Goal: Task Accomplishment & Management: Manage account settings

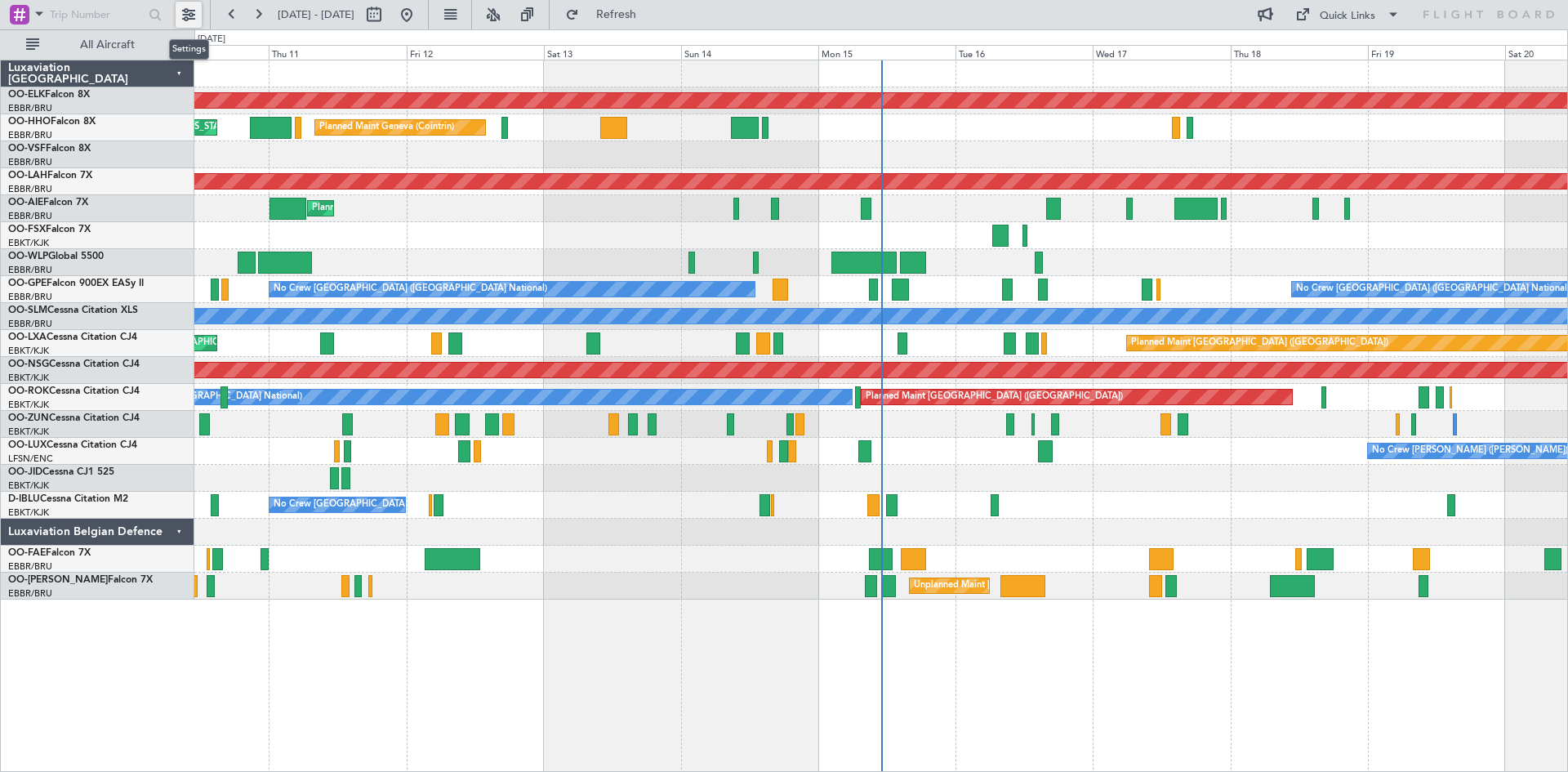
click at [188, 13] on button at bounding box center [189, 15] width 26 height 26
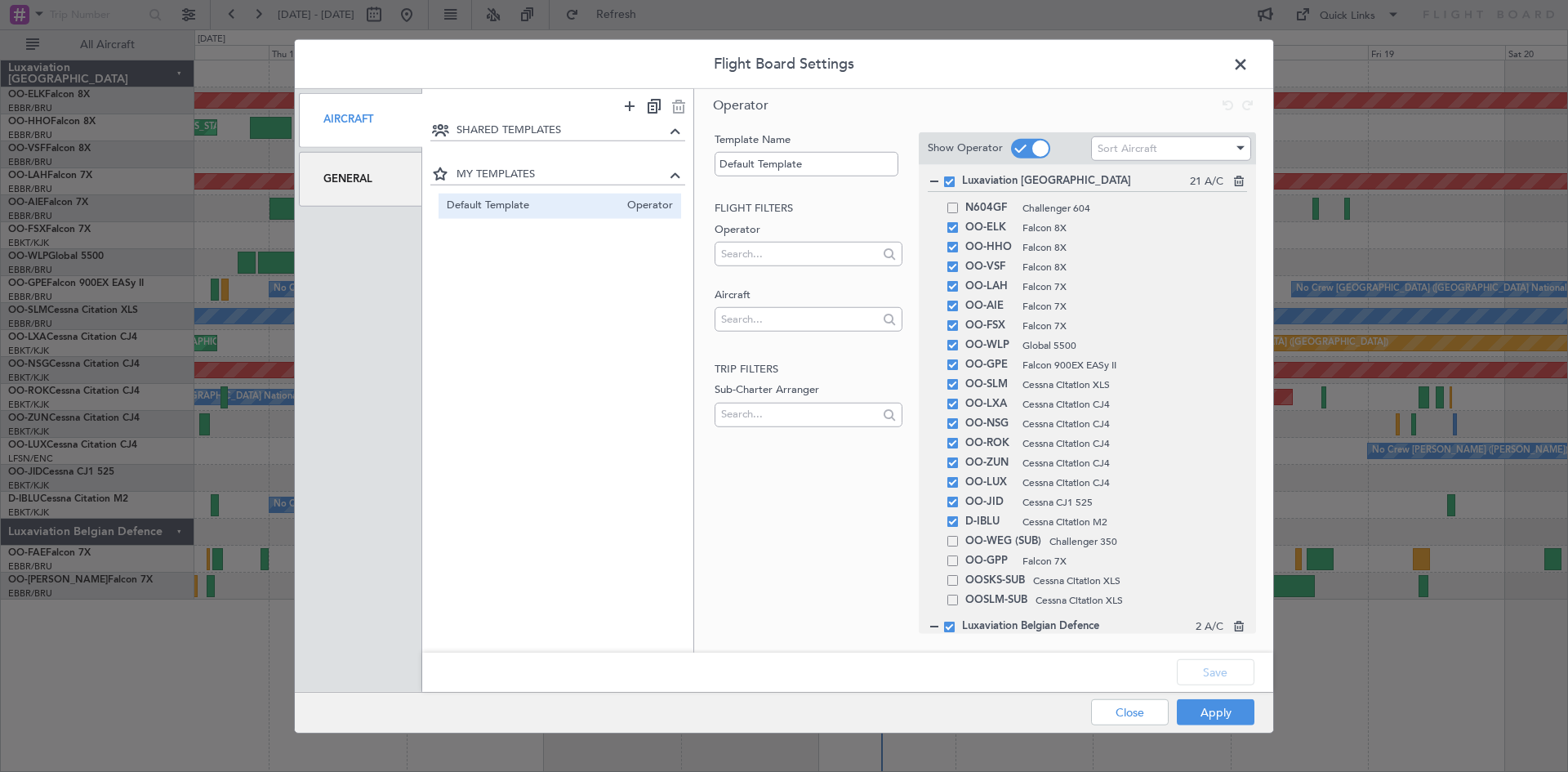
click at [334, 183] on div "General" at bounding box center [360, 180] width 123 height 55
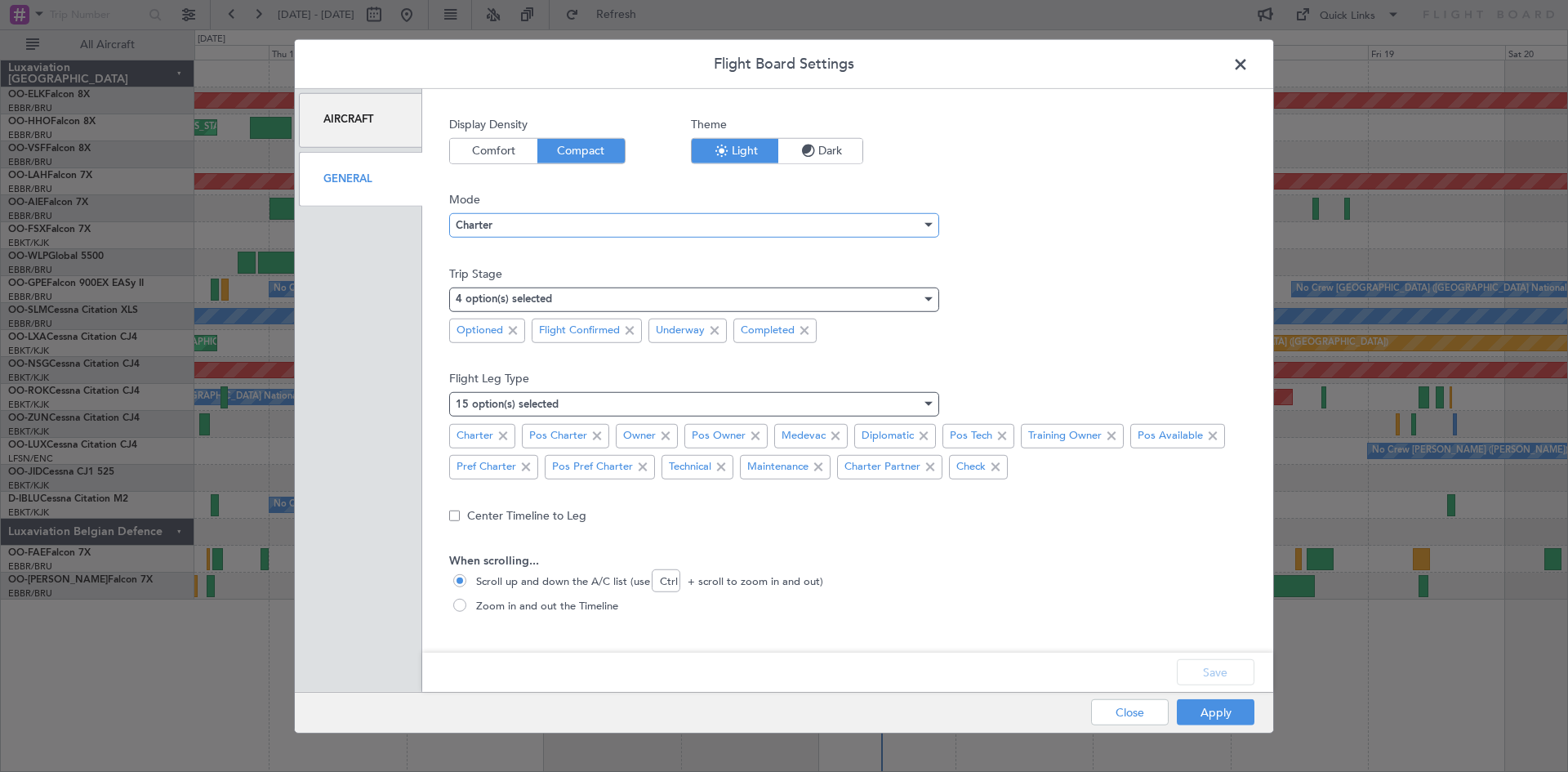
click at [922, 223] on div at bounding box center [927, 226] width 11 height 13
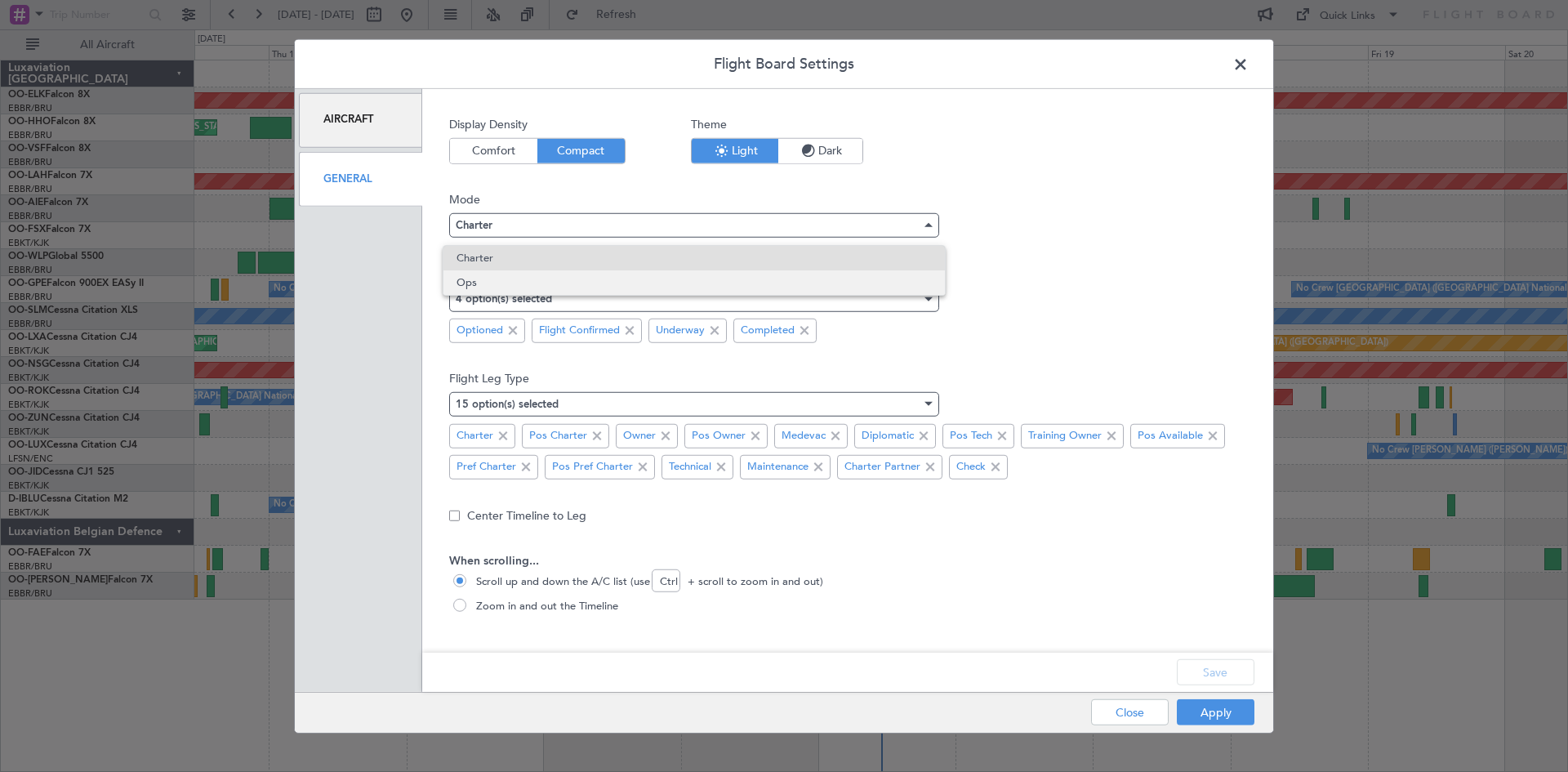
click at [570, 294] on span "Ops" at bounding box center [695, 283] width 476 height 24
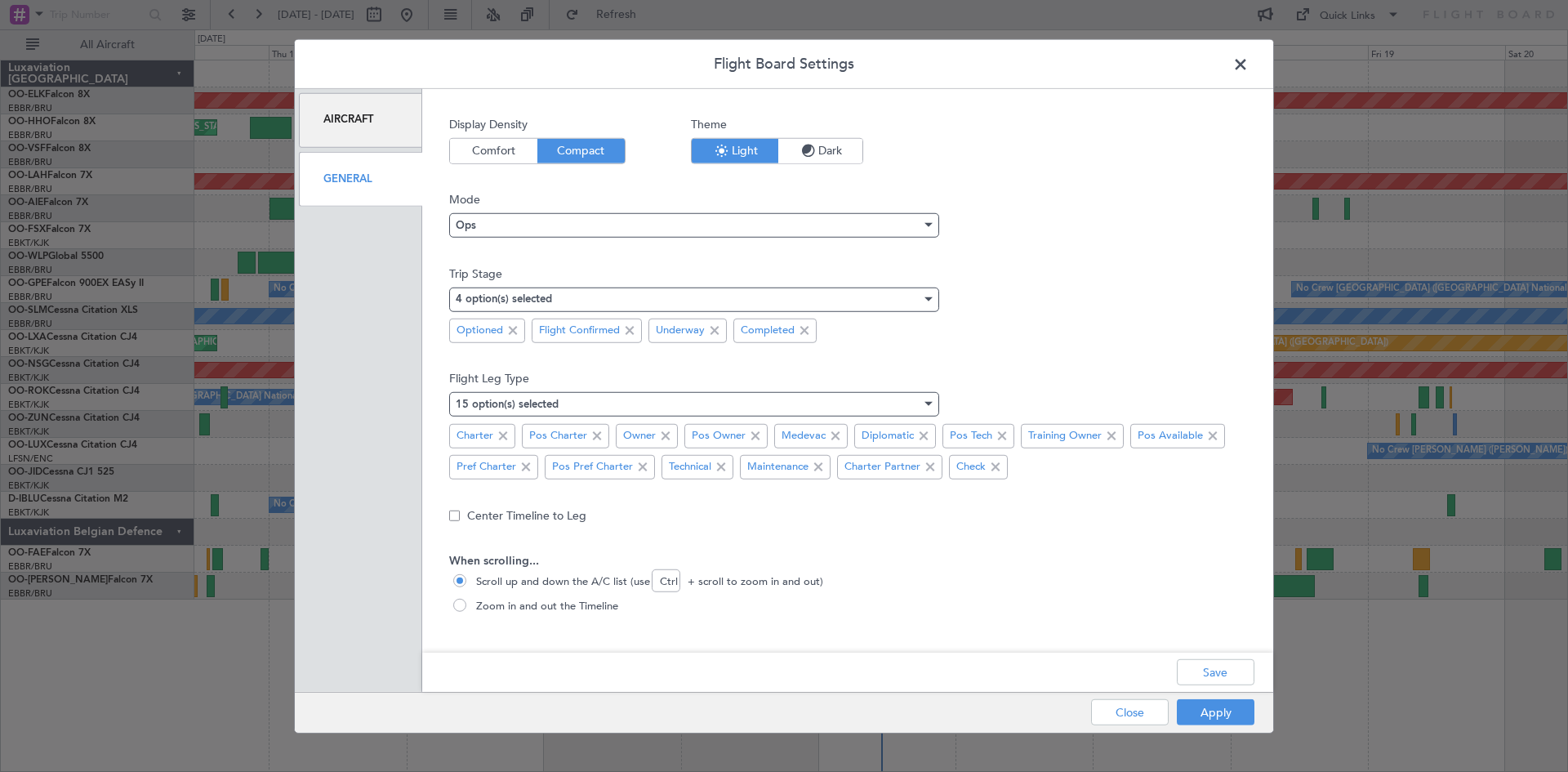
click at [467, 603] on span at bounding box center [461, 606] width 16 height 16
click at [467, 603] on input "Zoom in and out the Timeline" at bounding box center [461, 606] width 16 height 16
radio input "true"
click at [1215, 678] on button "Save" at bounding box center [1215, 672] width 78 height 26
click at [1215, 716] on button "Apply" at bounding box center [1215, 713] width 78 height 26
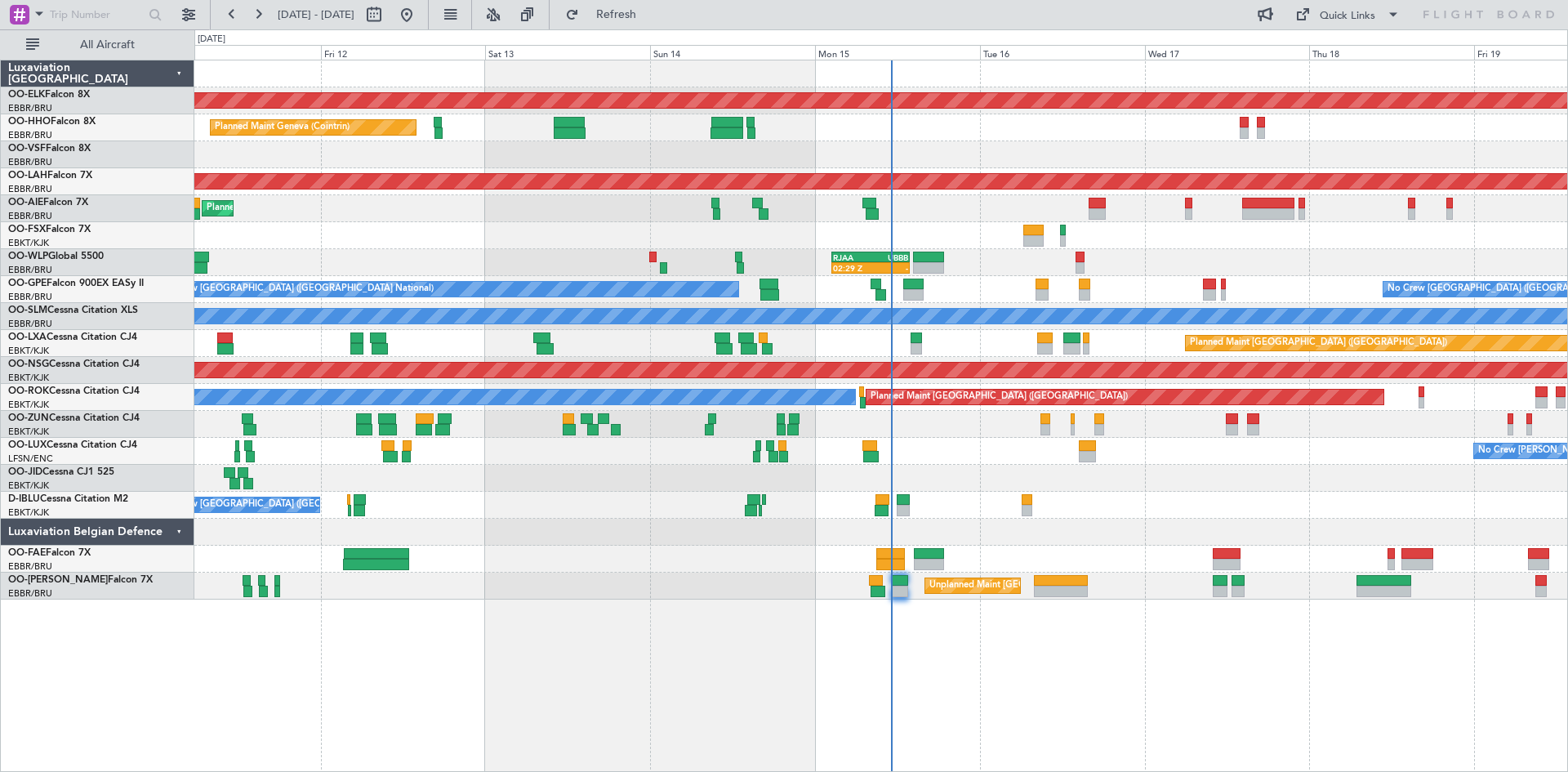
click at [907, 265] on div "Planned Maint Kortrijk-Wevelgem Planned Maint Geneva (Cointrin) AOG Maint New Y…" at bounding box center [881, 329] width 1372 height 539
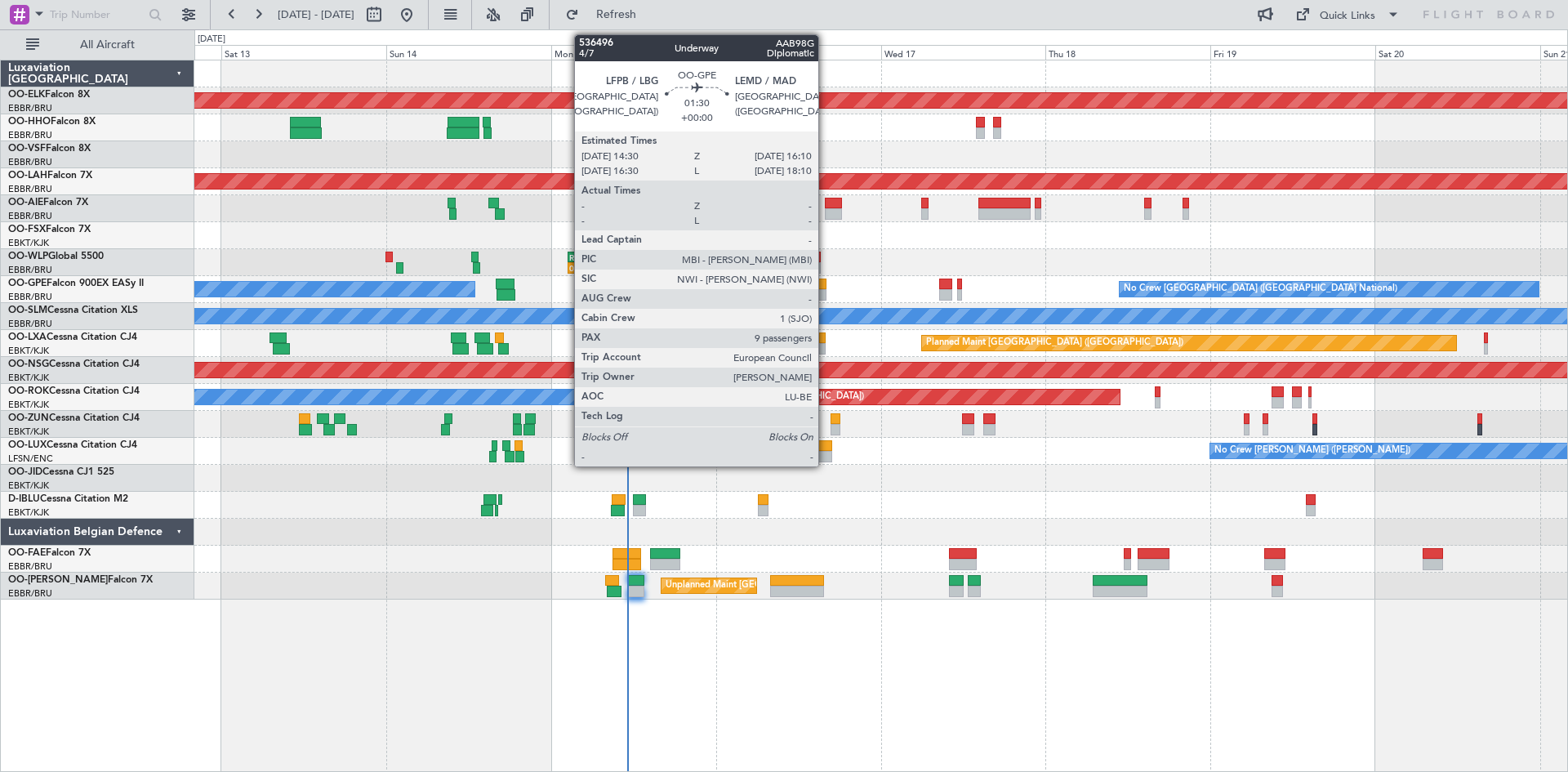
click at [919, 294] on div "Planned Maint Brussels (Brussels National) No Crew Brussels (Brussels National)…" at bounding box center [881, 290] width 1372 height 27
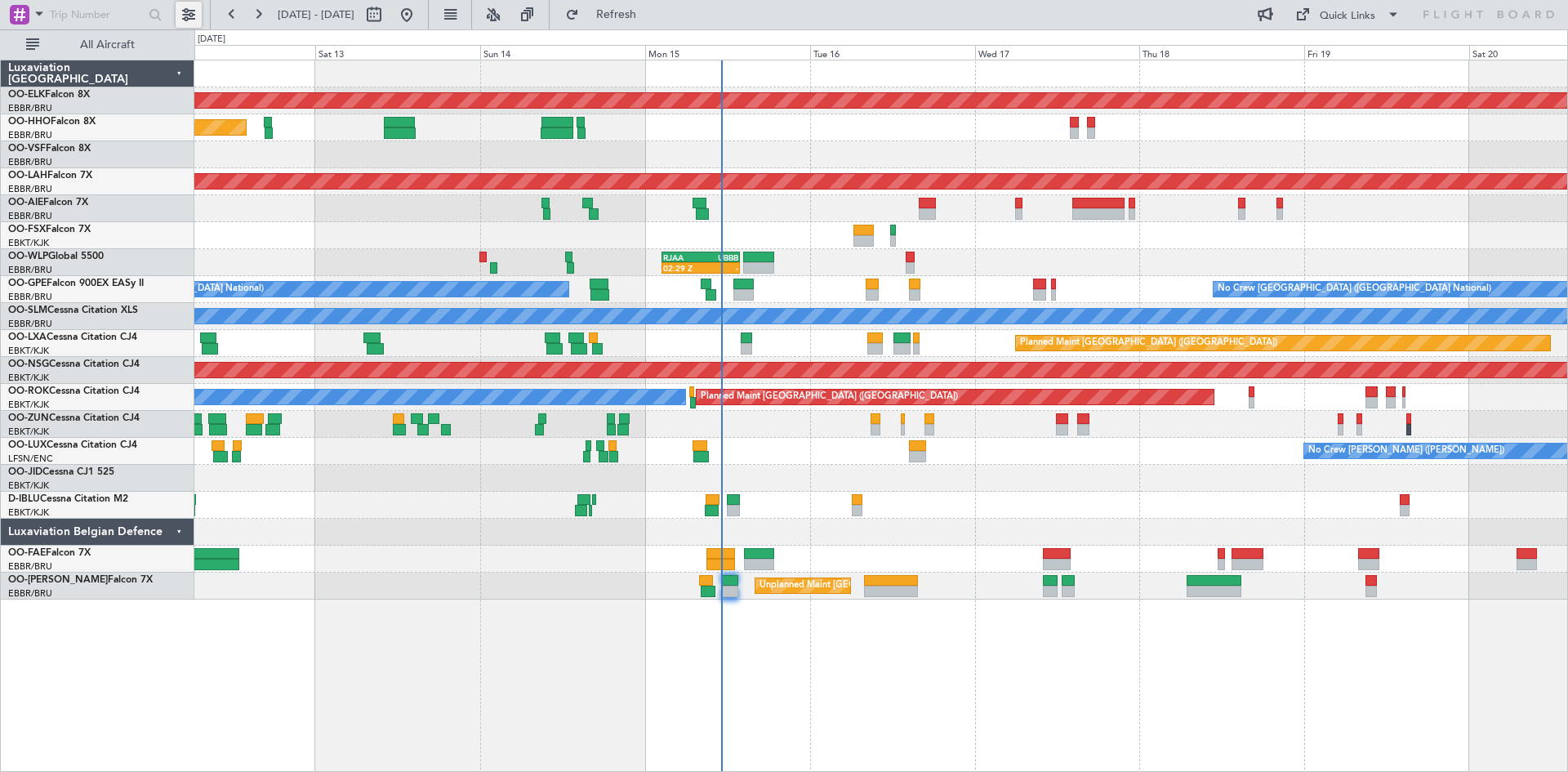
click at [181, 21] on button at bounding box center [189, 15] width 26 height 26
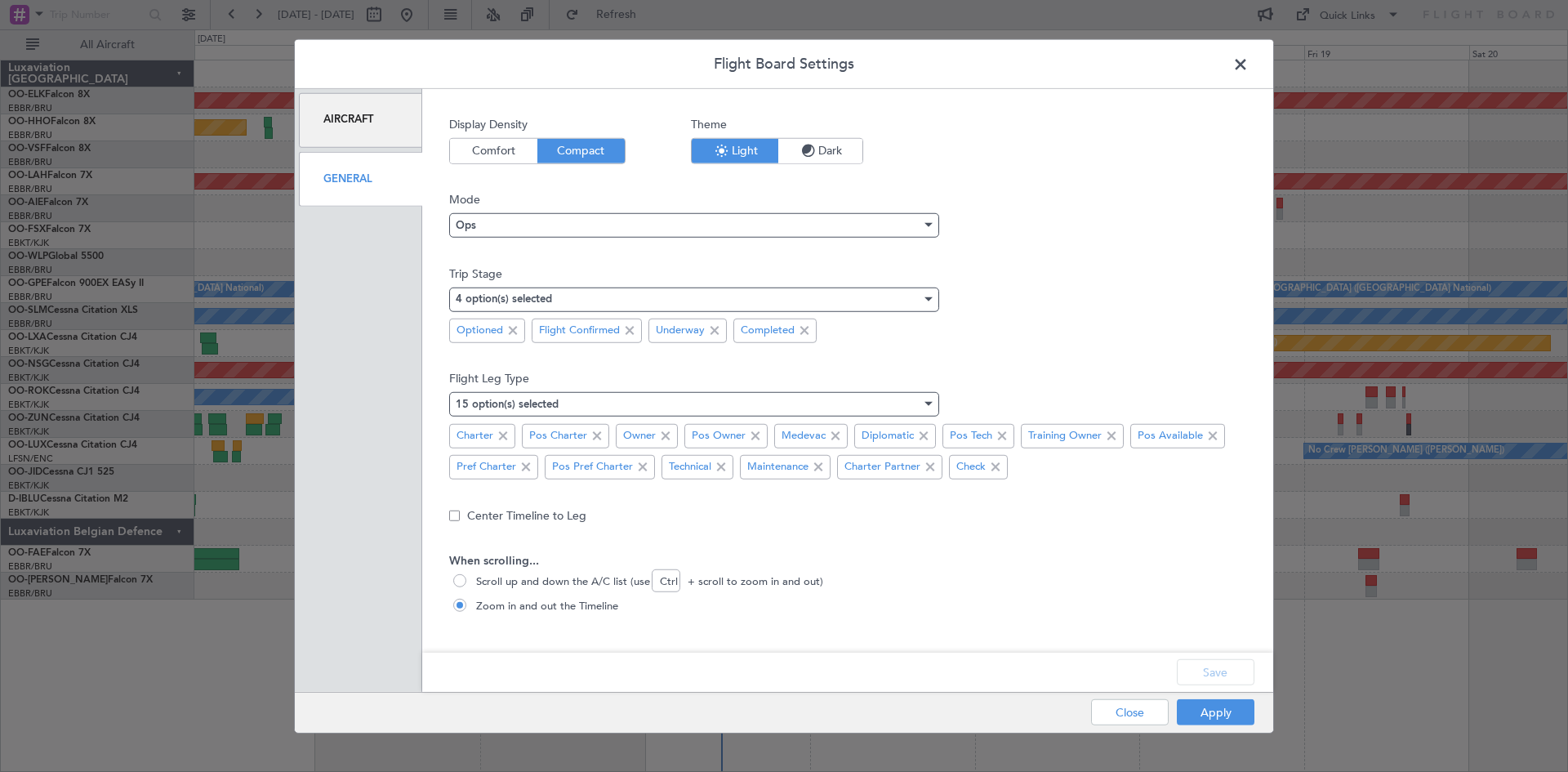
click at [474, 151] on span "Comfort" at bounding box center [494, 150] width 87 height 24
click at [1215, 665] on button "Save" at bounding box center [1215, 672] width 78 height 26
click at [1205, 700] on button "Apply" at bounding box center [1215, 713] width 78 height 26
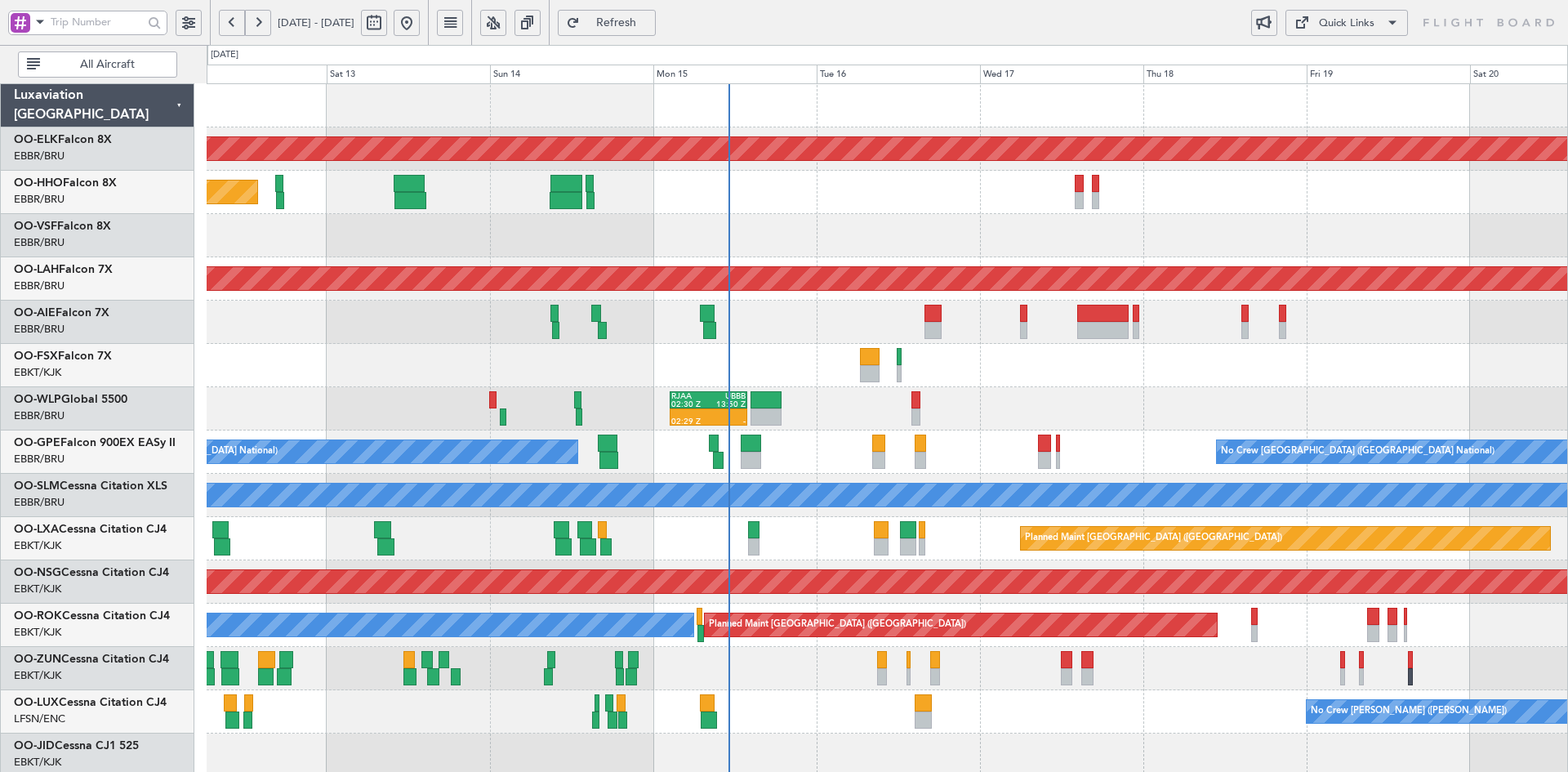
click at [1448, 386] on div "Planned Maint Kortrijk-Wevelgem Planned Maint Geneva (Cointrin) AOG Maint New Y…" at bounding box center [886, 516] width 1360 height 866
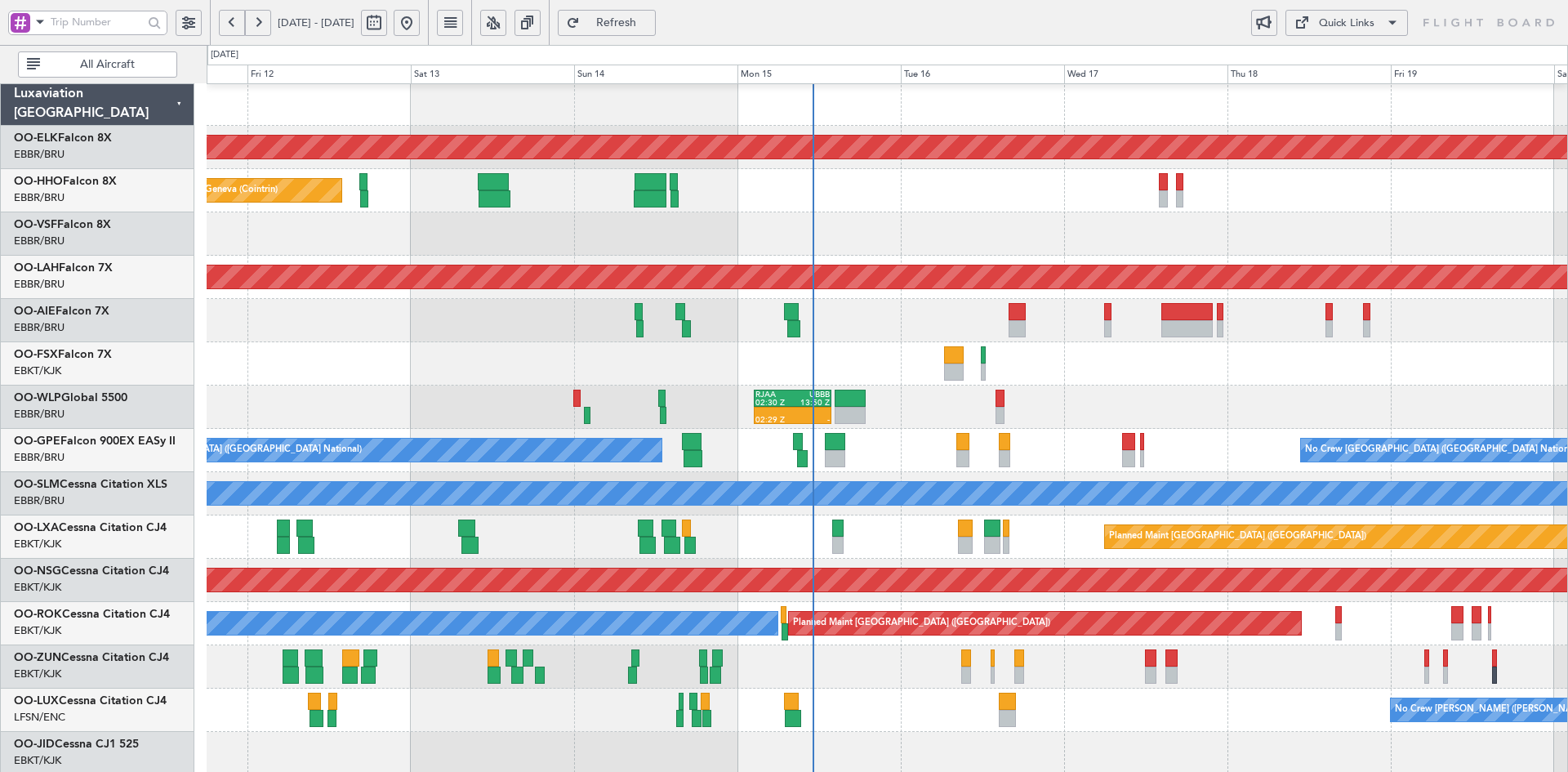
scroll to position [1, 0]
click at [1397, 354] on div "Planned Maint Kortrijk-[GEOGRAPHIC_DATA]" at bounding box center [886, 364] width 1360 height 43
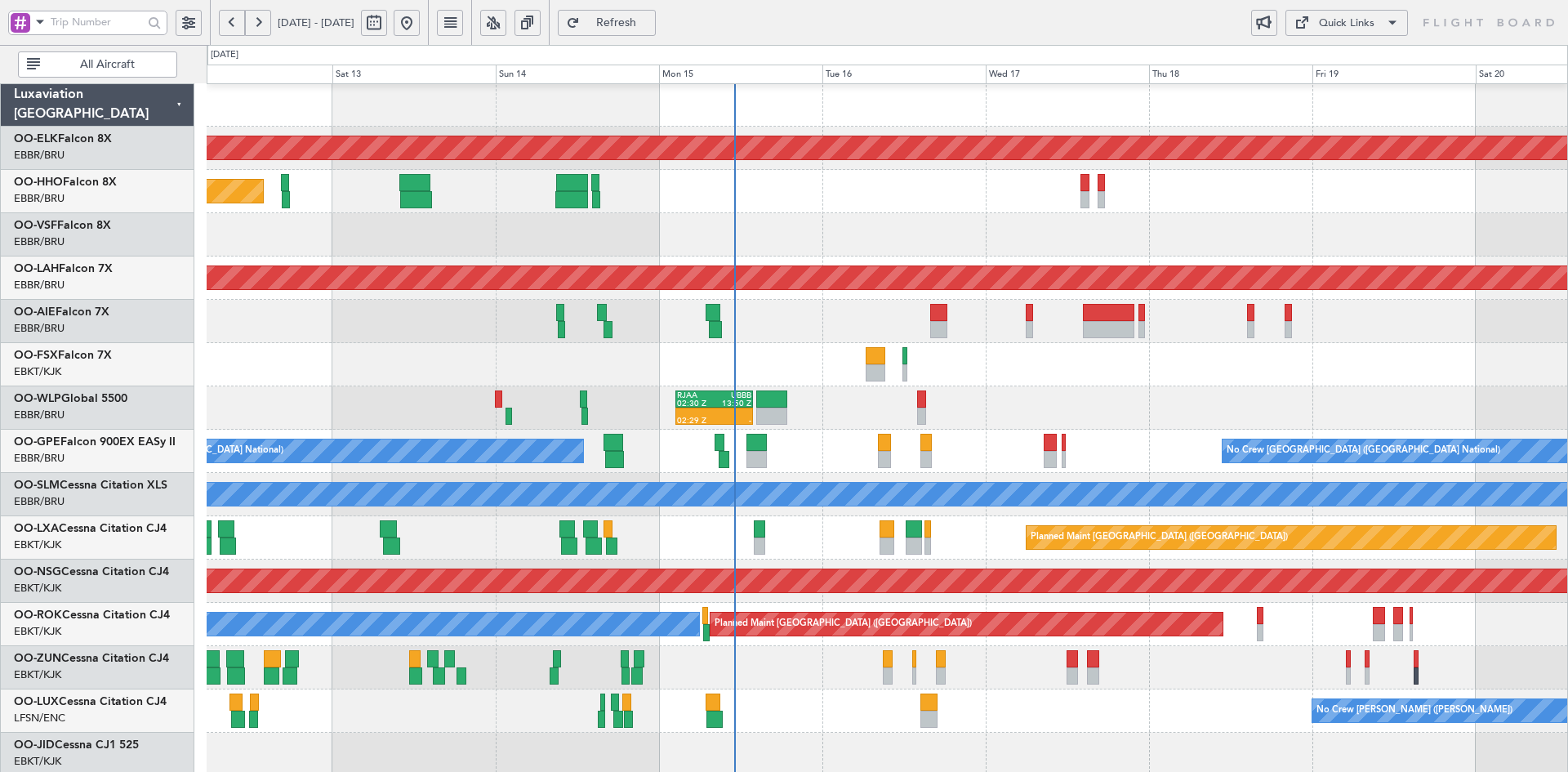
click at [972, 386] on div "02:29 Z - RJAA 02:30 Z UBBB 13:50 Z" at bounding box center [886, 408] width 1360 height 43
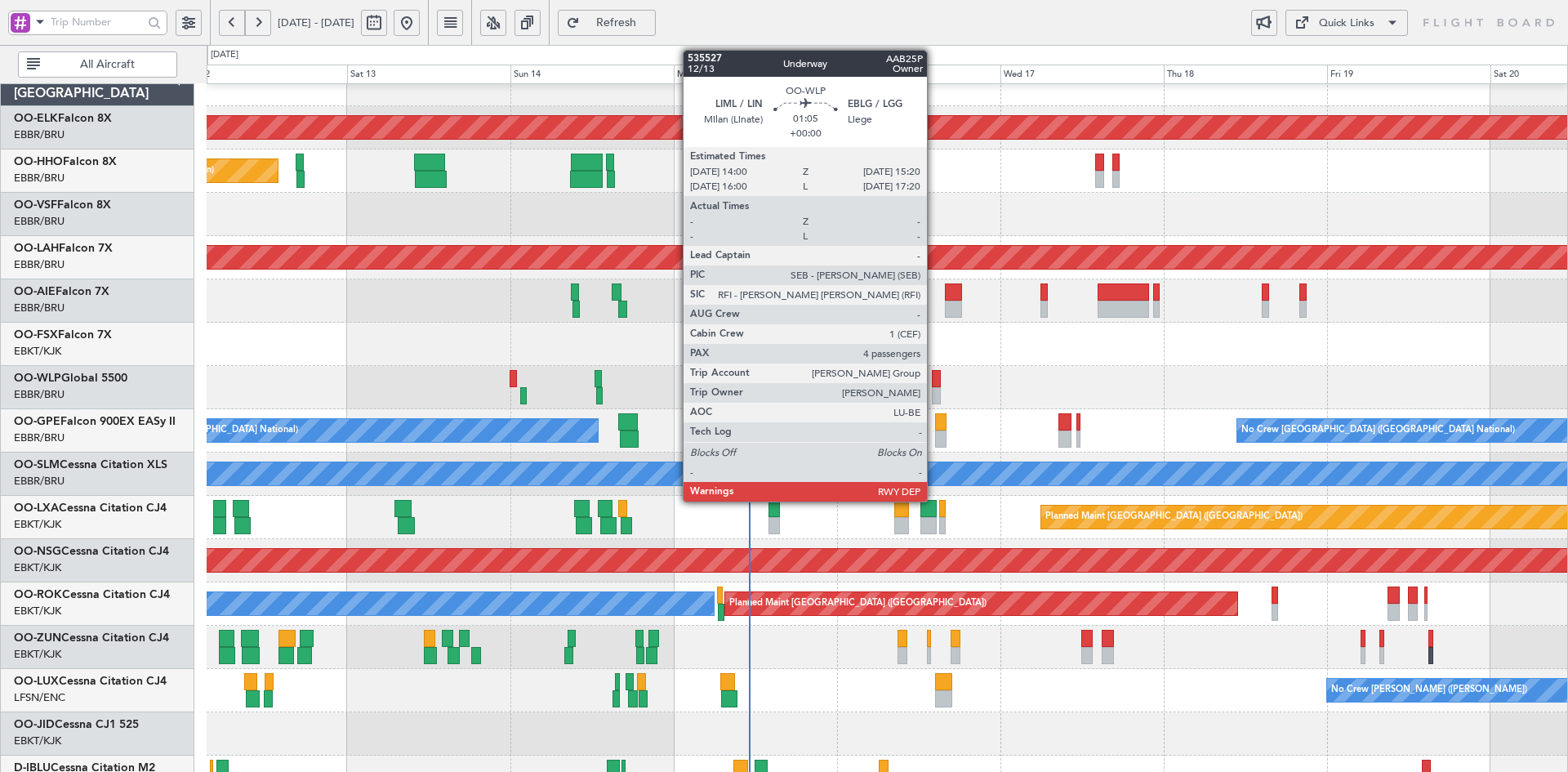
click at [934, 393] on div at bounding box center [936, 396] width 9 height 17
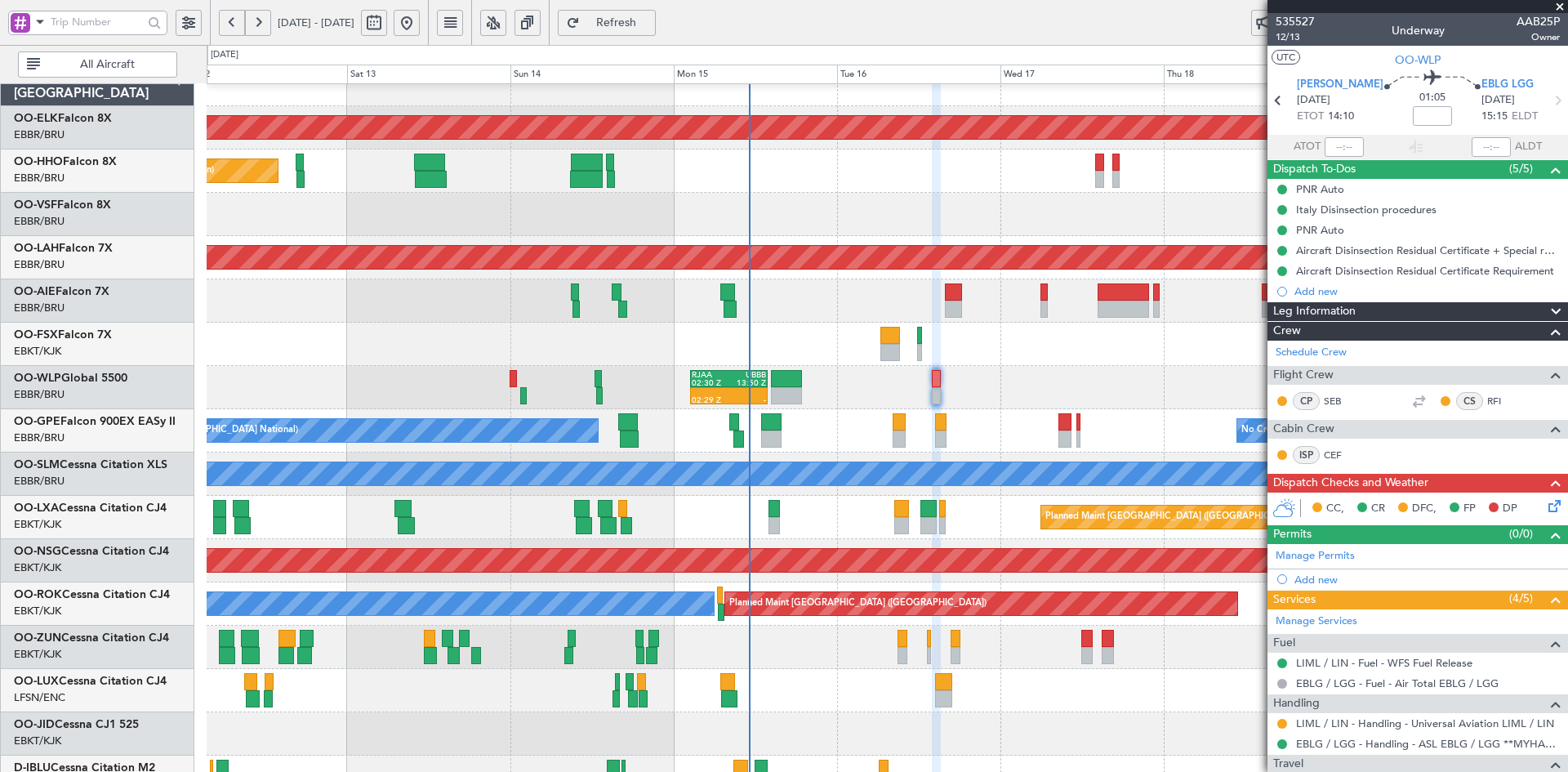
click at [1560, 2] on span at bounding box center [1559, 8] width 16 height 15
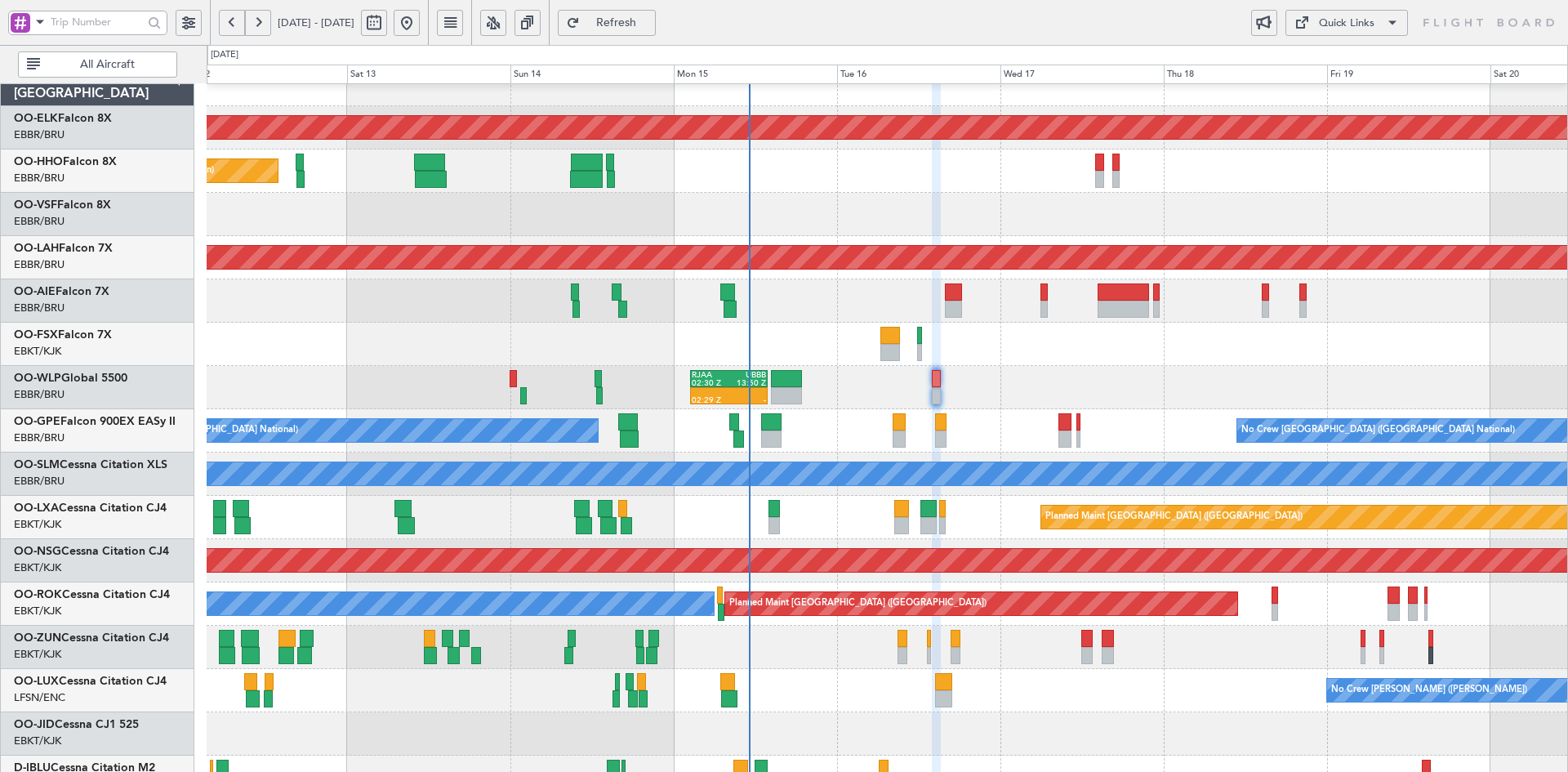
type input "0"
click at [1008, 366] on div "02:29 Z - RJAA 02:30 Z UBBB 13:50 Z" at bounding box center [886, 387] width 1360 height 43
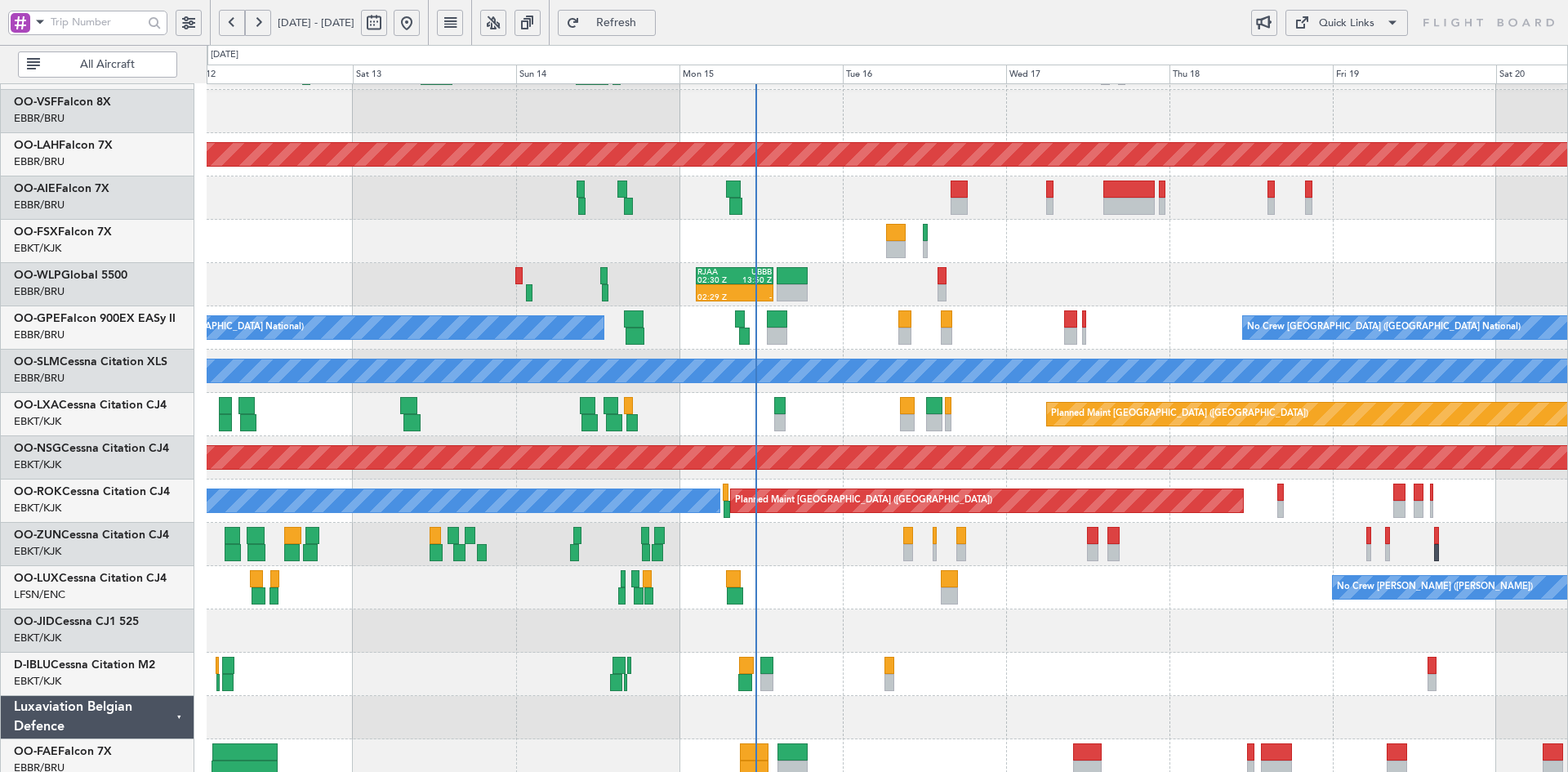
click at [1026, 588] on div "No Crew [PERSON_NAME] ([PERSON_NAME])" at bounding box center [886, 588] width 1360 height 43
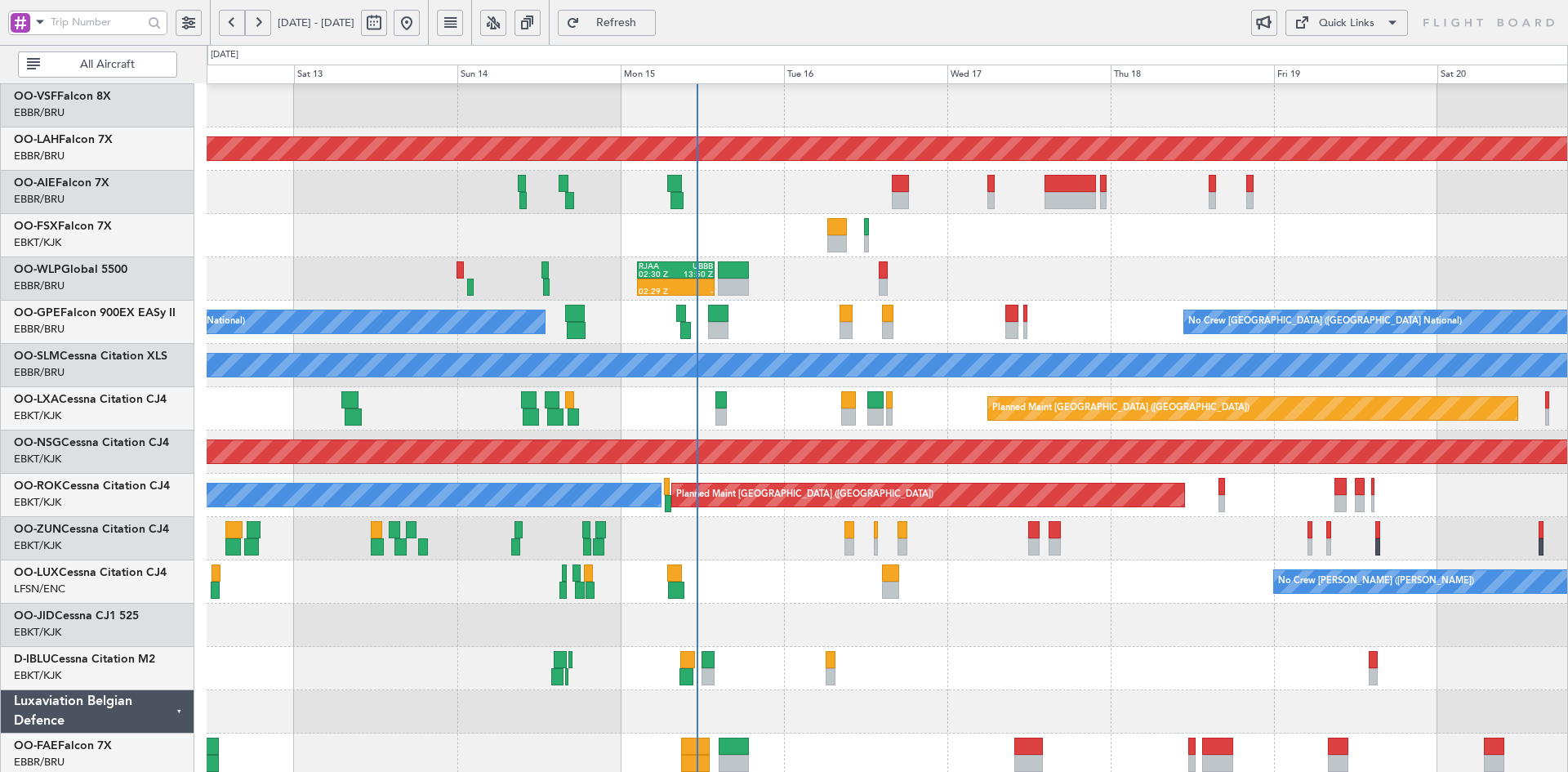
click at [1053, 636] on div at bounding box center [886, 625] width 1360 height 43
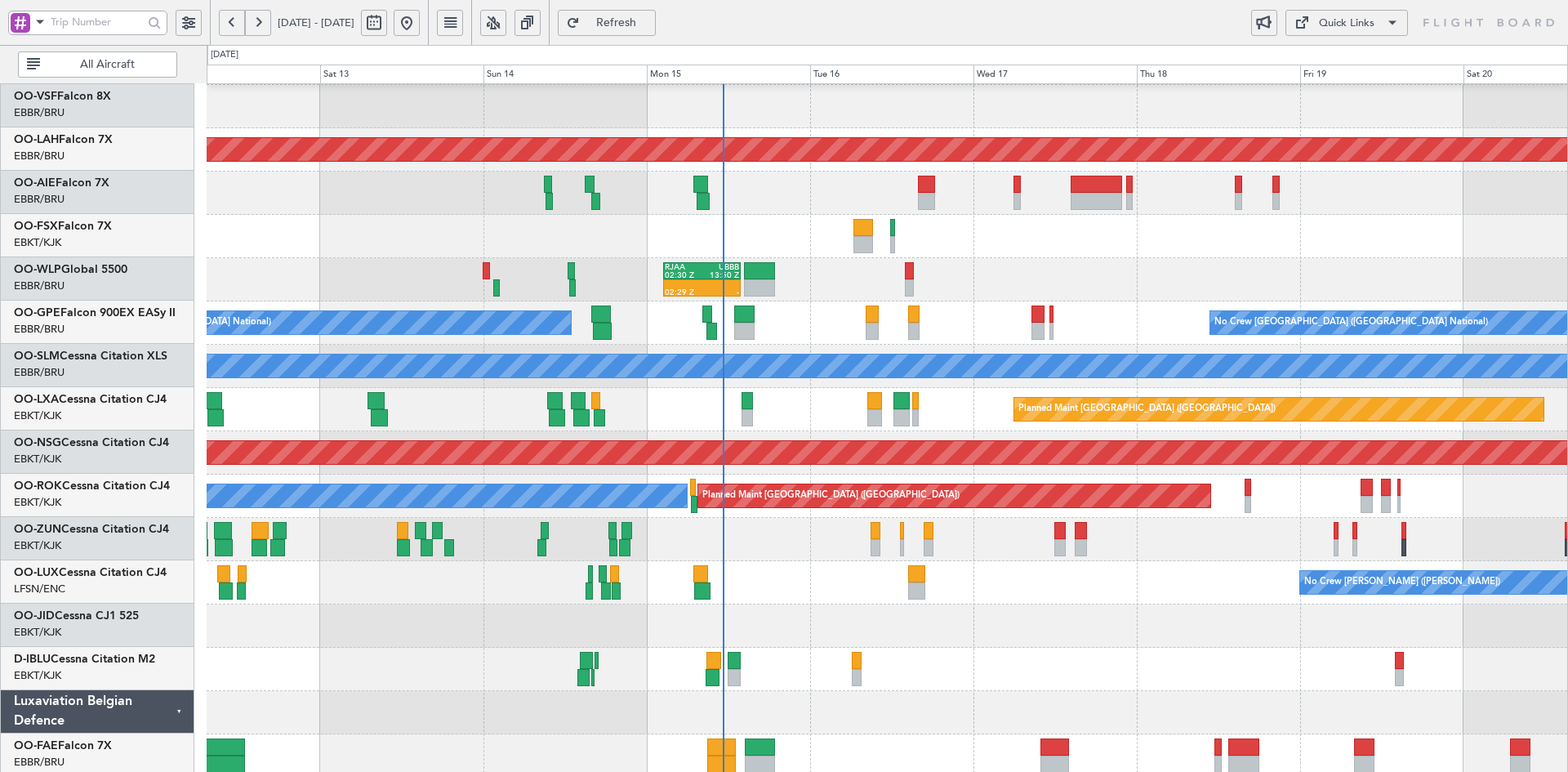
click at [1037, 270] on div "02:29 Z - RJAA 02:30 Z UBBB 13:50 Z" at bounding box center [886, 279] width 1360 height 43
click at [1241, 500] on div "A/C Unavailable Brussels (Brussels National) Planned Maint Paris (Le Bourget)" at bounding box center [886, 496] width 1360 height 43
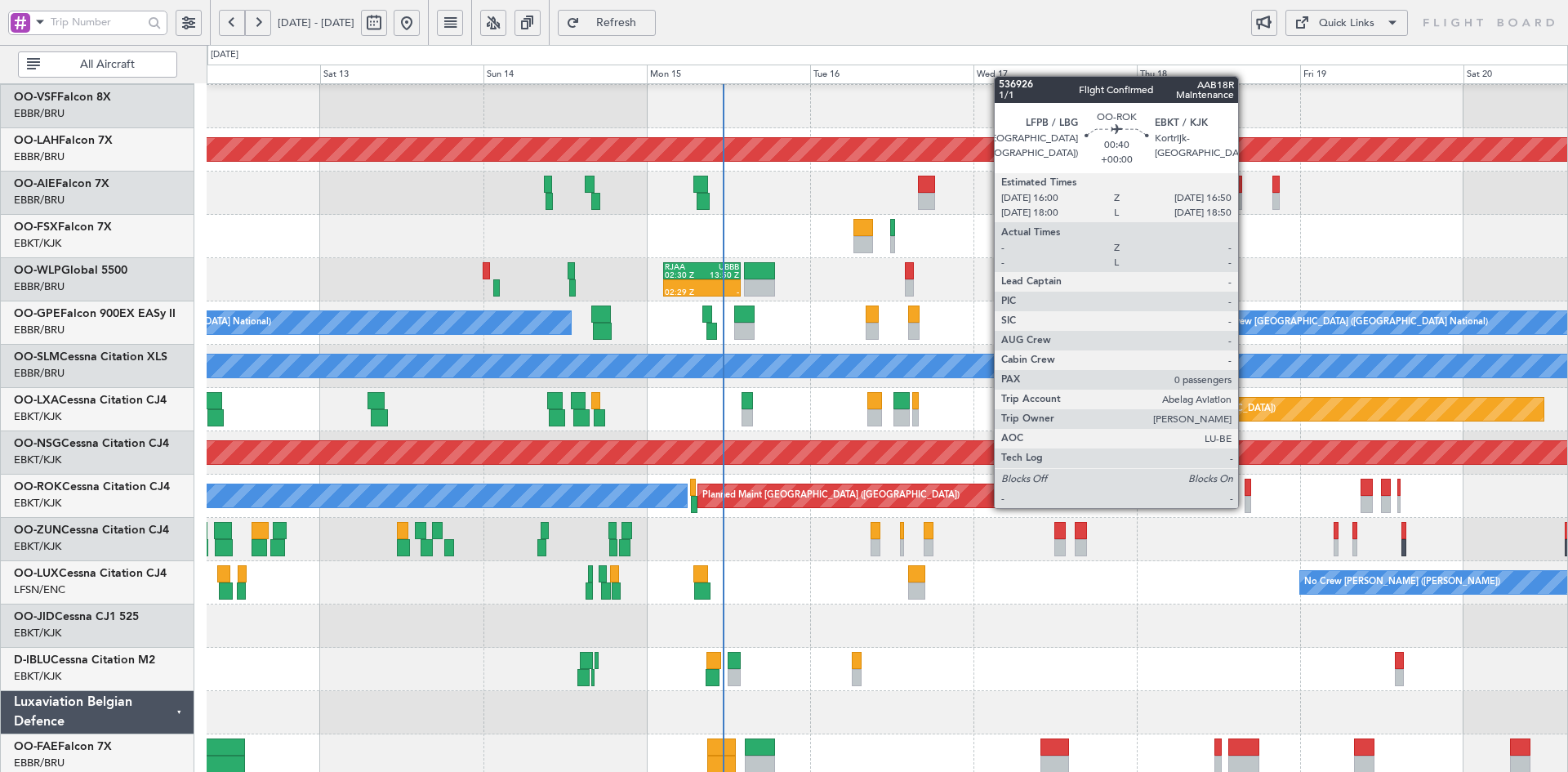
click at [1247, 507] on div at bounding box center [1247, 504] width 6 height 17
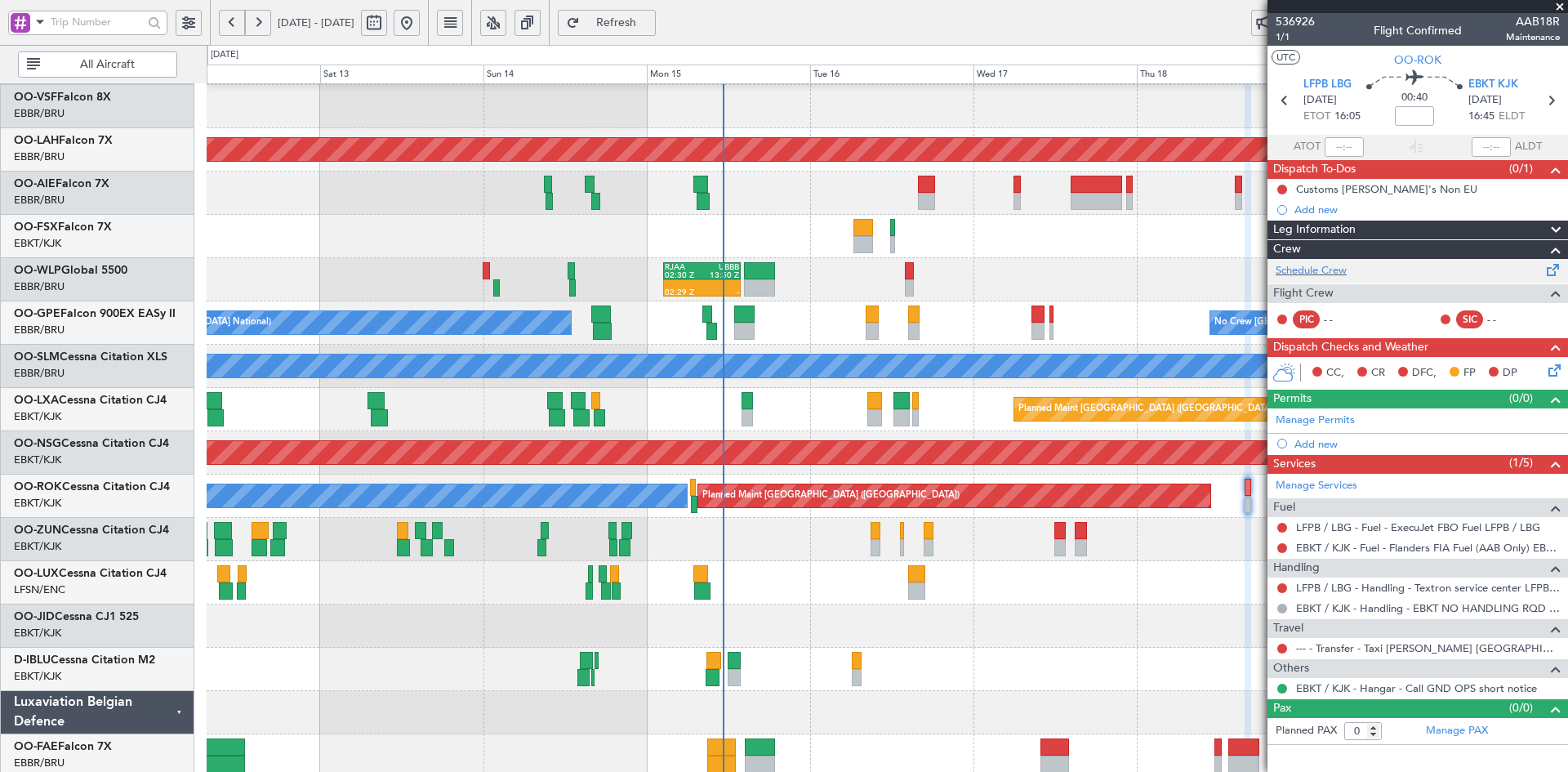
click at [1349, 270] on div "Schedule Crew" at bounding box center [1418, 271] width 301 height 24
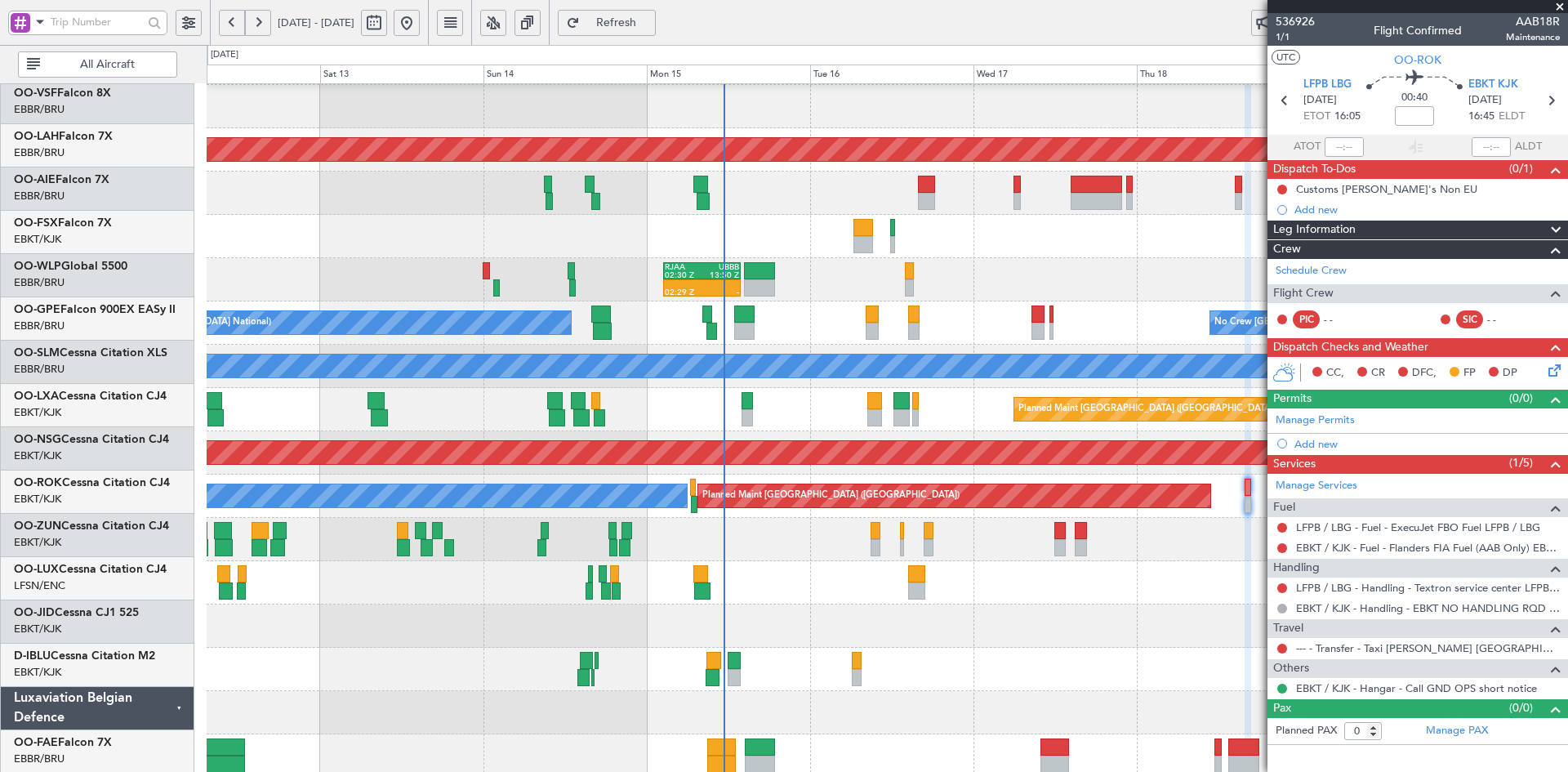
click at [643, 616] on div at bounding box center [886, 626] width 1360 height 43
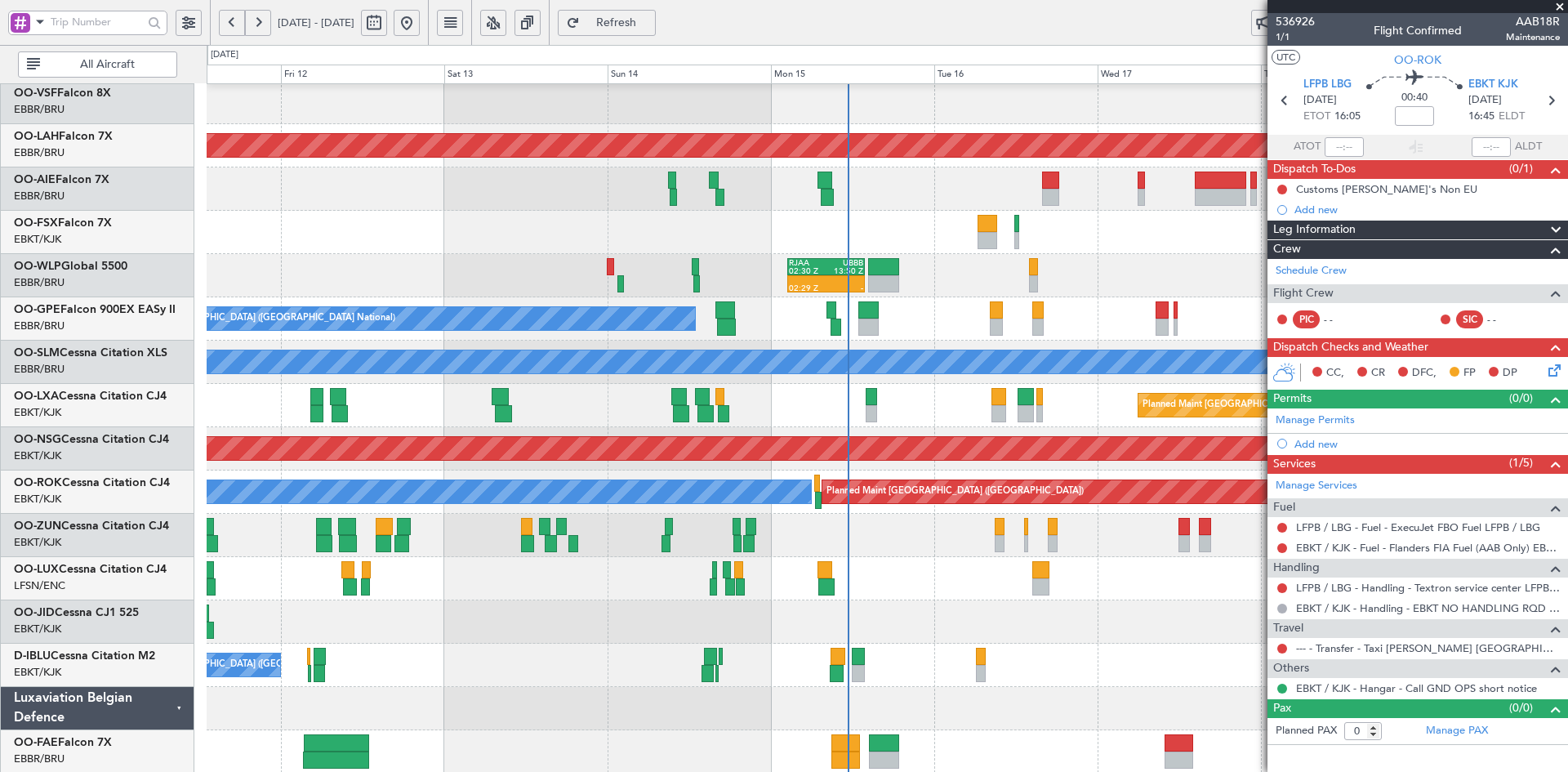
click at [1559, 0] on span at bounding box center [1559, 8] width 16 height 15
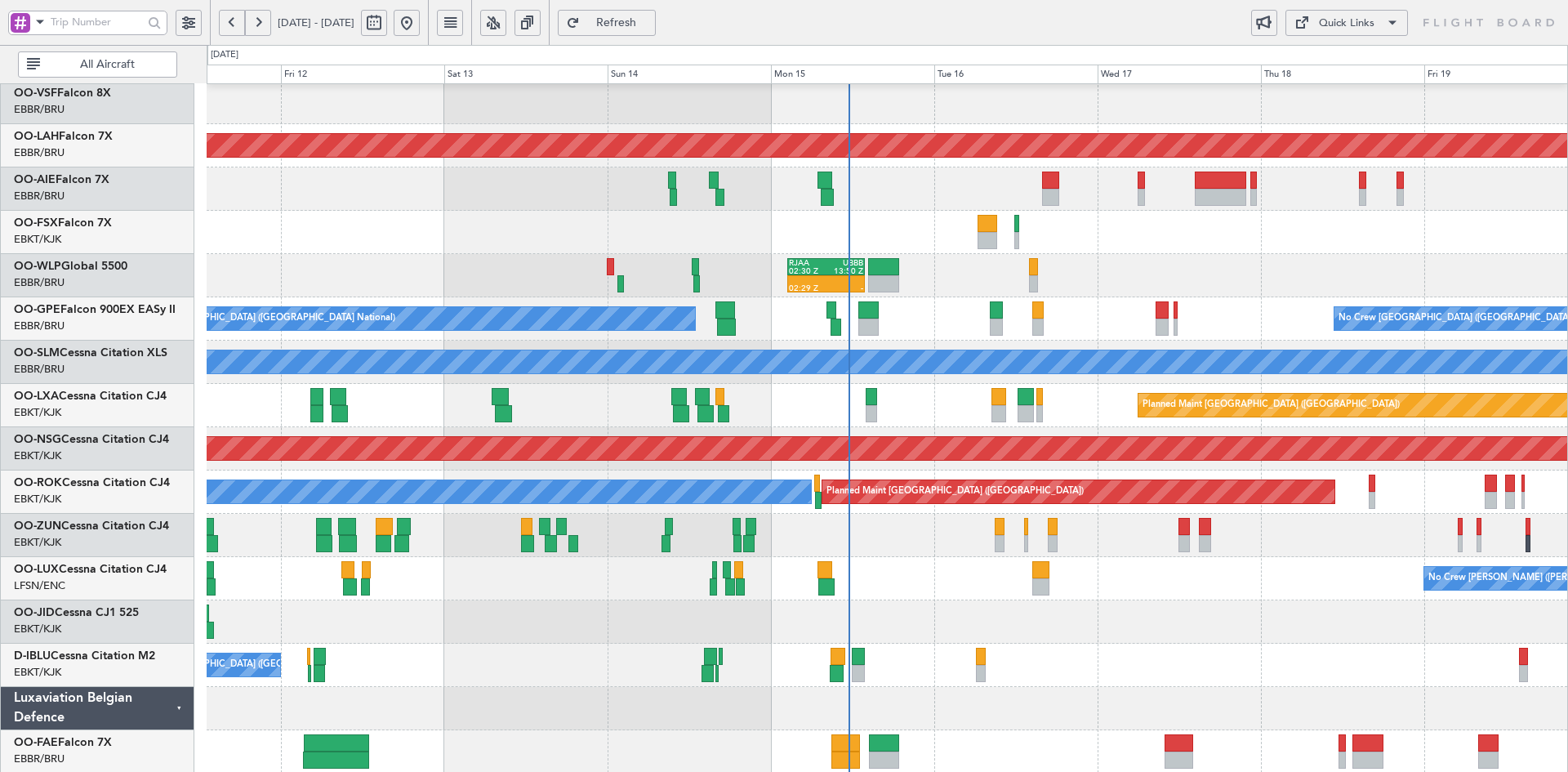
click at [1150, 514] on div "Planned Maint Geneva (Cointrin) AOG Maint New York (Teterboro) Planned Maint Al…" at bounding box center [886, 384] width 1360 height 866
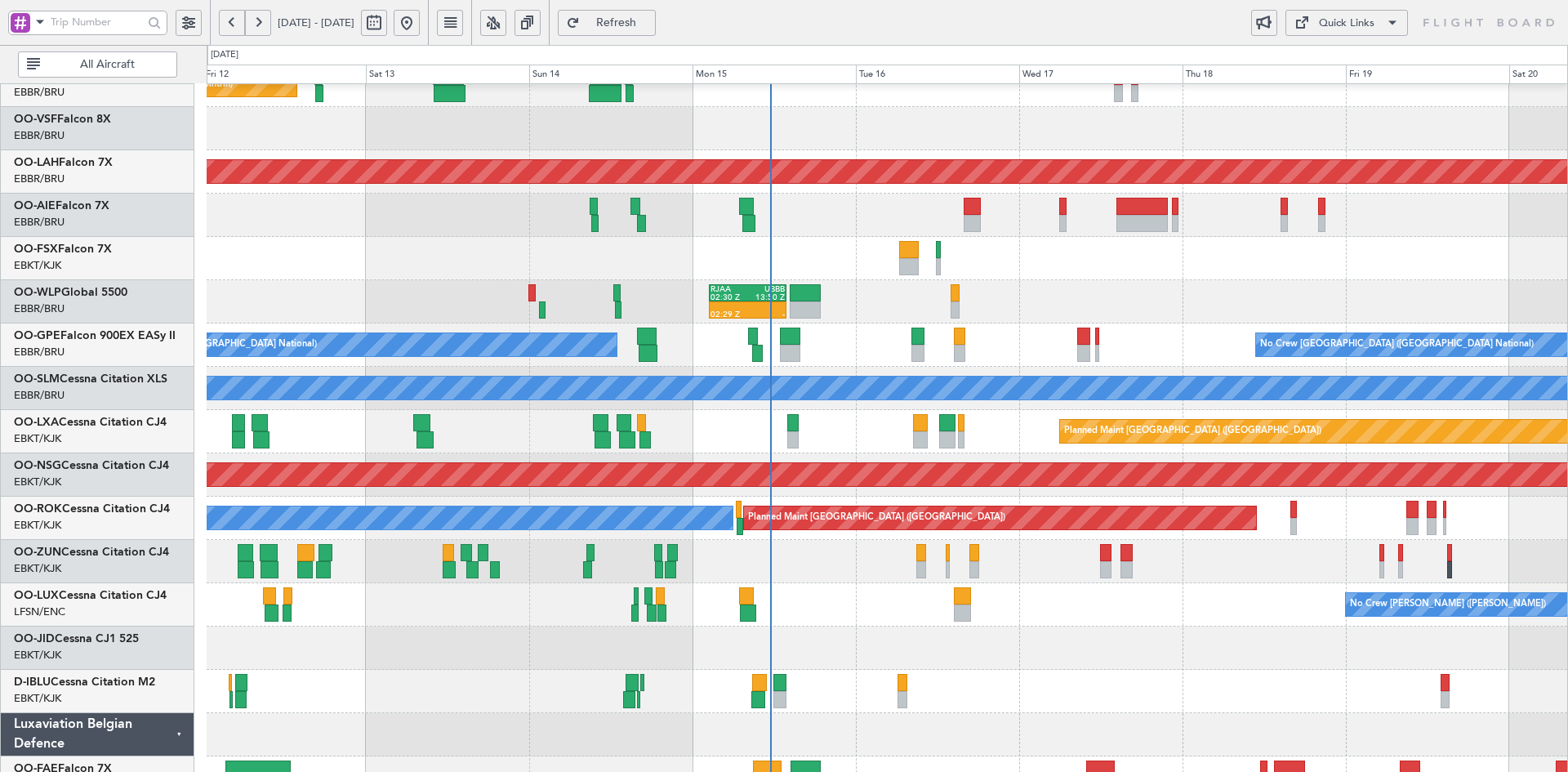
scroll to position [162, 0]
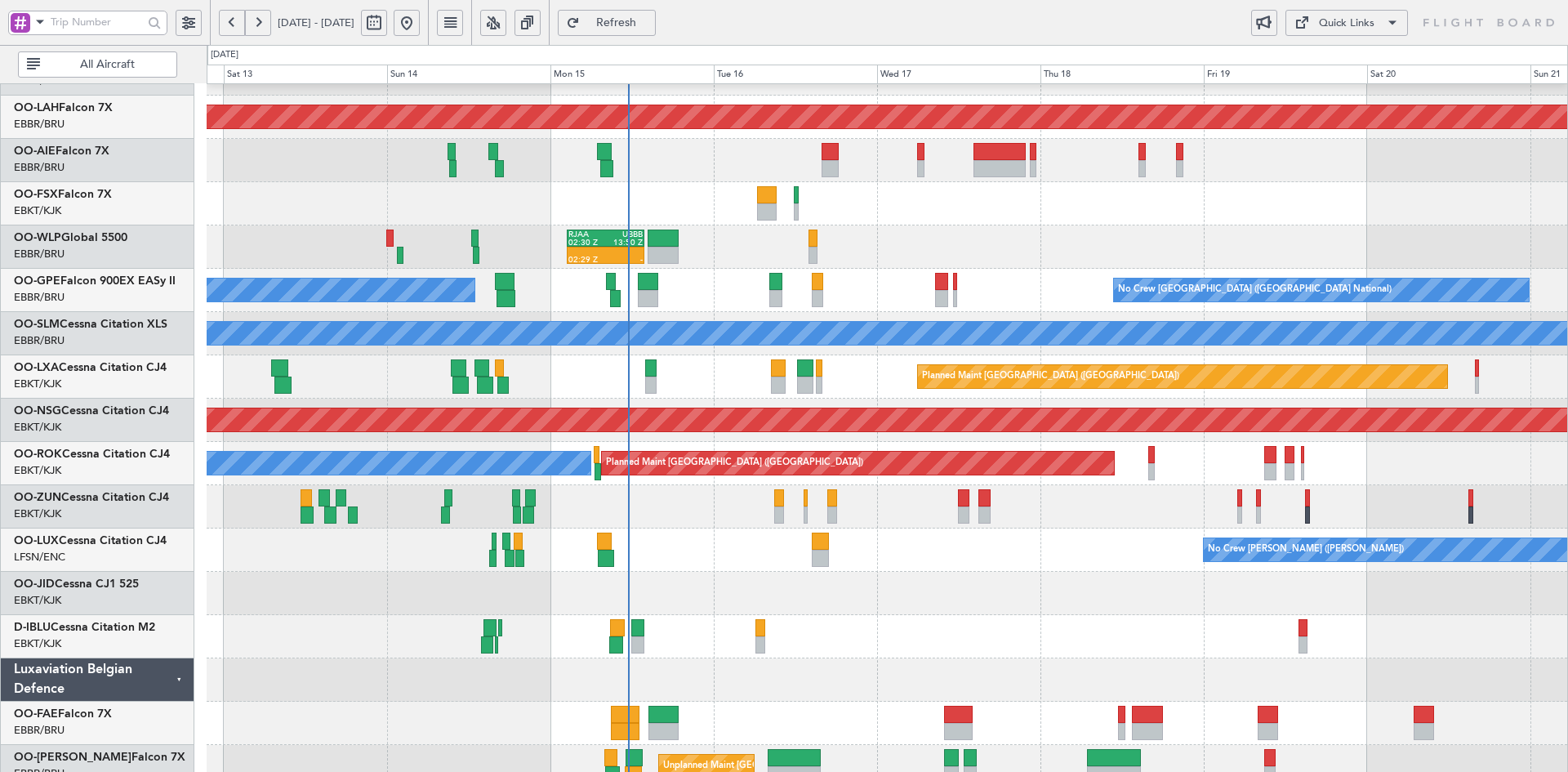
click at [1047, 594] on div at bounding box center [886, 593] width 1360 height 43
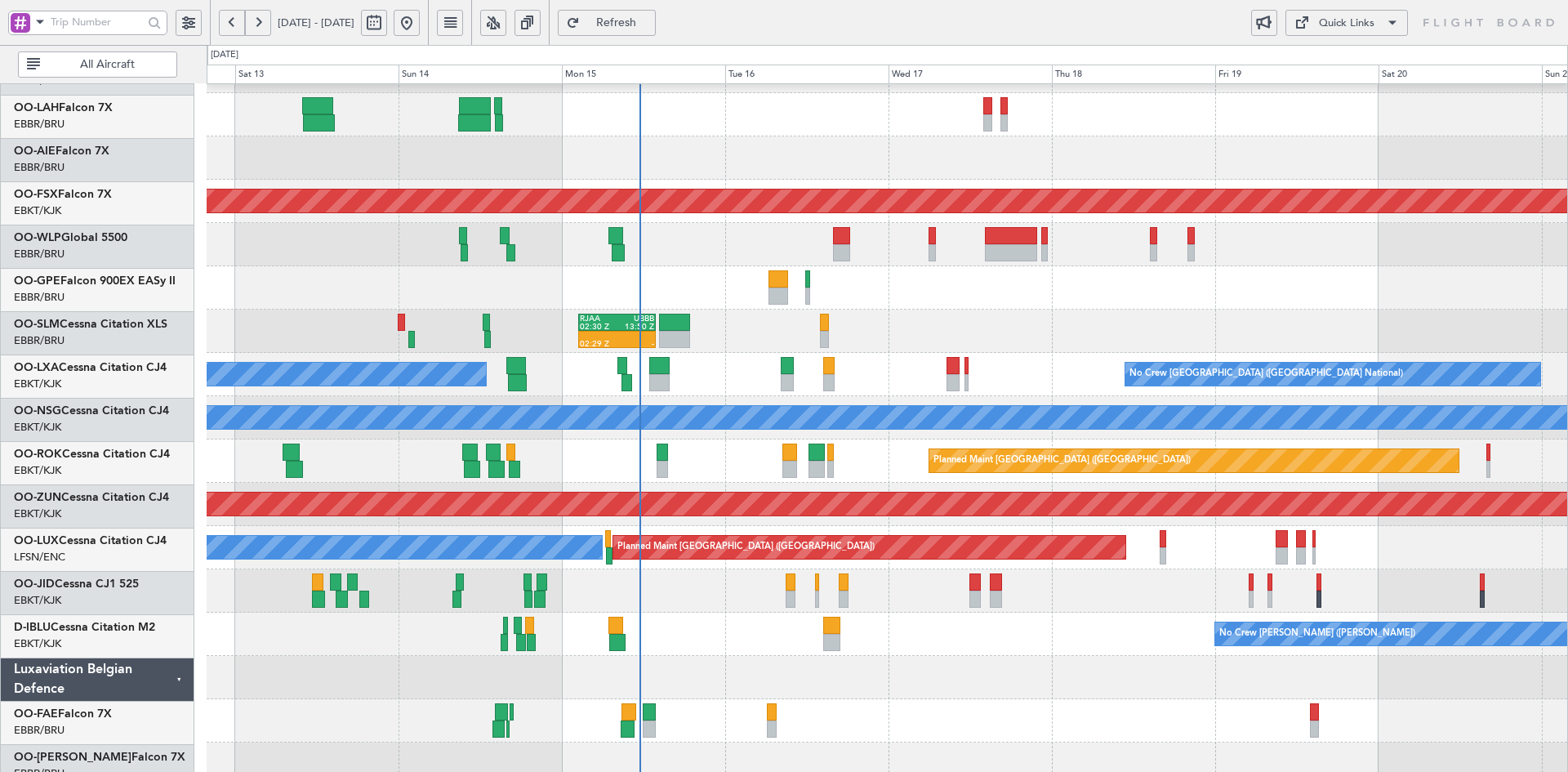
scroll to position [78, 0]
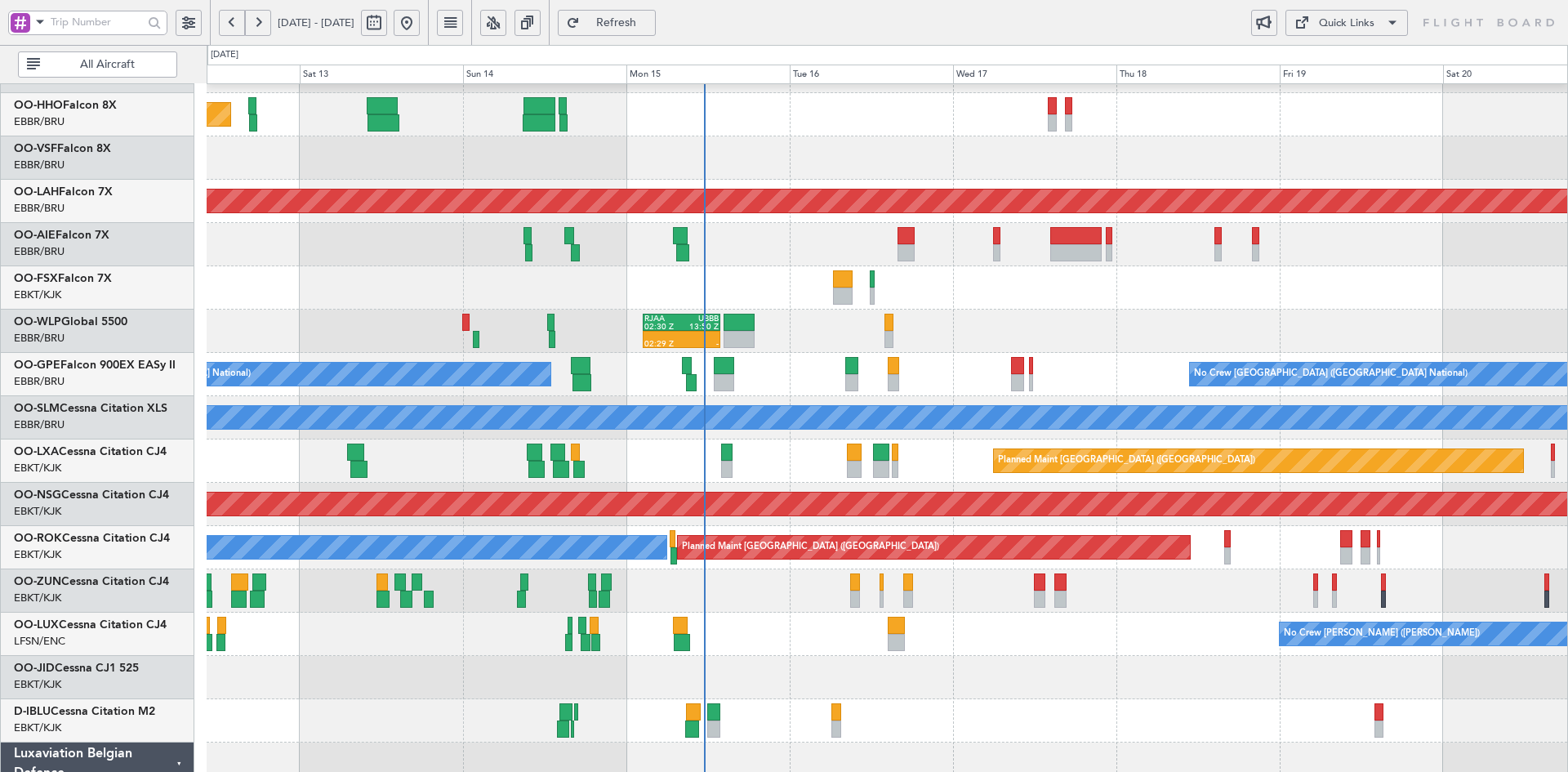
click at [928, 307] on div "Planned Maint Kortrijk-[GEOGRAPHIC_DATA]" at bounding box center [886, 288] width 1360 height 43
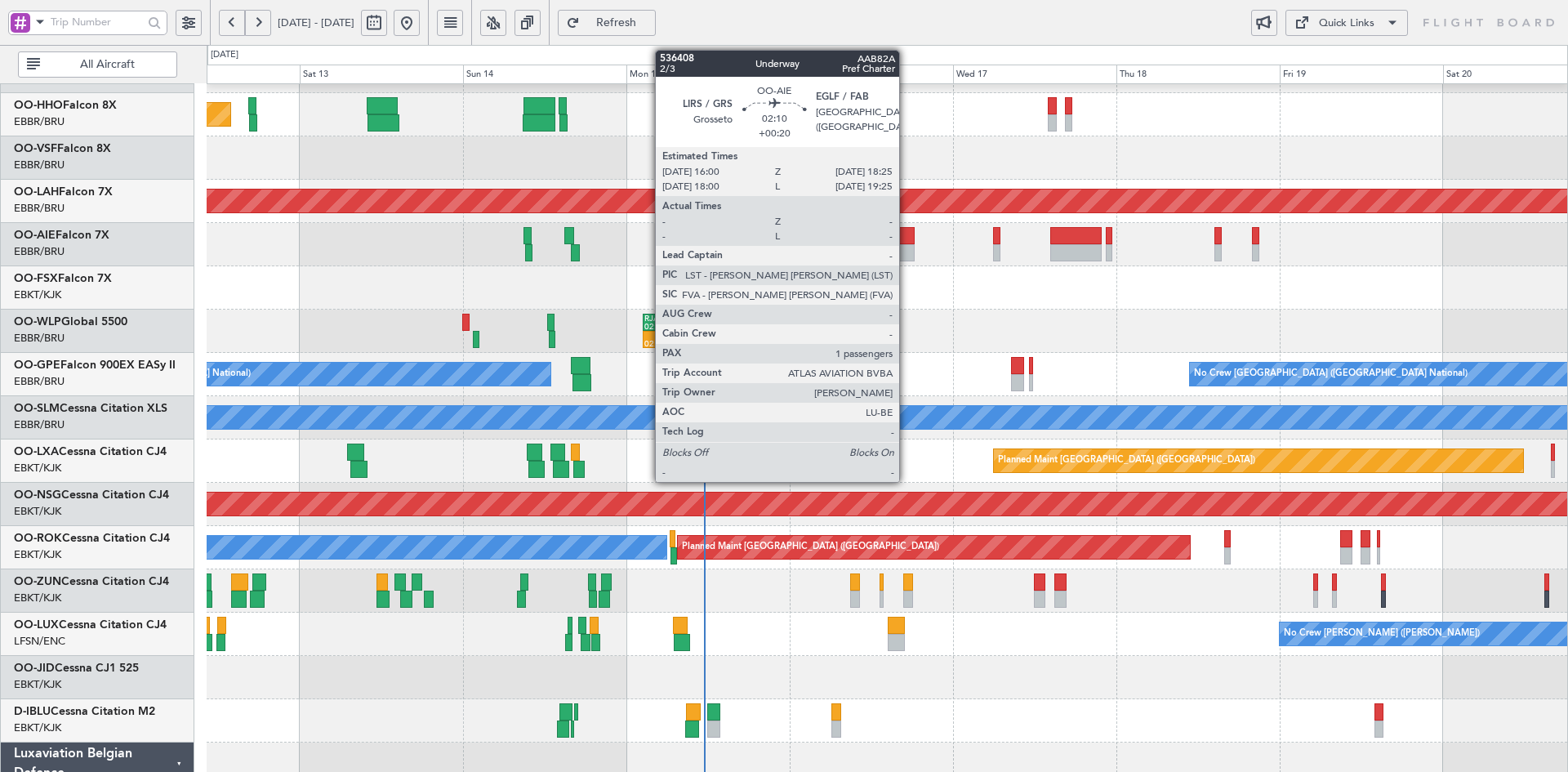
click at [906, 250] on div at bounding box center [906, 253] width 17 height 17
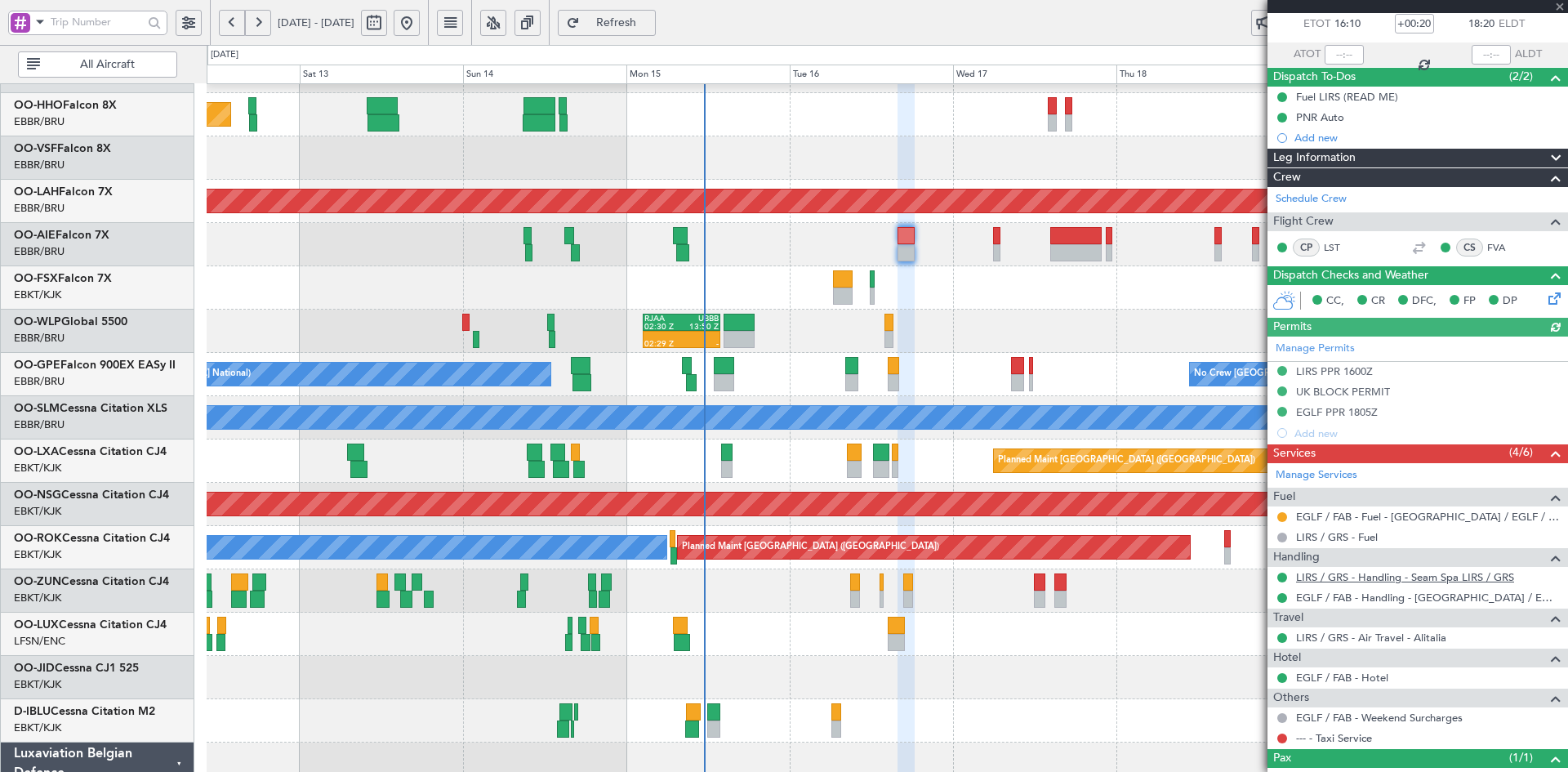
scroll to position [167, 0]
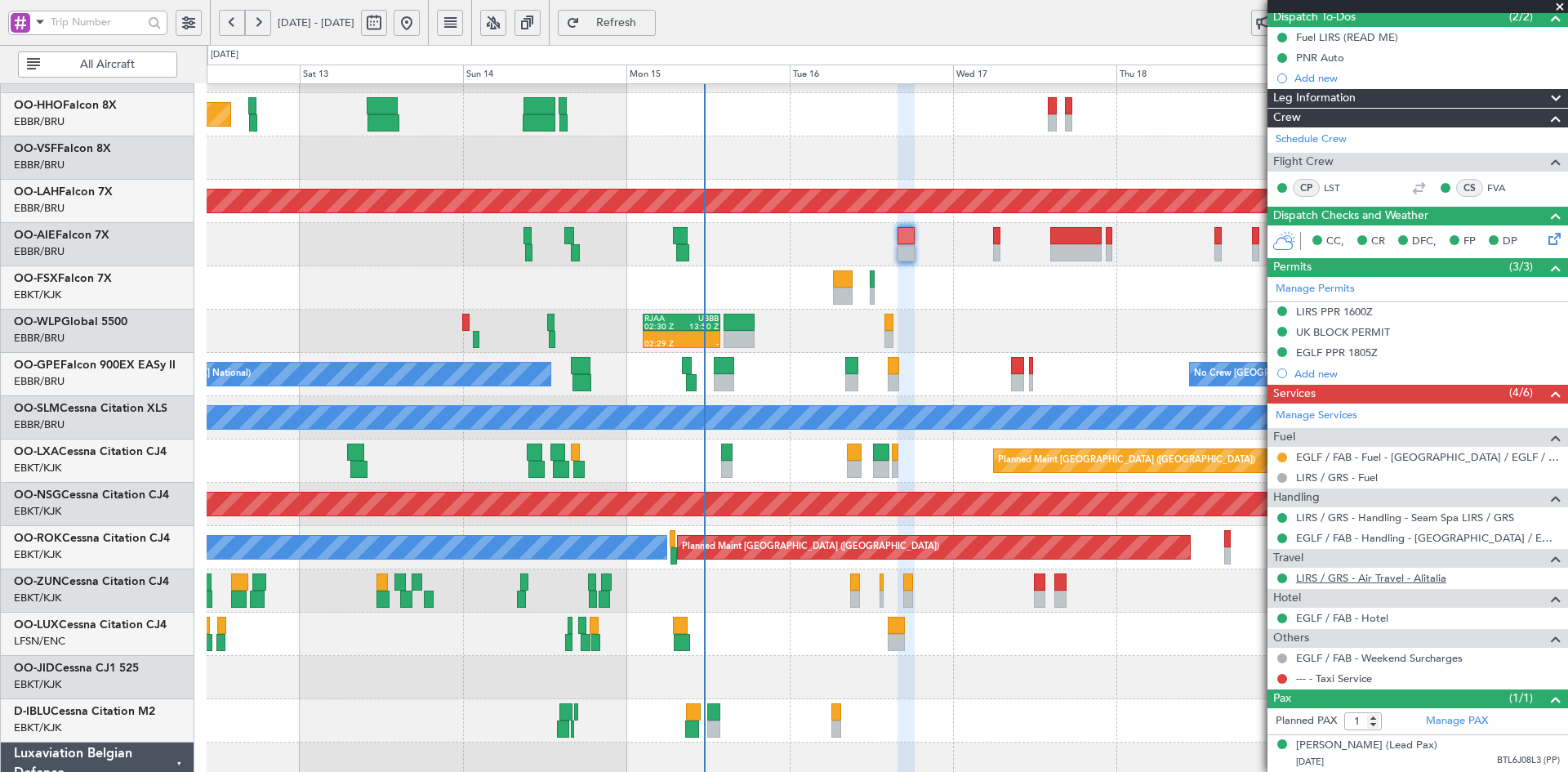
click at [1417, 571] on link "LIRS / GRS - Air Travel - Alitalia" at bounding box center [1372, 577] width 150 height 14
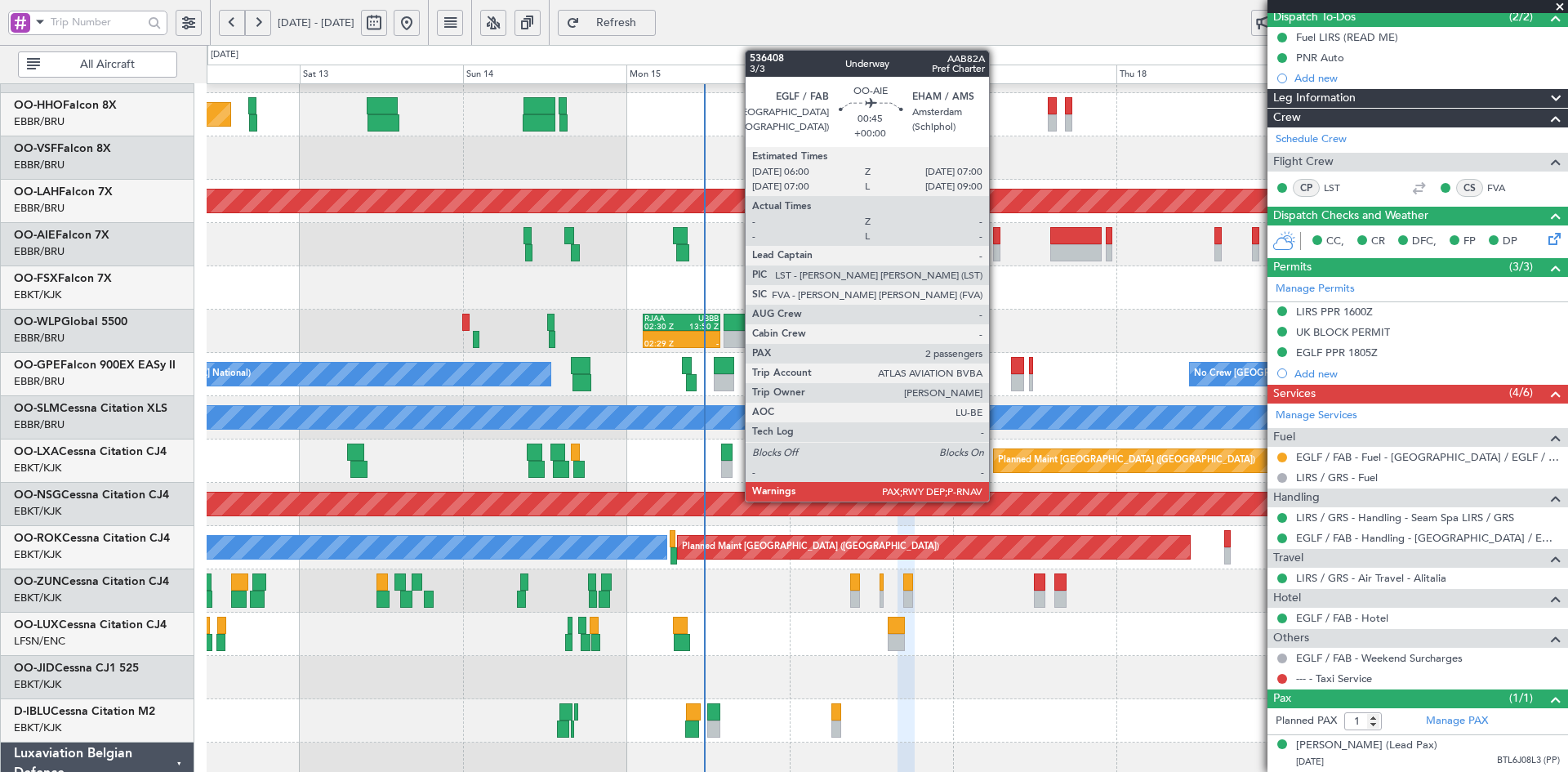
click at [996, 253] on div at bounding box center [996, 253] width 8 height 17
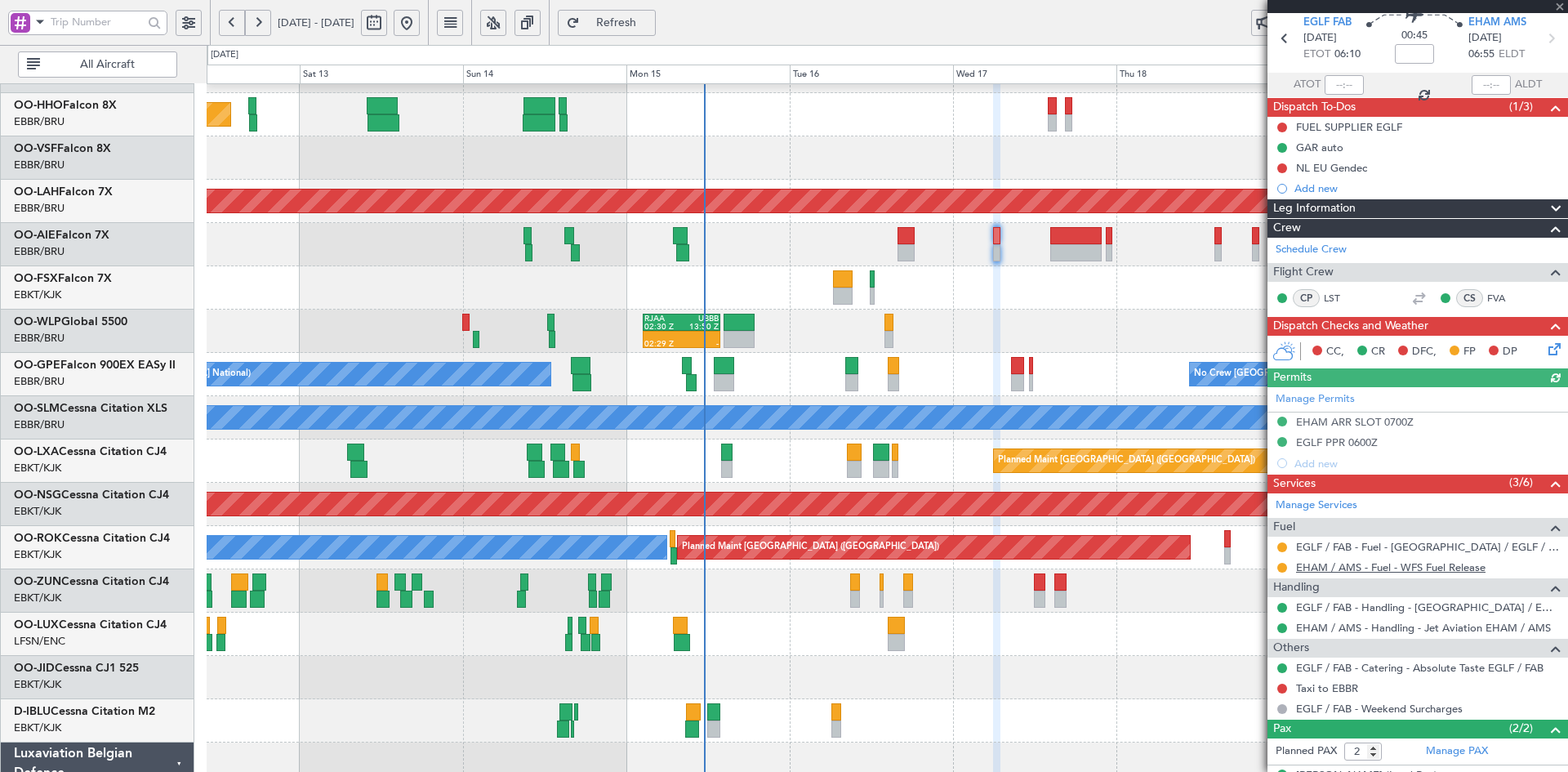
scroll to position [145, 0]
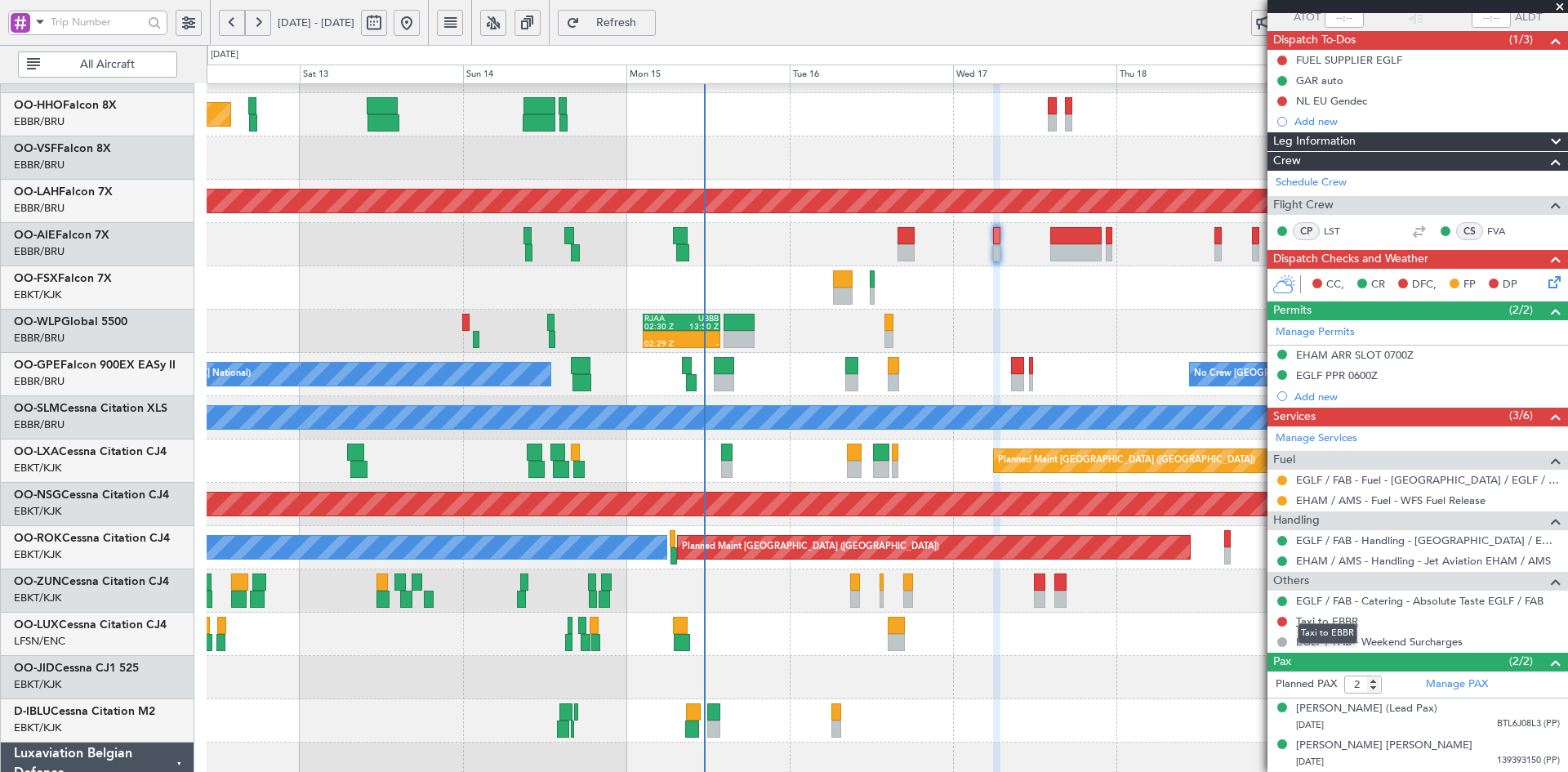
click at [1317, 614] on link "Taxi to EBBR" at bounding box center [1327, 621] width 62 height 14
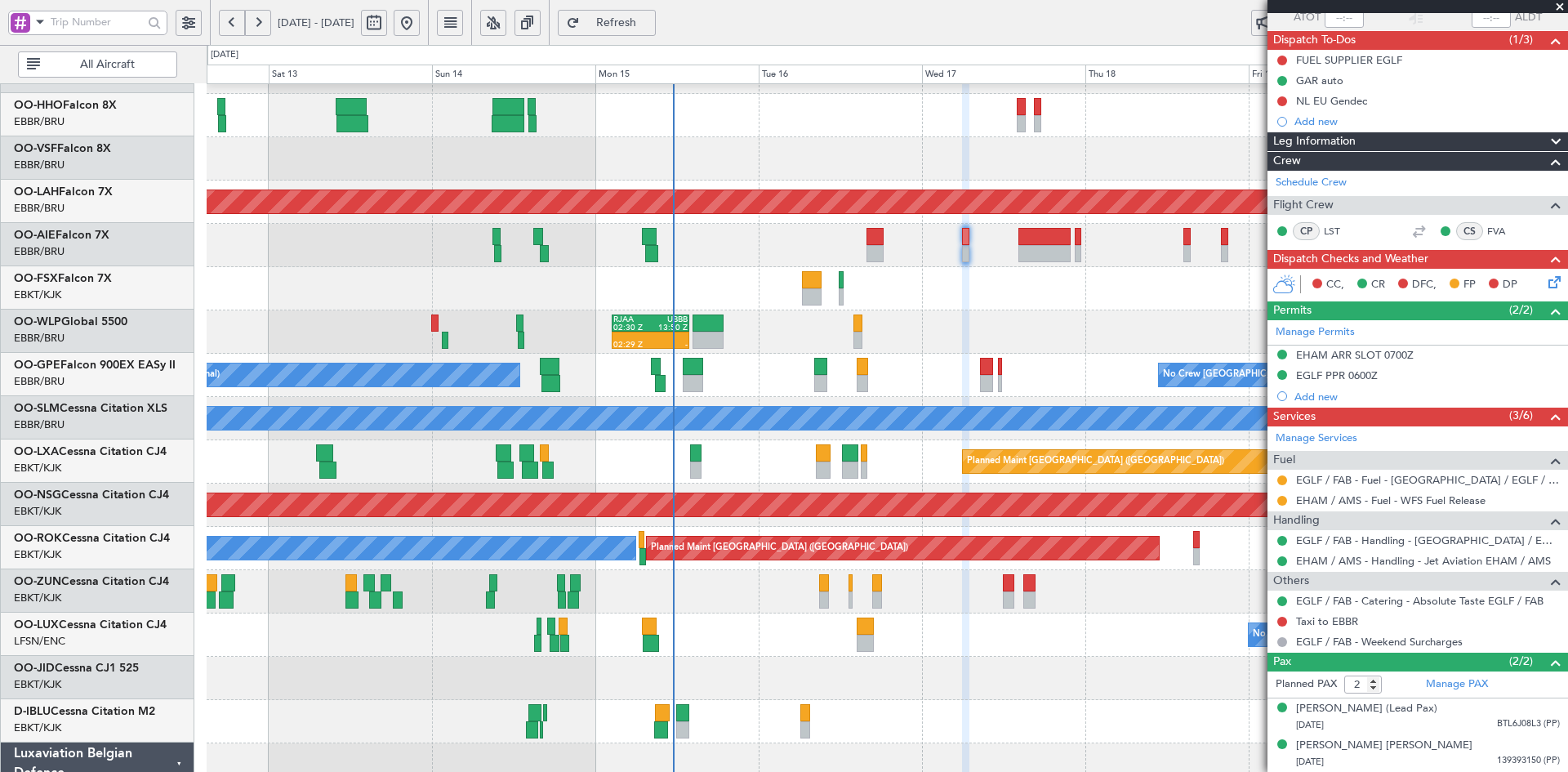
scroll to position [77, 0]
click at [1112, 655] on div "No Crew [PERSON_NAME] ([PERSON_NAME])" at bounding box center [886, 635] width 1360 height 43
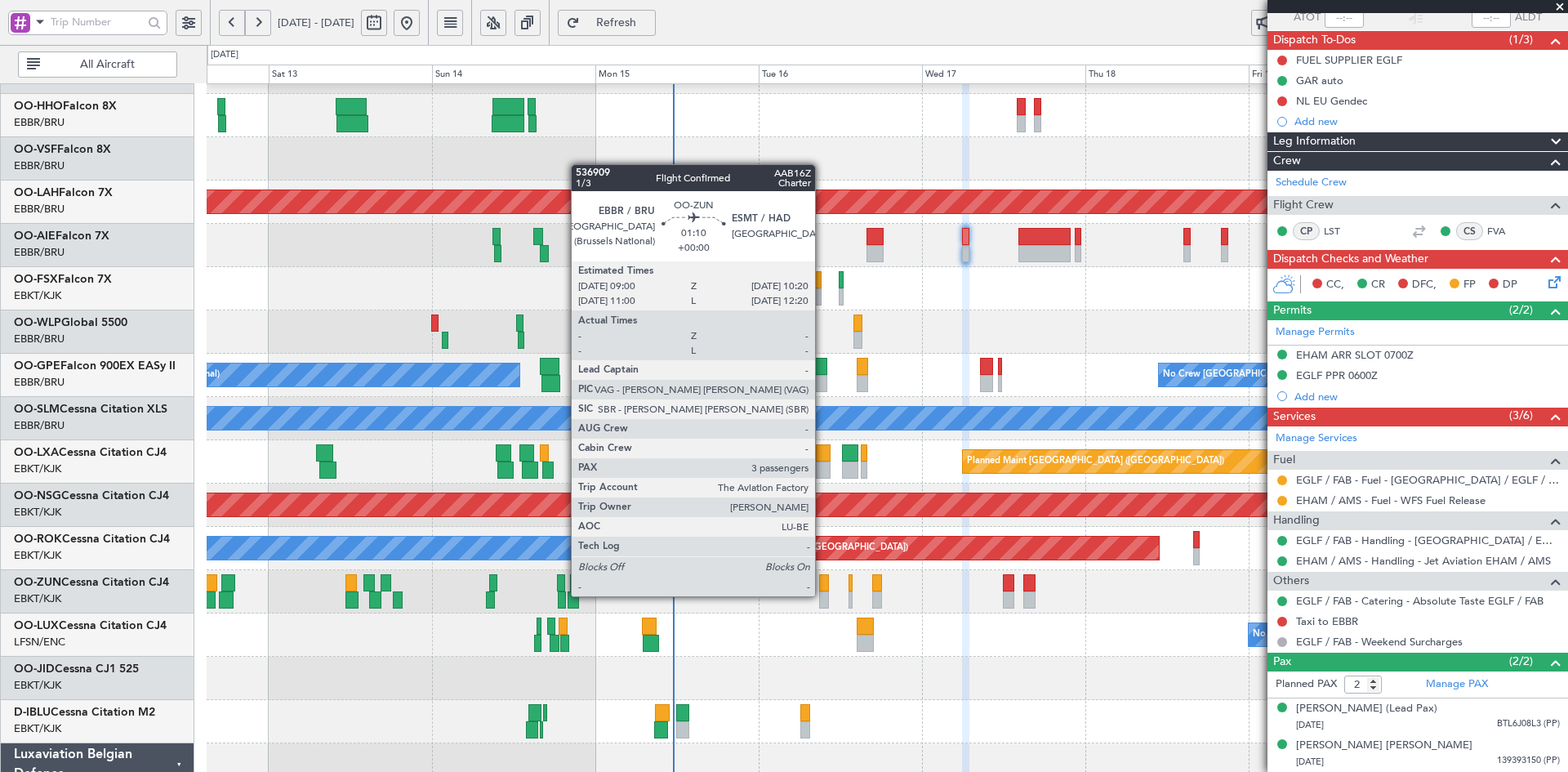
click at [823, 596] on div at bounding box center [823, 600] width 9 height 17
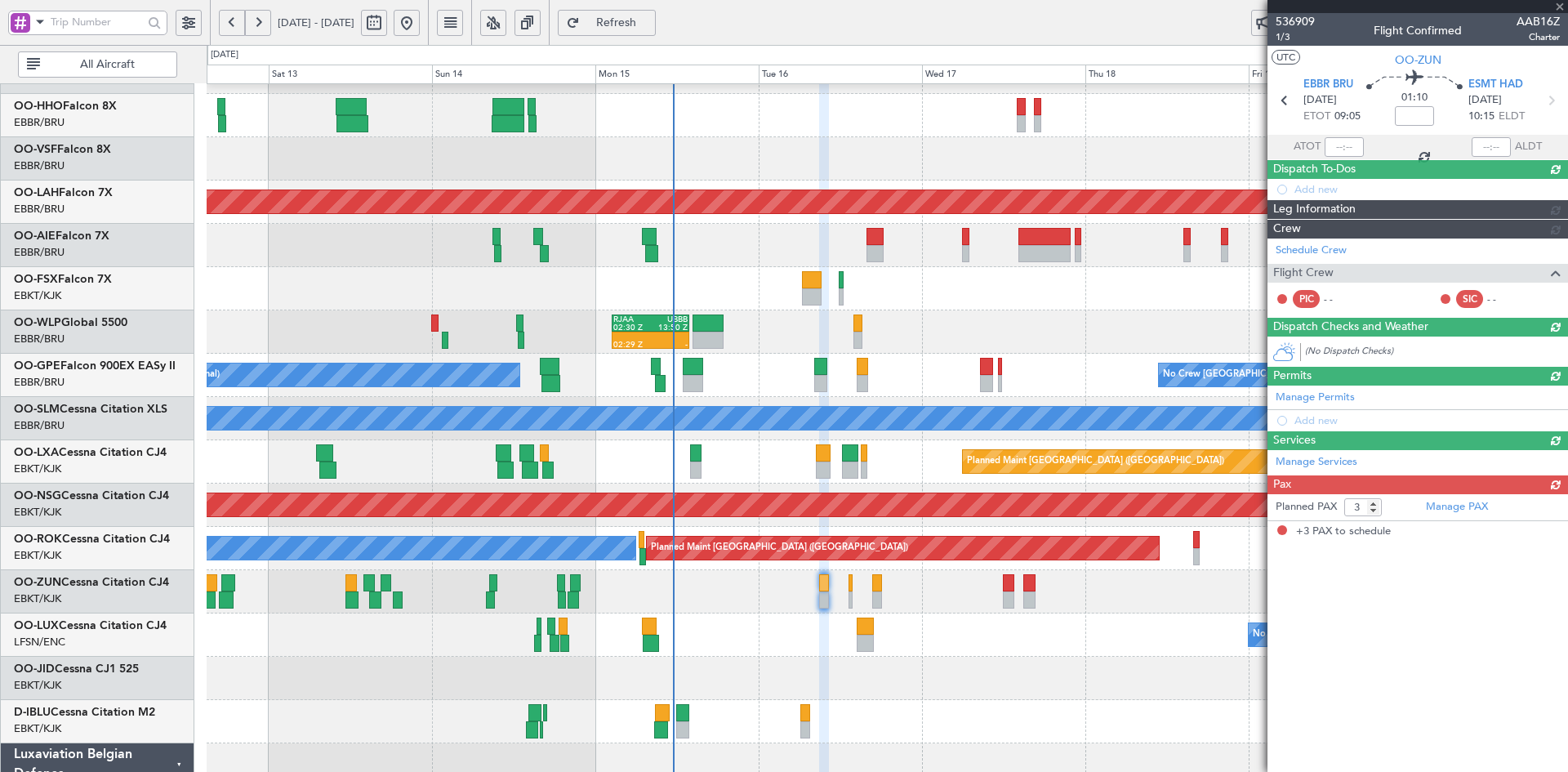
scroll to position [0, 0]
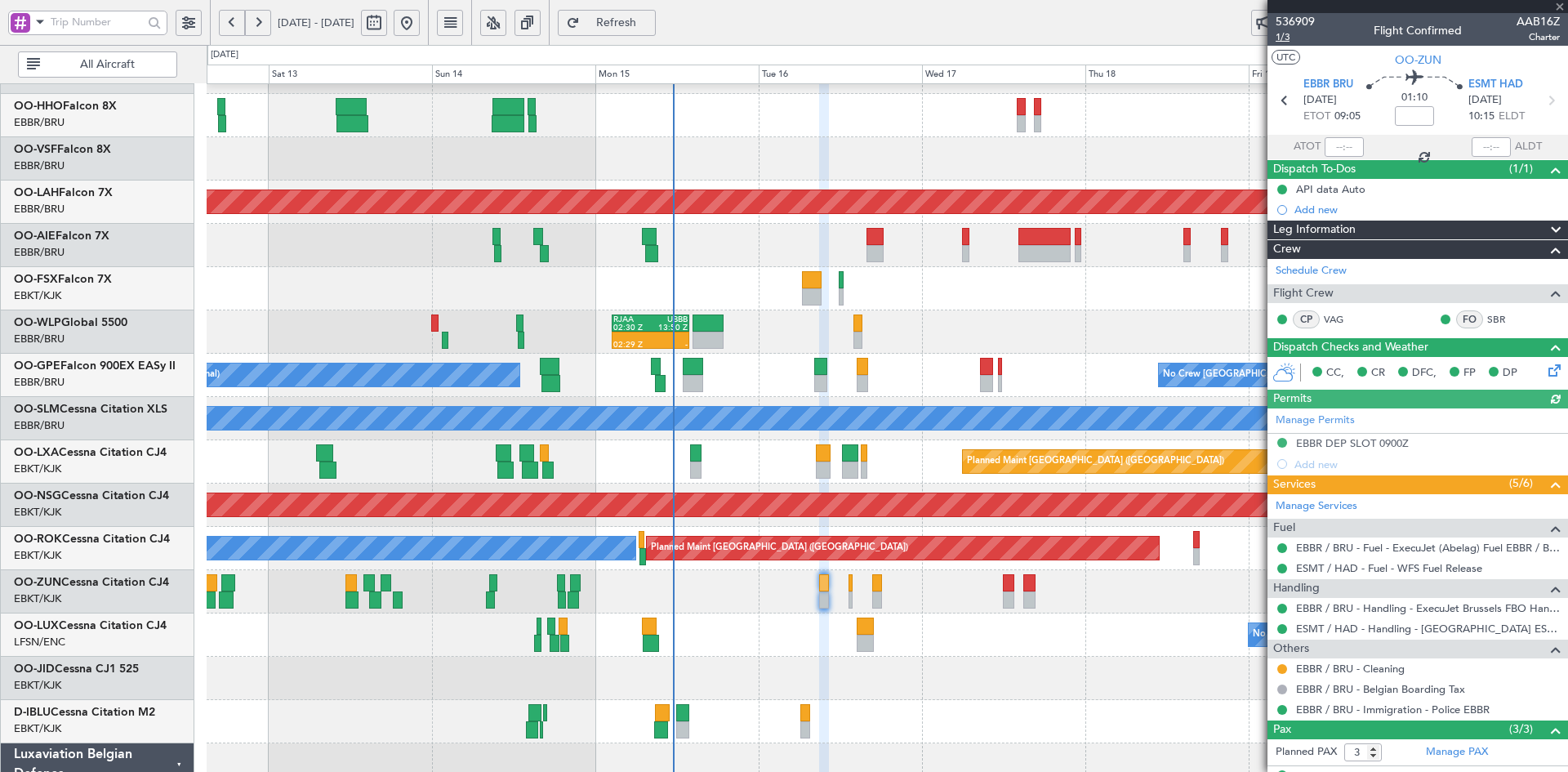
click at [1282, 34] on span "1/3" at bounding box center [1295, 37] width 39 height 14
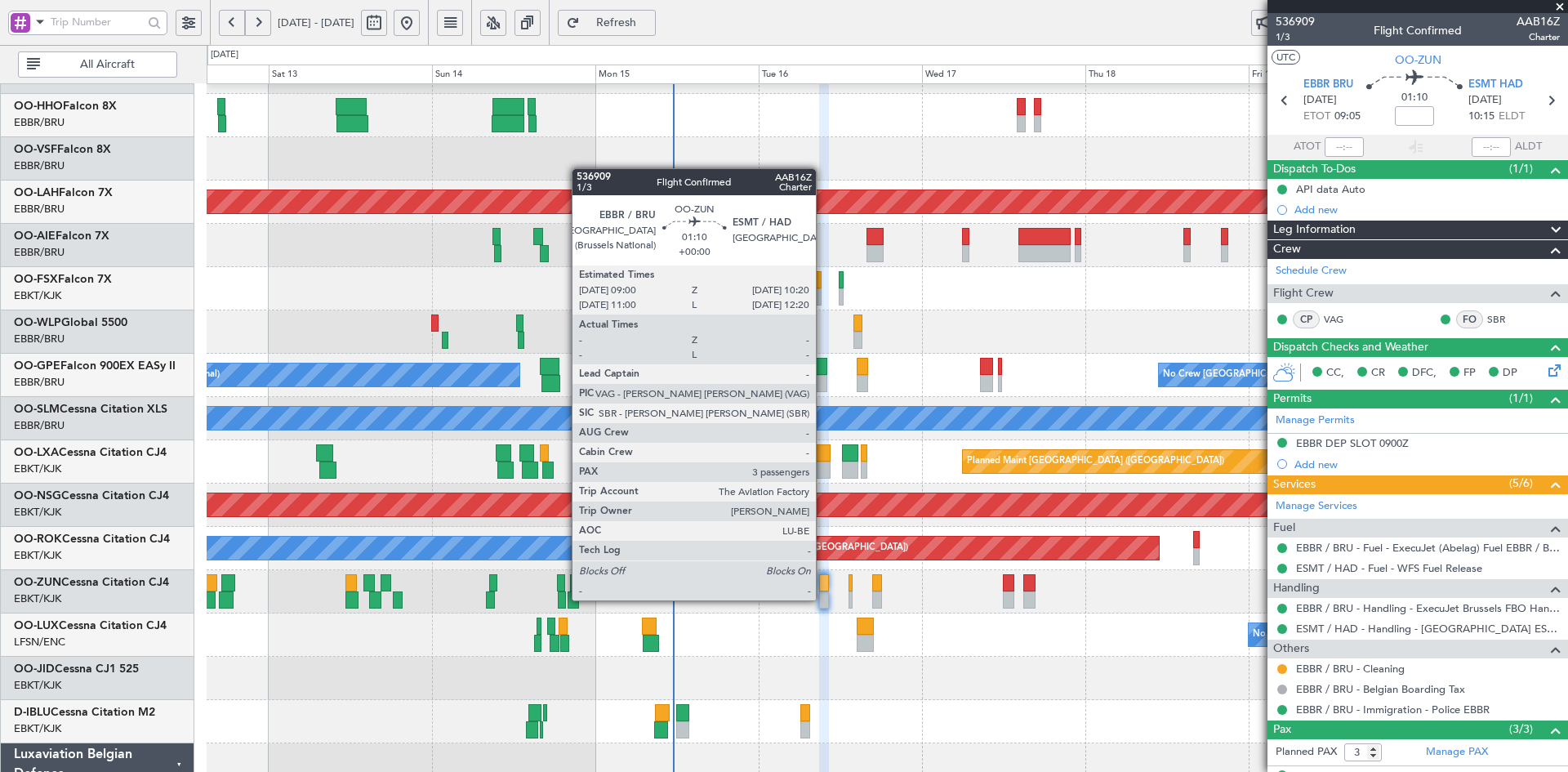
click at [823, 600] on div at bounding box center [823, 600] width 9 height 17
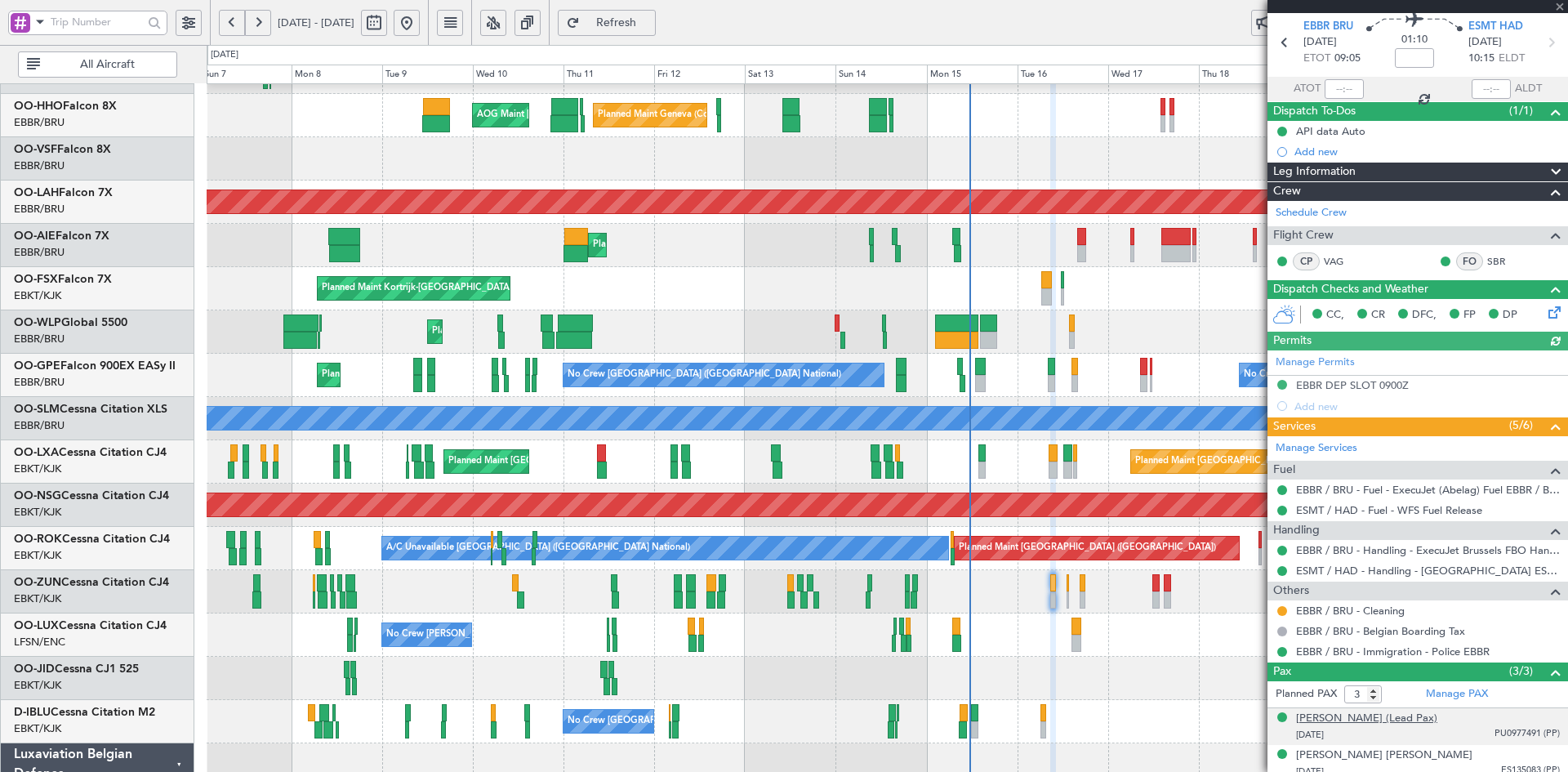
scroll to position [103, 0]
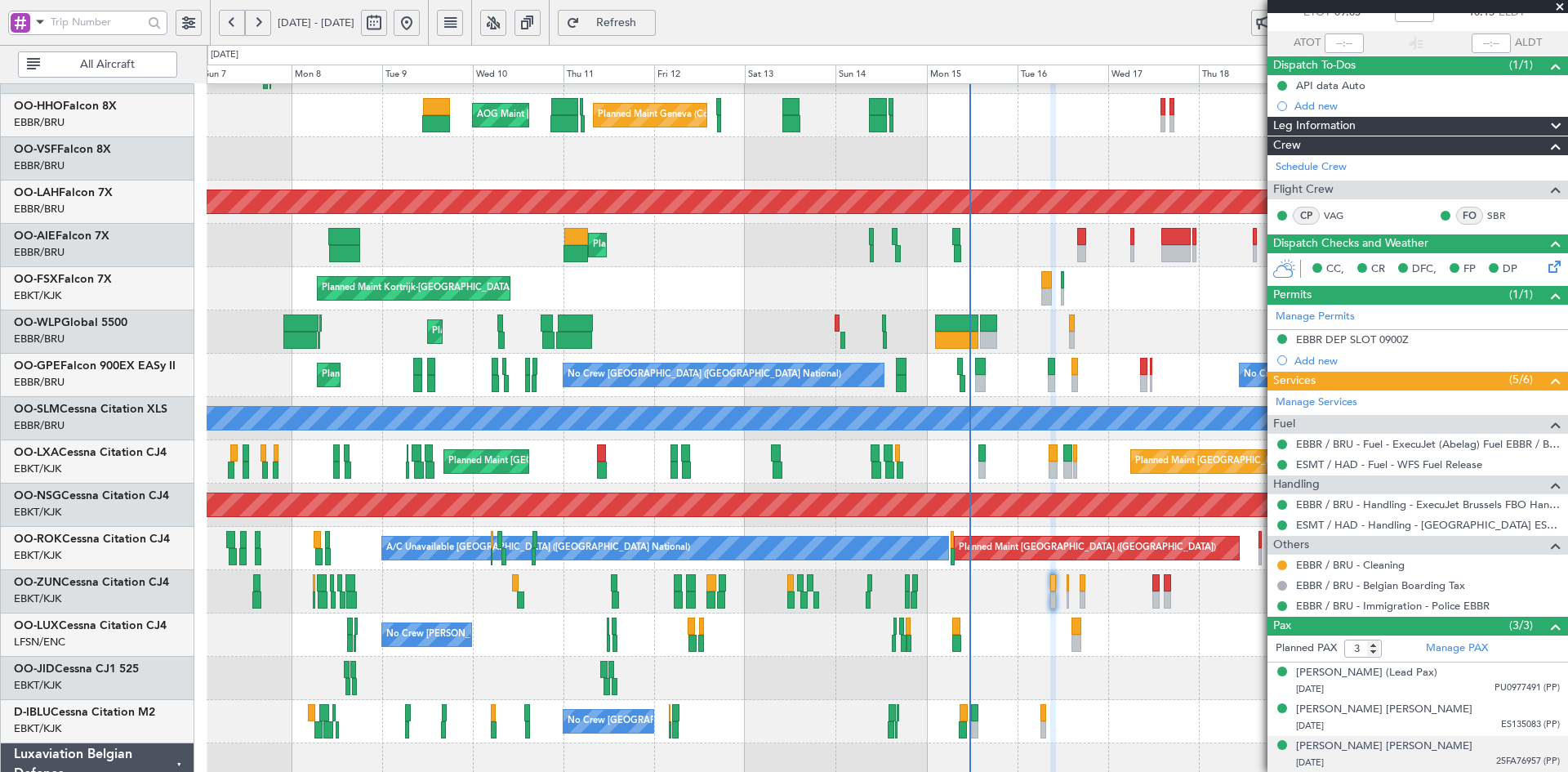
click at [1457, 751] on div "Jean-Charles Maurice Pirot 26/05/1986 25FA76957 (PP)" at bounding box center [1428, 754] width 264 height 32
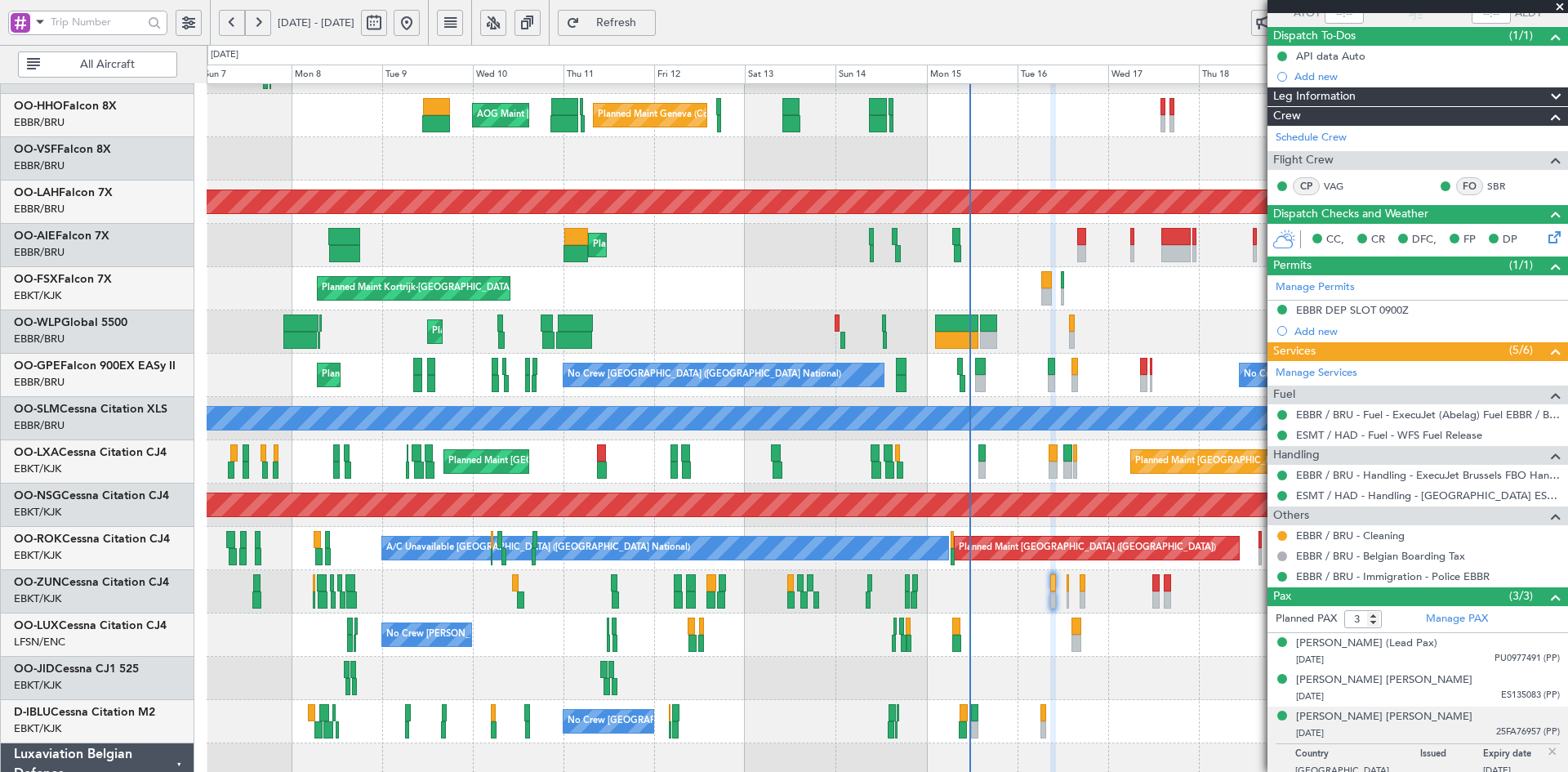
scroll to position [144, 0]
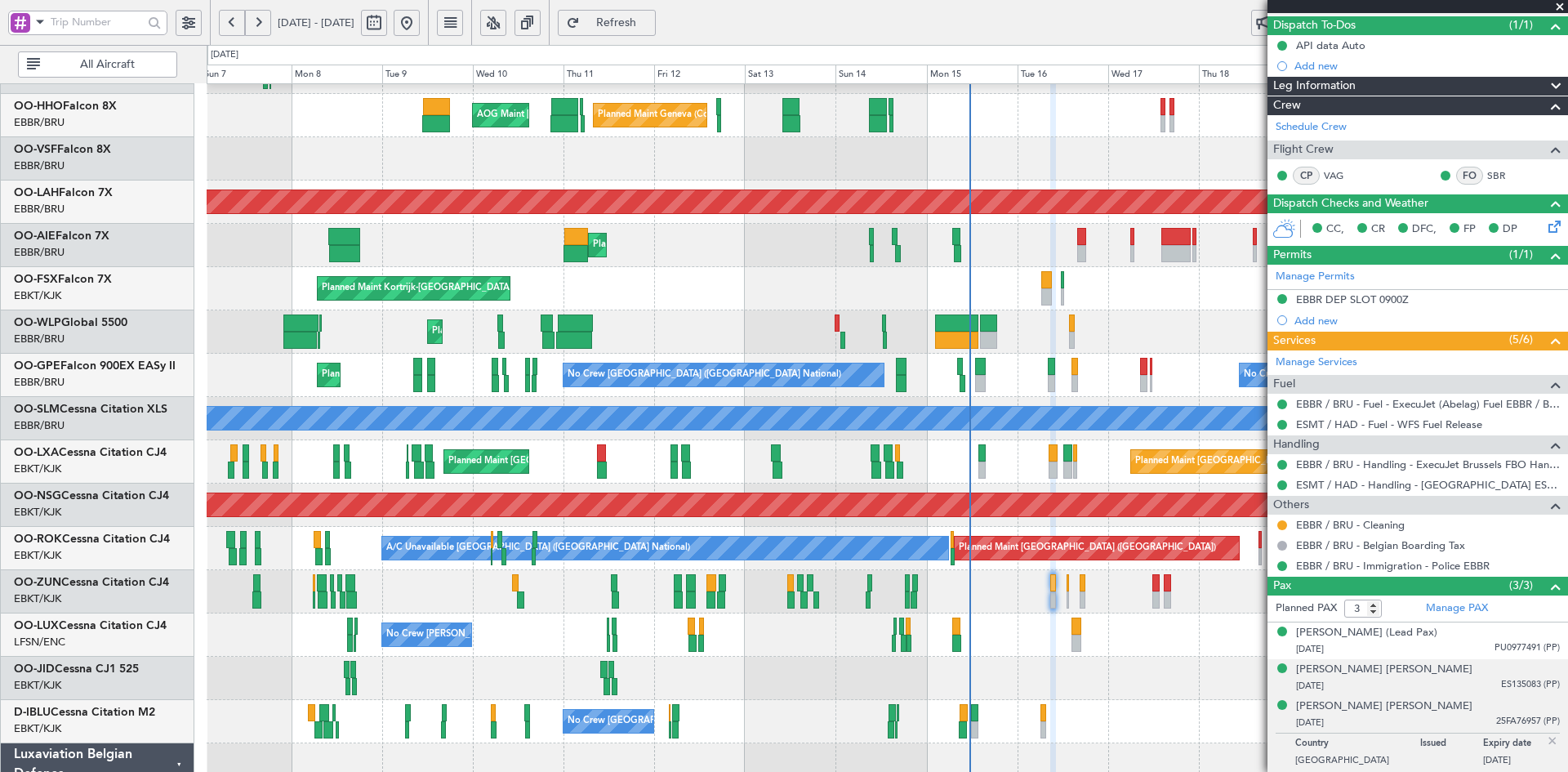
click at [1455, 680] on div "02/10/1987 ES135083 (PP)" at bounding box center [1428, 685] width 264 height 16
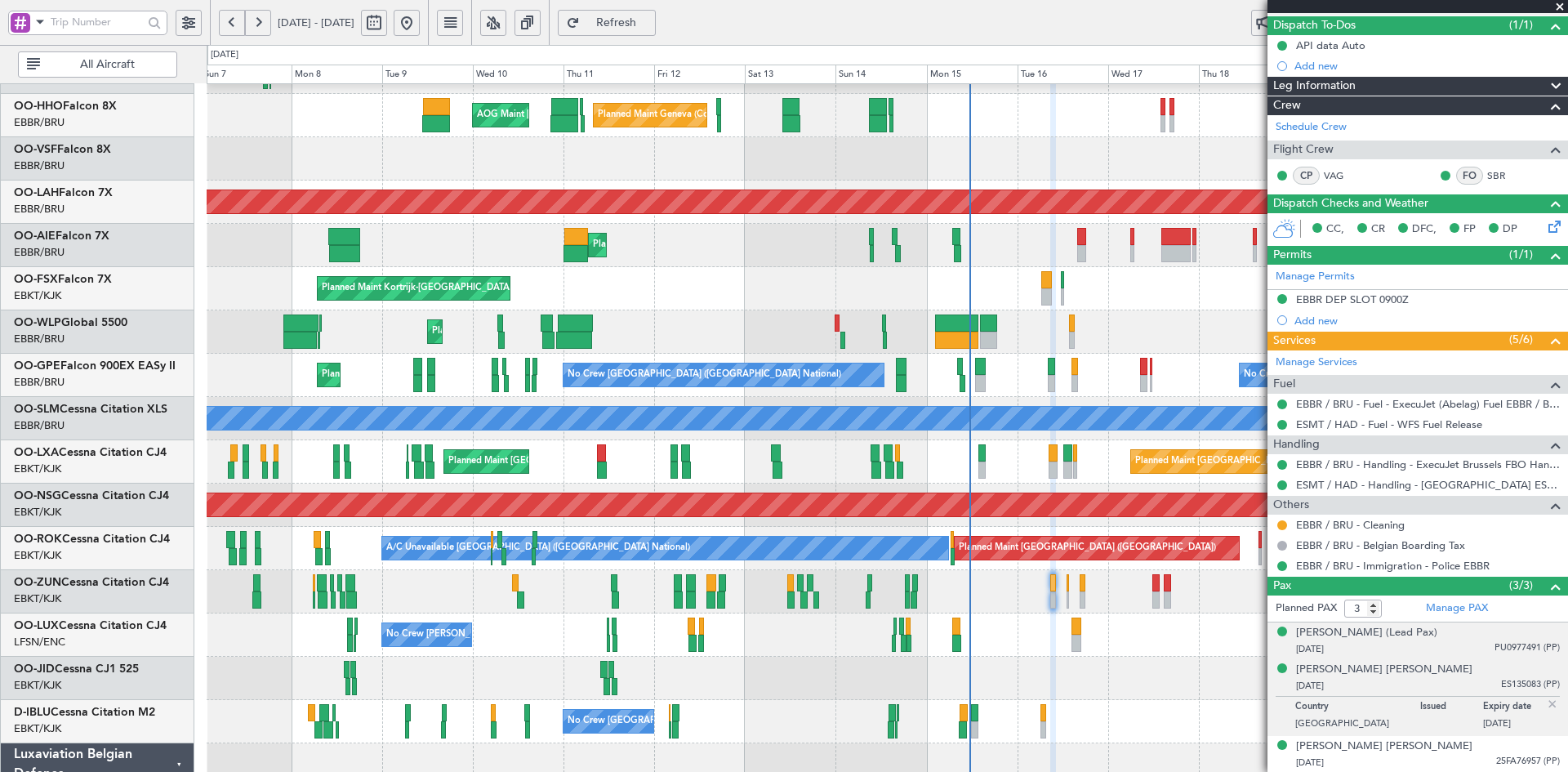
click at [1460, 645] on div "12/11/1979 PU0977491 (PP)" at bounding box center [1428, 649] width 264 height 16
click at [1554, 11] on span at bounding box center [1559, 8] width 16 height 15
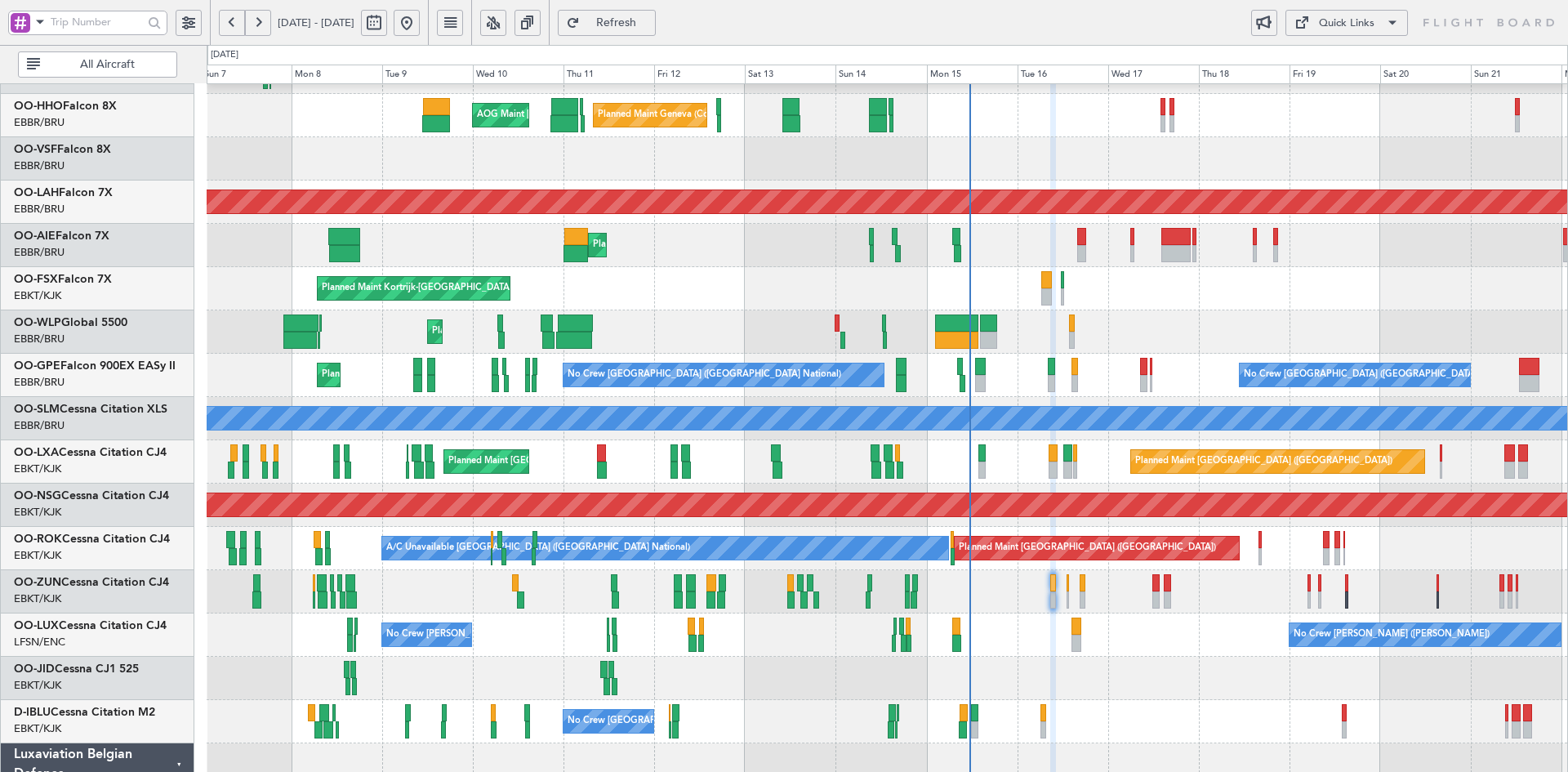
type input "0"
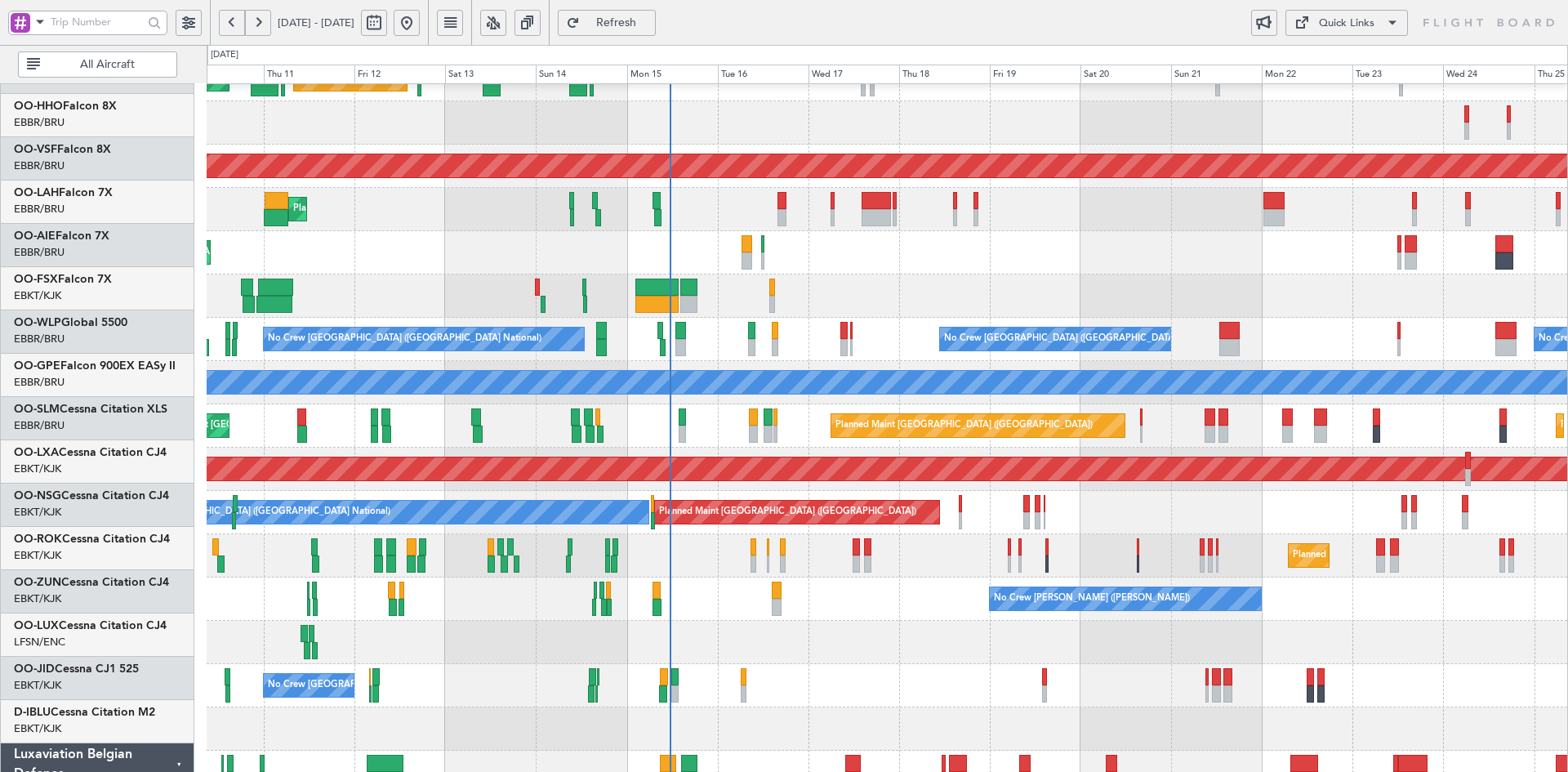
click at [856, 634] on div at bounding box center [886, 642] width 1360 height 43
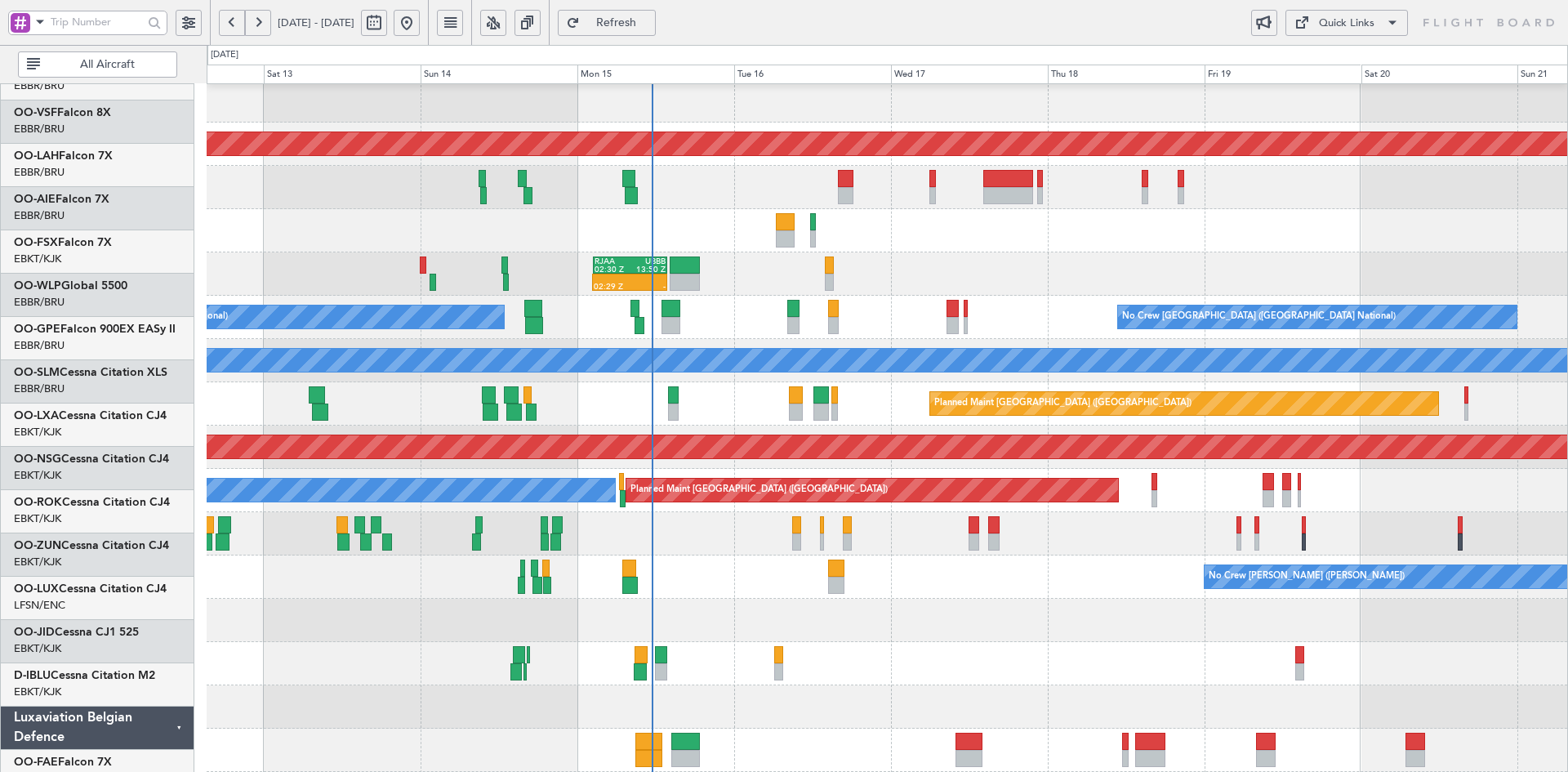
scroll to position [134, 0]
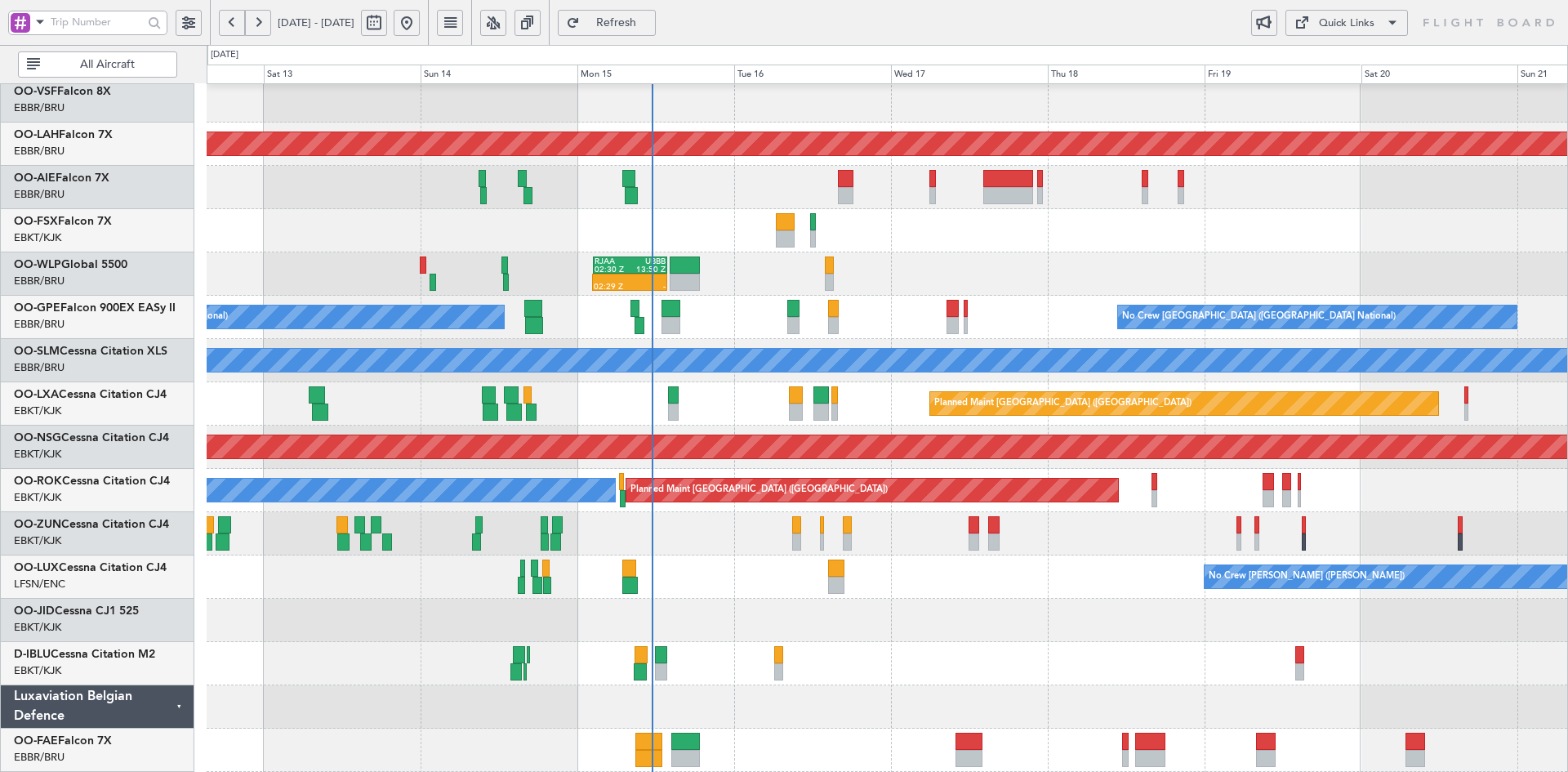
click at [922, 575] on div "No Crew [PERSON_NAME] ([PERSON_NAME])" at bounding box center [886, 577] width 1360 height 43
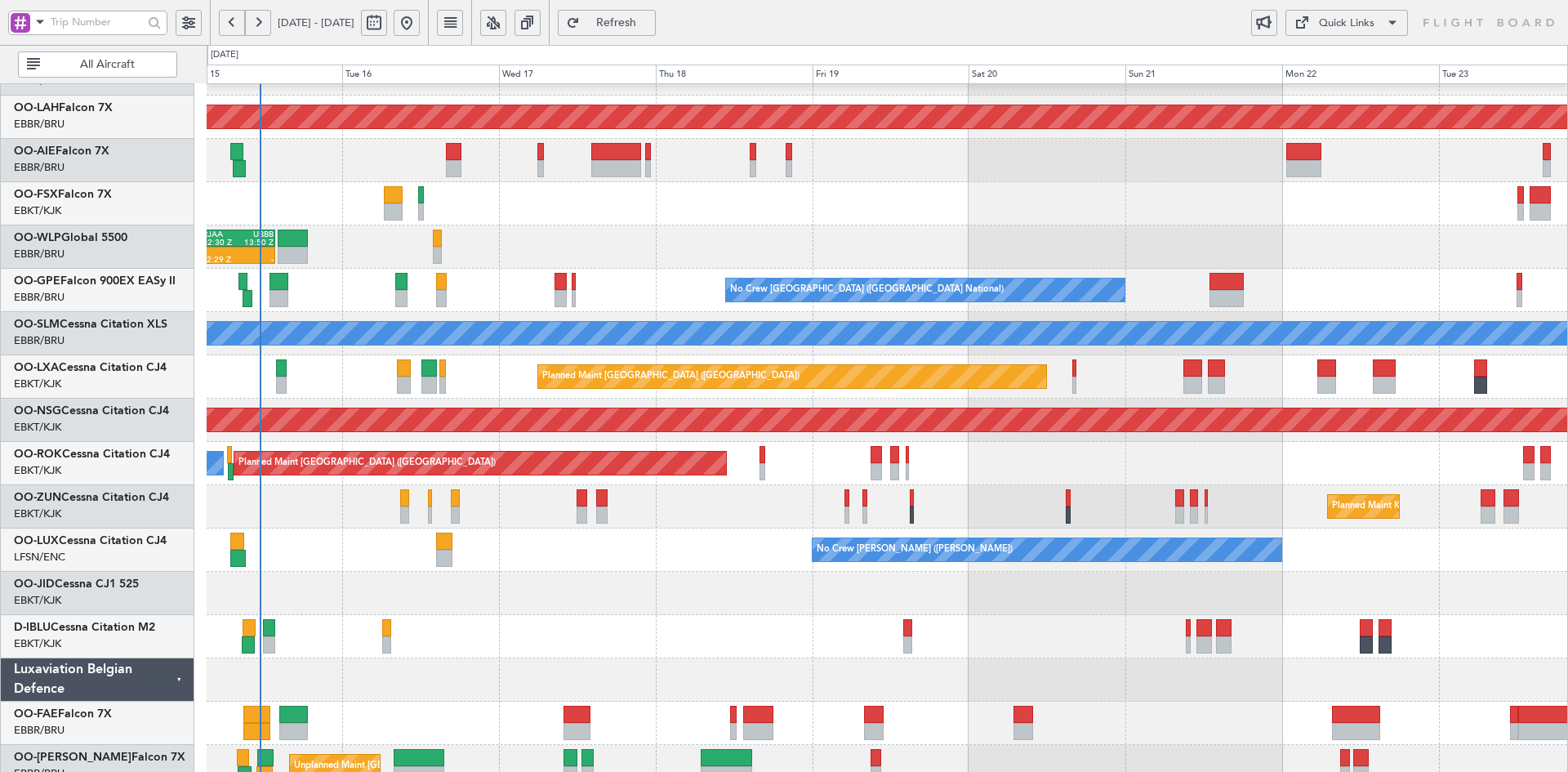
click at [771, 617] on div "Planned Maint Alton-st Louis (St Louis Regl) 02:29 Z - RJAA 02:30 Z UBBB 13:50 …" at bounding box center [886, 354] width 1360 height 866
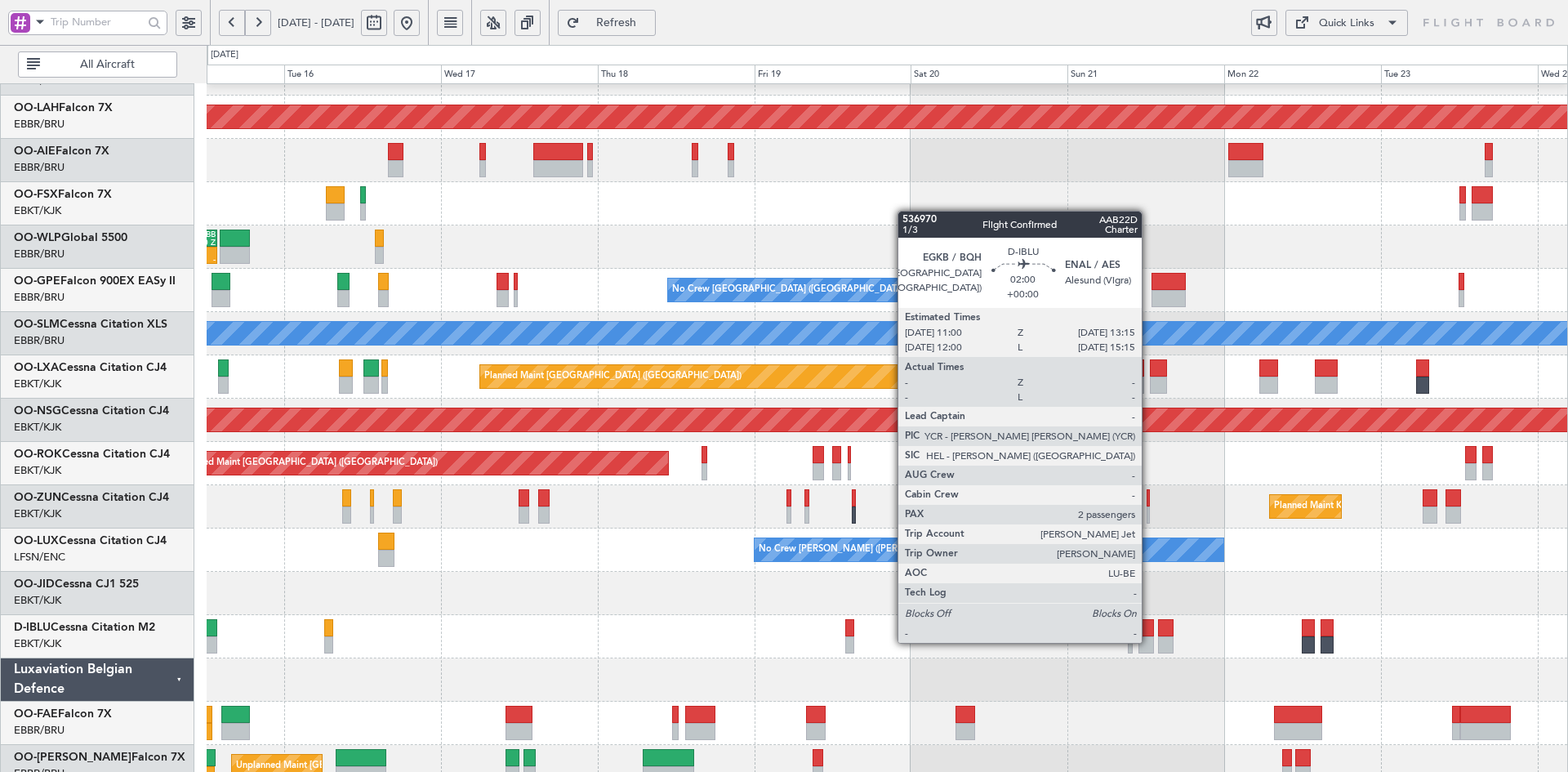
click at [1149, 641] on div at bounding box center [1146, 645] width 15 height 17
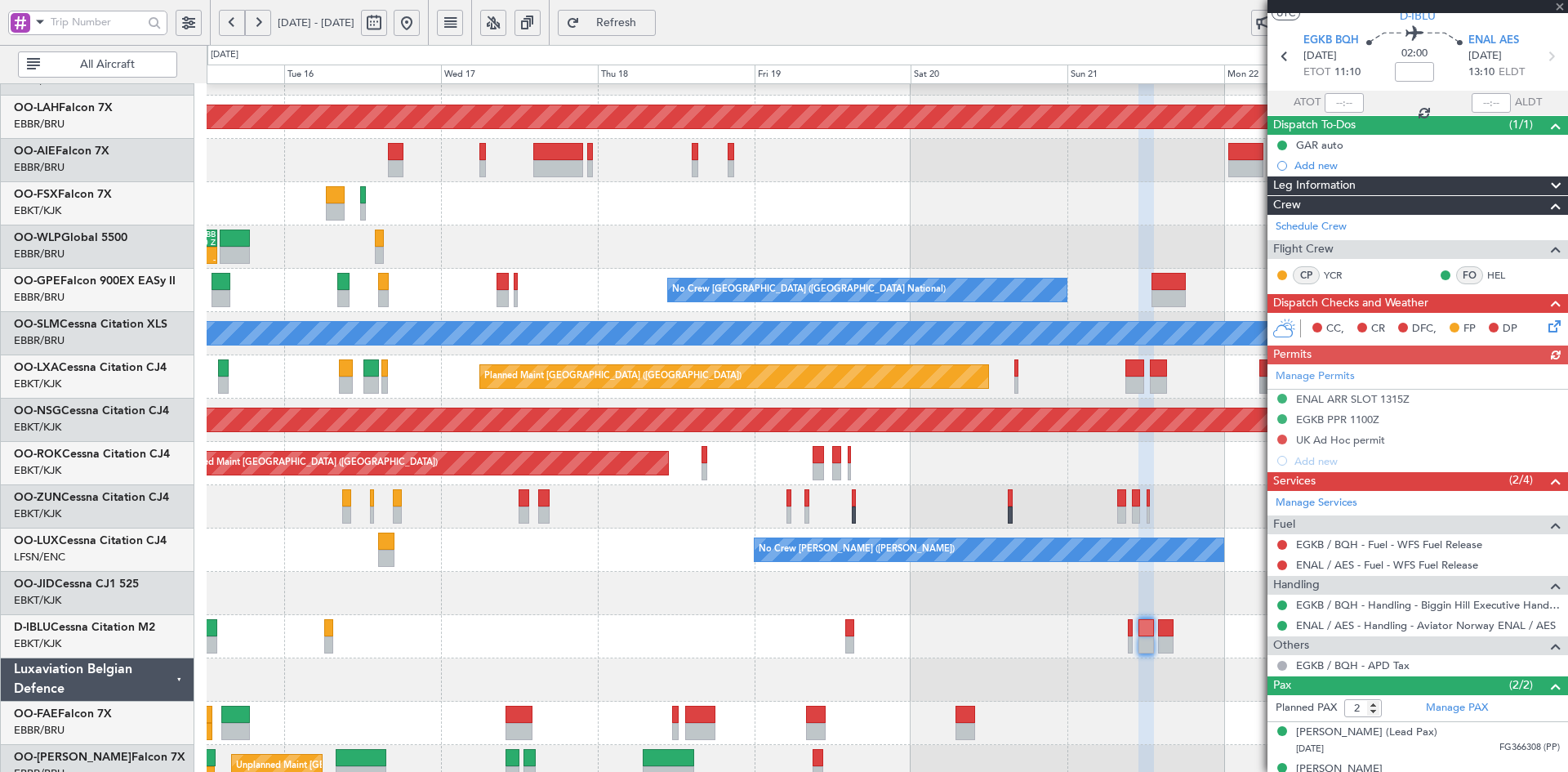
scroll to position [67, 0]
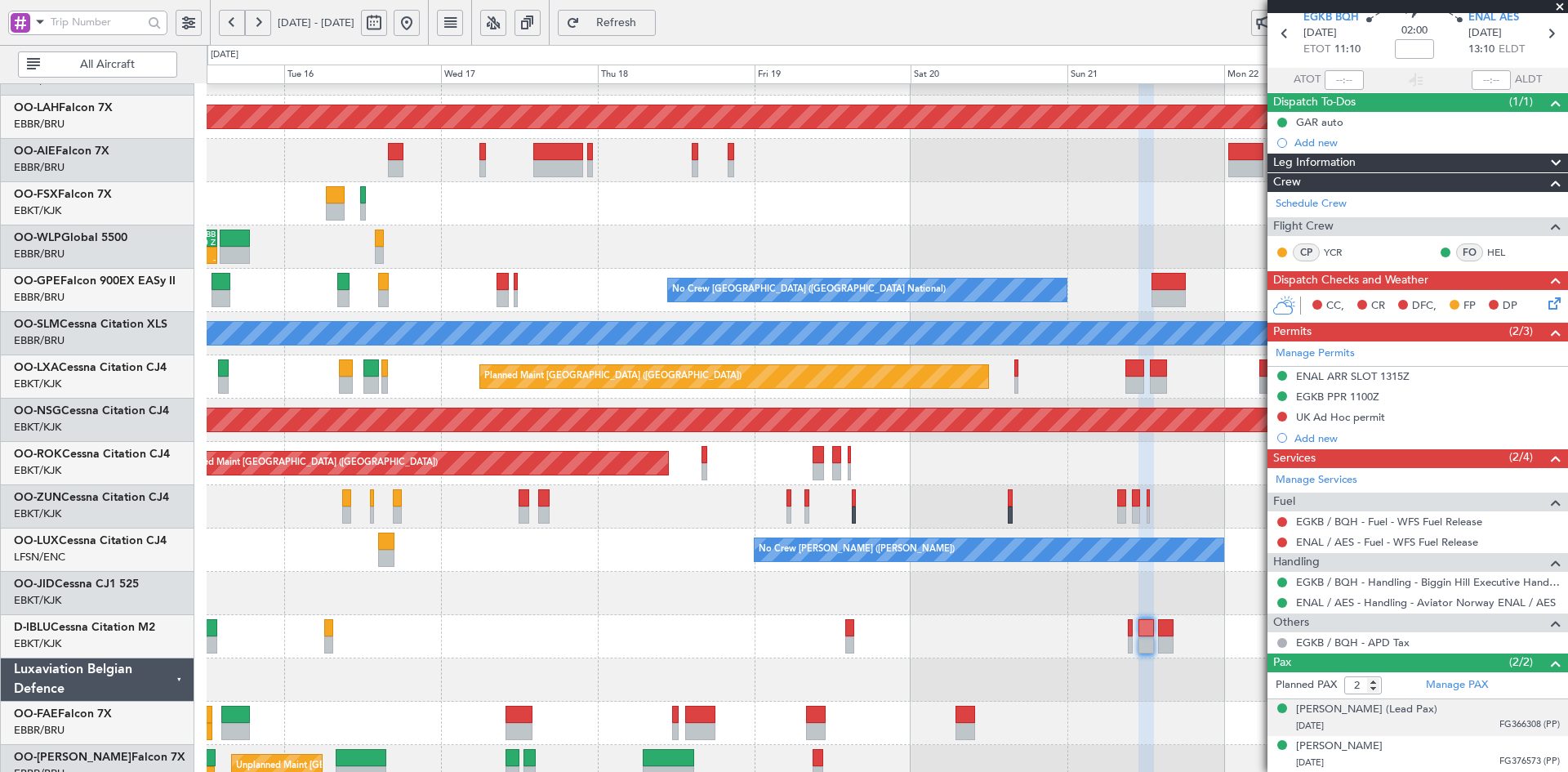
click at [1476, 706] on div "Vladyslav ZELDIS (Lead Pax) 04/06/1986 FG366308 (PP)" at bounding box center [1428, 717] width 264 height 32
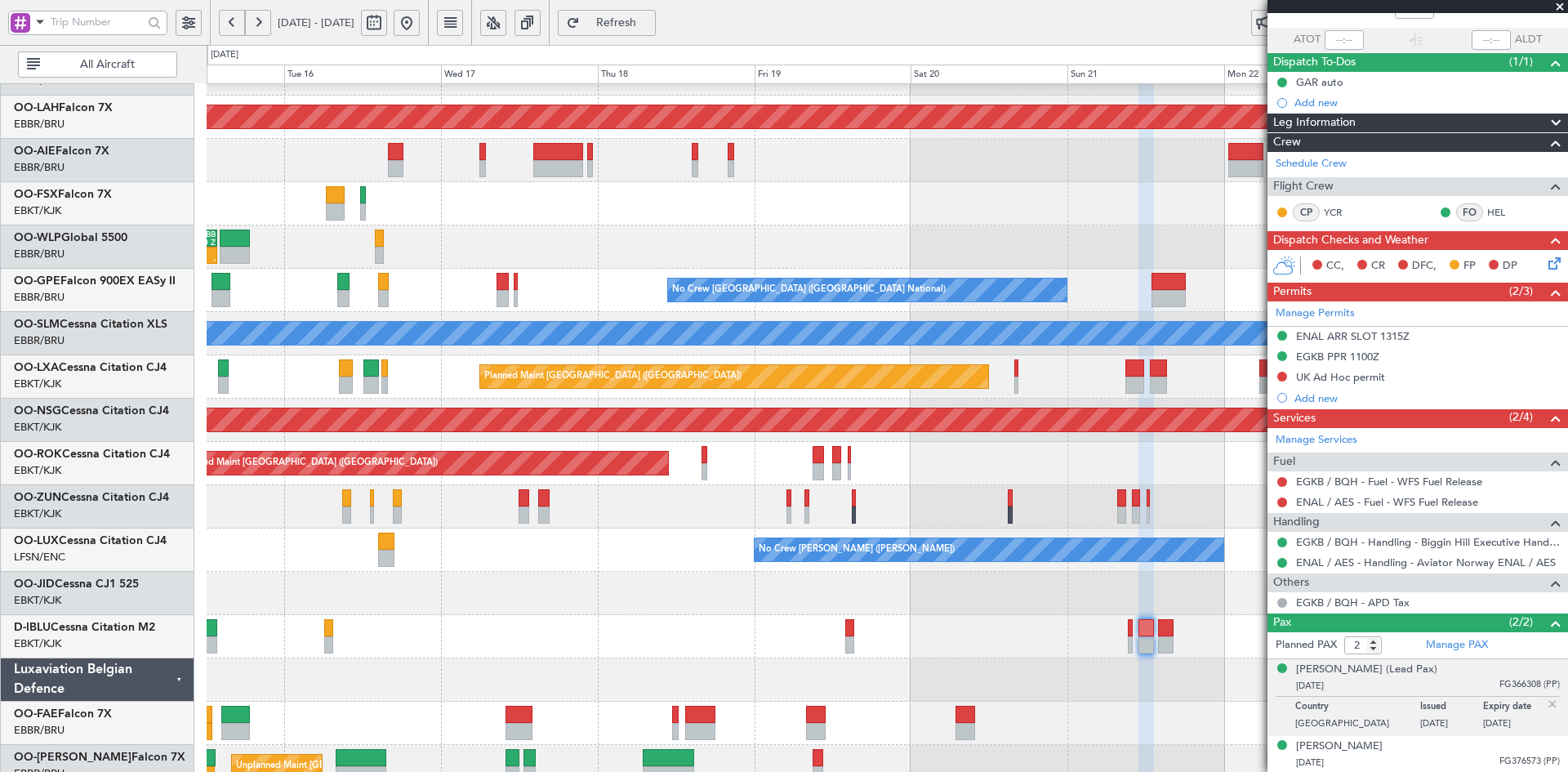
click at [1564, 7] on span at bounding box center [1559, 8] width 16 height 15
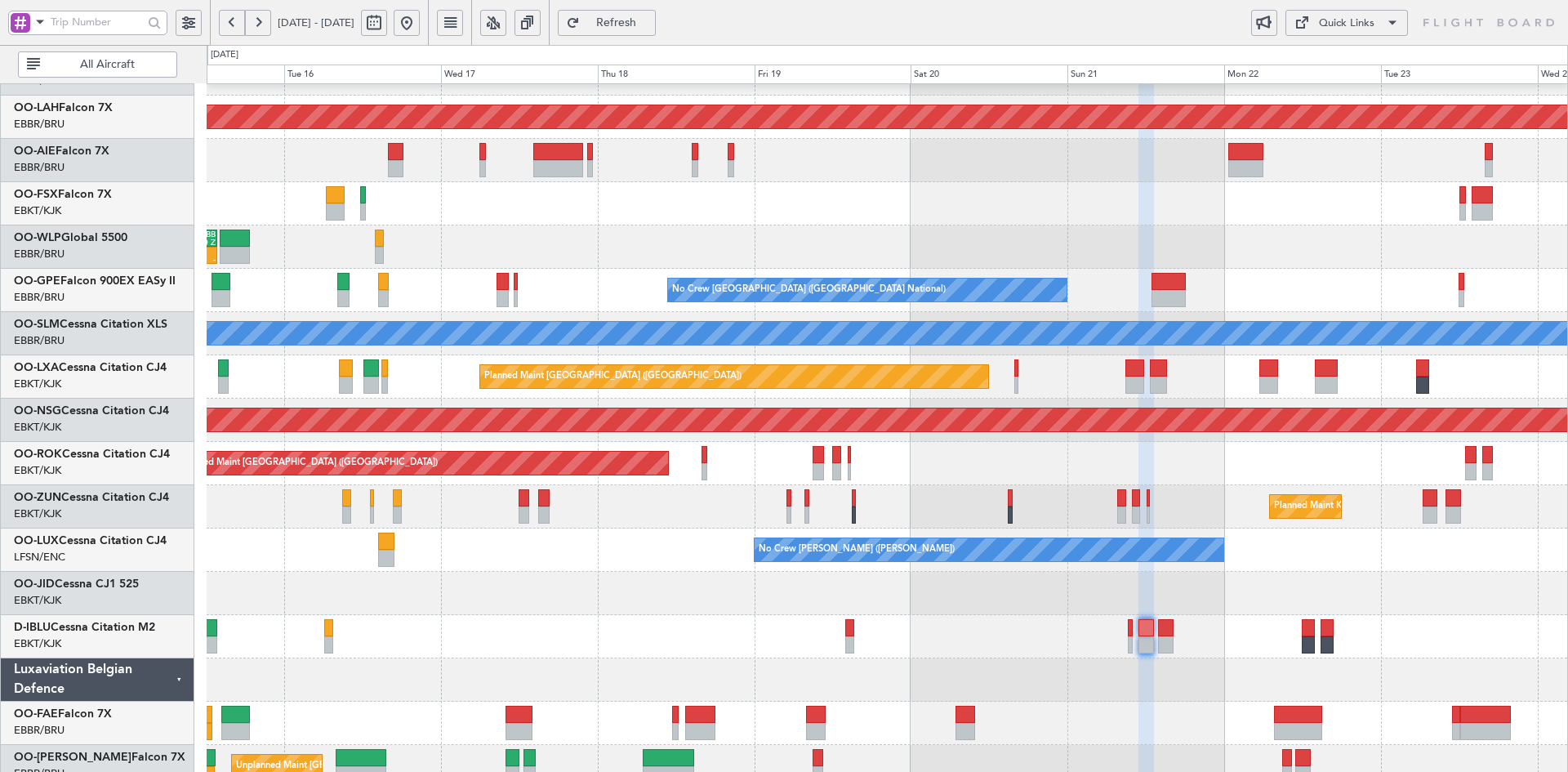
type input "0"
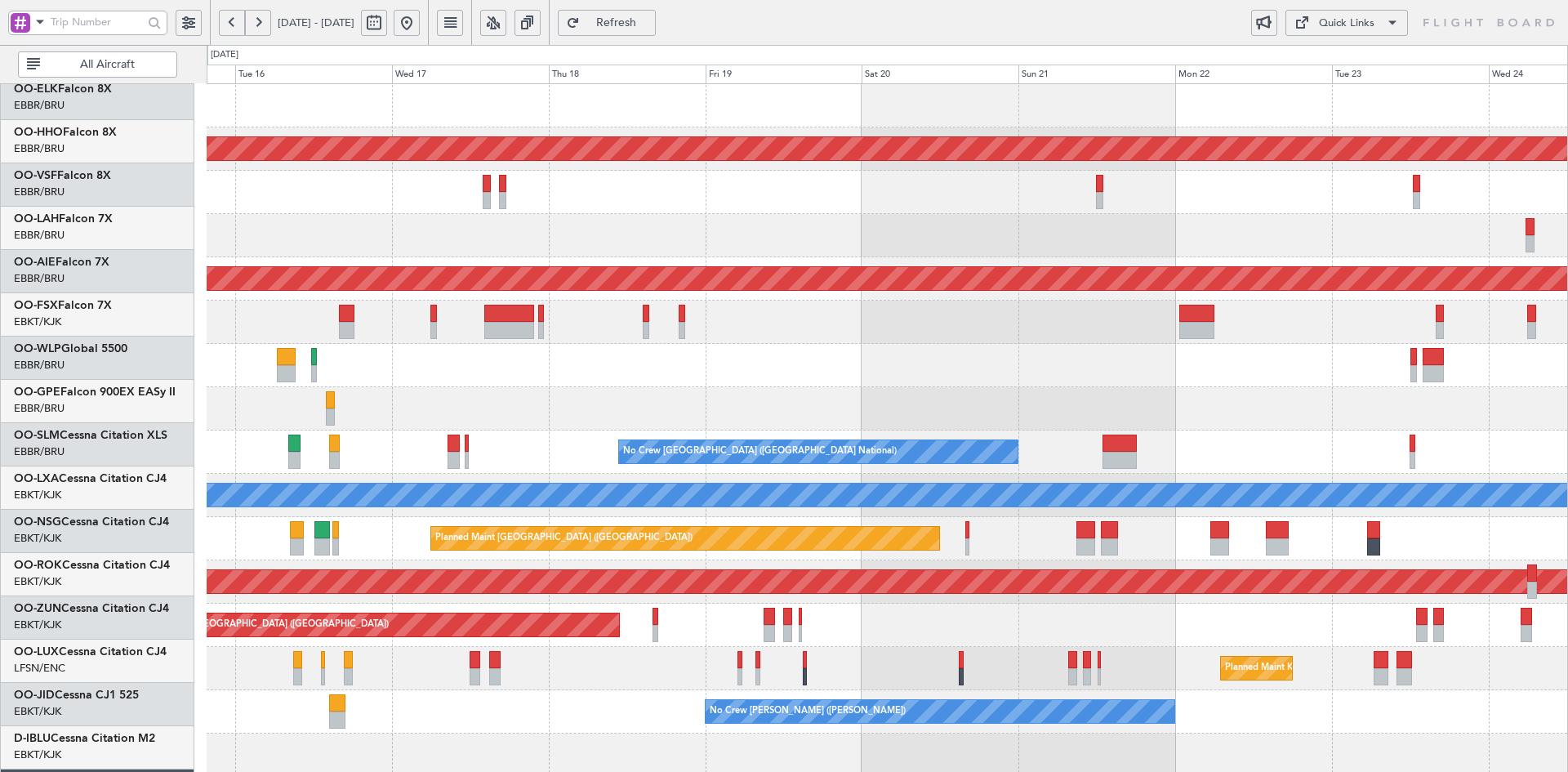
scroll to position [0, 0]
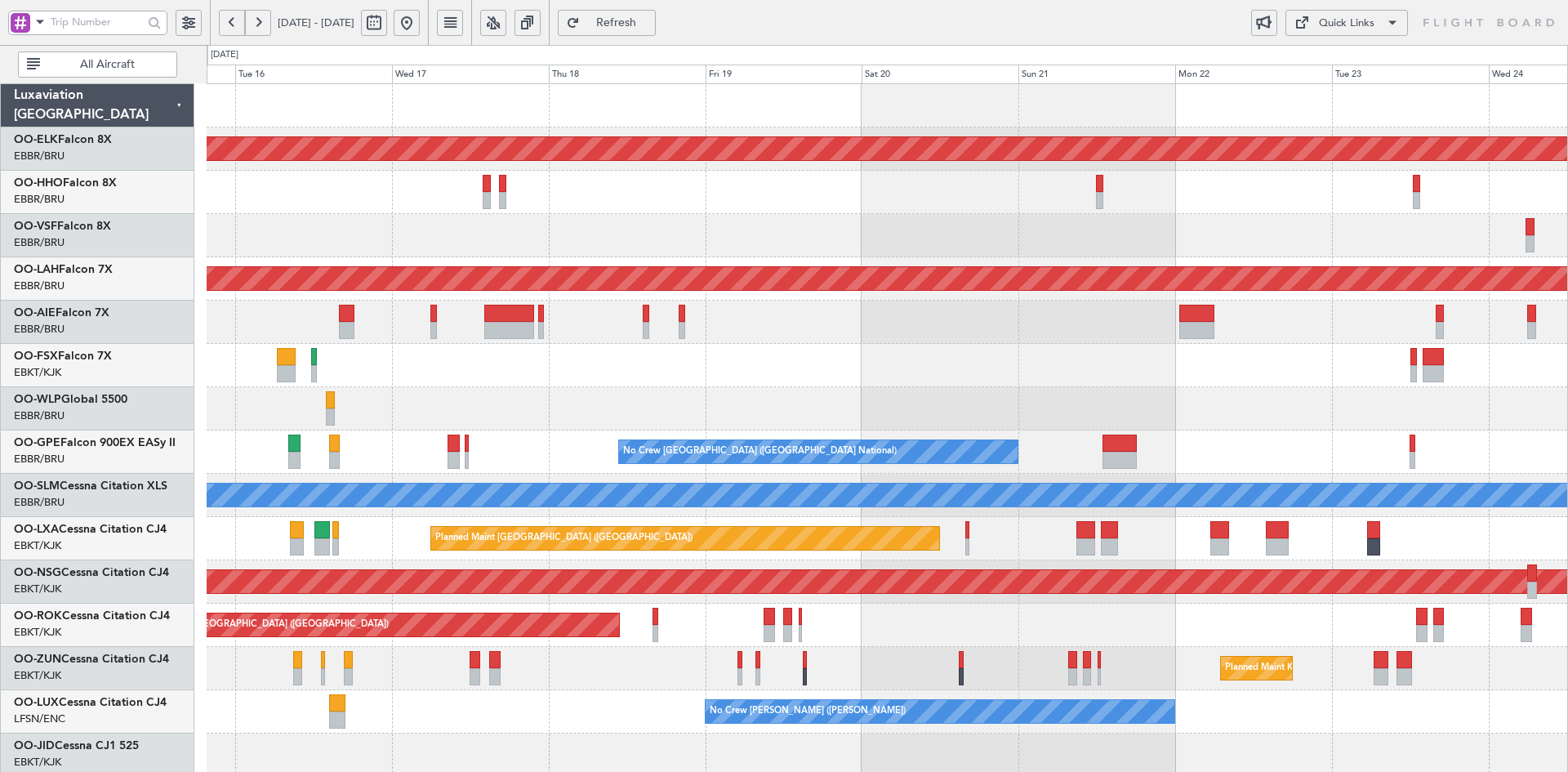
click at [1247, 430] on div "02:29 Z - RJAA 02:30 Z UBBB 13:50 Z" at bounding box center [886, 409] width 1360 height 43
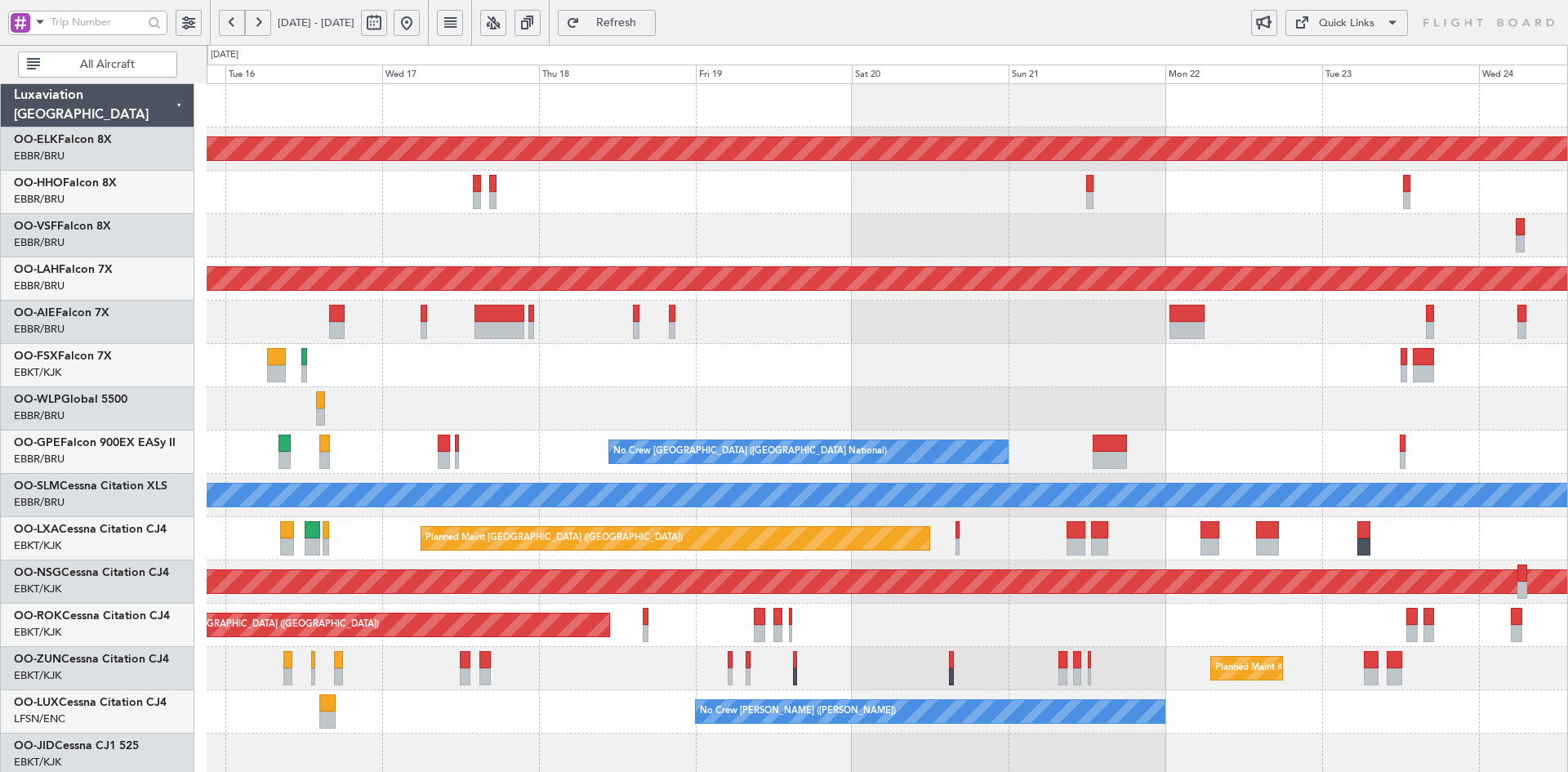
click at [1028, 358] on div at bounding box center [886, 366] width 1360 height 43
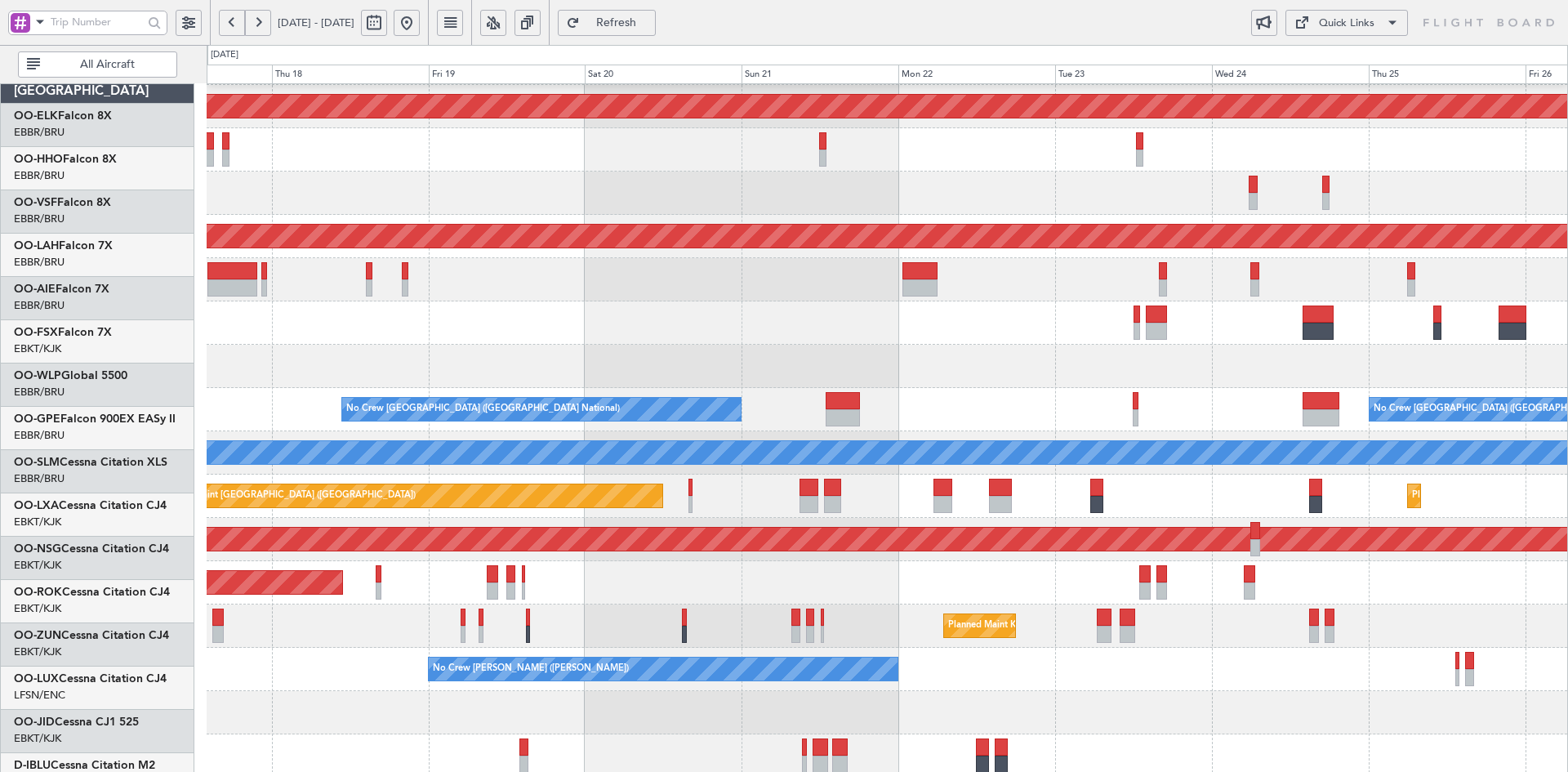
click at [1120, 345] on div "RJAA 02:30 Z UBBB 13:50 Z 02:29 Z -" at bounding box center [886, 367] width 1360 height 43
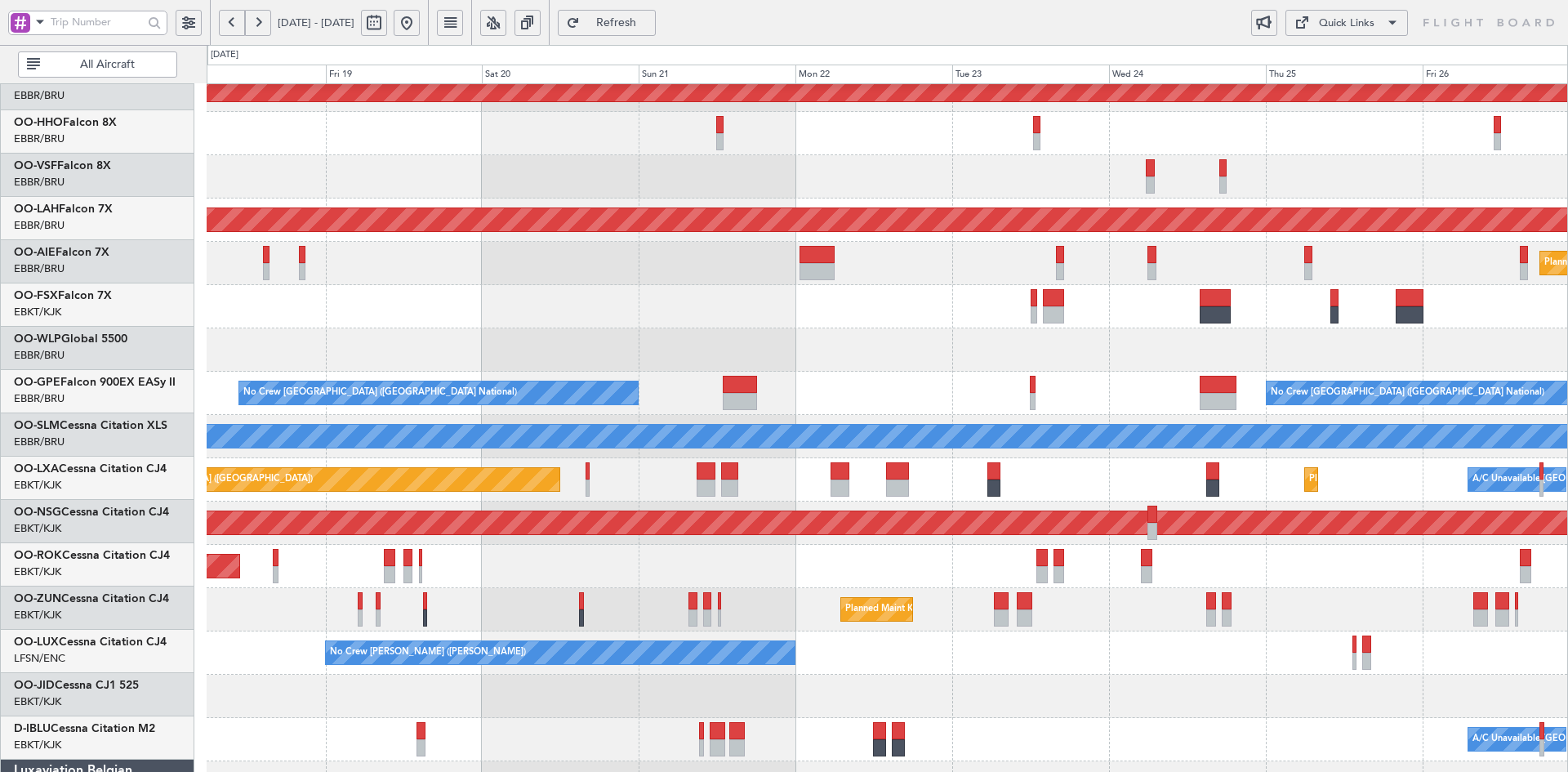
scroll to position [59, 0]
click at [1228, 570] on div "Planned Maint Paris (Le Bourget) Owner Kortrijk-Wevelgem" at bounding box center [886, 566] width 1360 height 43
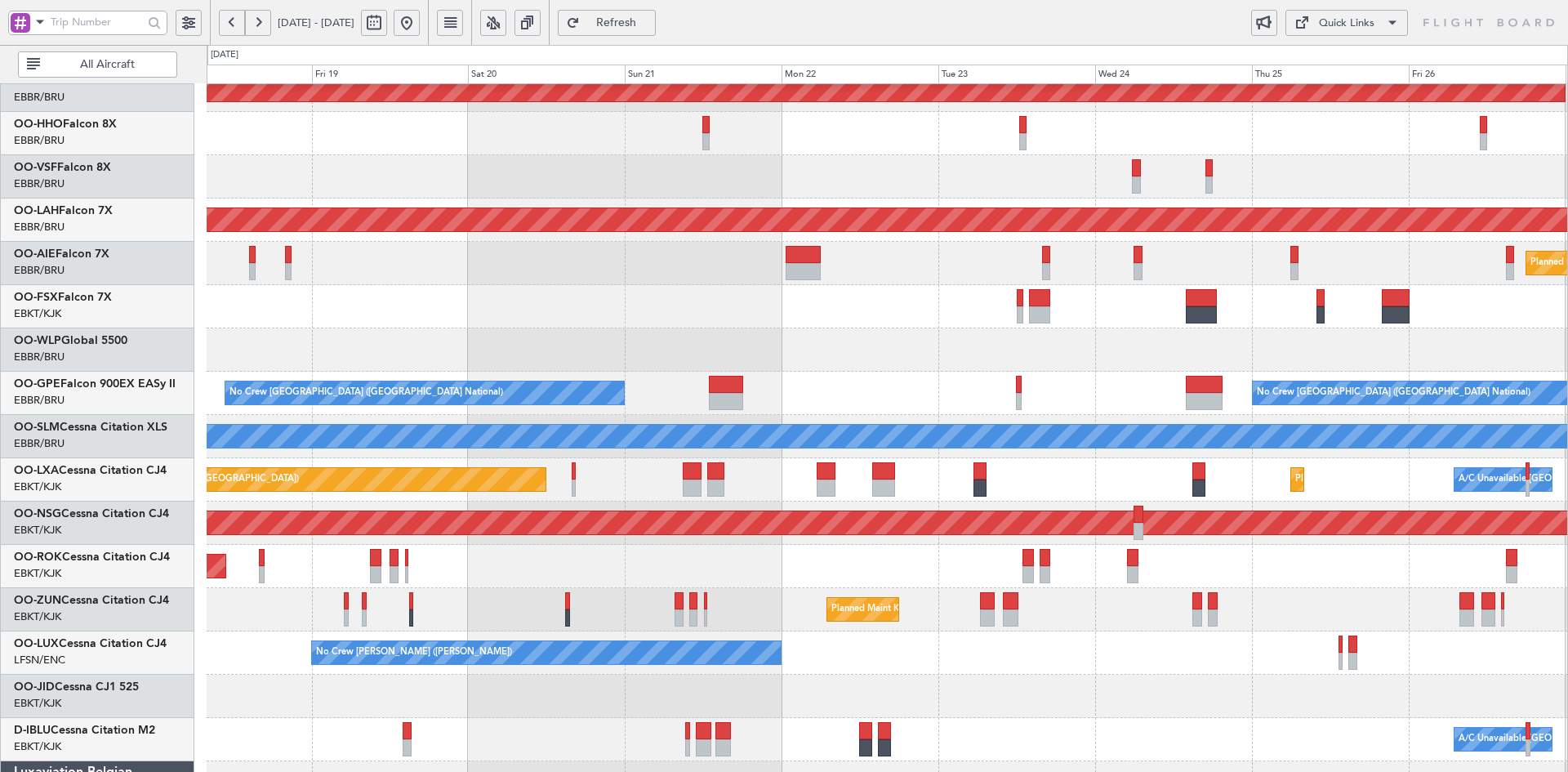
click at [419, 24] on button at bounding box center [407, 23] width 26 height 26
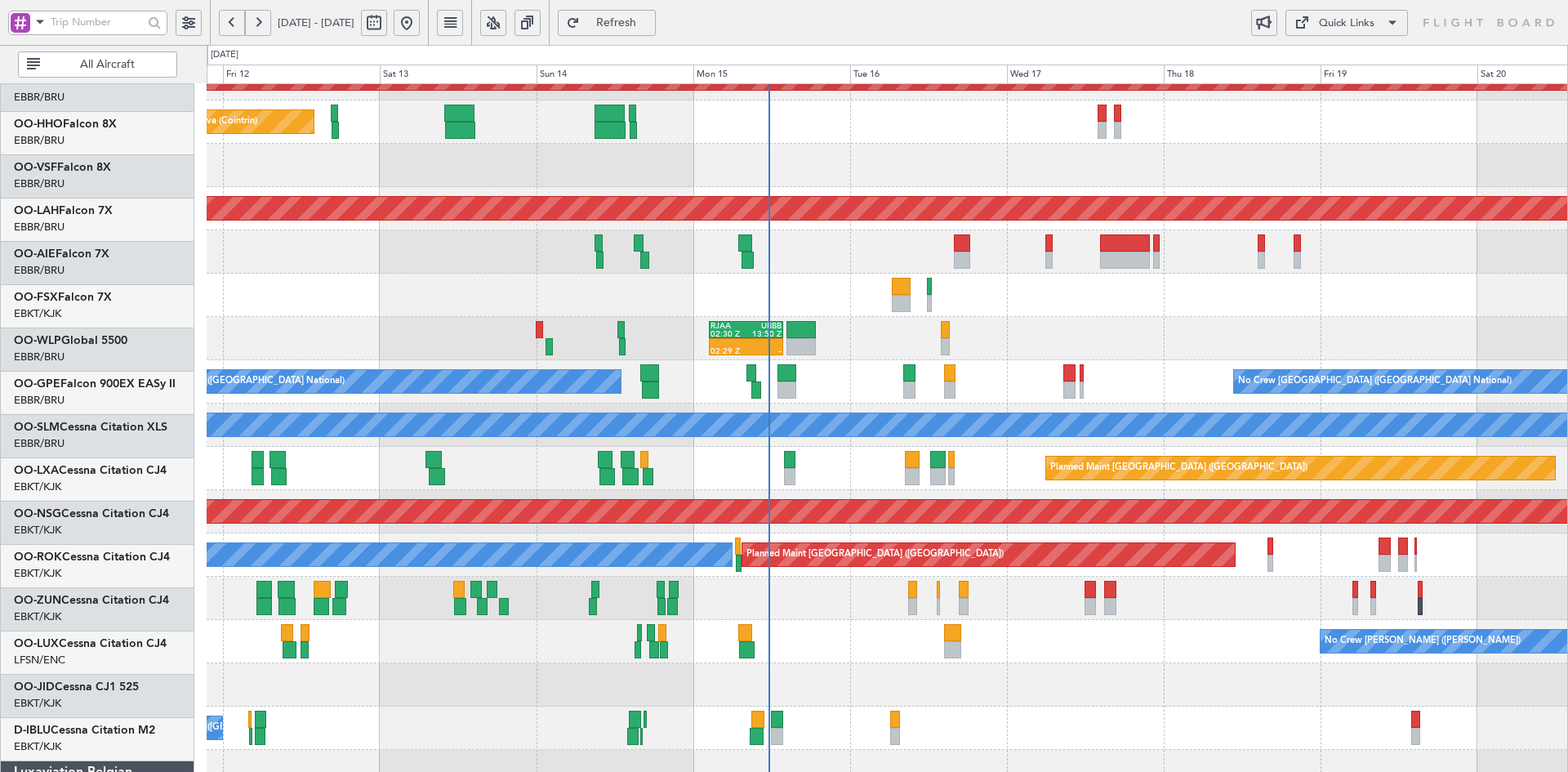
click at [1372, 315] on div "Planned Maint Kortrijk-[GEOGRAPHIC_DATA]" at bounding box center [886, 295] width 1360 height 43
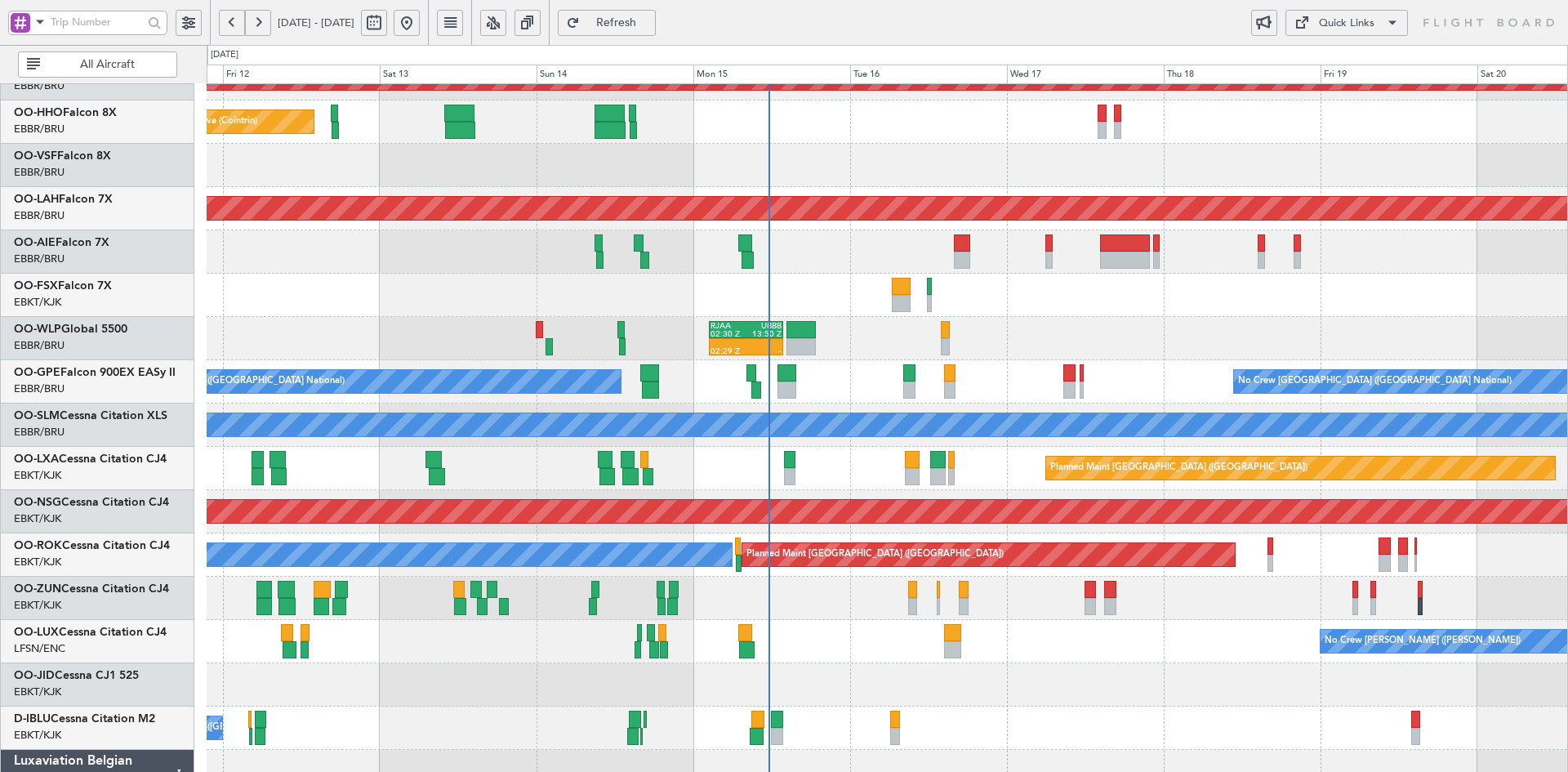
click at [1282, 333] on div "02:29 Z - RJAA 02:30 Z UBBB 13:50 Z" at bounding box center [886, 339] width 1360 height 43
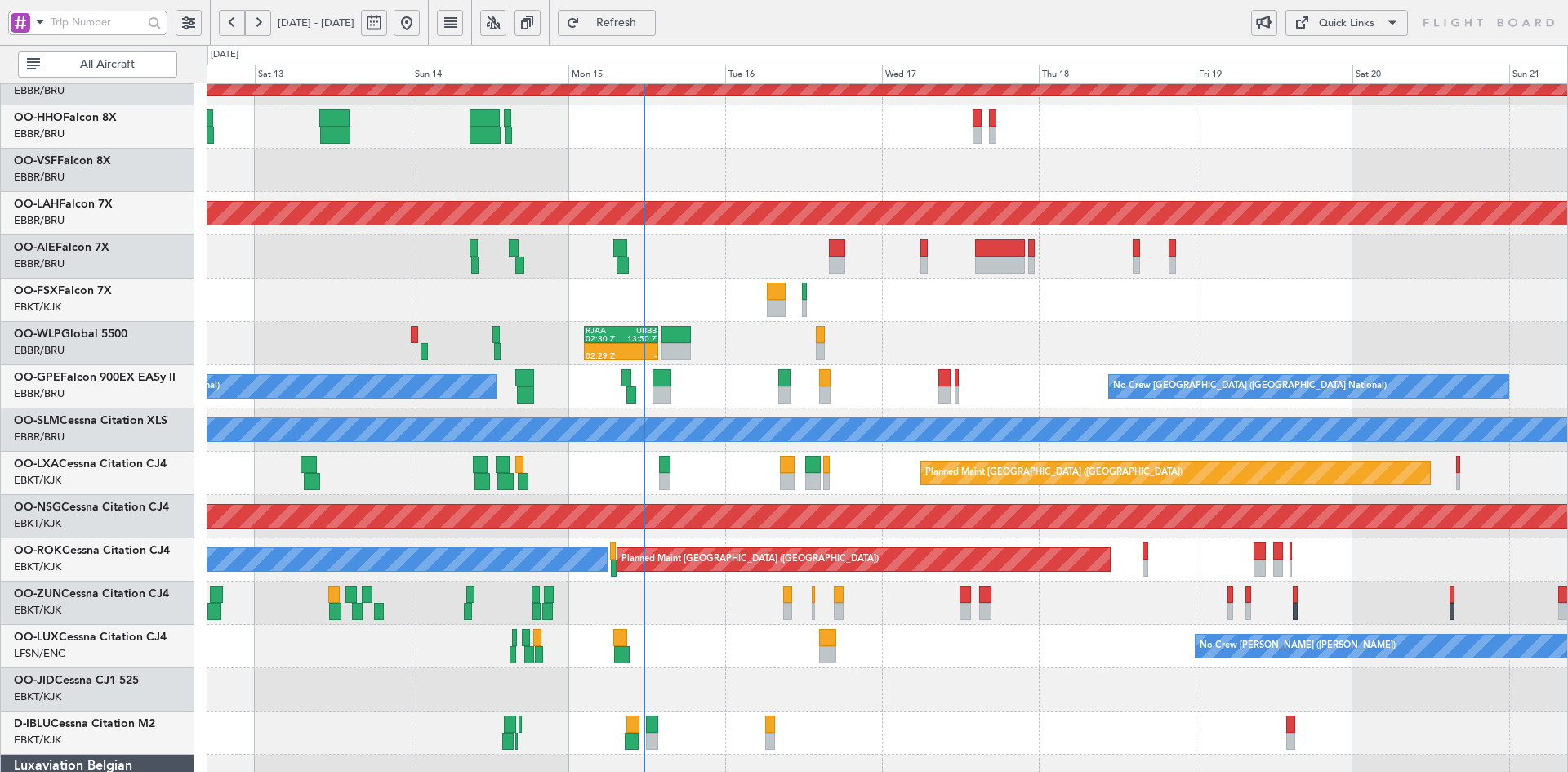
scroll to position [64, 0]
click at [1352, 307] on div at bounding box center [886, 300] width 1360 height 43
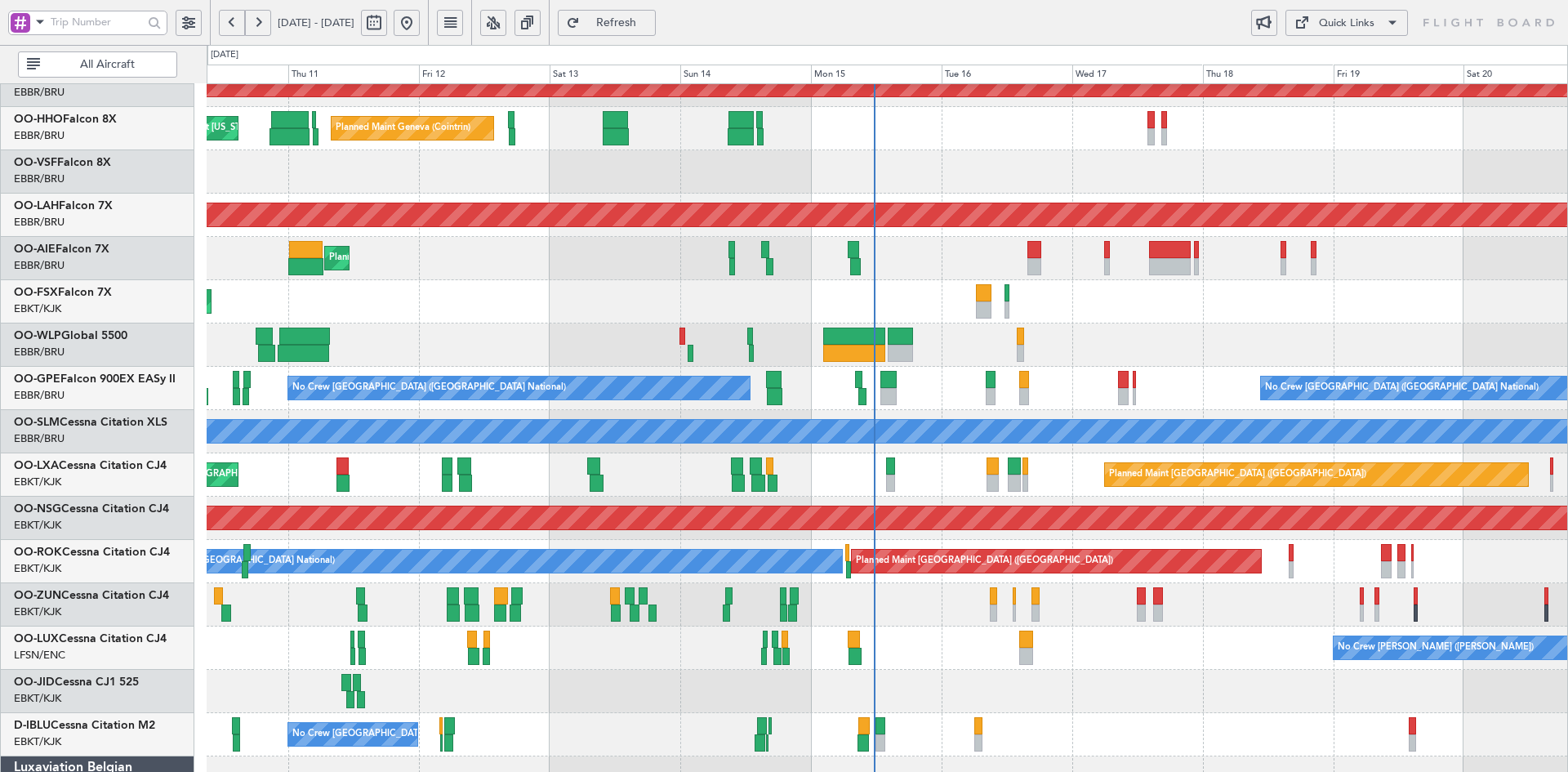
click at [1192, 295] on div "Planned Maint Kortrijk-Wevelgem Planned Maint Geneva (Cointrin) AOG Maint New Y…" at bounding box center [886, 453] width 1360 height 866
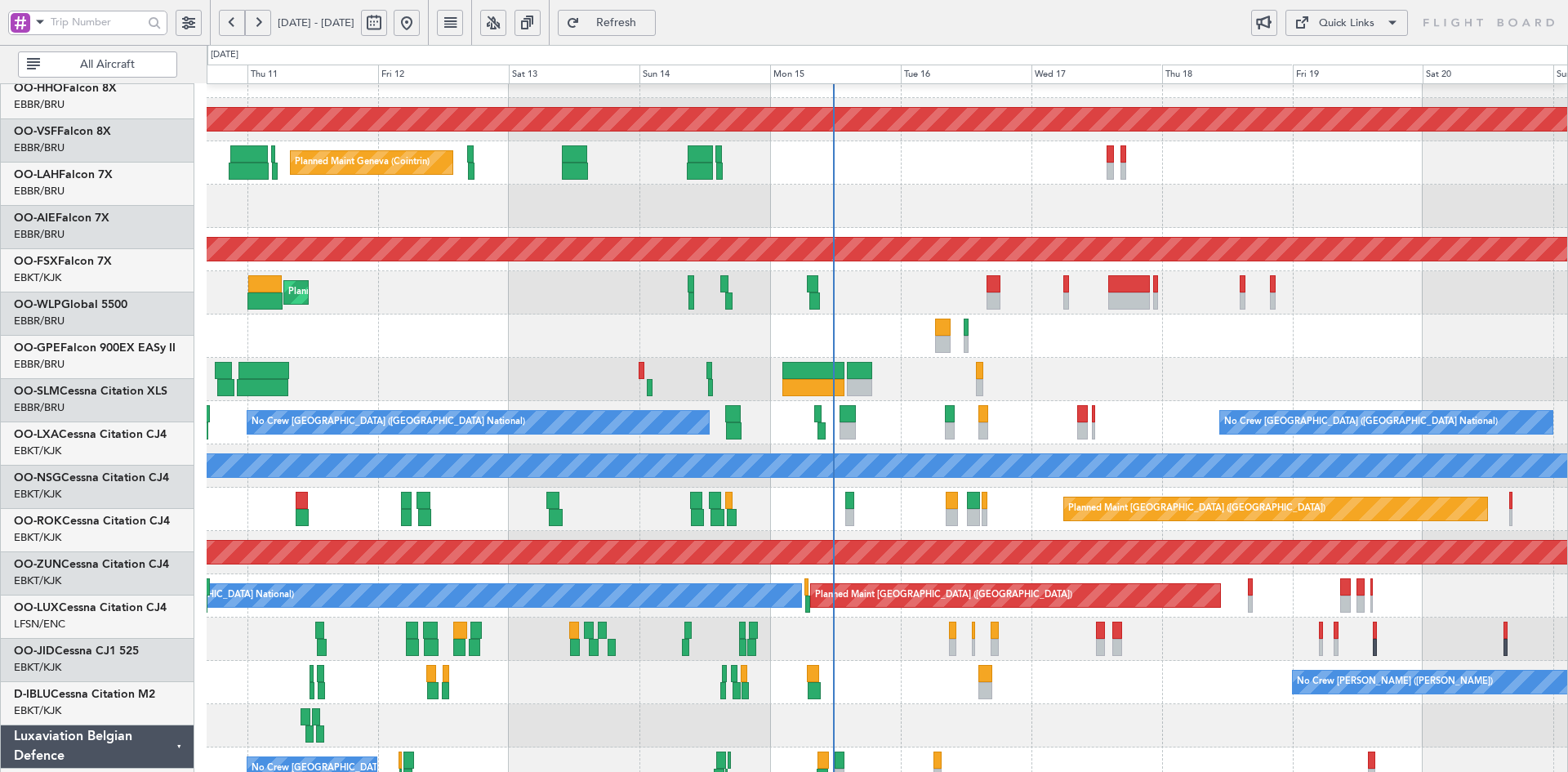
scroll to position [29, 0]
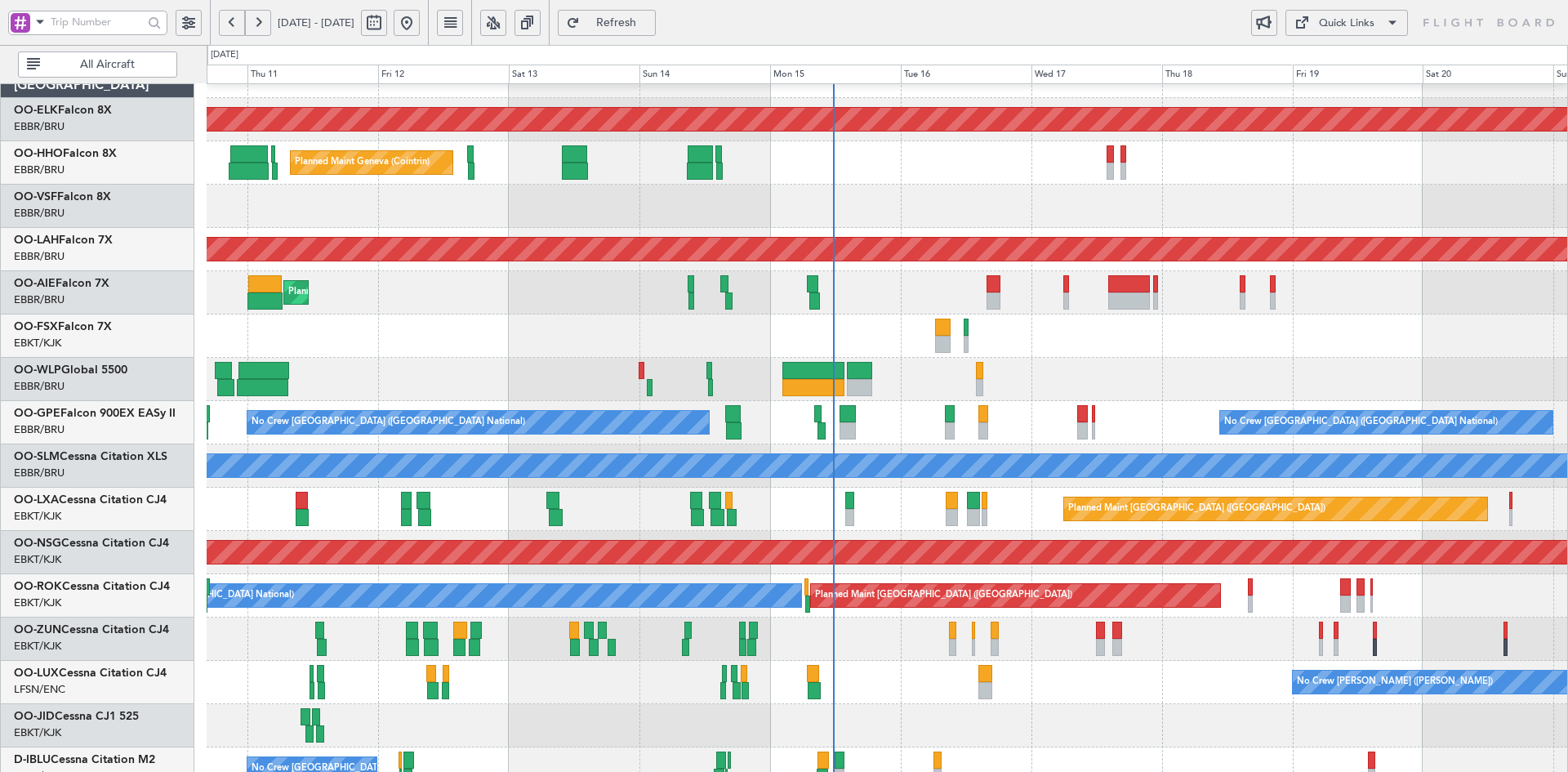
click at [1114, 372] on div "Planned Maint Liege" at bounding box center [886, 379] width 1360 height 43
click at [1388, 372] on div "Planned Maint Liege" at bounding box center [886, 379] width 1360 height 43
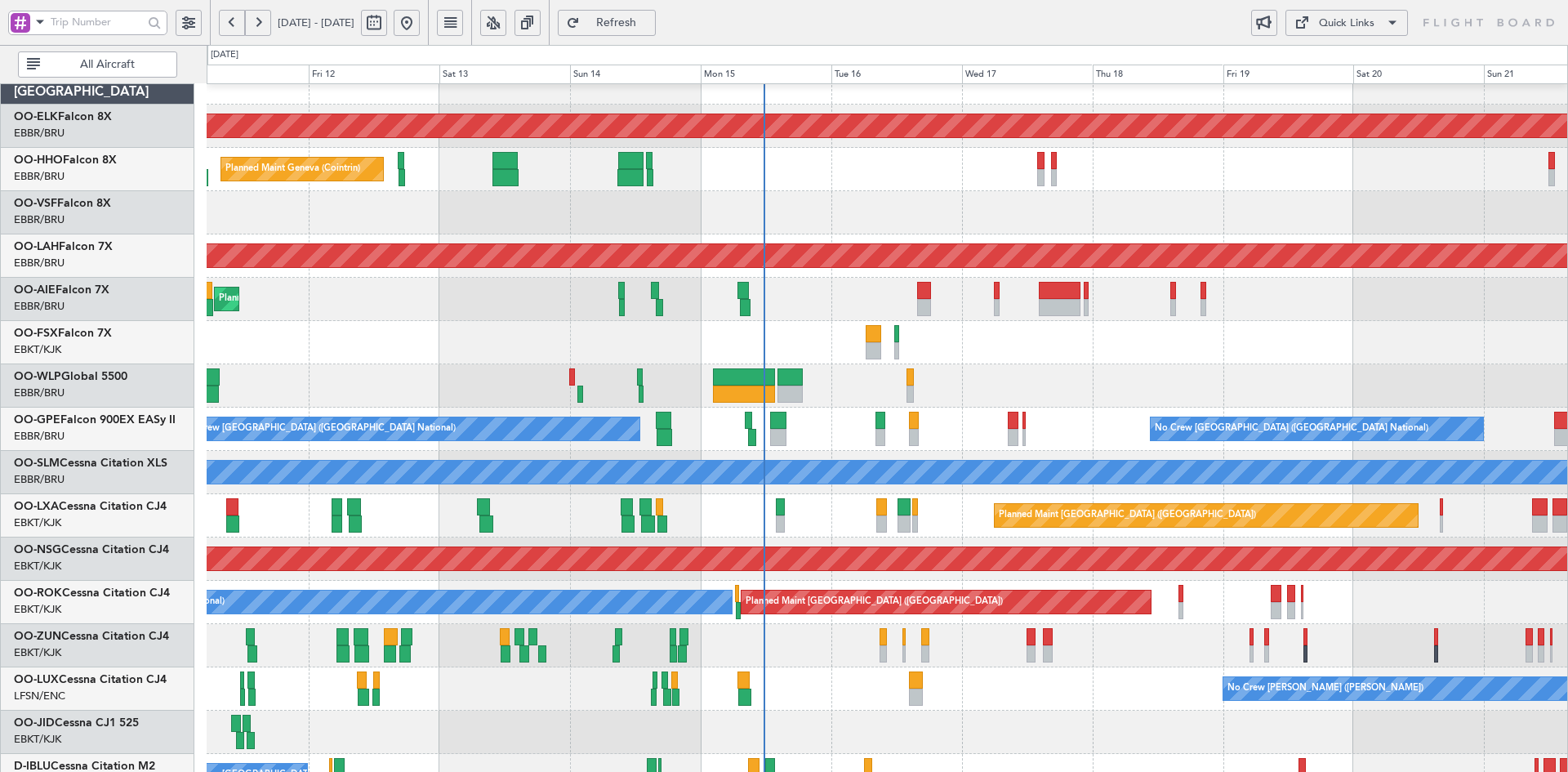
click at [1241, 345] on div "Planned Maint Kortrijk-[GEOGRAPHIC_DATA]" at bounding box center [886, 342] width 1360 height 43
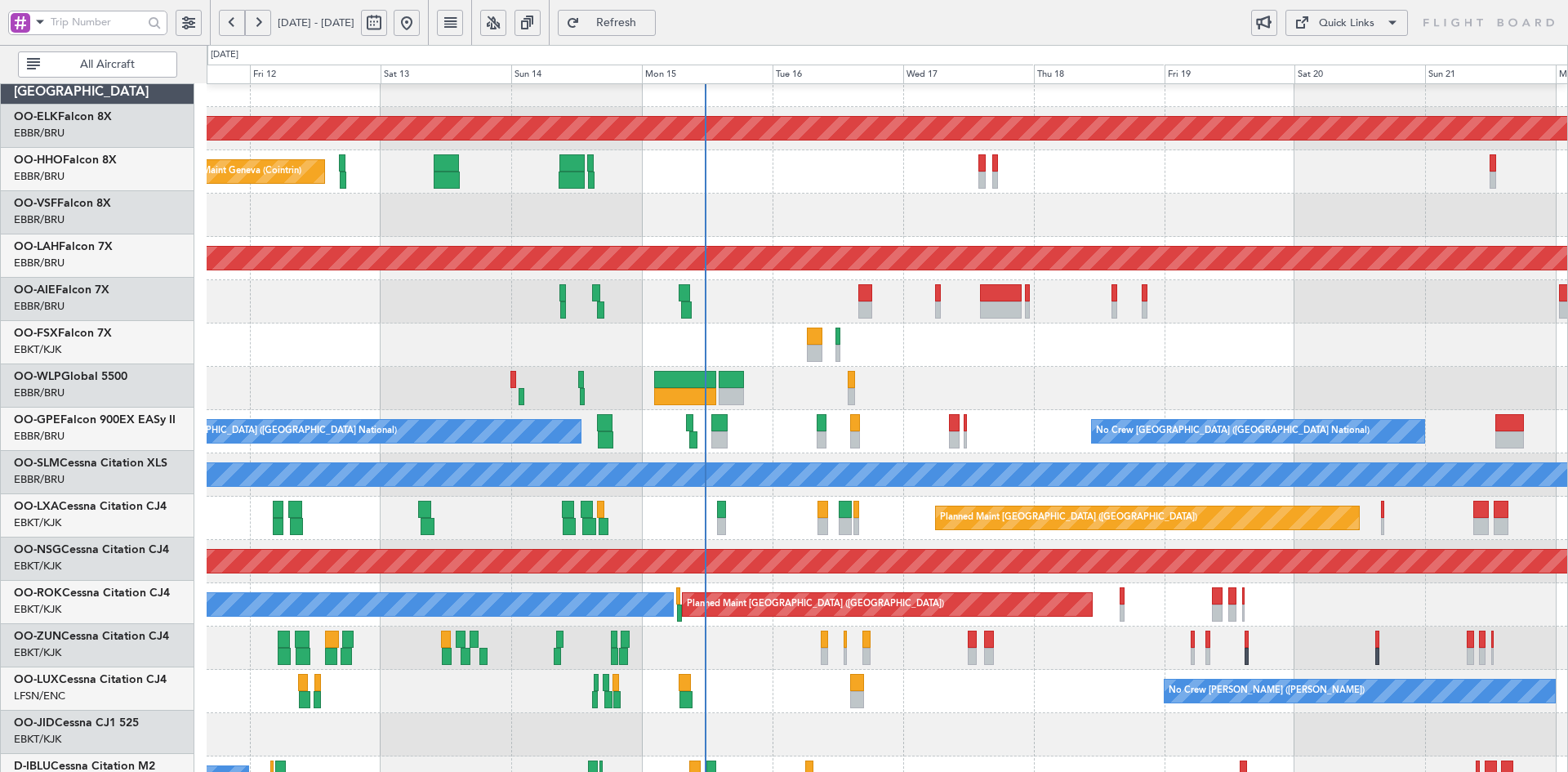
scroll to position [21, 0]
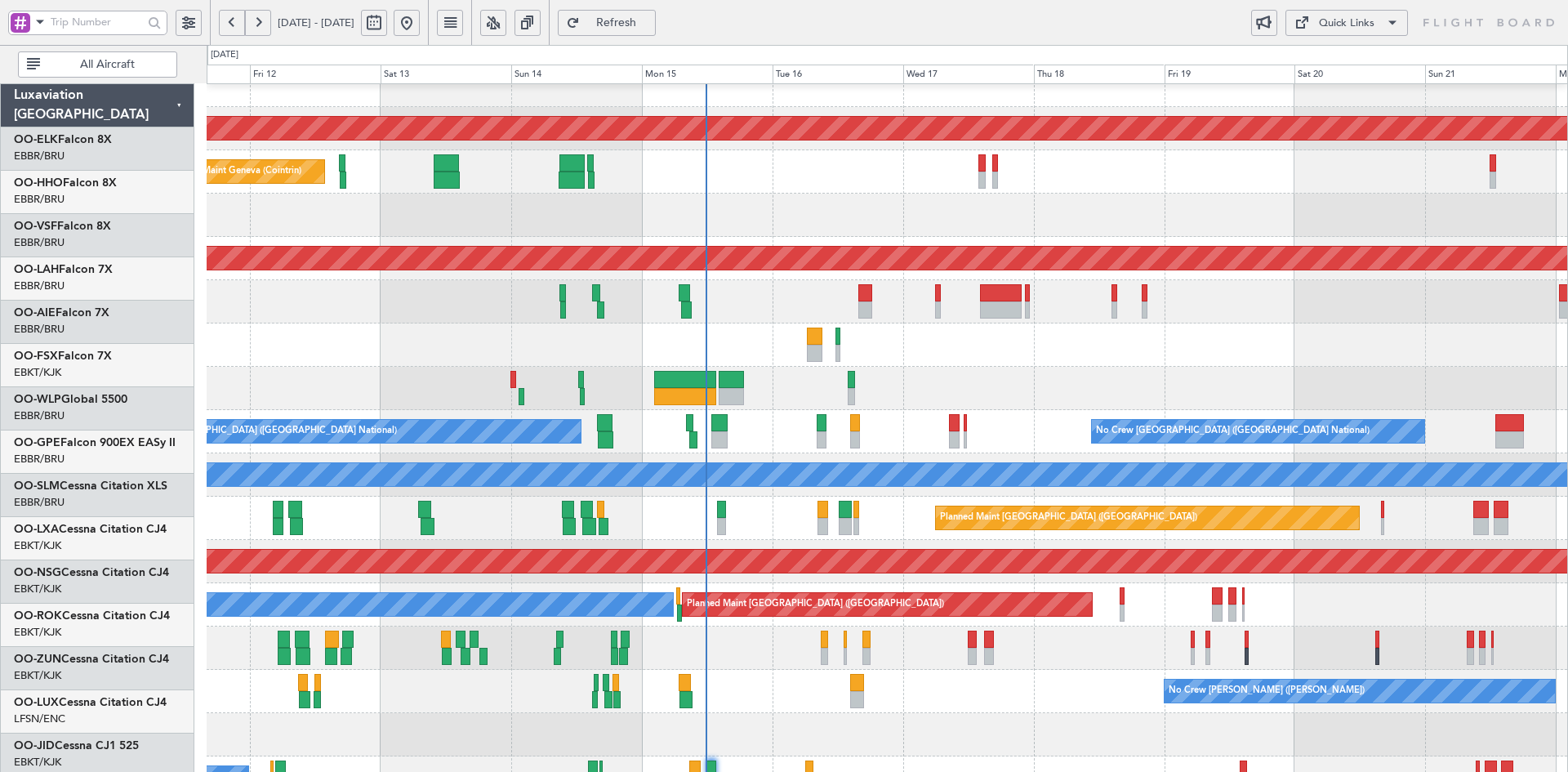
scroll to position [21, 0]
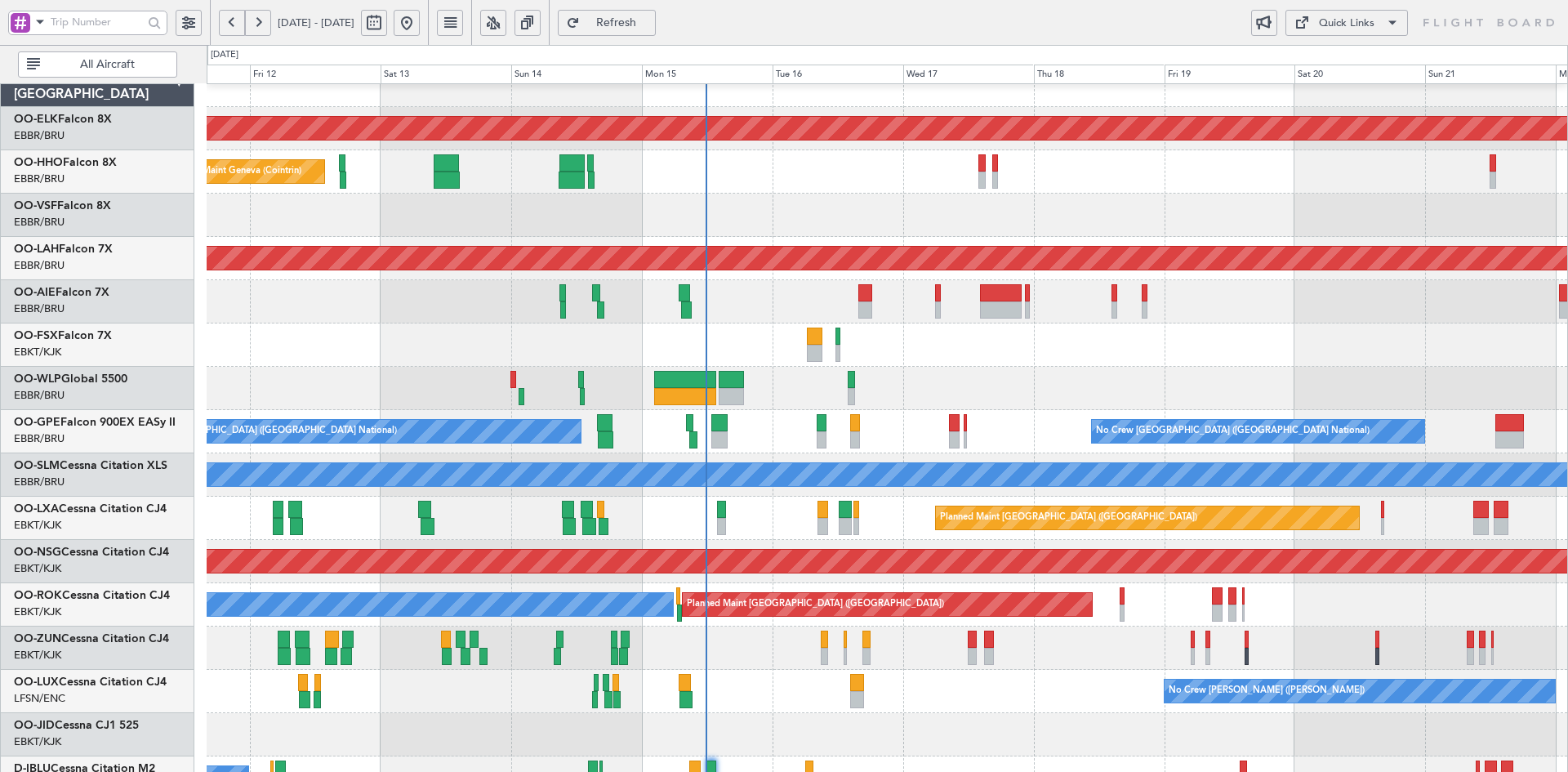
click at [1025, 367] on div "Planned Maint Liege" at bounding box center [886, 388] width 1360 height 43
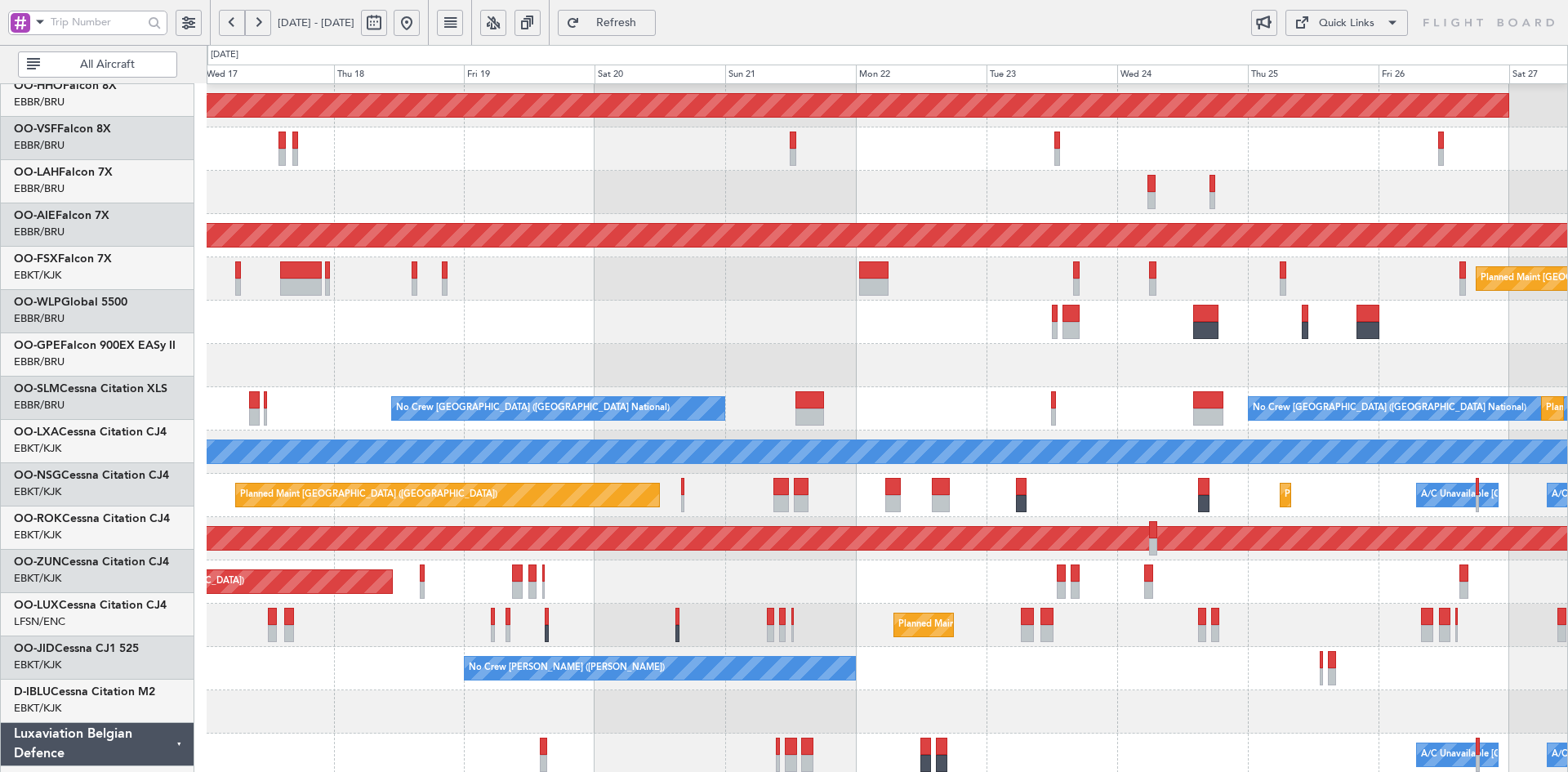
scroll to position [40, 0]
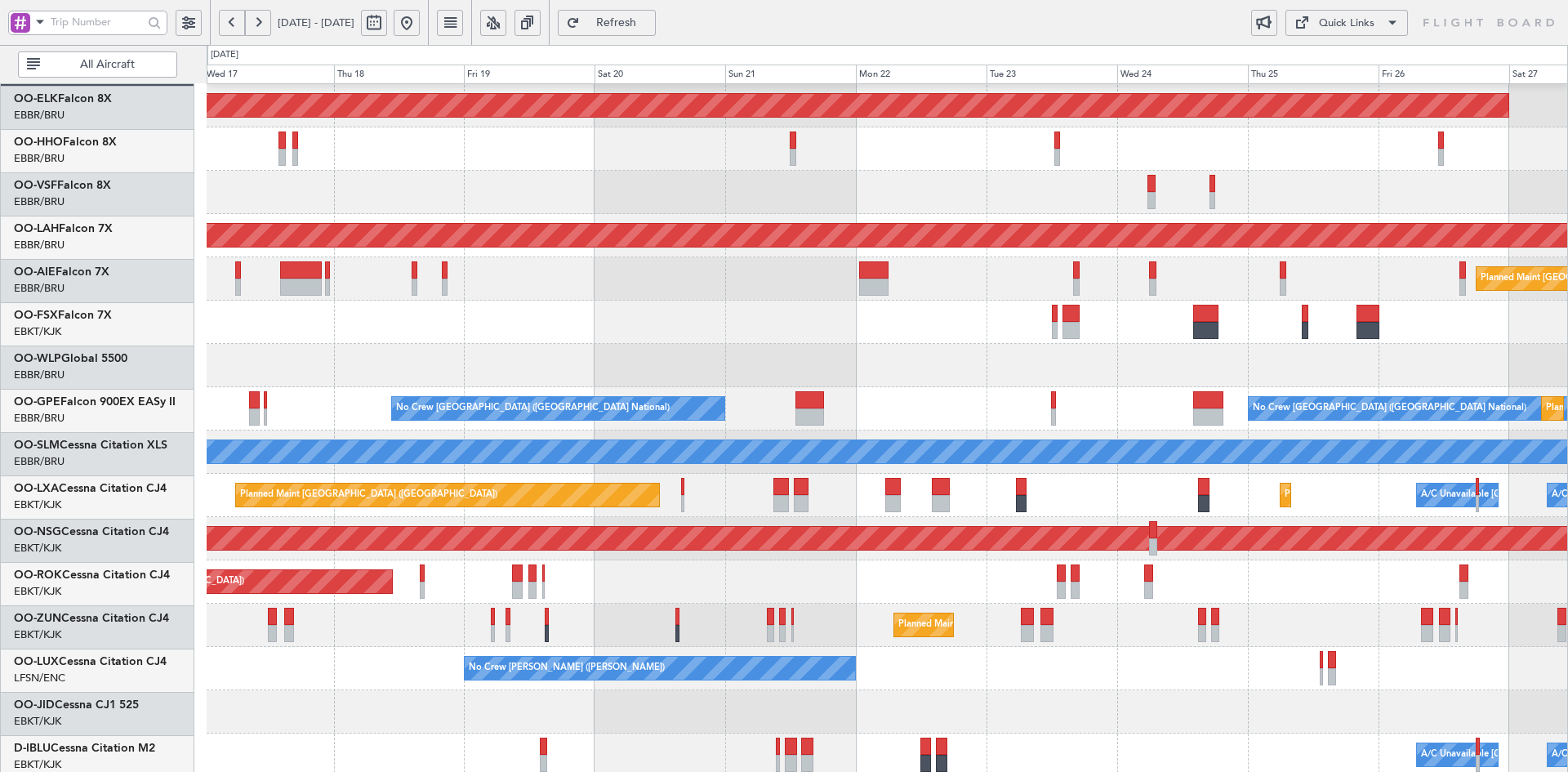
click at [154, 314] on div "Planned Maint Kortrijk-[GEOGRAPHIC_DATA] Planned [GEOGRAPHIC_DATA][PERSON_NAME]…" at bounding box center [784, 417] width 1568 height 743
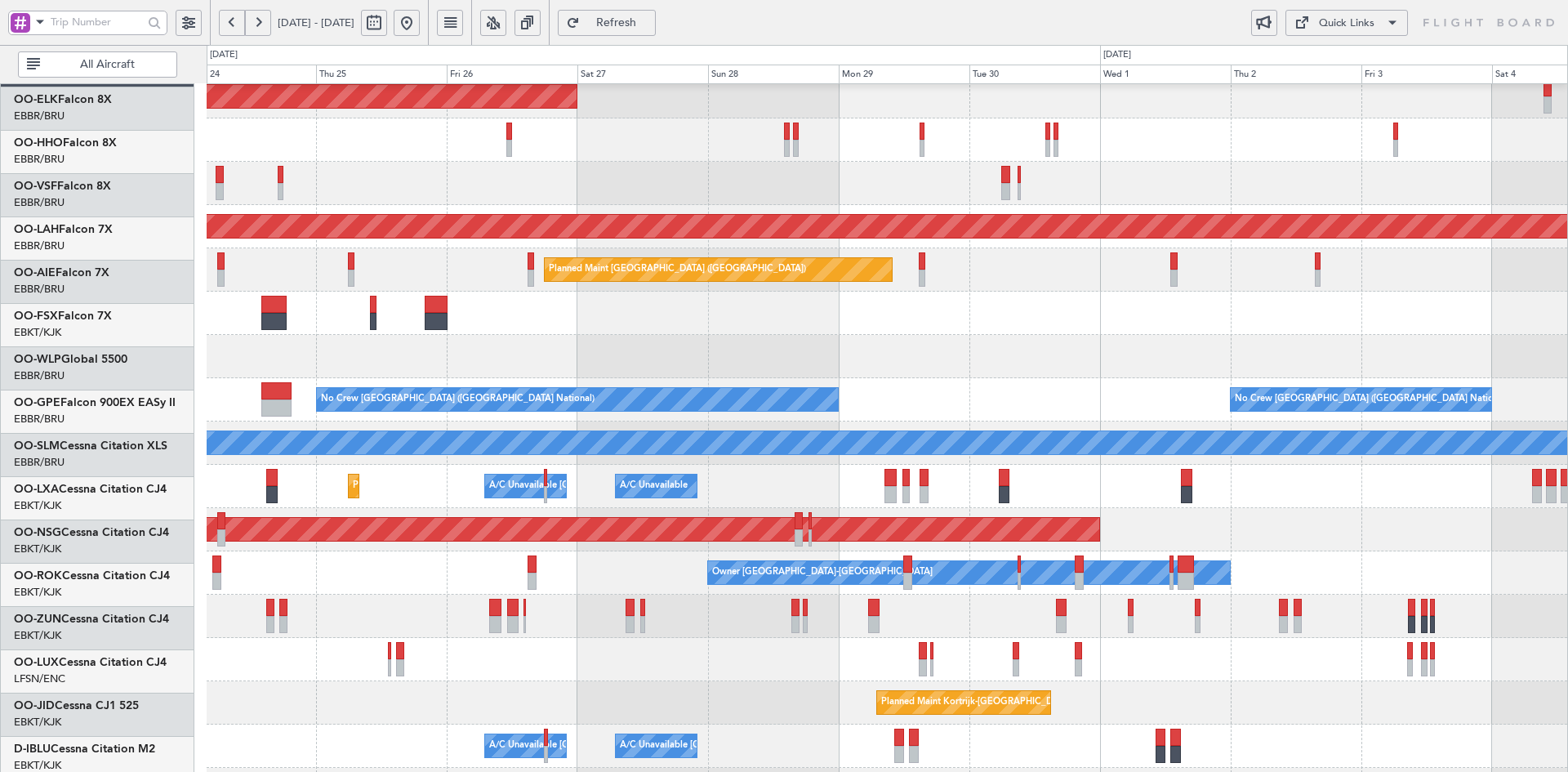
scroll to position [79, 0]
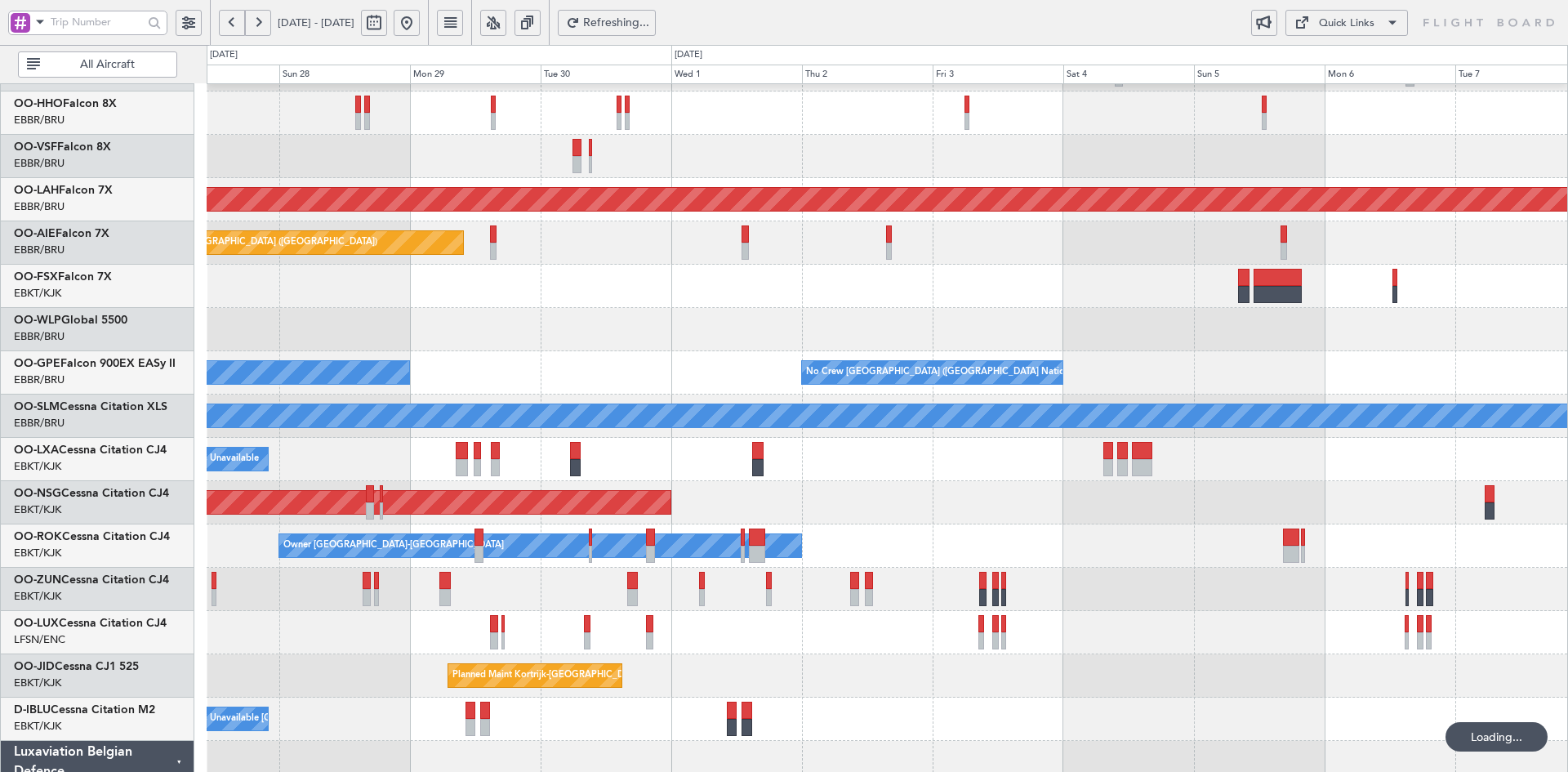
click at [1134, 395] on div "No Crew [GEOGRAPHIC_DATA] ([GEOGRAPHIC_DATA] National) No Crew [GEOGRAPHIC_DATA…" at bounding box center [886, 373] width 1360 height 43
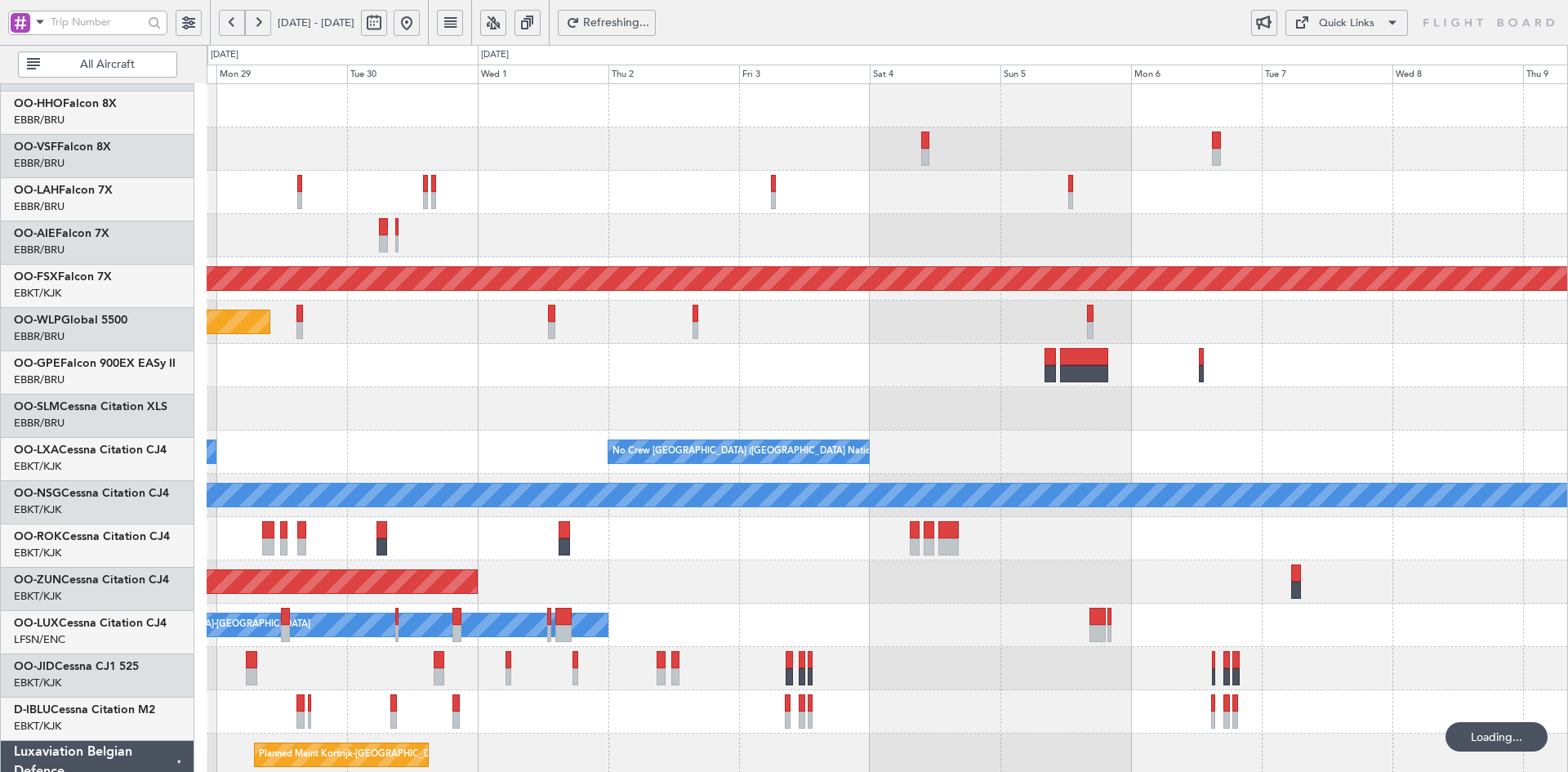
scroll to position [0, 0]
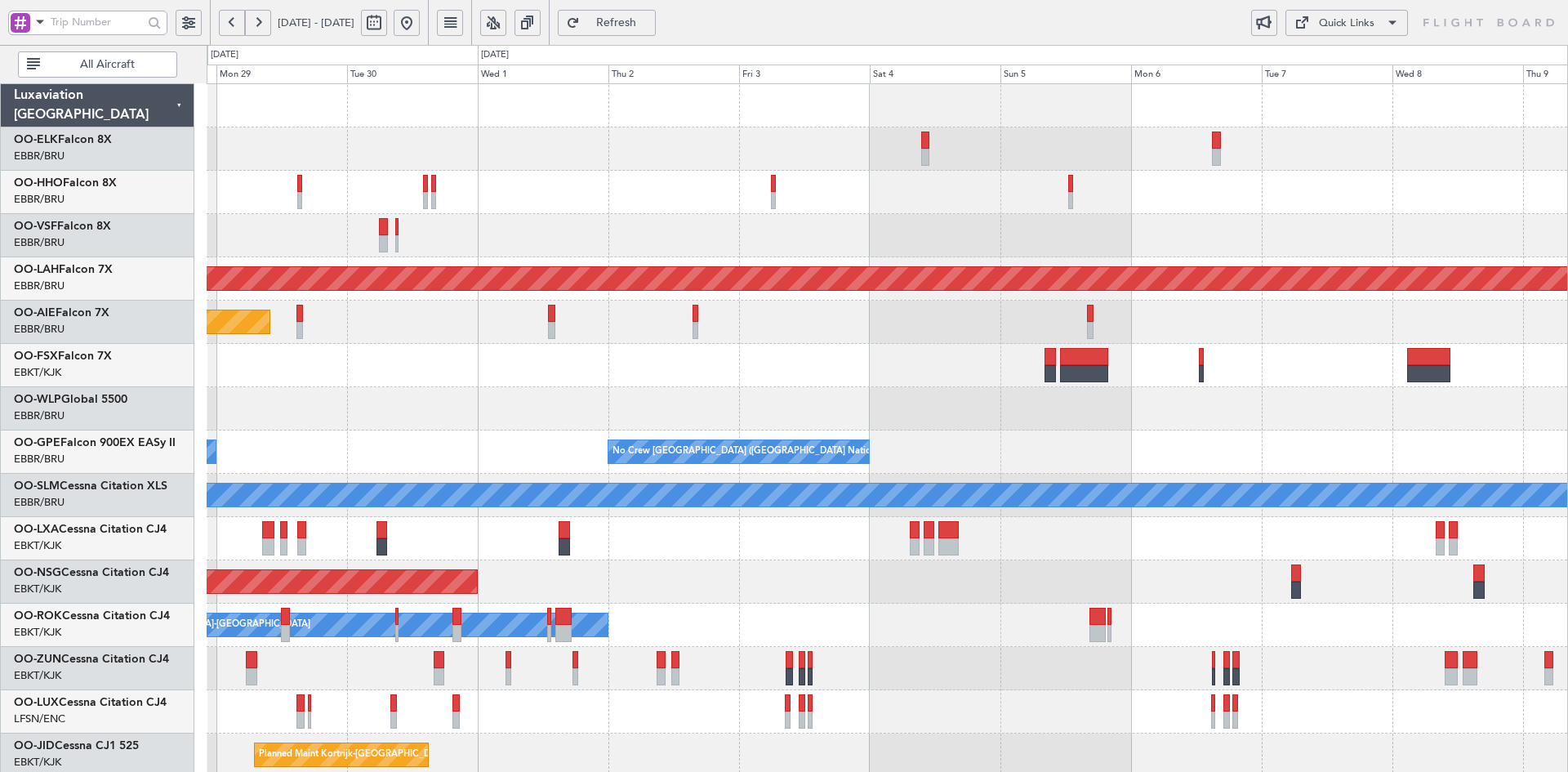
click at [1319, 438] on div "No Crew [GEOGRAPHIC_DATA] ([GEOGRAPHIC_DATA] National) No Crew [GEOGRAPHIC_DATA…" at bounding box center [886, 452] width 1360 height 43
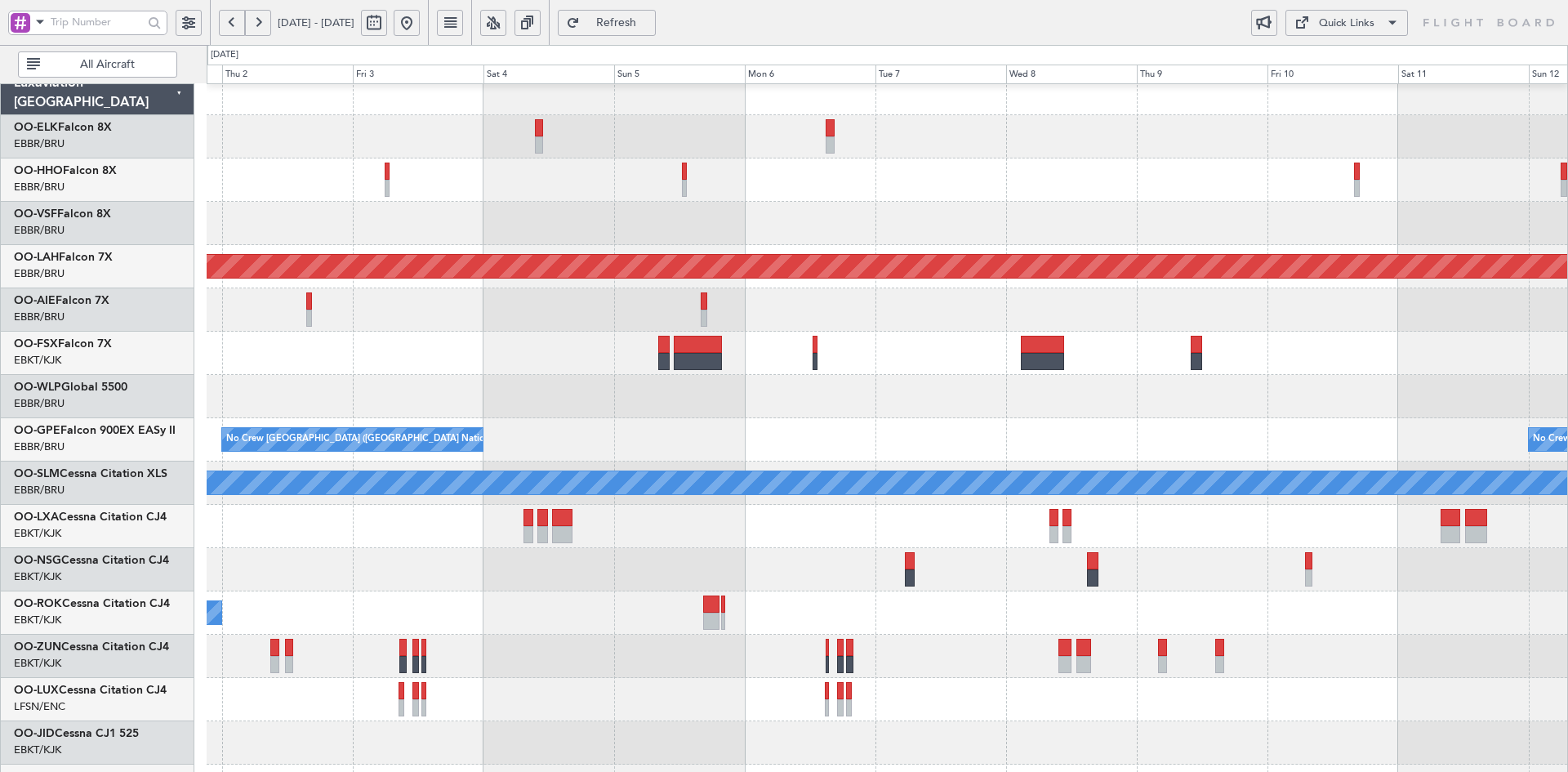
scroll to position [19, 0]
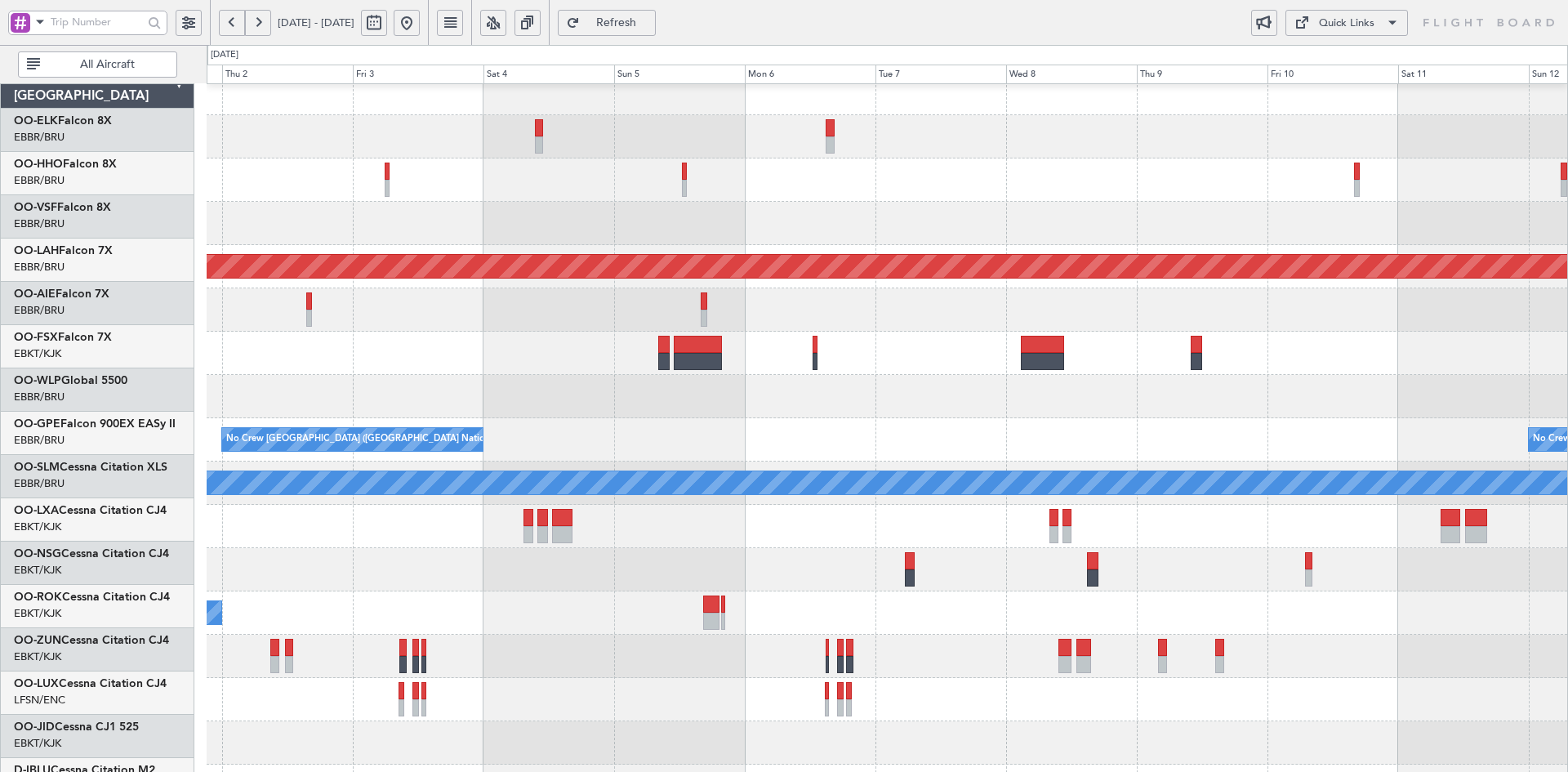
click at [885, 307] on div "Planned Maint [GEOGRAPHIC_DATA] ([GEOGRAPHIC_DATA])" at bounding box center [886, 310] width 1360 height 43
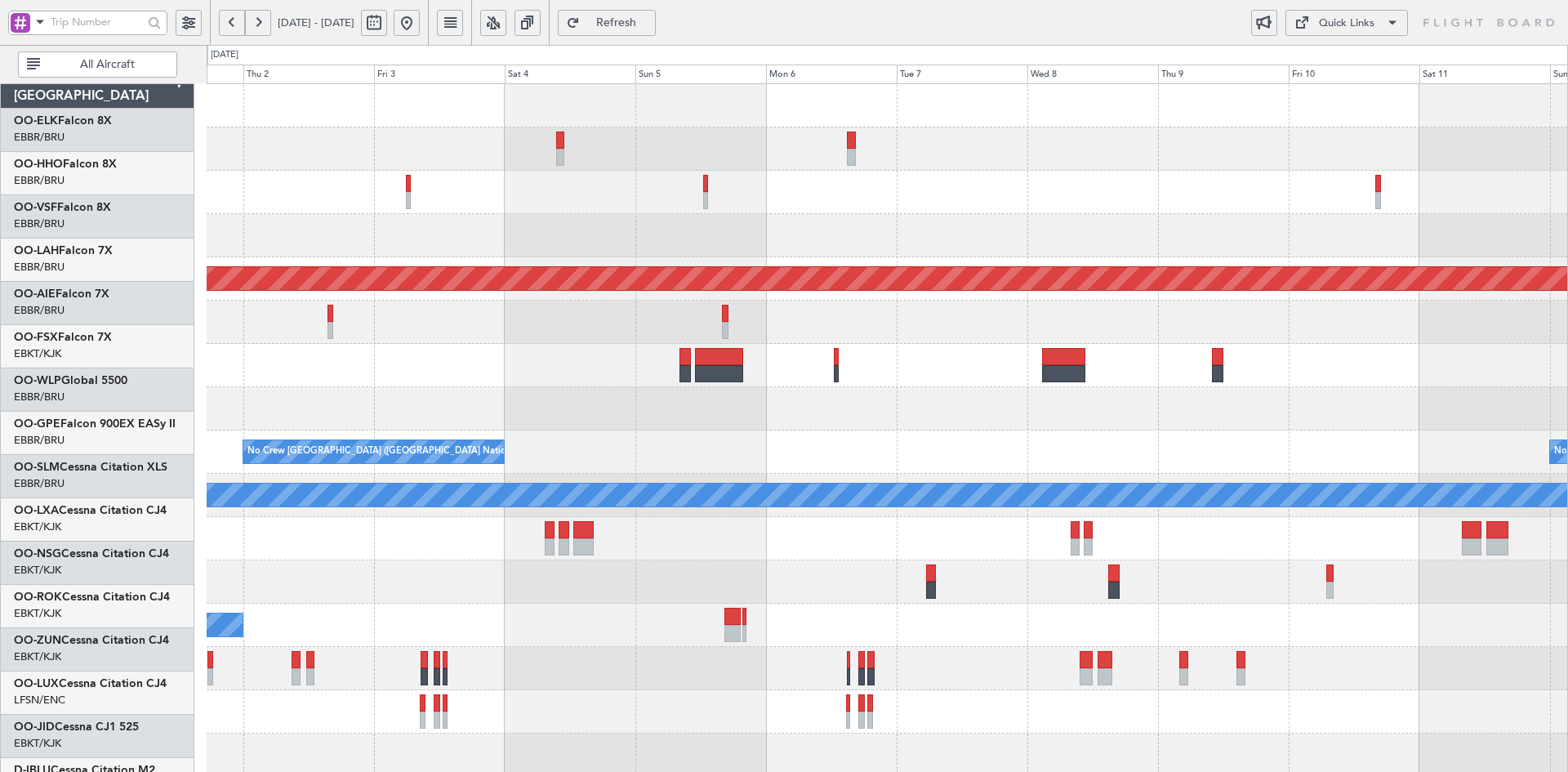
click at [1166, 596] on div "Planned Maint Alton-st Louis (St Louis Regl) Planned Maint London (Farnborough)…" at bounding box center [886, 516] width 1360 height 866
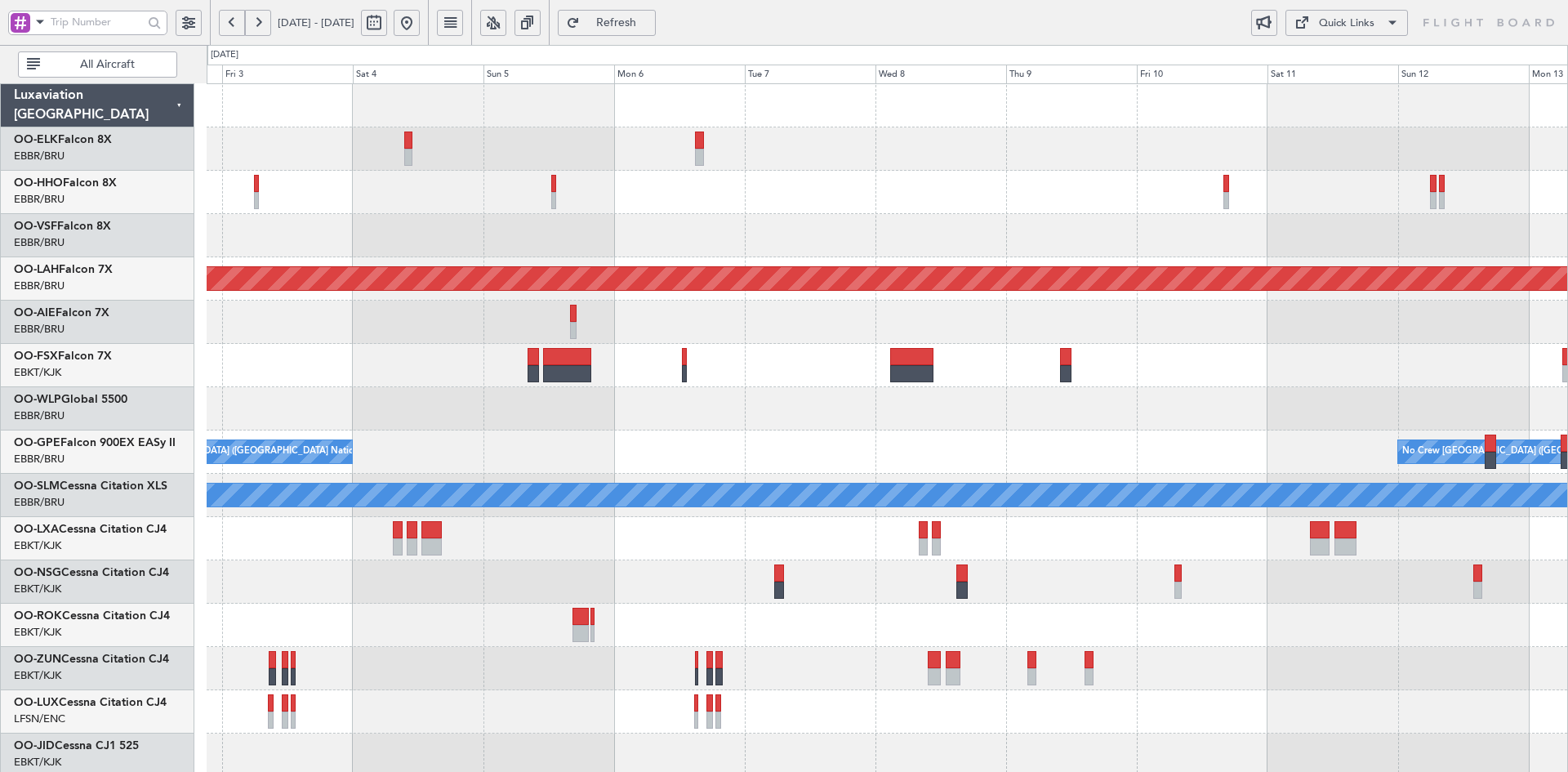
click at [546, 362] on div "Planned Maint Alton-st Louis (St Louis Regl) No Crew Brussels (Brussels Nationa…" at bounding box center [886, 516] width 1360 height 866
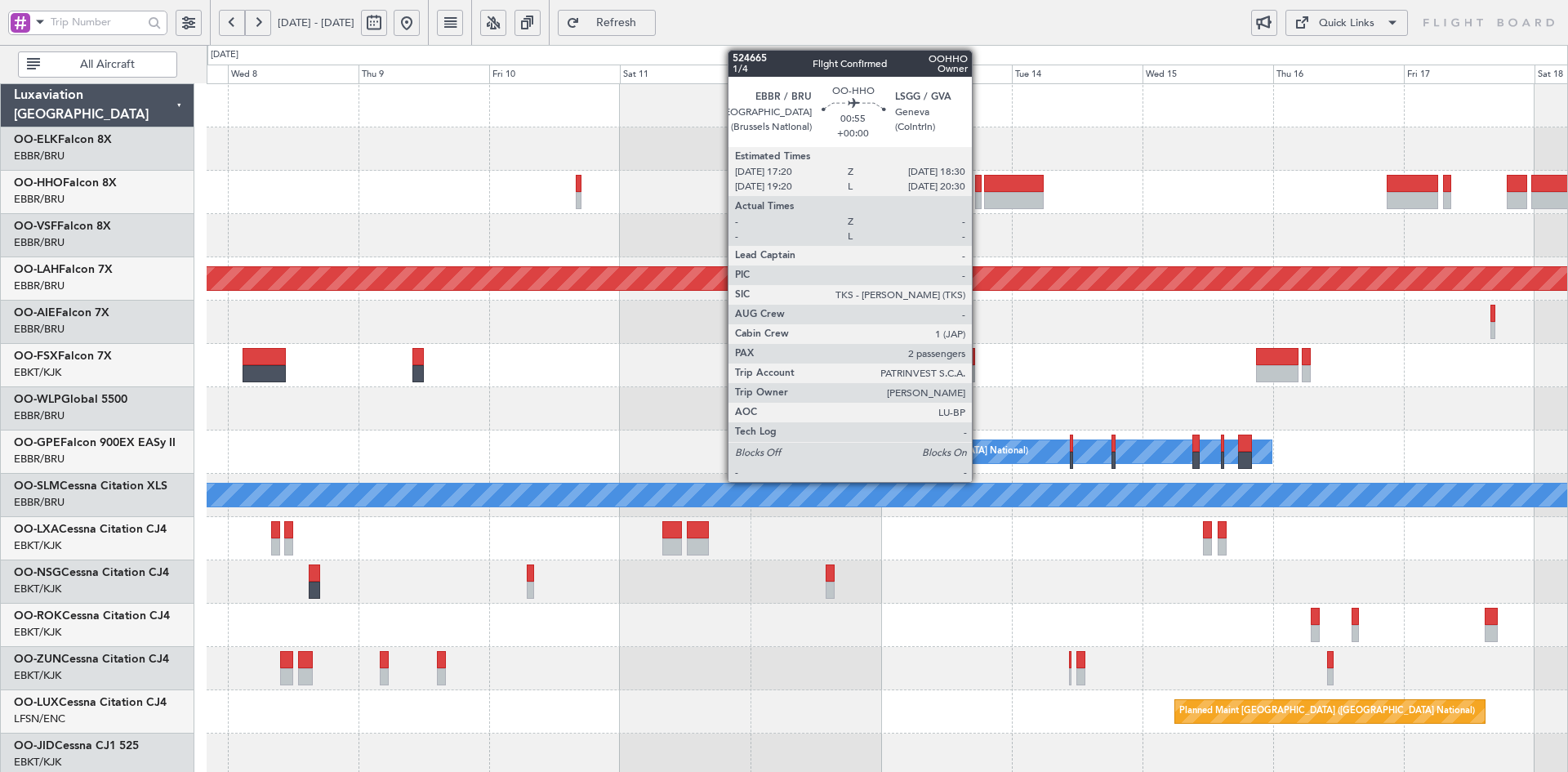
click at [979, 197] on div at bounding box center [978, 200] width 7 height 17
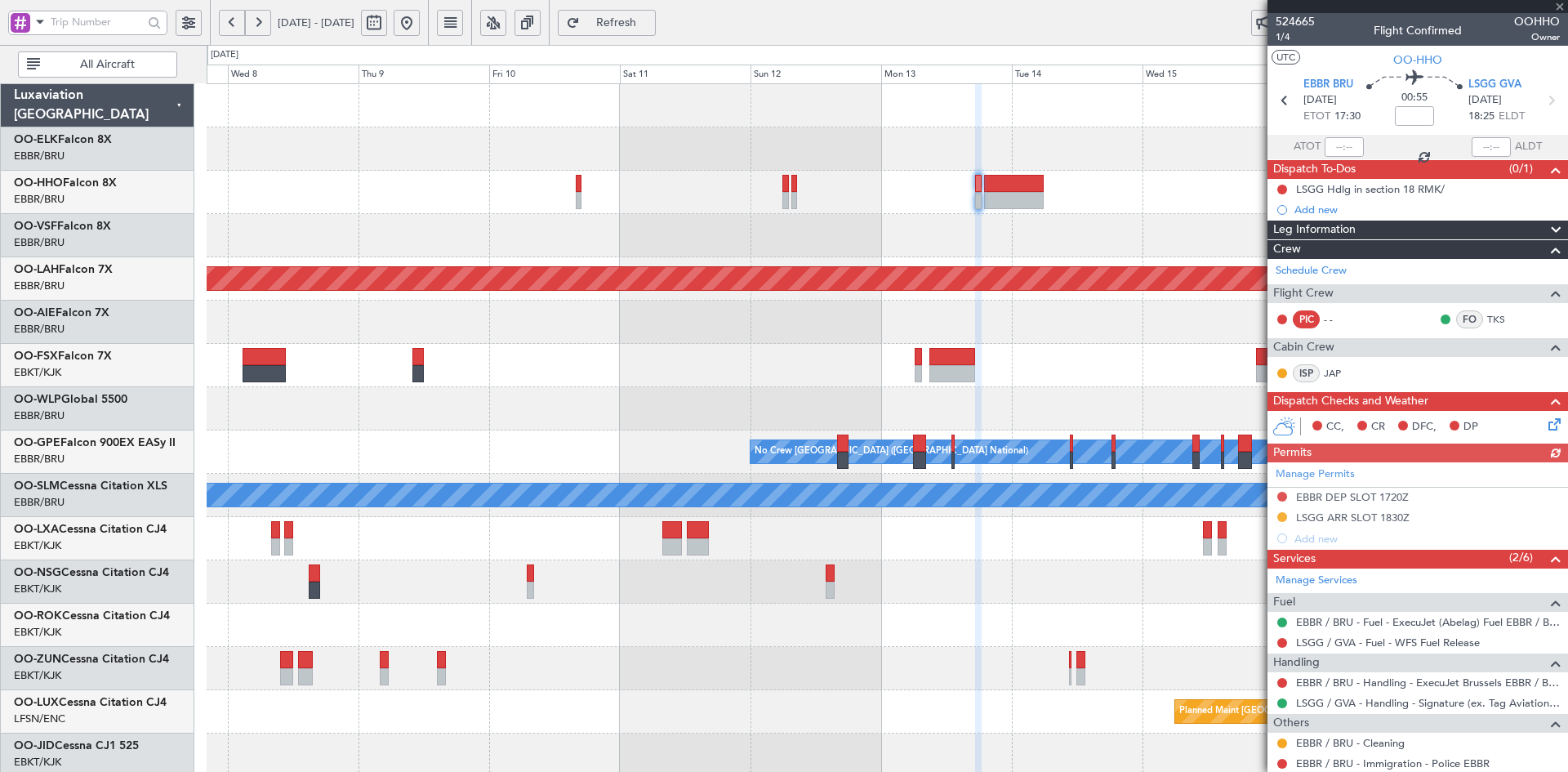
click at [1340, 288] on div "Flight Crew" at bounding box center [1418, 293] width 301 height 19
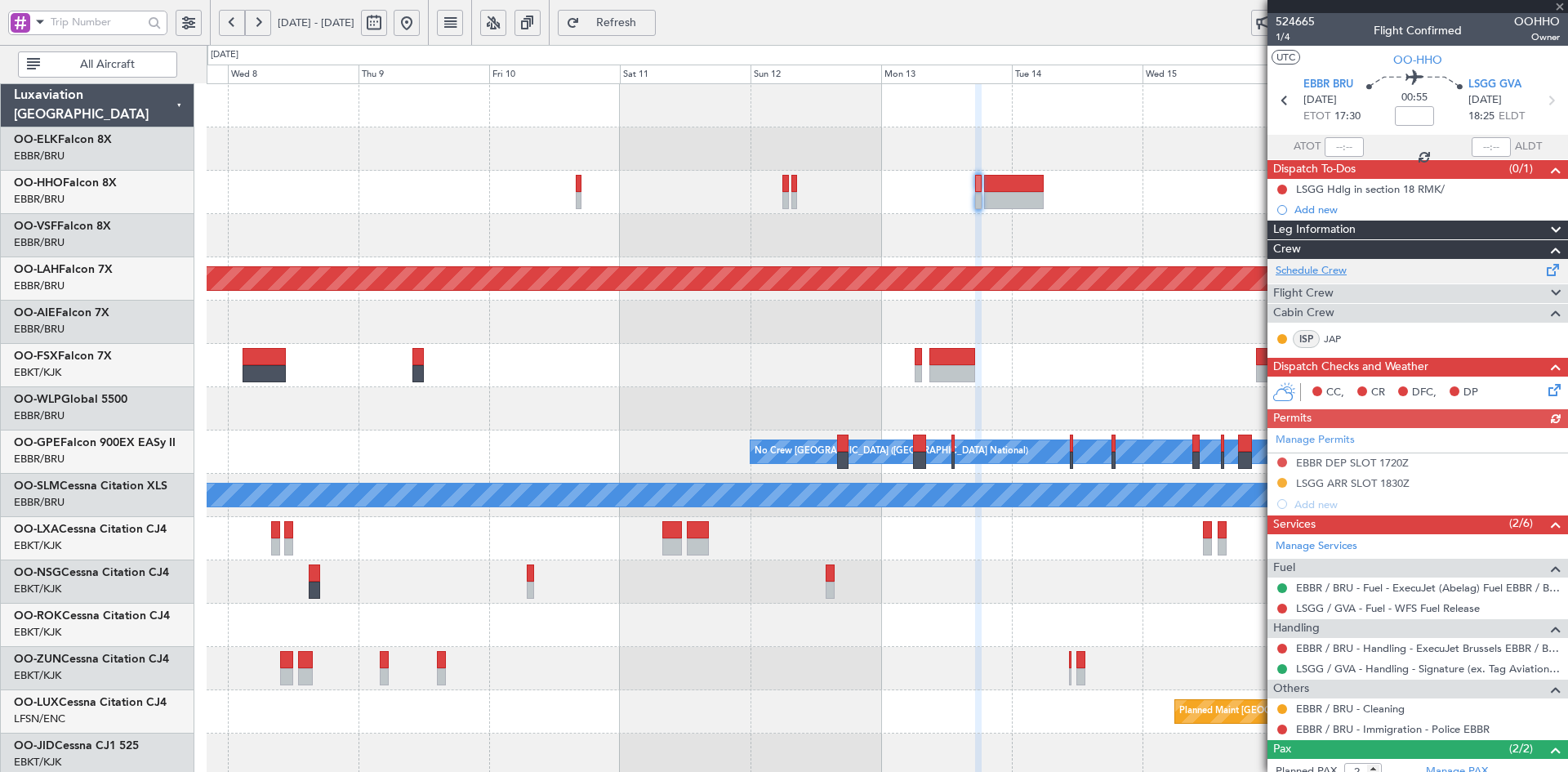
click at [1331, 264] on link "Schedule Crew" at bounding box center [1311, 271] width 71 height 16
click at [1560, 8] on div at bounding box center [1418, 7] width 301 height 13
click at [1561, 3] on span at bounding box center [1559, 8] width 16 height 15
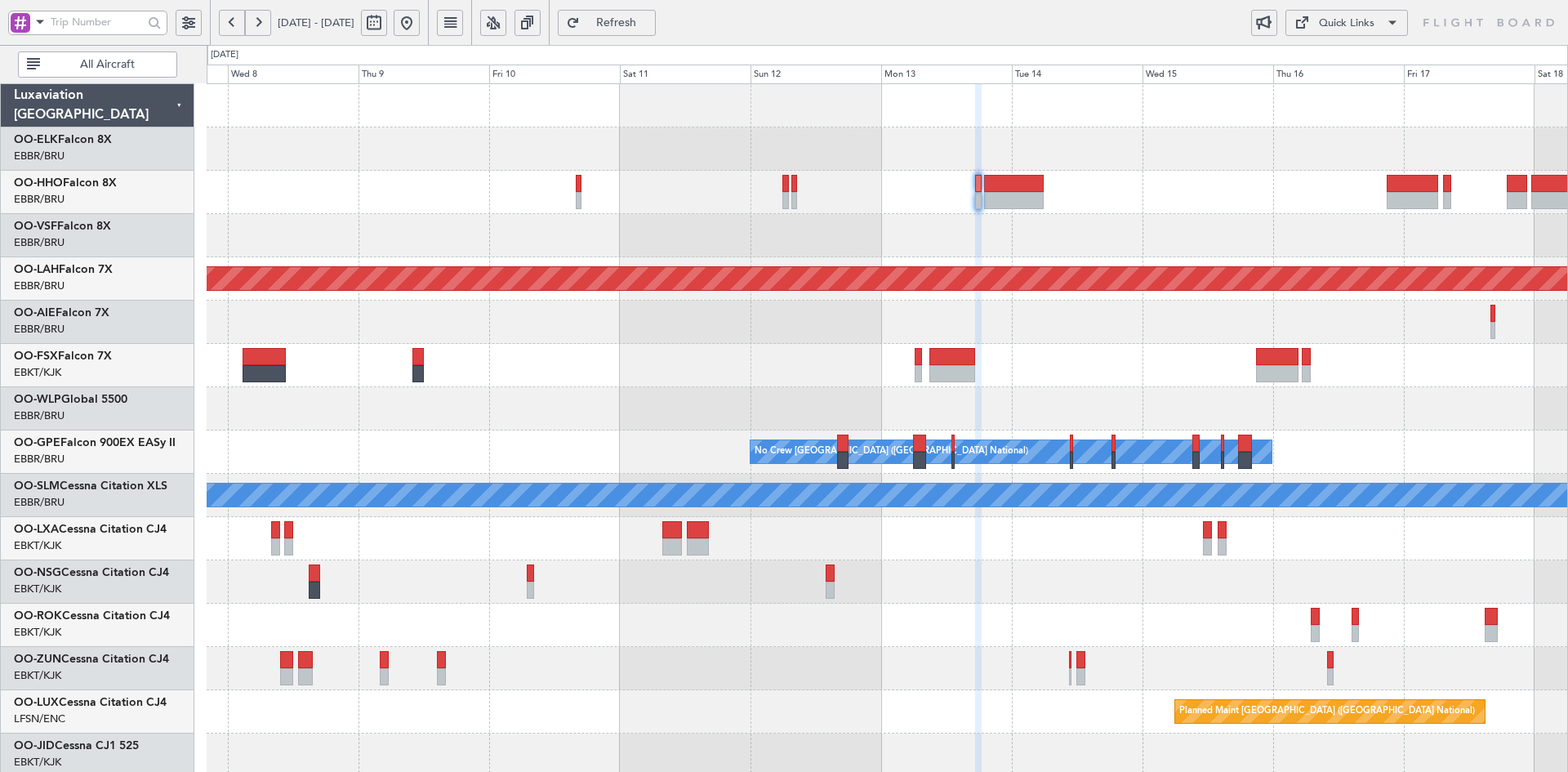
type input "0"
click at [419, 27] on button at bounding box center [407, 23] width 26 height 26
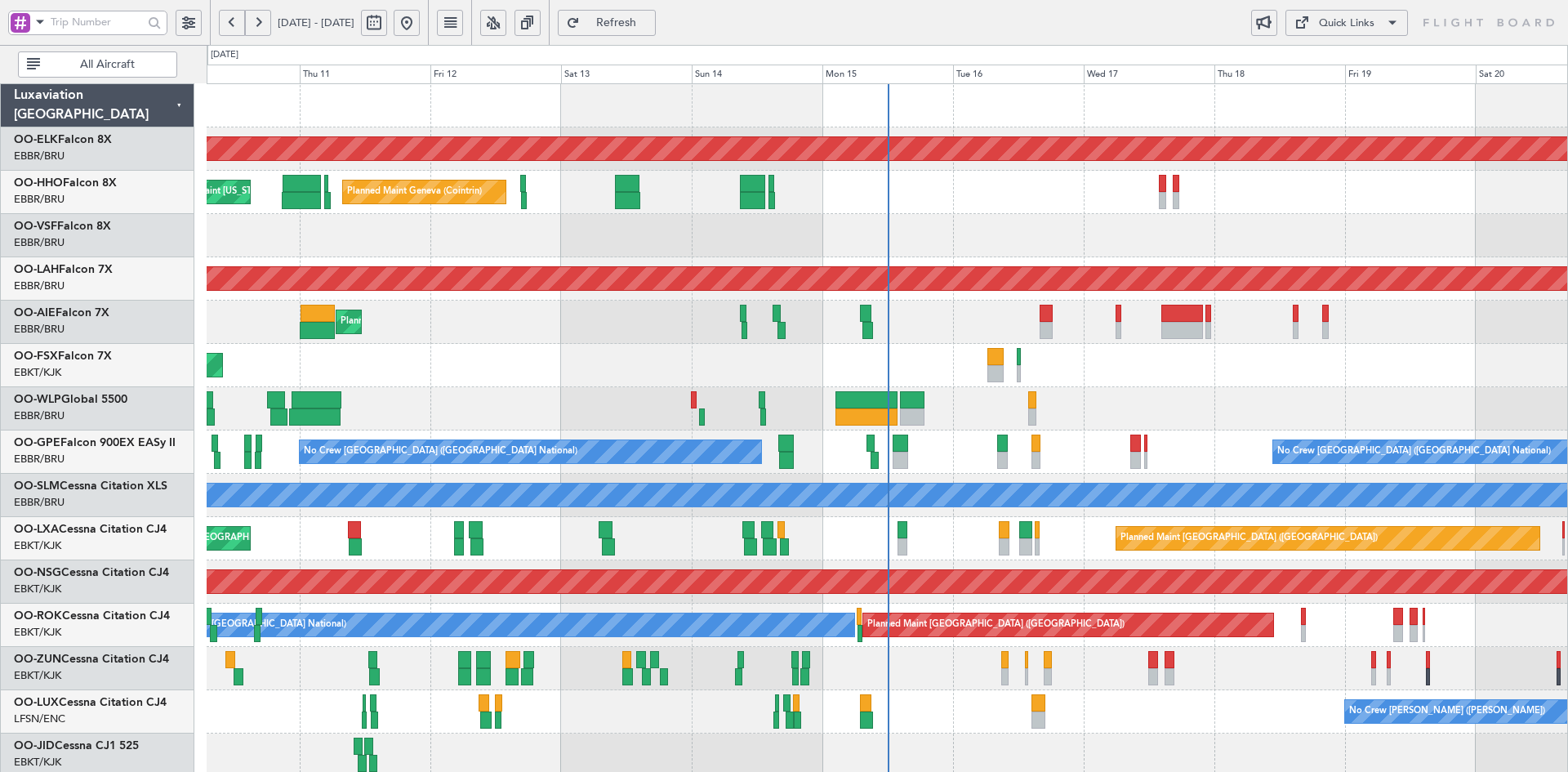
scroll to position [3, 0]
click at [674, 376] on div "Planned Maint Kortrijk-[GEOGRAPHIC_DATA]" at bounding box center [886, 366] width 1360 height 43
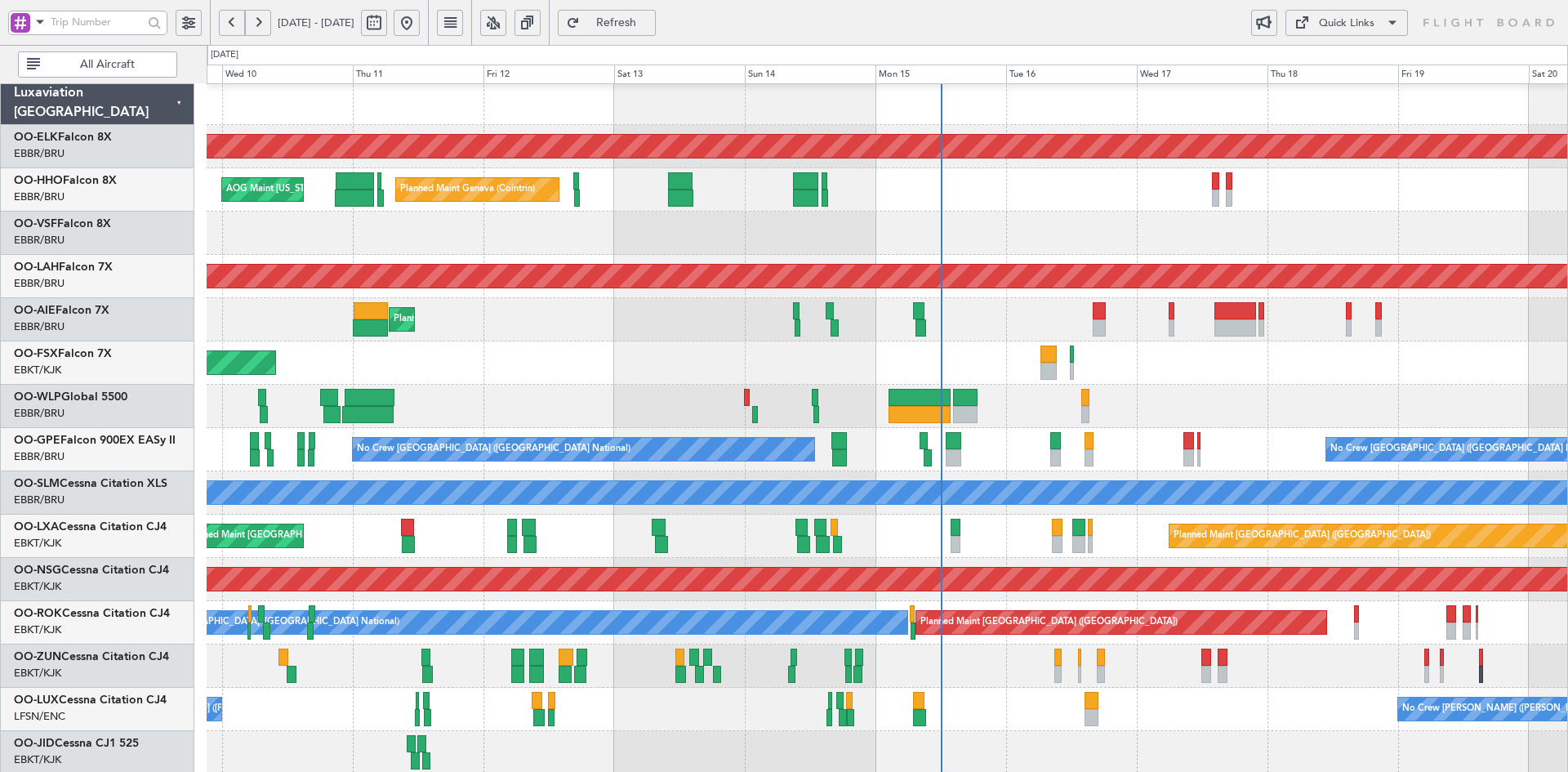
scroll to position [4, 0]
click at [1268, 407] on div "Planned Maint Liege" at bounding box center [886, 406] width 1360 height 43
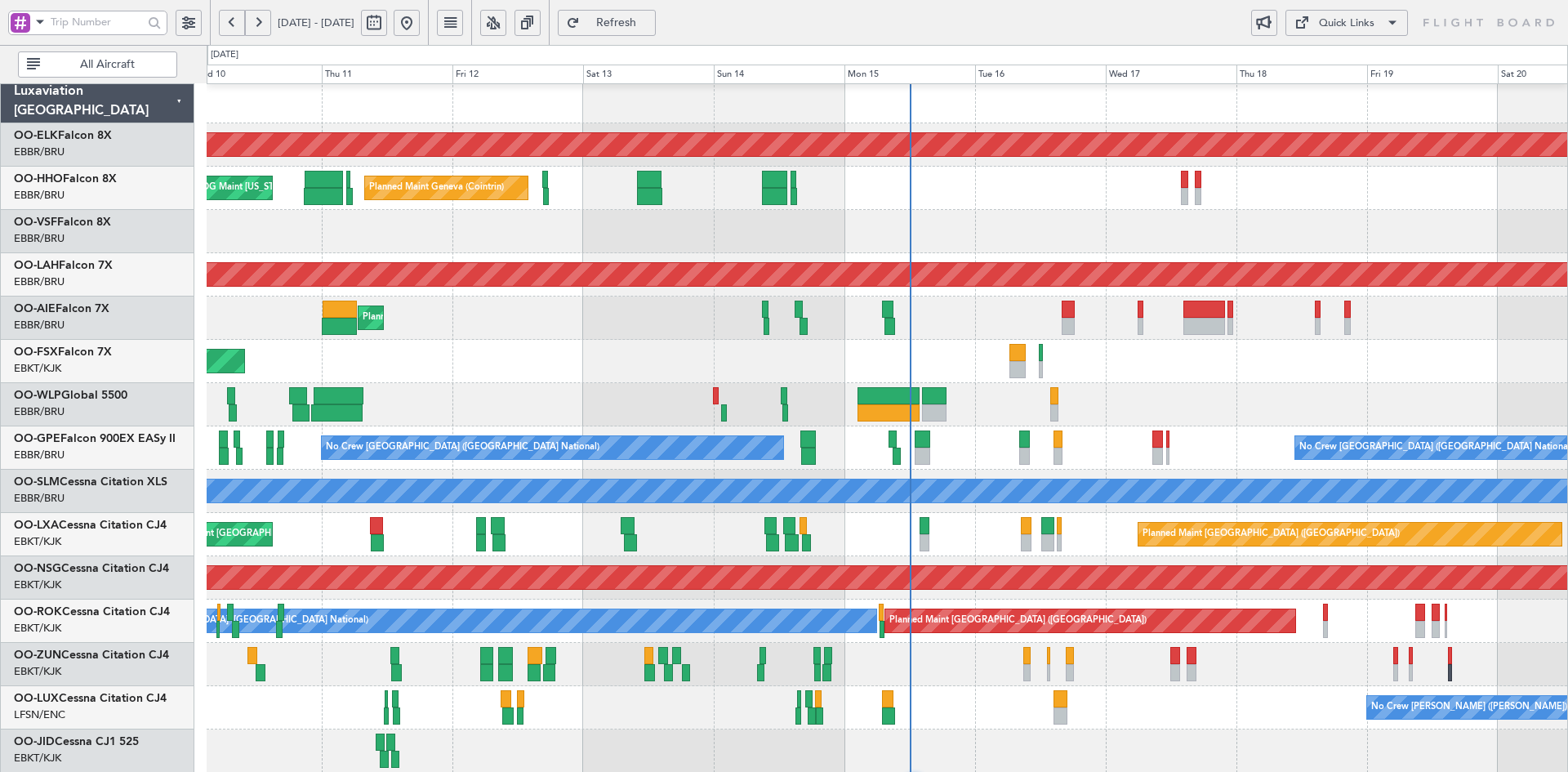
click at [1322, 381] on div "Planned Maint Kortrijk-[GEOGRAPHIC_DATA]" at bounding box center [886, 361] width 1360 height 43
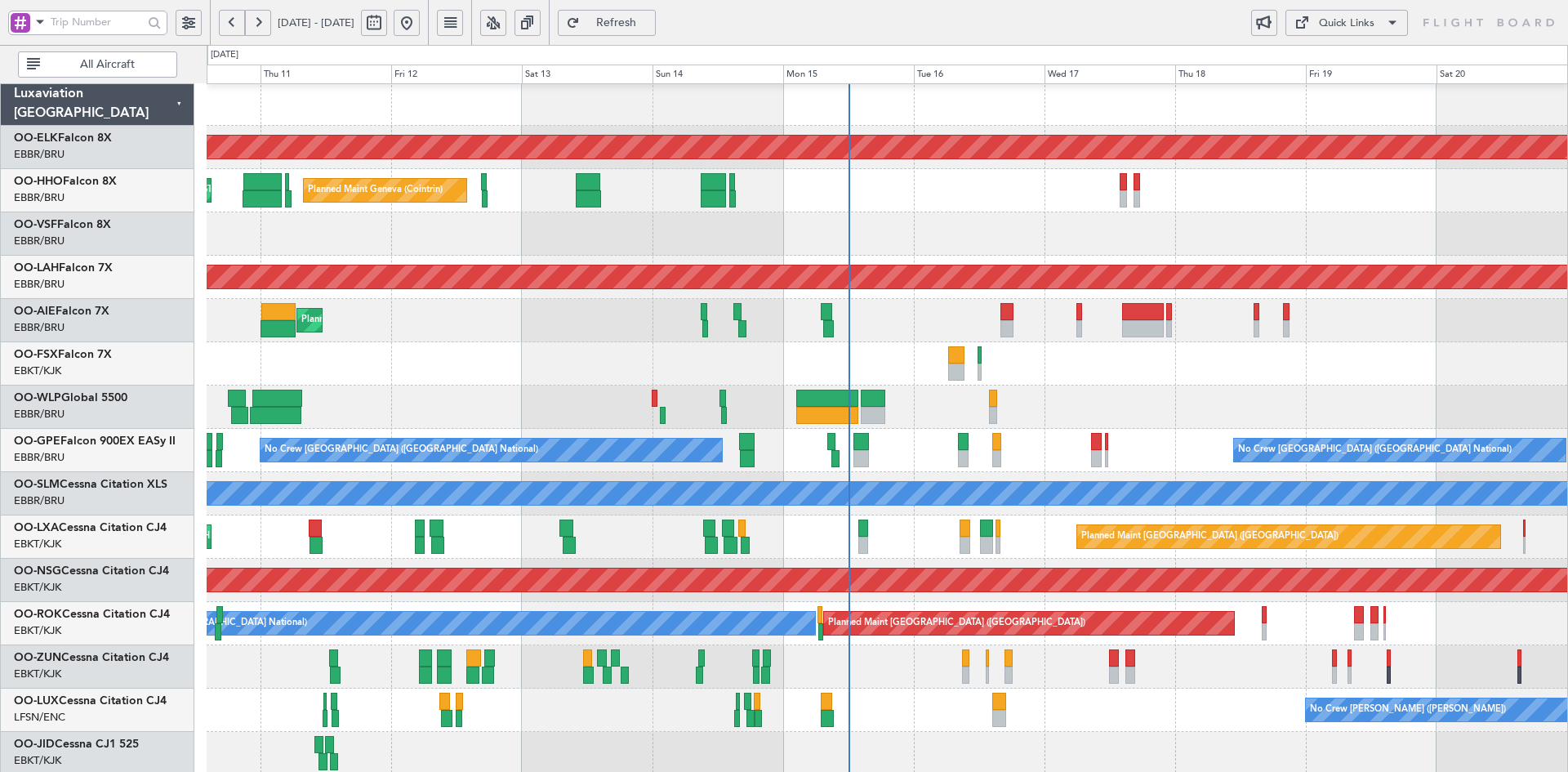
click at [1069, 342] on div "Planned Maint Kortrijk-[GEOGRAPHIC_DATA]" at bounding box center [886, 364] width 1360 height 43
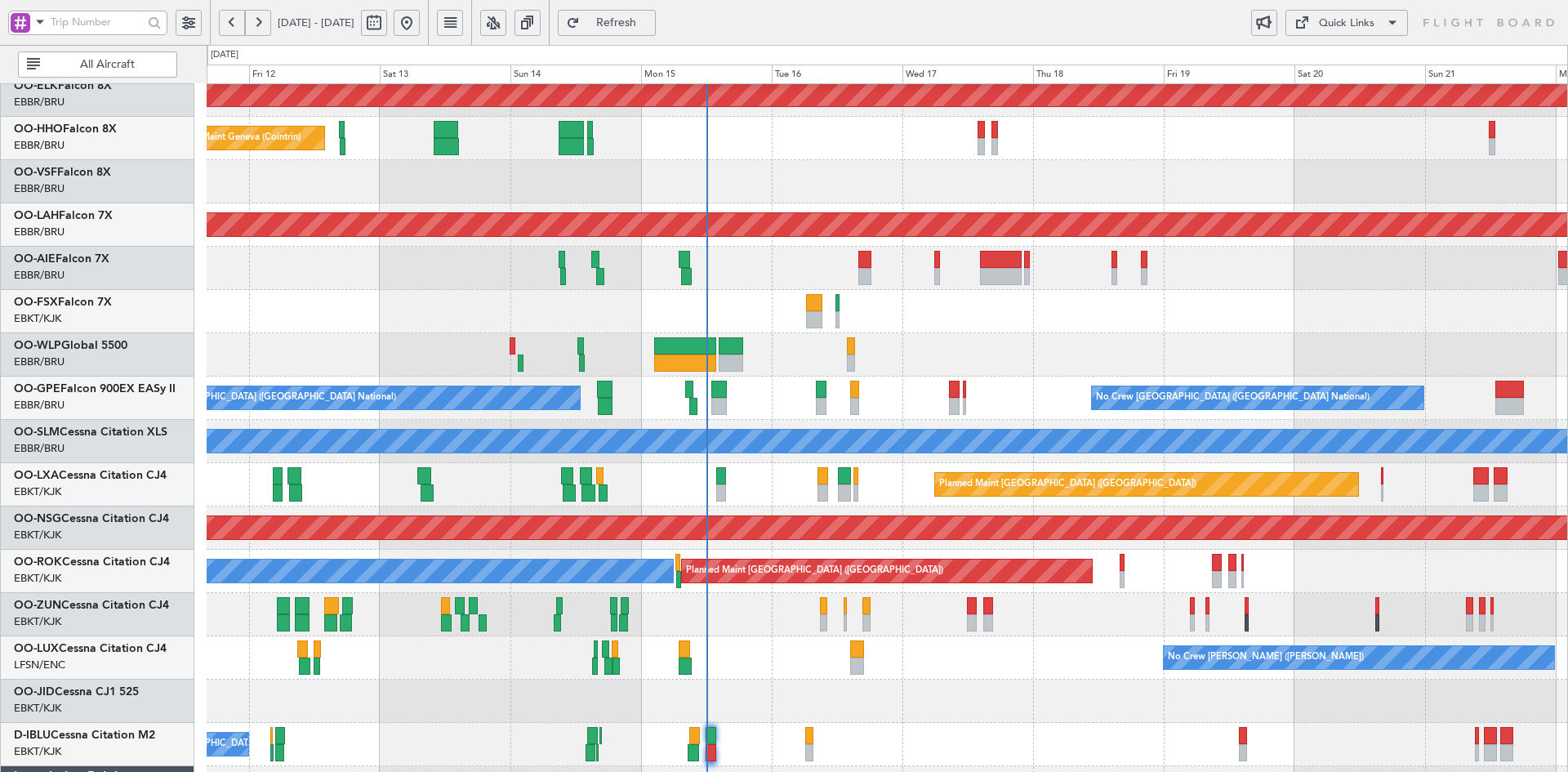
click at [975, 290] on div "Planned Maint [GEOGRAPHIC_DATA] ([GEOGRAPHIC_DATA])" at bounding box center [886, 268] width 1360 height 43
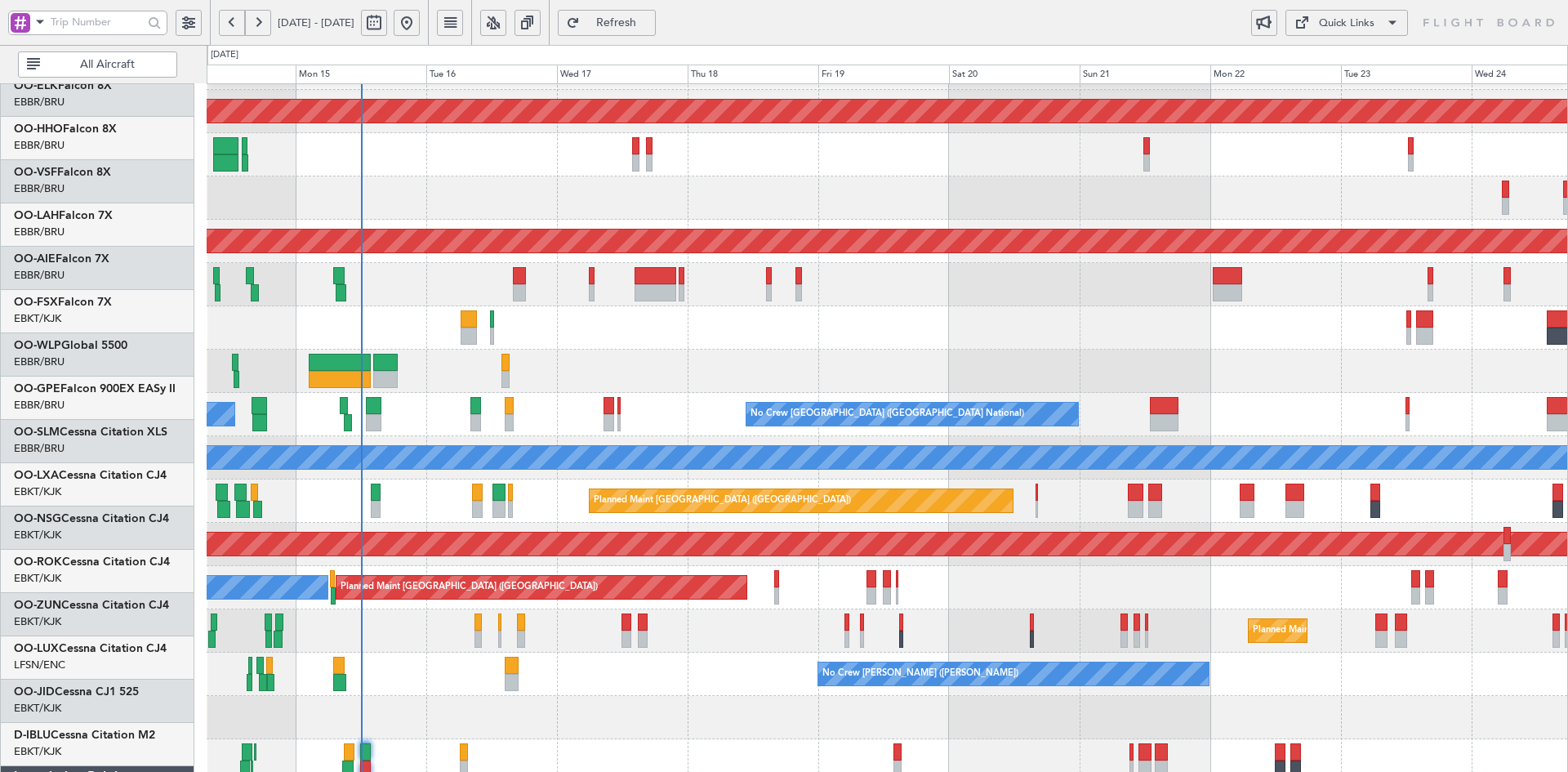
scroll to position [38, 0]
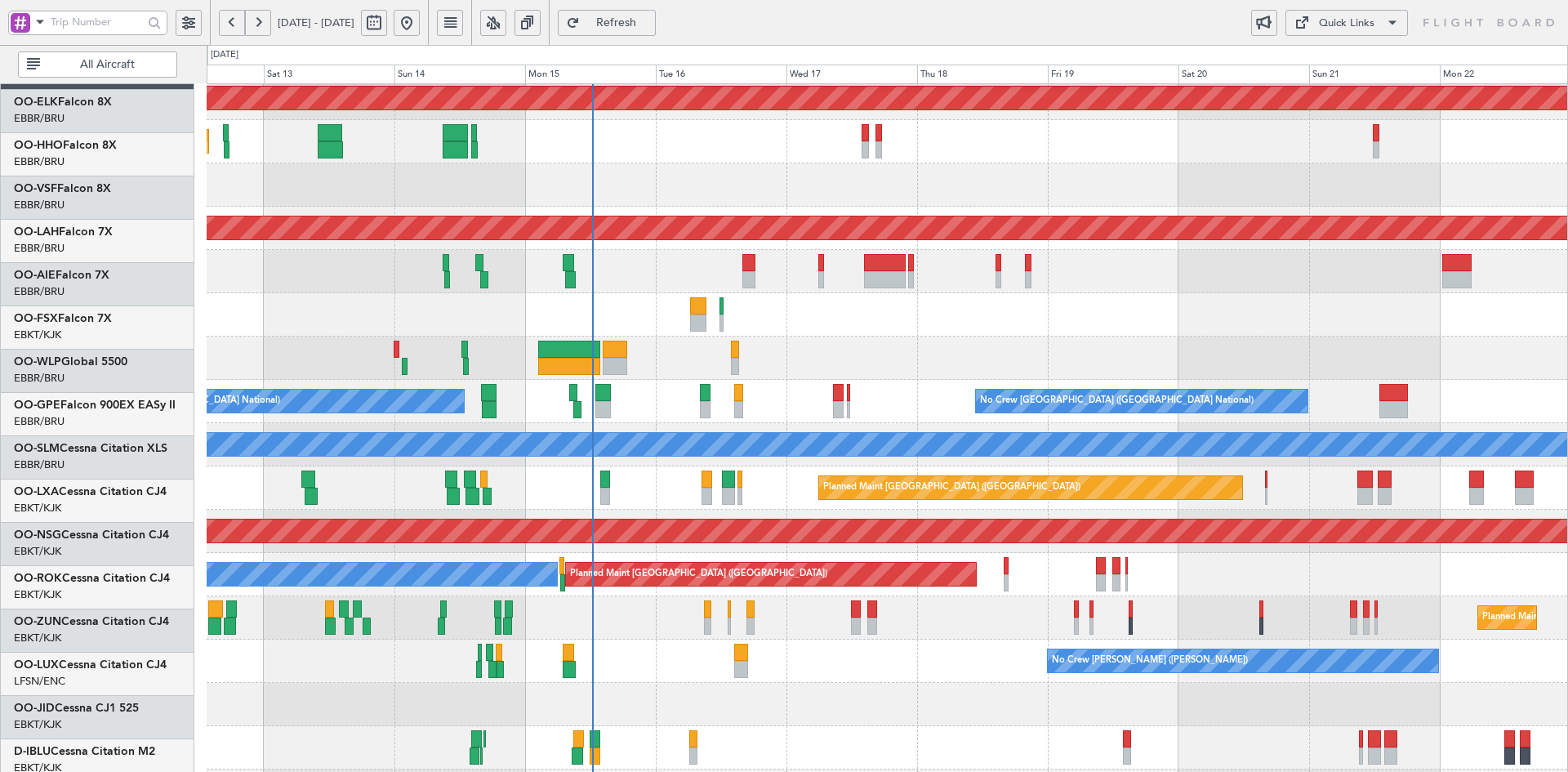
click at [1107, 185] on div at bounding box center [886, 185] width 1360 height 43
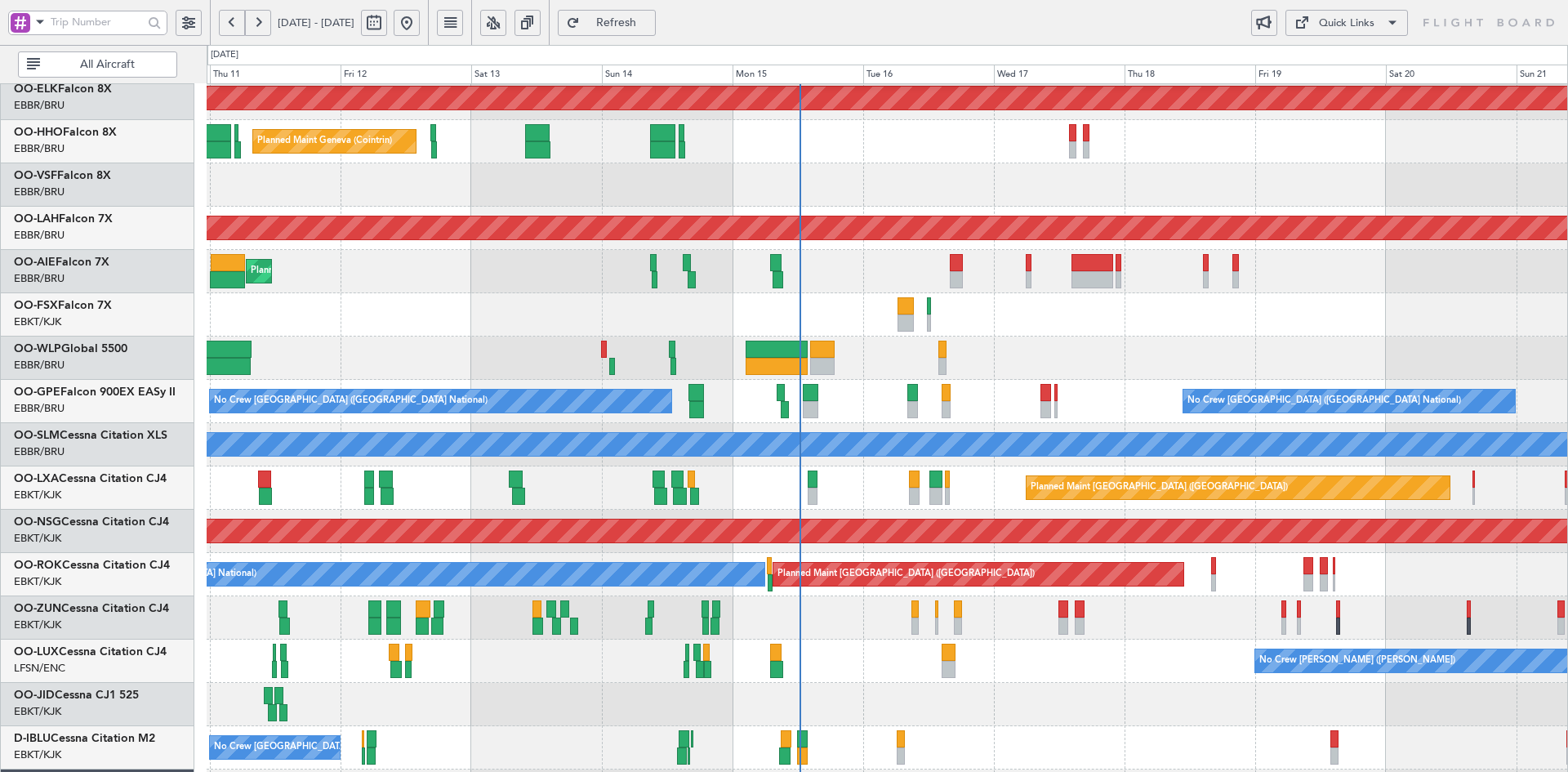
click at [1299, 207] on div at bounding box center [886, 185] width 1360 height 43
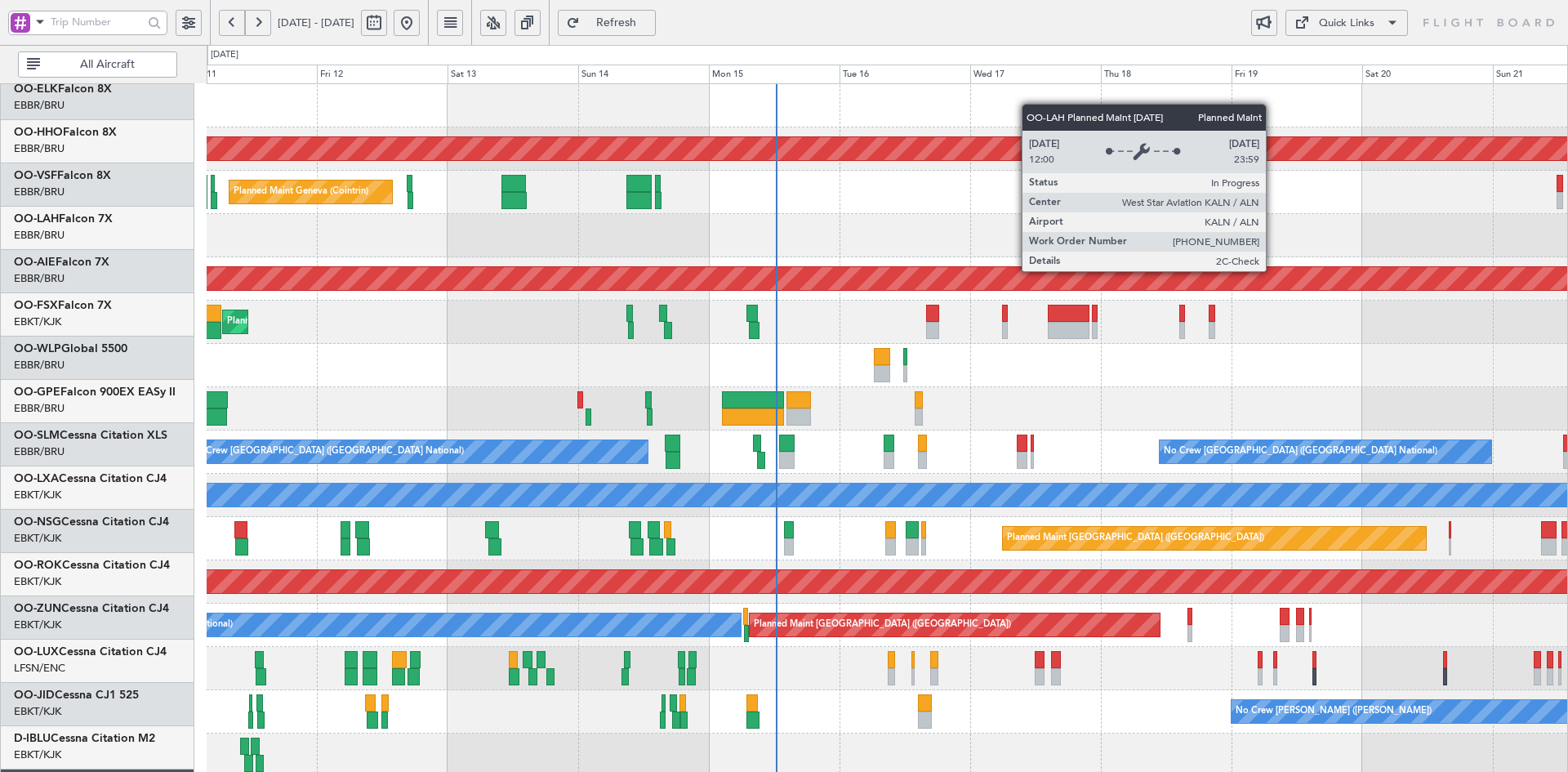
scroll to position [0, 0]
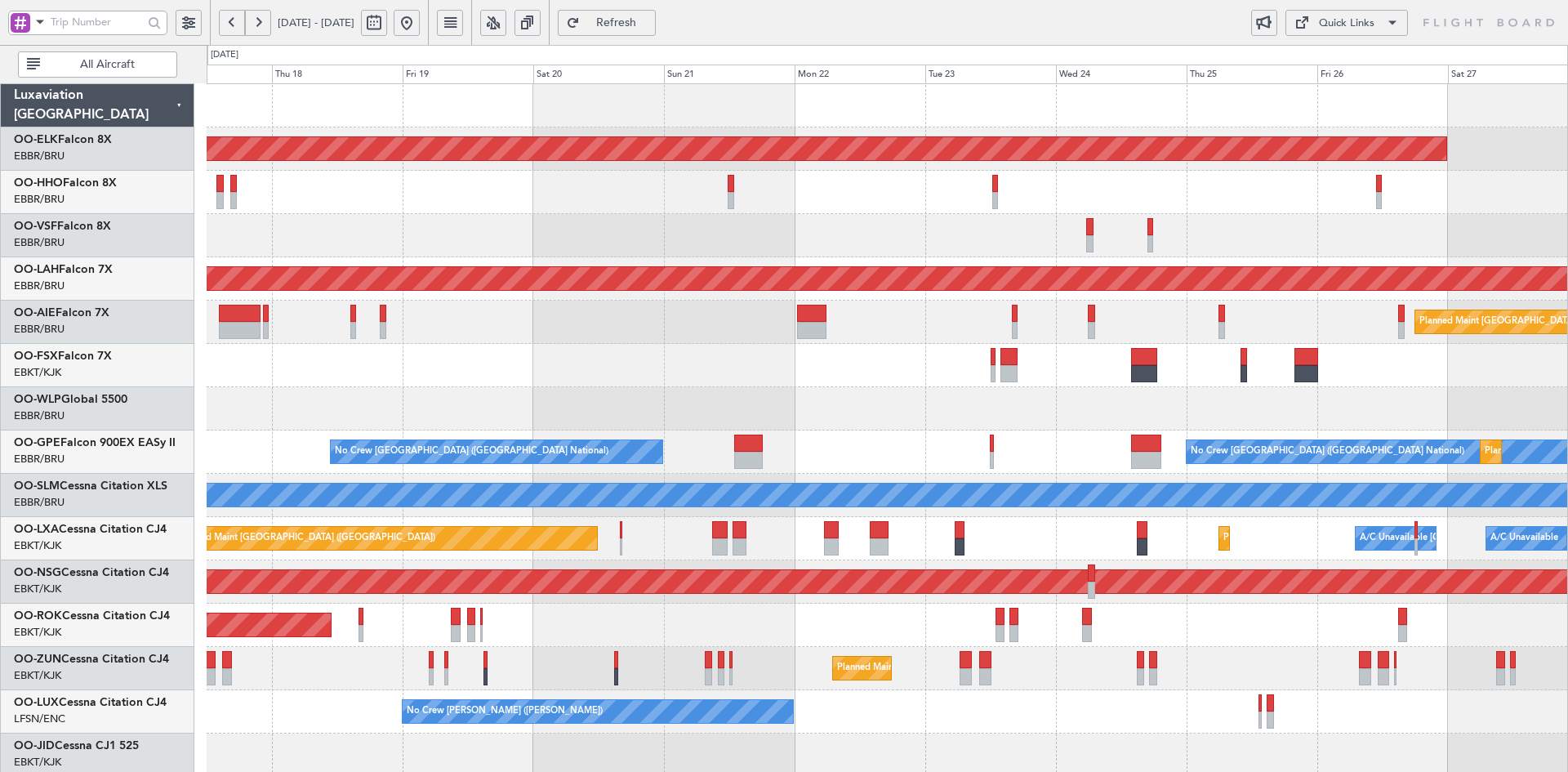
click at [1280, 386] on div "Planned Maint Kortrijk-Wevelgem Planned Maint Alton-st Louis (St Louis Regl) Pl…" at bounding box center [886, 516] width 1360 height 866
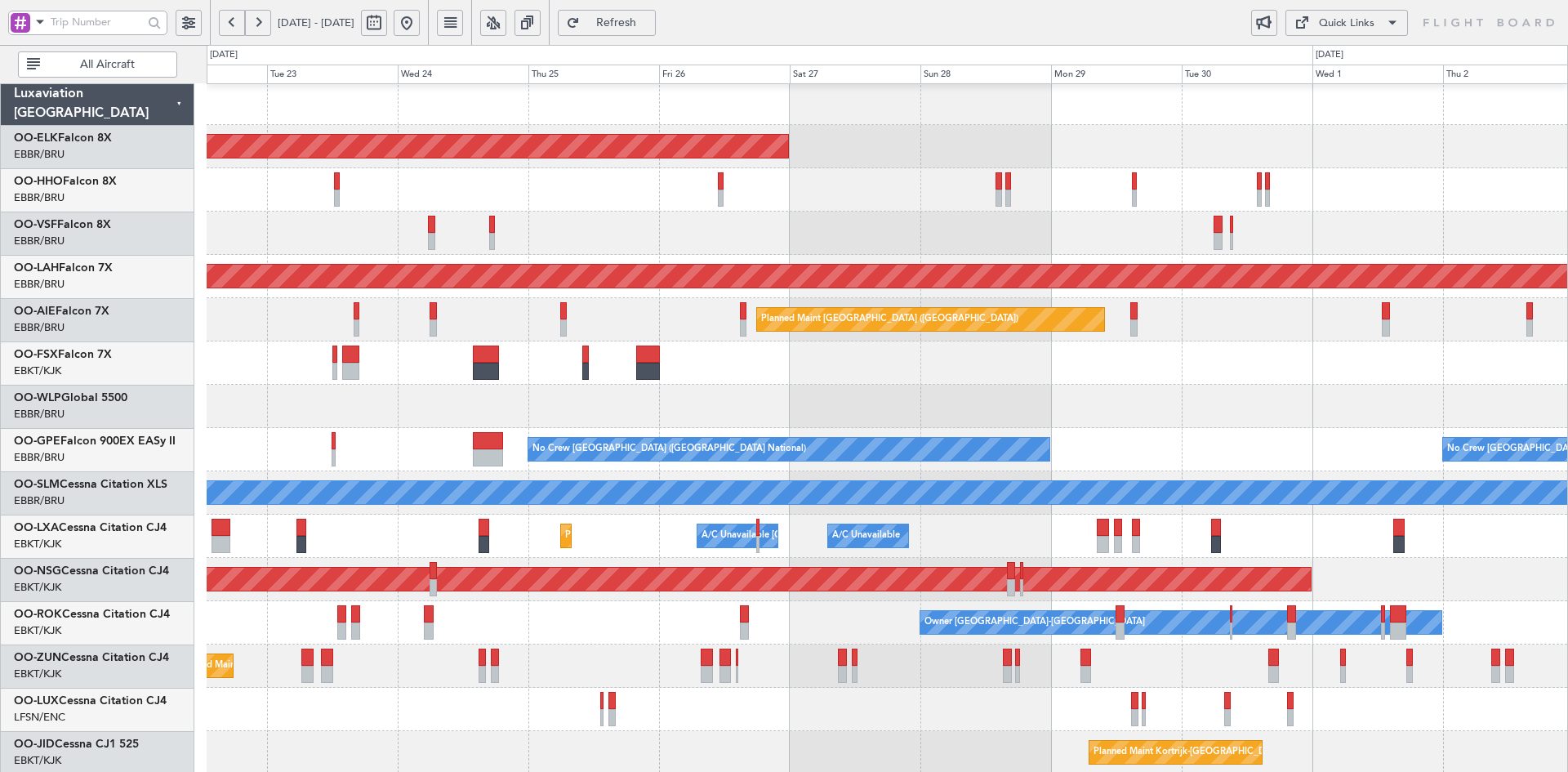
scroll to position [3, 0]
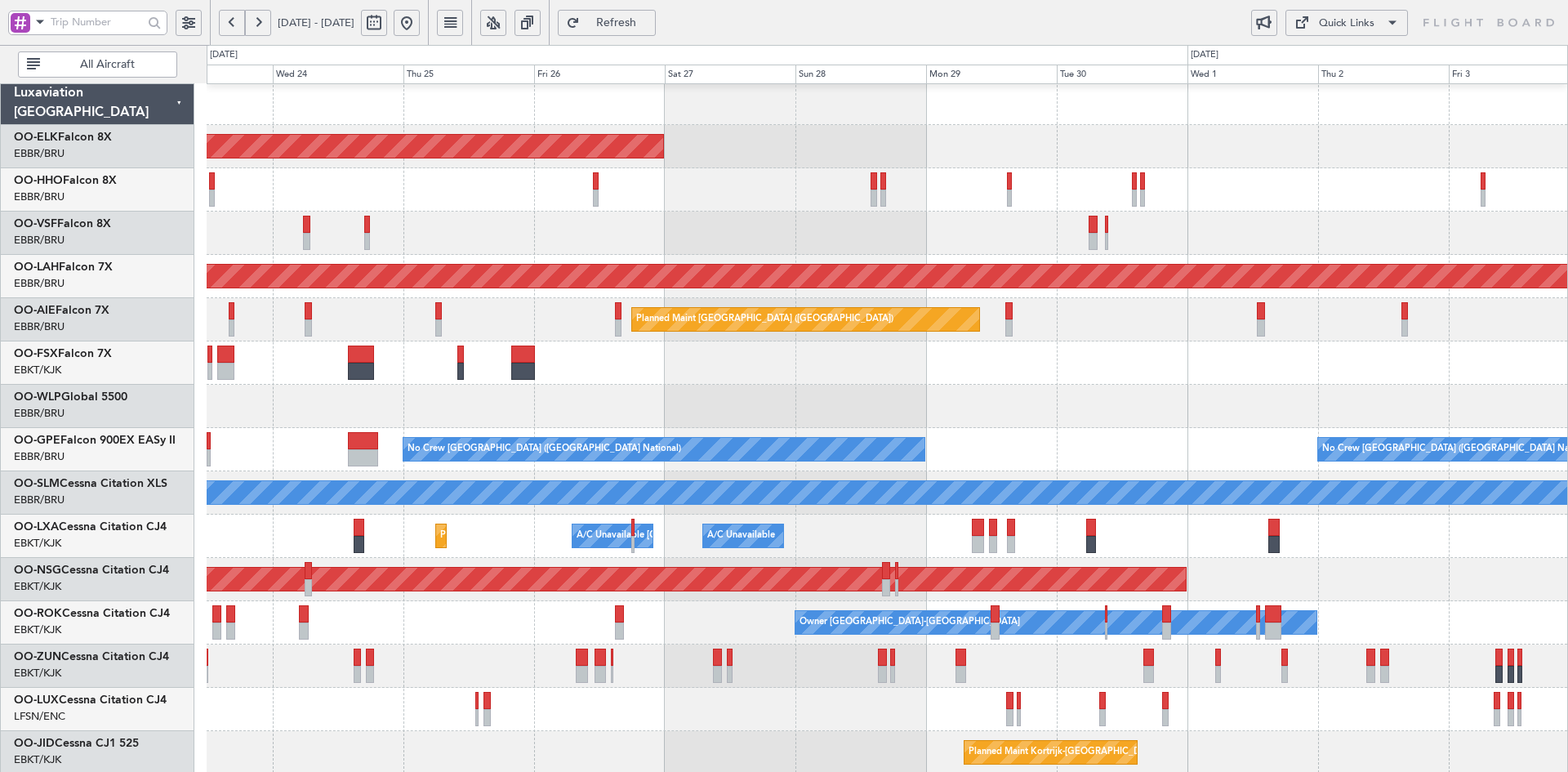
click at [759, 397] on div at bounding box center [886, 406] width 1360 height 43
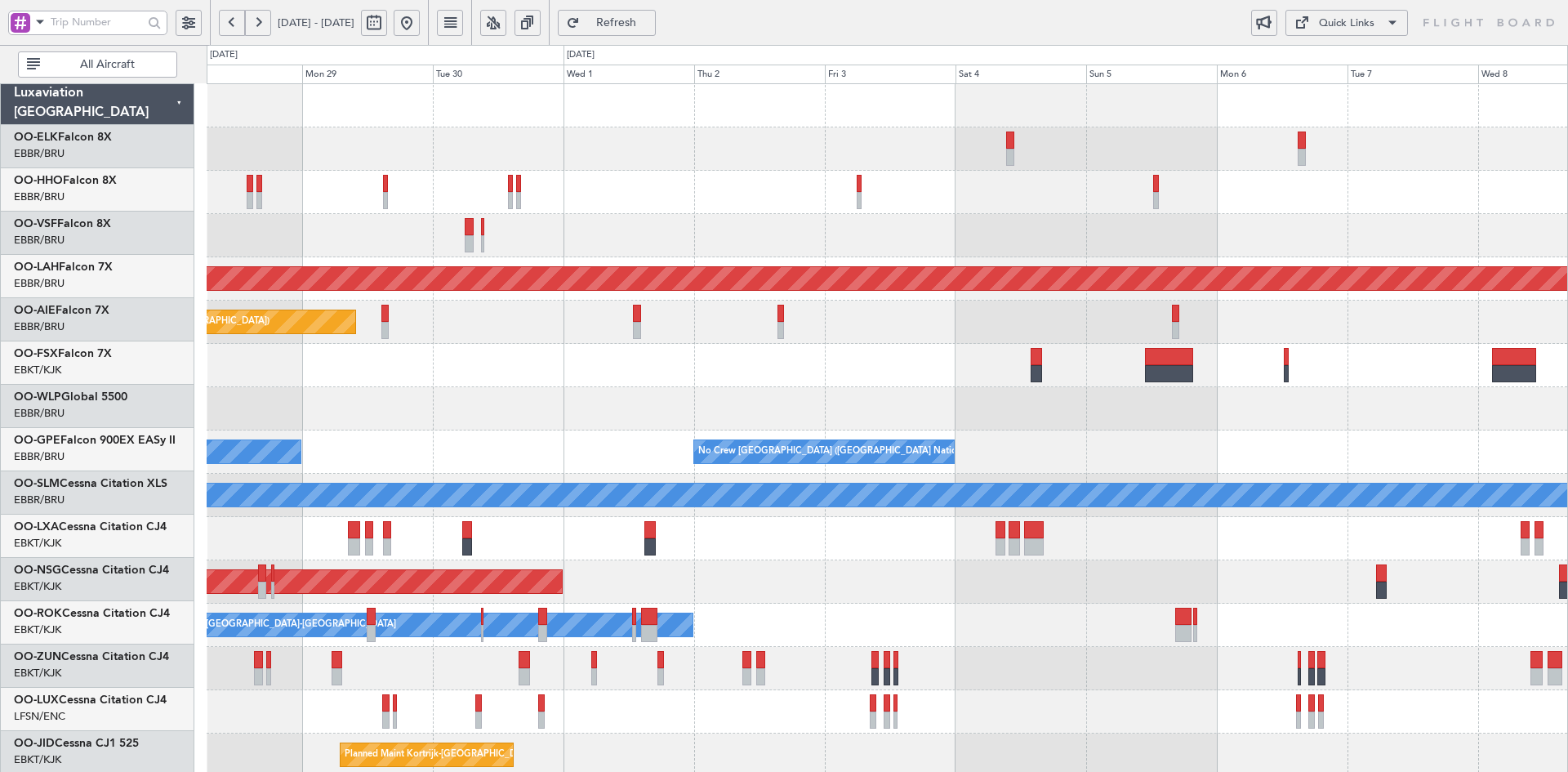
scroll to position [0, 0]
click at [852, 380] on div at bounding box center [886, 366] width 1360 height 43
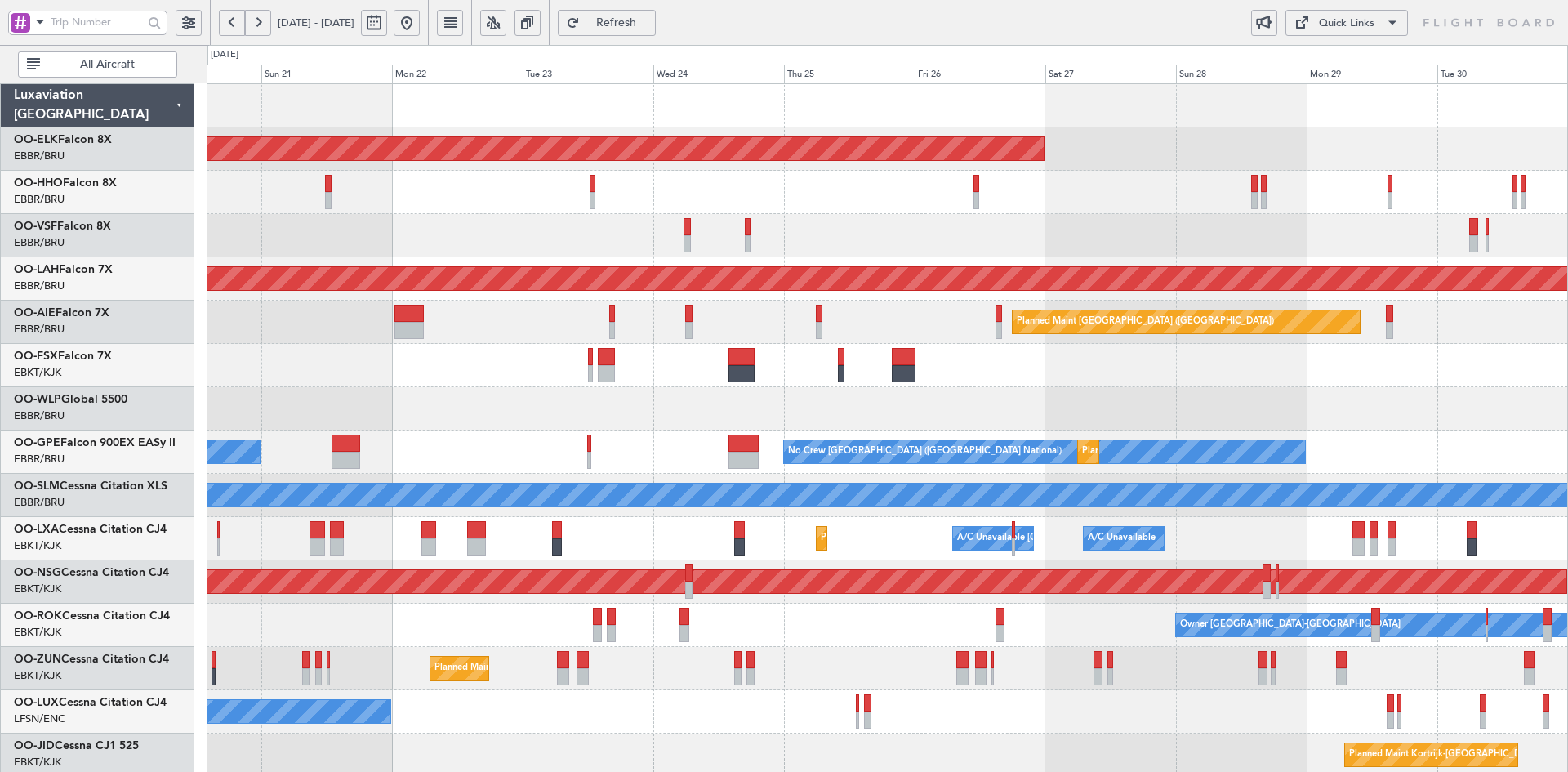
click at [1567, 380] on html "28 Sep 2025 - 08 Oct 2025 Refresh Quick Links All Aircraft Planned Maint Kortri…" at bounding box center [784, 393] width 1568 height 787
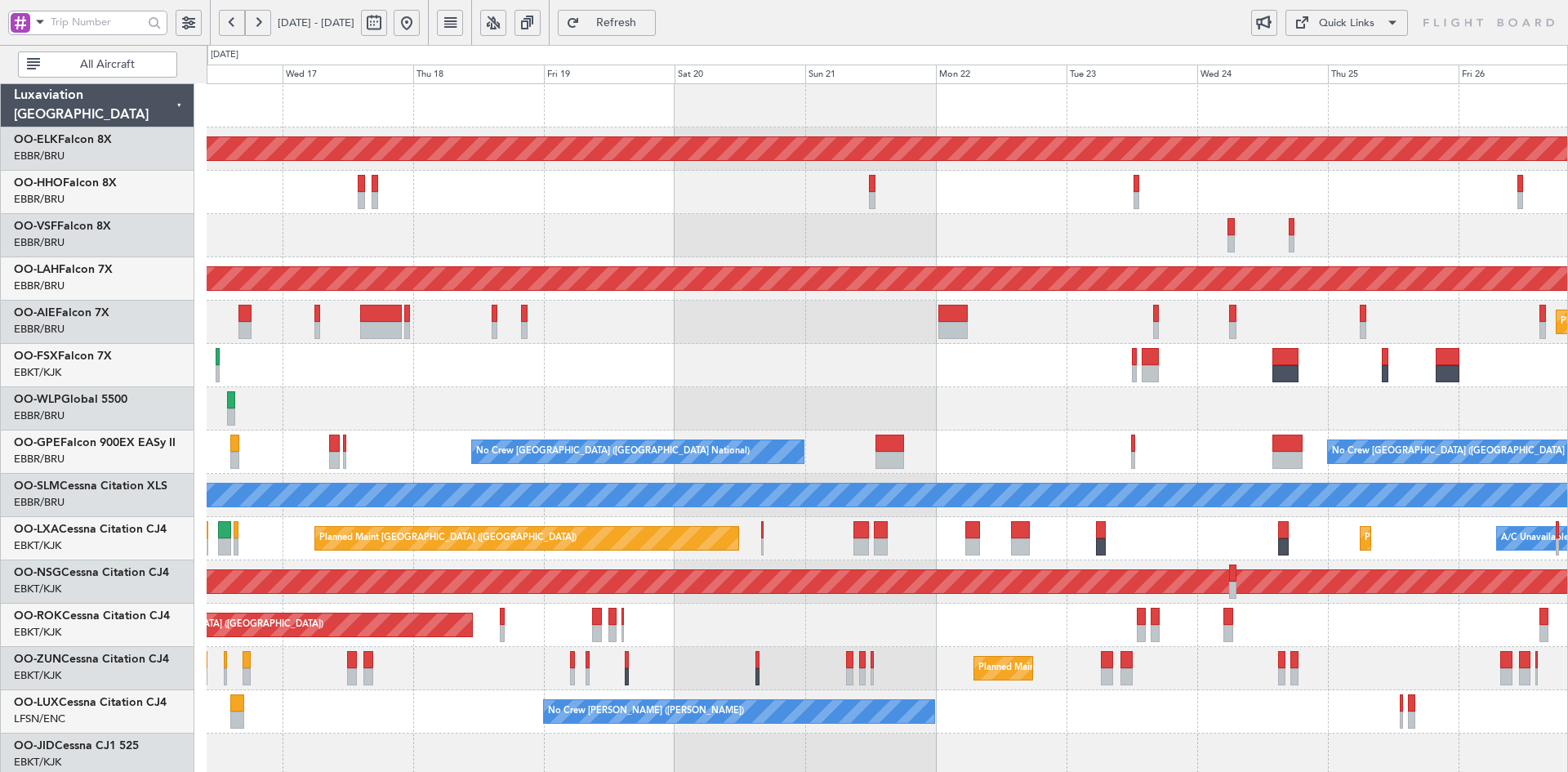
click at [1346, 250] on div "Planned Maint Kortrijk-Wevelgem Planned Maint Alton-st Louis (St Louis Regl) Pl…" at bounding box center [886, 516] width 1360 height 866
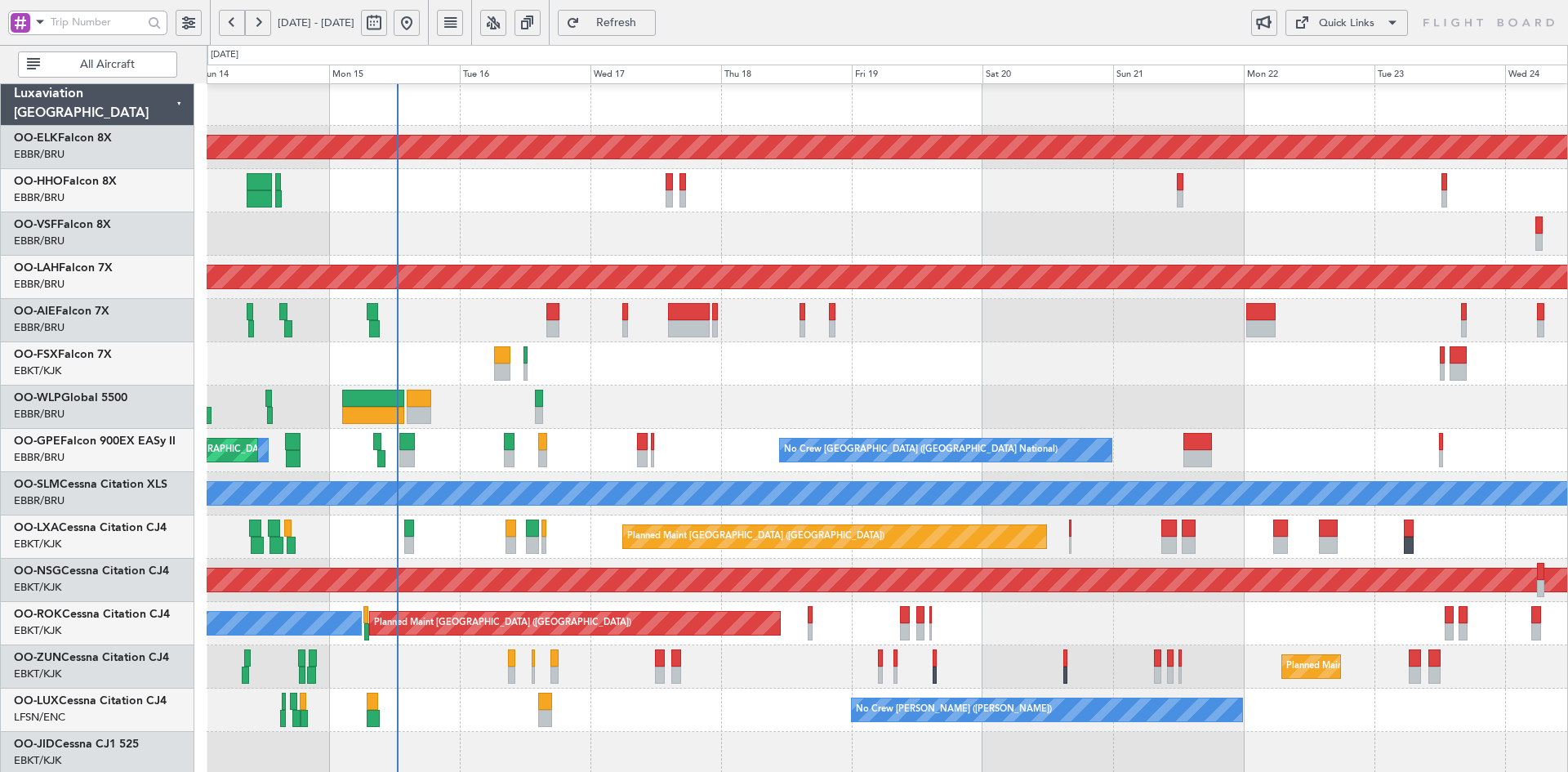
click at [1144, 352] on div at bounding box center [886, 364] width 1360 height 43
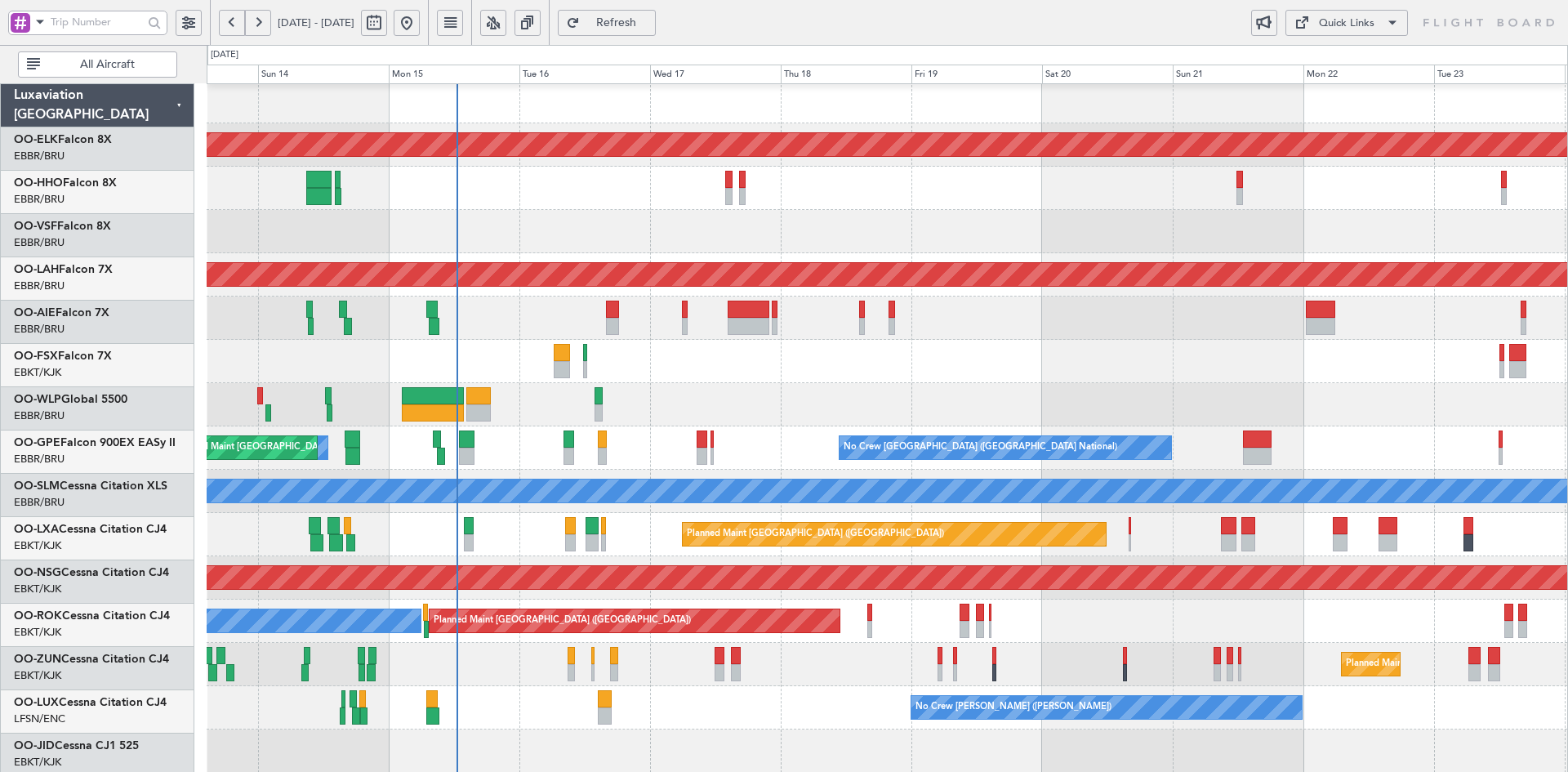
click at [805, 302] on div "Planned Maint Kortrijk-Wevelgem Planned Maint Geneva (Cointrin) Planned Maint A…" at bounding box center [886, 512] width 1360 height 866
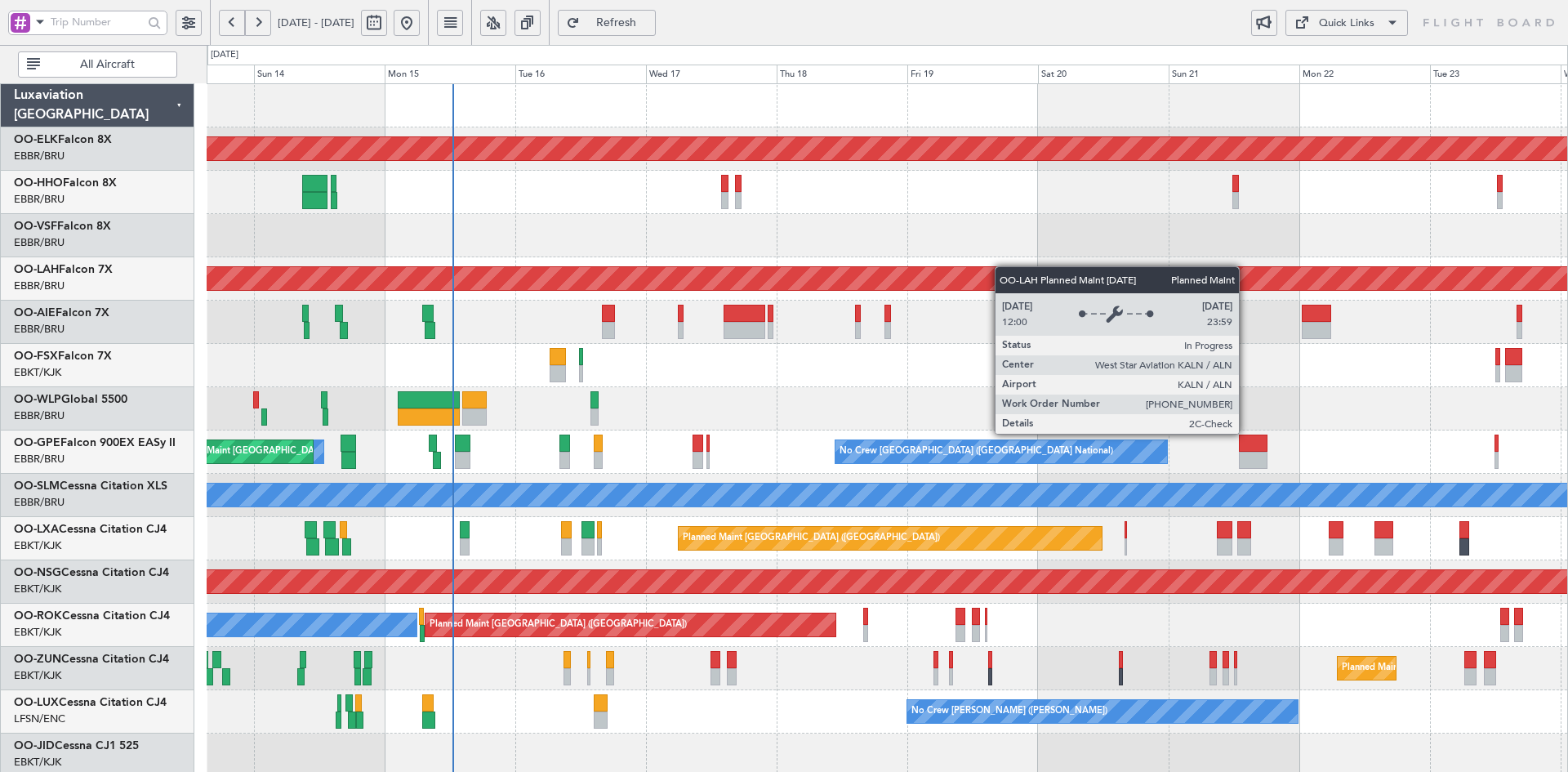
click at [583, 267] on div "Planned Maint Kortrijk-Wevelgem Planned Maint Geneva (Cointrin) Planned Maint A…" at bounding box center [886, 516] width 1360 height 866
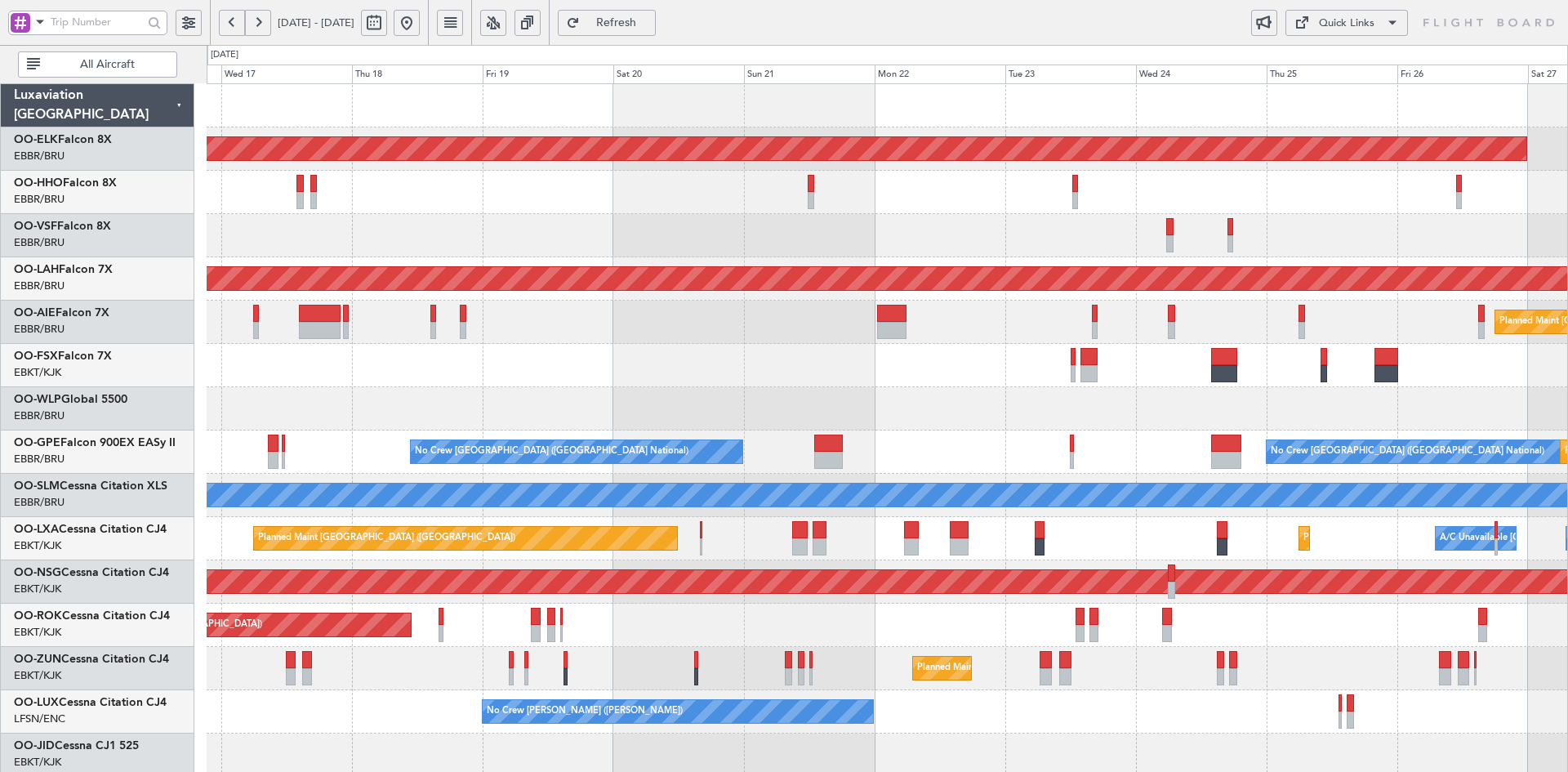
click at [542, 262] on div "Planned Maint Kortrijk-Wevelgem Planned Maint Alton-st Louis (St Louis Regl) Pl…" at bounding box center [886, 516] width 1360 height 866
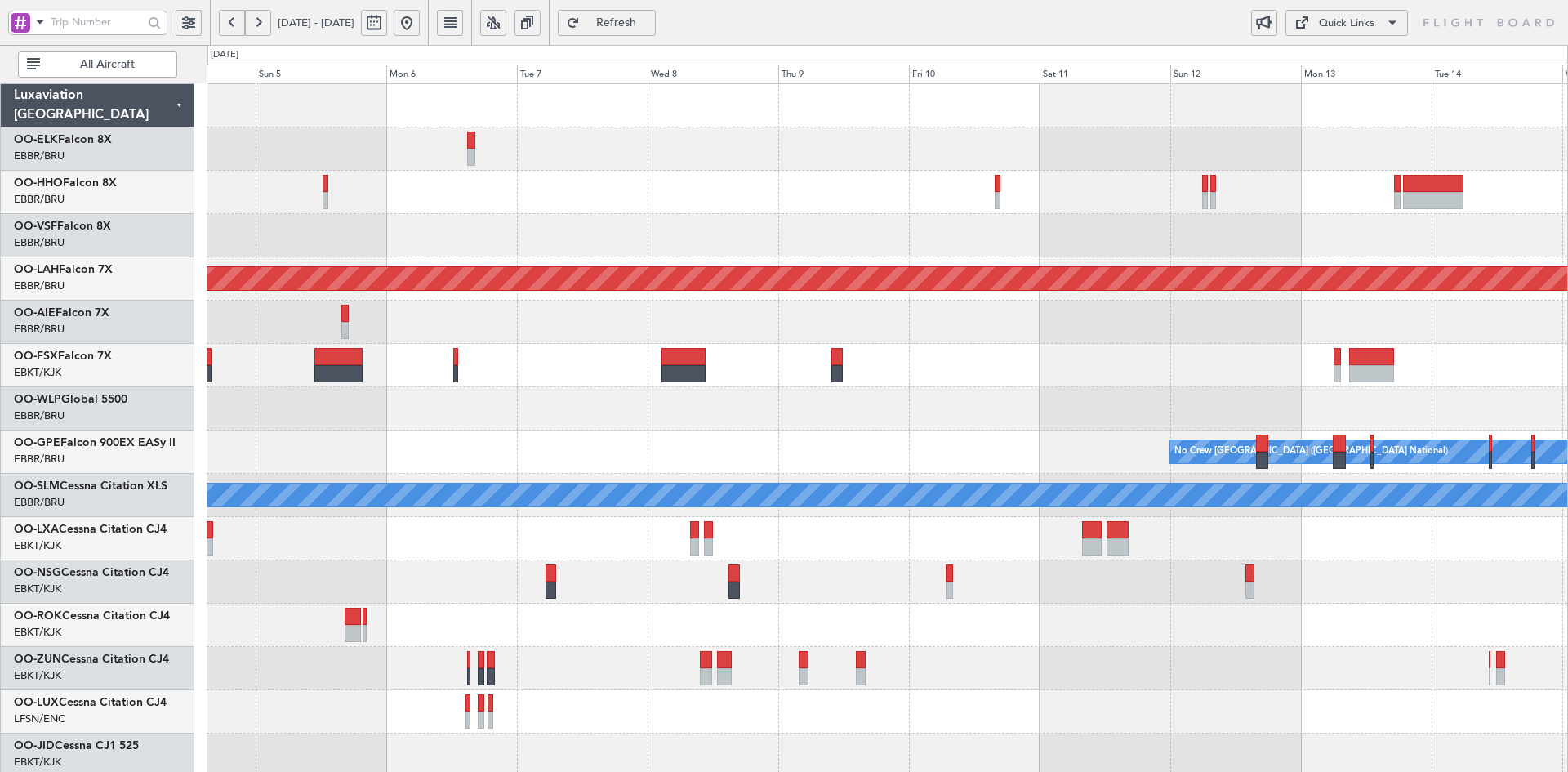
click at [630, 233] on div "Planned Maint Alton-st Louis (St Louis Regl) No Crew Brussels (Brussels Nationa…" at bounding box center [886, 516] width 1360 height 866
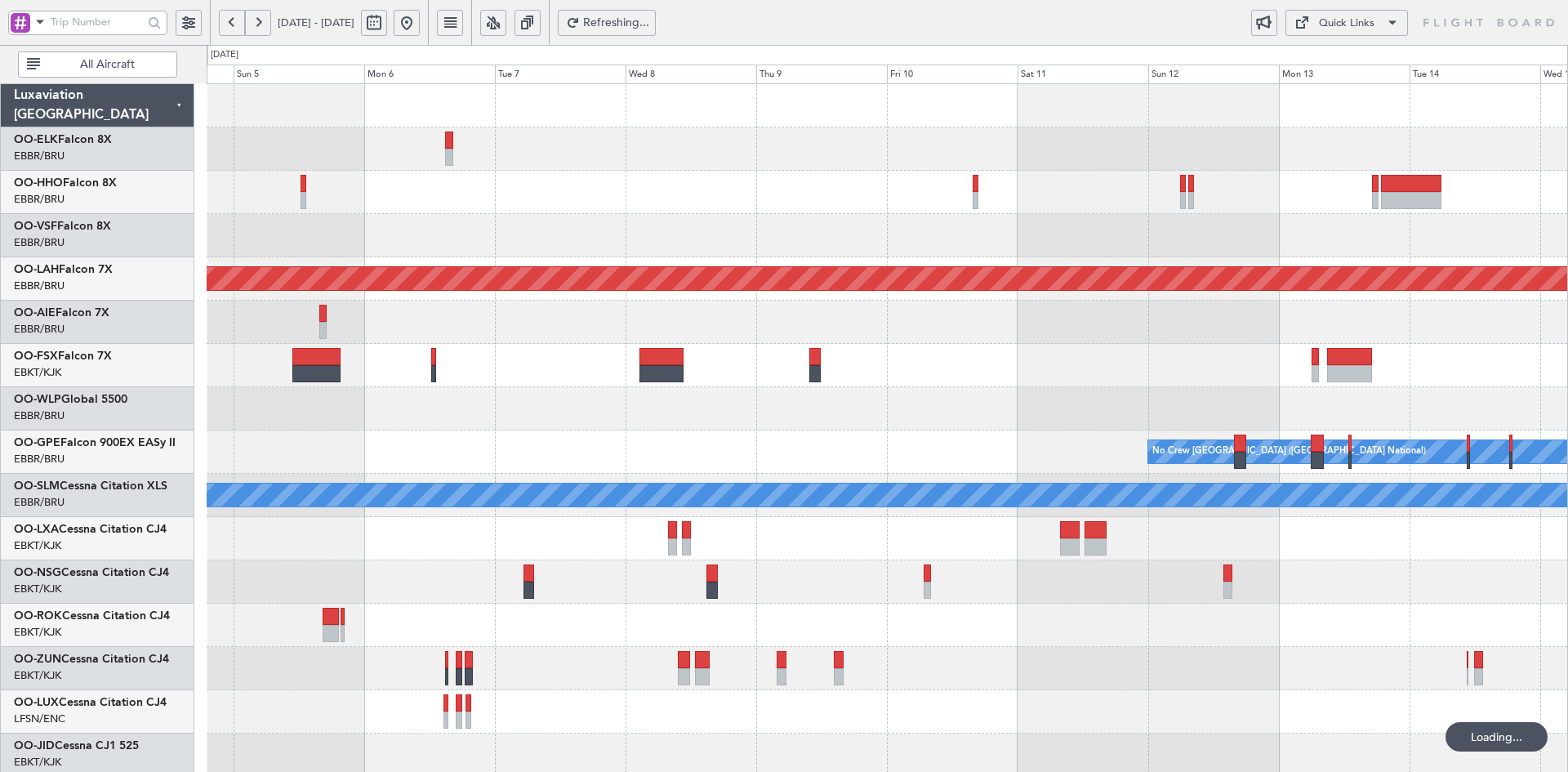
click at [1114, 166] on div at bounding box center [886, 150] width 1360 height 43
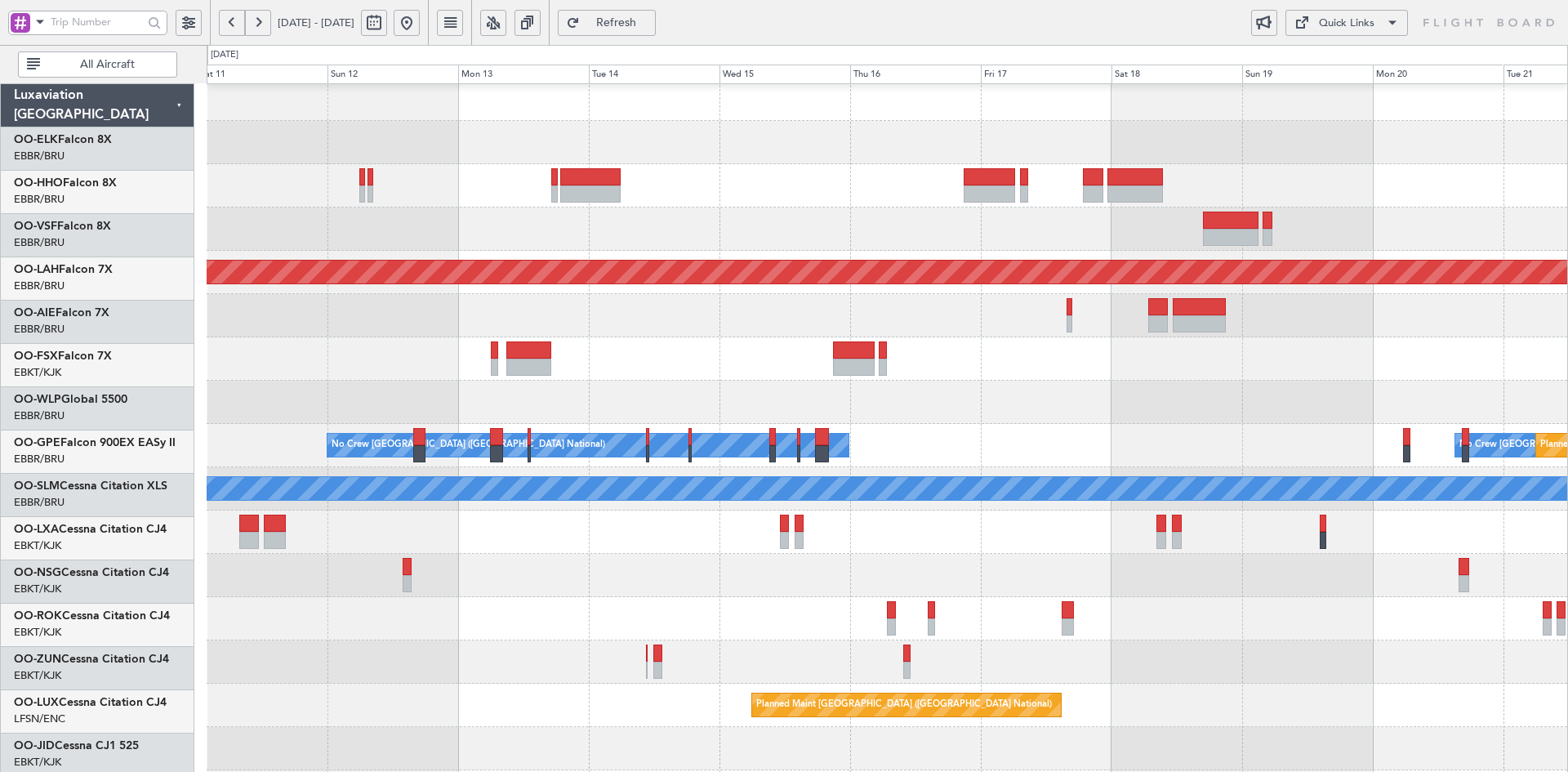
click at [697, 181] on div at bounding box center [886, 186] width 1360 height 43
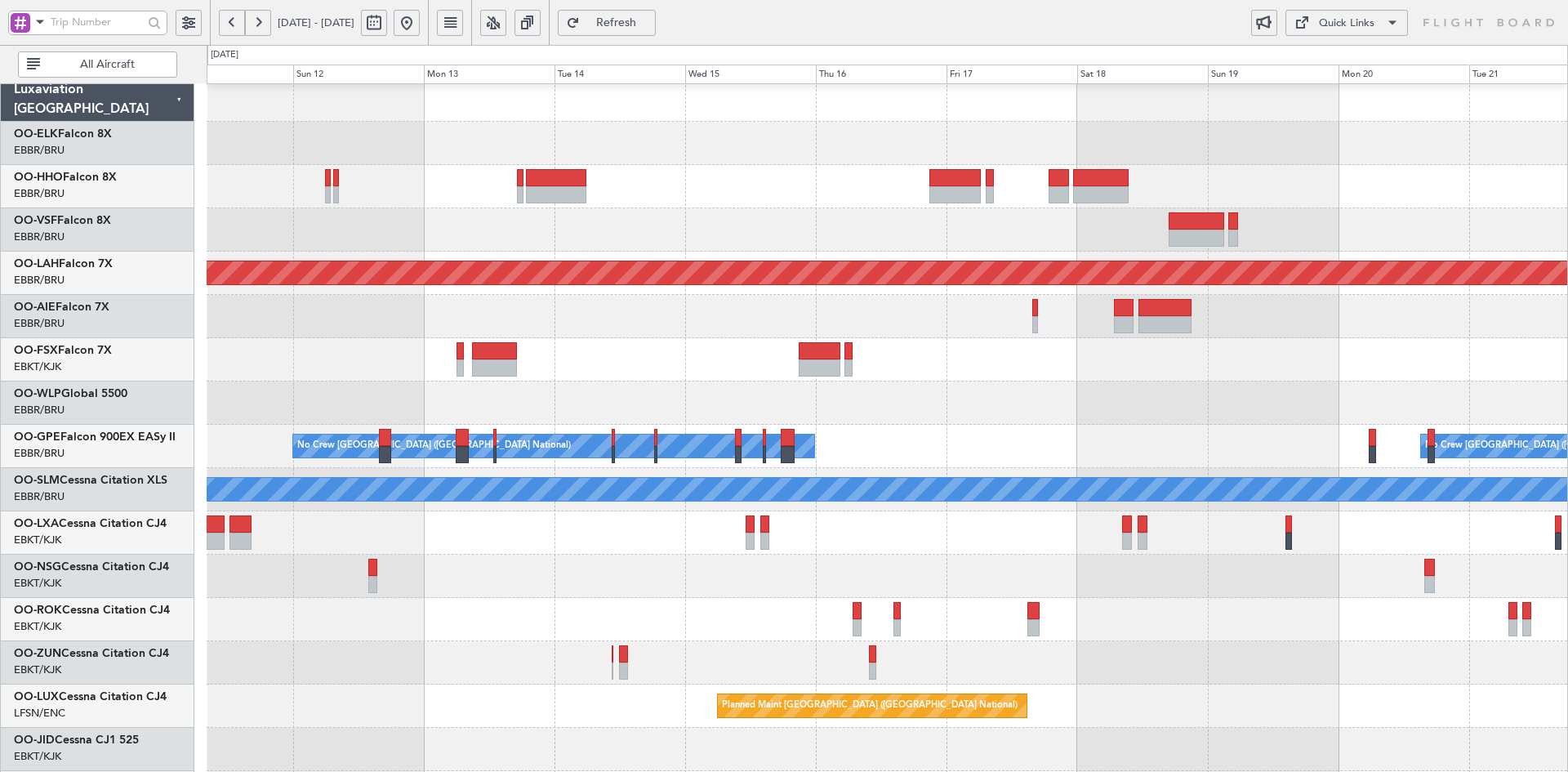
click at [1038, 204] on div at bounding box center [886, 186] width 1360 height 43
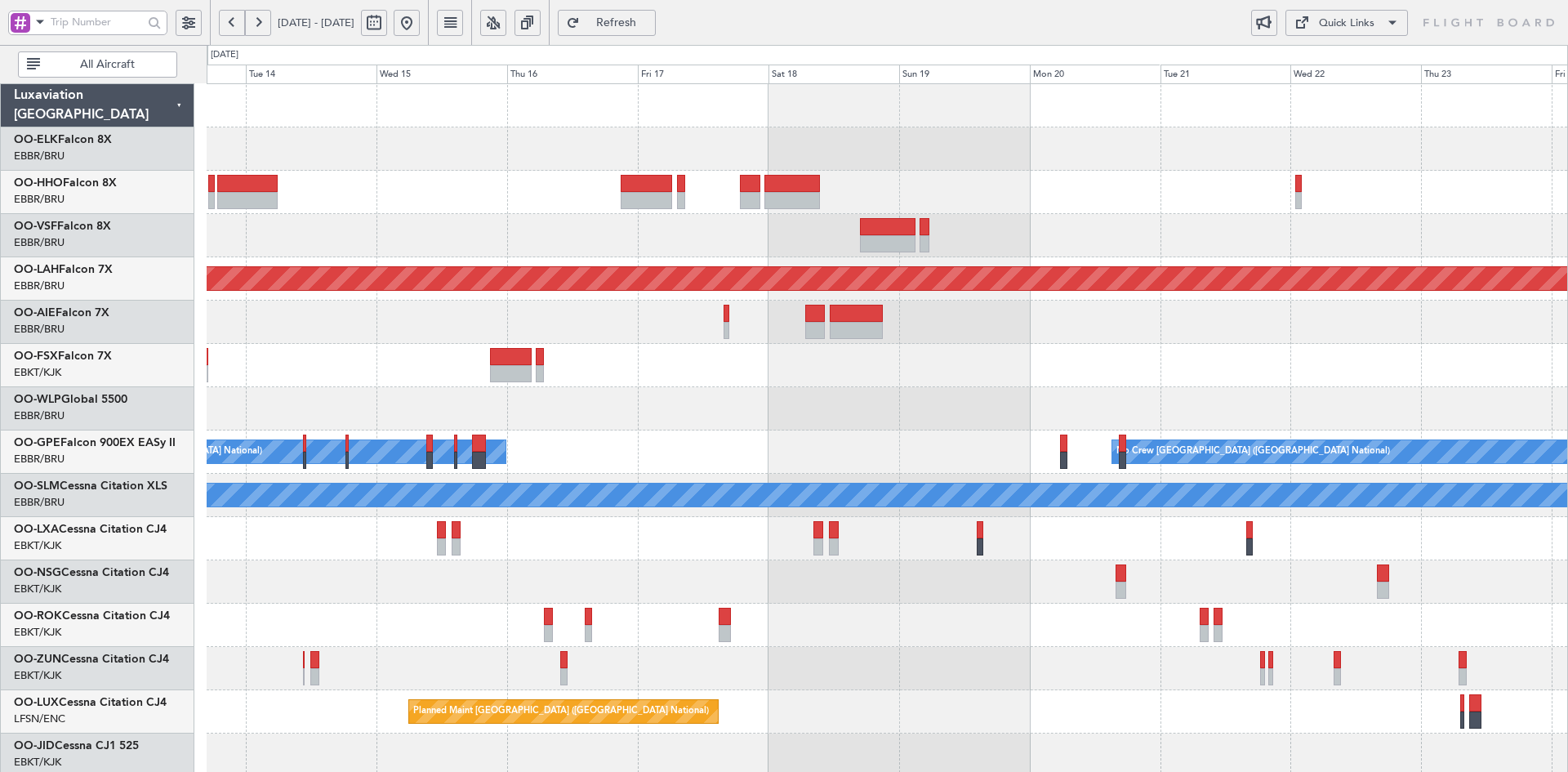
click at [940, 214] on div at bounding box center [886, 236] width 1360 height 43
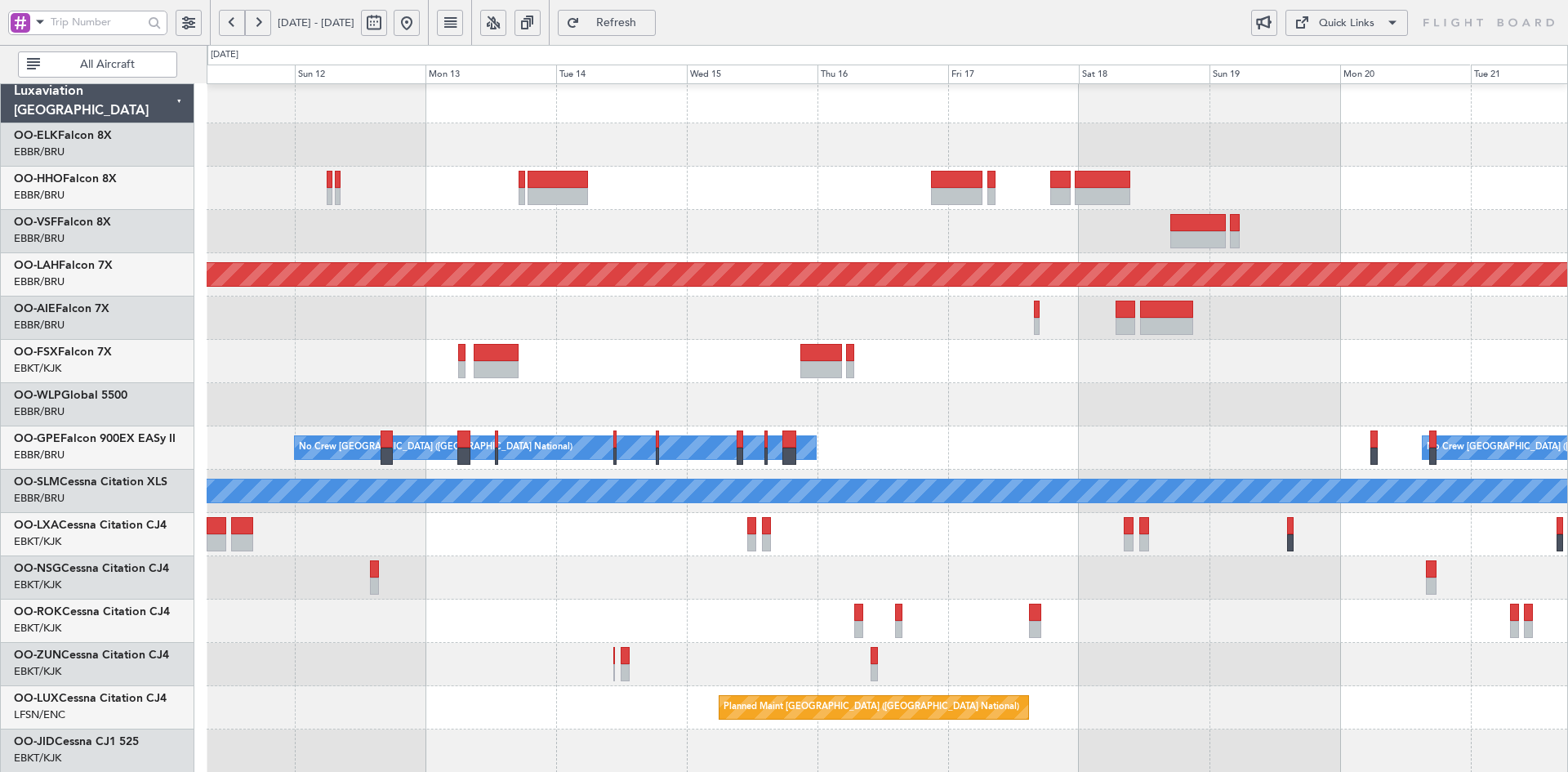
click at [1094, 183] on div "Planned Maint Alton-st Louis (St Louis Regl) No Crew Brussels (Brussels Nationa…" at bounding box center [886, 512] width 1360 height 866
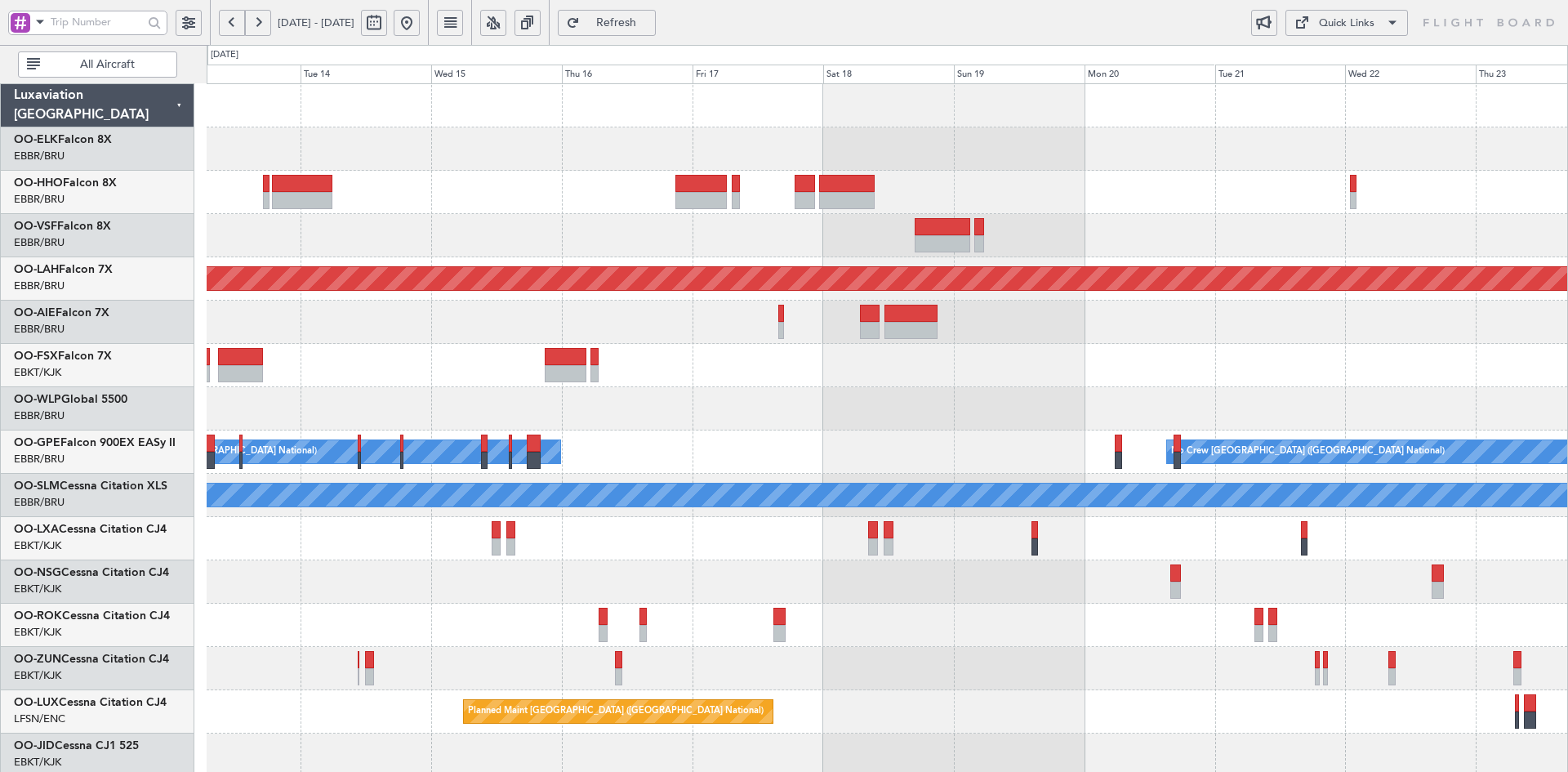
click at [1421, 315] on div at bounding box center [886, 323] width 1360 height 43
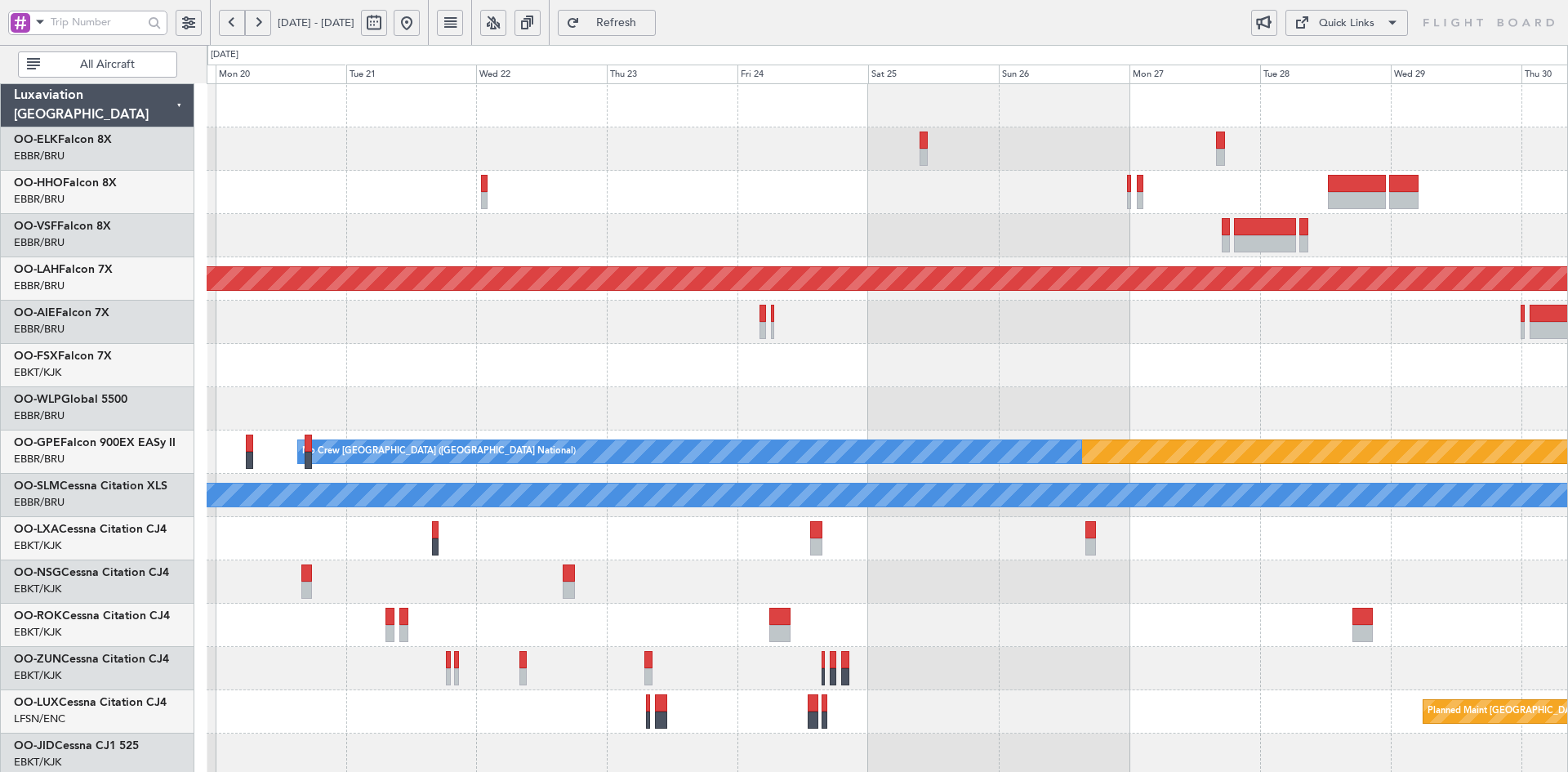
click at [488, 328] on div at bounding box center [886, 323] width 1360 height 43
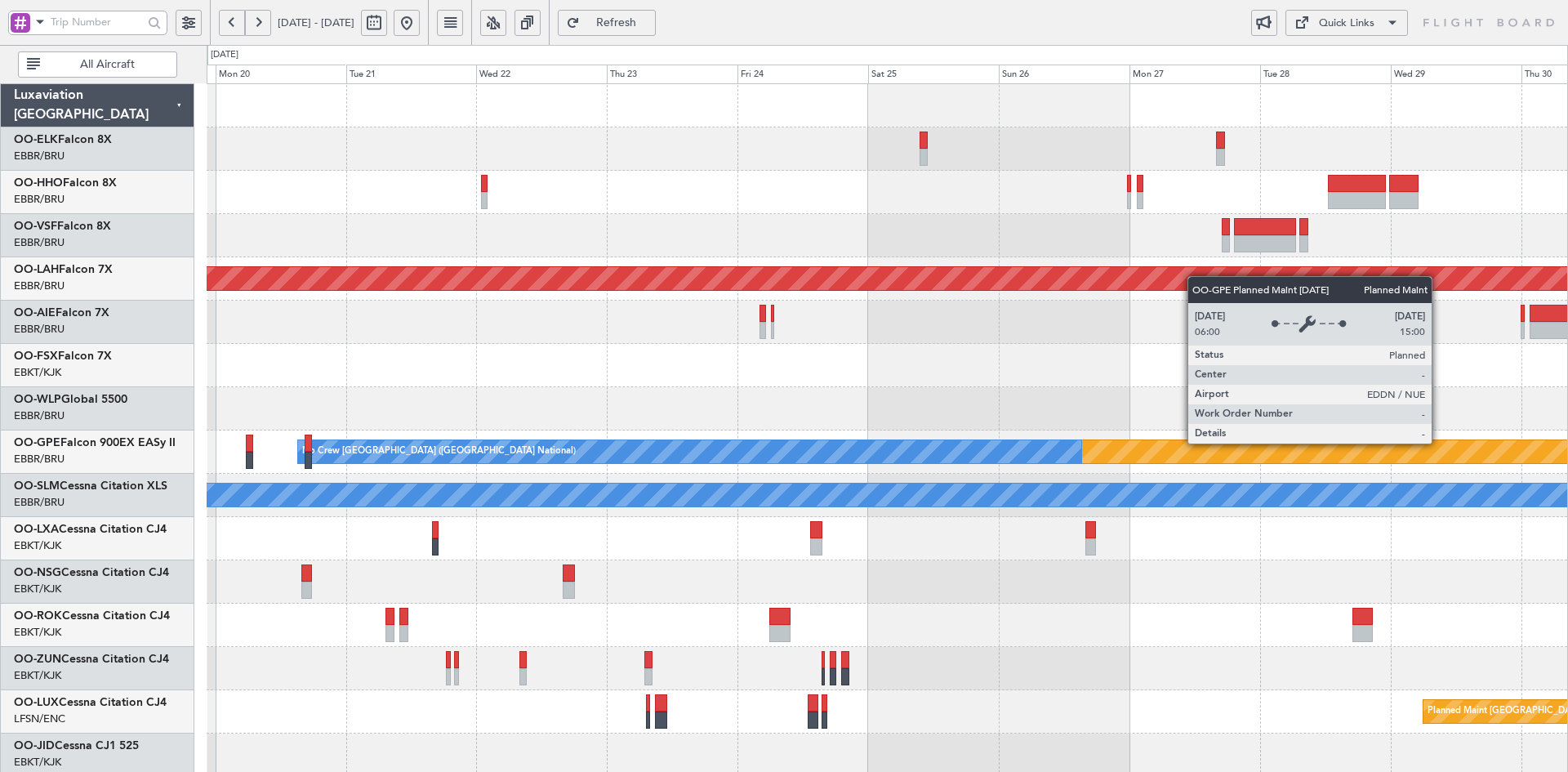
click at [1045, 441] on div "Planned Maint Nurnberg" at bounding box center [1513, 451] width 2268 height 23
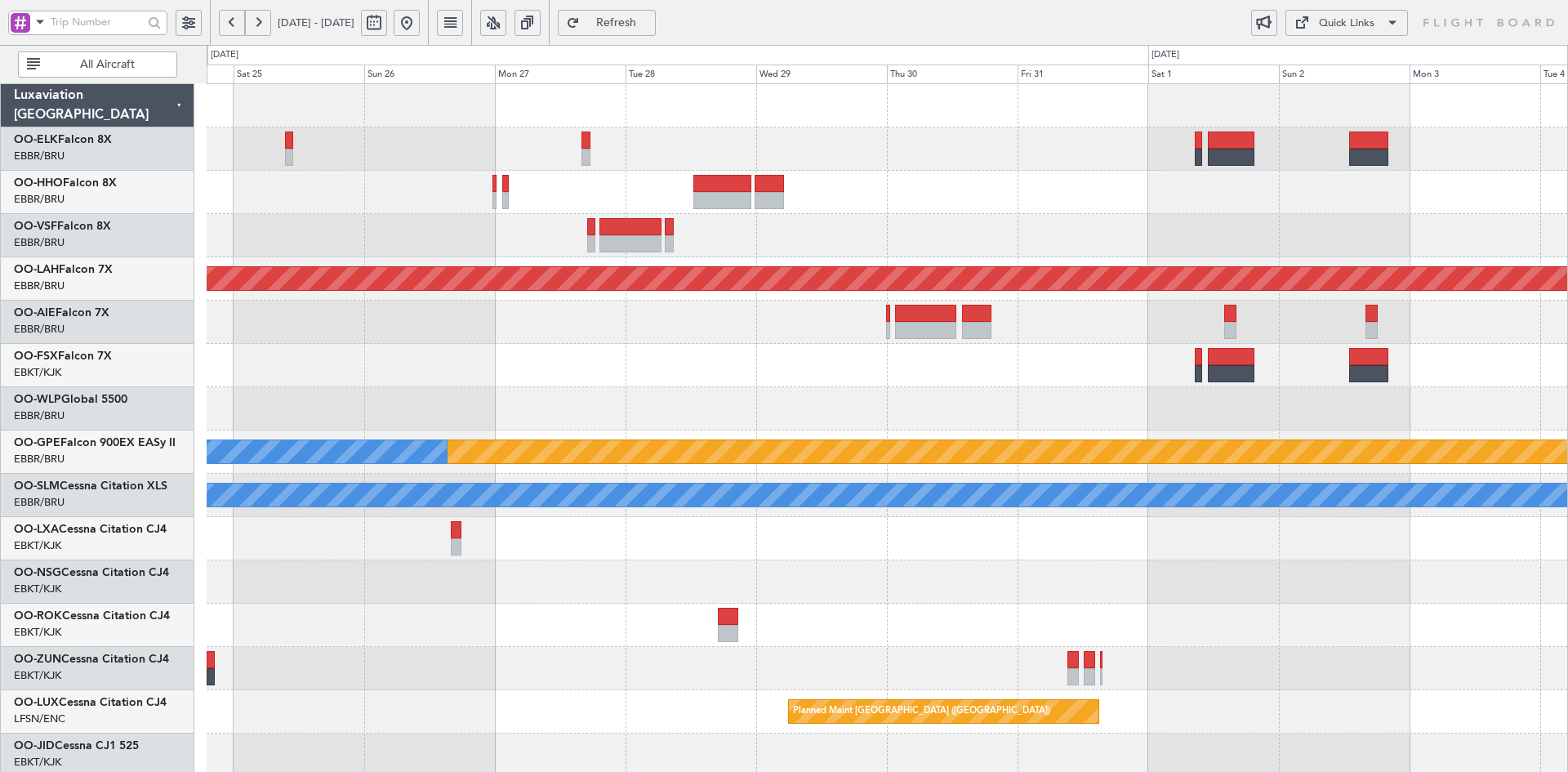
click at [1111, 386] on div at bounding box center [886, 366] width 1360 height 43
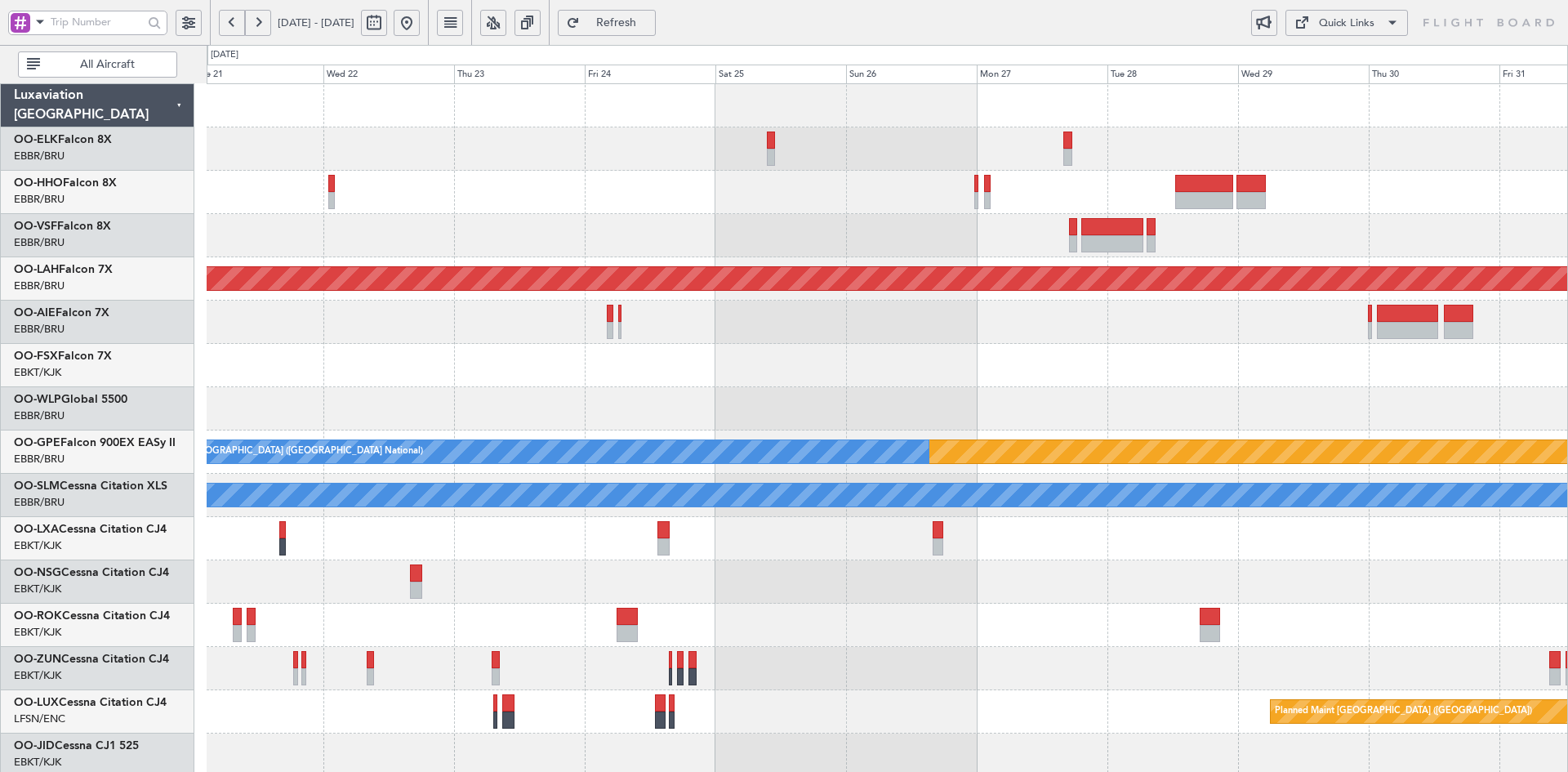
click at [1381, 129] on div "Planned Maint Alton-st Louis (St Louis Regl) Planned Maint Nurnberg No Crew Bru…" at bounding box center [886, 516] width 1360 height 866
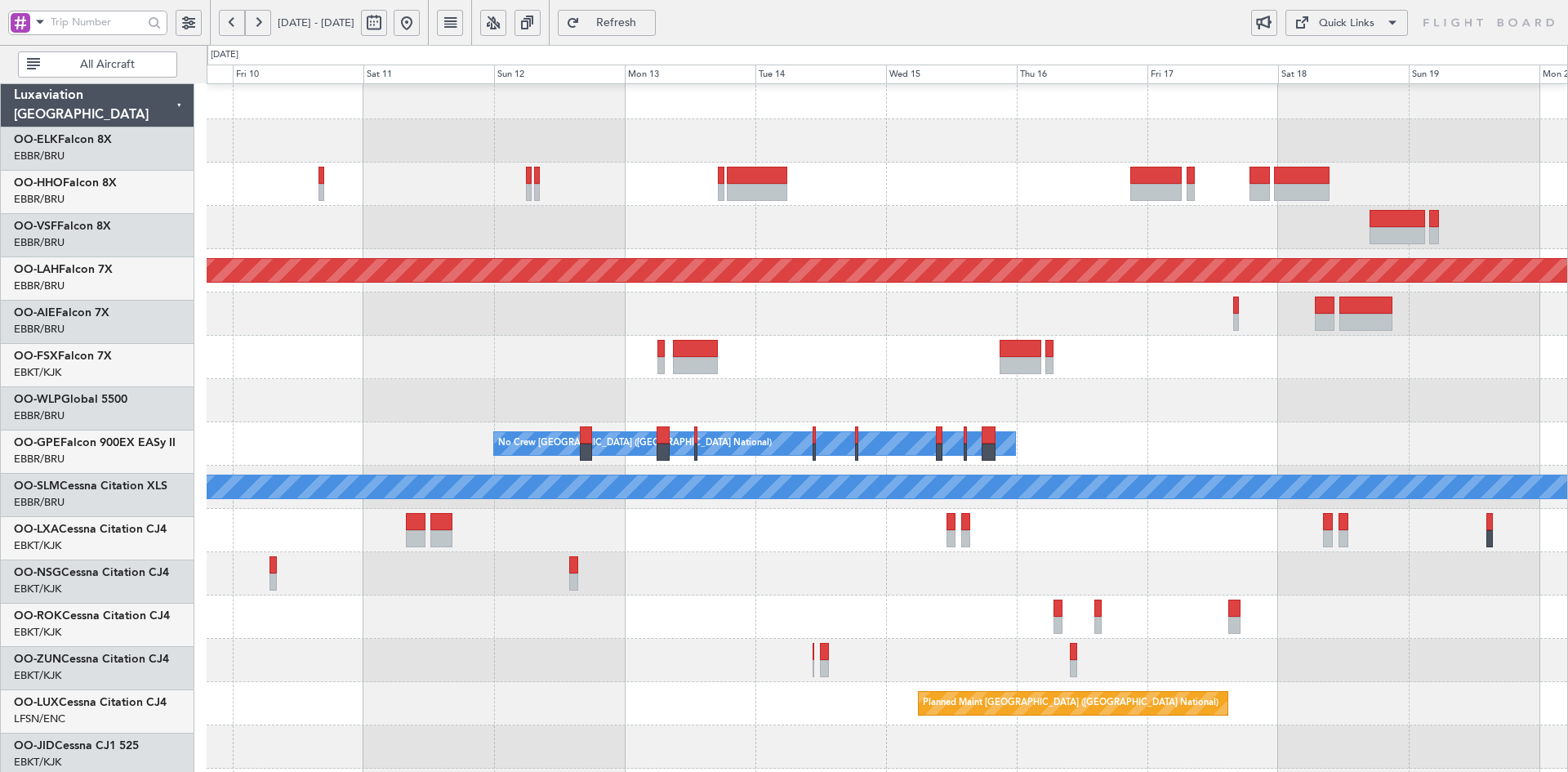
click at [786, 179] on div at bounding box center [756, 175] width 59 height 17
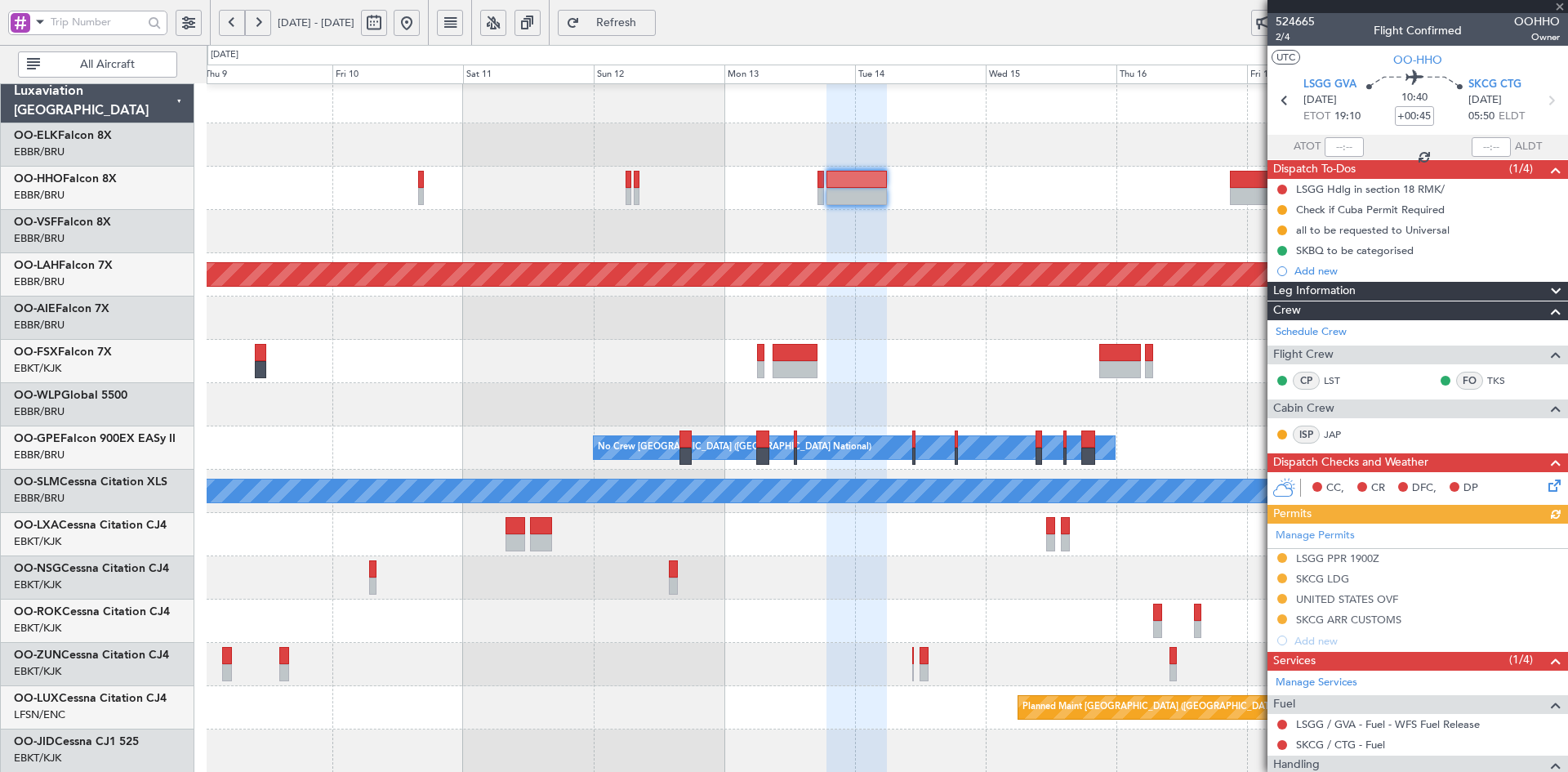
click at [419, 25] on button at bounding box center [407, 23] width 26 height 26
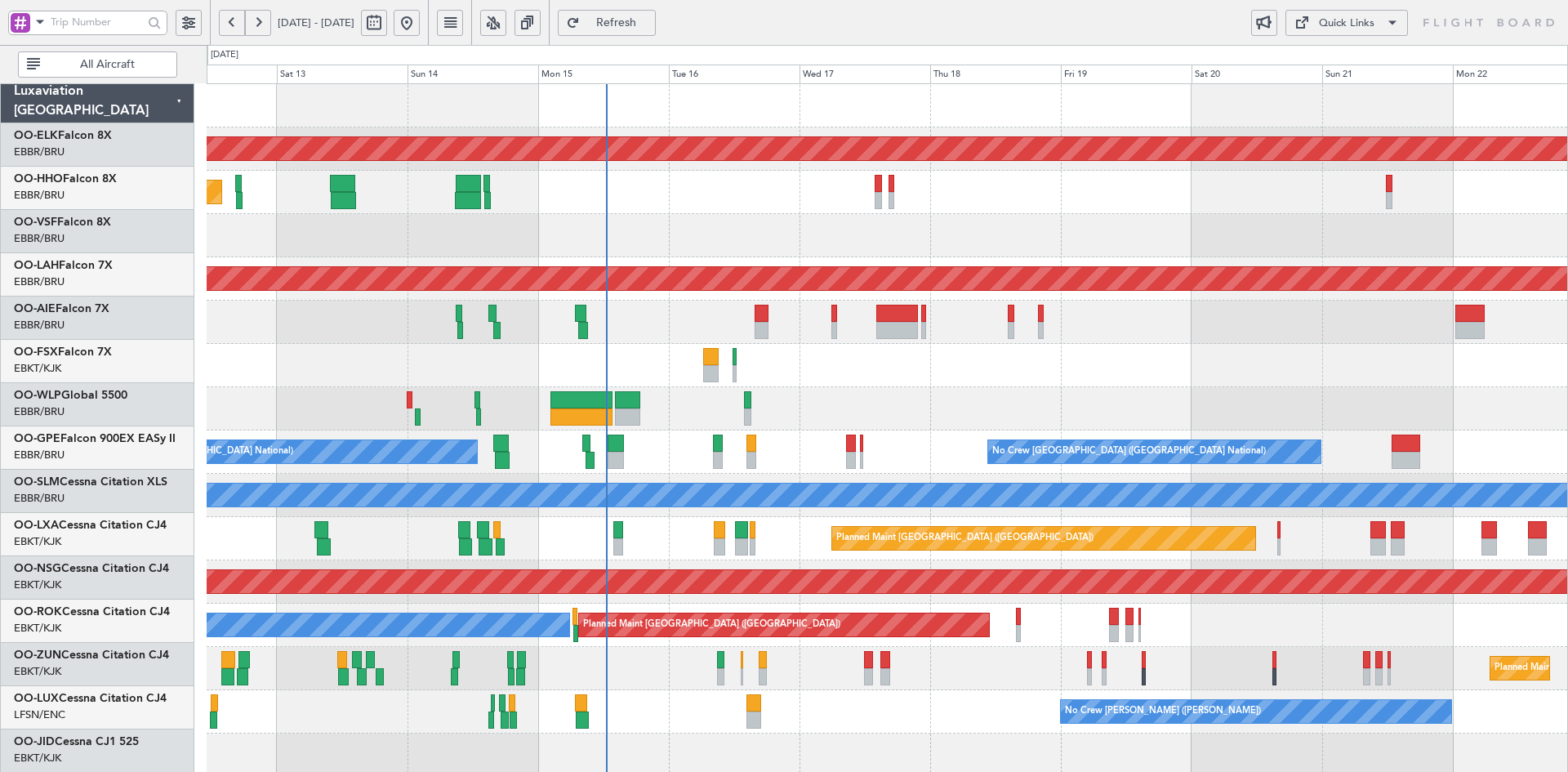
scroll to position [0, 0]
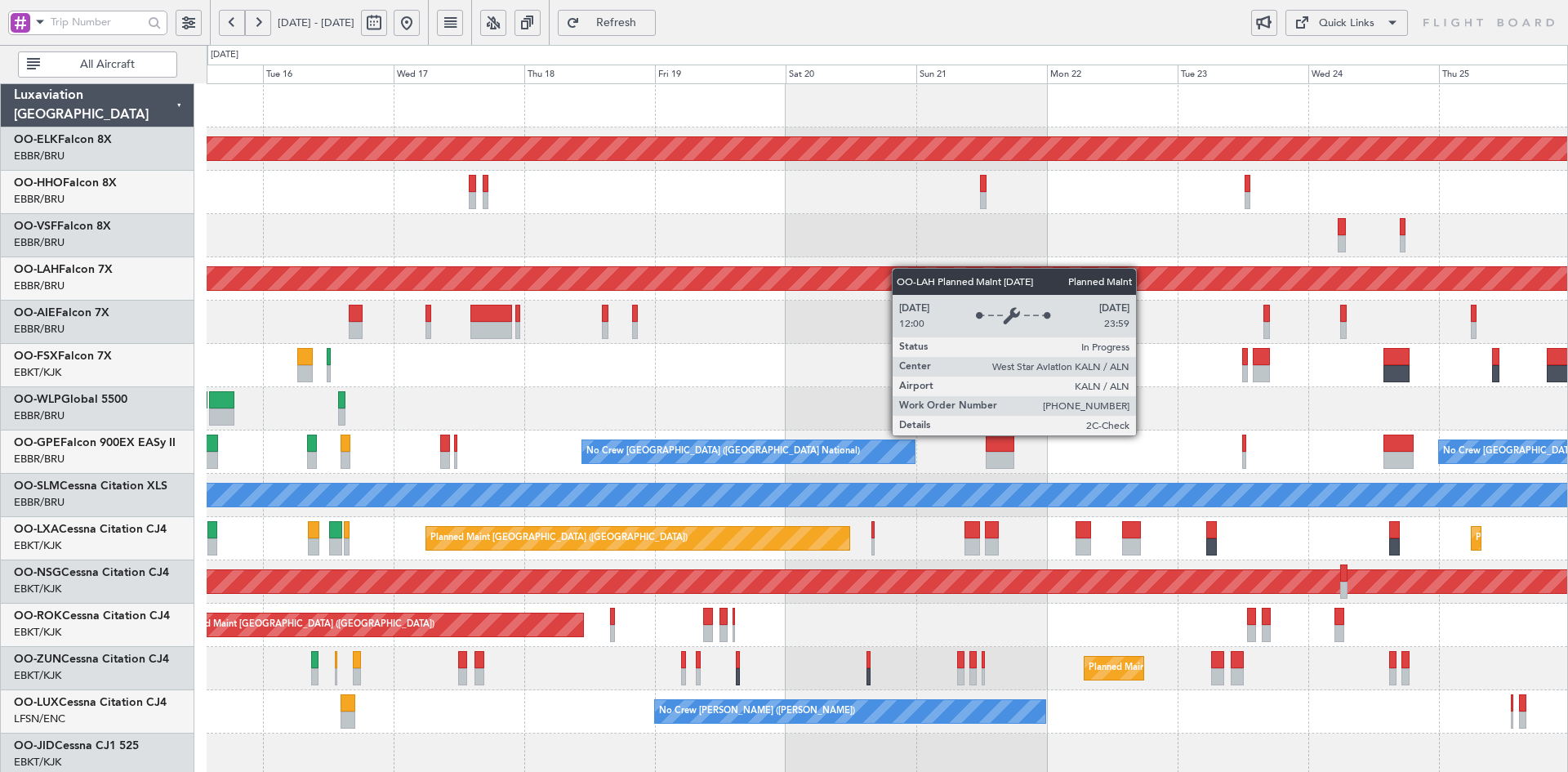
click at [757, 276] on div "Planned Maint Kortrijk-Wevelgem Planned Maint Alton-st Louis (St Louis Regl) Pl…" at bounding box center [886, 516] width 1360 height 866
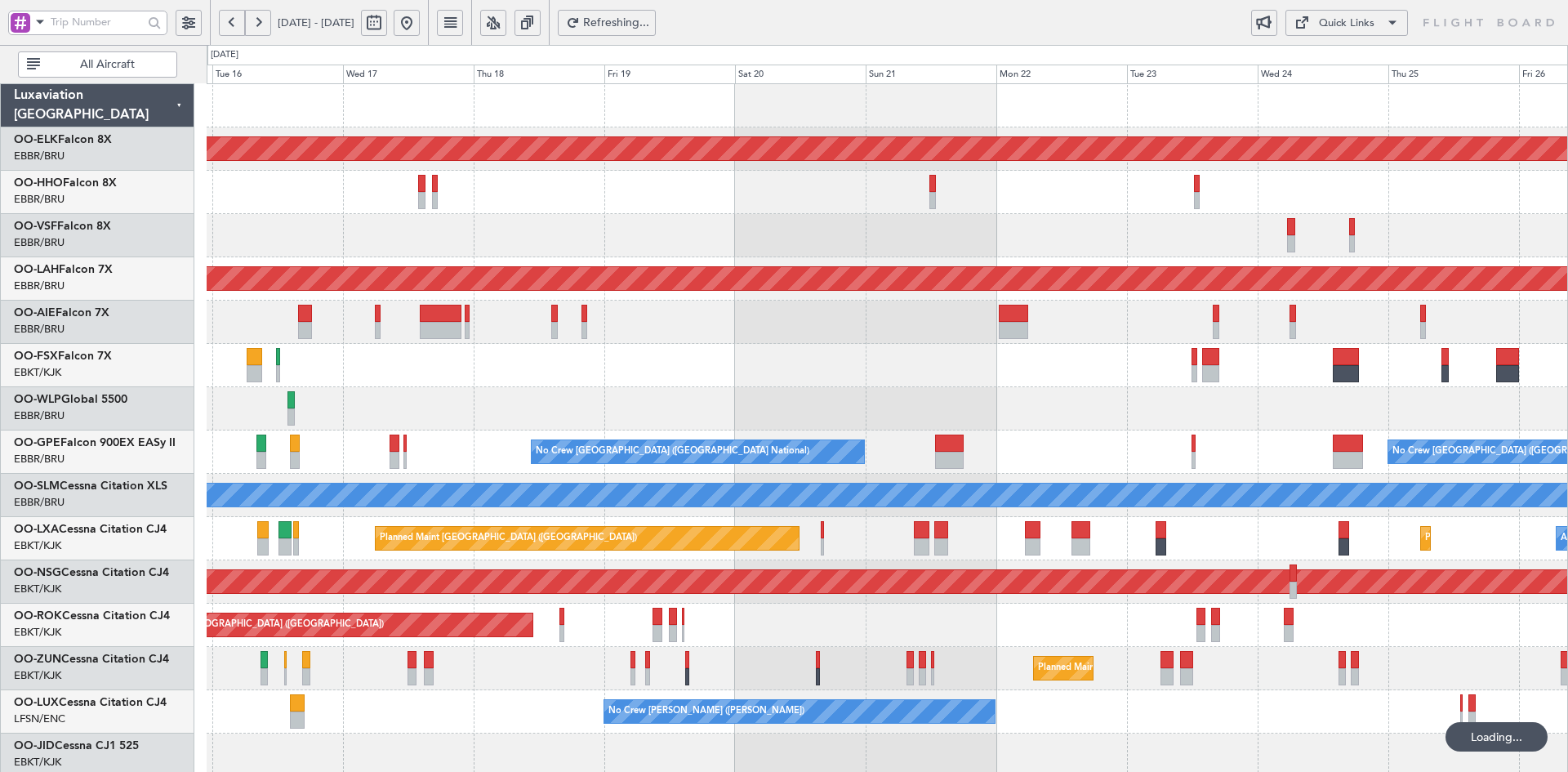
click at [1046, 249] on div "Planned Maint Kortrijk-Wevelgem Planned Maint Alton-st Louis (St Louis Regl) Pl…" at bounding box center [886, 516] width 1360 height 866
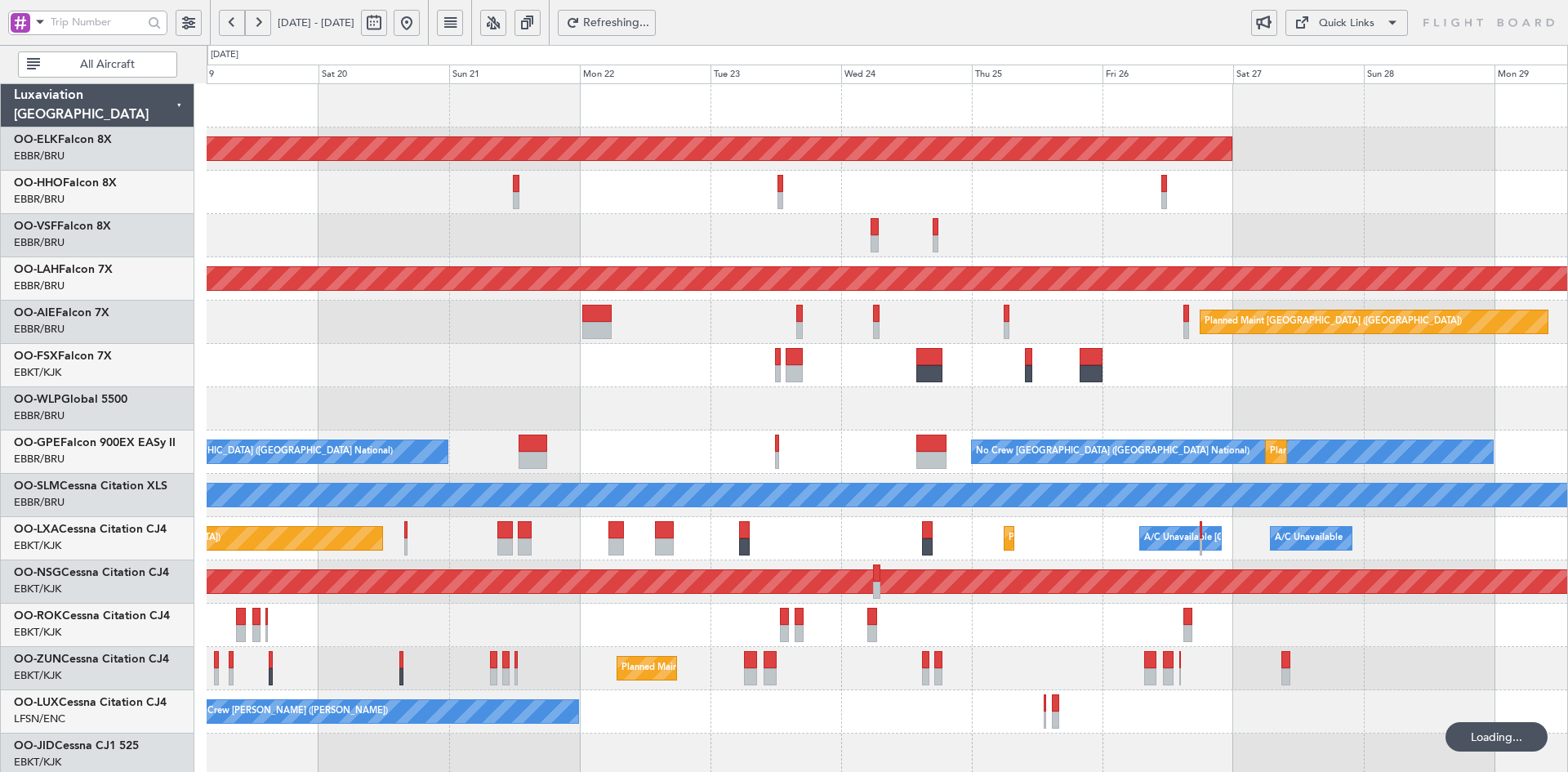
click at [1283, 353] on div "Planned Maint Kortrijk-Wevelgem Planned Maint Alton-st Louis (St Louis Regl) Pl…" at bounding box center [886, 516] width 1360 height 866
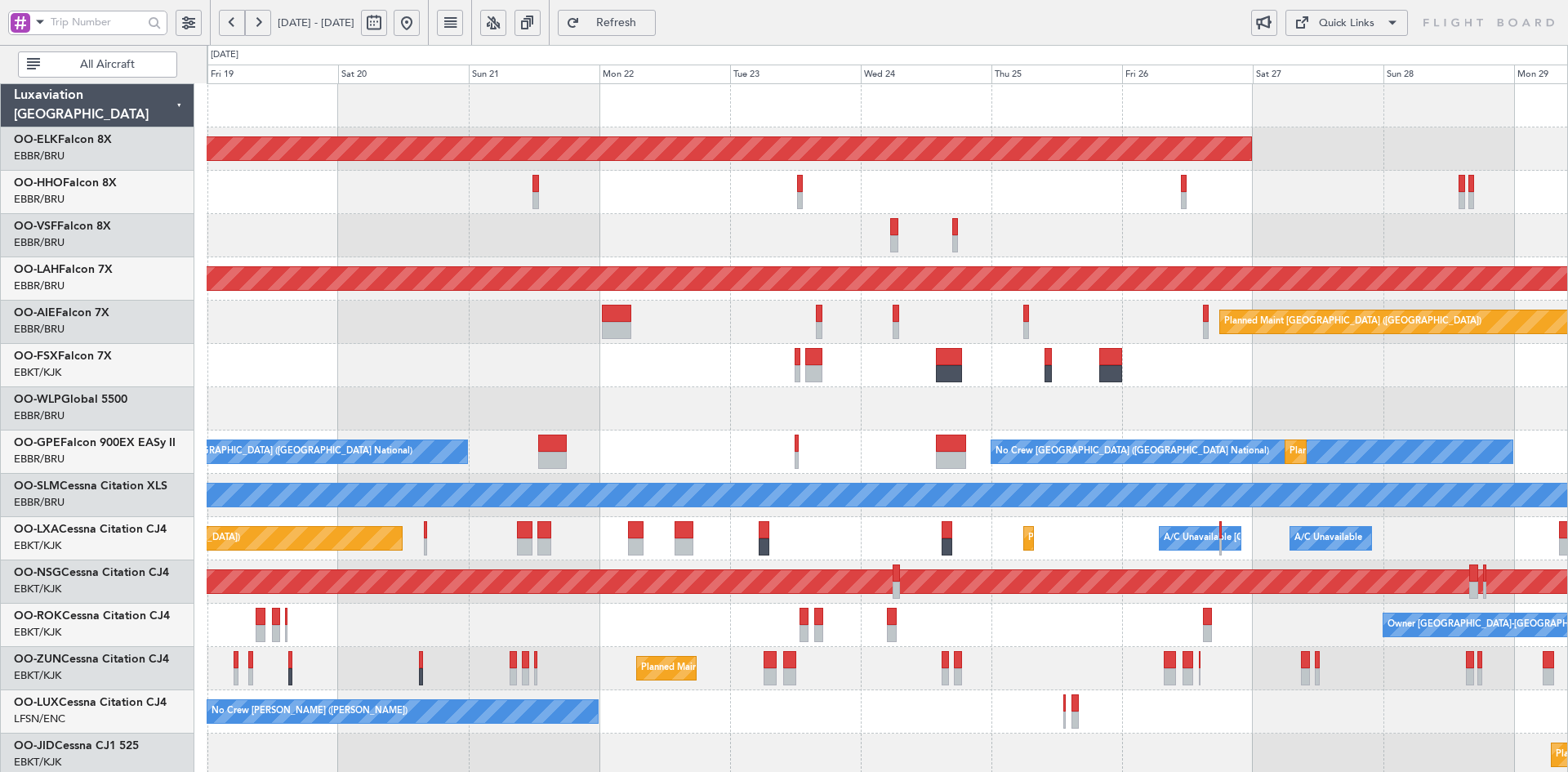
click at [919, 273] on div "Planned Maint Kortrijk-Wevelgem Planned Maint Alton-st Louis (St Louis Regl) Pl…" at bounding box center [886, 516] width 1360 height 866
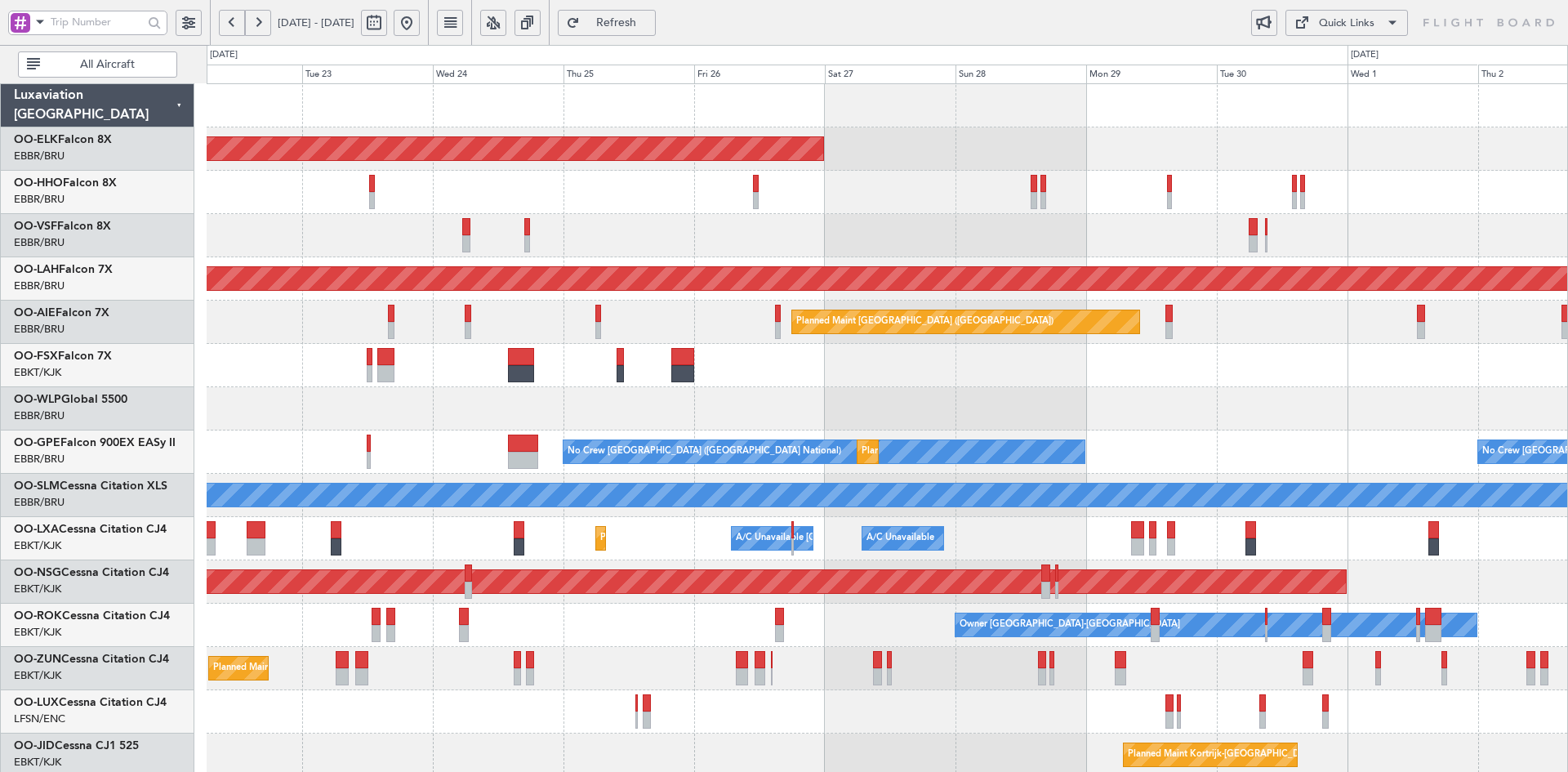
click at [924, 240] on div at bounding box center [886, 236] width 1360 height 43
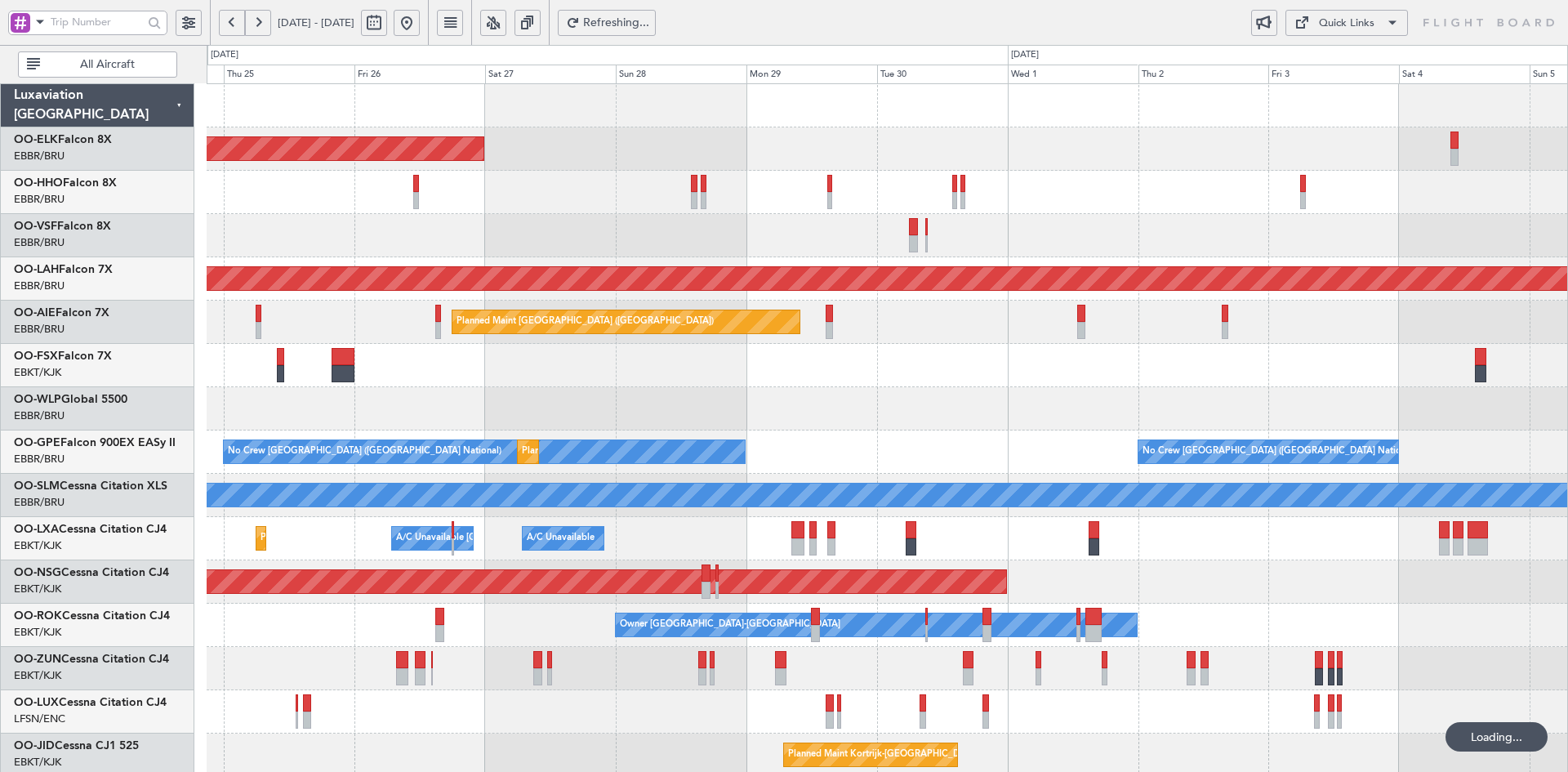
click at [887, 188] on div "Planned Maint Kortrijk-Wevelgem Planned Maint Alton-st Louis (St Louis Regl) Pl…" at bounding box center [886, 516] width 1360 height 866
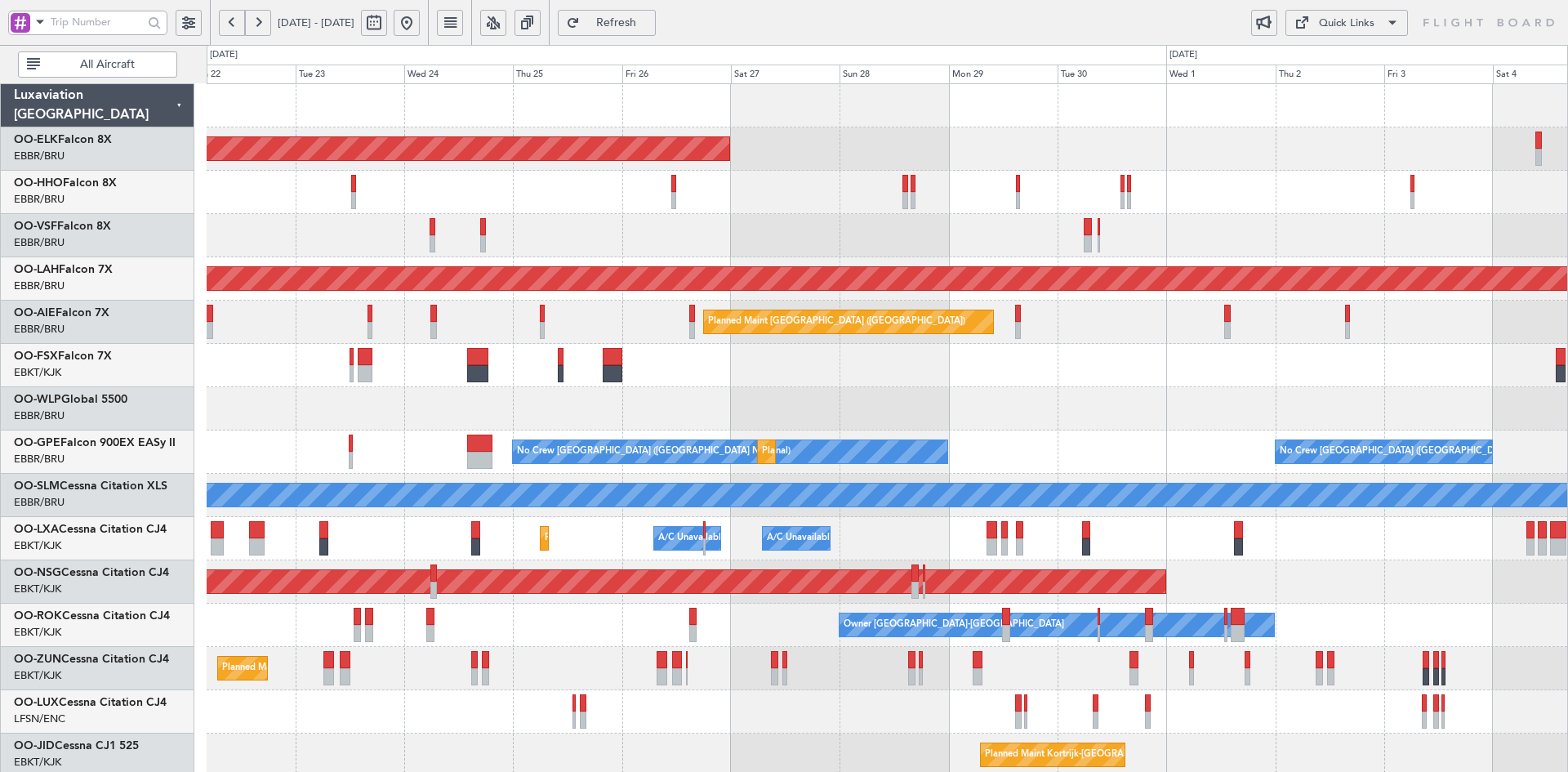
click at [419, 30] on button at bounding box center [407, 23] width 26 height 26
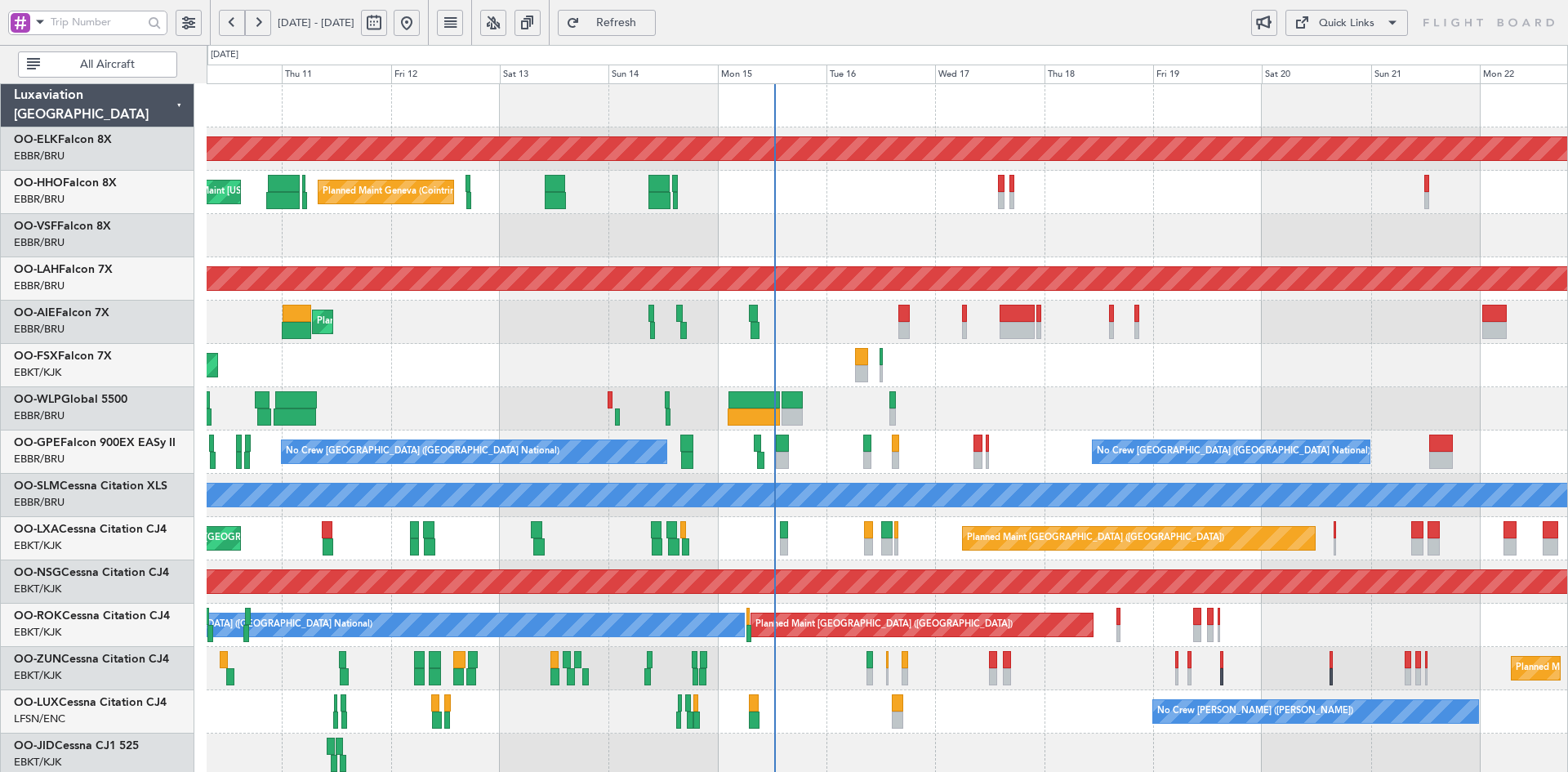
click at [1281, 364] on div "Planned Maint Kortrijk-[GEOGRAPHIC_DATA]" at bounding box center [886, 366] width 1360 height 43
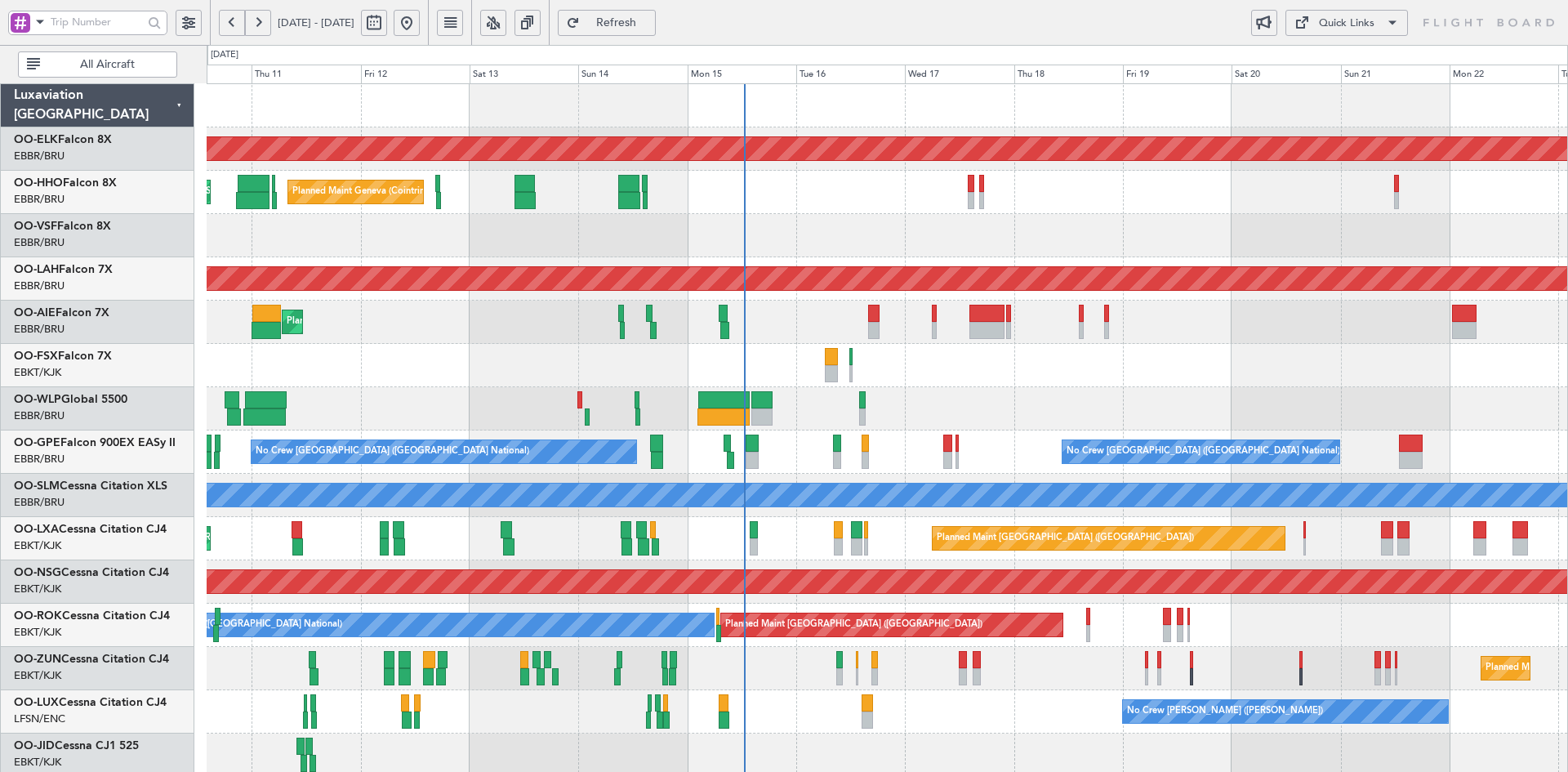
click at [808, 267] on div "Planned Maint [PERSON_NAME]-[GEOGRAPHIC_DATA][PERSON_NAME] ([GEOGRAPHIC_DATA][P…" at bounding box center [886, 279] width 1360 height 43
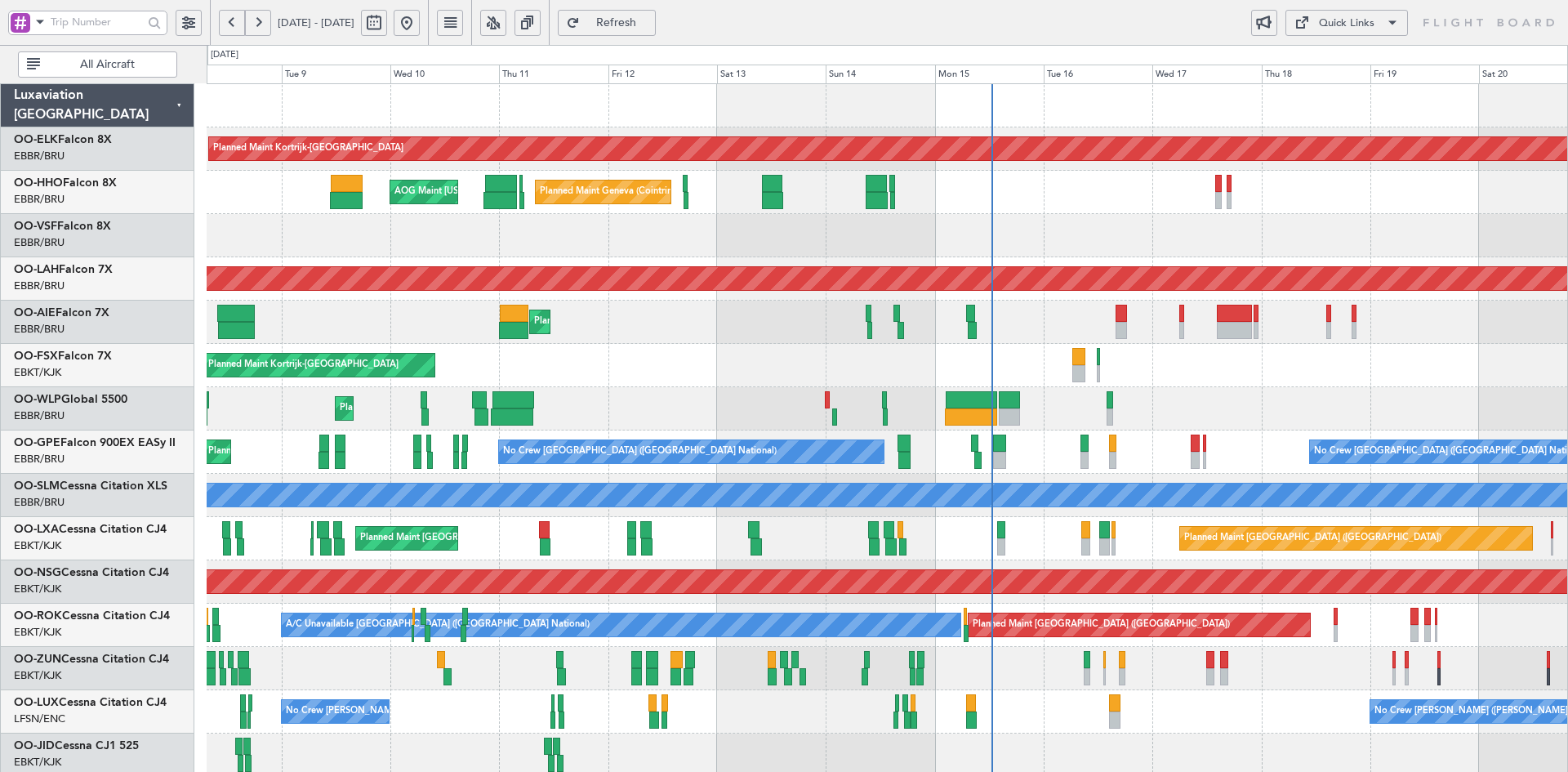
click at [1037, 214] on div at bounding box center [886, 236] width 1360 height 43
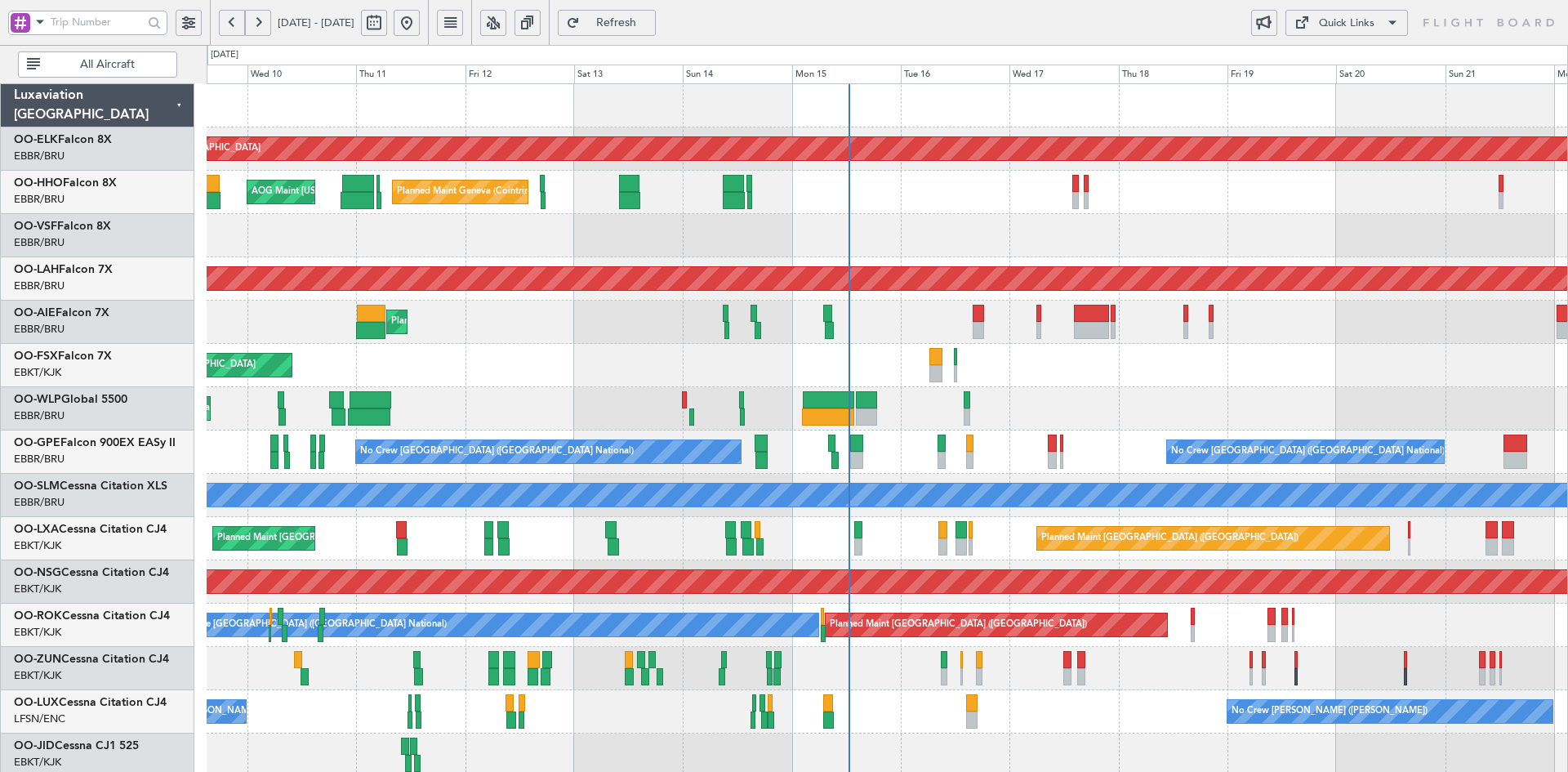
click at [1258, 226] on div "Planned Maint Kortrijk-Wevelgem Planned Maint Geneva (Cointrin) AOG Maint New Y…" at bounding box center [886, 516] width 1360 height 866
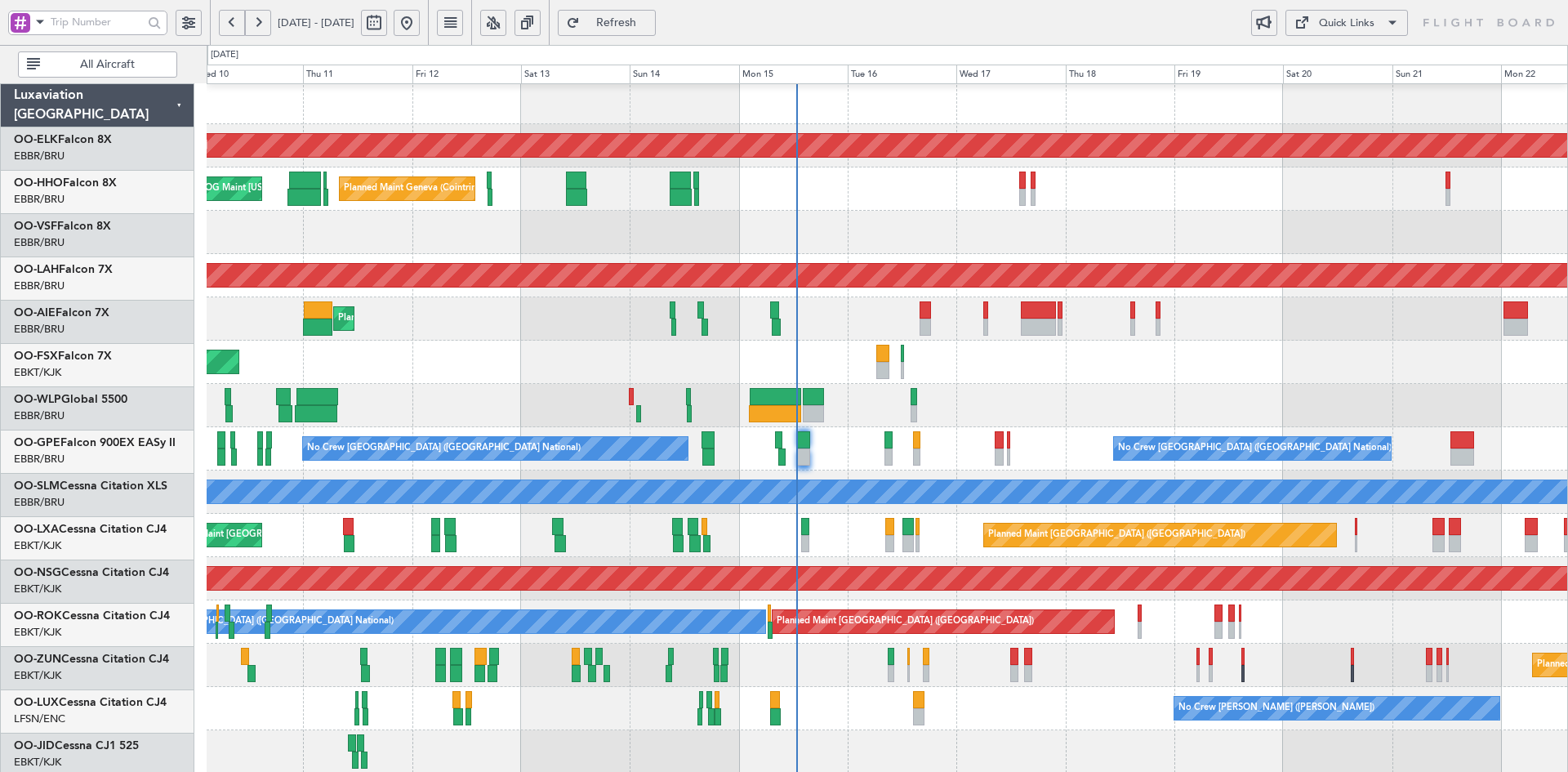
scroll to position [3, 0]
click at [1097, 389] on div "Planned Maint Liege" at bounding box center [886, 405] width 1360 height 43
click at [1325, 362] on div "Planned Maint Kortrijk-[GEOGRAPHIC_DATA]" at bounding box center [886, 362] width 1360 height 43
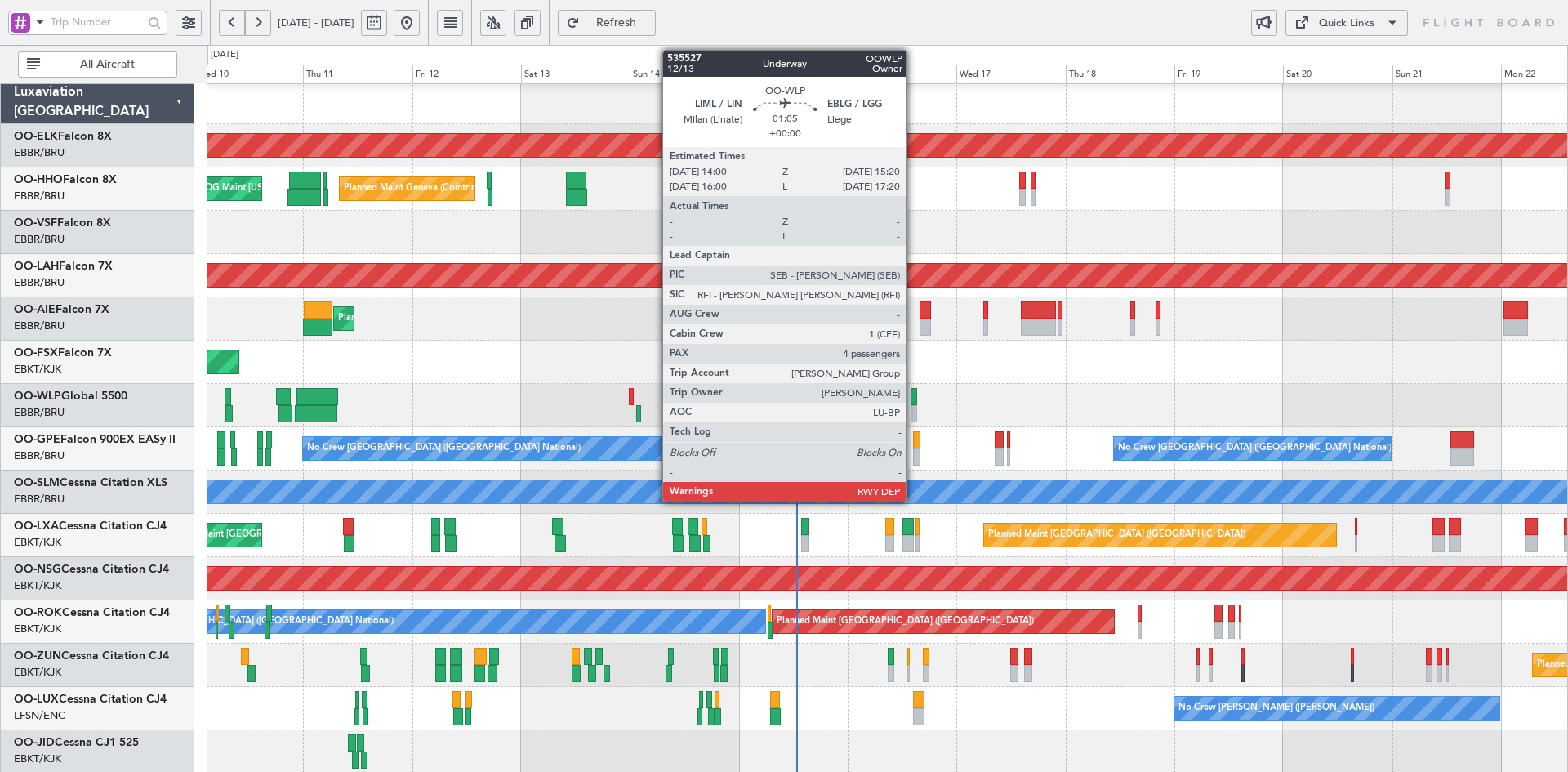
click at [914, 419] on div at bounding box center [914, 414] width 7 height 17
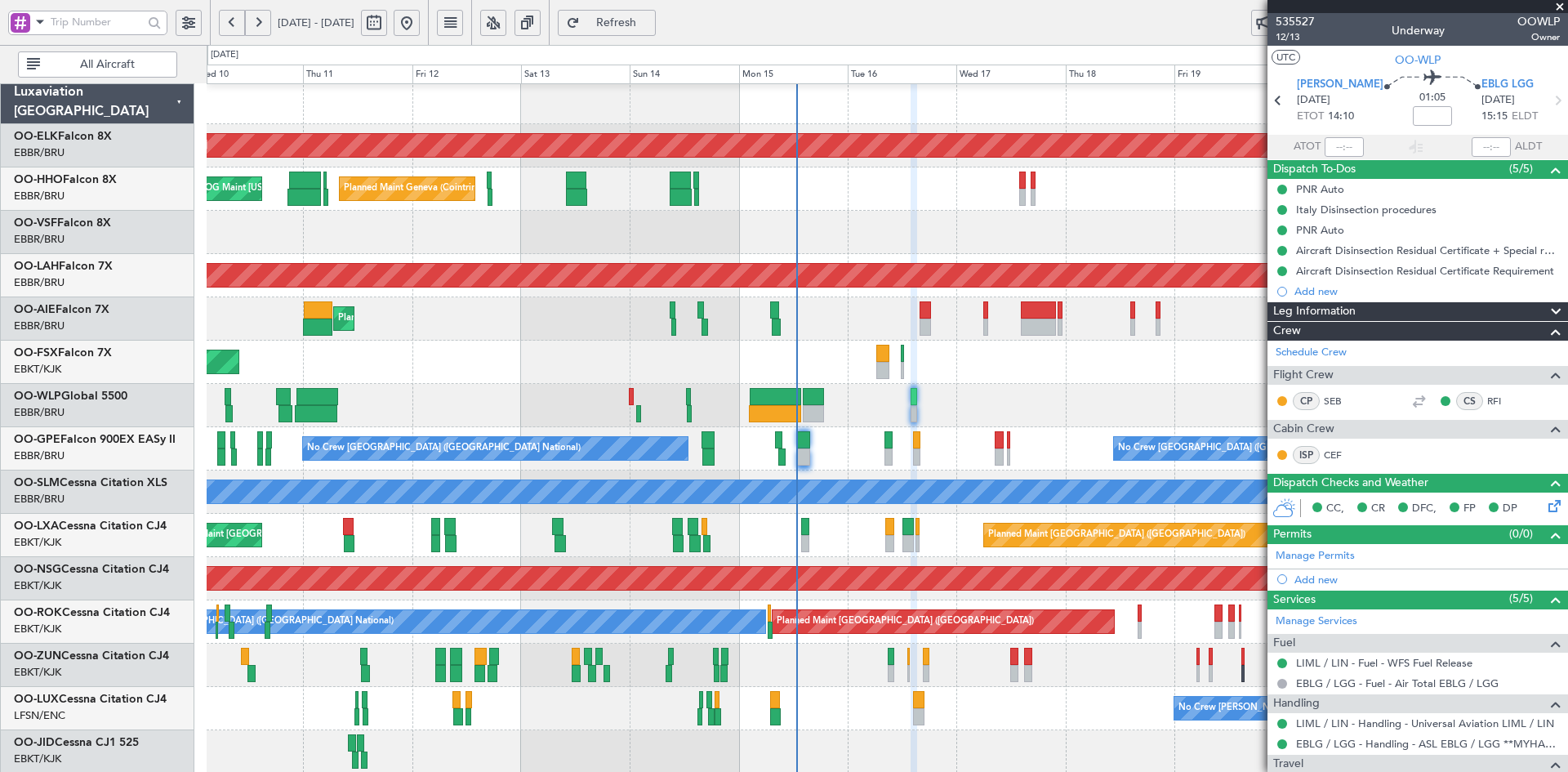
click at [1563, 8] on span at bounding box center [1559, 8] width 16 height 15
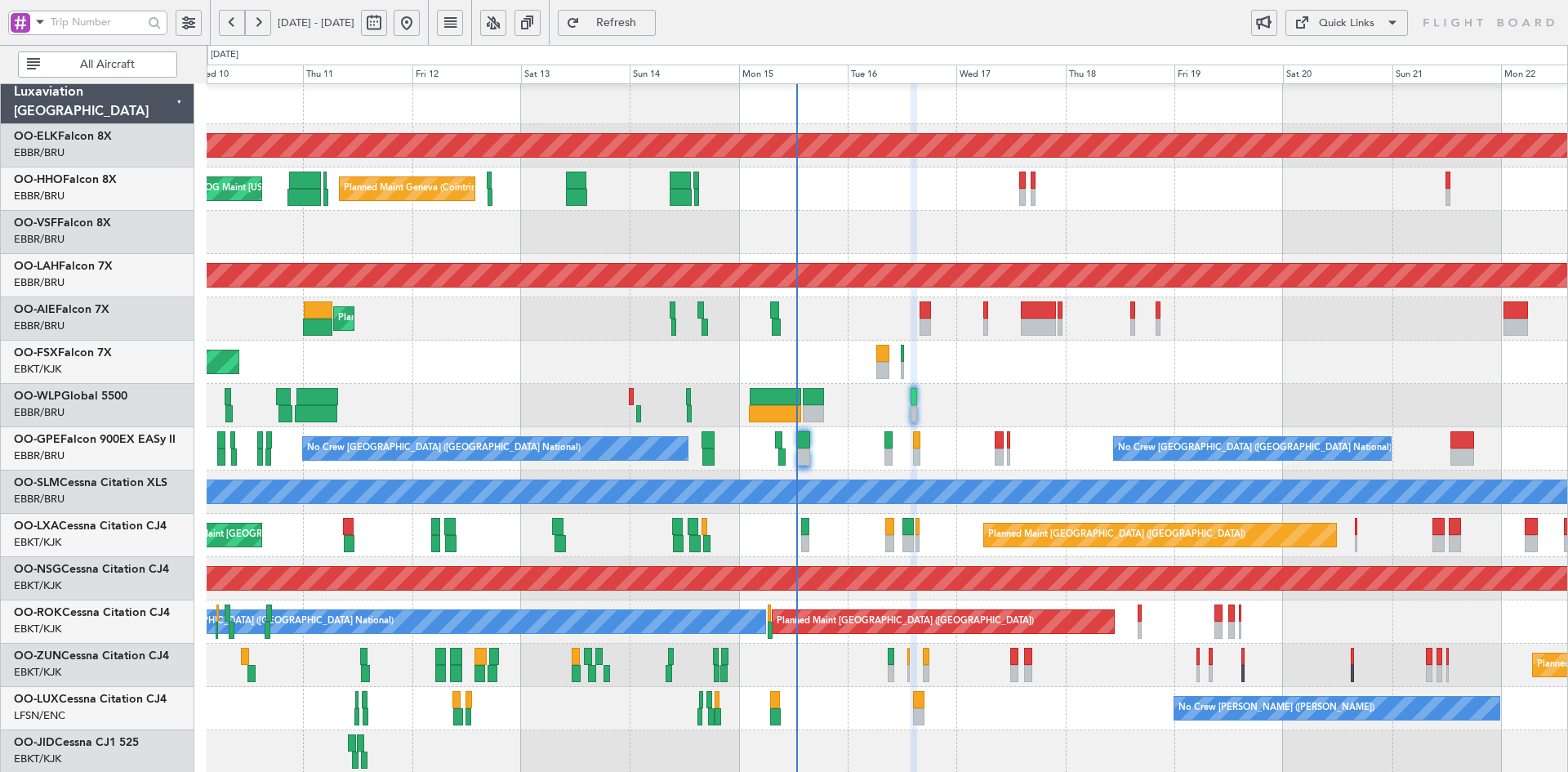
type input "0"
click at [1085, 75] on div "Planned Maint Kortrijk-Wevelgem Planned Maint Geneva (Cointrin) AOG Maint New Y…" at bounding box center [784, 417] width 1568 height 743
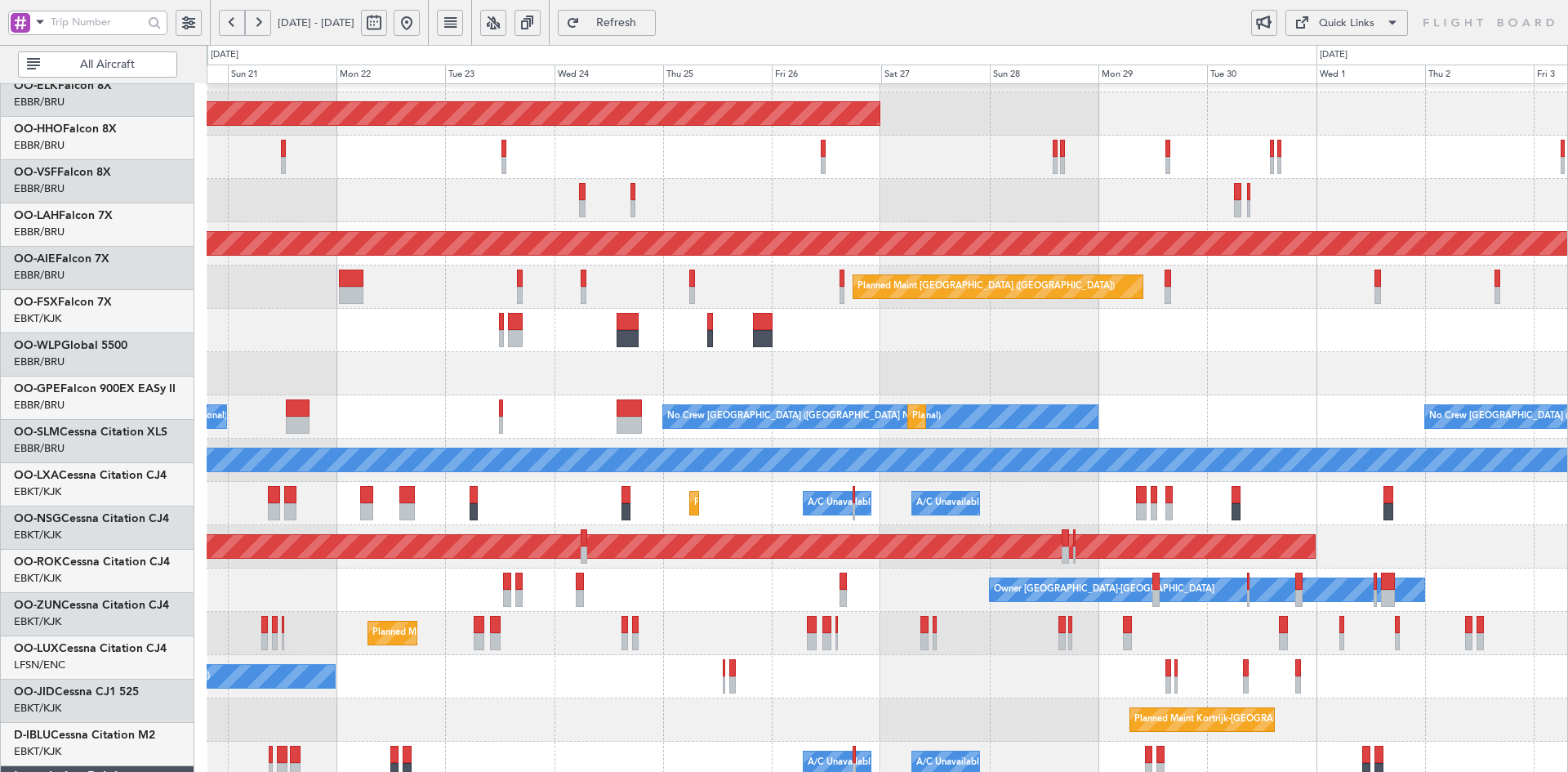
click at [164, 355] on div "Planned Maint Kortrijk-Wevelgem Planned Maint Alton-st Louis (St Louis Regl) Pl…" at bounding box center [784, 417] width 1568 height 743
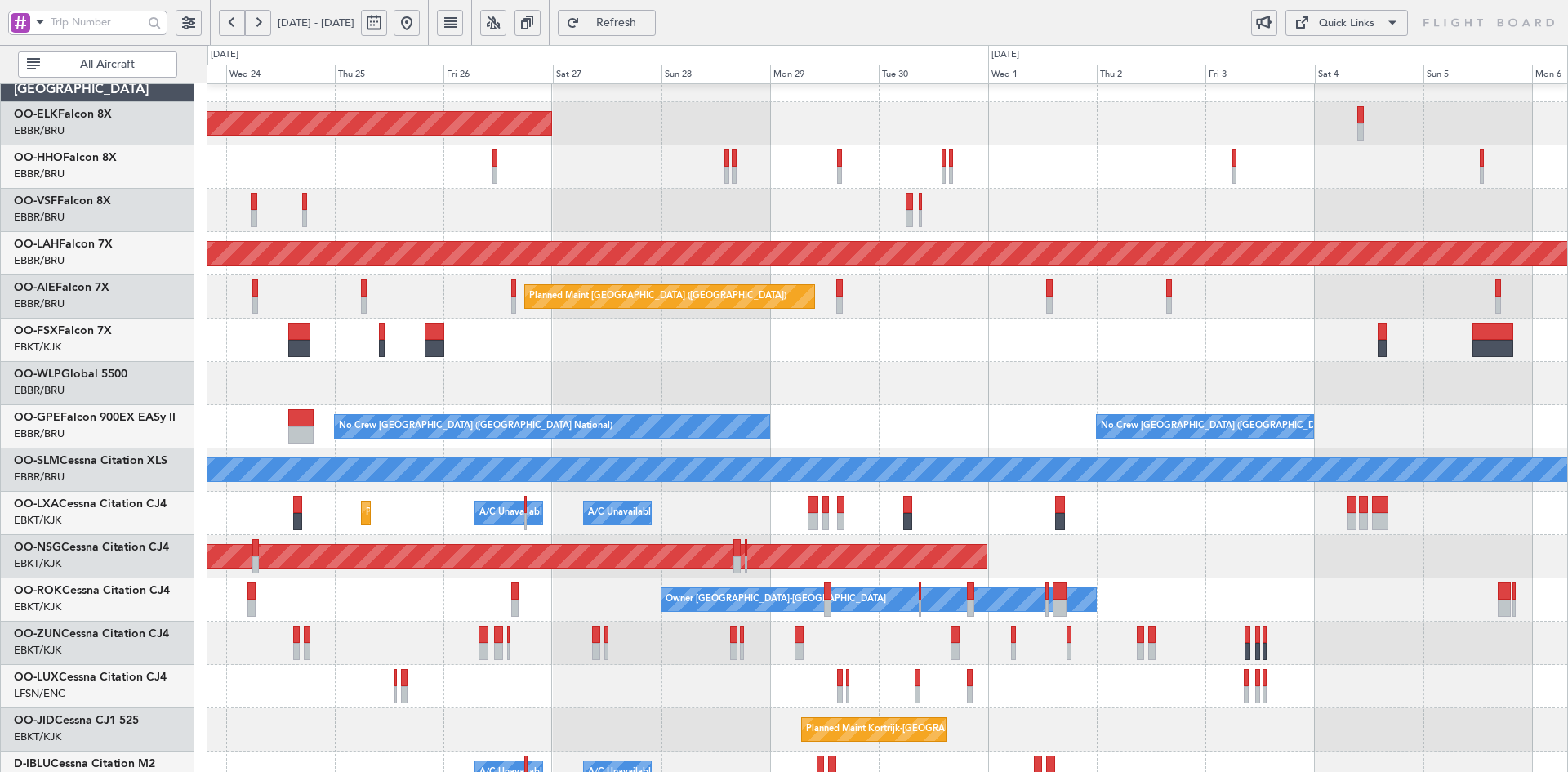
click at [958, 352] on div at bounding box center [886, 340] width 1360 height 43
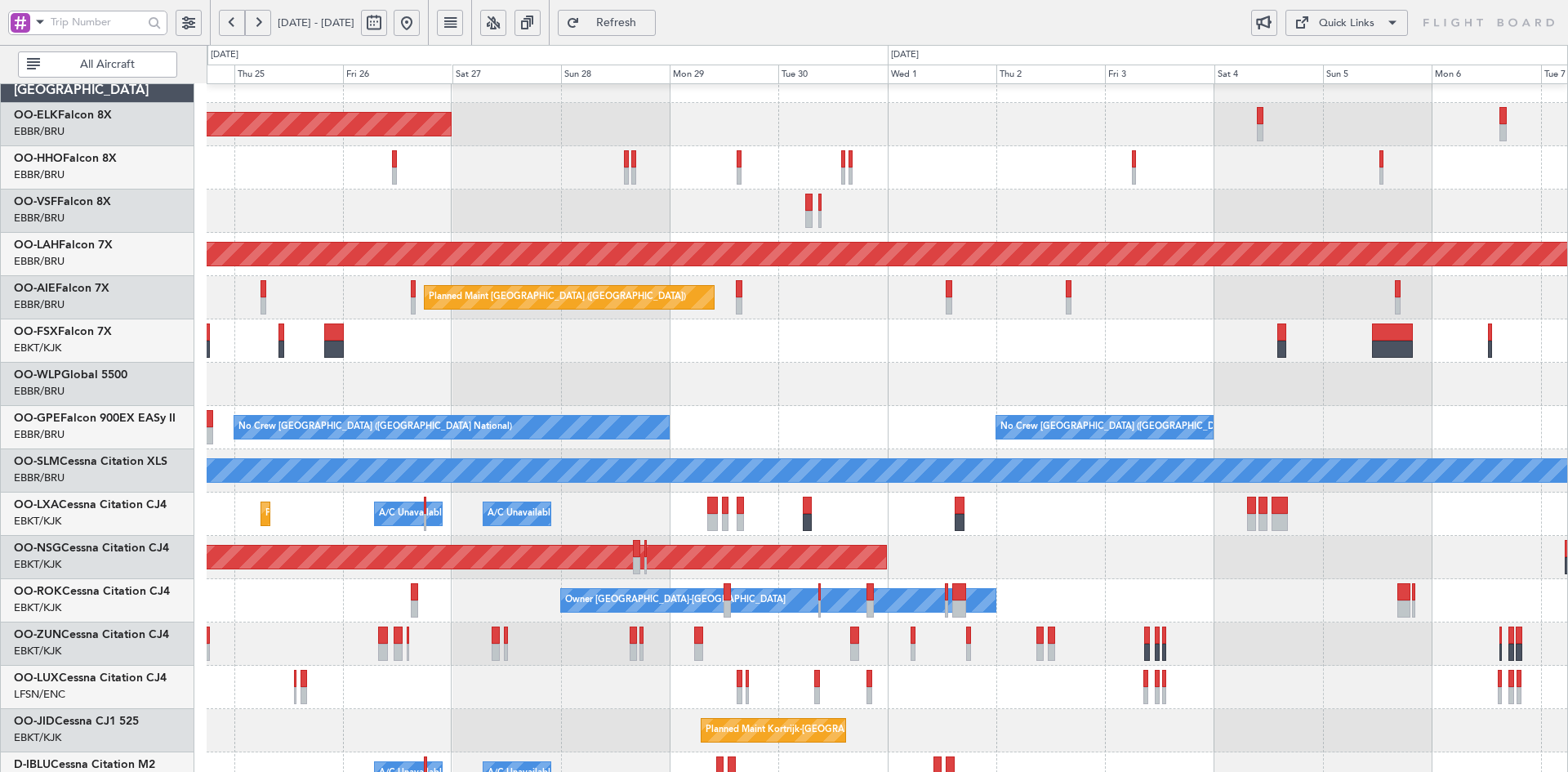
click at [1133, 398] on div at bounding box center [886, 385] width 1360 height 43
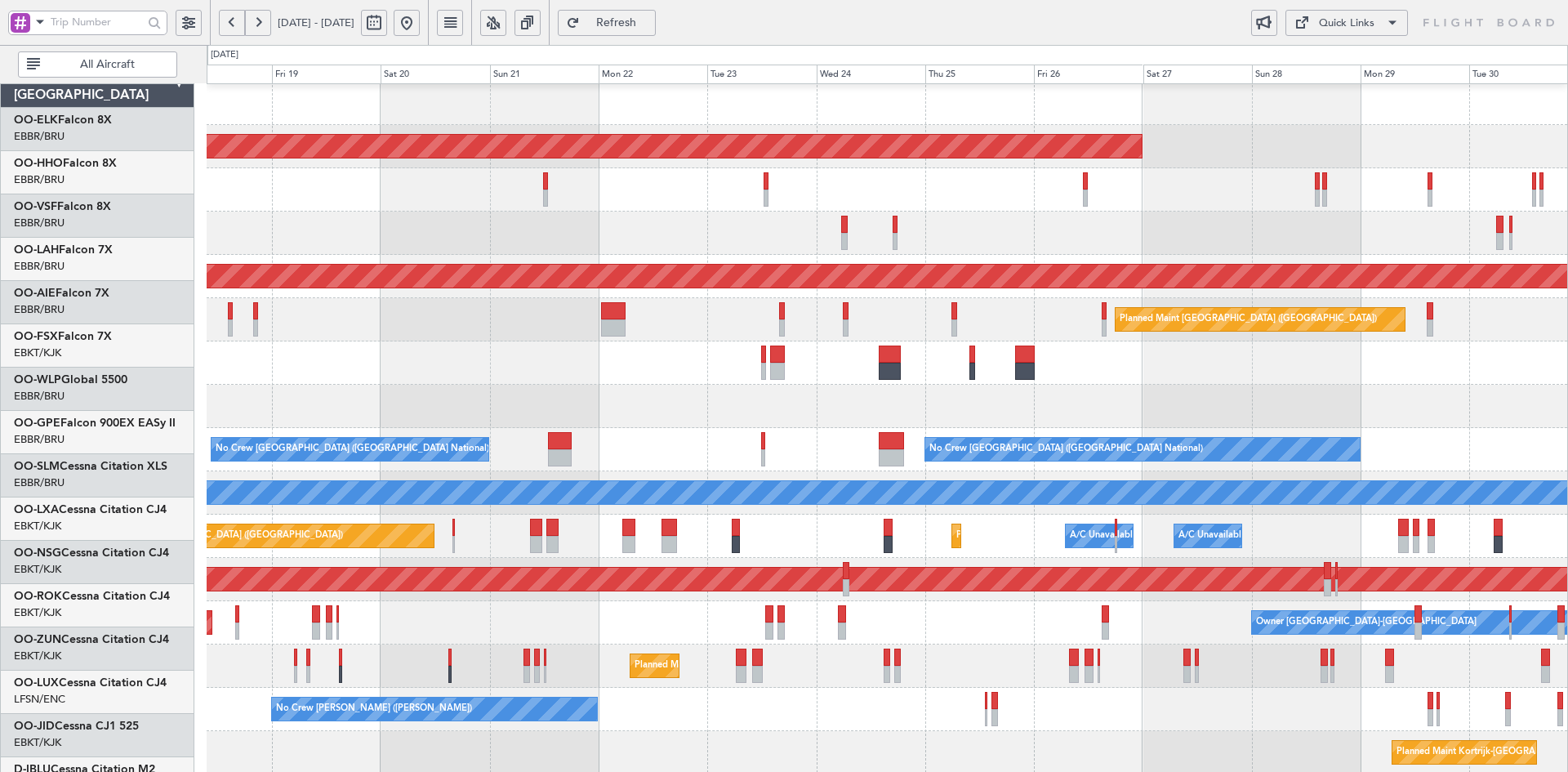
scroll to position [1, 0]
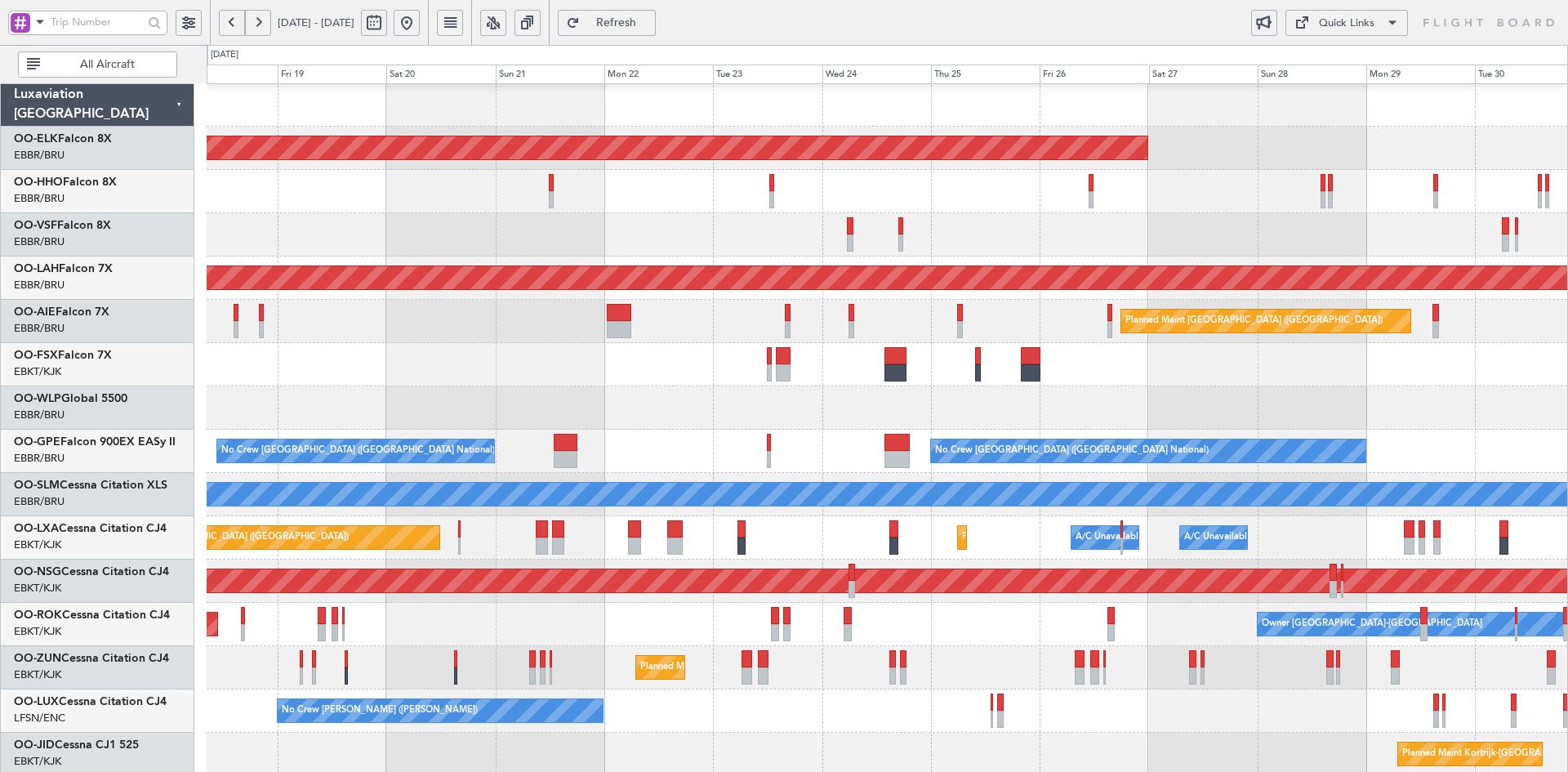
click at [1081, 391] on div at bounding box center [886, 408] width 1360 height 43
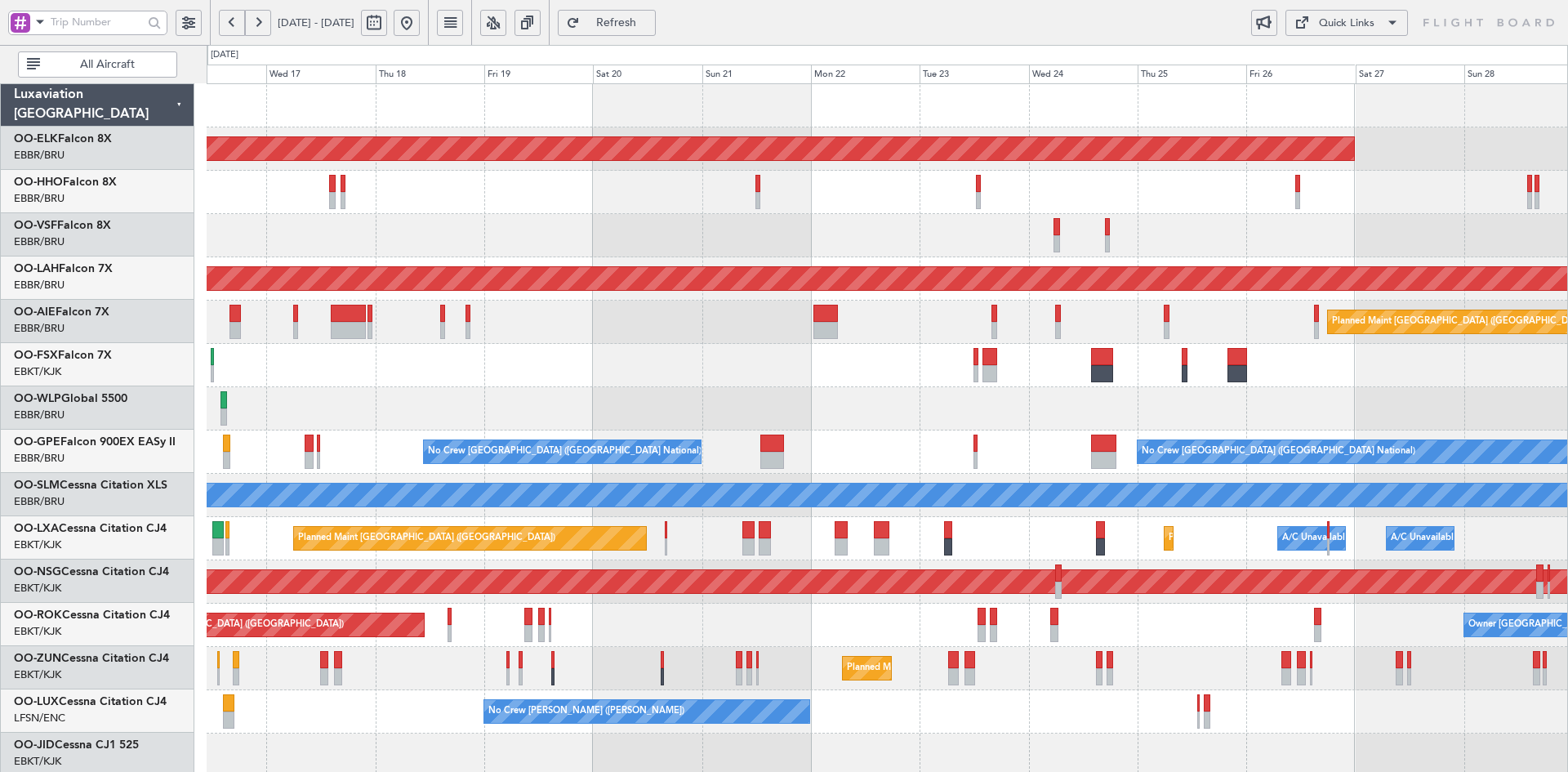
scroll to position [0, 0]
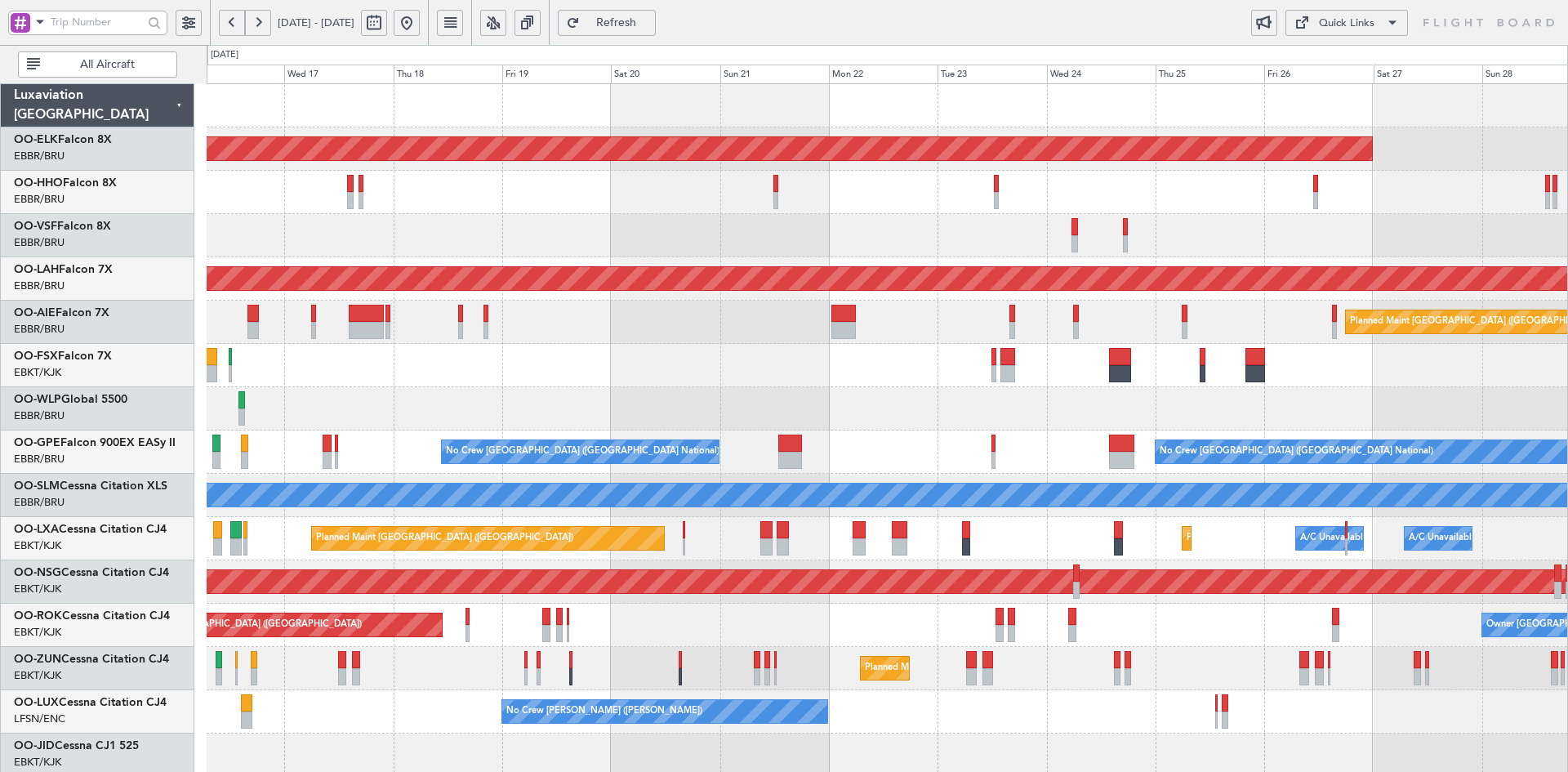
click at [868, 220] on div at bounding box center [886, 236] width 1360 height 43
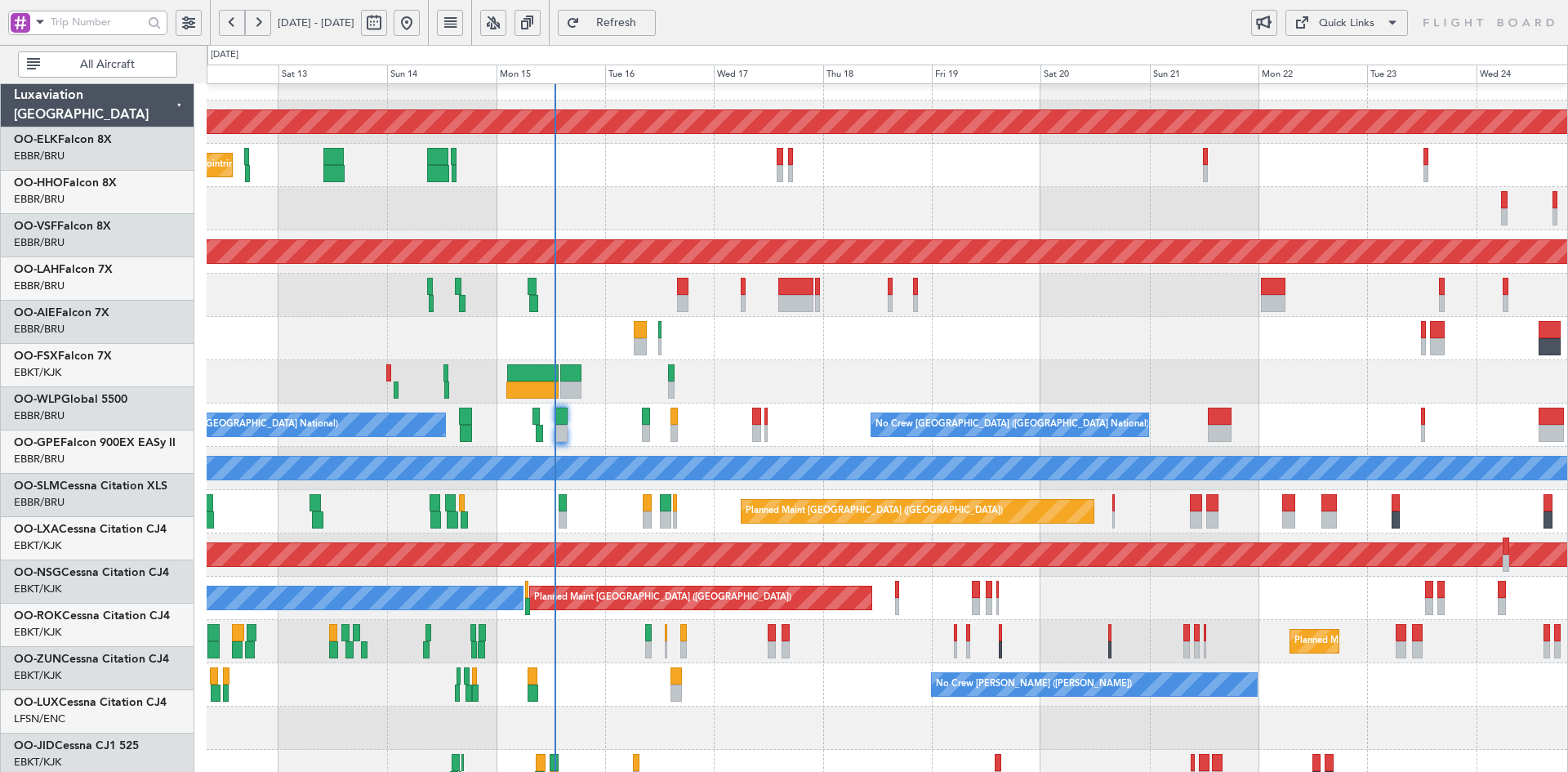
click at [965, 351] on div "Planned Maint Kortrijk-[GEOGRAPHIC_DATA]" at bounding box center [886, 339] width 1360 height 43
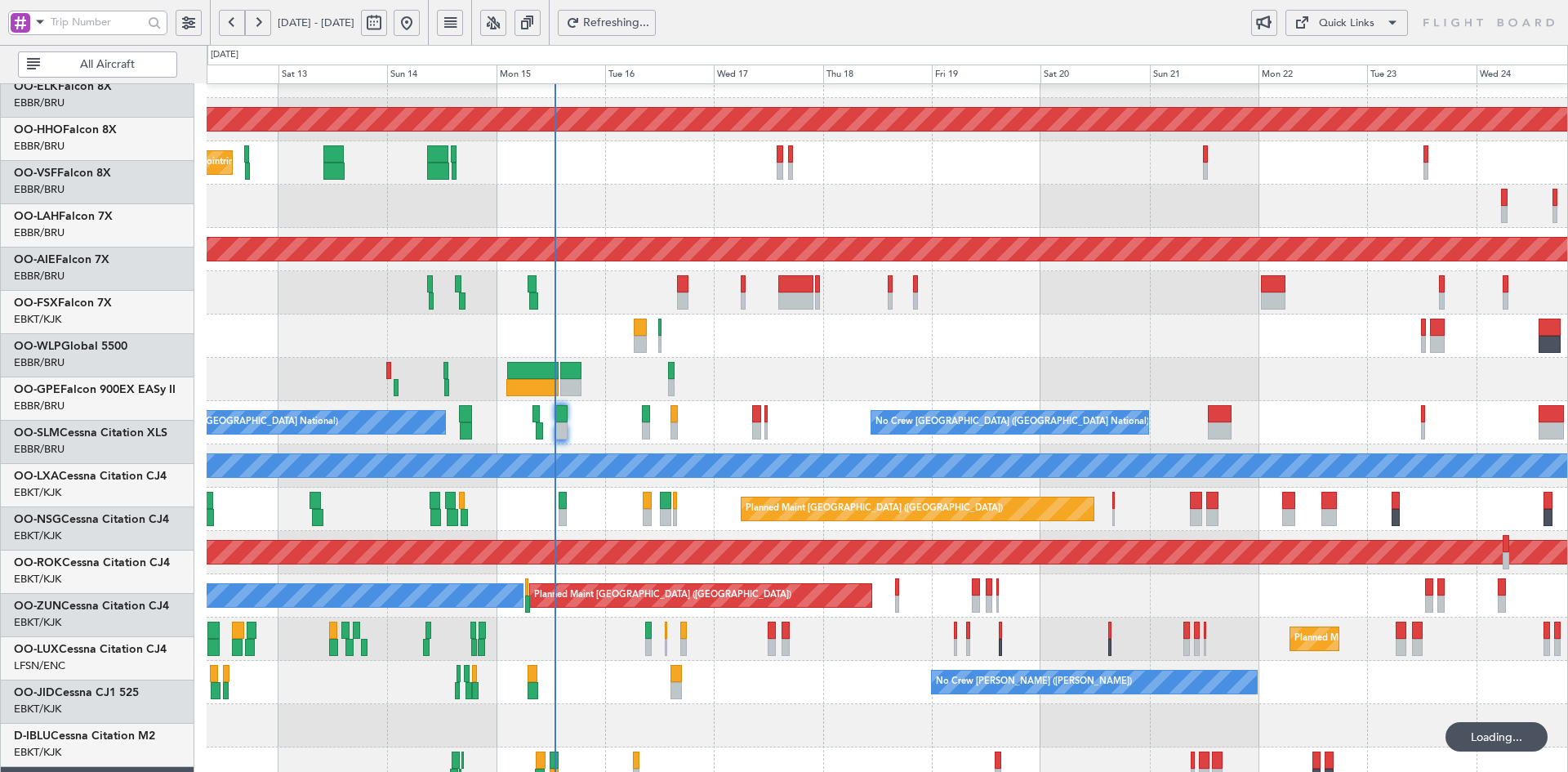
click at [937, 314] on div "Planned Maint Kortrijk-[GEOGRAPHIC_DATA]" at bounding box center [886, 336] width 1360 height 43
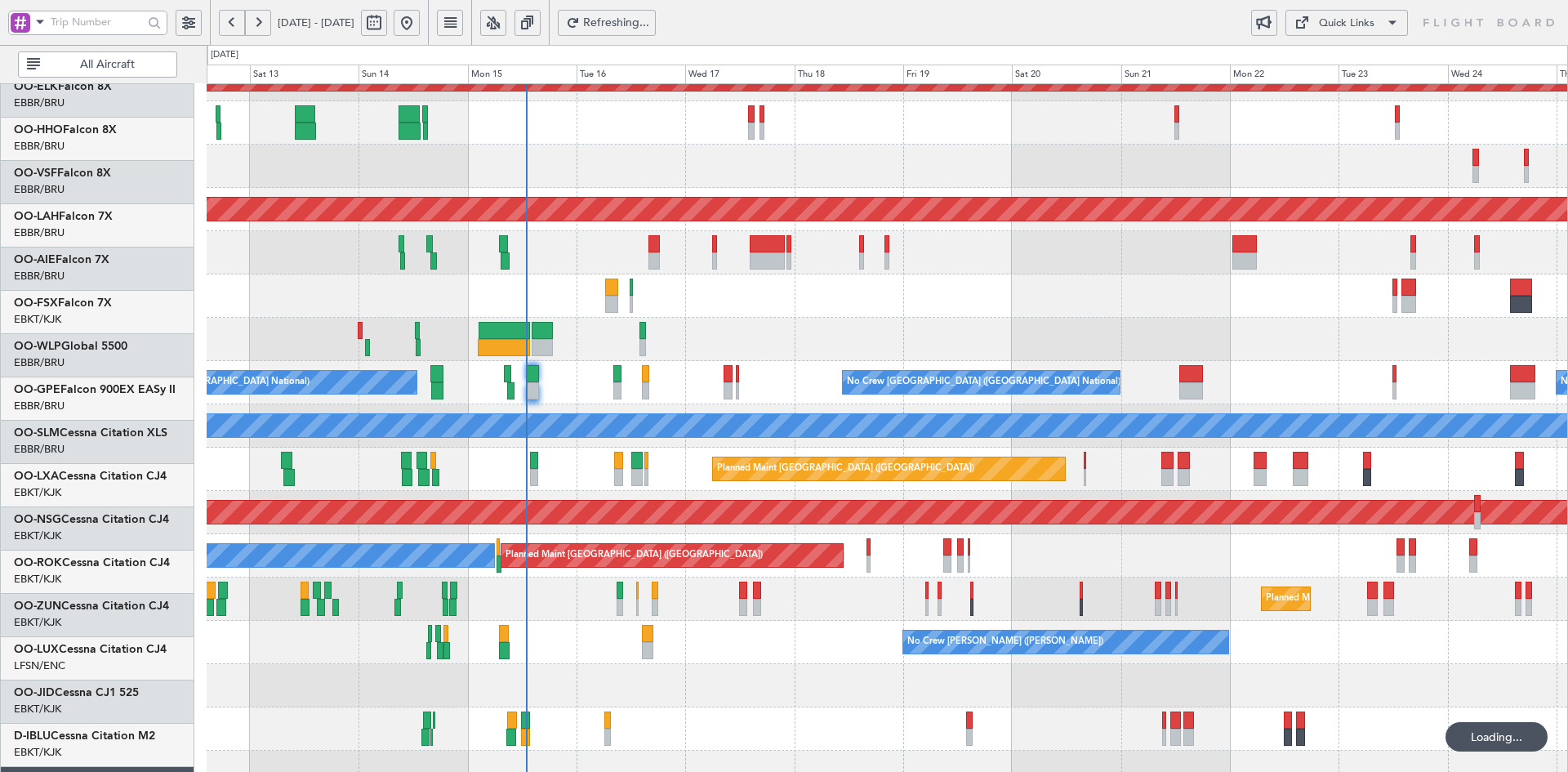
scroll to position [70, 0]
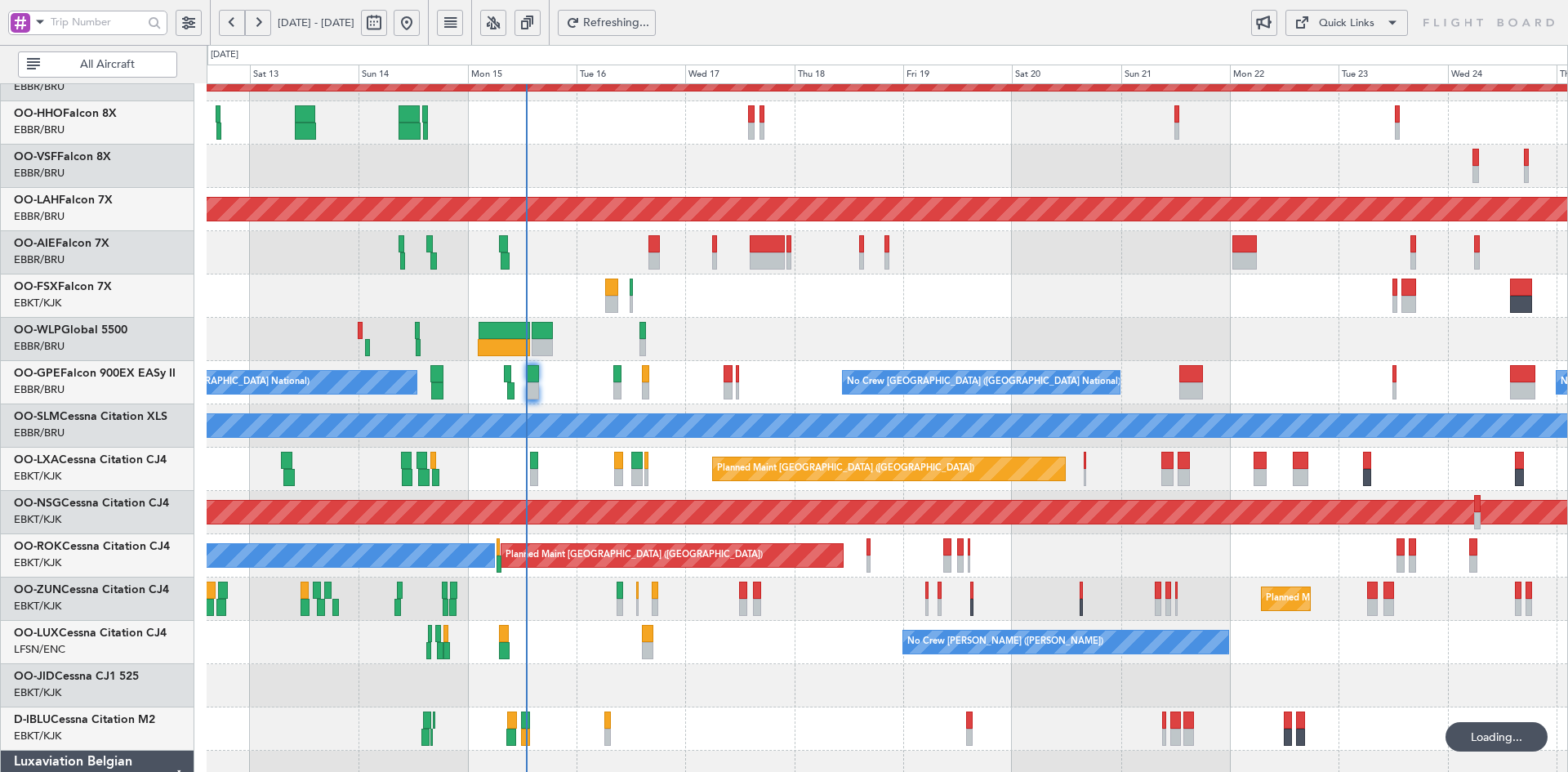
click at [966, 303] on div "Planned Maint Kortrijk-[GEOGRAPHIC_DATA]" at bounding box center [886, 296] width 1360 height 43
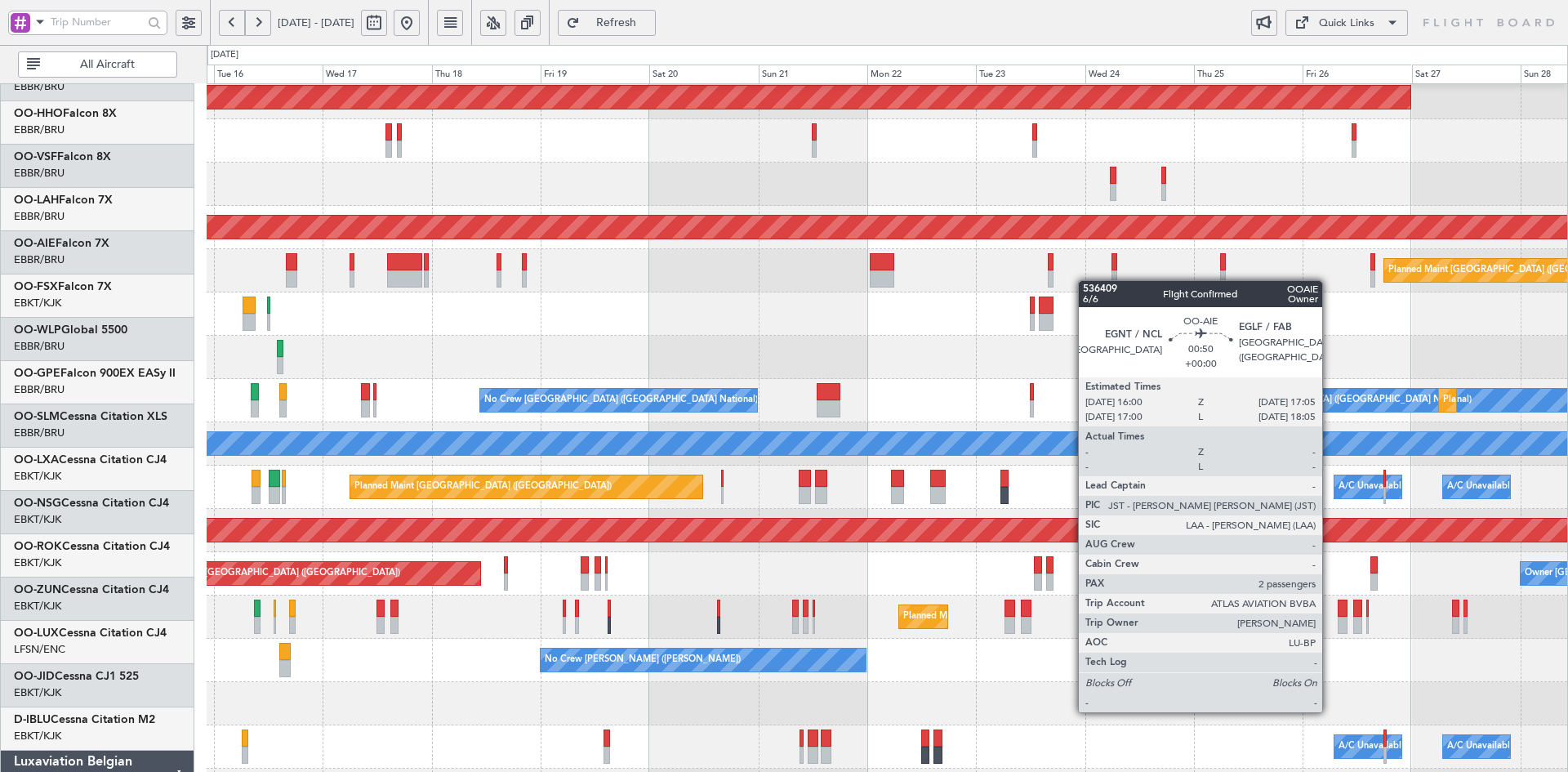
scroll to position [52, 0]
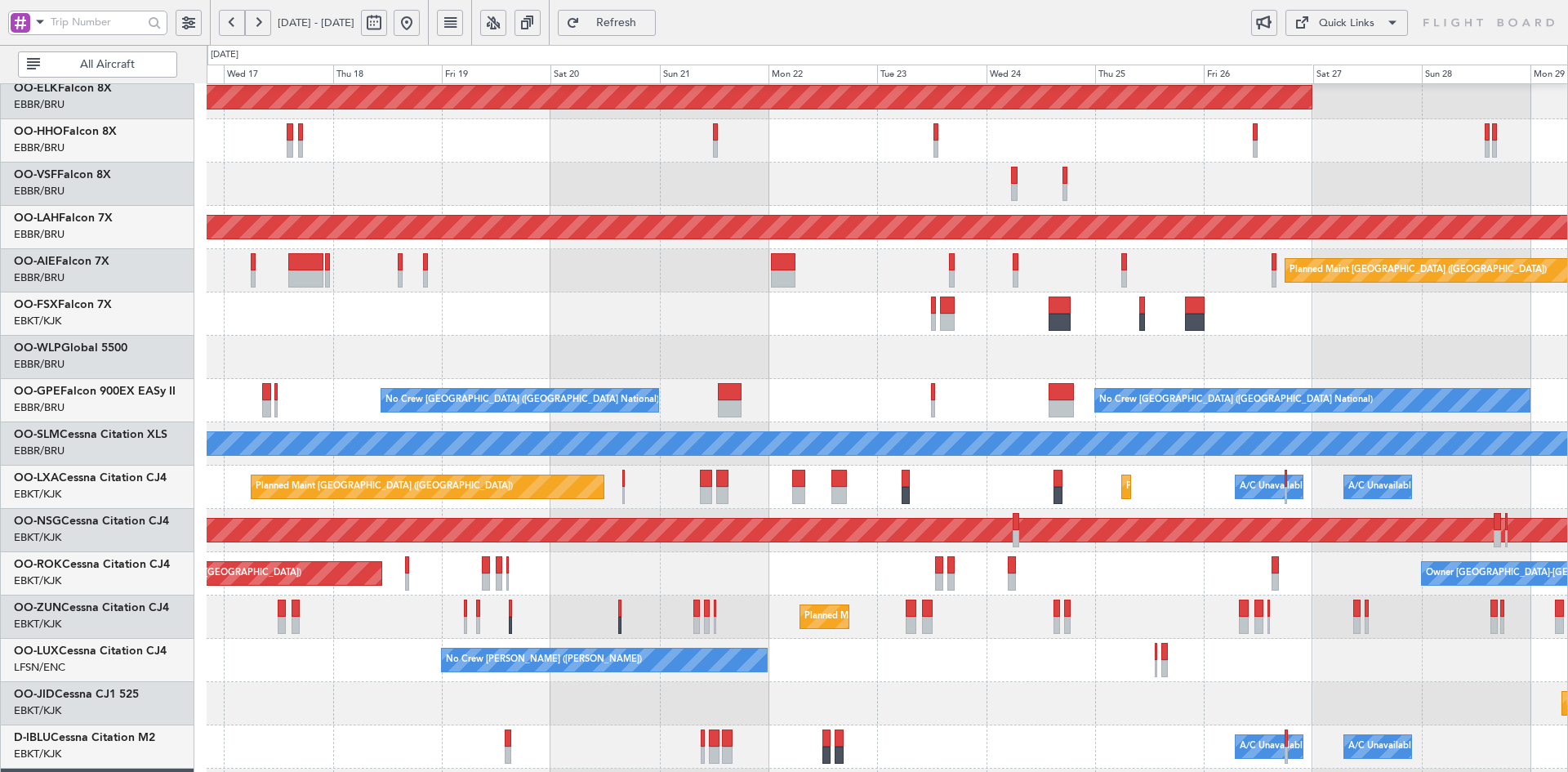
click at [419, 31] on button at bounding box center [407, 23] width 26 height 26
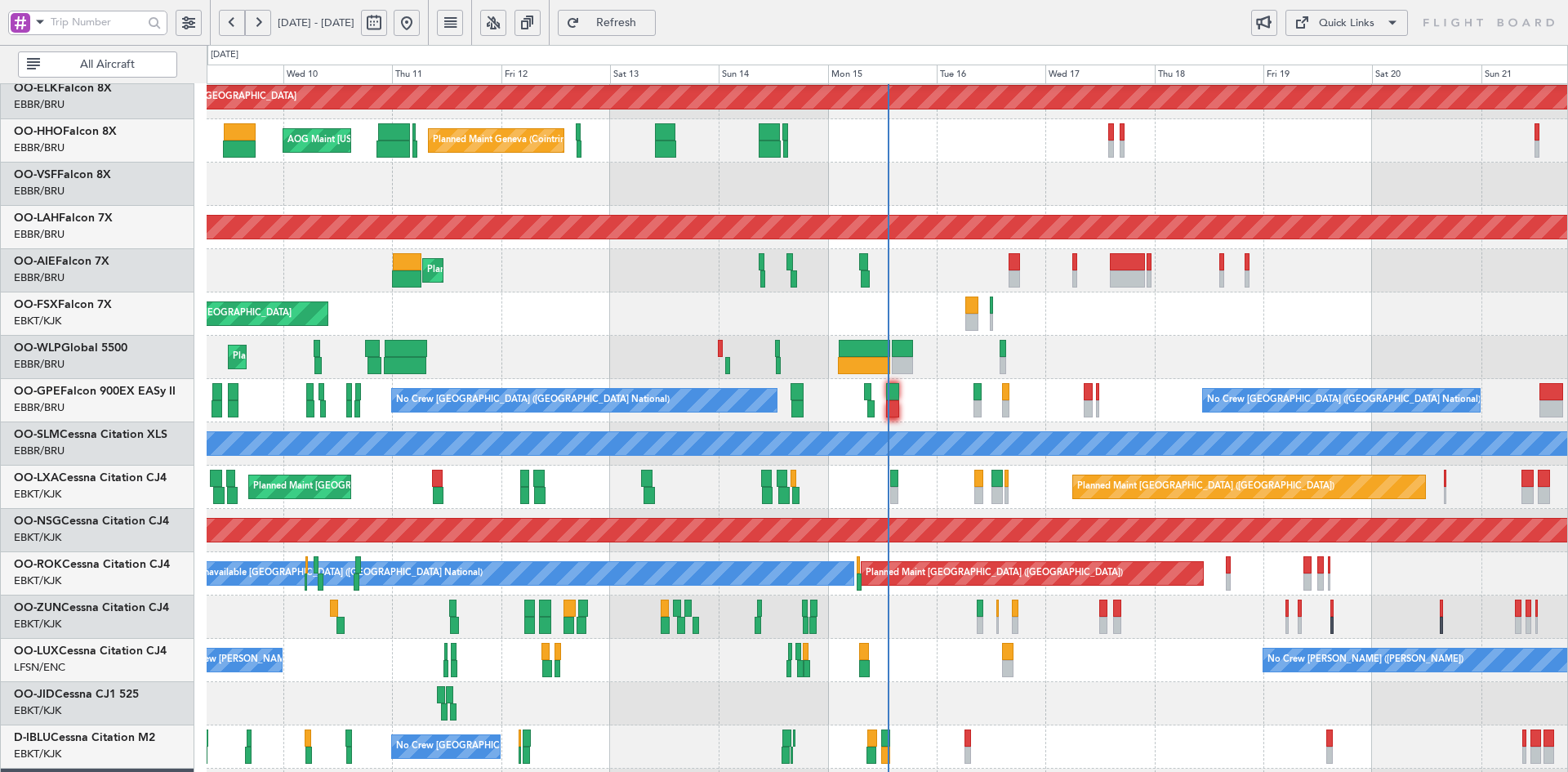
click at [1052, 682] on div at bounding box center [886, 703] width 1360 height 43
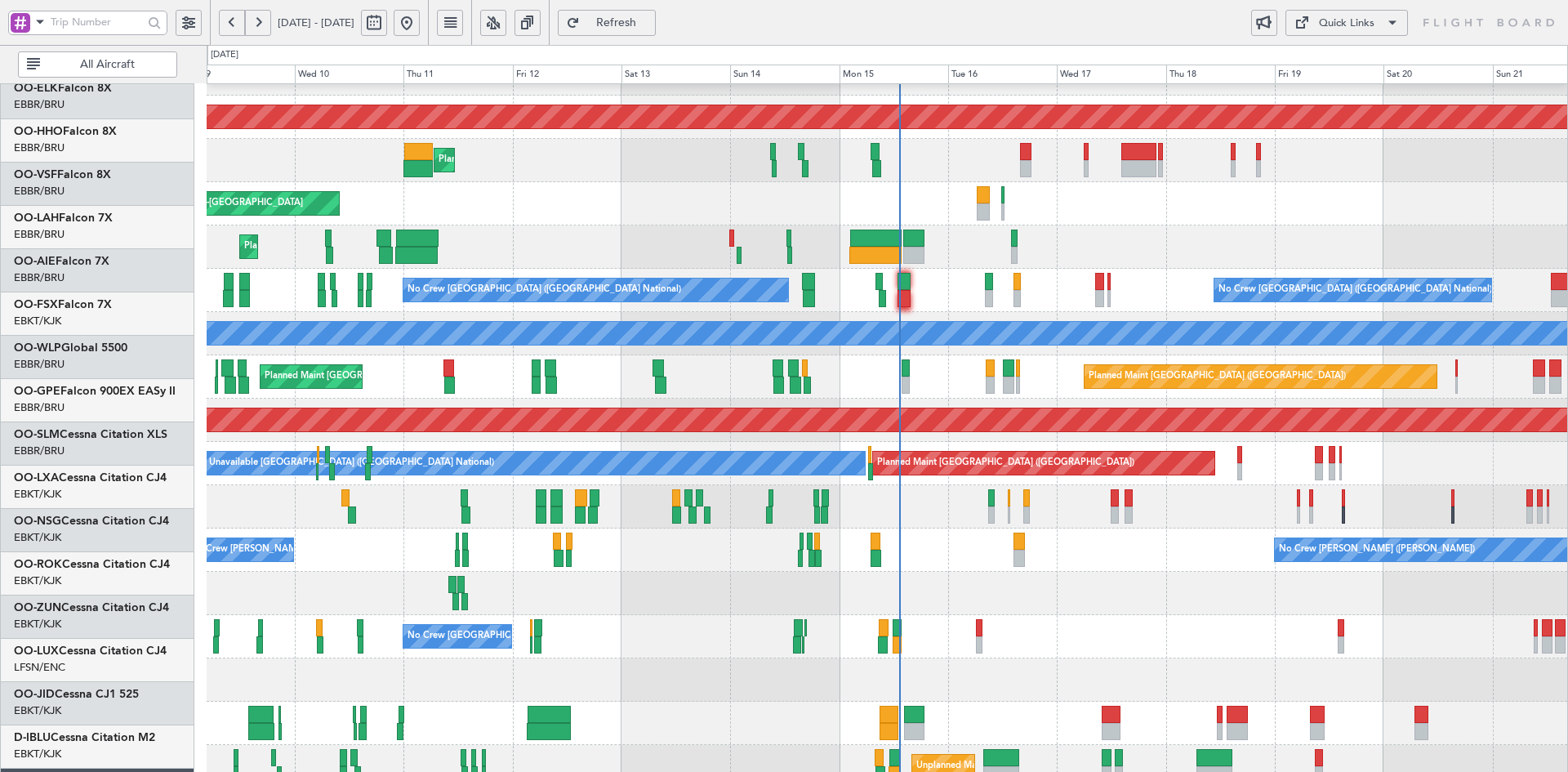
scroll to position [162, 0]
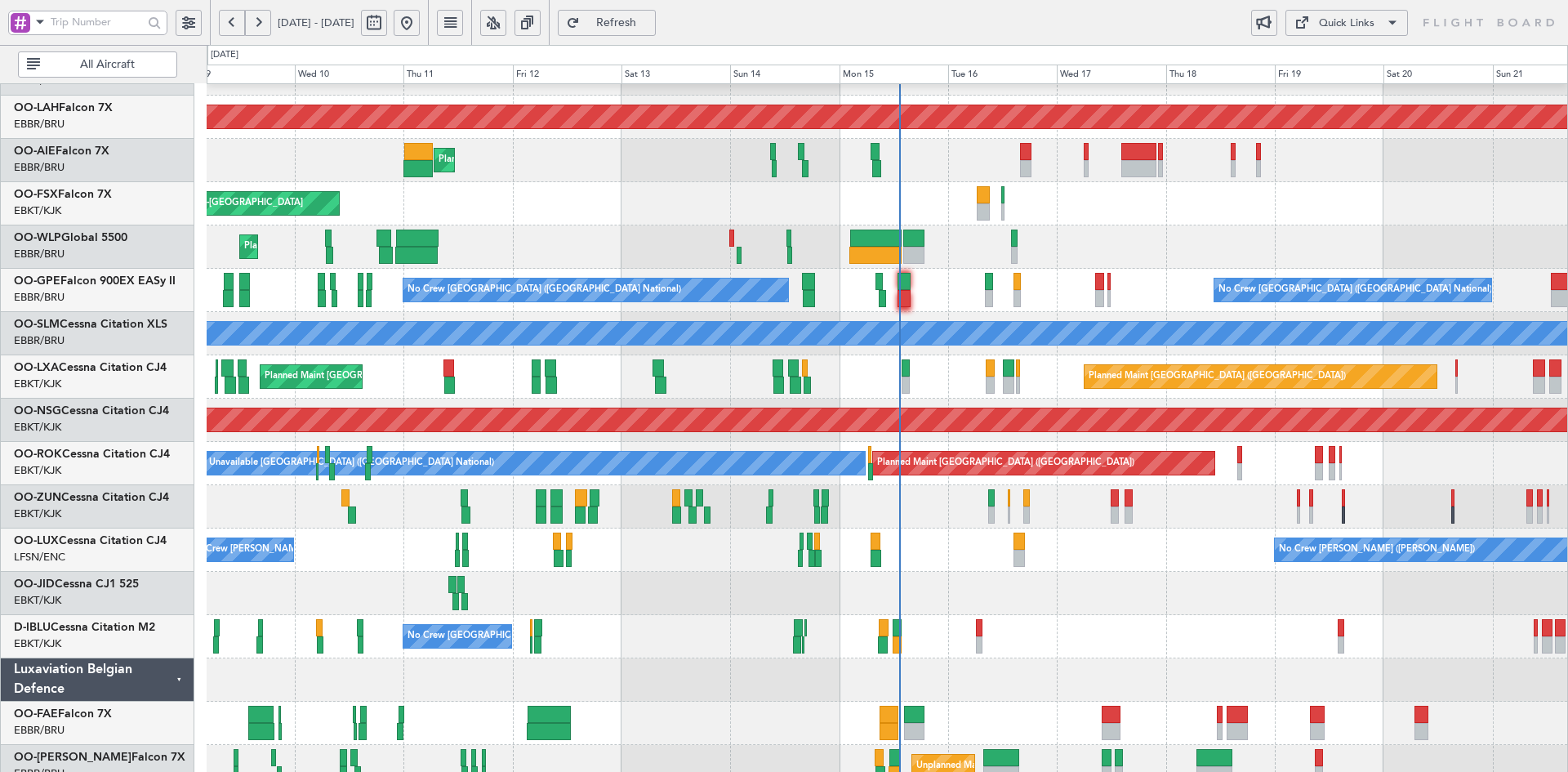
click at [1120, 588] on div at bounding box center [886, 593] width 1360 height 43
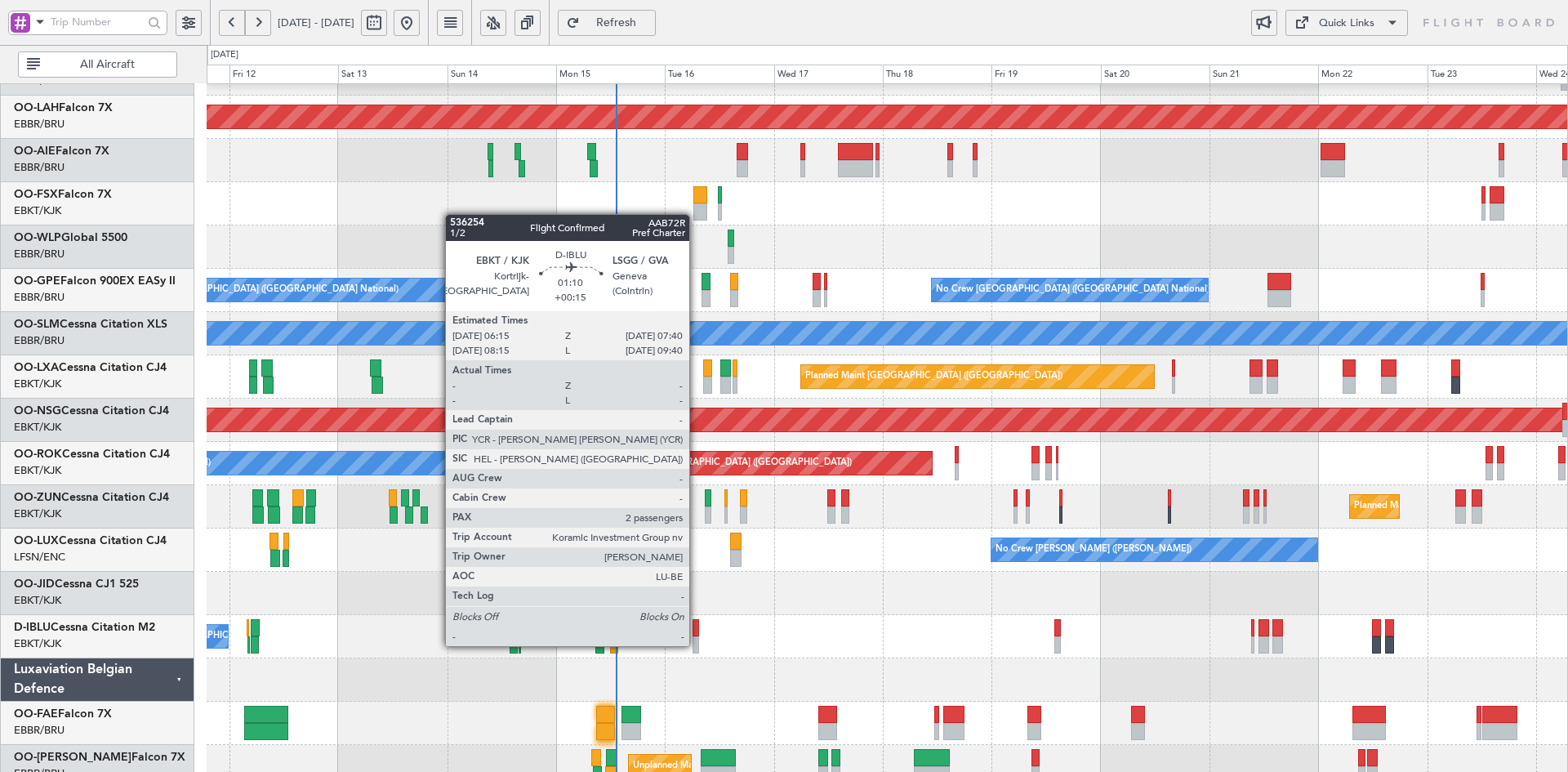
click at [697, 644] on div at bounding box center [696, 645] width 7 height 17
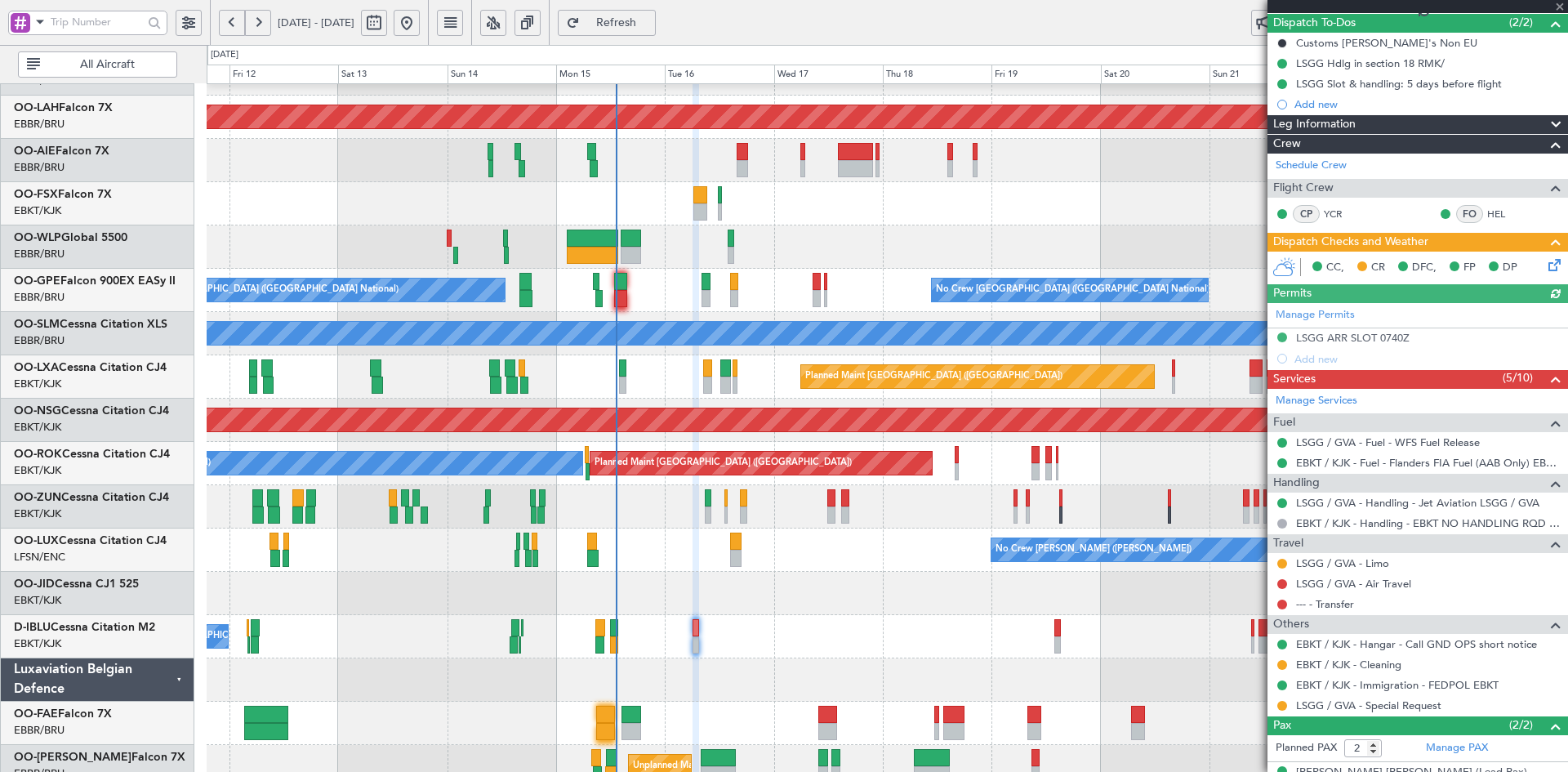
scroll to position [209, 0]
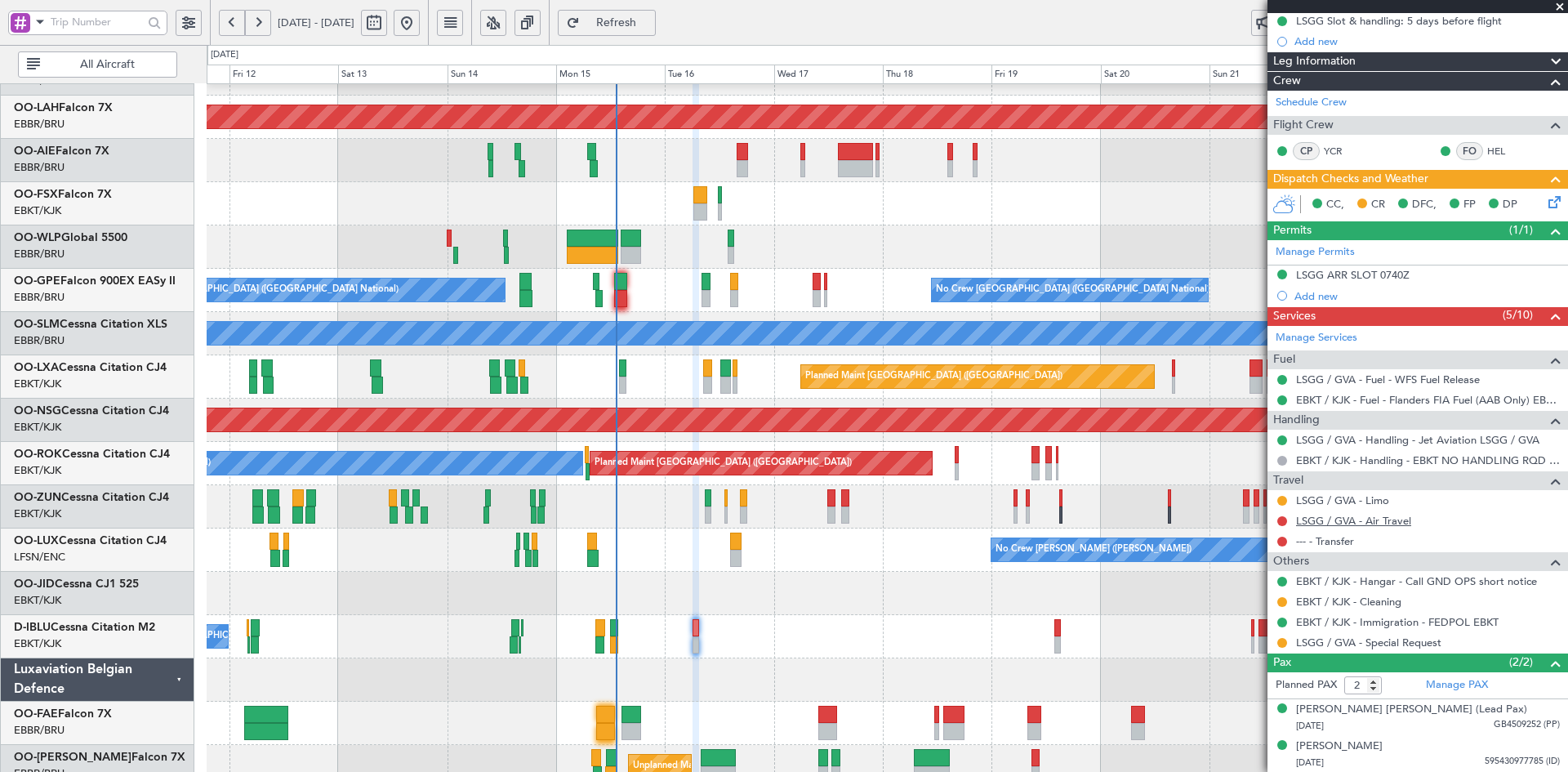
click at [1386, 523] on link "LSGG / GVA - Air Travel" at bounding box center [1354, 520] width 115 height 14
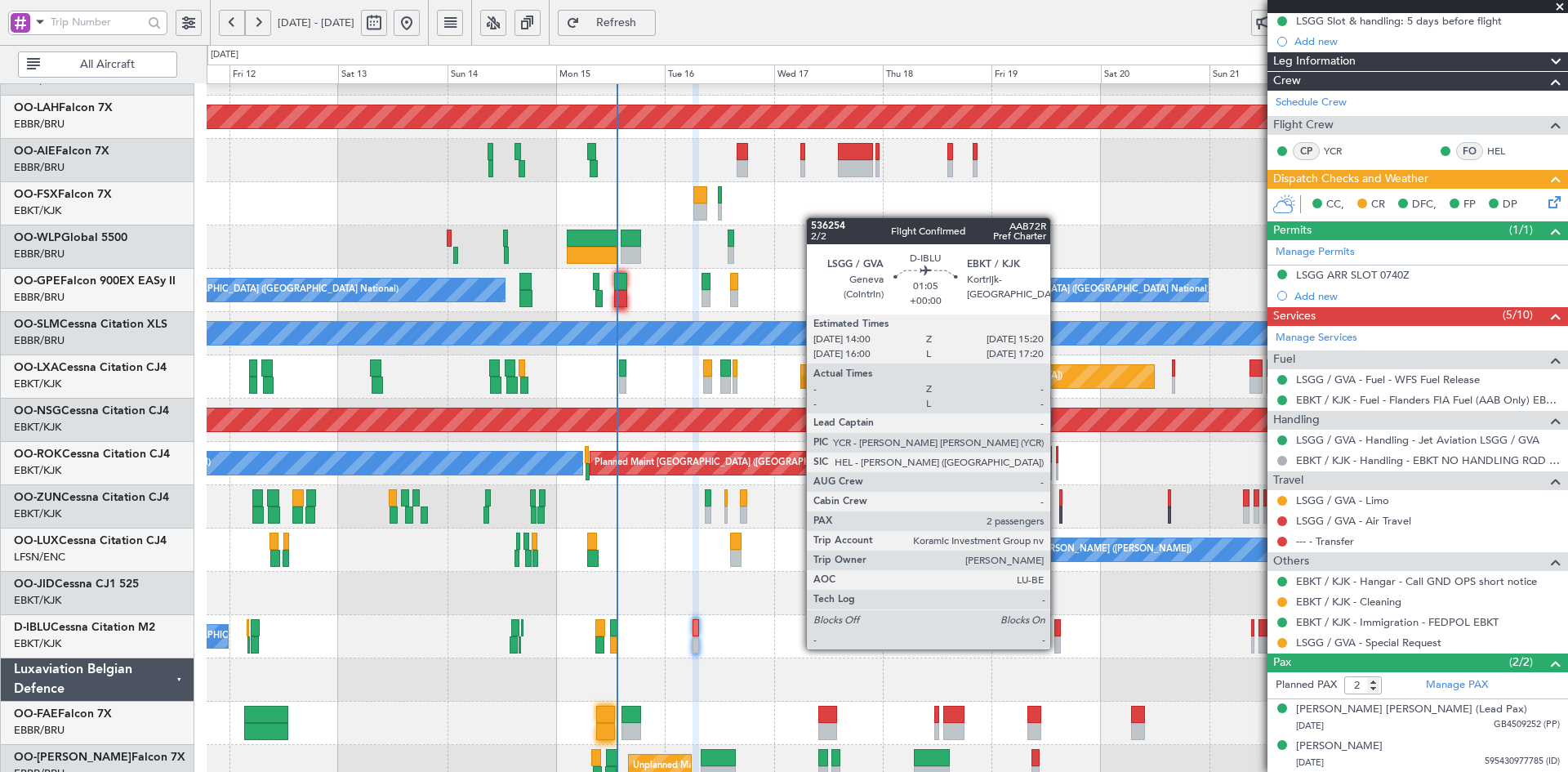
click at [1058, 648] on div at bounding box center [1057, 645] width 7 height 17
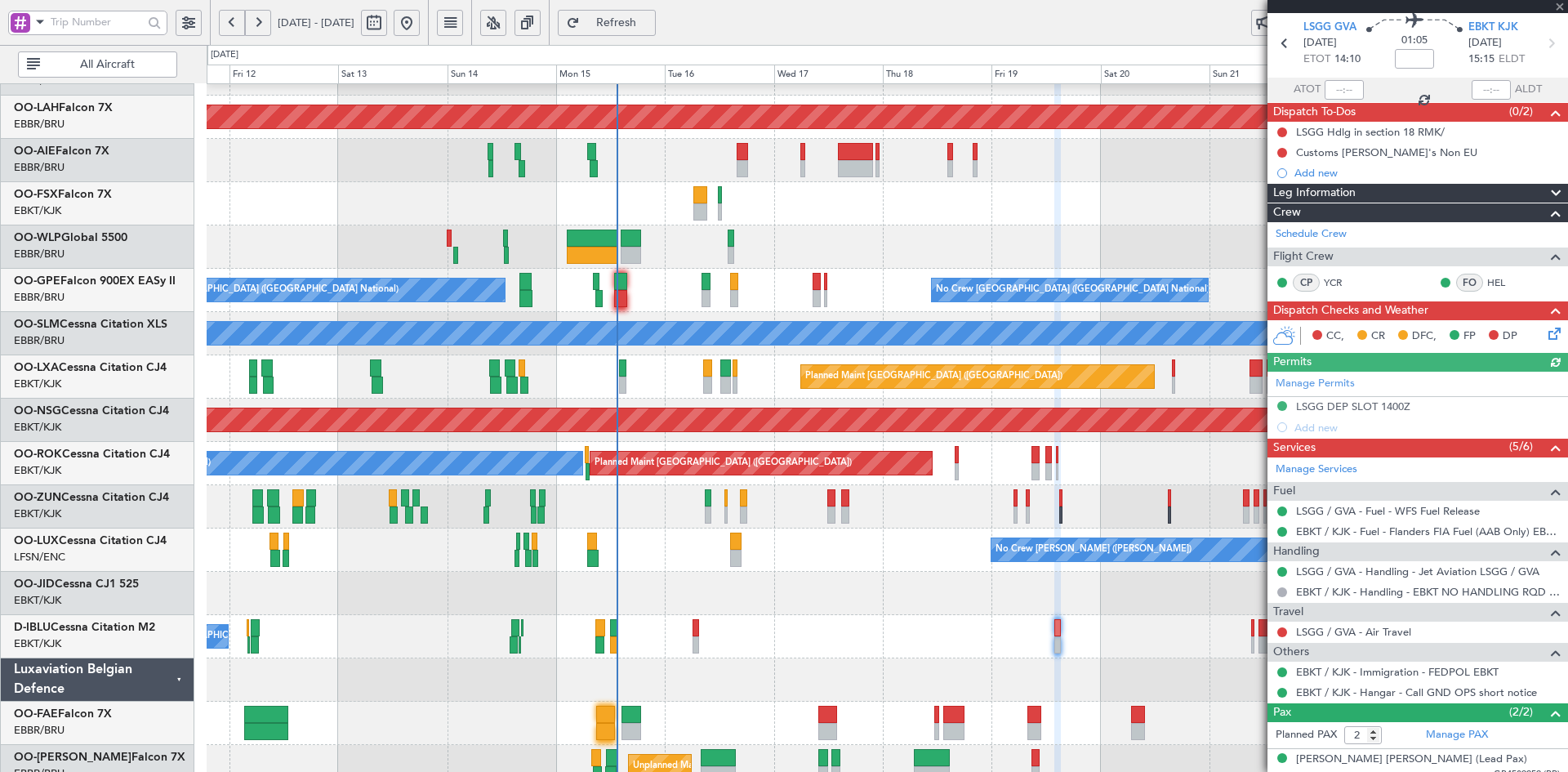
scroll to position [107, 0]
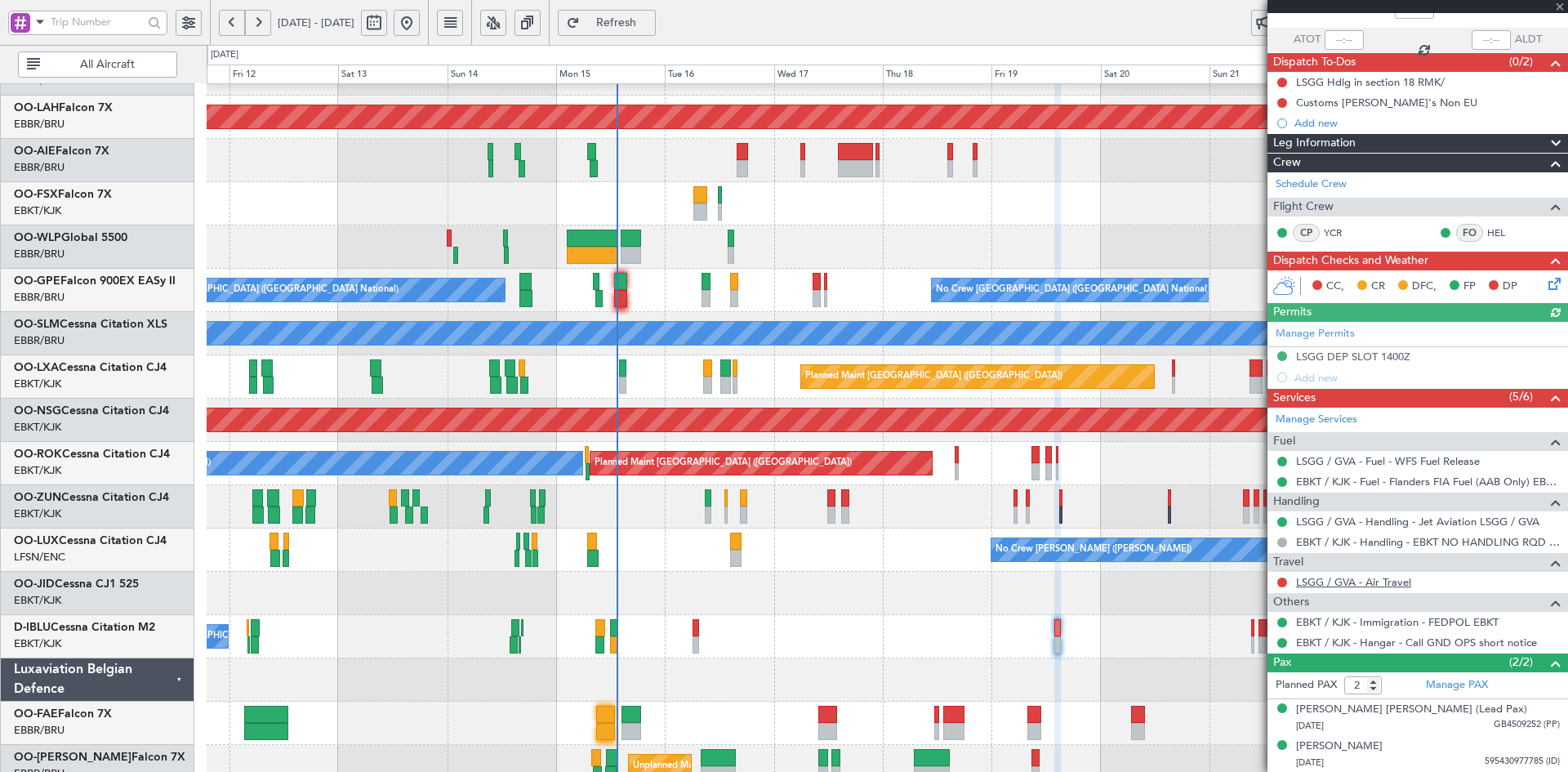
click at [1386, 582] on link "LSGG / GVA - Air Travel" at bounding box center [1354, 582] width 115 height 14
click at [1564, 8] on span at bounding box center [1559, 8] width 16 height 15
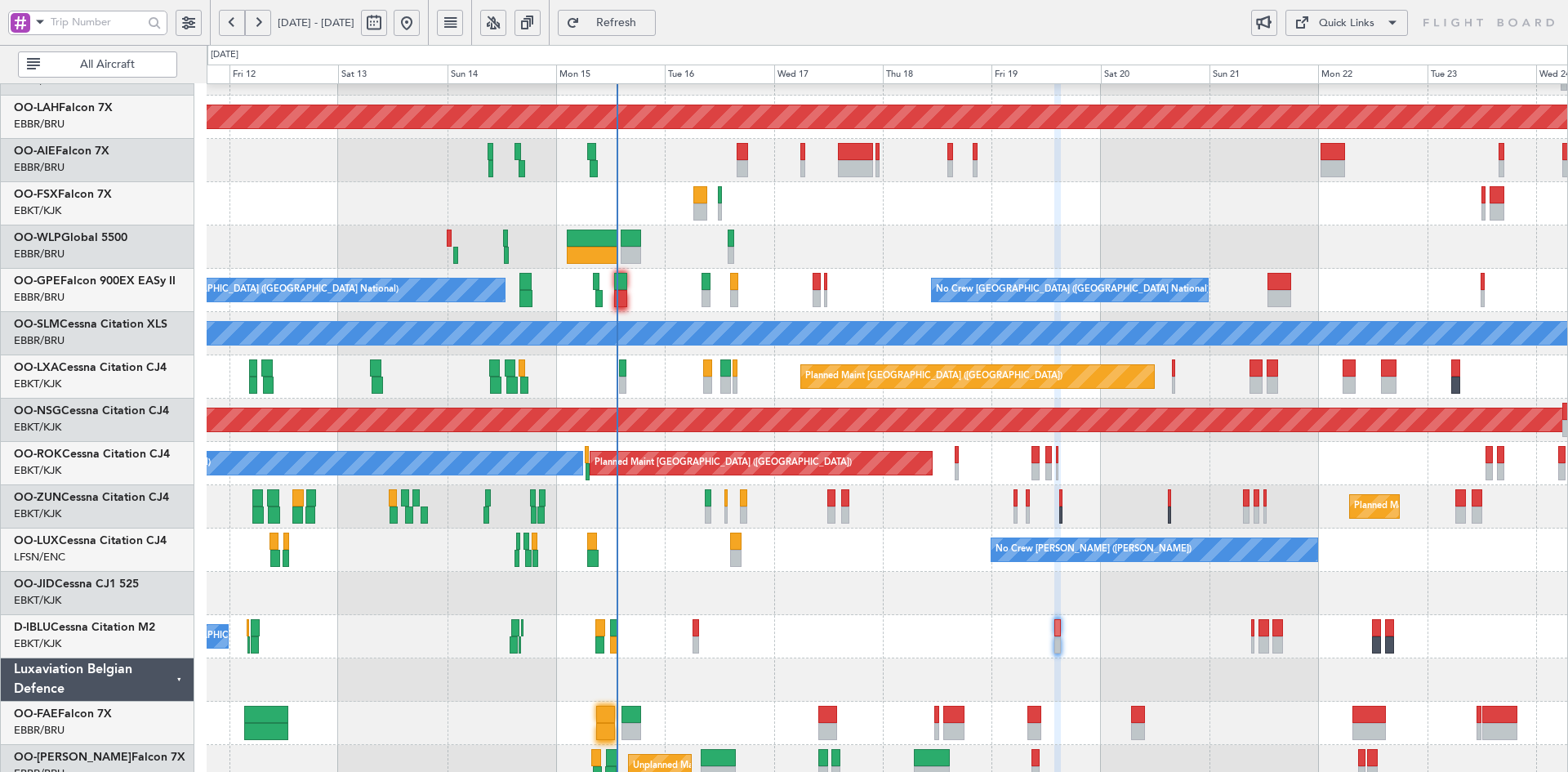
type input "0"
click at [936, 571] on div "Planned Maint Alton-st Louis (St Louis Regl) Planned Maint London (Farnborough)…" at bounding box center [886, 354] width 1360 height 866
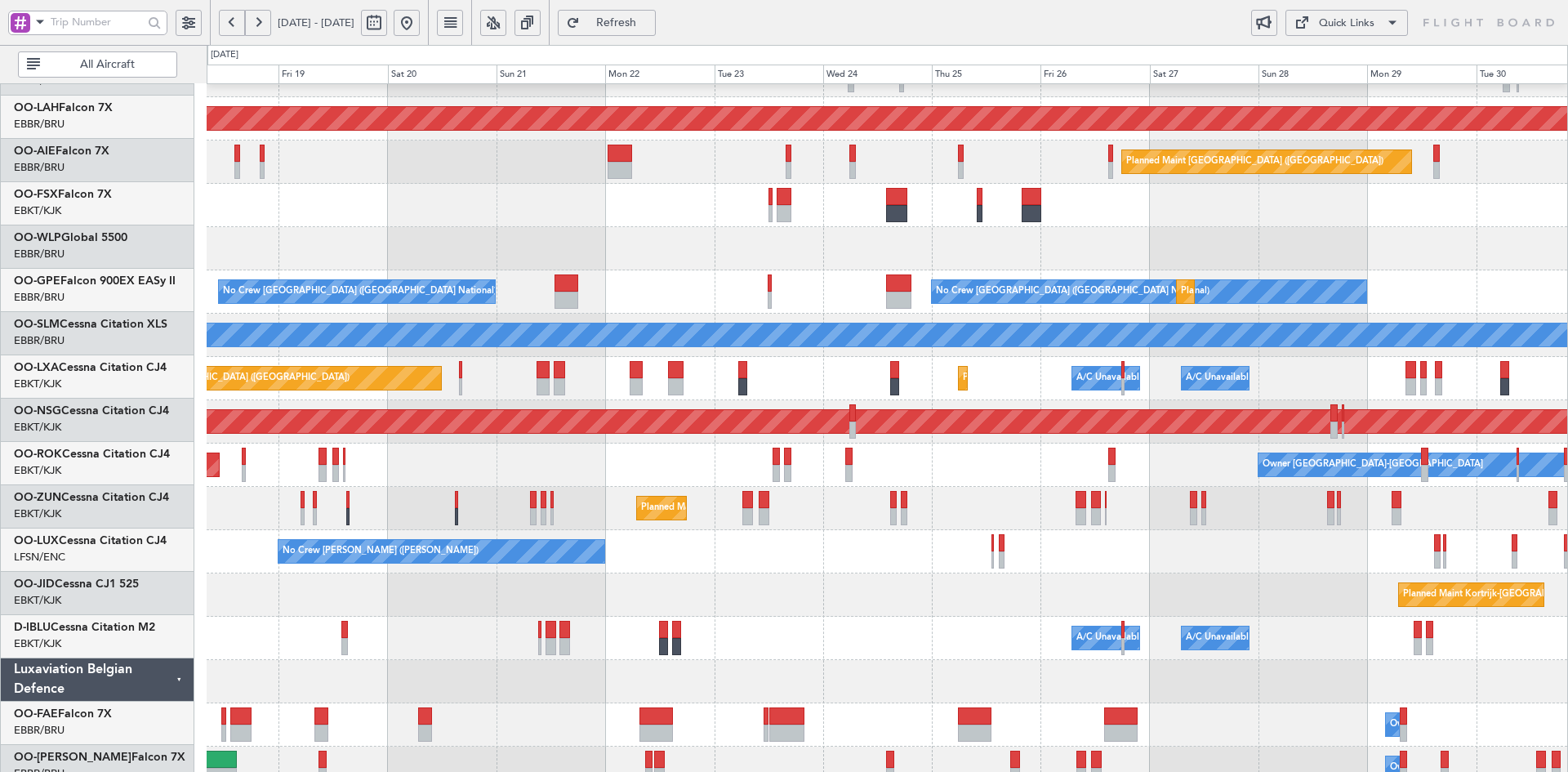
click at [594, 278] on div "No Crew Brussels (Brussels National) No Crew Brussels (Brussels National) Plann…" at bounding box center [886, 292] width 1360 height 43
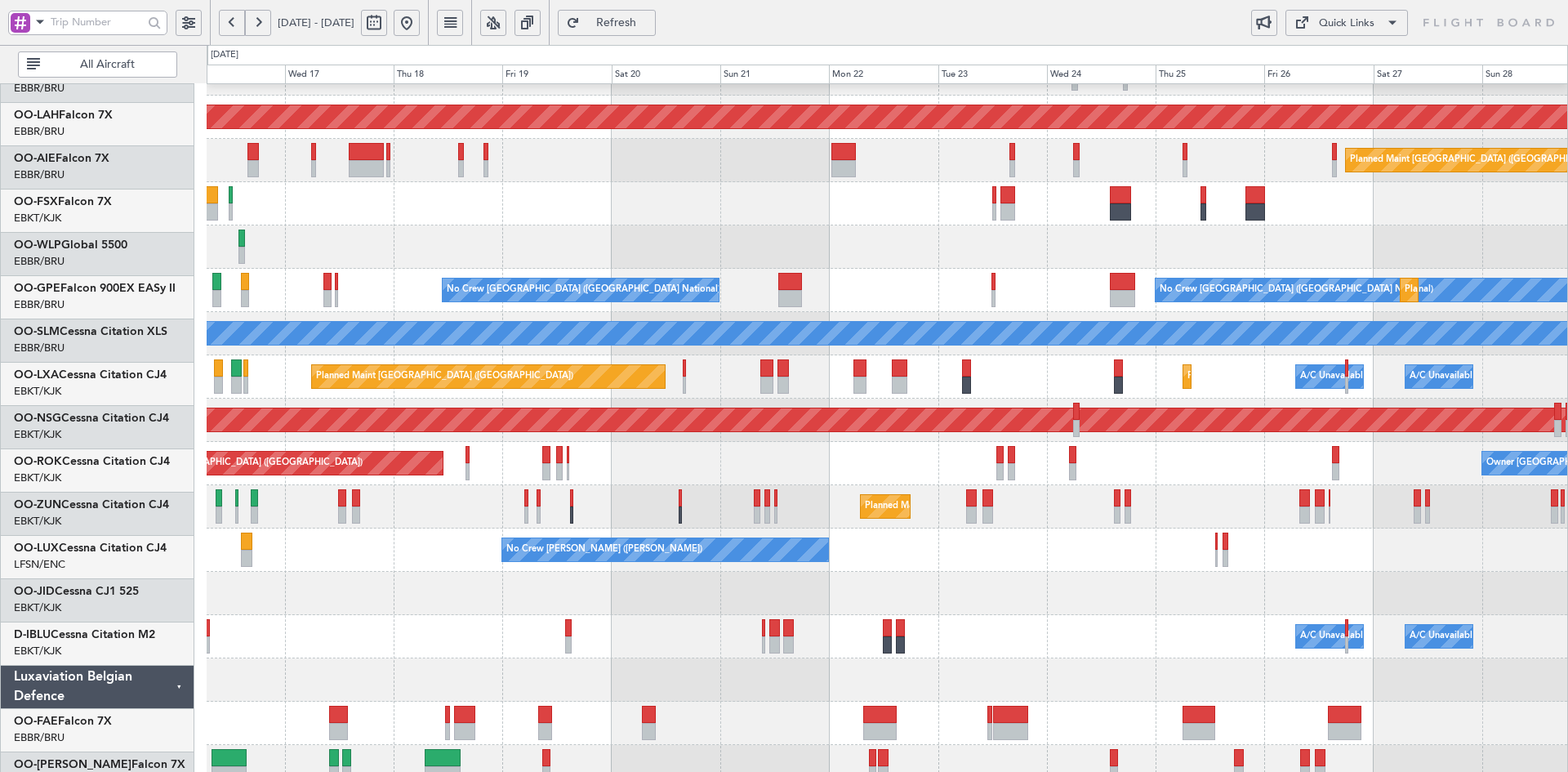
click at [1071, 155] on div "Planned Maint [GEOGRAPHIC_DATA] ([GEOGRAPHIC_DATA])" at bounding box center [886, 161] width 1360 height 43
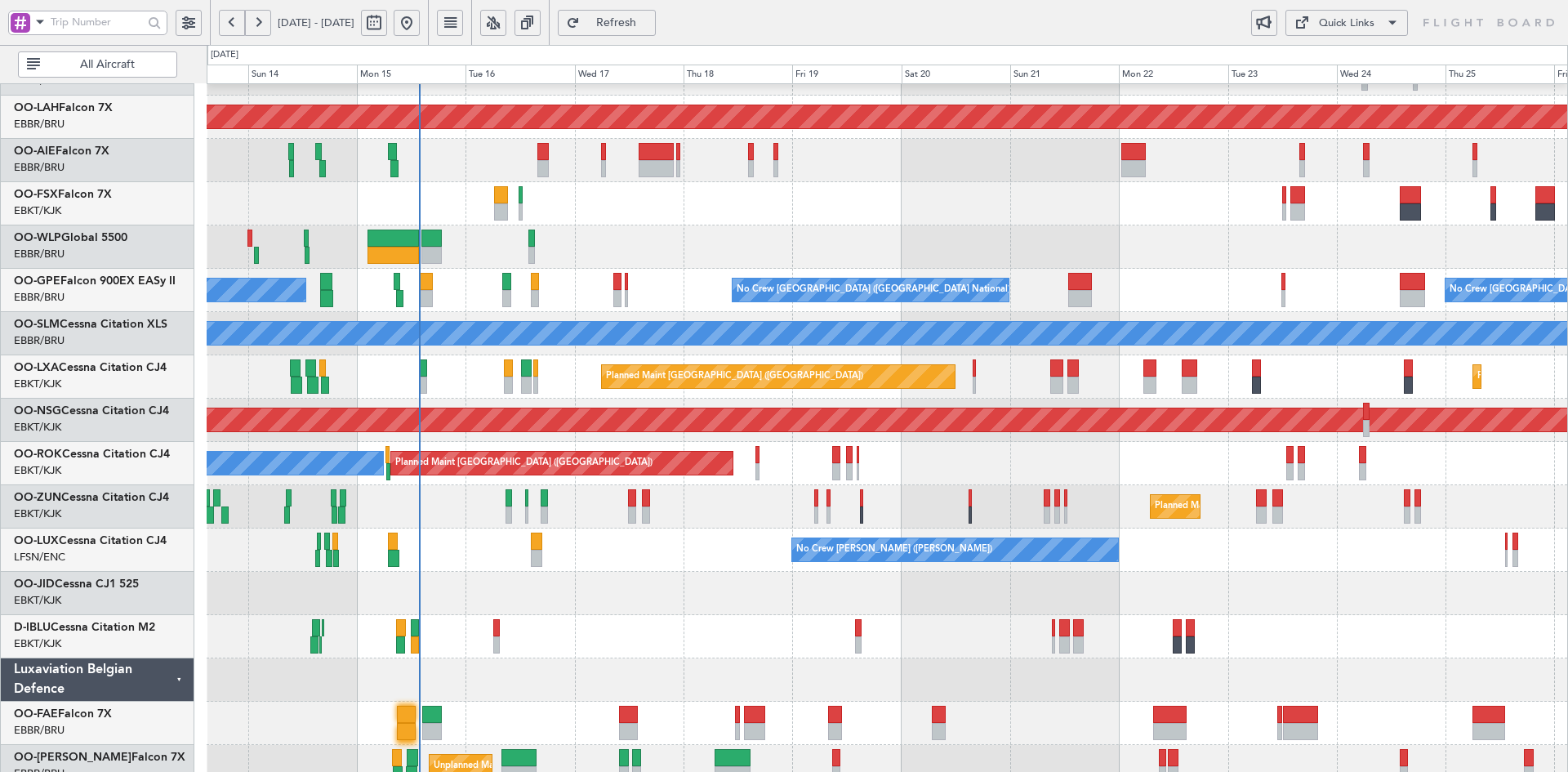
click at [419, 22] on div at bounding box center [390, 23] width 59 height 26
click at [419, 19] on button at bounding box center [407, 23] width 26 height 26
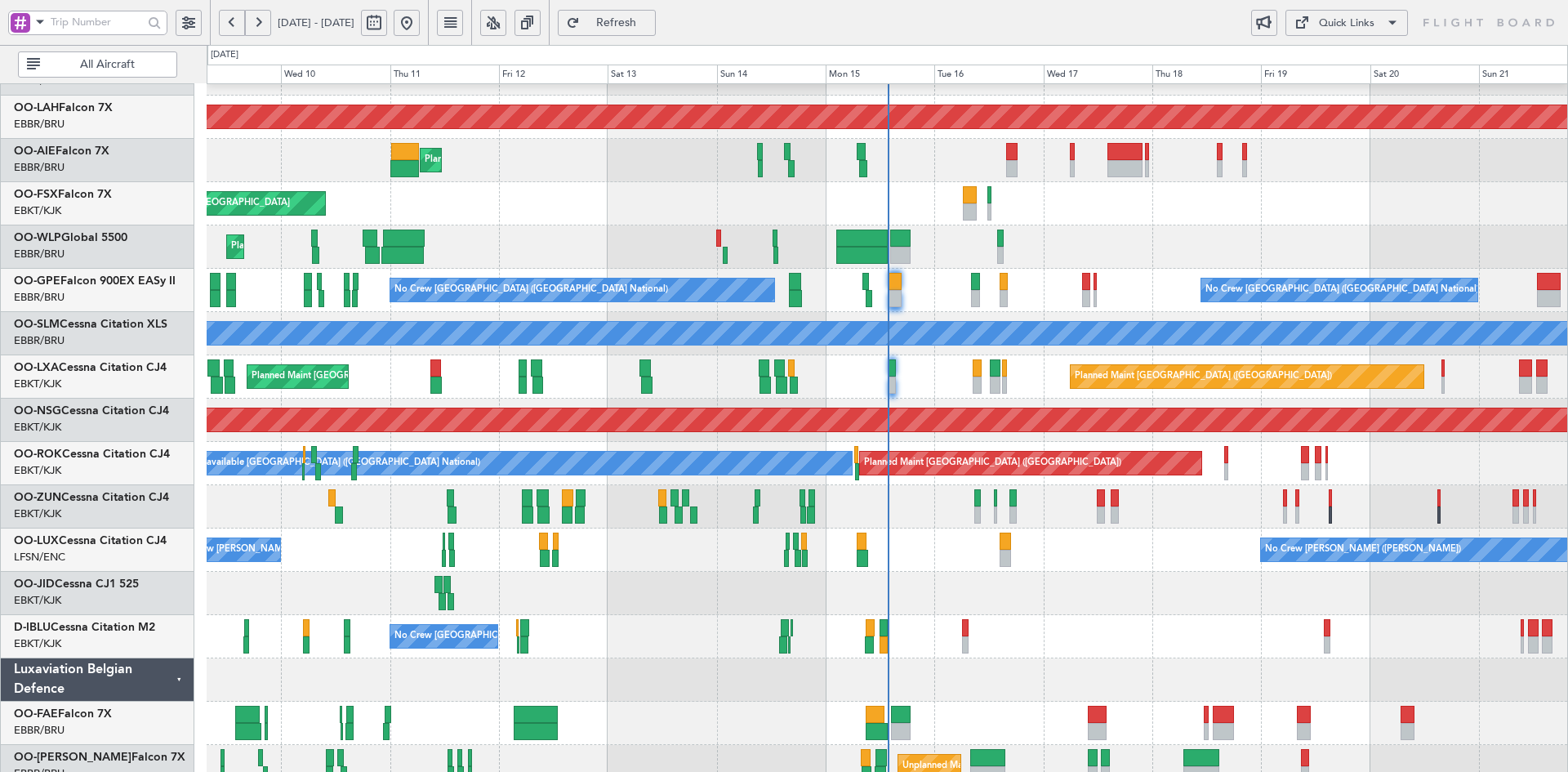
click at [1114, 111] on div "Planned Maint Alton-st Louis (St Louis Regl) Planned Maint London (Farnborough)…" at bounding box center [886, 354] width 1360 height 866
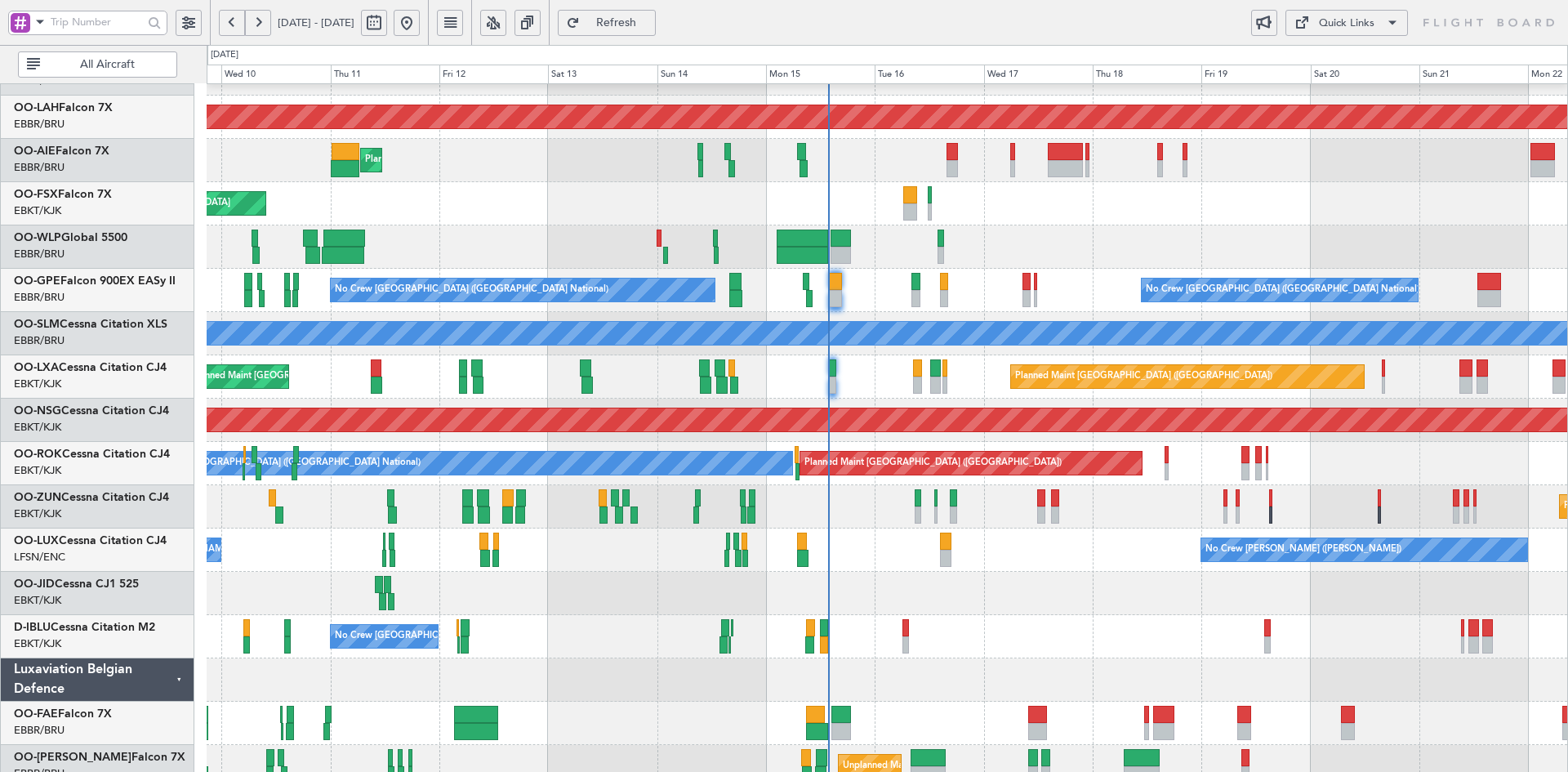
click at [873, 464] on div "Planned Maint Alton-st Louis (St Louis Regl) Planned Maint London (Farnborough)…" at bounding box center [886, 354] width 1360 height 866
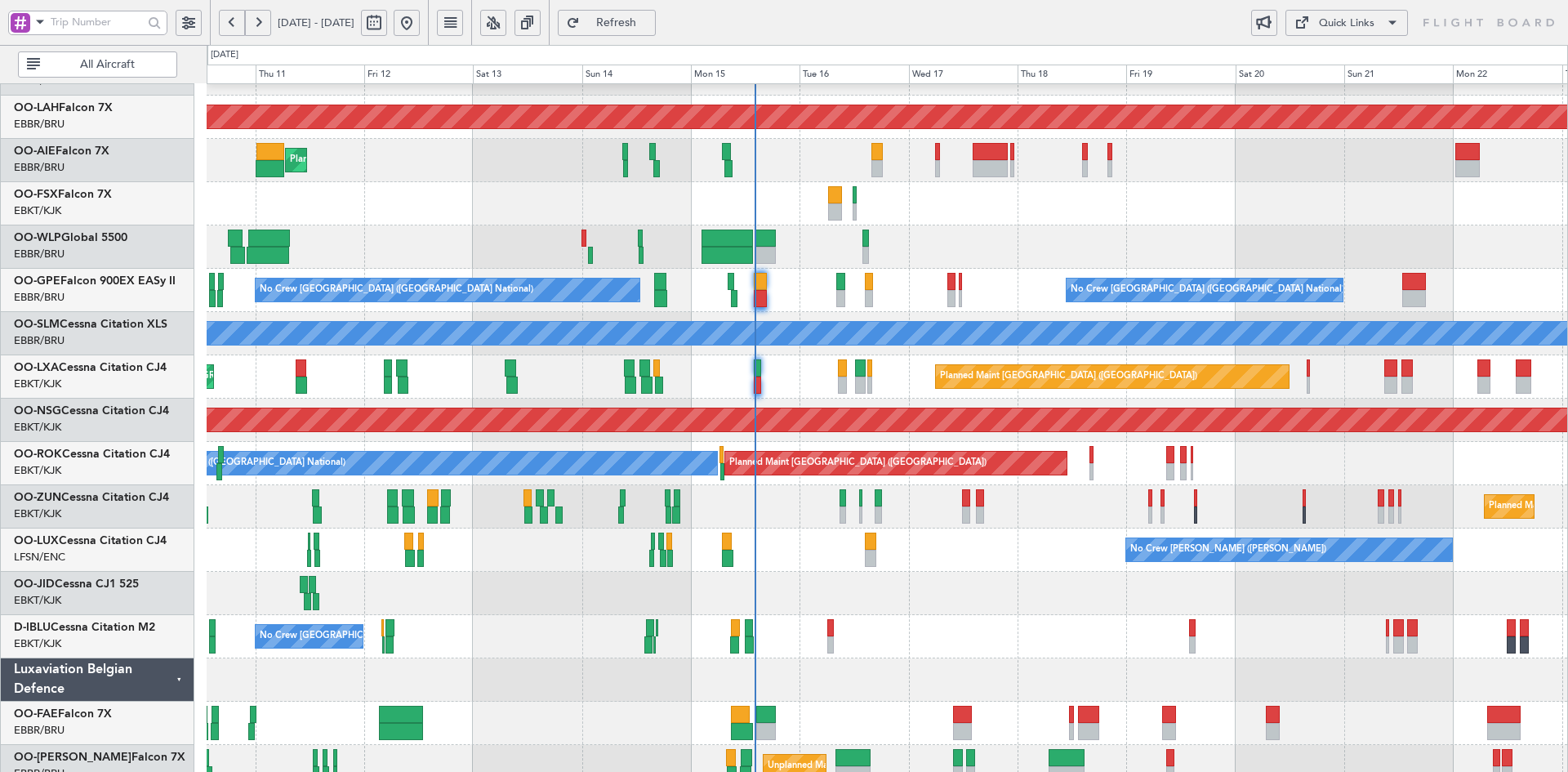
click at [1005, 528] on div "Planned Maint Alton-st Louis (St Louis Regl) Planned Maint London (Farnborough)…" at bounding box center [886, 354] width 1360 height 866
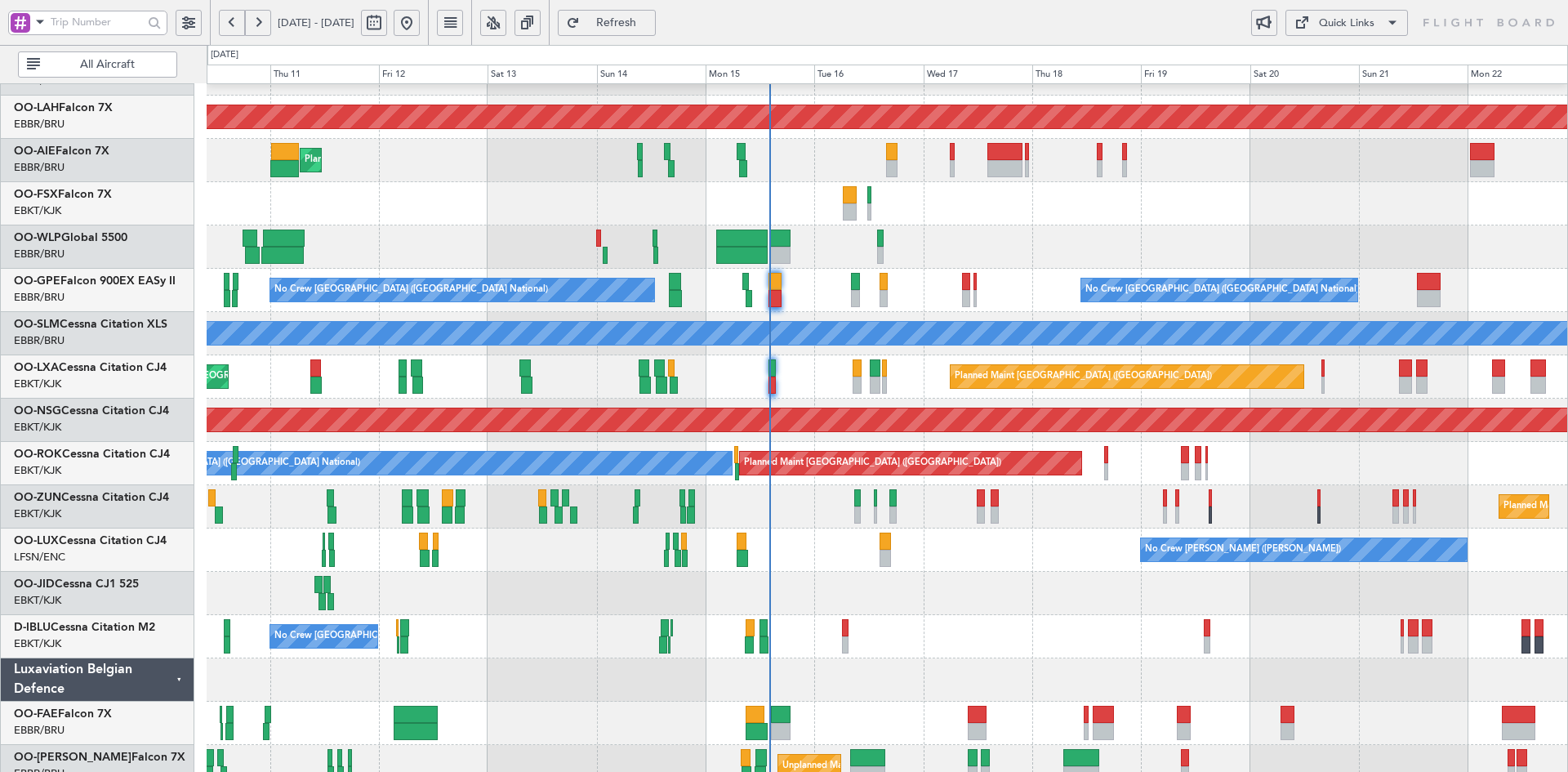
click at [961, 572] on div "No Crew Nancy (Essey) No Crew Nancy (Essey)" at bounding box center [886, 550] width 1360 height 43
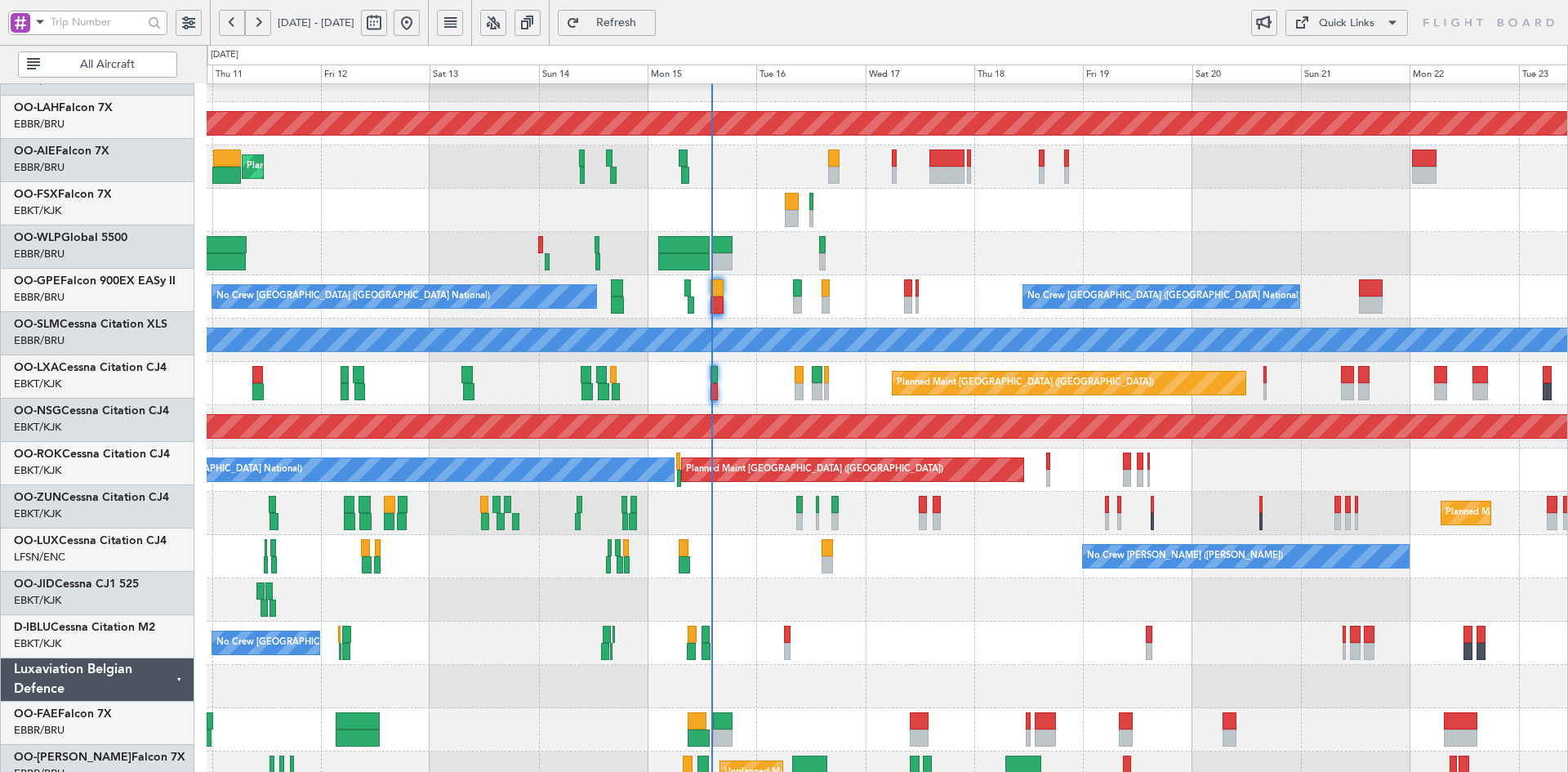
scroll to position [155, 0]
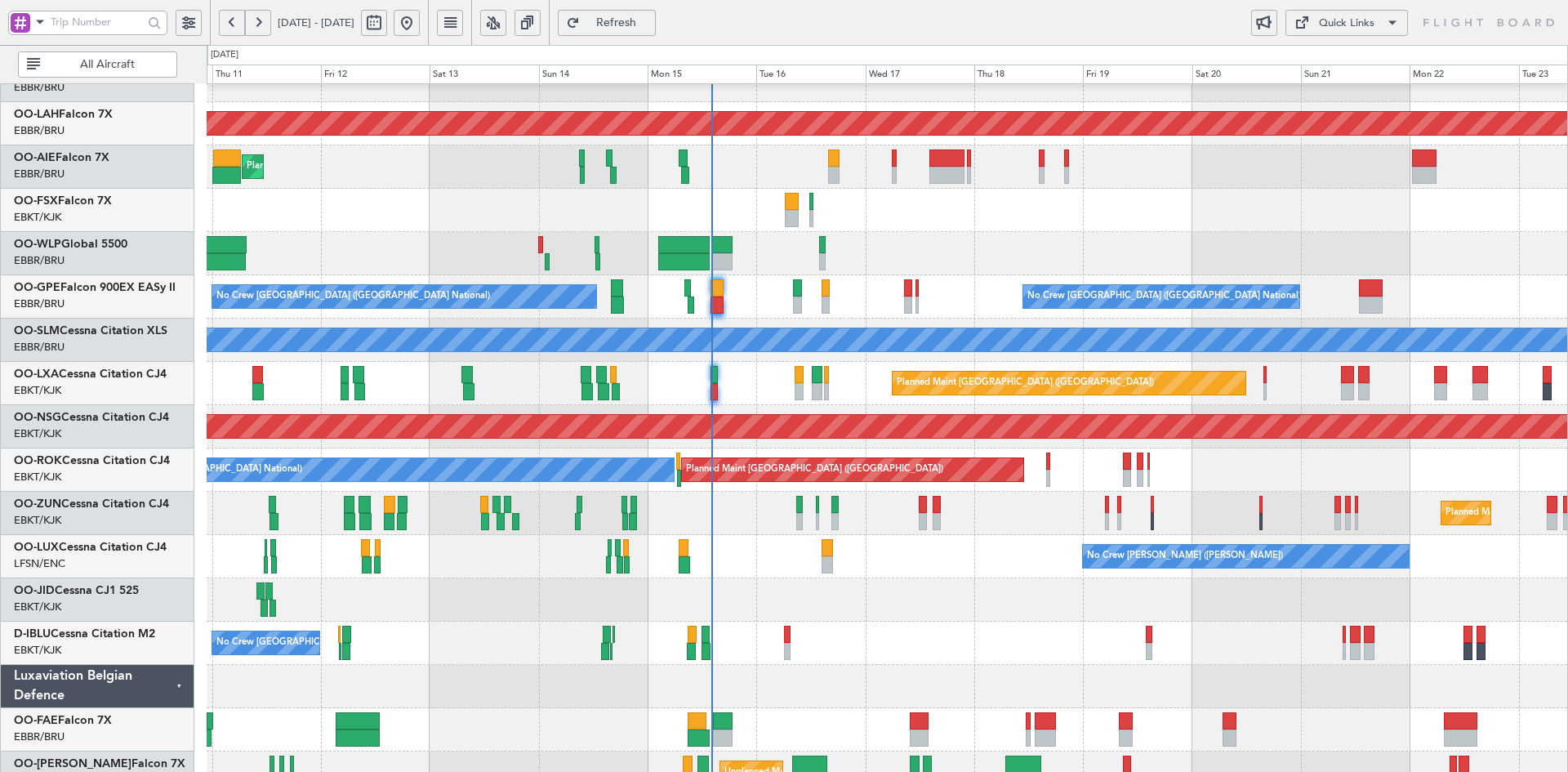
click at [866, 448] on div "Planned Maint Alton-st Louis (St Louis Regl) Planned Maint London (Farnborough)…" at bounding box center [886, 361] width 1360 height 866
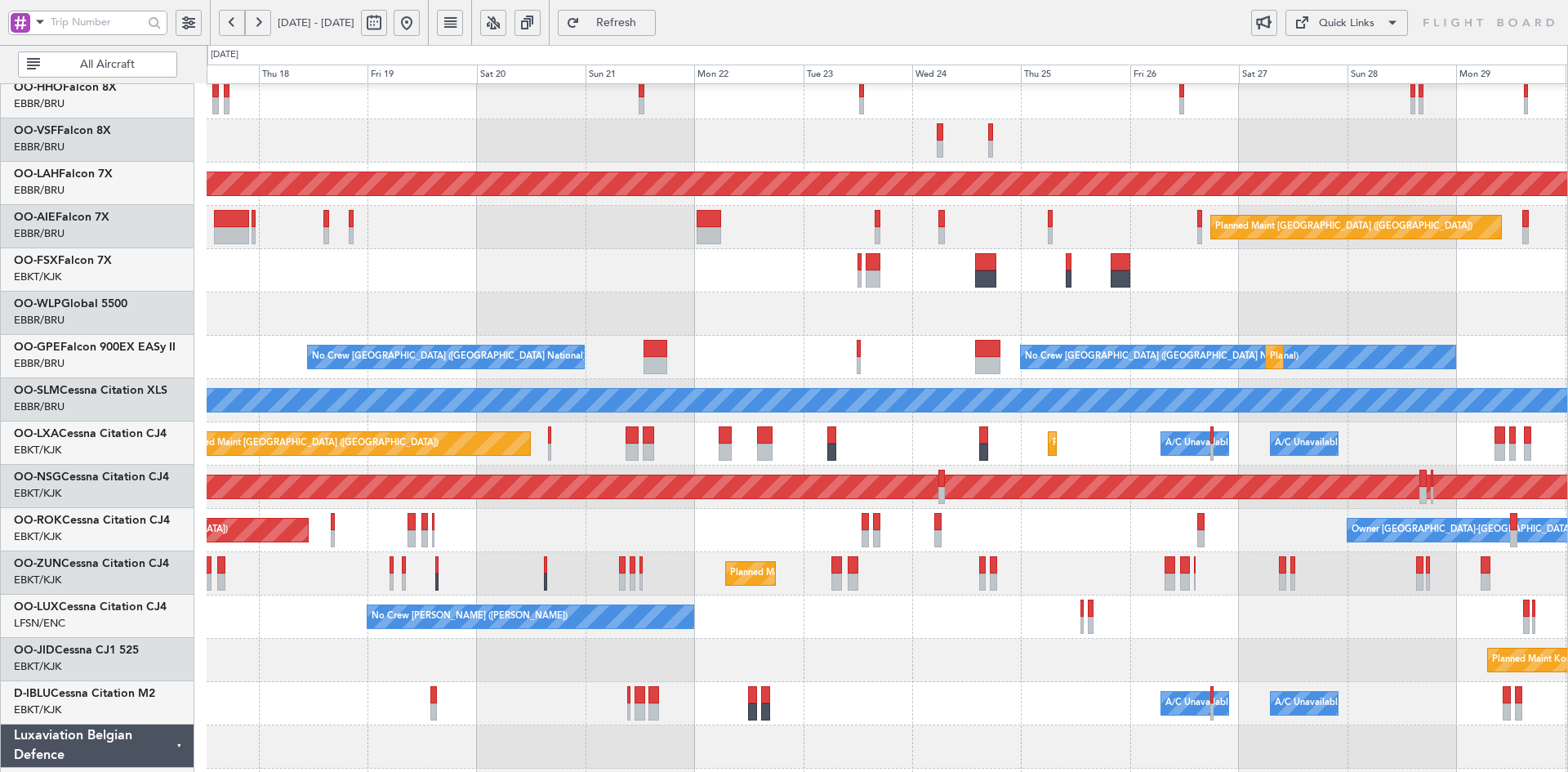
click at [968, 699] on div "A/C Unavailable Brussels (Brussels National) A/C Unavailable Kortrijk-Wevelgem" at bounding box center [886, 703] width 1360 height 43
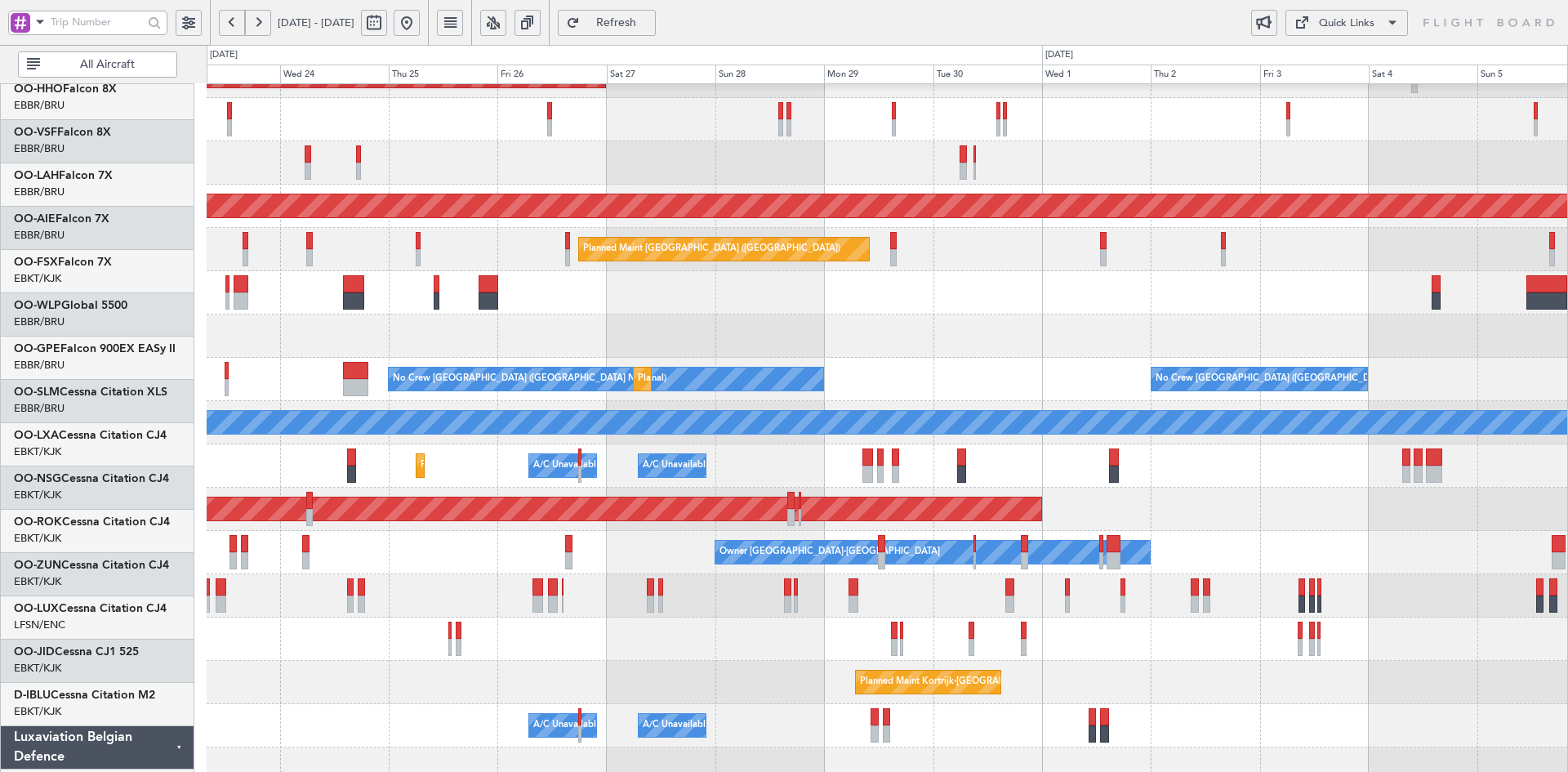
scroll to position [72, 0]
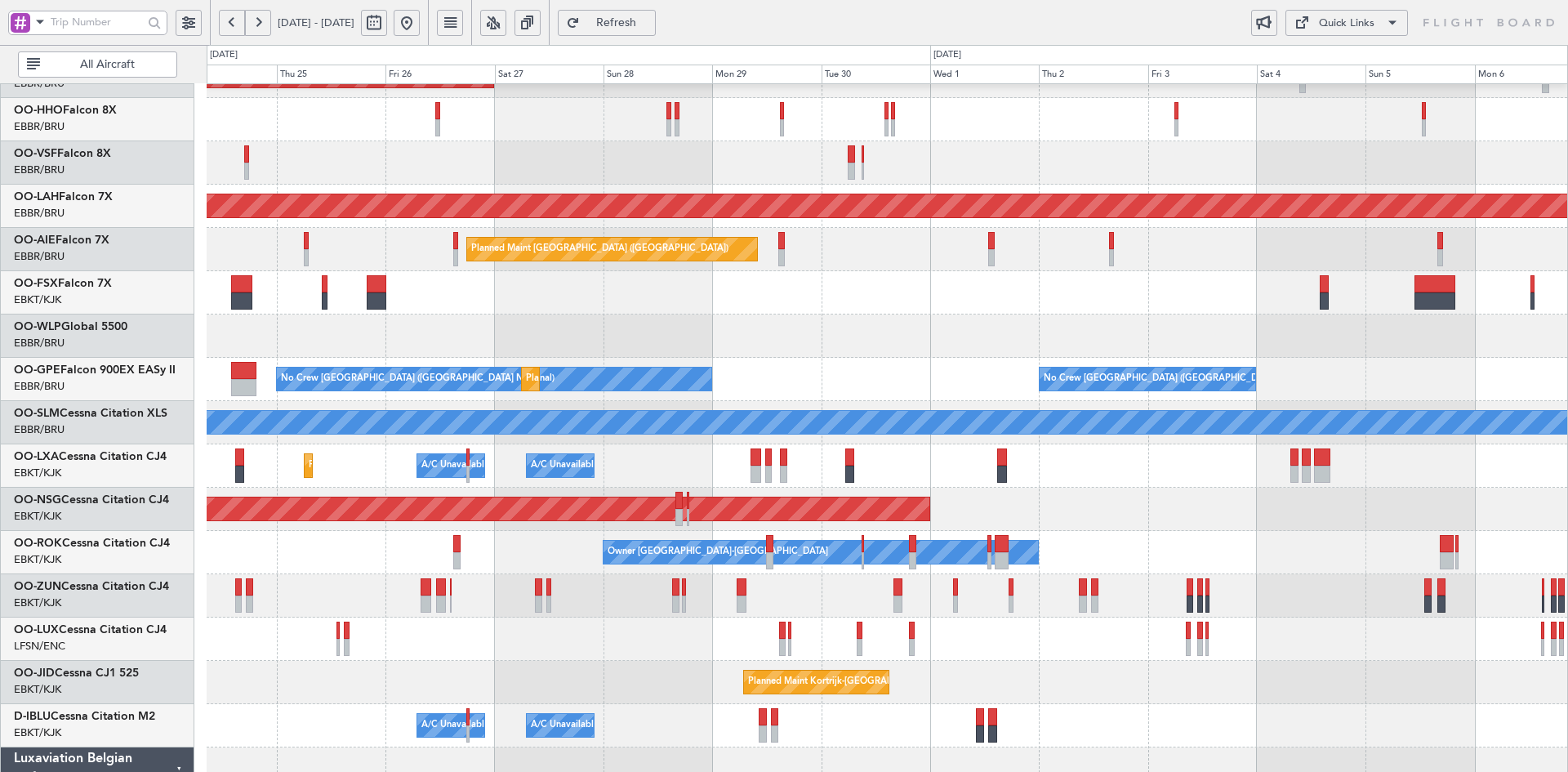
click at [752, 293] on div at bounding box center [886, 292] width 1360 height 43
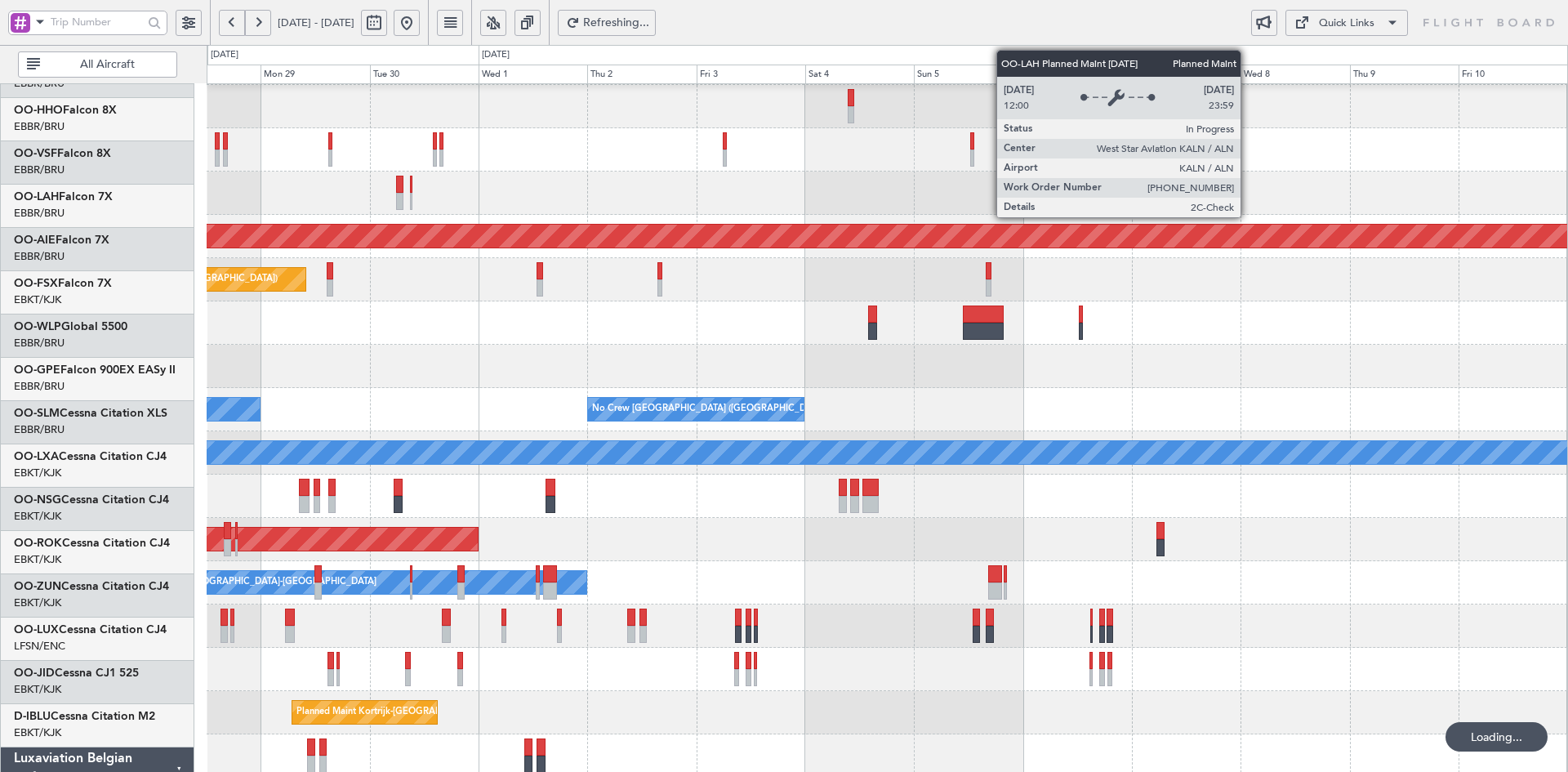
scroll to position [42, 0]
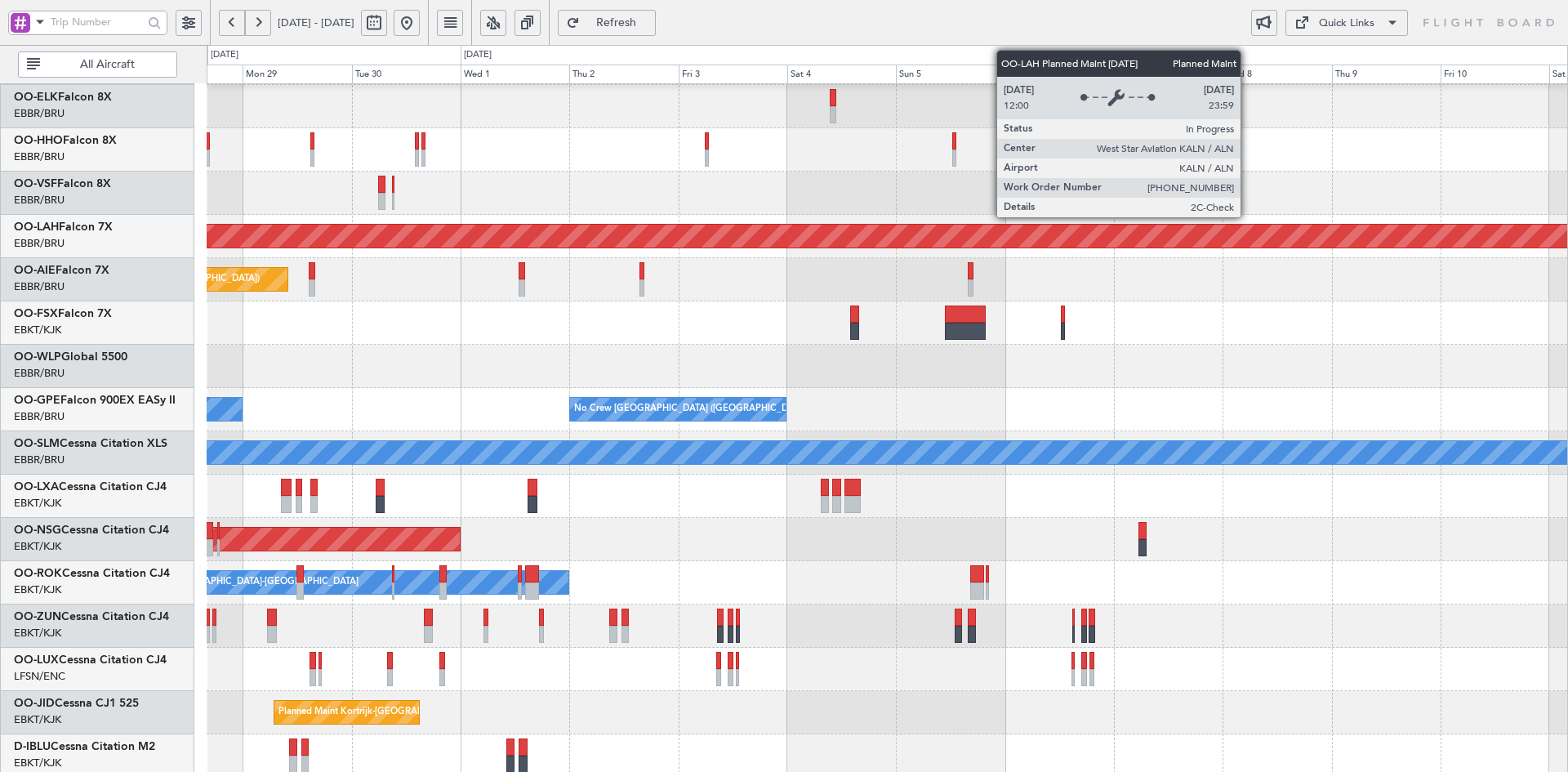
click at [877, 291] on div "Planned Maint [GEOGRAPHIC_DATA] ([GEOGRAPHIC_DATA])" at bounding box center [886, 279] width 1360 height 43
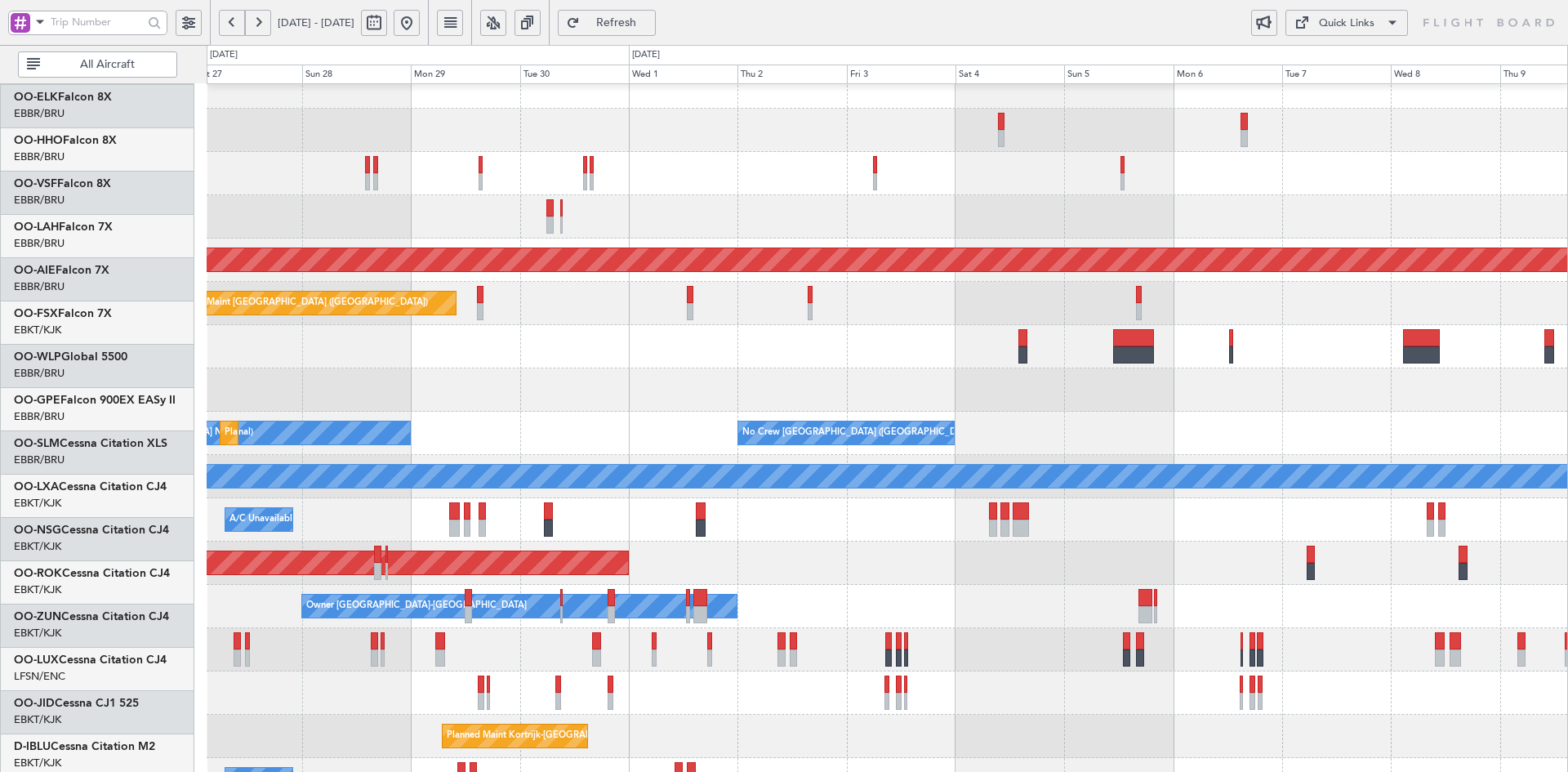
scroll to position [0, 0]
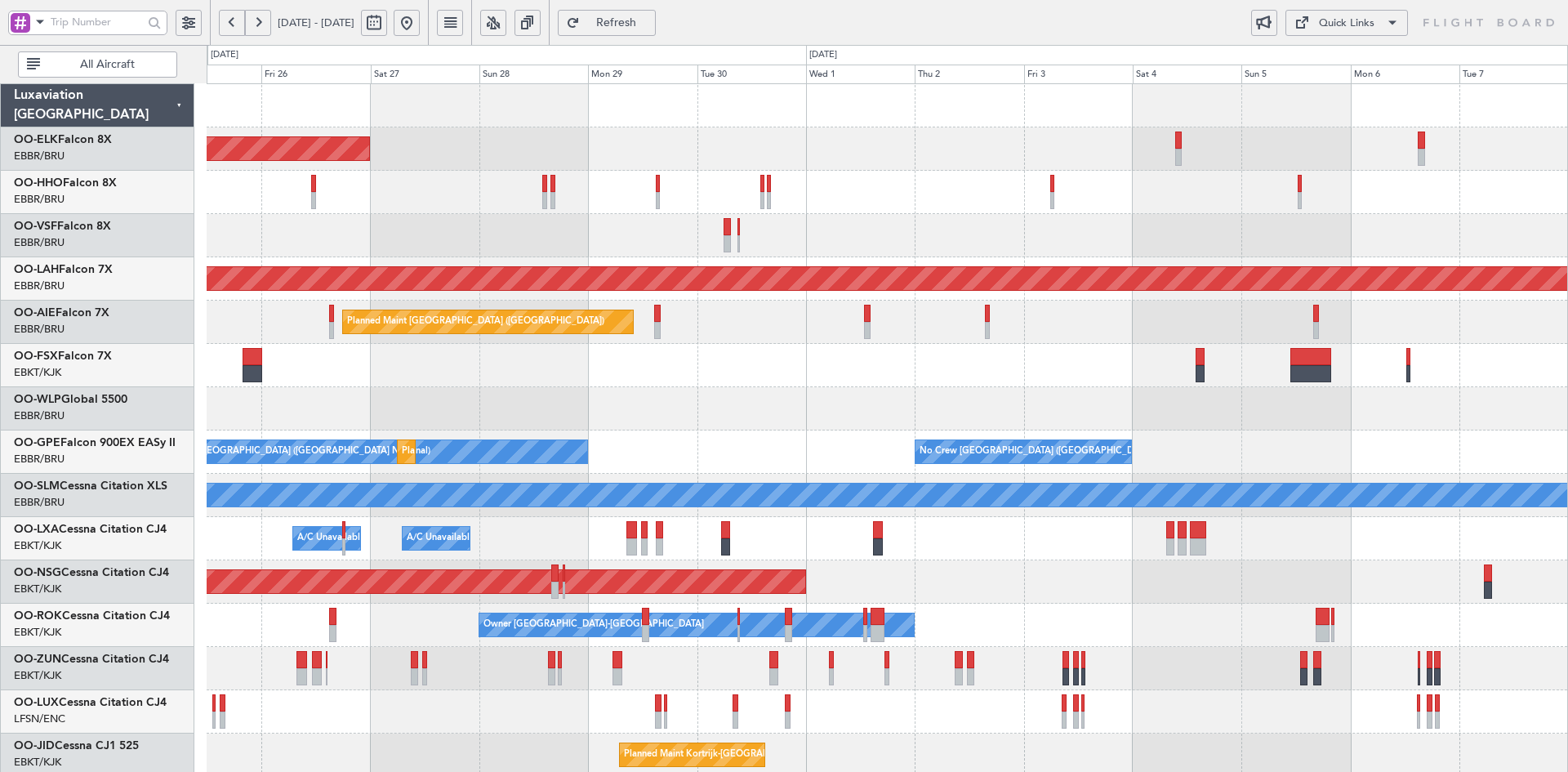
click at [1216, 424] on div "Planned Maint Kortrijk-Wevelgem Planned Maint Alton-st Louis (St Louis Regl) Pl…" at bounding box center [886, 516] width 1360 height 866
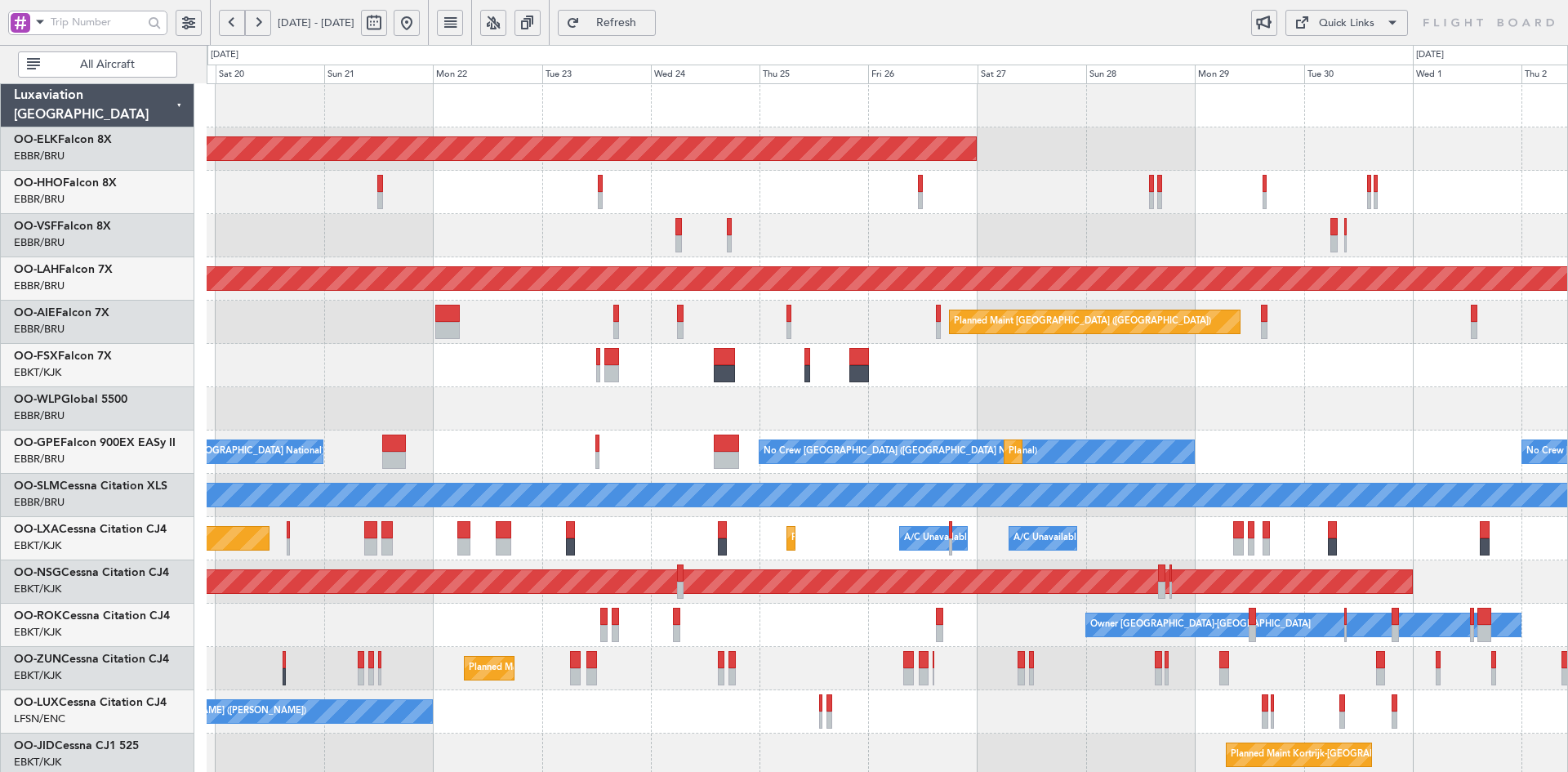
click at [1346, 183] on div "Planned Maint Kortrijk-Wevelgem Planned Maint Alton-st Louis (St Louis Regl) Pl…" at bounding box center [886, 516] width 1360 height 866
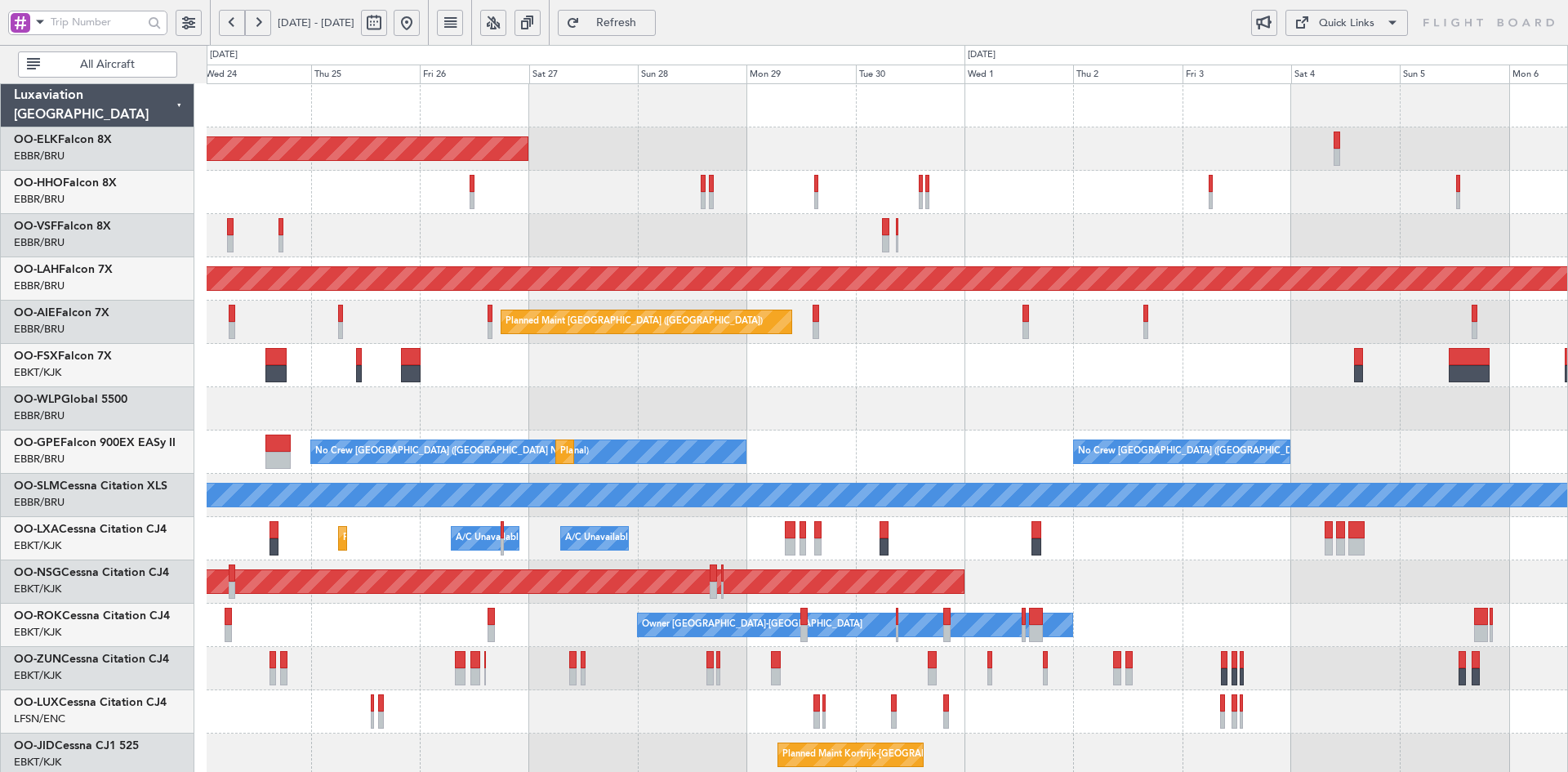
click at [749, 342] on div "Planned Maint [GEOGRAPHIC_DATA] ([GEOGRAPHIC_DATA])" at bounding box center [886, 323] width 1360 height 43
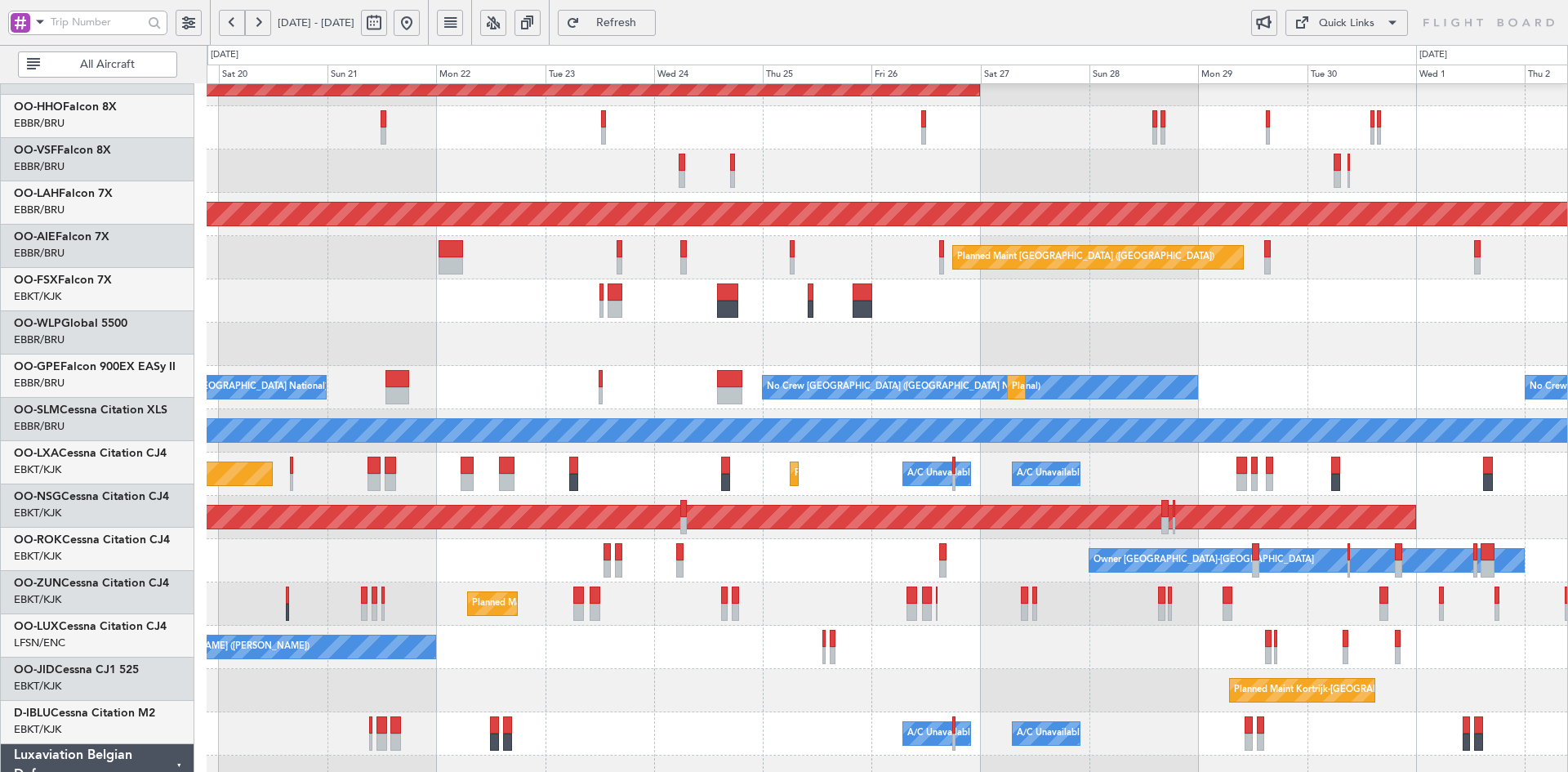
scroll to position [59, 0]
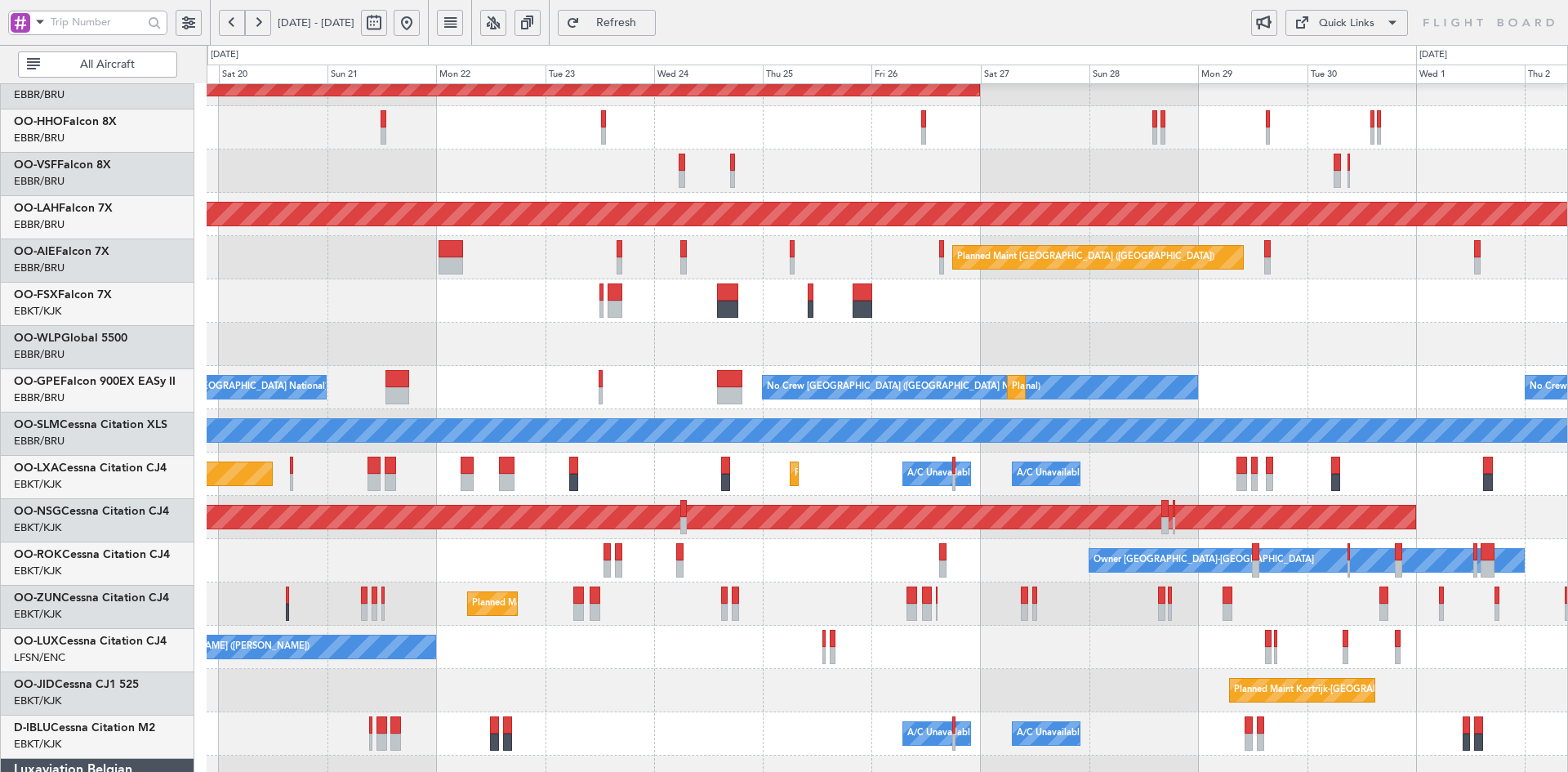
click at [1314, 386] on div "No Crew Brussels (Brussels National) No Crew Brussels (Brussels National) Plann…" at bounding box center [886, 387] width 1360 height 43
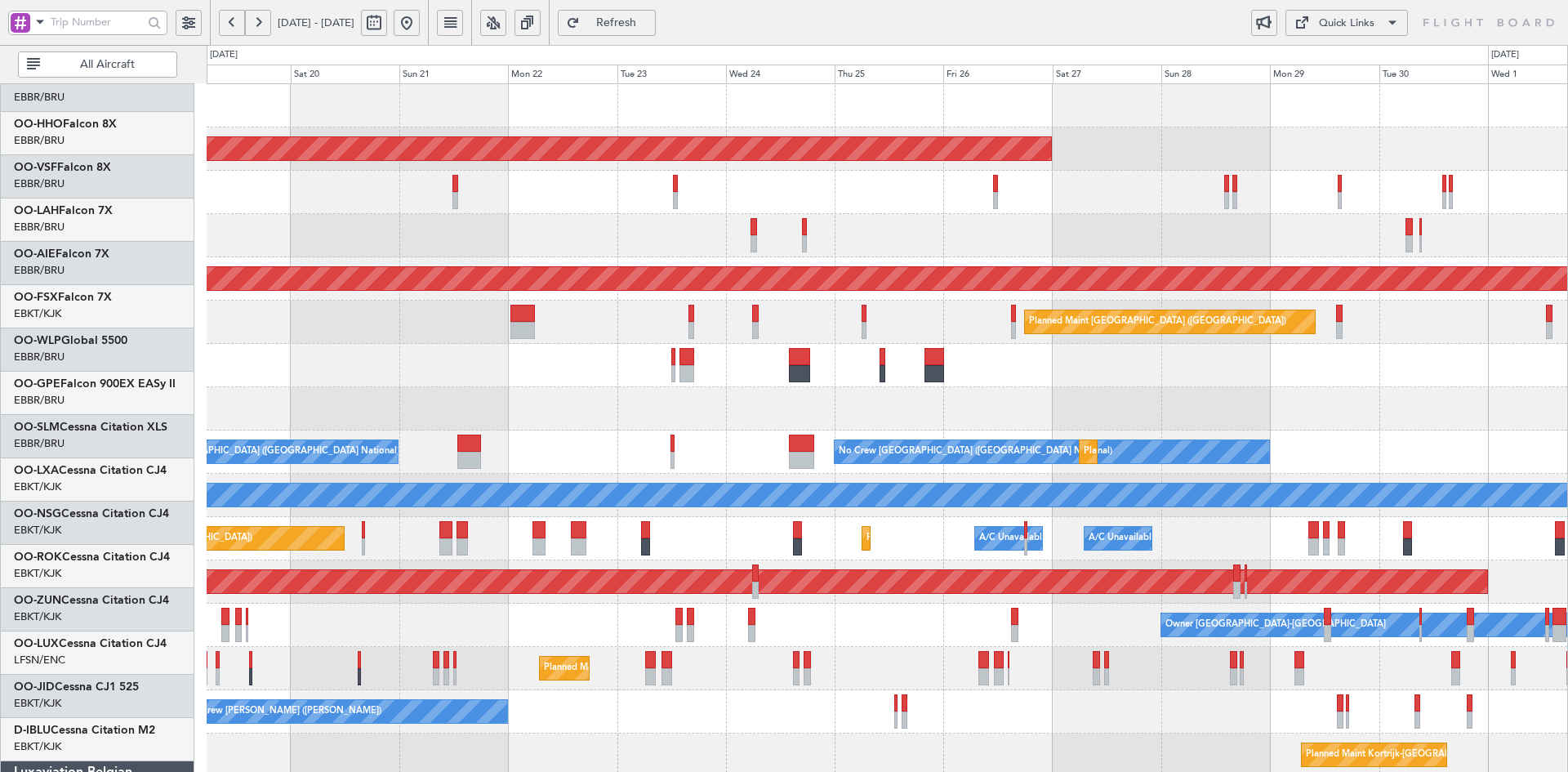
scroll to position [0, 0]
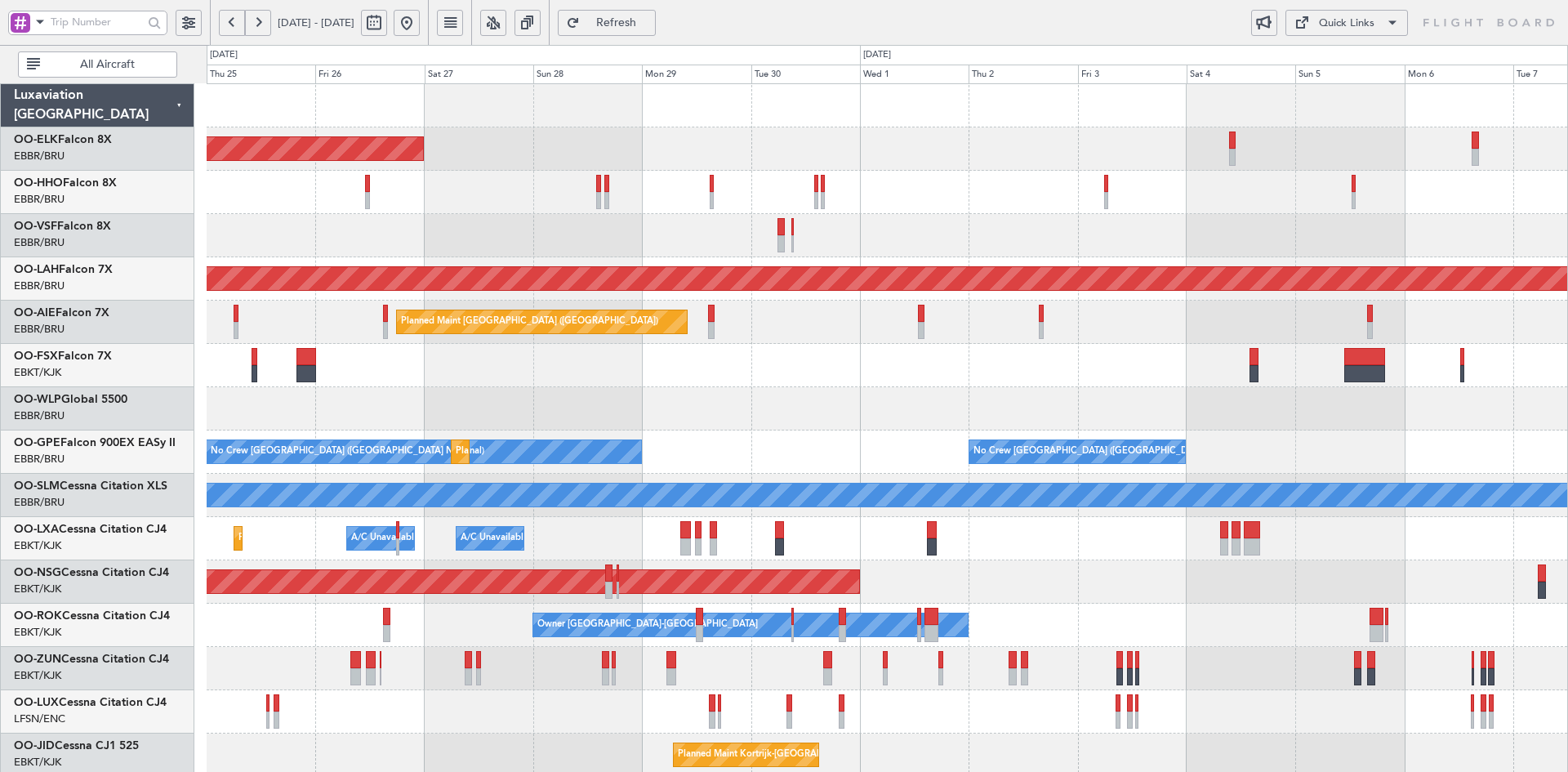
click at [763, 465] on div "Planned Maint Kortrijk-Wevelgem Planned Maint Alton-st Louis (St Louis Regl) Pl…" at bounding box center [886, 516] width 1360 height 866
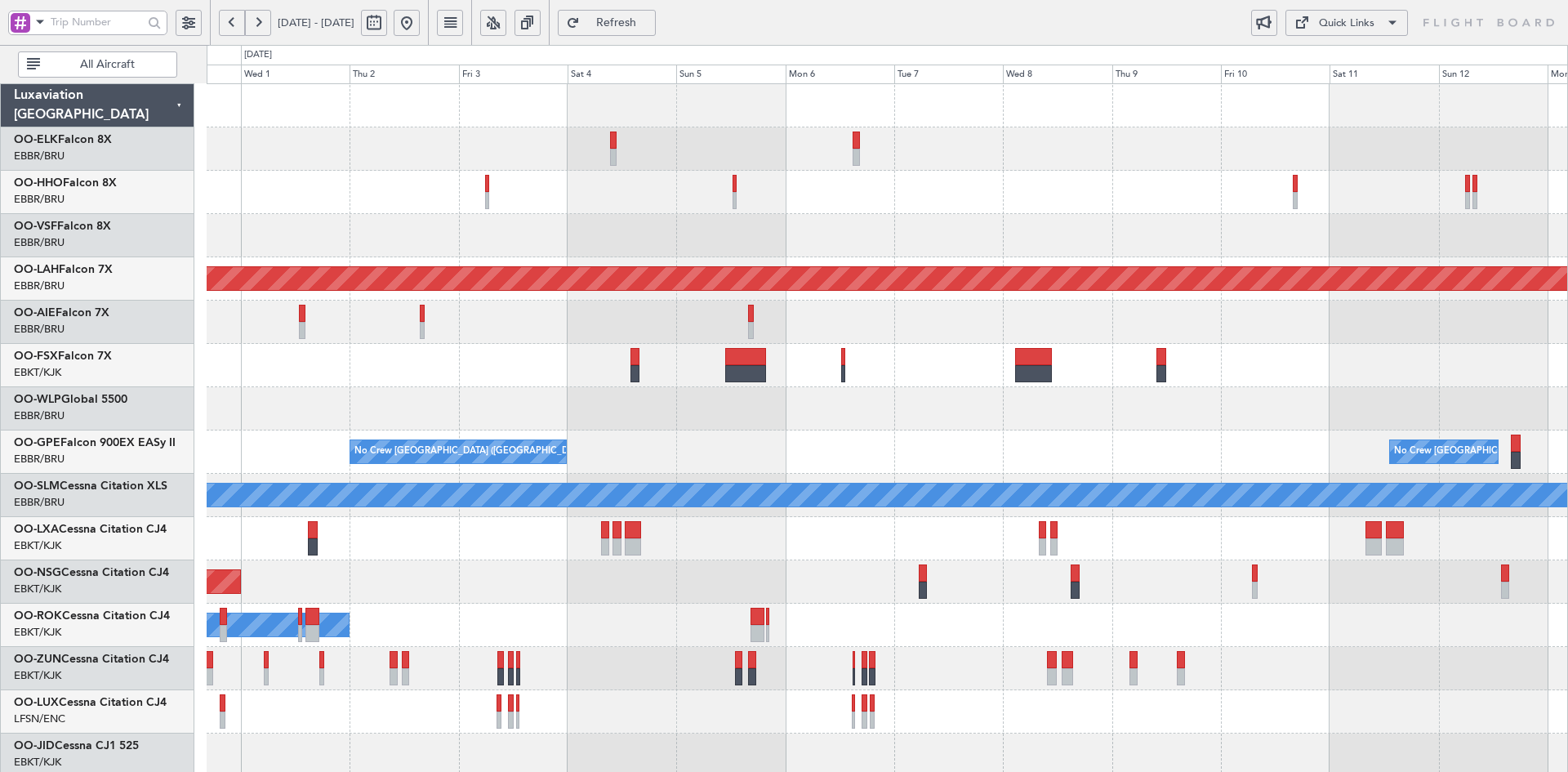
click at [719, 383] on div "Planned Maint Alton-st Louis (St Louis Regl) Planned Maint London (Farnborough)…" at bounding box center [886, 516] width 1360 height 866
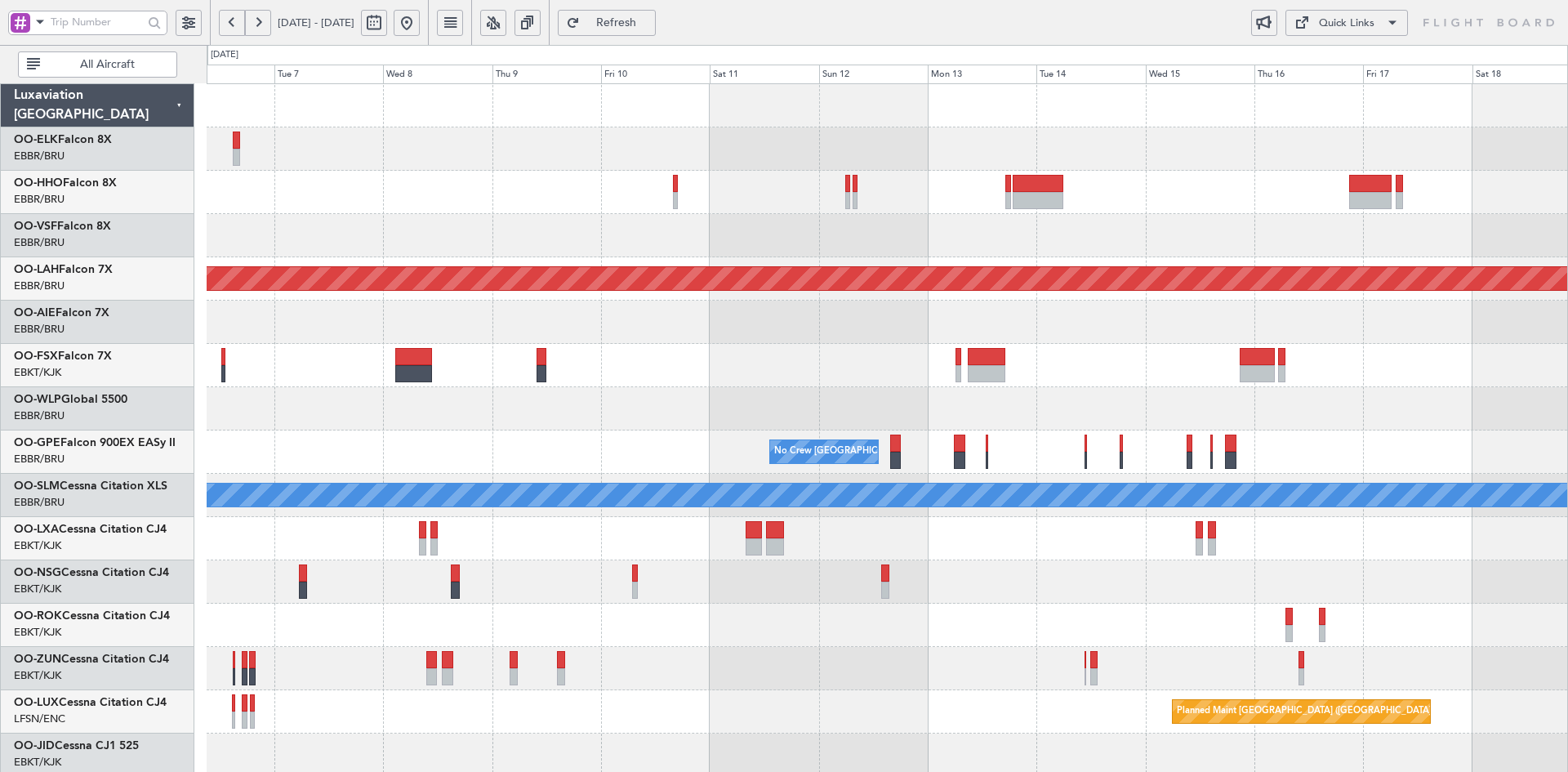
click at [700, 410] on div "Planned Maint Alton-st Louis (St Louis Regl) No Crew Brussels (Brussels Nationa…" at bounding box center [886, 516] width 1360 height 866
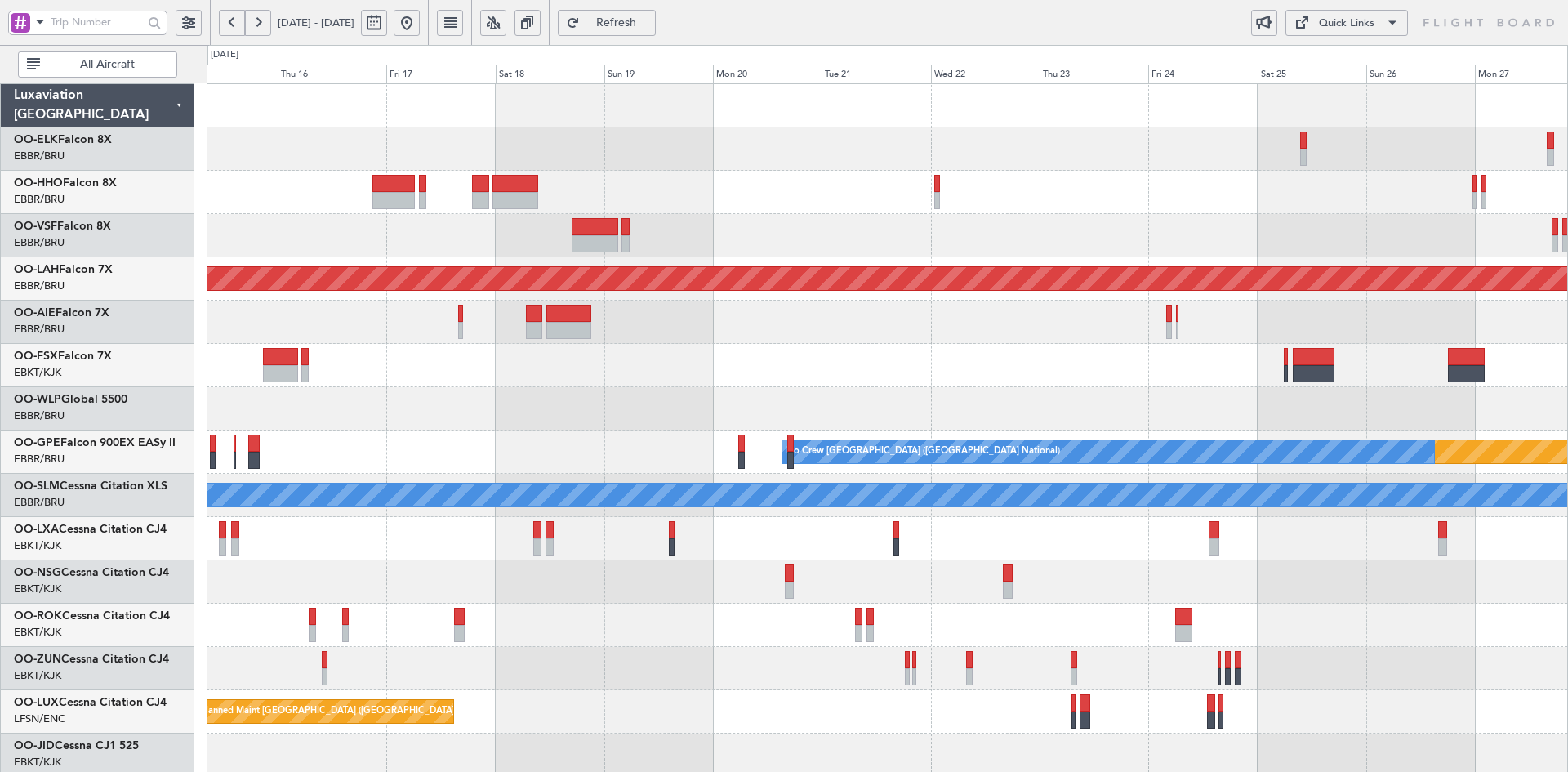
click at [833, 383] on div "Planned Maint Alton-st Louis (St Louis Regl) Planned Maint Nurnberg No Crew Bru…" at bounding box center [886, 516] width 1360 height 866
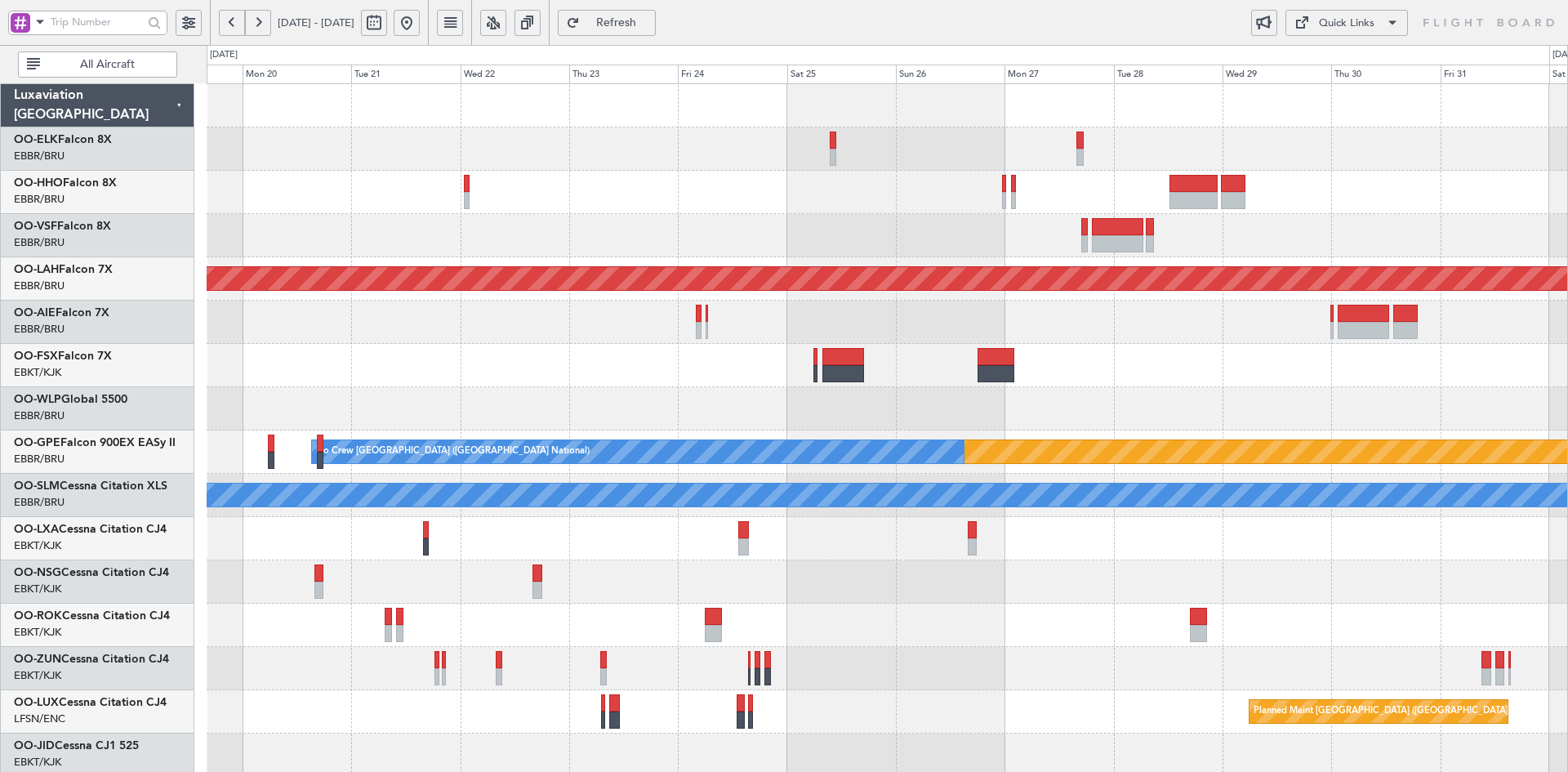
click at [859, 330] on div at bounding box center [886, 323] width 1360 height 43
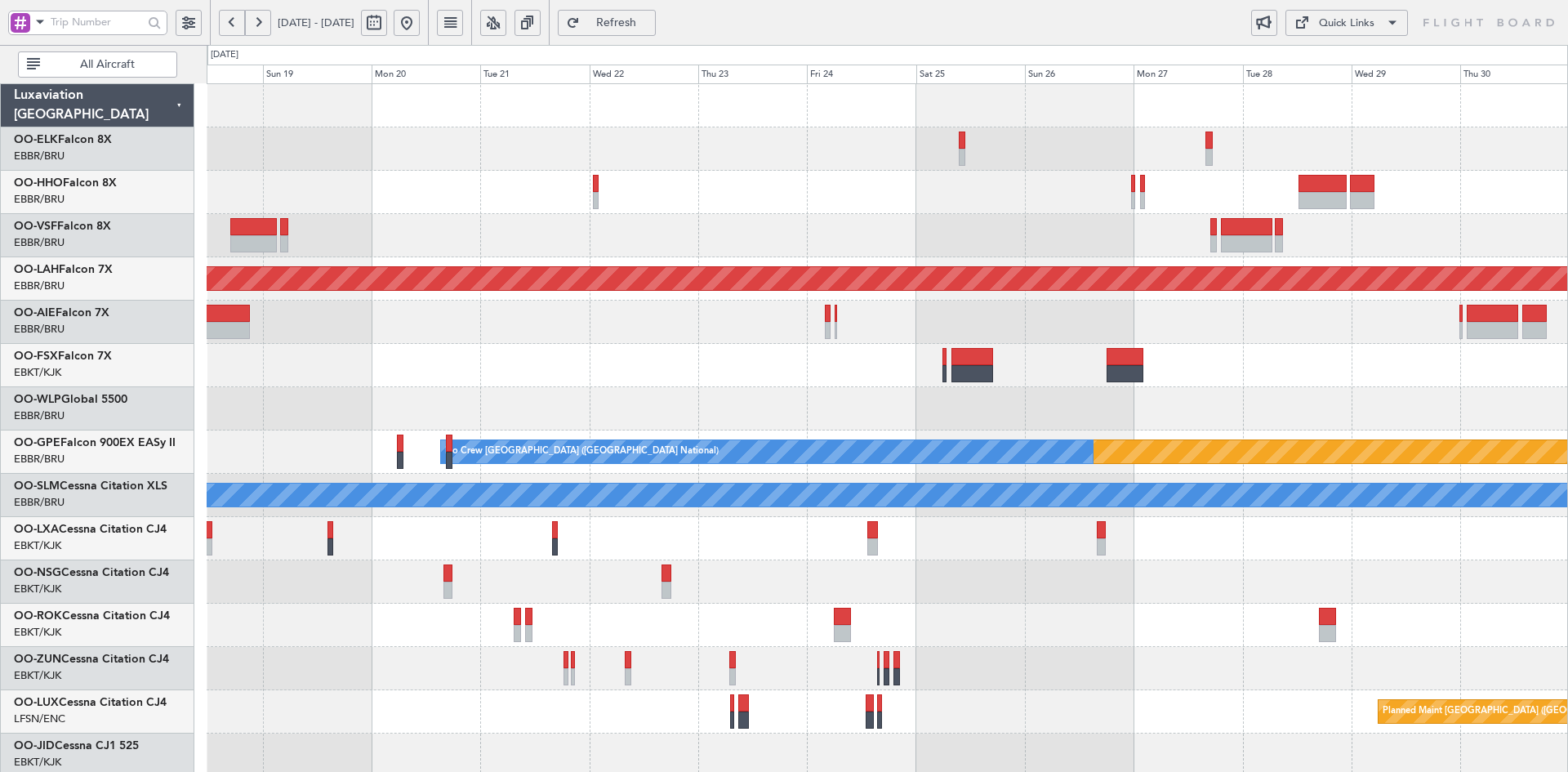
click at [661, 265] on div "Planned Maint Alton-st Louis (St Louis Regl) Planned Maint Nurnberg No Crew Bru…" at bounding box center [886, 516] width 1360 height 866
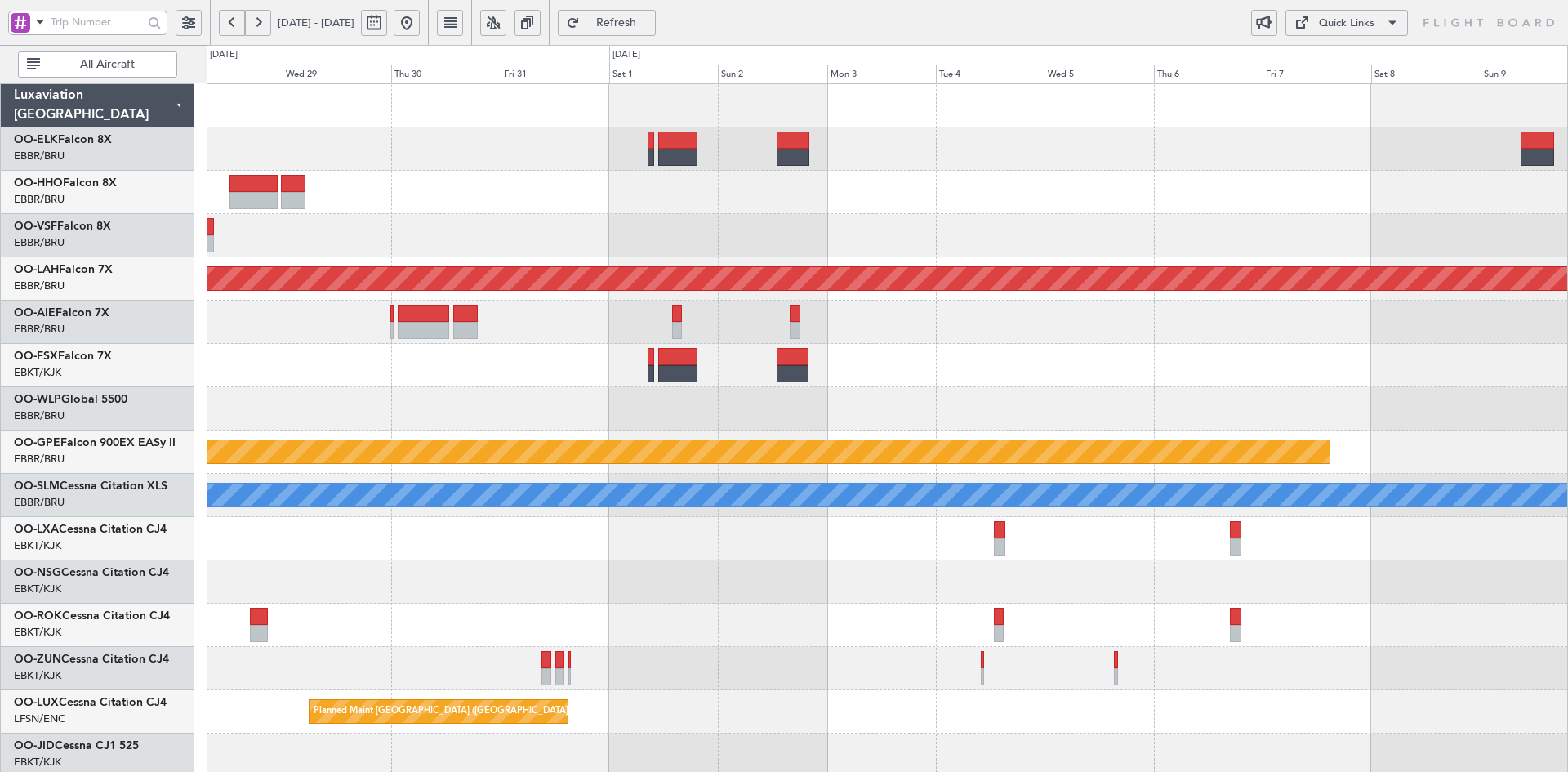
scroll to position [34, 0]
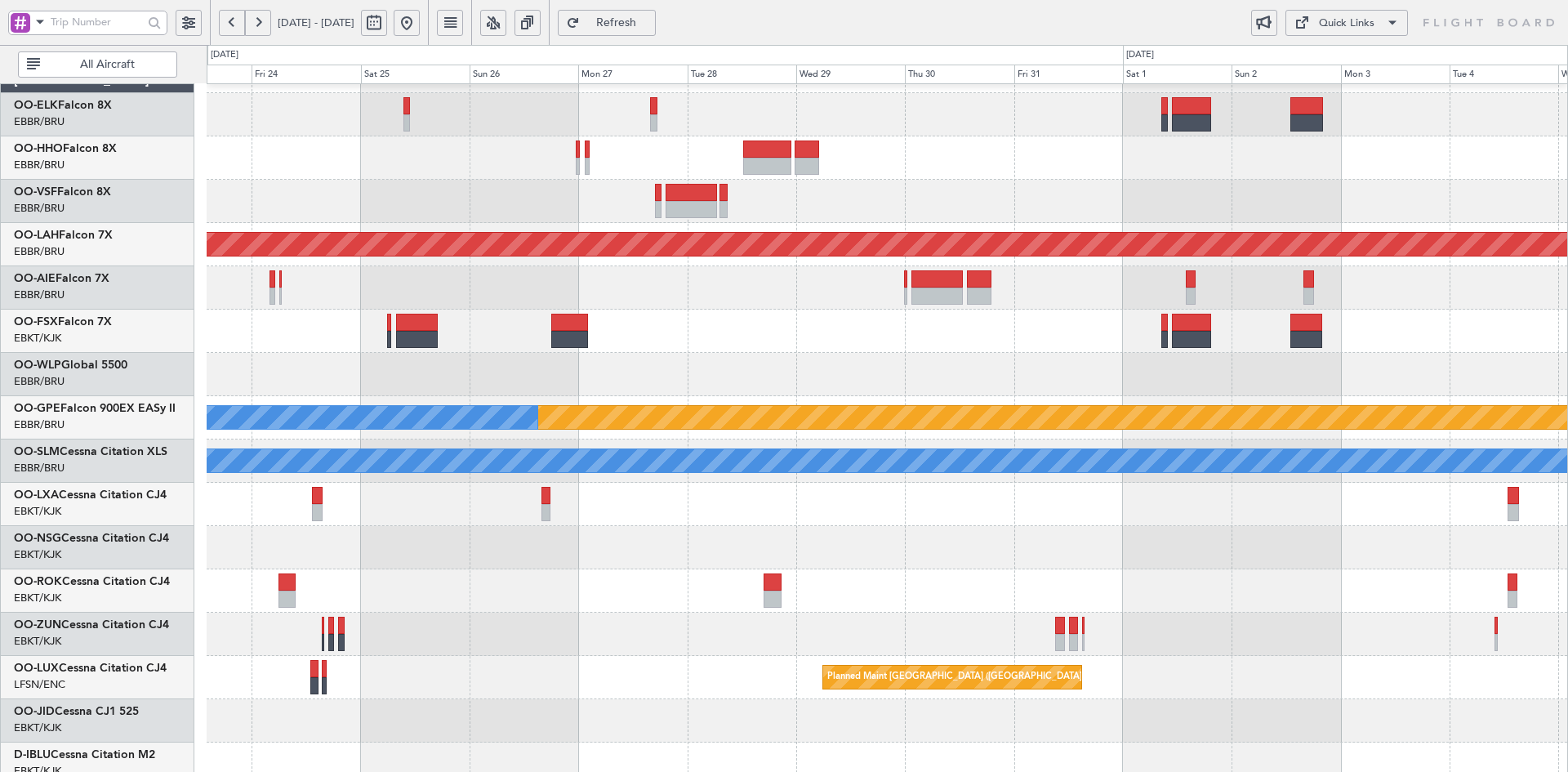
click at [1056, 190] on div at bounding box center [886, 201] width 1360 height 43
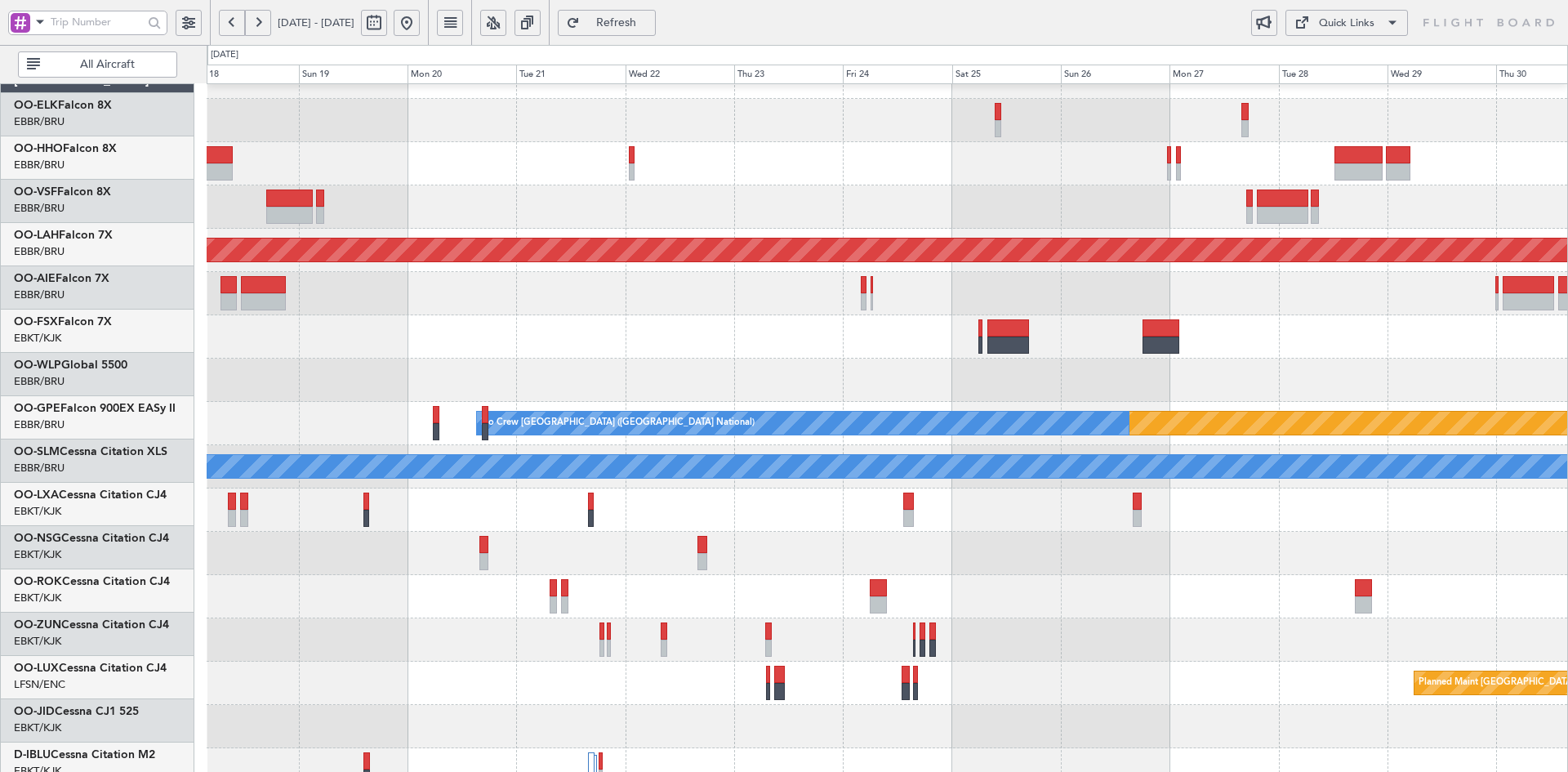
scroll to position [28, 0]
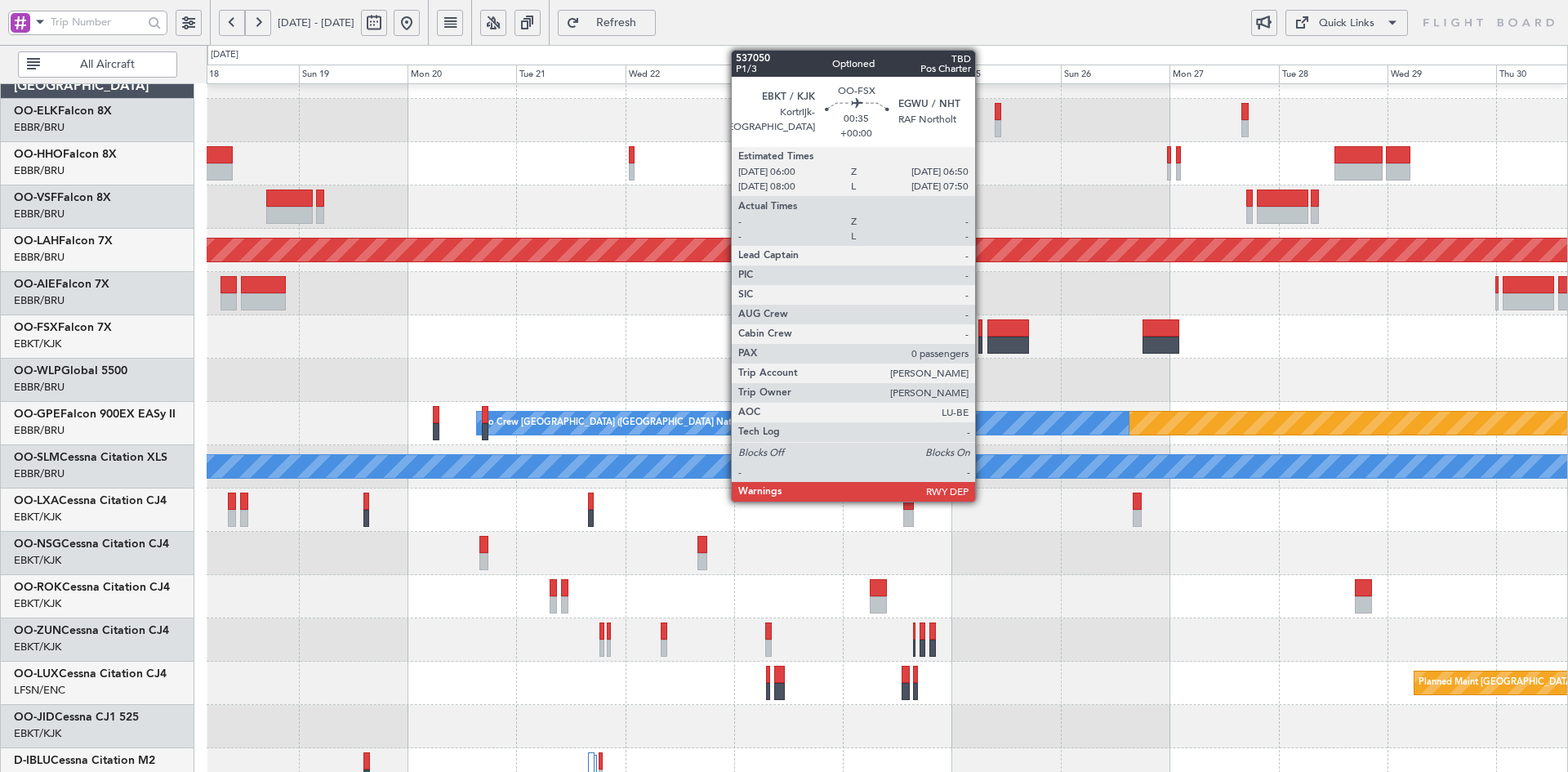
click at [982, 350] on div at bounding box center [980, 345] width 4 height 17
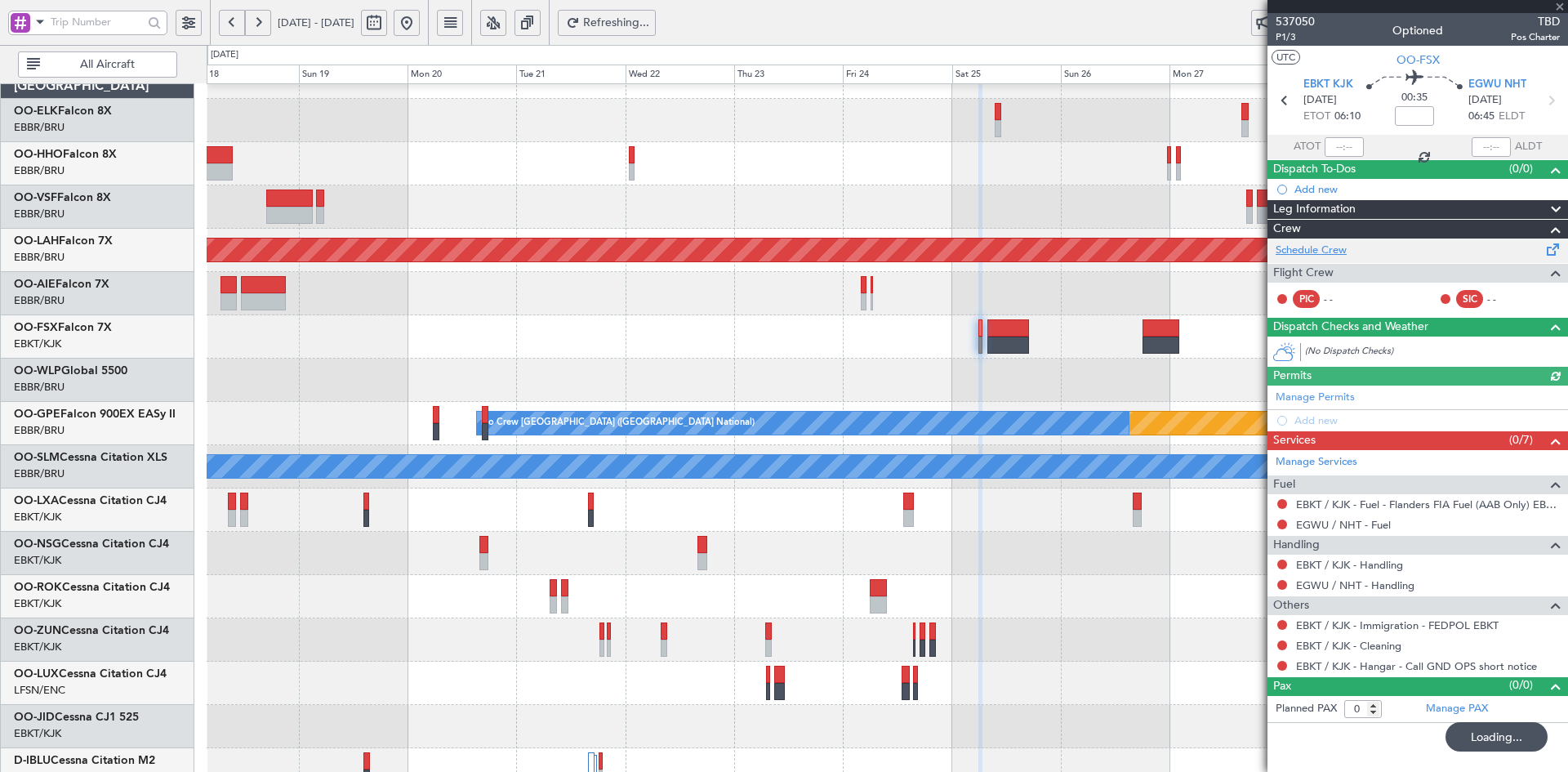
click at [1319, 247] on link "Schedule Crew" at bounding box center [1311, 250] width 71 height 16
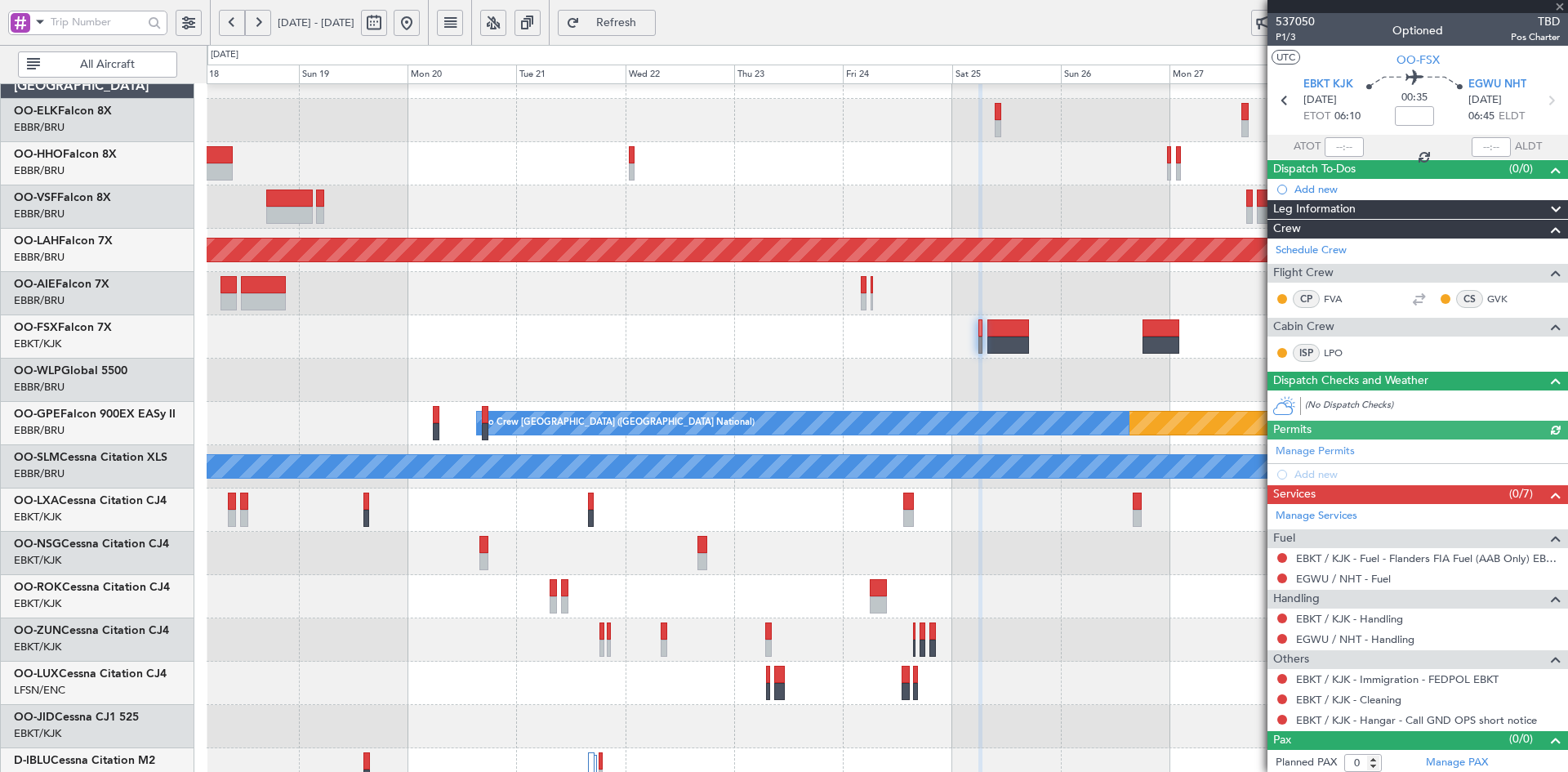
click at [1051, 317] on div "Planned Maint Alton-st Louis (St Louis Regl) Planned Maint Nurnberg No Crew Bru…" at bounding box center [886, 488] width 1360 height 866
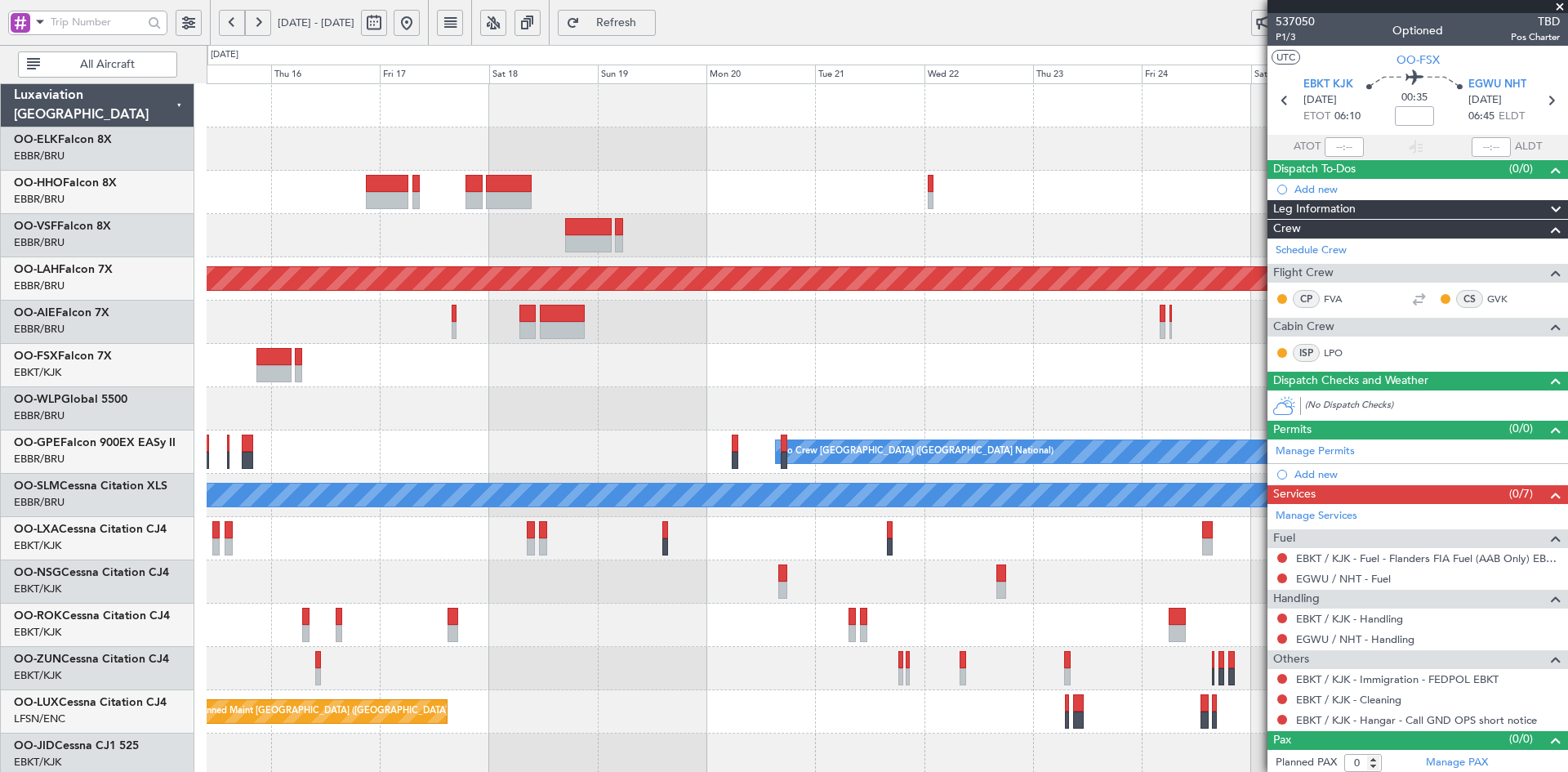
click at [1128, 199] on div at bounding box center [886, 193] width 1360 height 43
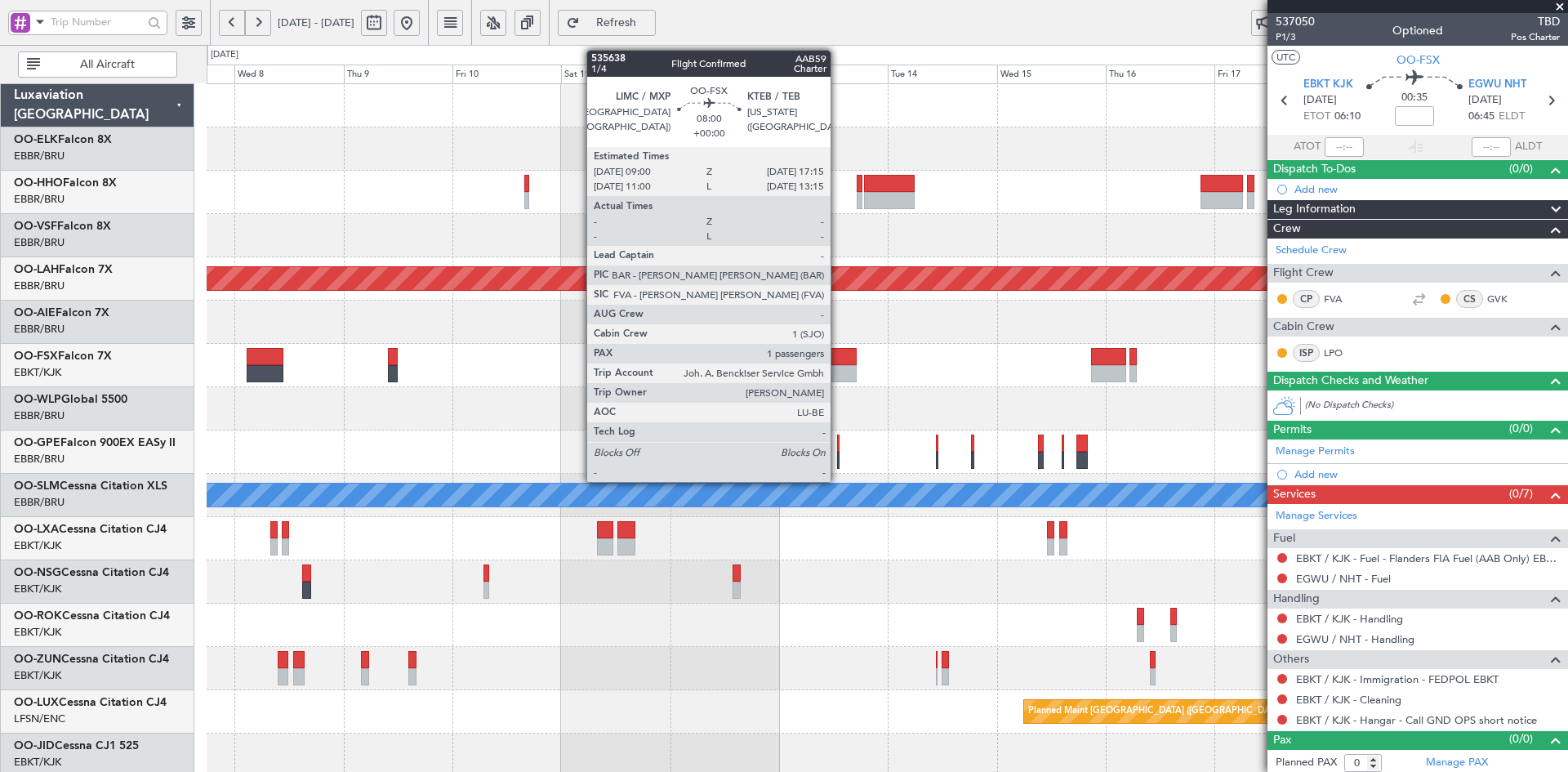
click at [838, 366] on div at bounding box center [838, 373] width 38 height 17
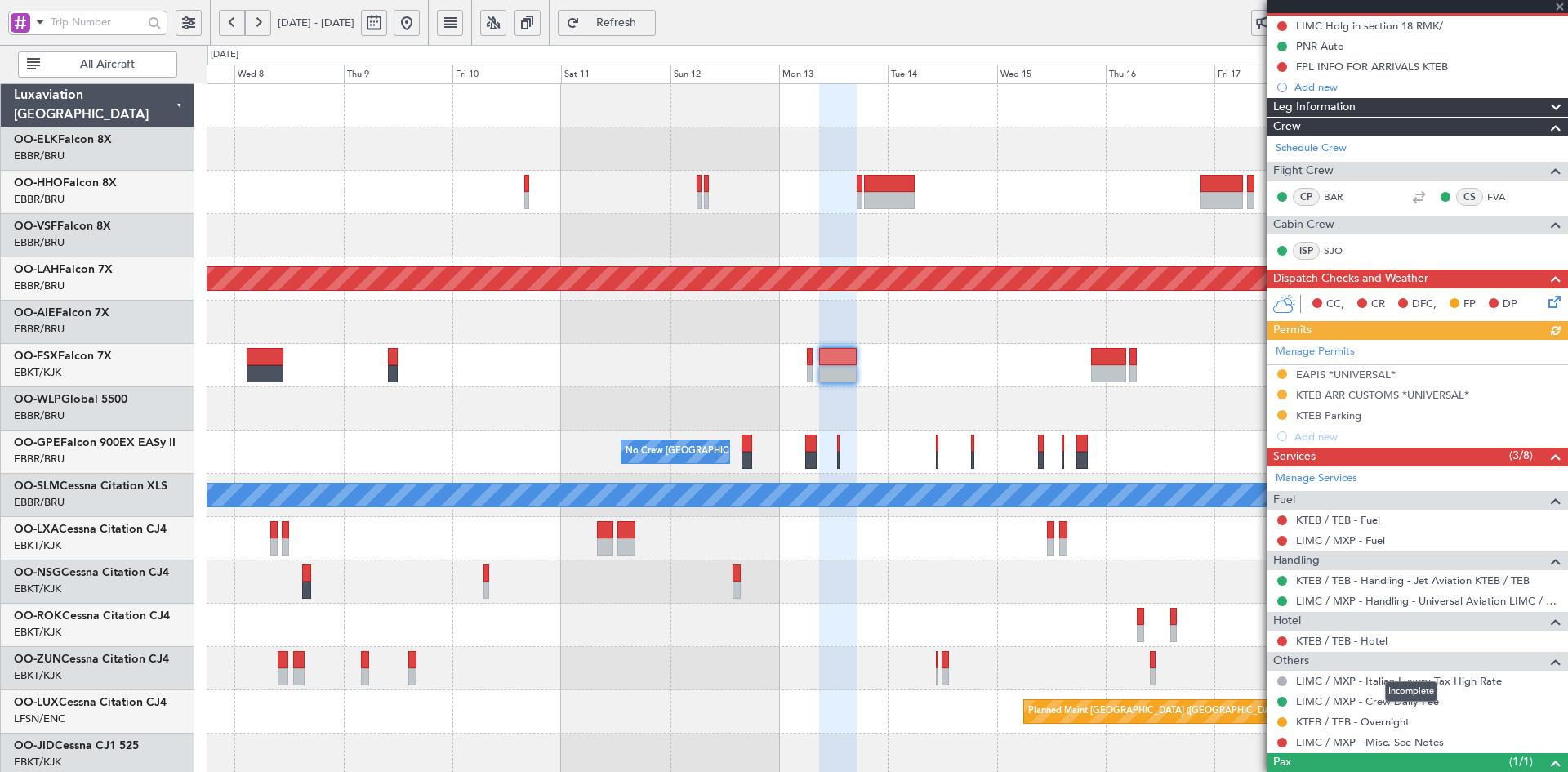
scroll to position [227, 0]
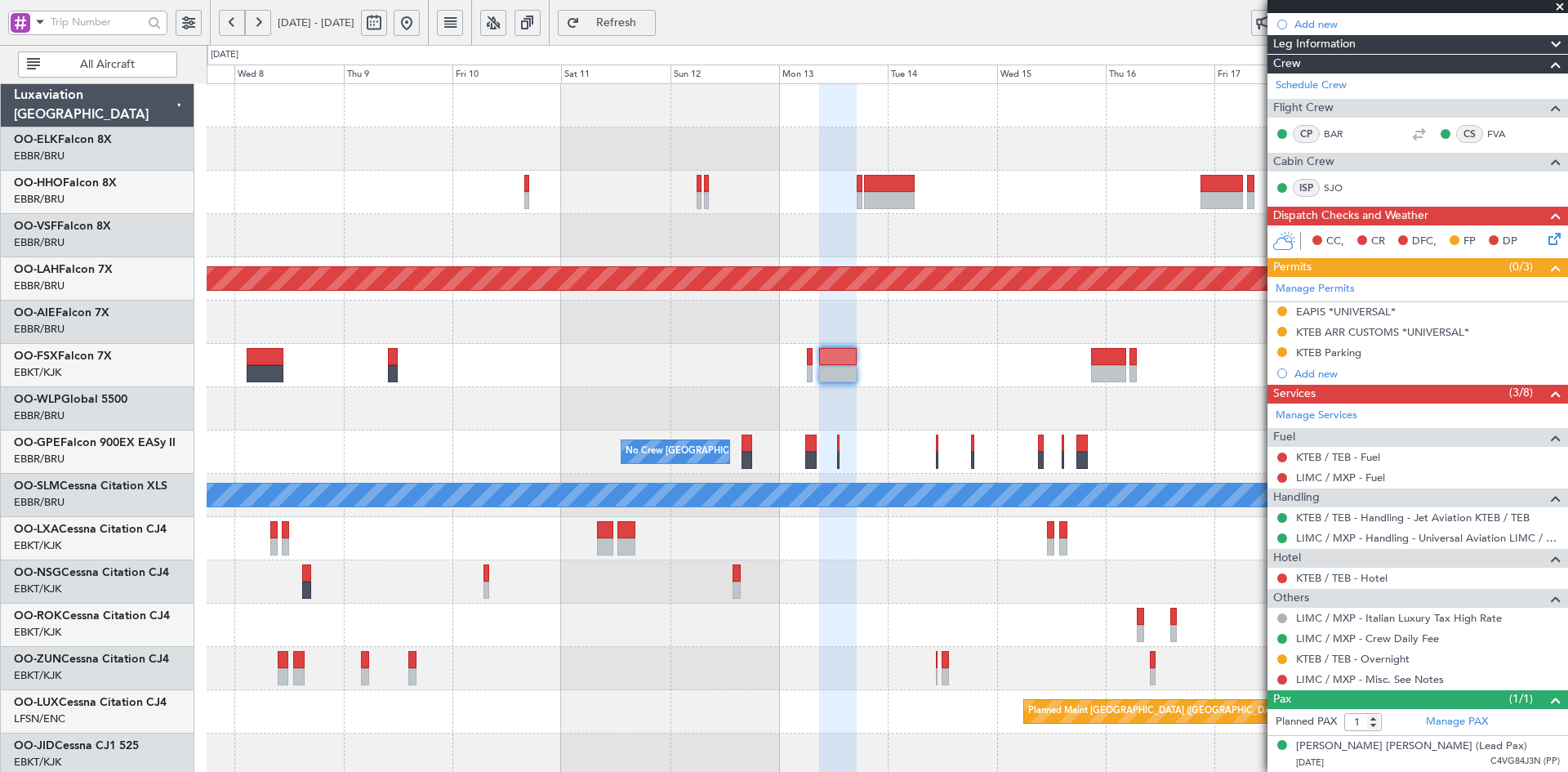
click at [1558, 8] on span at bounding box center [1559, 8] width 16 height 15
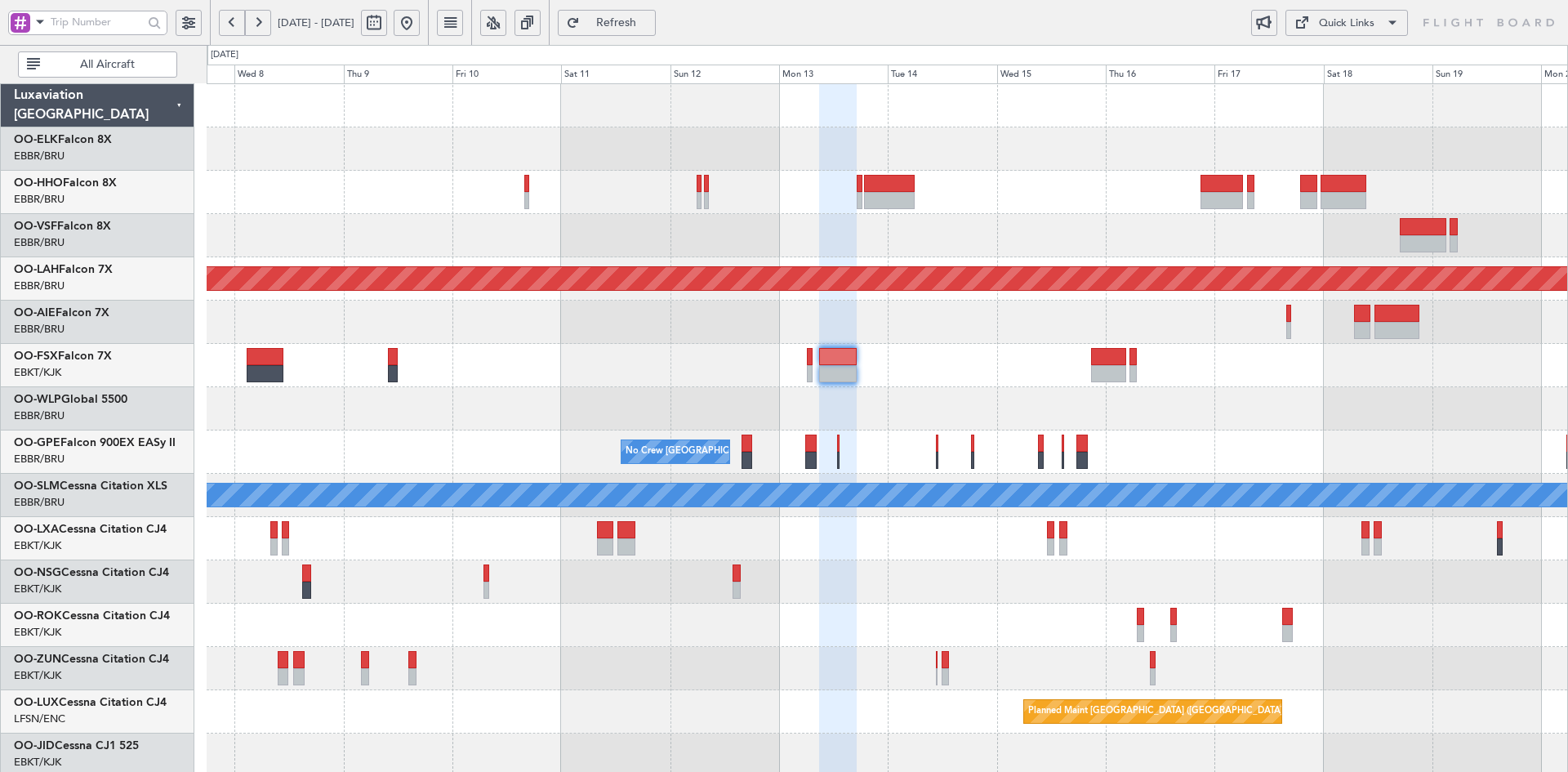
type input "0"
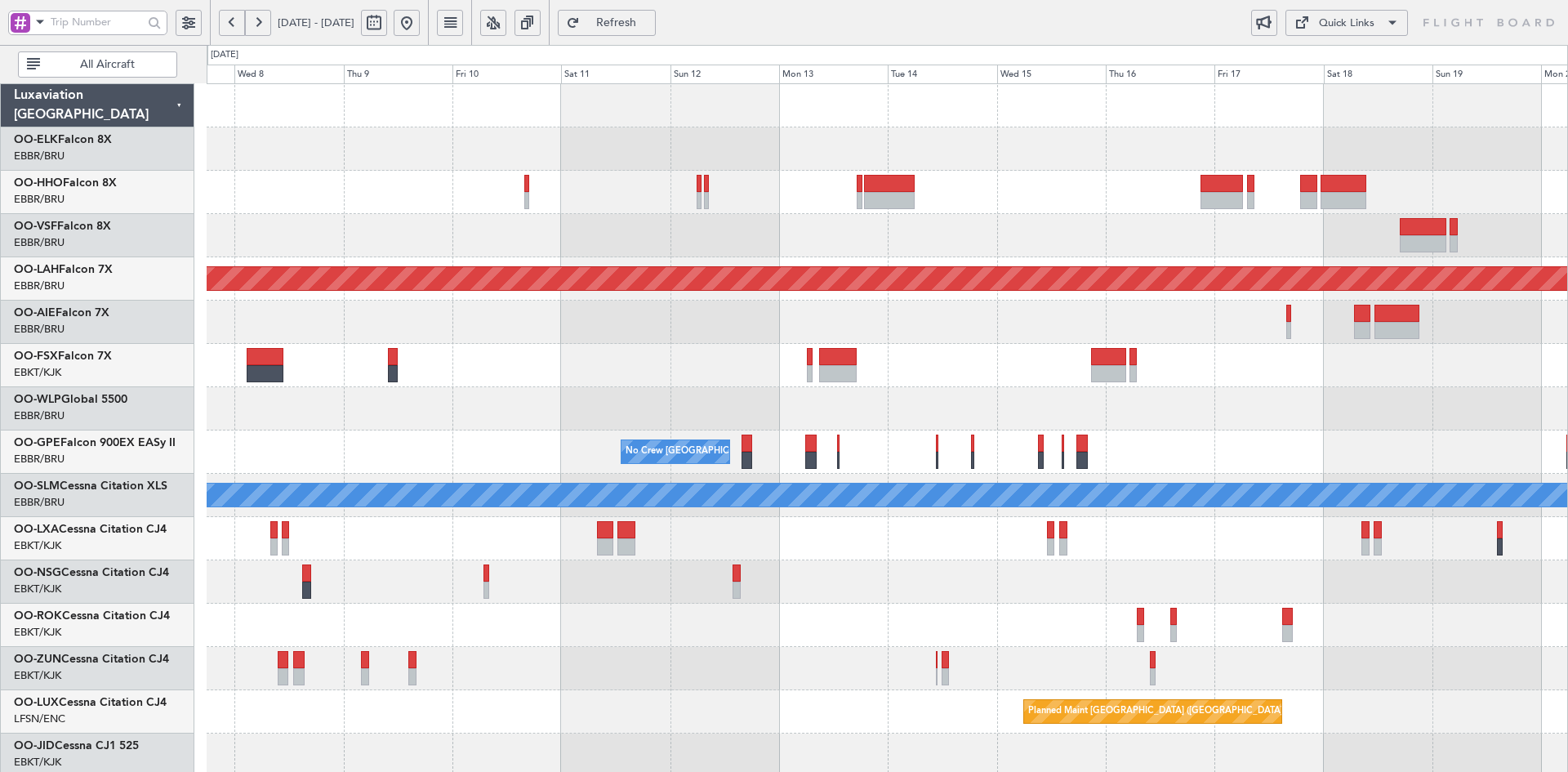
click at [919, 345] on div "Planned Maint Alton-st Louis (St Louis Regl) No Crew Brussels (Brussels Nationa…" at bounding box center [886, 516] width 1360 height 866
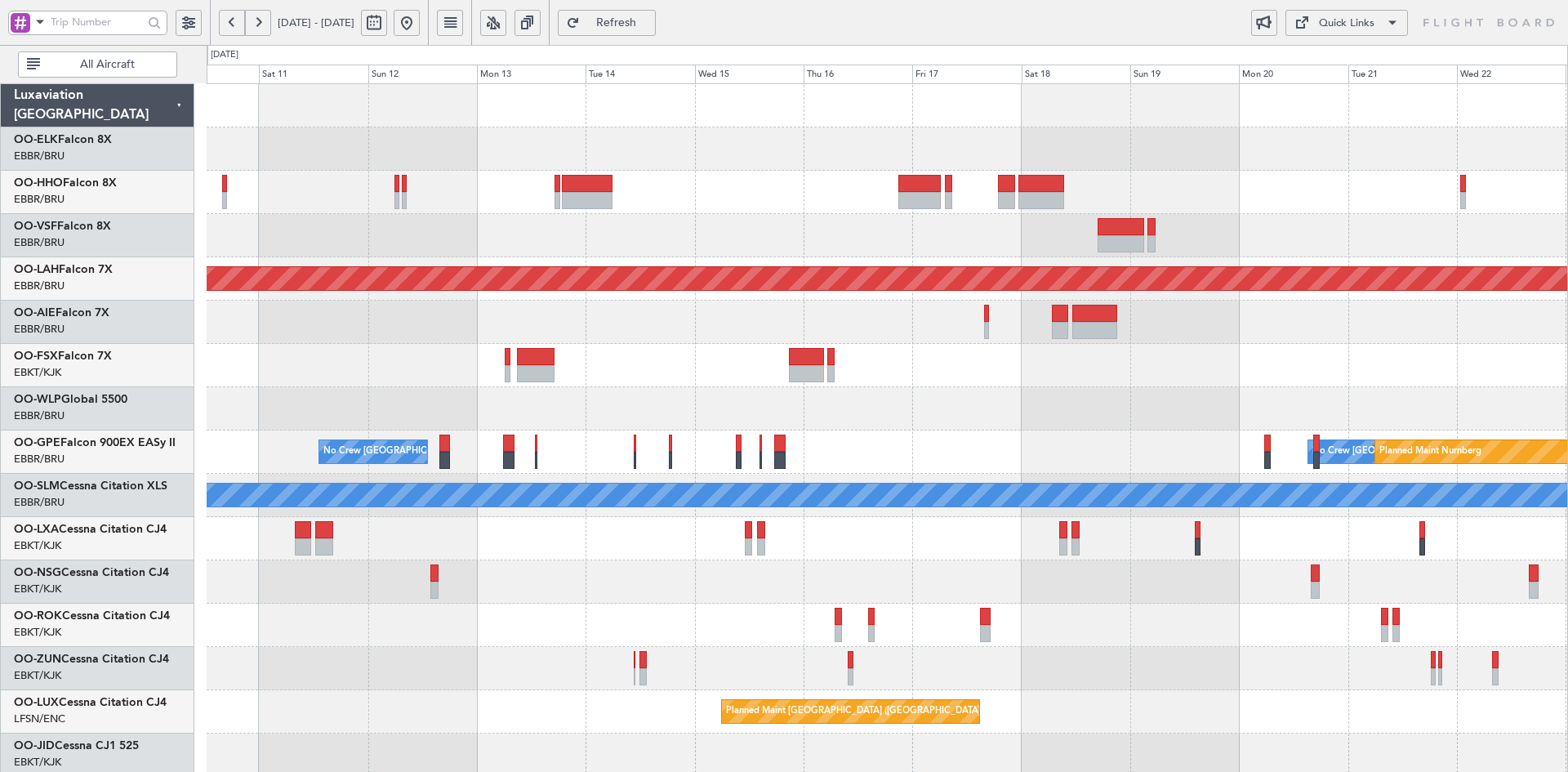
click at [767, 193] on div at bounding box center [886, 193] width 1360 height 43
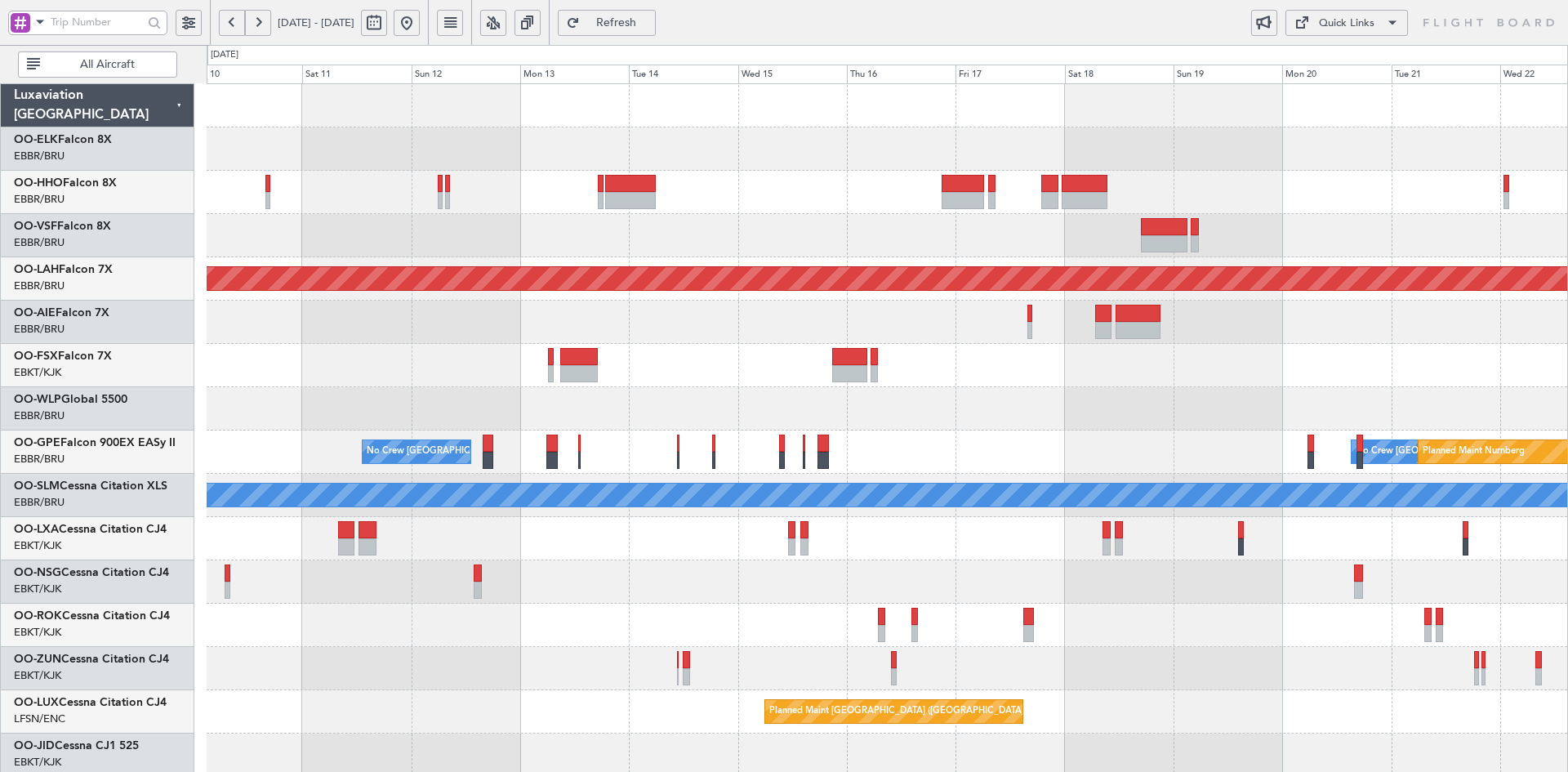
click at [873, 384] on div at bounding box center [886, 366] width 1360 height 43
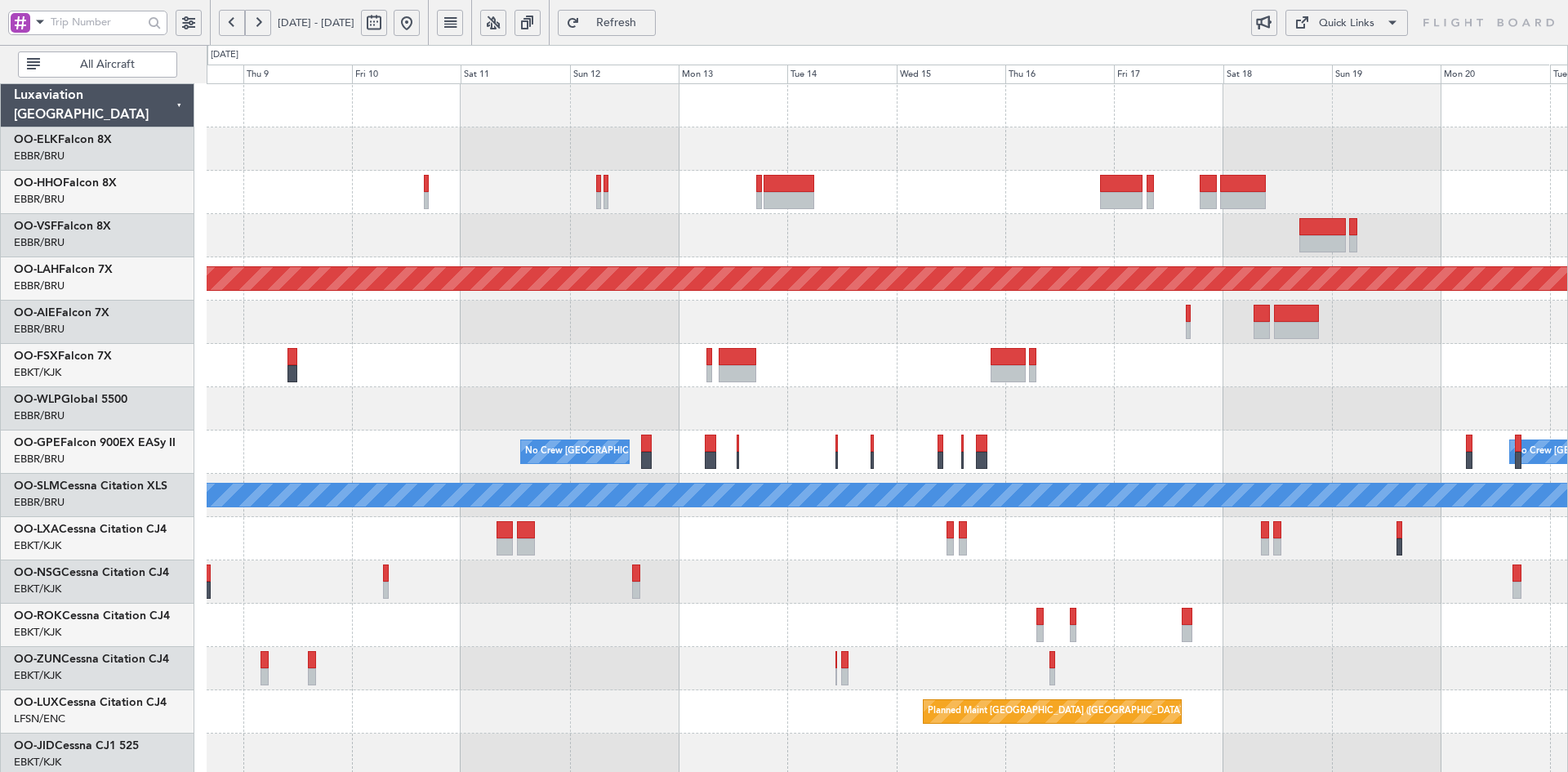
scroll to position [11, 0]
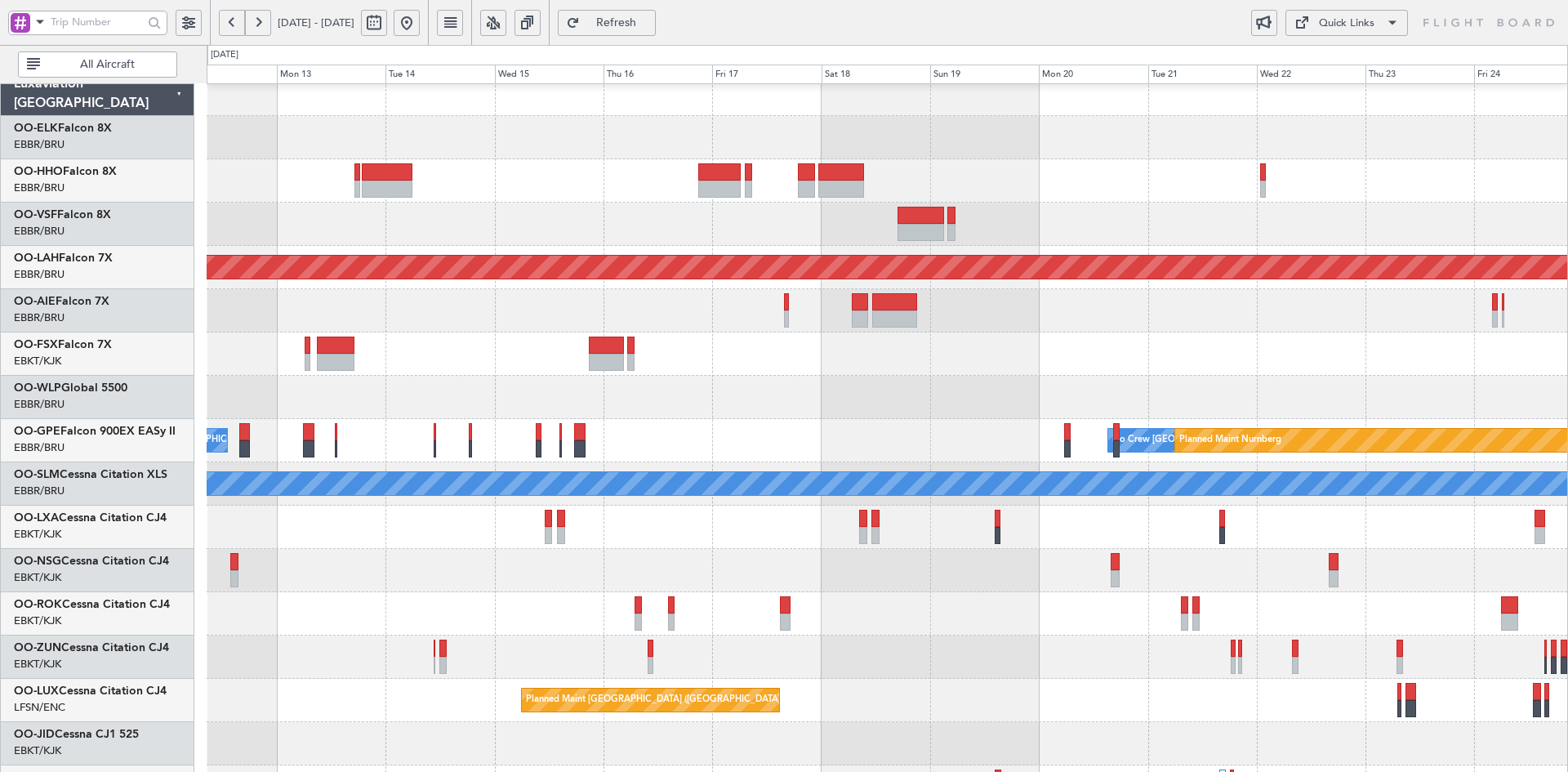
click at [810, 422] on div "No Crew Brussels (Brussels National) No Crew Brussels (Brussels National) Plann…" at bounding box center [886, 441] width 1360 height 43
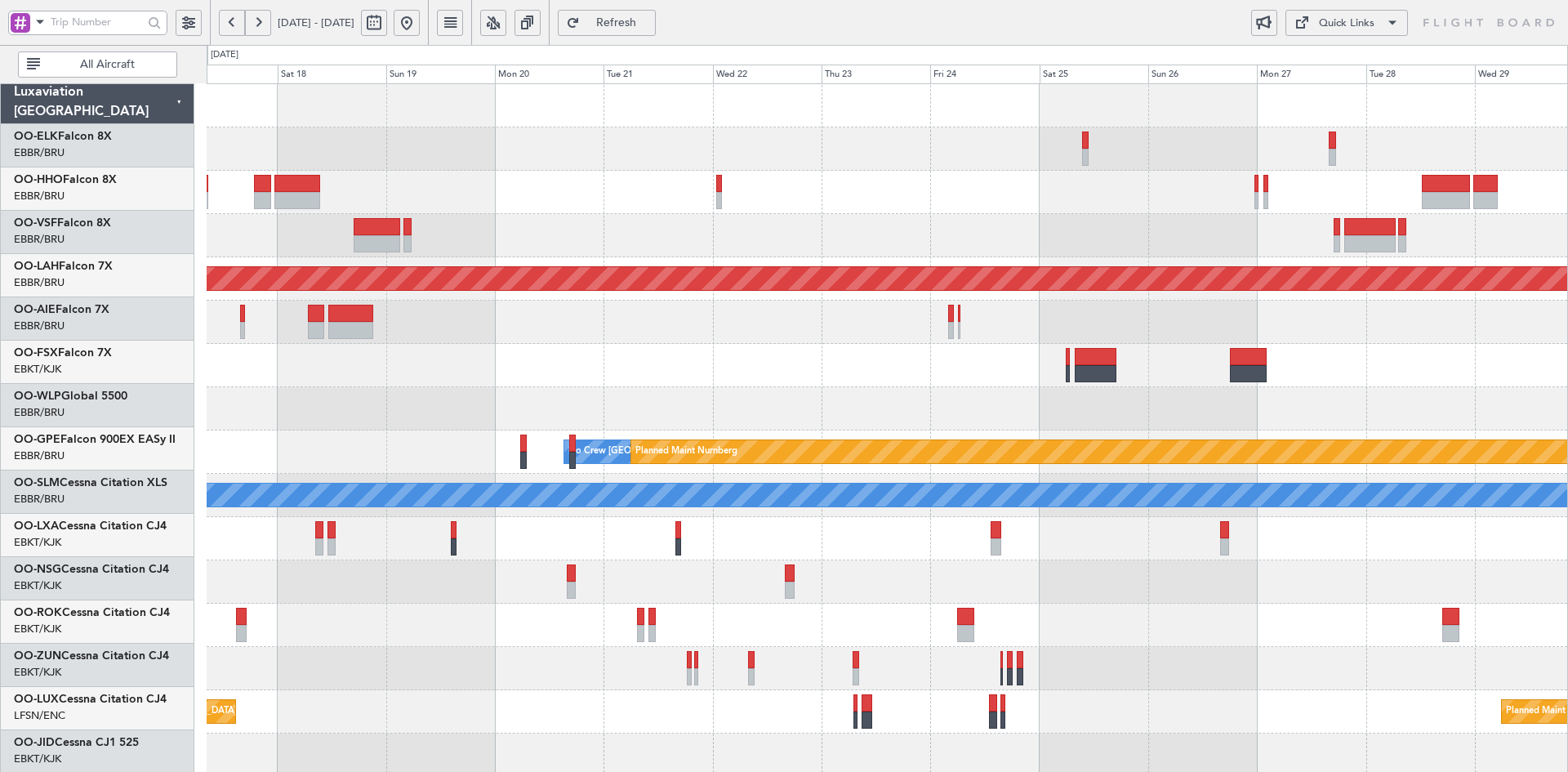
scroll to position [0, 0]
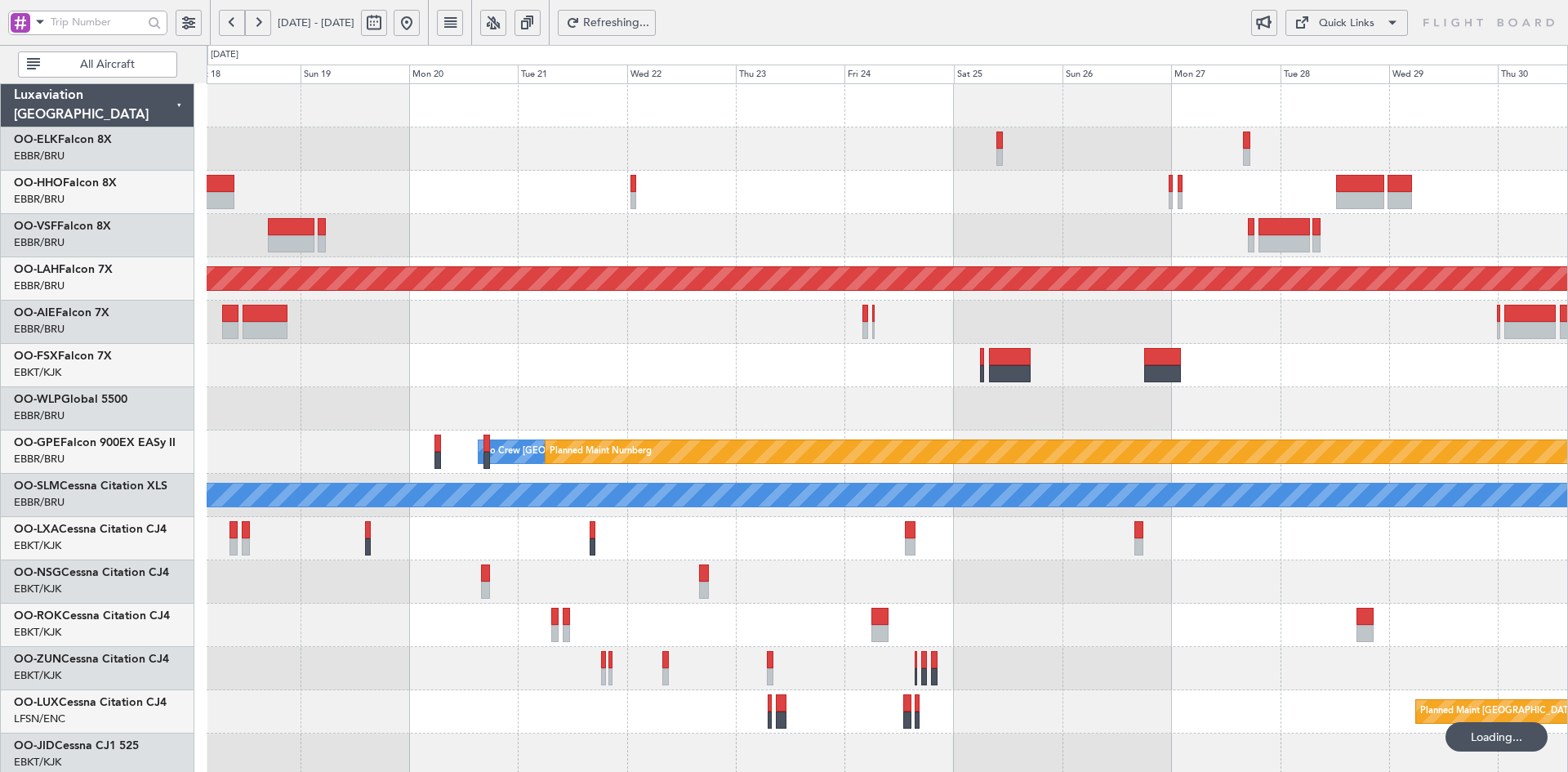
click at [576, 401] on div at bounding box center [886, 409] width 1360 height 43
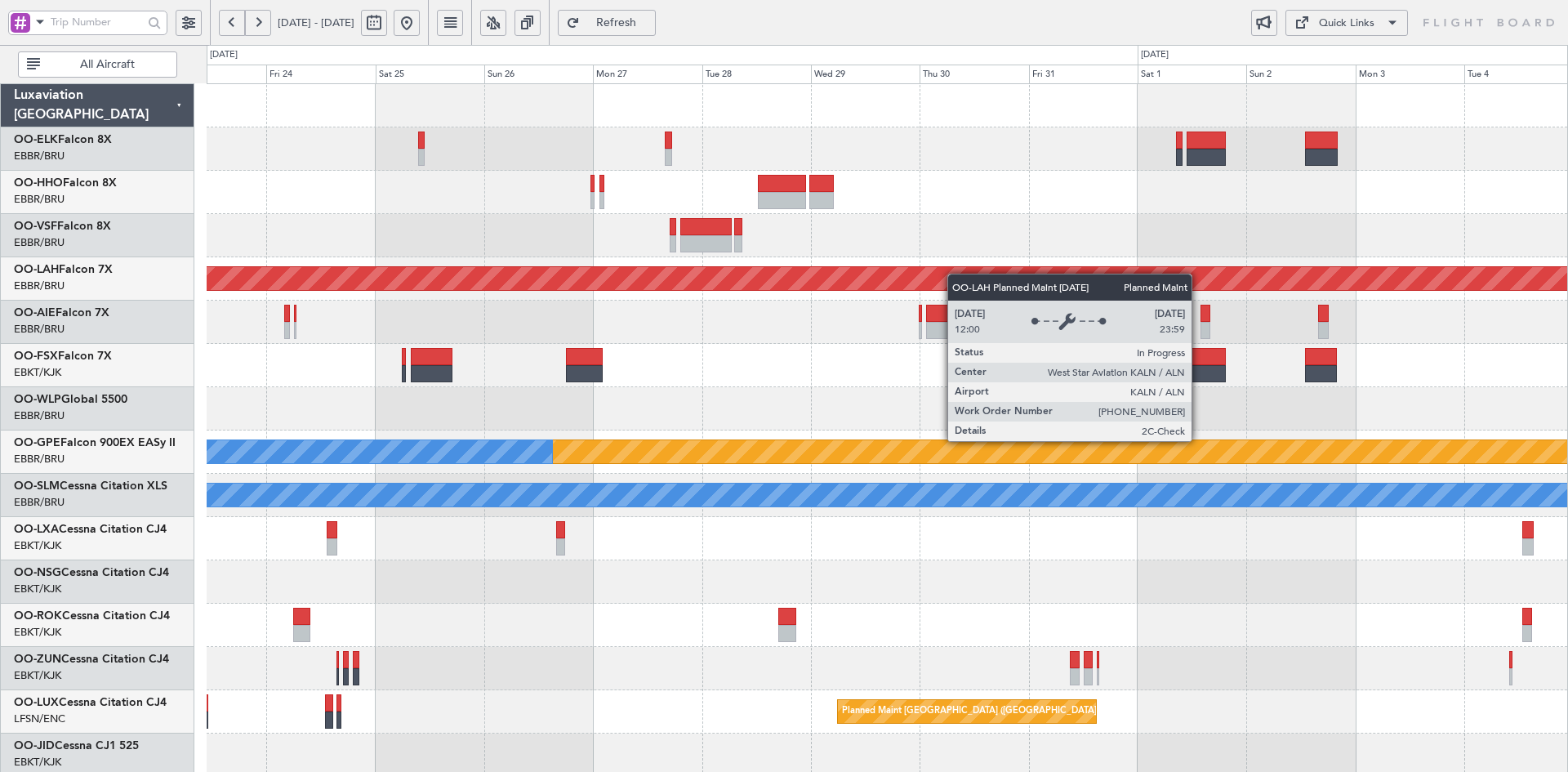
click at [879, 283] on div "Planned Maint Alton-st Louis (St Louis Regl) Planned Maint Nurnberg No Crew Bru…" at bounding box center [886, 516] width 1360 height 866
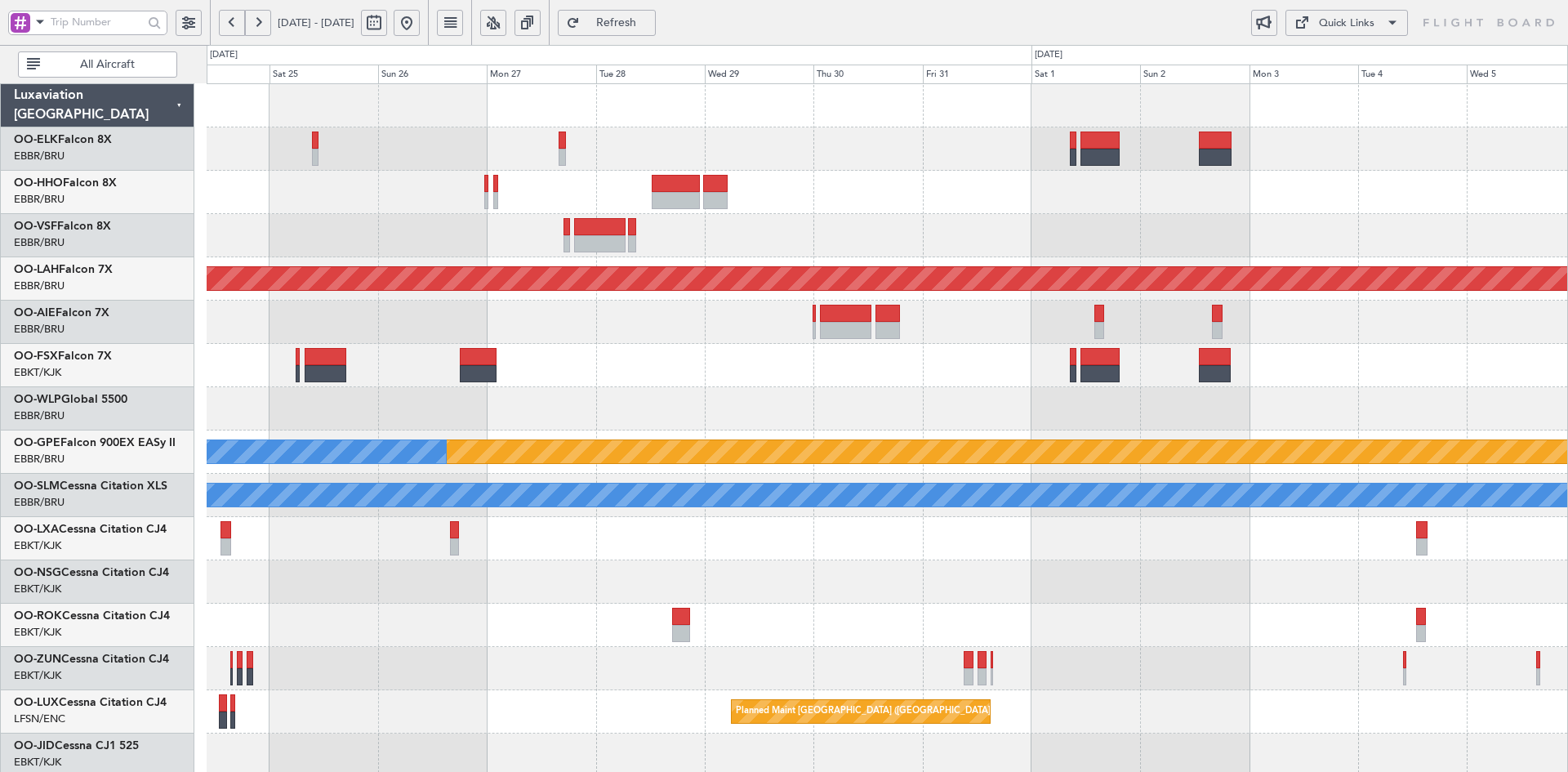
click at [1342, 326] on div at bounding box center [886, 323] width 1360 height 43
click at [419, 22] on button at bounding box center [407, 23] width 26 height 26
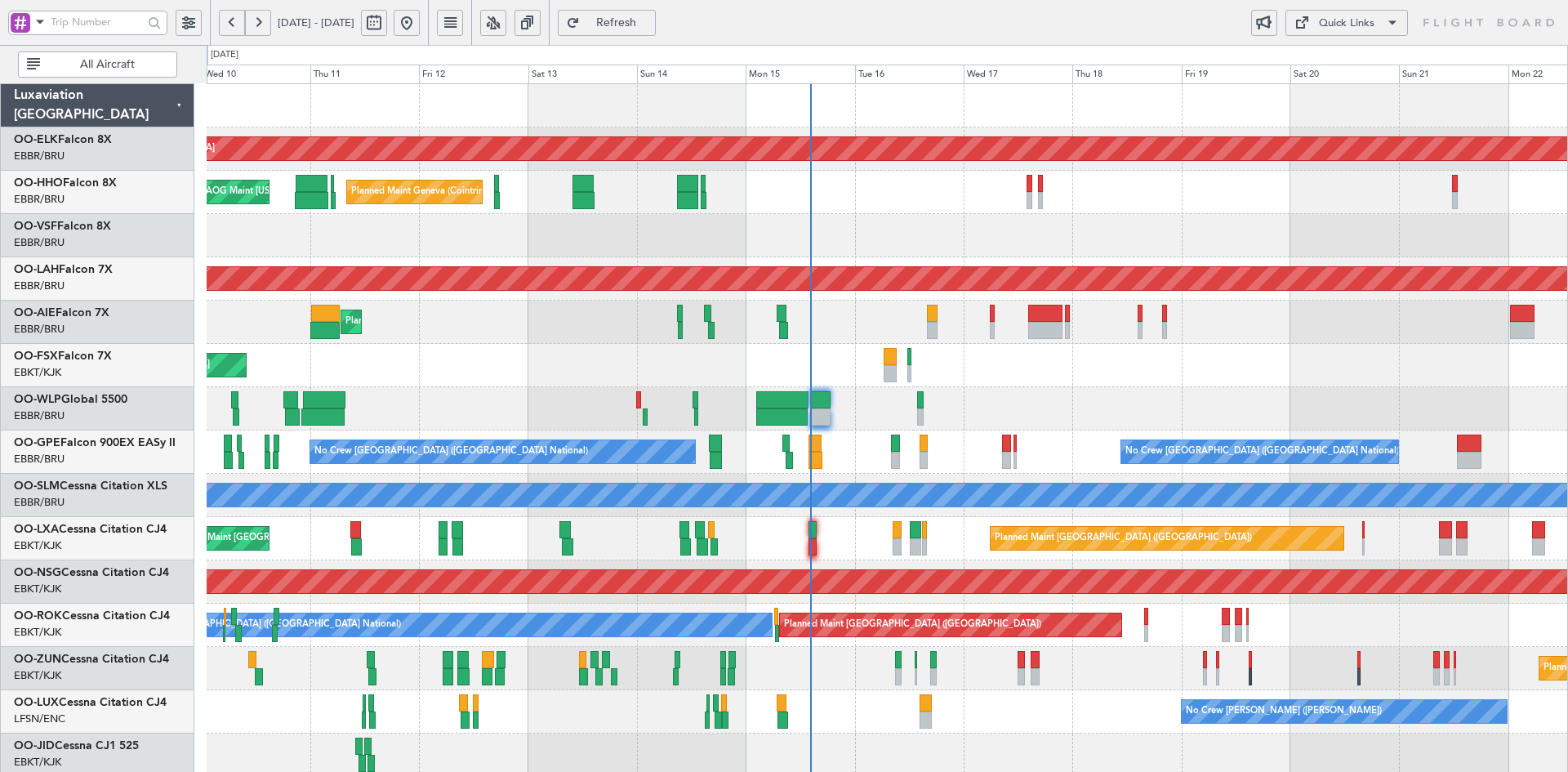
click at [1352, 376] on div "Planned Maint Kortrijk-[GEOGRAPHIC_DATA]" at bounding box center [886, 366] width 1360 height 43
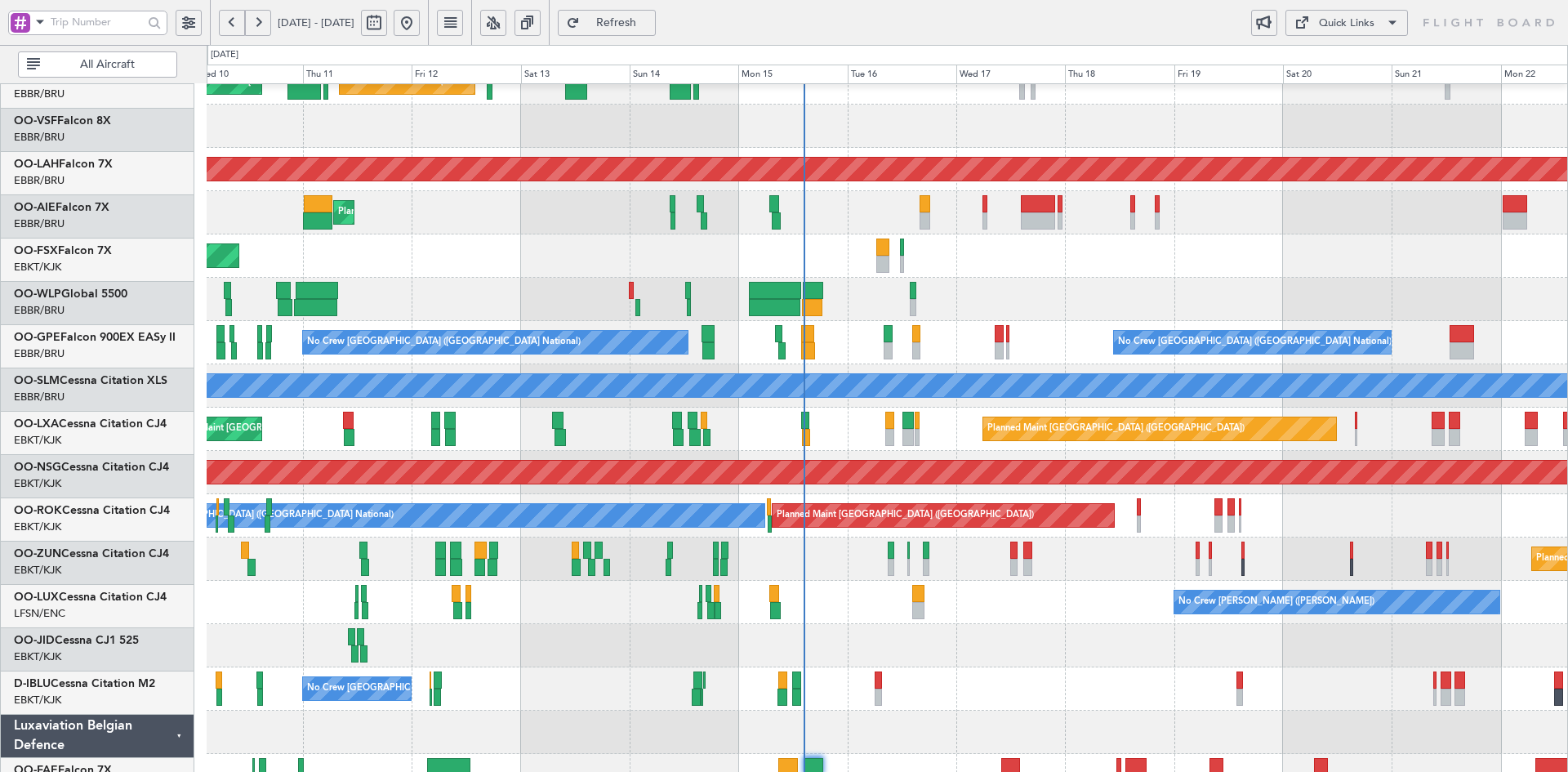
click at [1216, 291] on div "Planned Maint Liege" at bounding box center [886, 299] width 1360 height 43
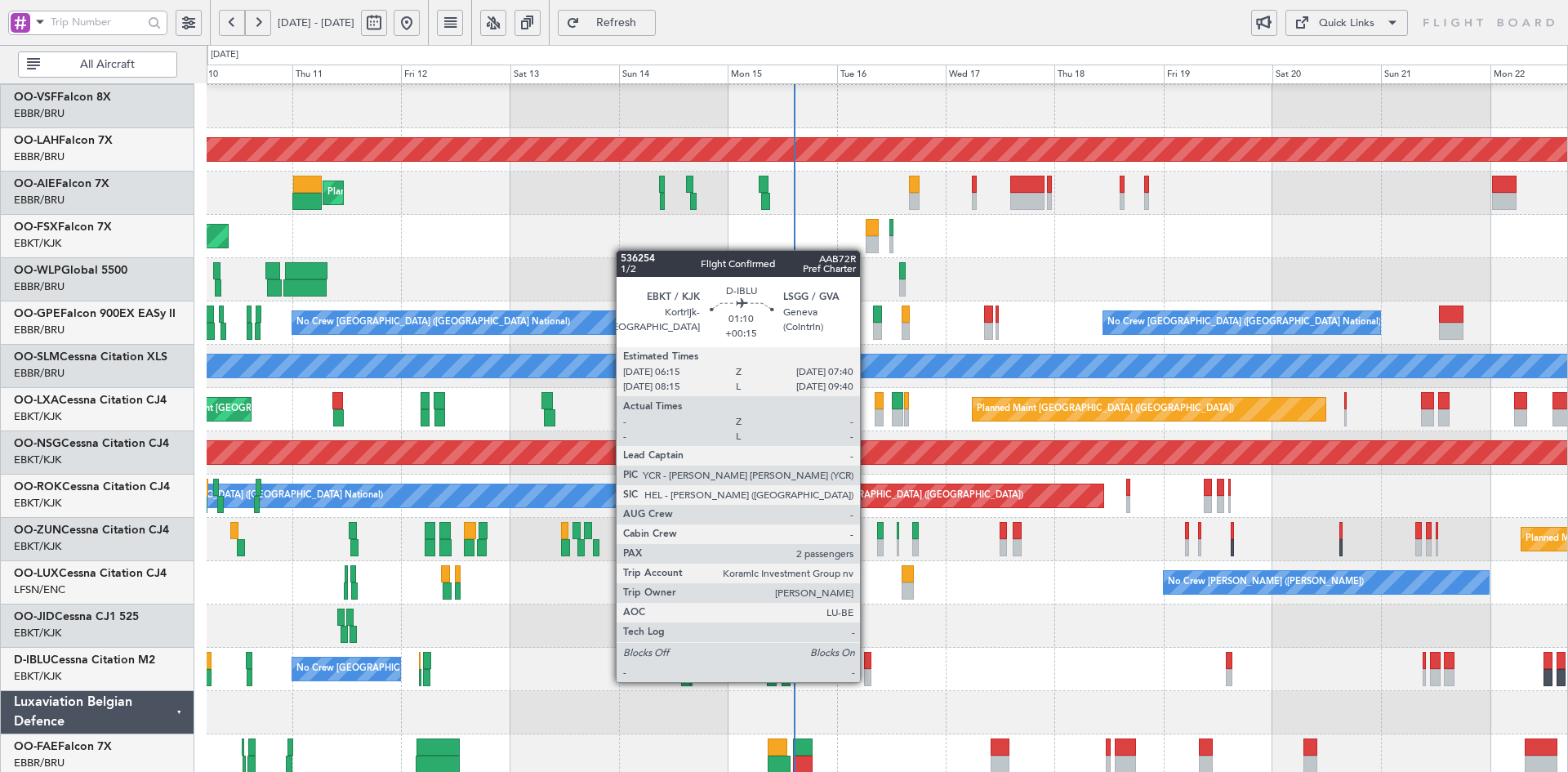
click at [867, 681] on div at bounding box center [867, 677] width 7 height 17
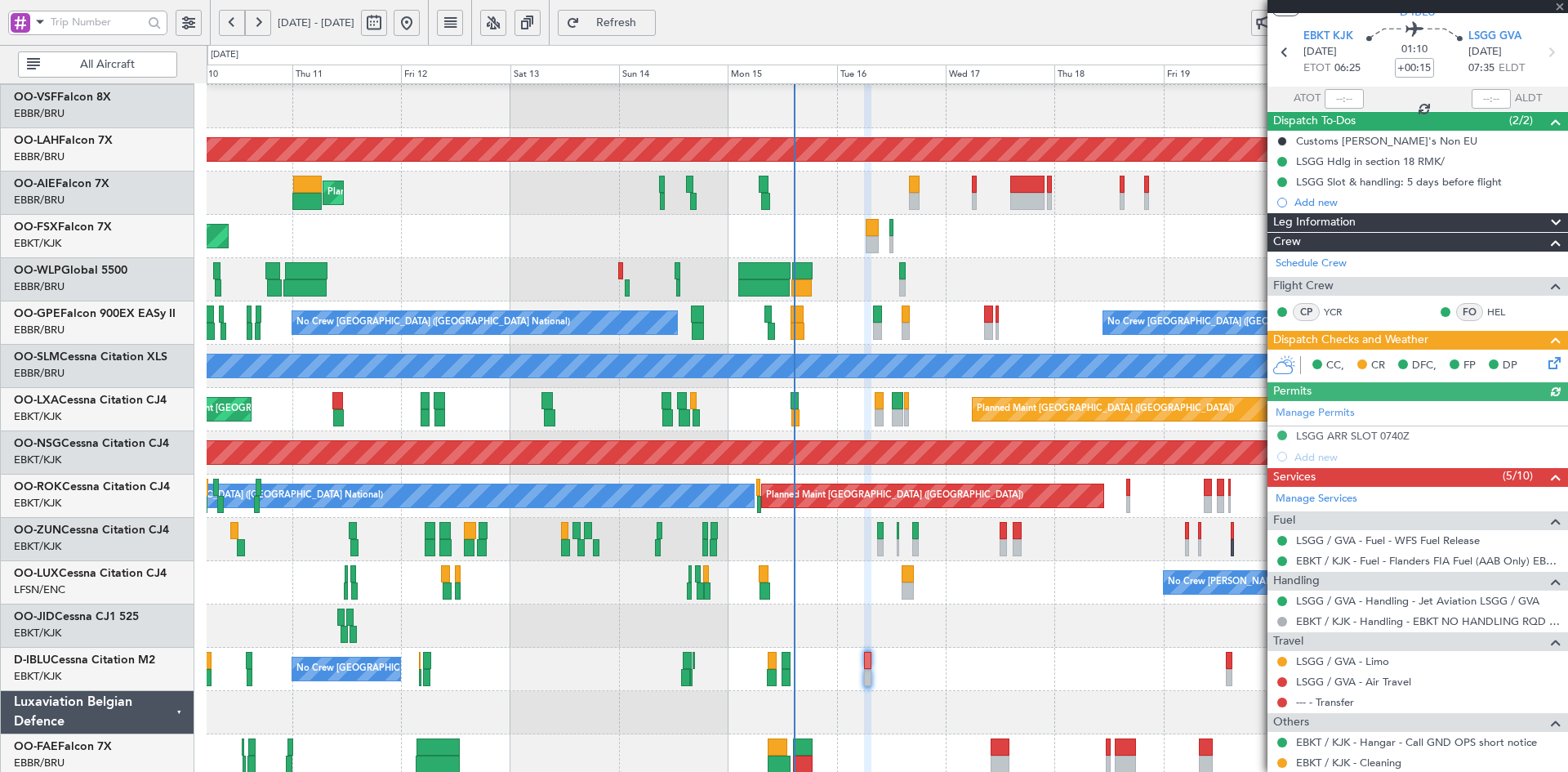
scroll to position [82, 0]
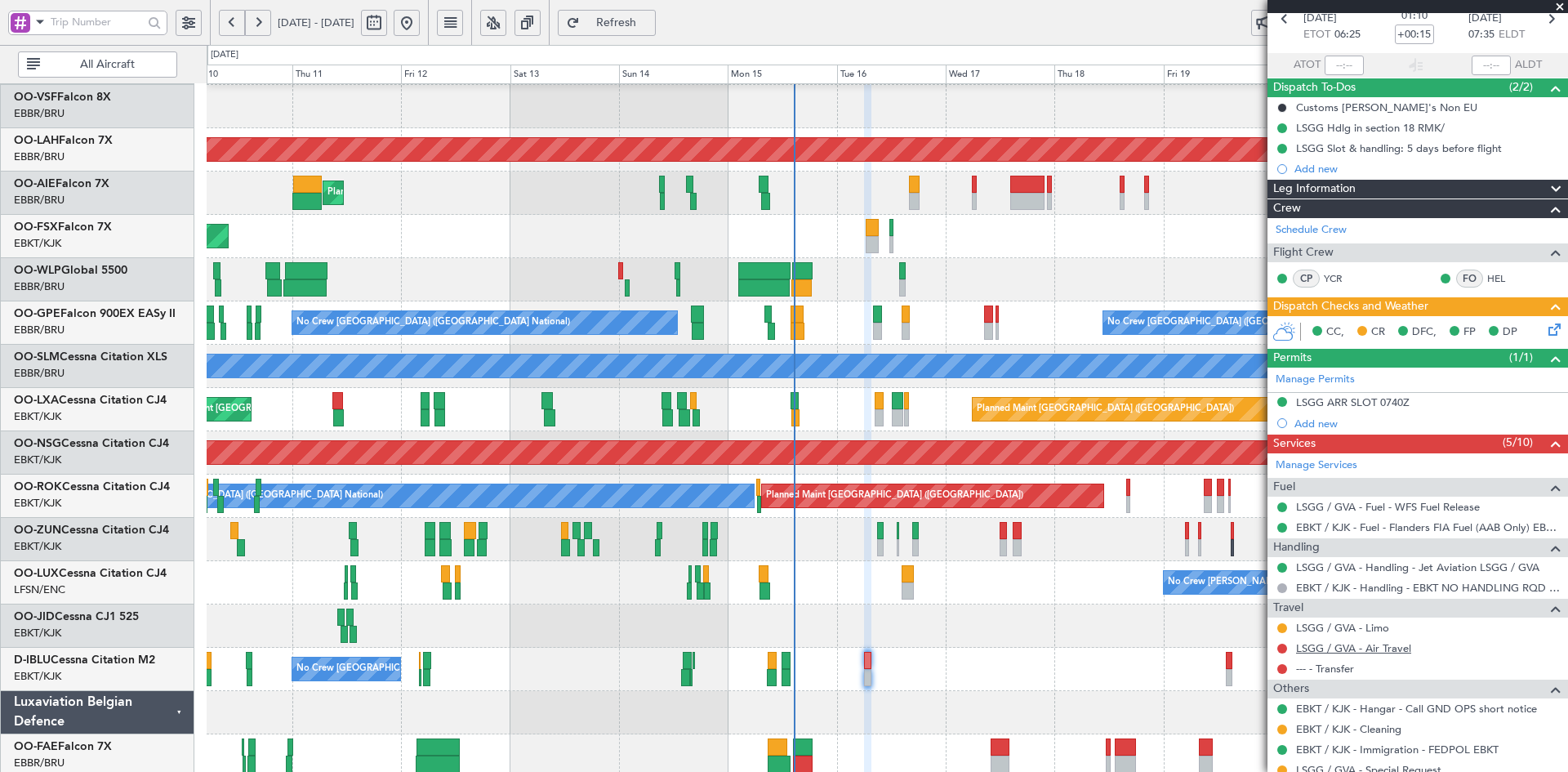
click at [1315, 643] on link "LSGG / GVA - Air Travel" at bounding box center [1354, 648] width 115 height 14
click at [1333, 668] on link "--- - Transfer" at bounding box center [1325, 669] width 58 height 14
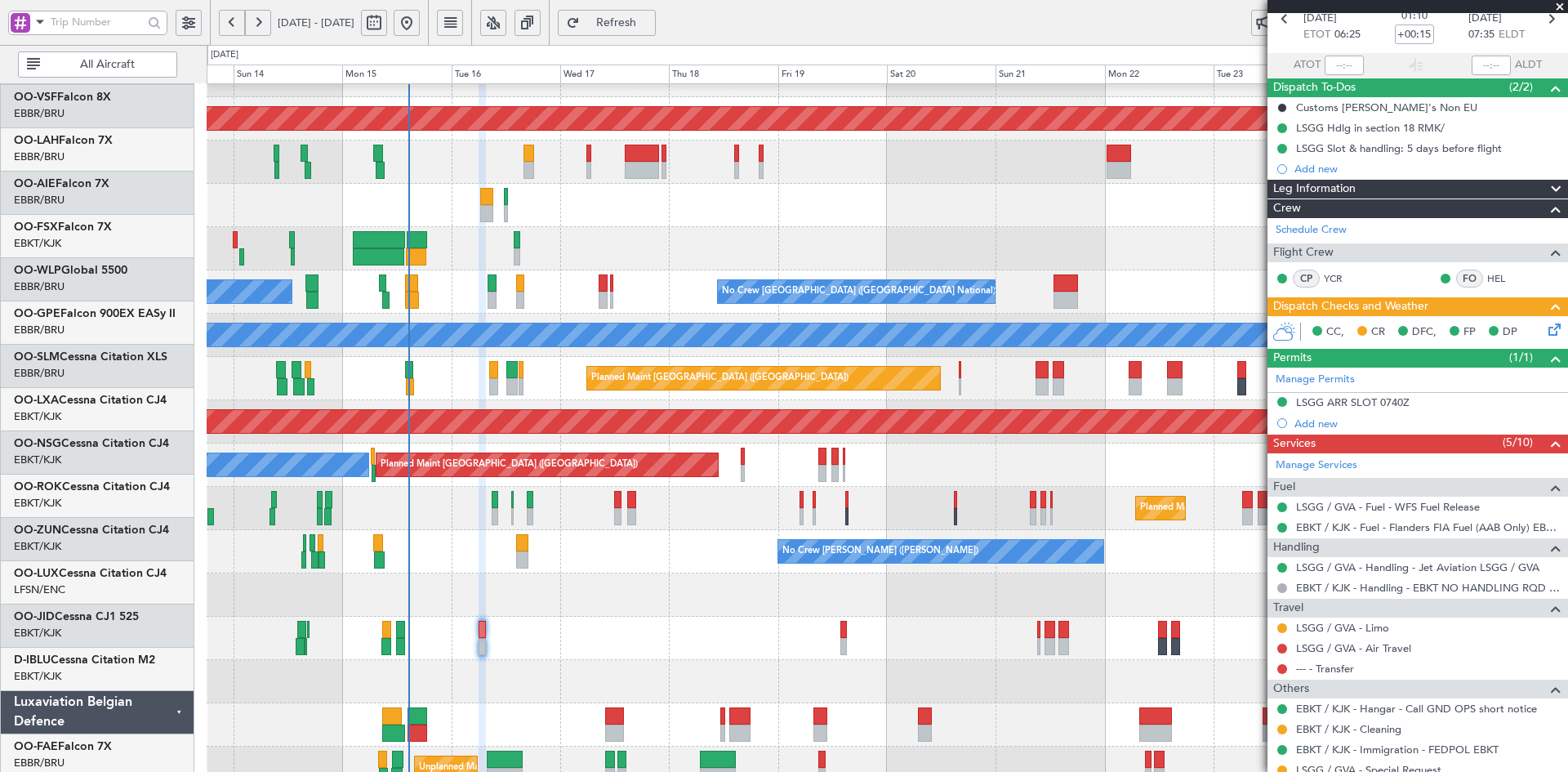
scroll to position [160, 0]
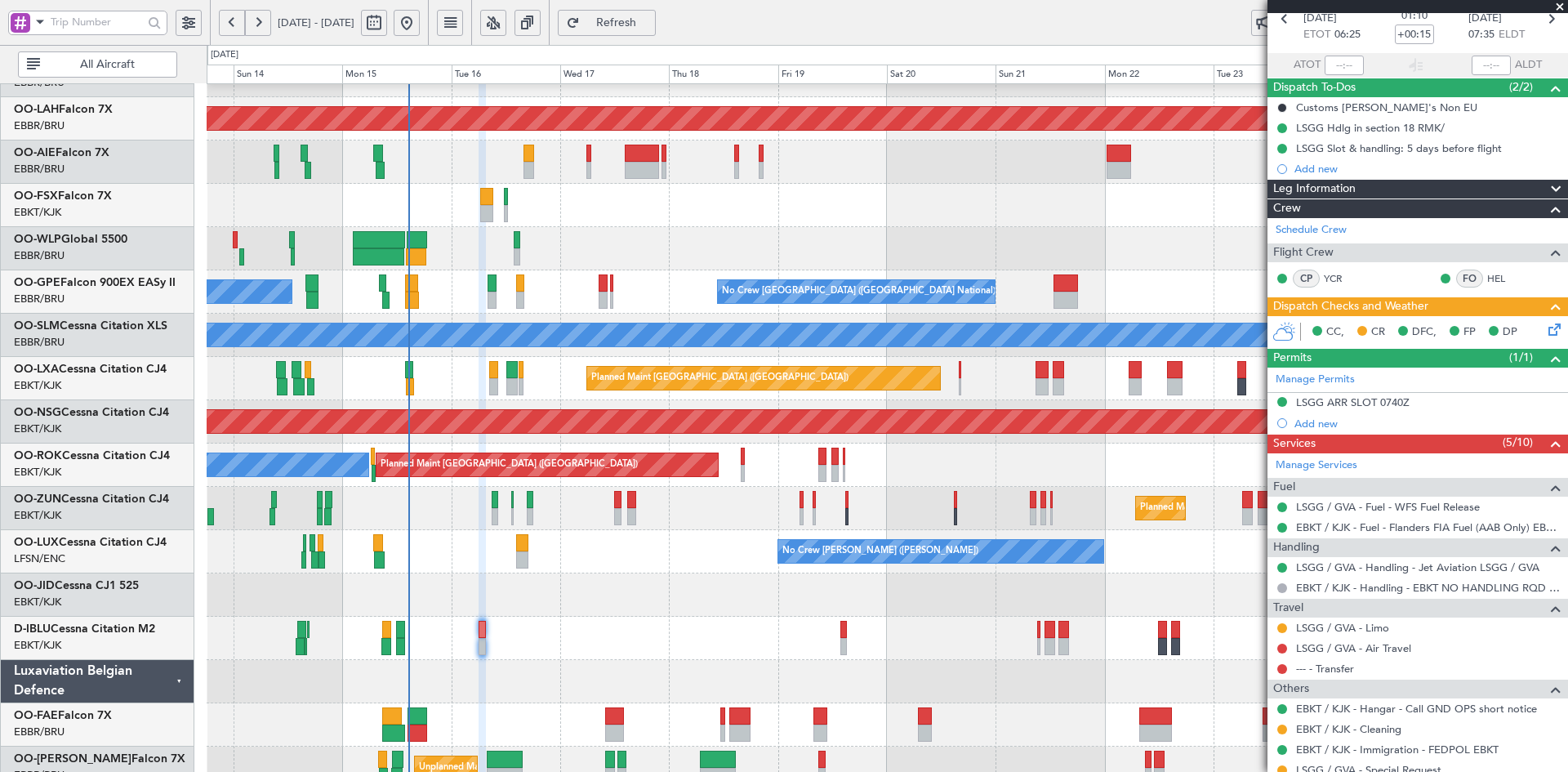
click at [608, 566] on div "No Crew [PERSON_NAME] ([PERSON_NAME])" at bounding box center [886, 552] width 1360 height 43
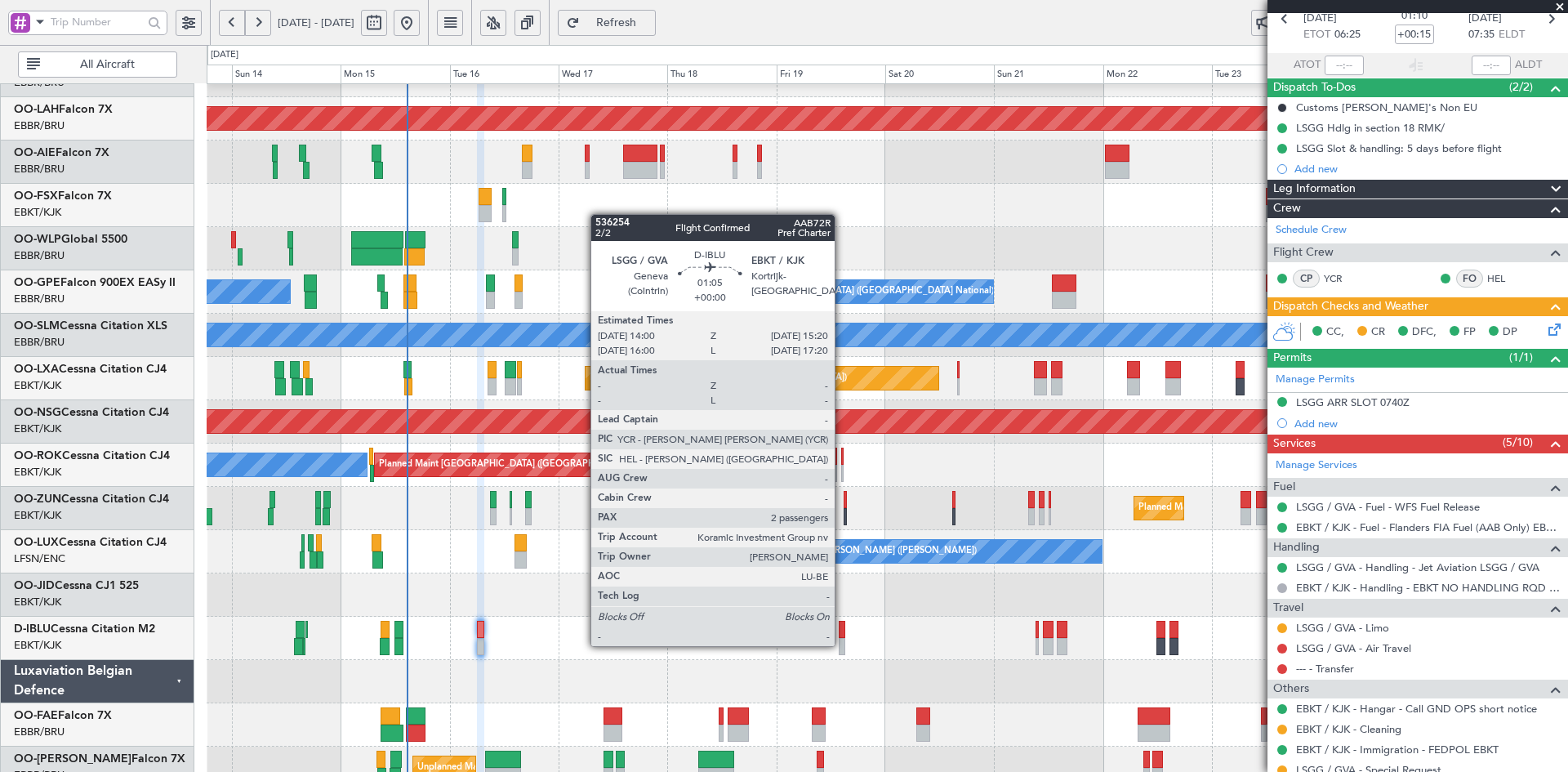
click at [842, 644] on div at bounding box center [841, 646] width 7 height 17
click at [839, 644] on div at bounding box center [841, 646] width 7 height 17
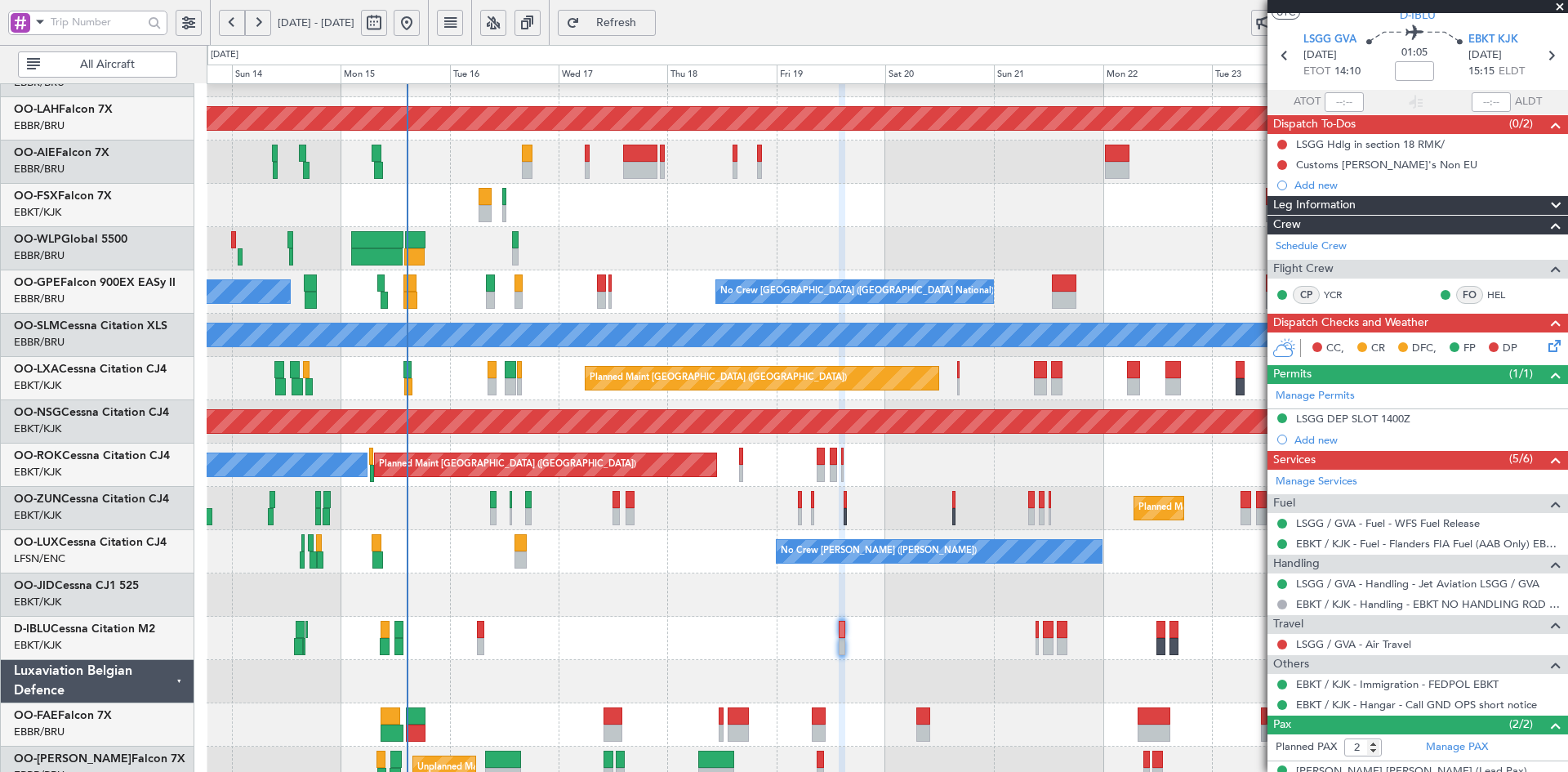
scroll to position [107, 0]
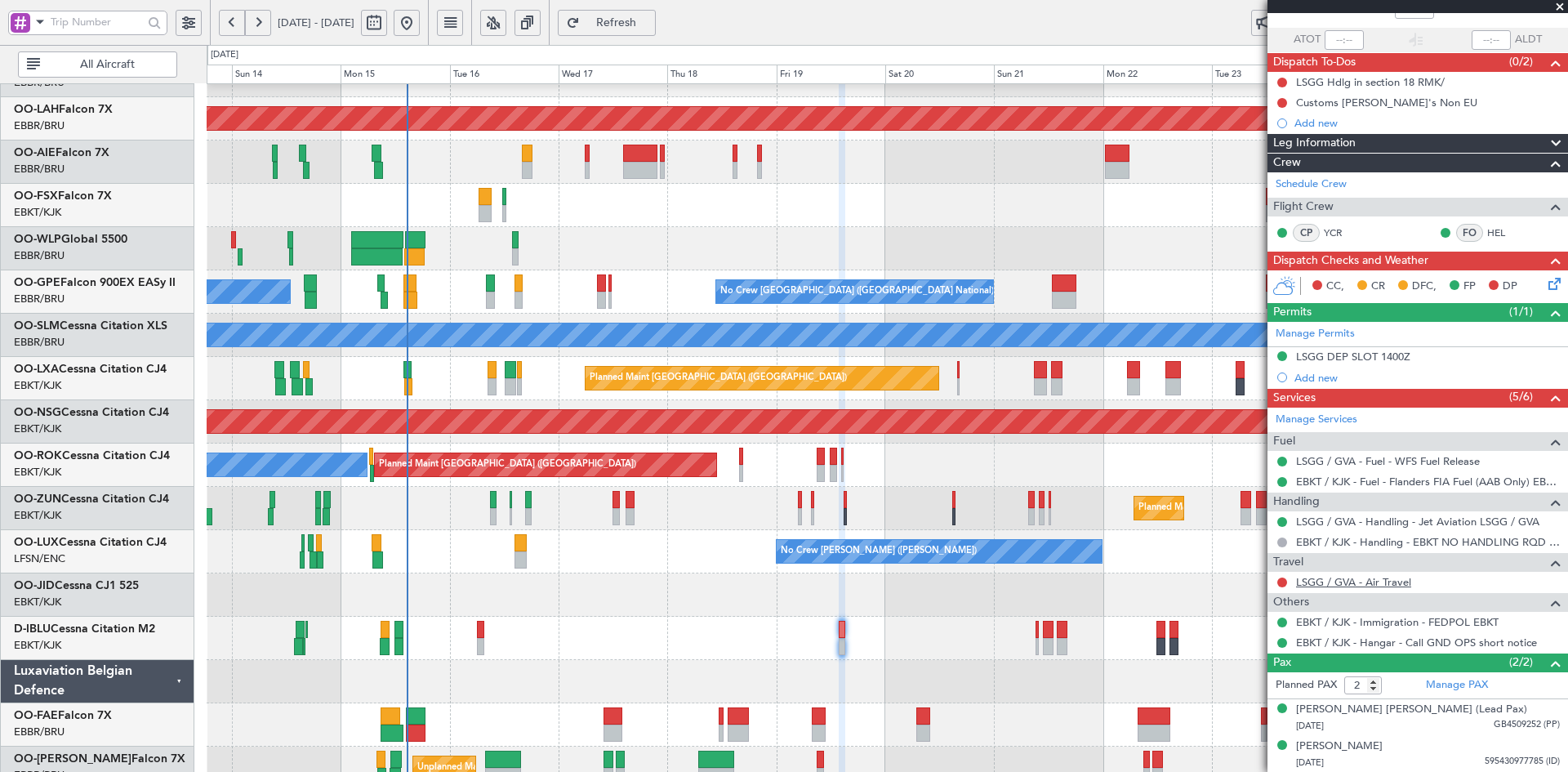
click at [1376, 583] on link "LSGG / GVA - Air Travel" at bounding box center [1354, 582] width 115 height 14
click at [1329, 416] on link "Manage Services" at bounding box center [1316, 419] width 82 height 16
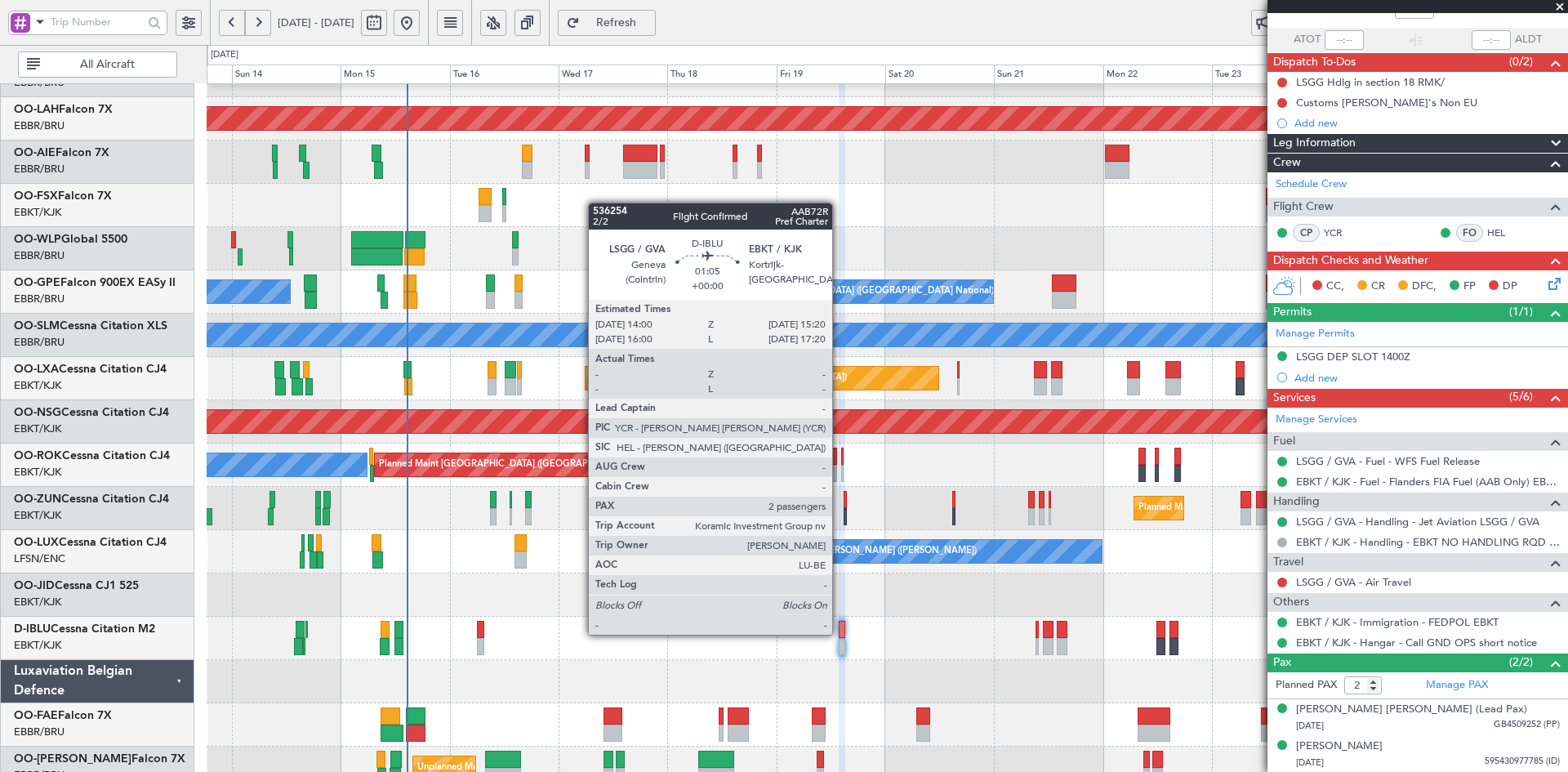
click at [839, 638] on div at bounding box center [841, 629] width 7 height 17
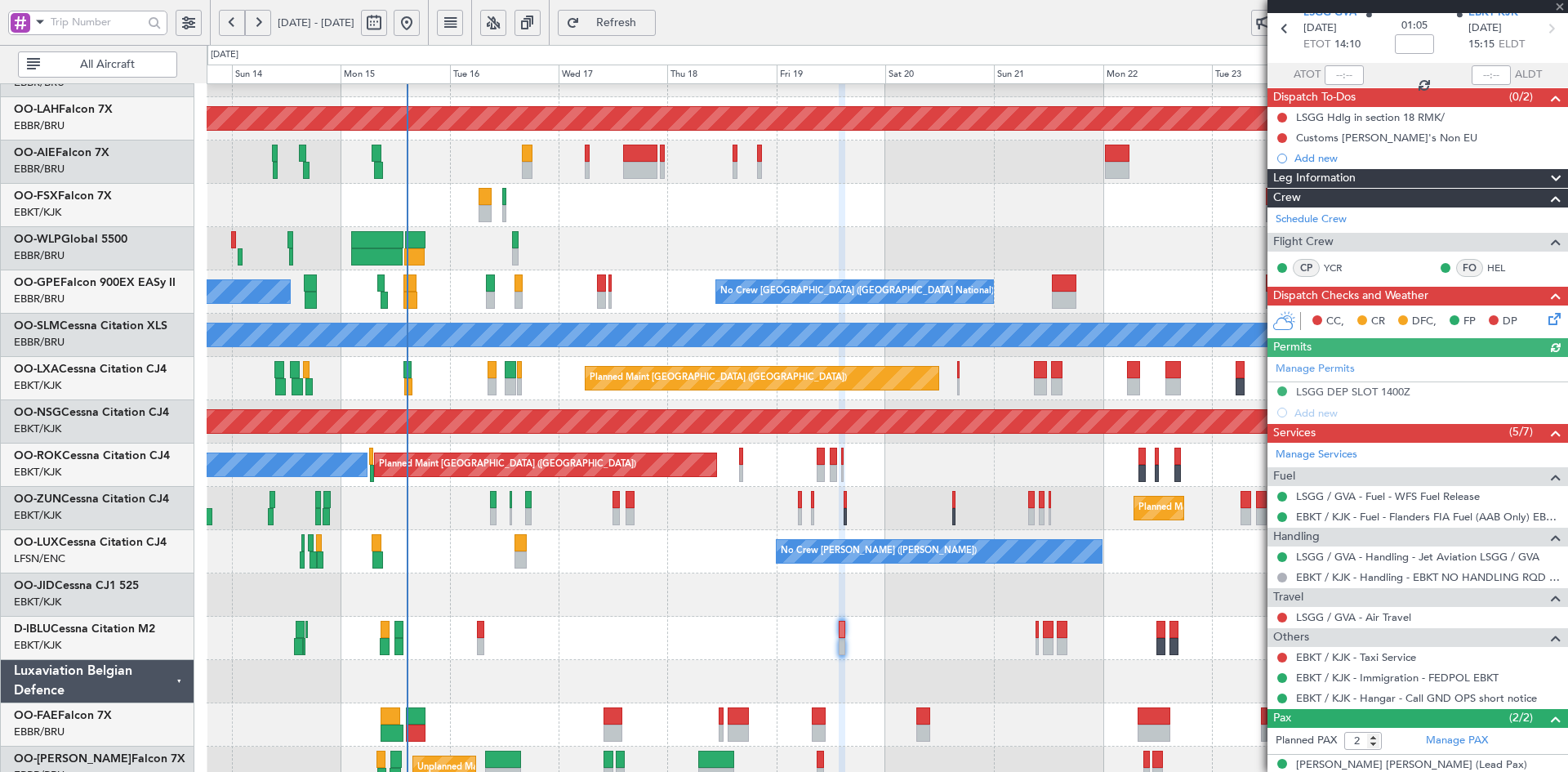
scroll to position [128, 0]
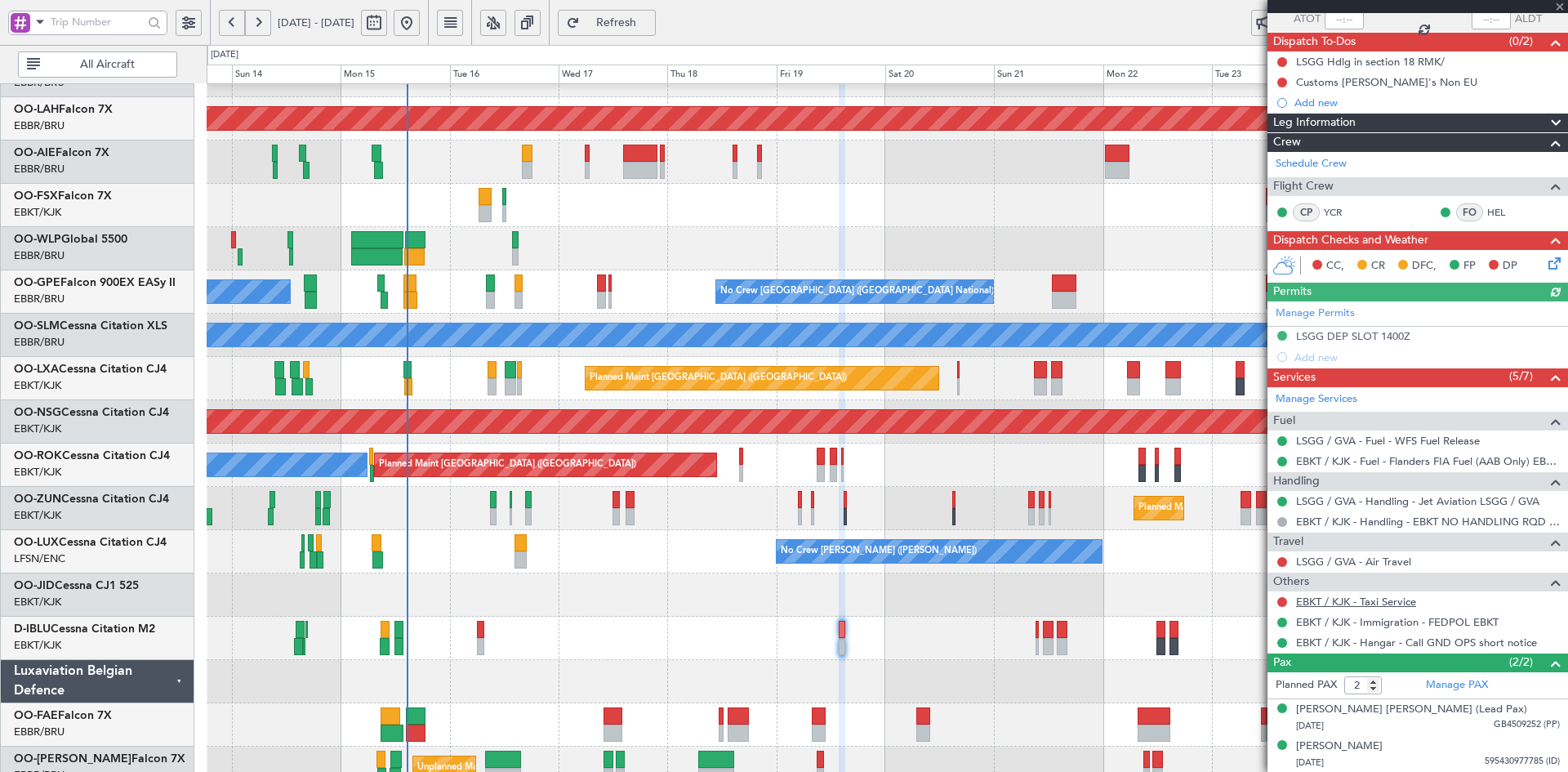
click at [1388, 604] on link "EBKT / KJK - Taxi Service" at bounding box center [1356, 601] width 120 height 14
click at [1560, 4] on span at bounding box center [1559, 8] width 16 height 15
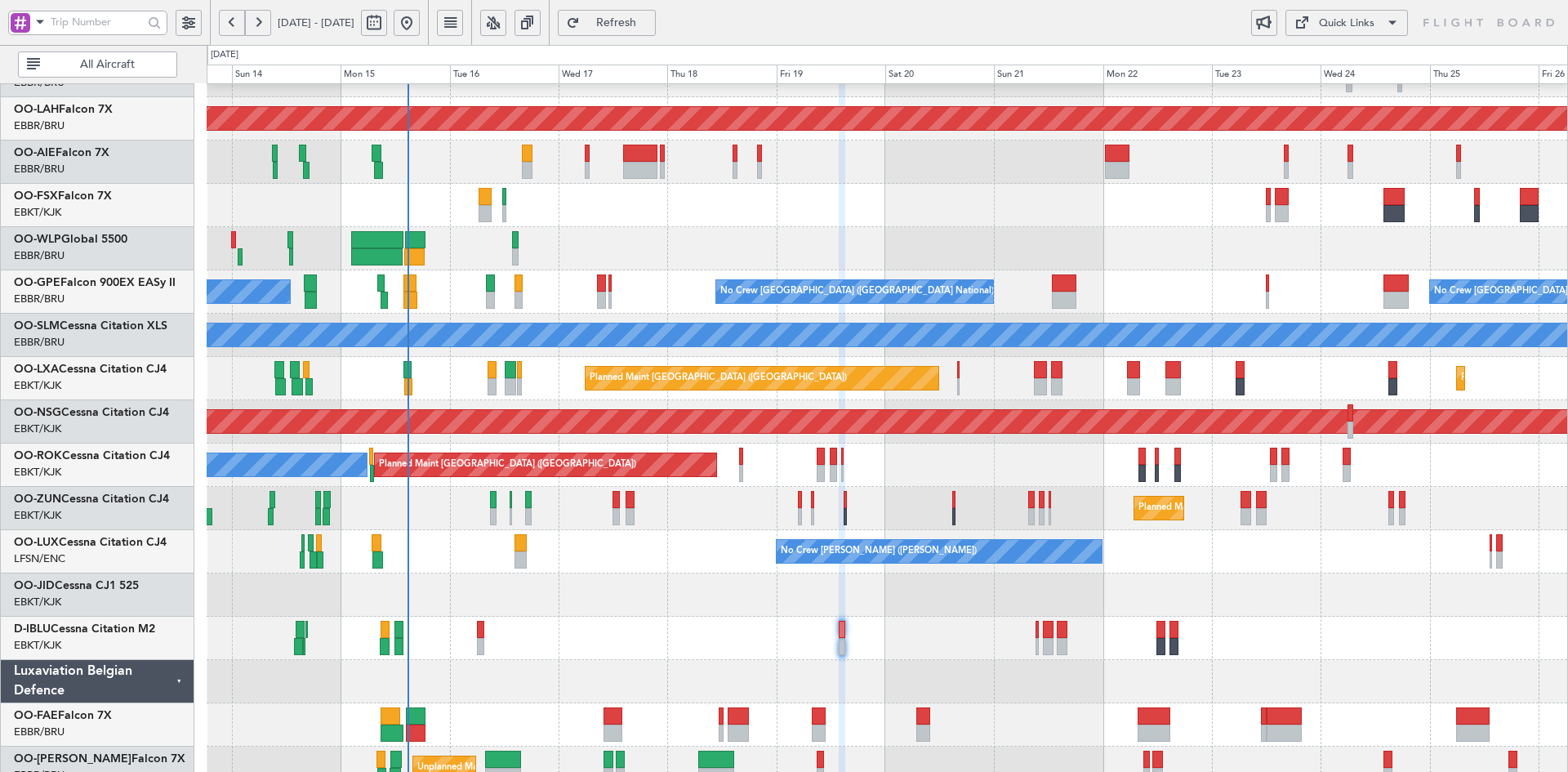
type input "0"
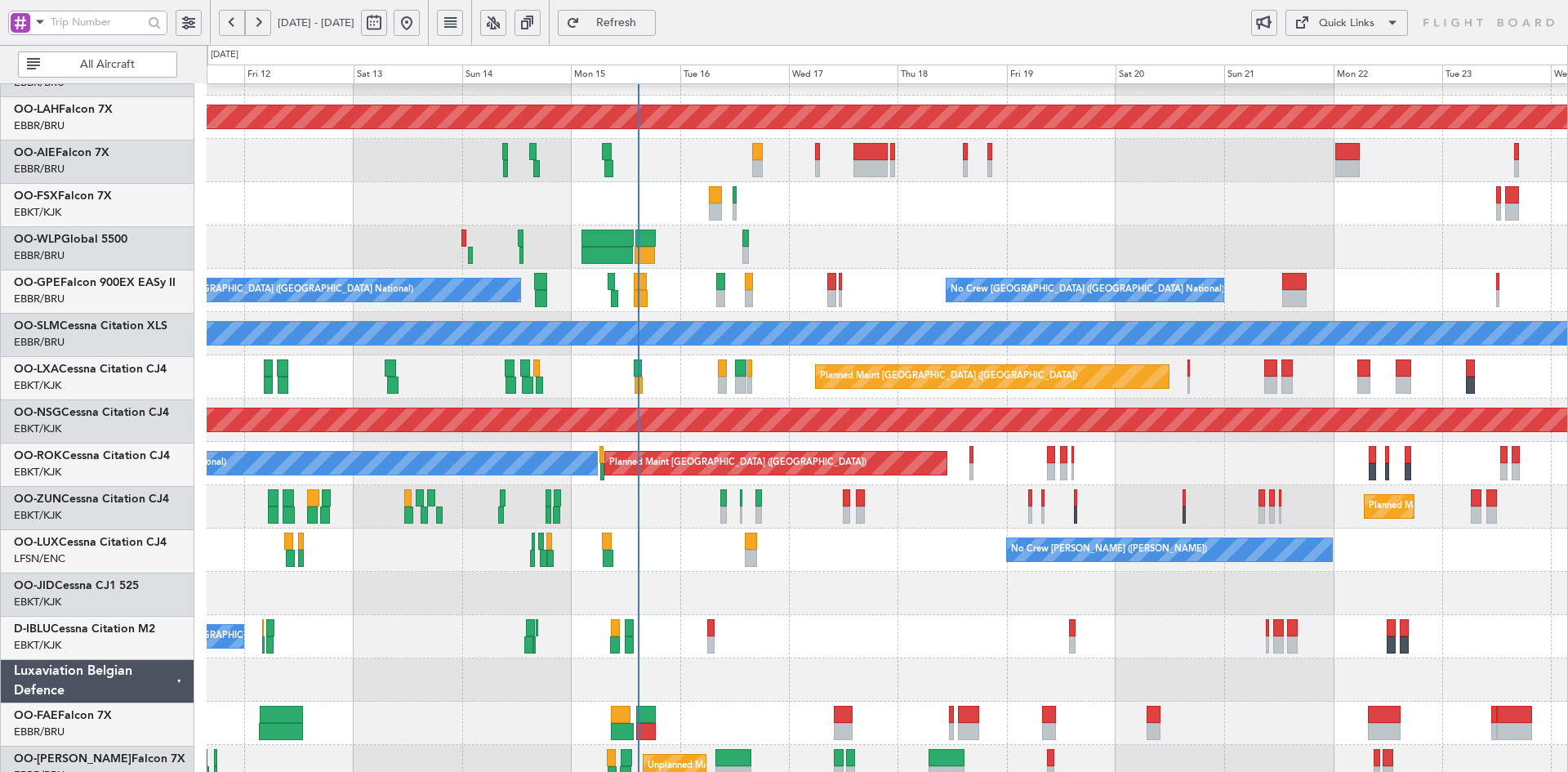
scroll to position [162, 0]
click at [1055, 563] on div "Planned Maint Alton-st Louis (St Louis Regl) Planned Maint London (Farnborough)…" at bounding box center [886, 354] width 1360 height 866
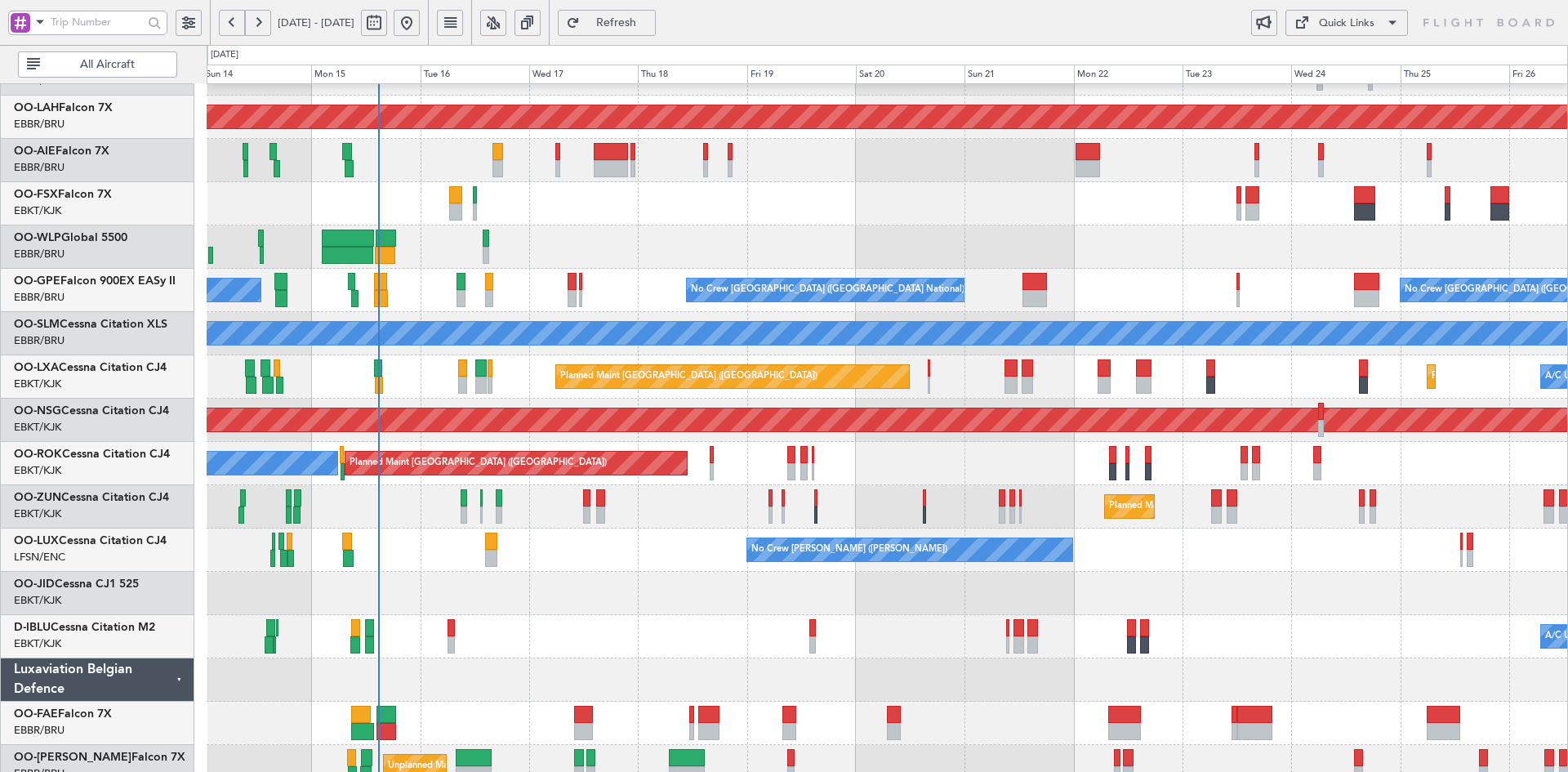
click at [1200, 563] on div "No Crew [PERSON_NAME] ([PERSON_NAME])" at bounding box center [886, 550] width 1360 height 43
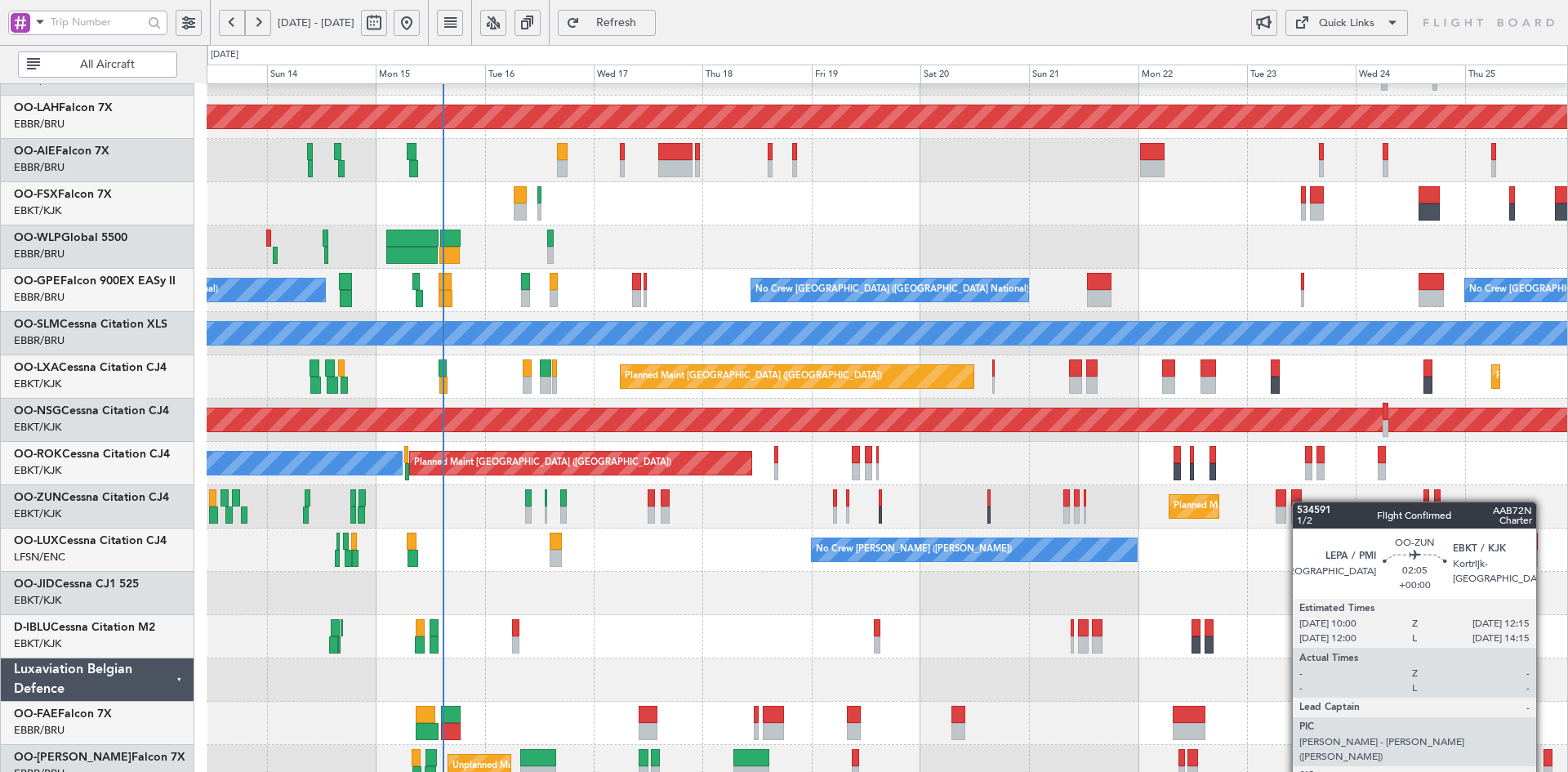
click at [1300, 501] on div at bounding box center [1295, 497] width 10 height 17
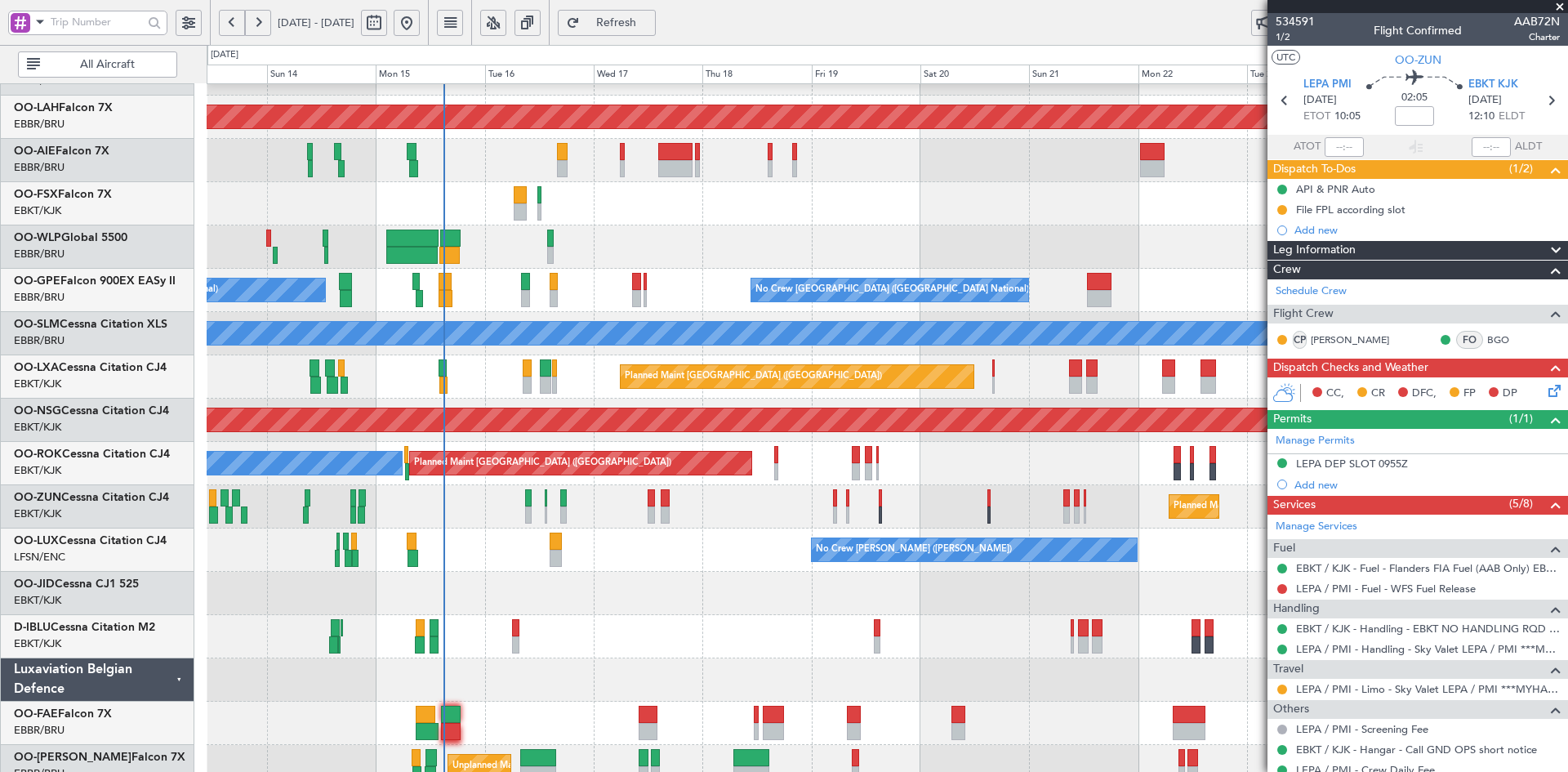
click at [1558, 1] on span at bounding box center [1559, 8] width 16 height 15
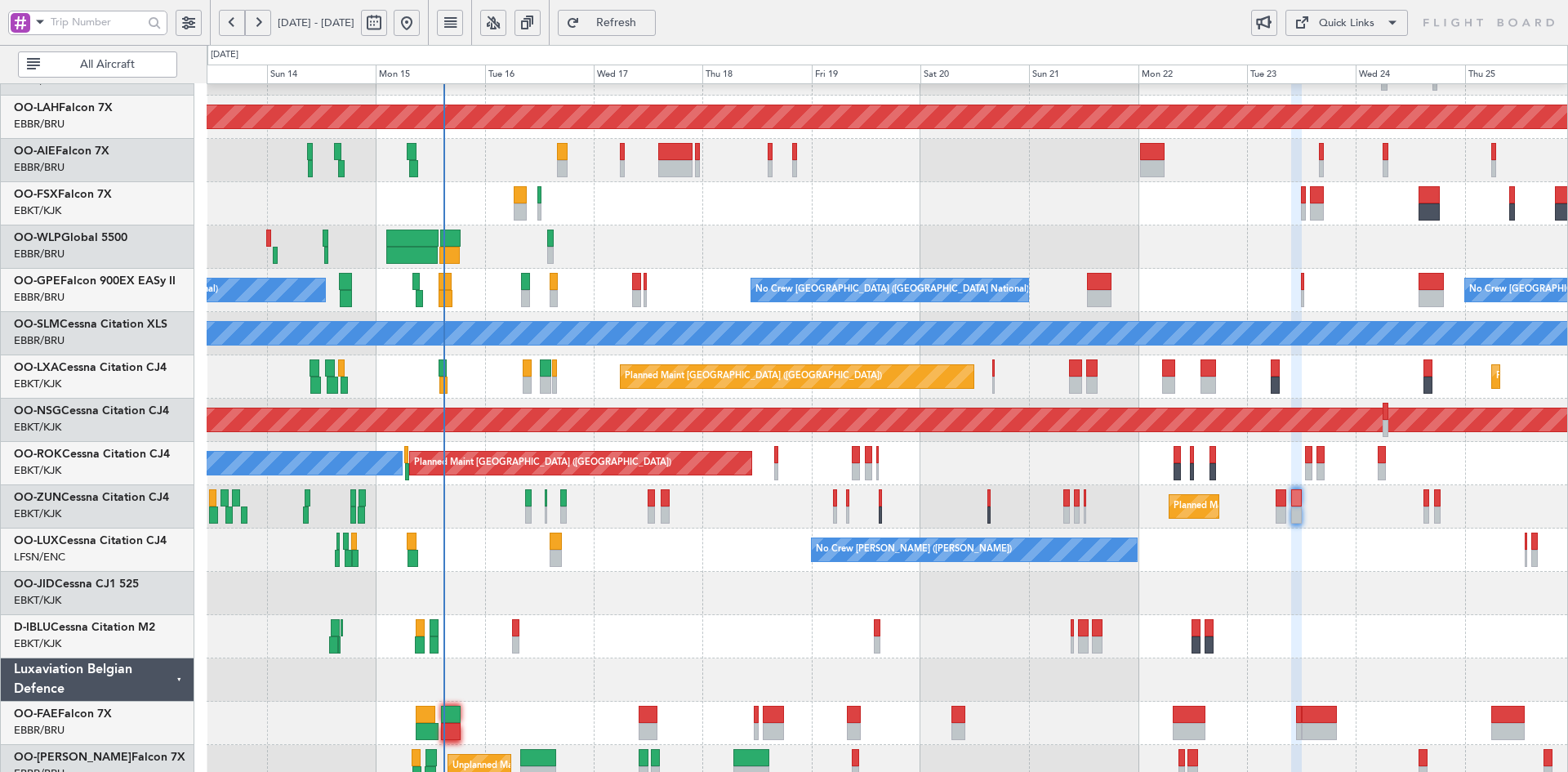
type input "0"
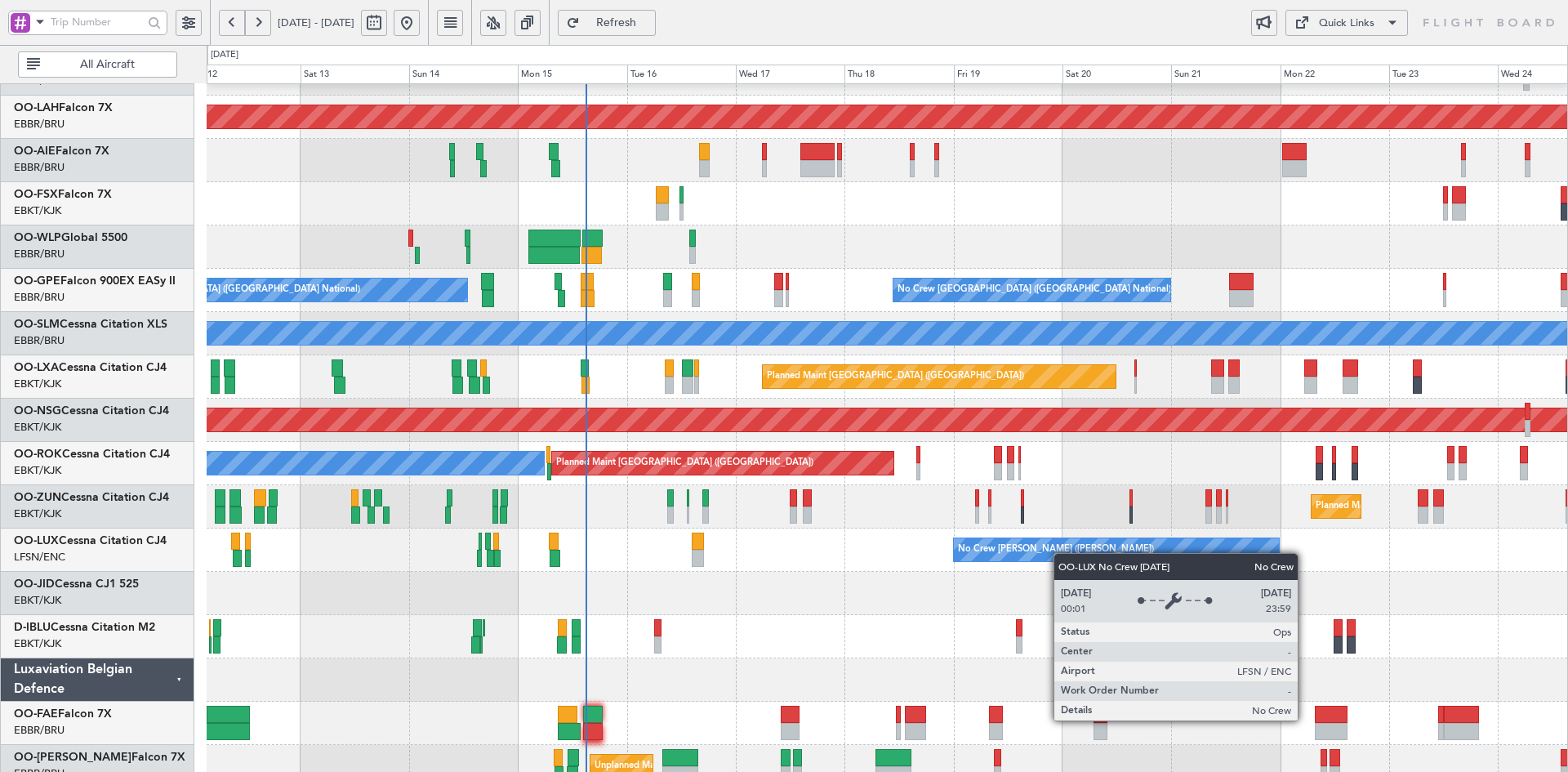
click at [1113, 550] on div "Planned Maint Alton-st Louis (St Louis Regl) Planned Maint London (Farnborough)…" at bounding box center [886, 354] width 1360 height 866
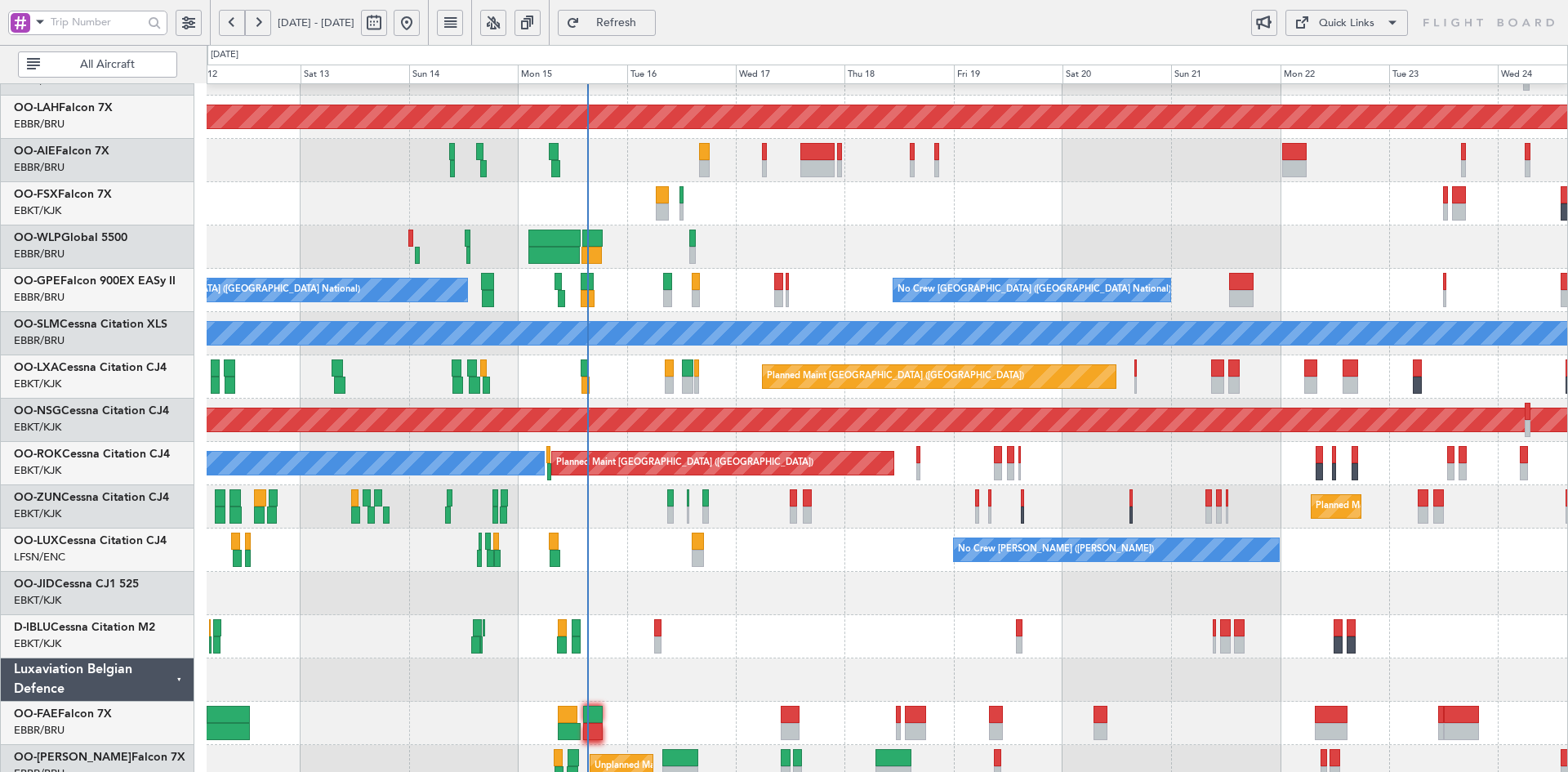
click at [915, 621] on div "Planned Maint Alton-st Louis (St Louis Regl) Planned Maint London (Farnborough)…" at bounding box center [886, 354] width 1360 height 866
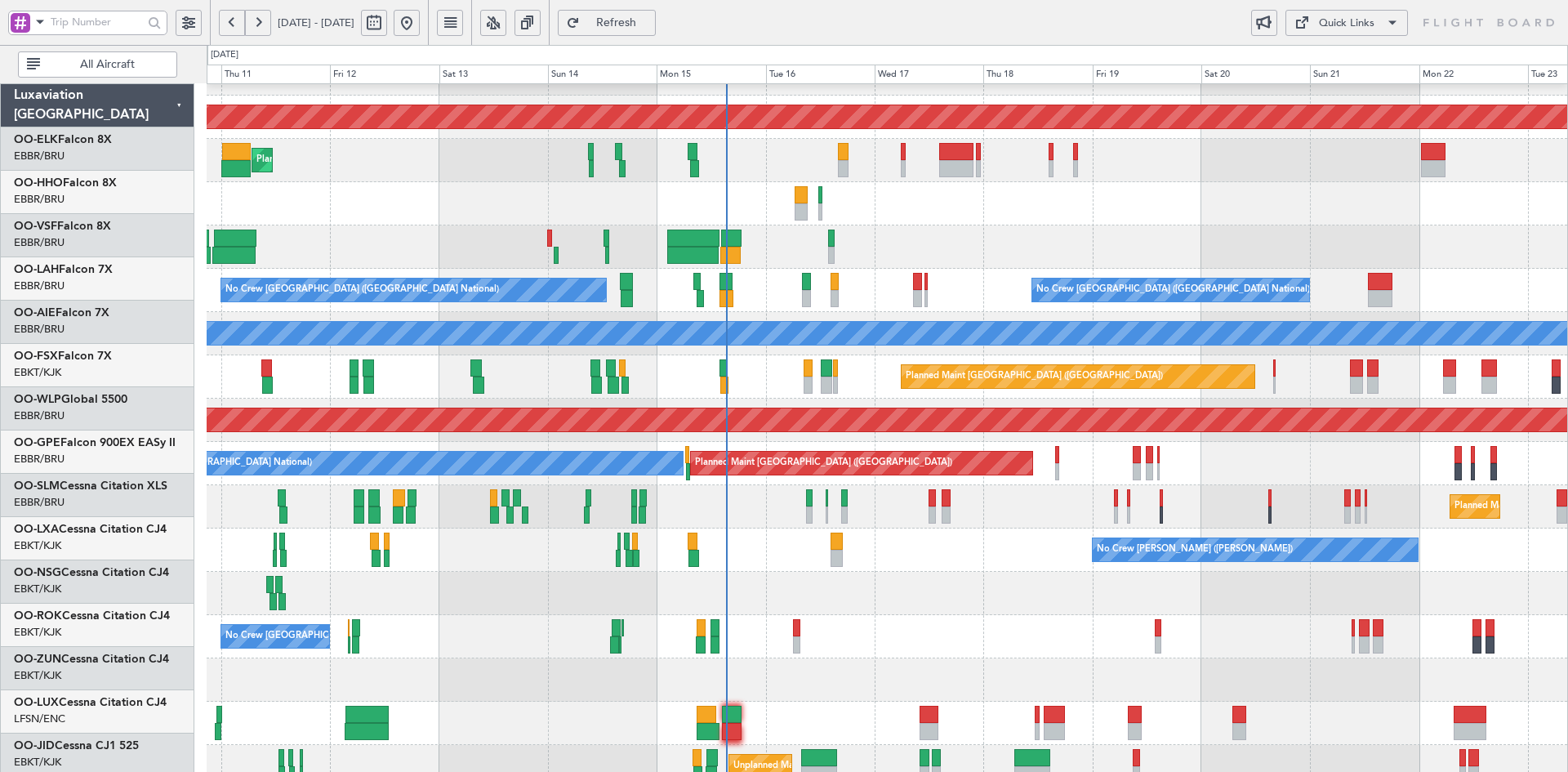
scroll to position [162, 0]
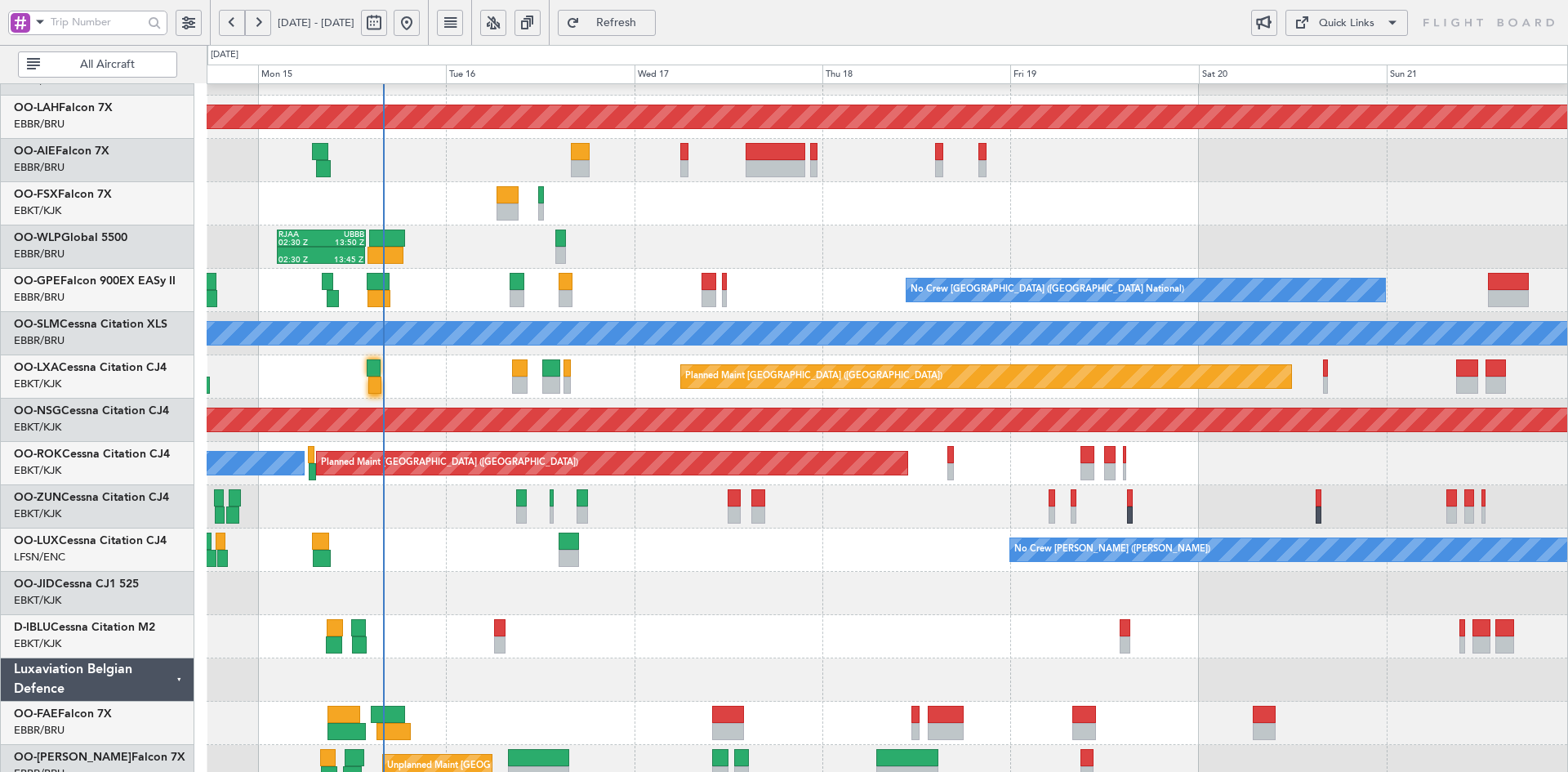
click at [880, 622] on div at bounding box center [886, 637] width 1360 height 43
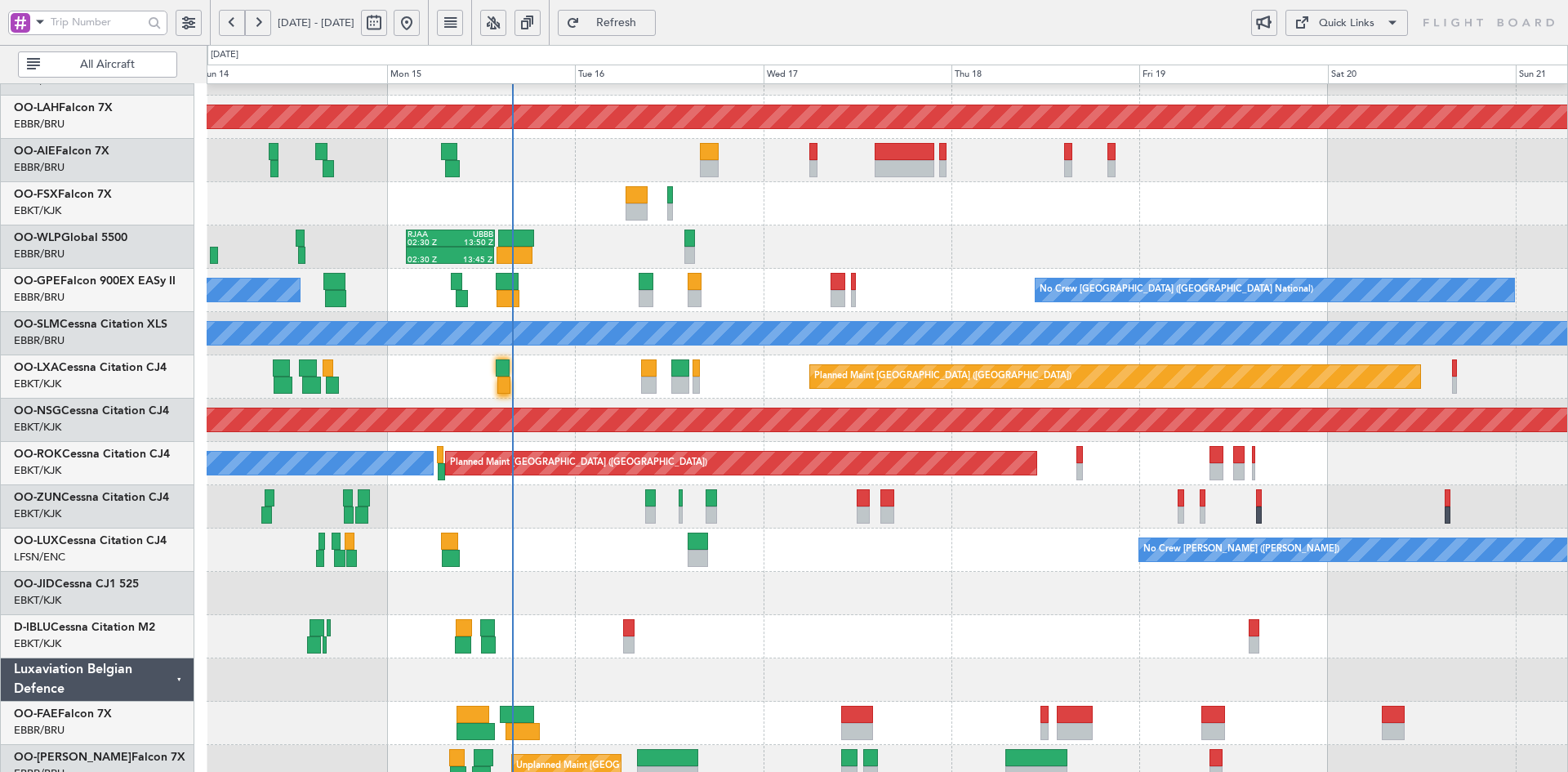
click at [876, 595] on div at bounding box center [886, 593] width 1360 height 43
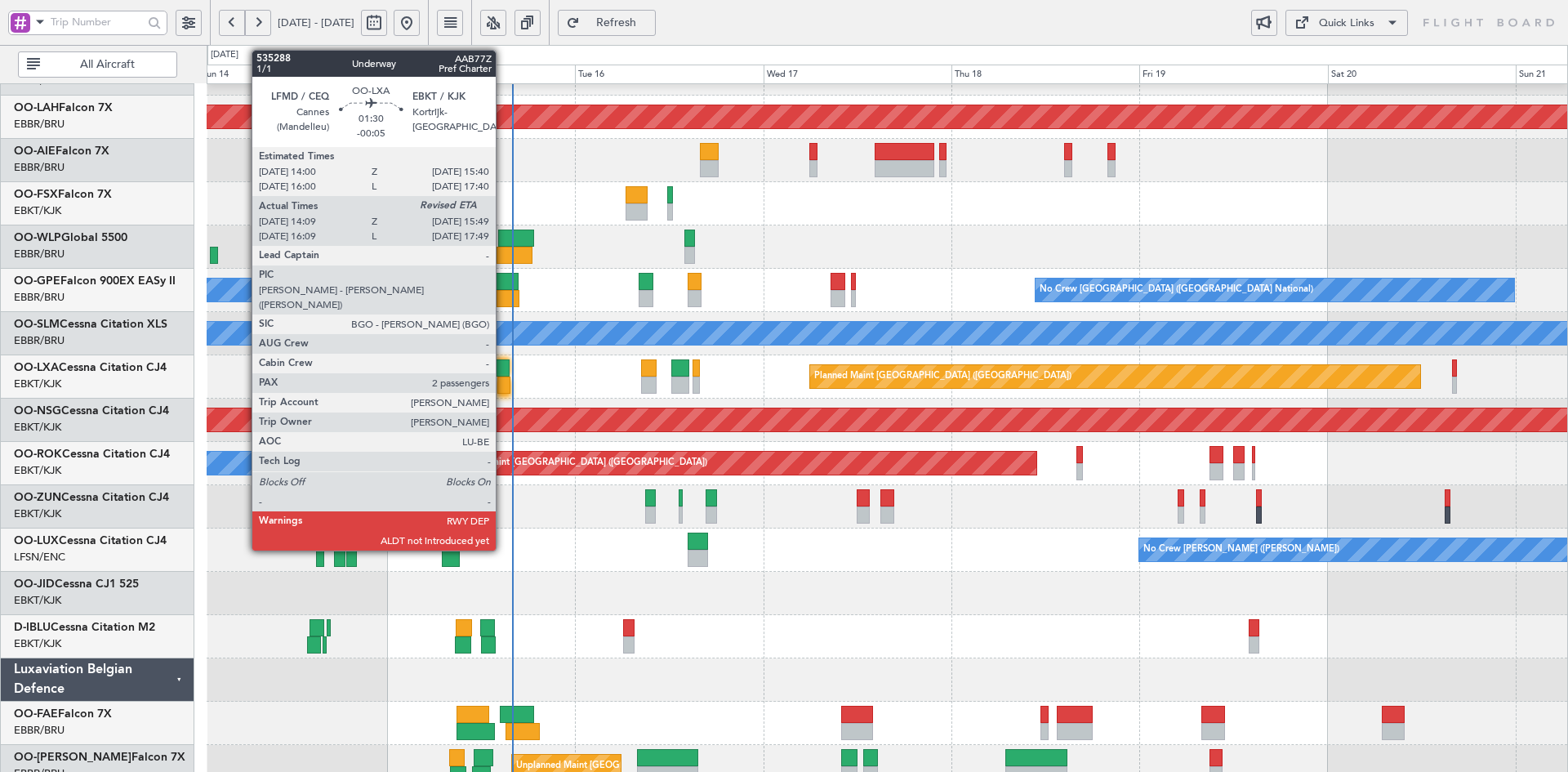
click at [503, 376] on div at bounding box center [502, 368] width 13 height 17
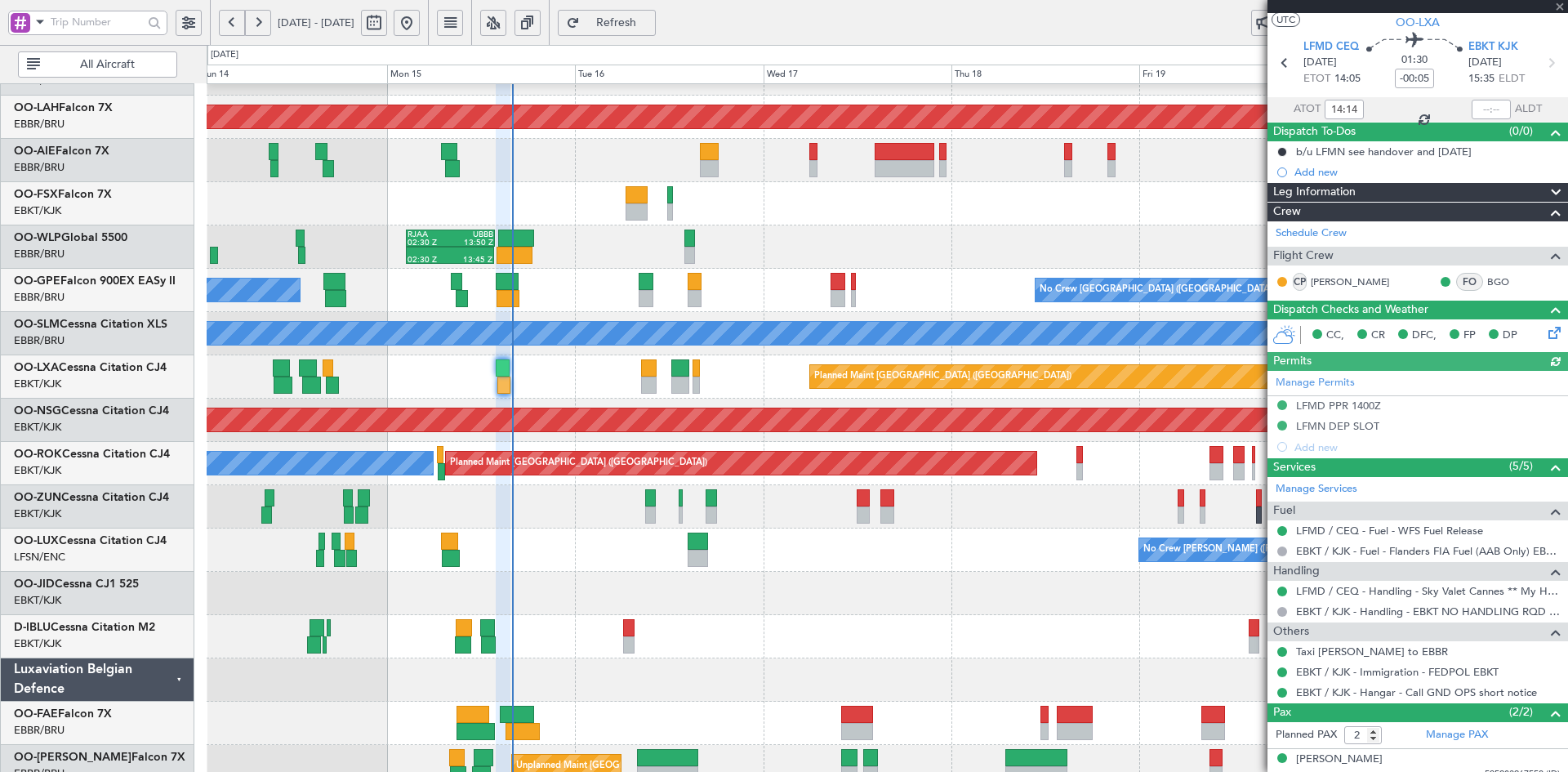
scroll to position [87, 0]
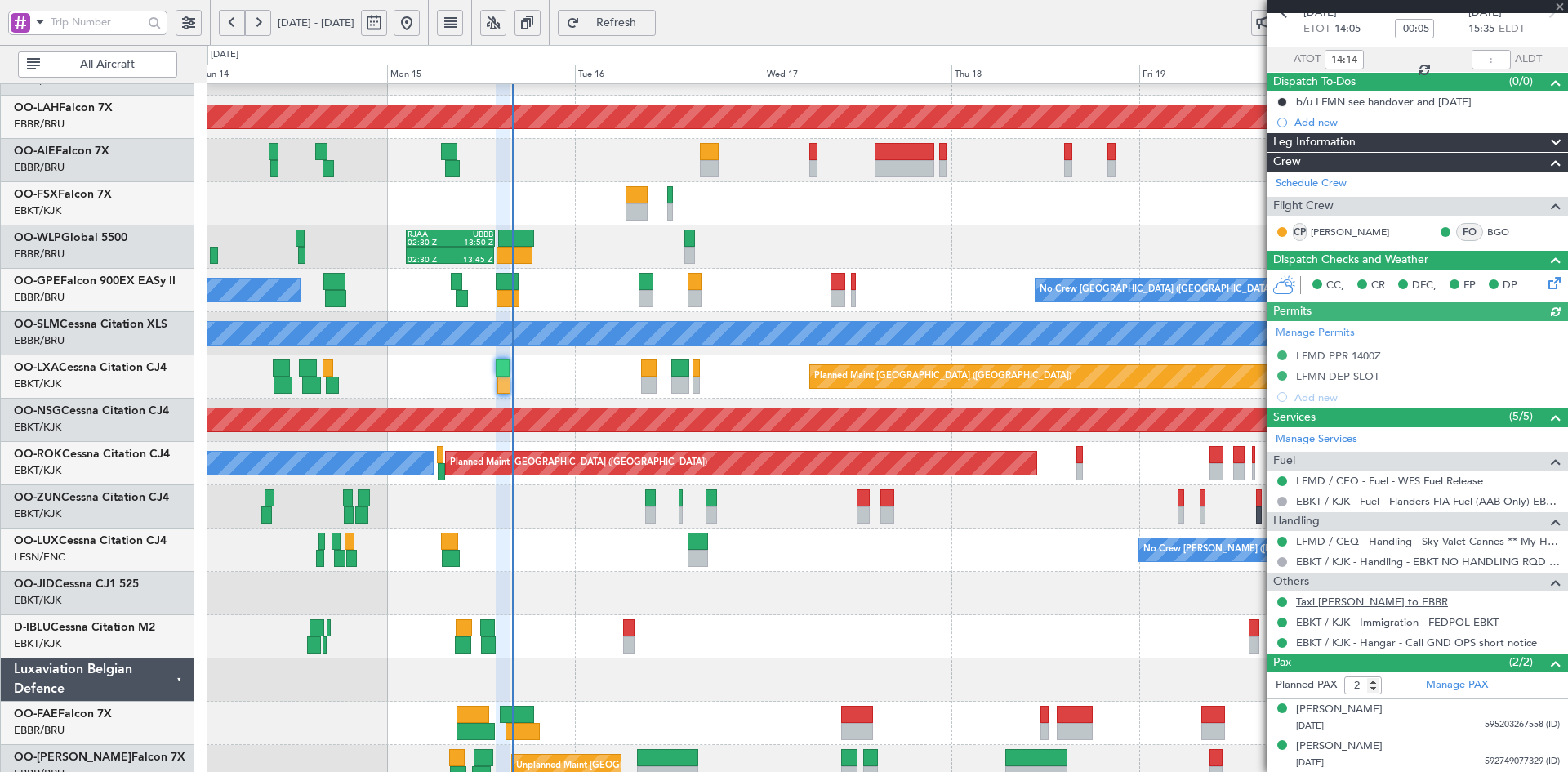
click at [1361, 595] on link "Taxi [PERSON_NAME] to EBBR" at bounding box center [1372, 601] width 152 height 14
click at [1560, 9] on span at bounding box center [1559, 8] width 16 height 15
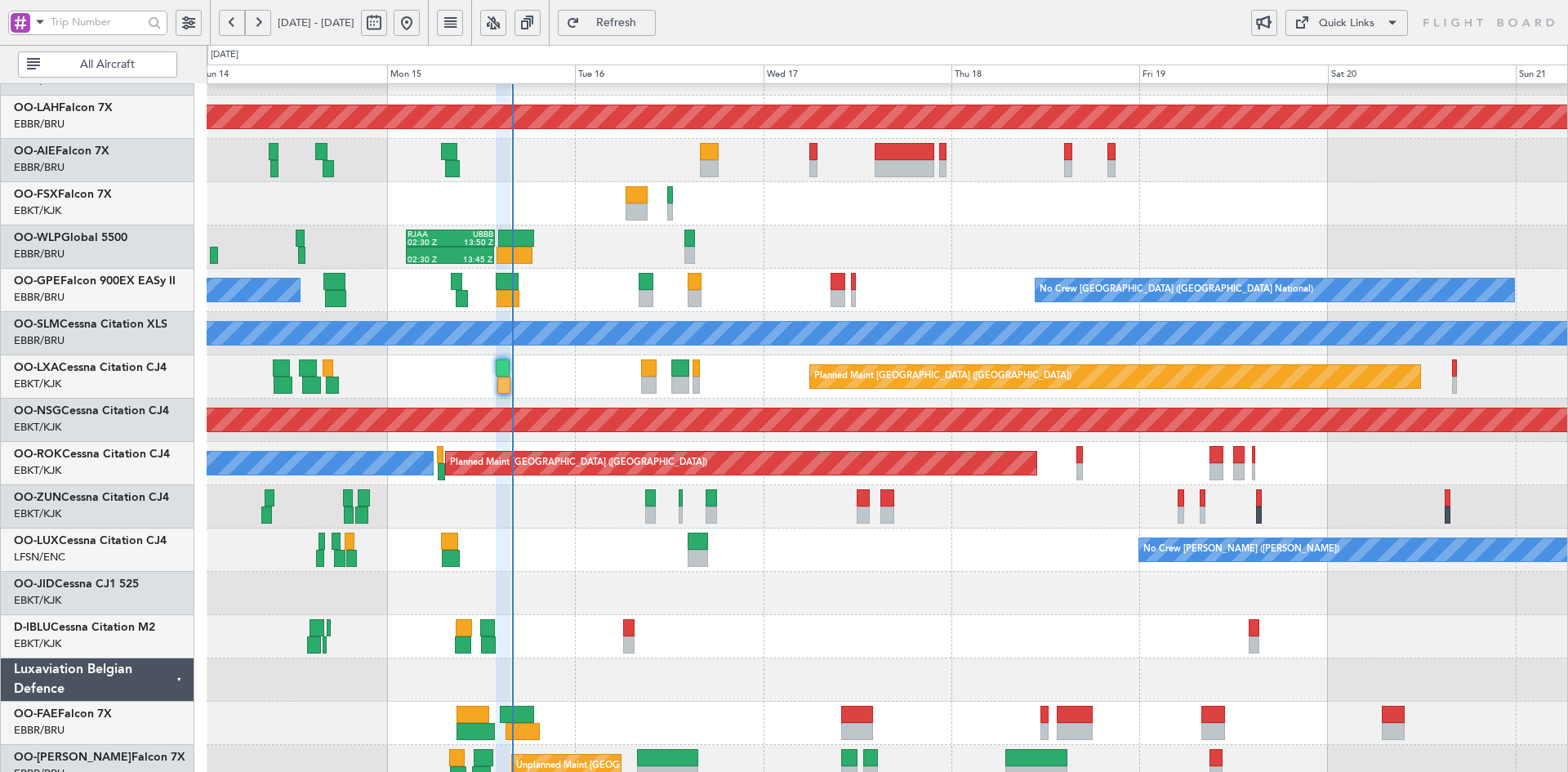
type input "0"
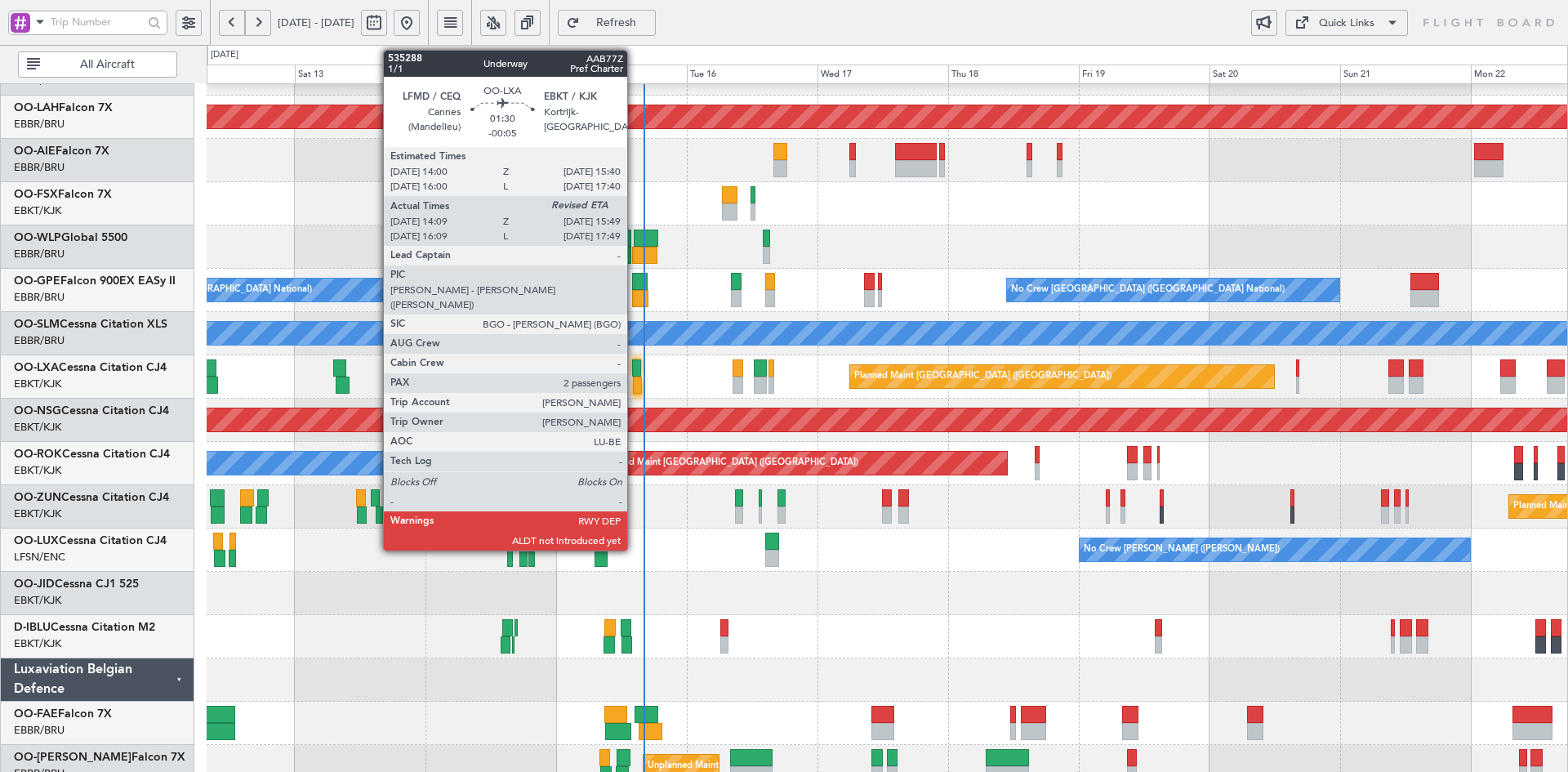
click at [635, 377] on div at bounding box center [637, 385] width 9 height 17
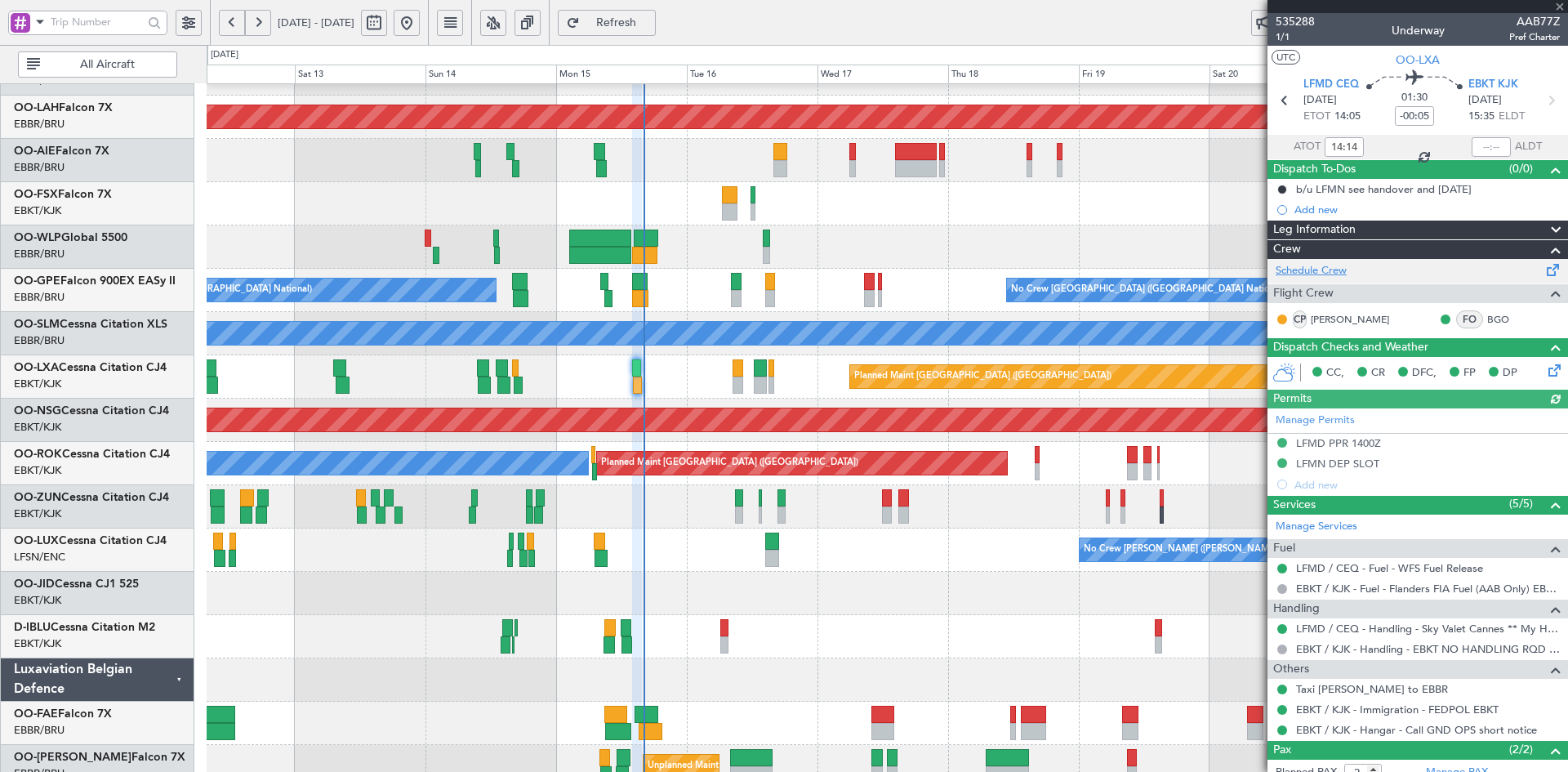
click at [1315, 273] on link "Schedule Crew" at bounding box center [1311, 271] width 71 height 16
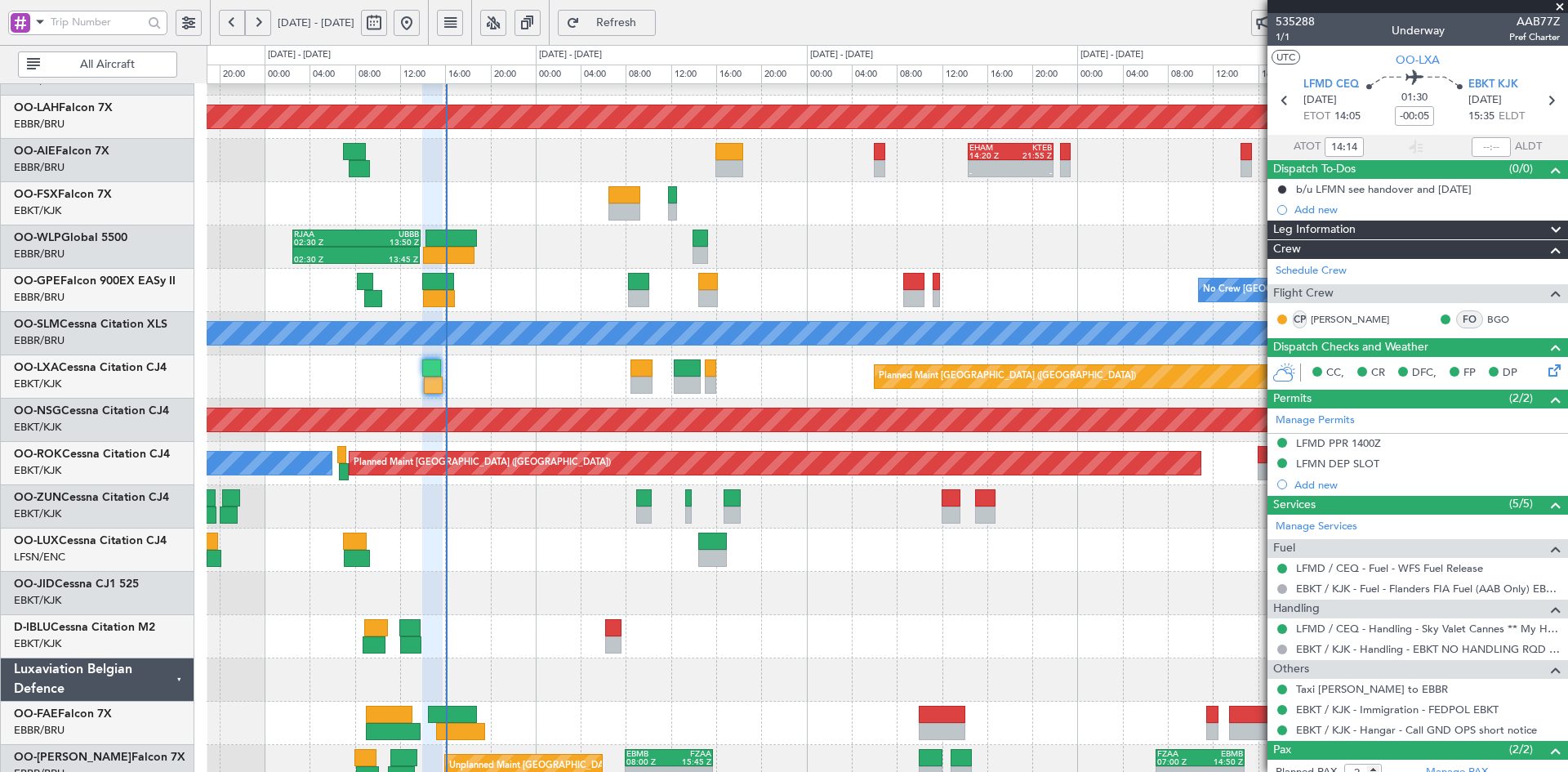
click at [894, 600] on div at bounding box center [886, 593] width 1360 height 43
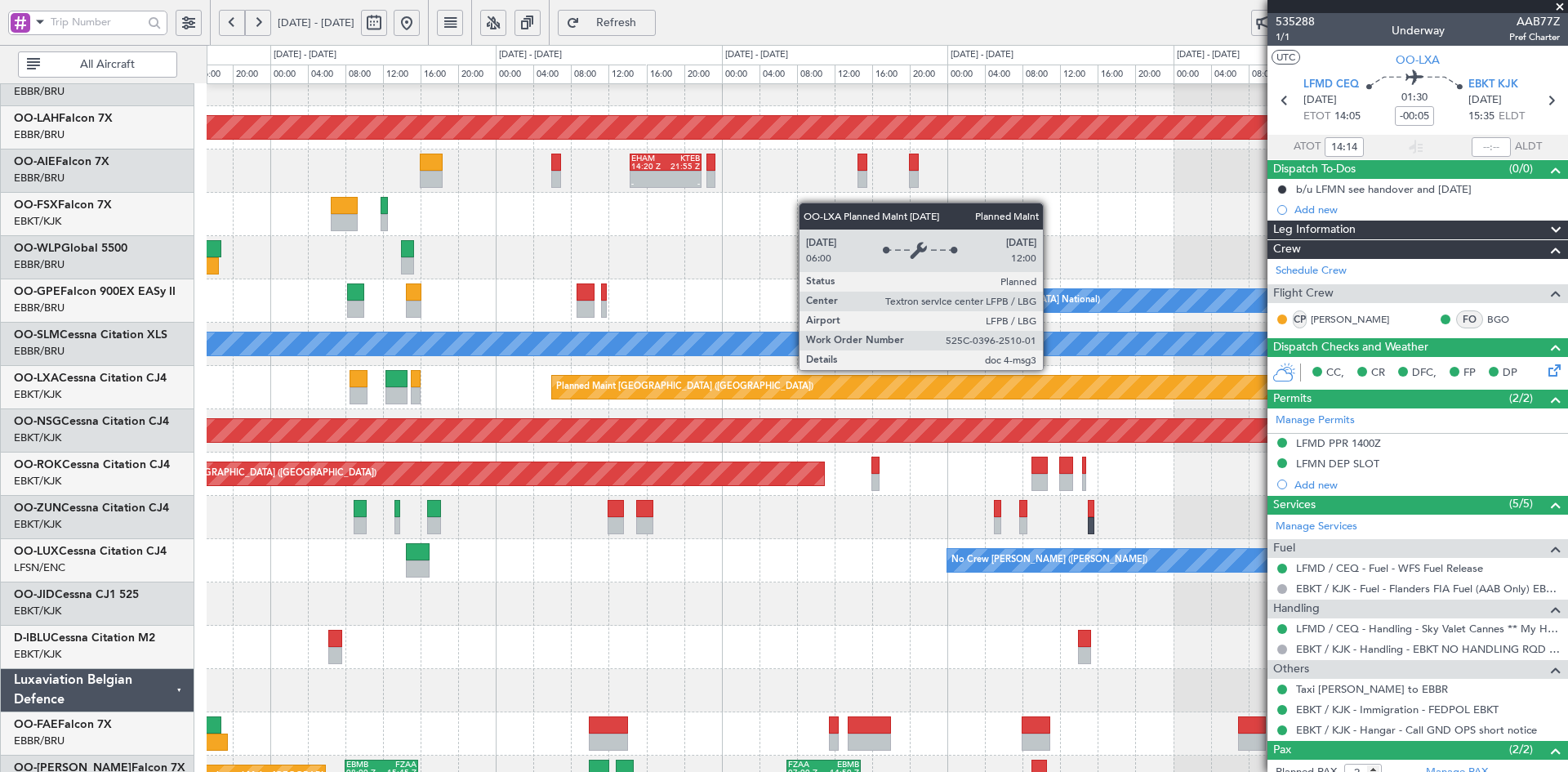
scroll to position [162, 0]
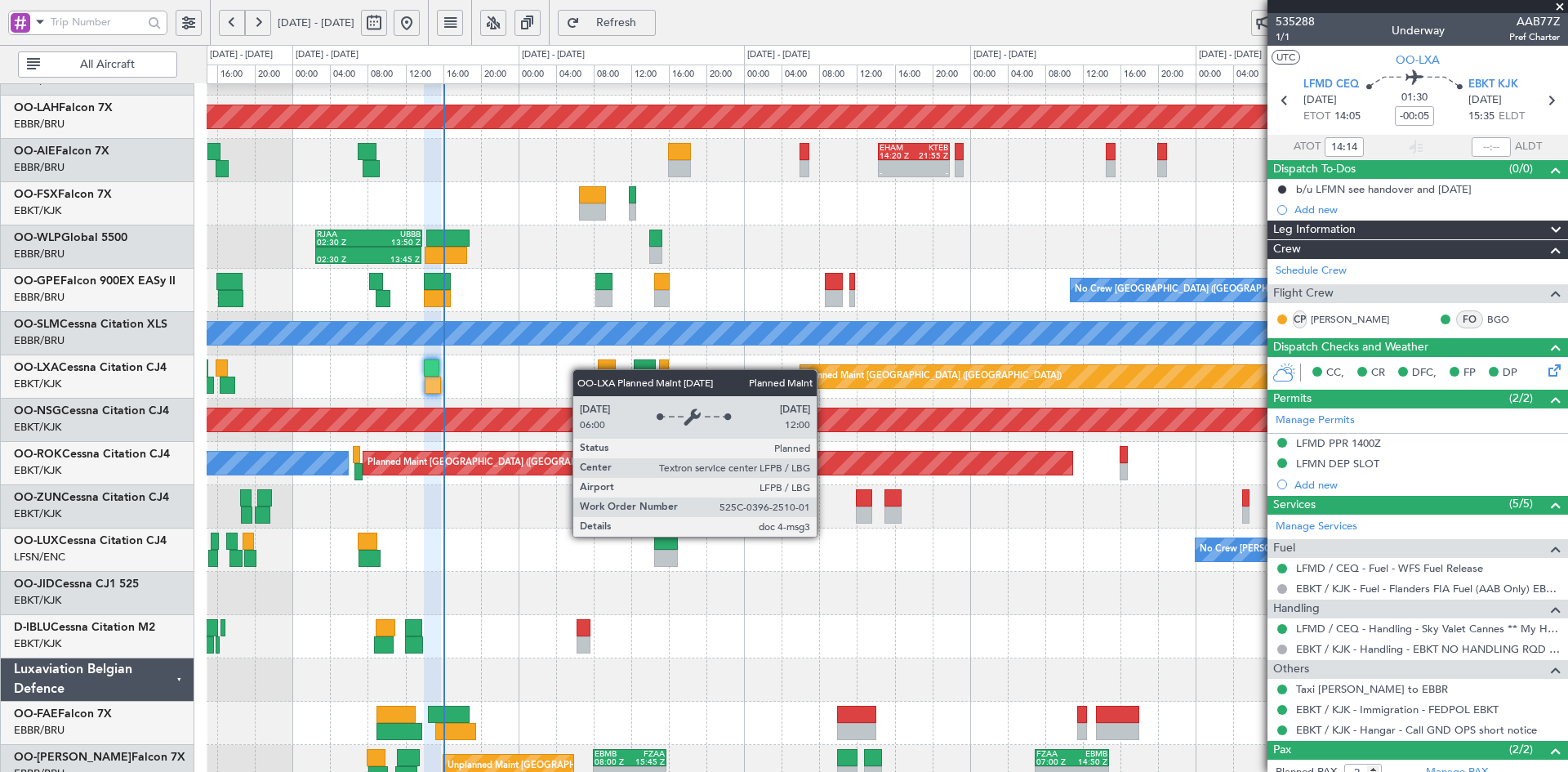
click at [979, 369] on div "Planned Maint [GEOGRAPHIC_DATA] ([GEOGRAPHIC_DATA])" at bounding box center [1166, 376] width 732 height 23
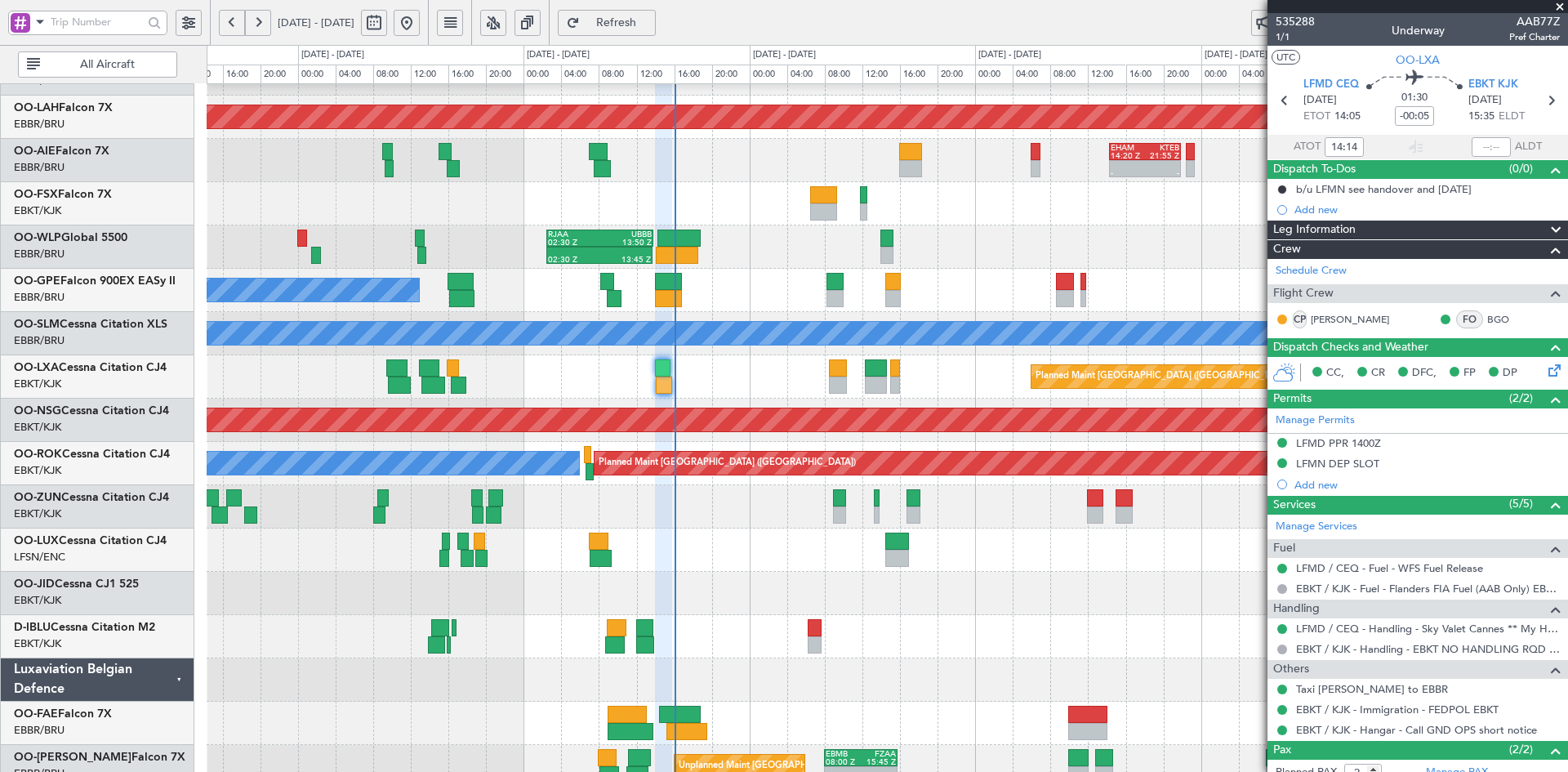
click at [1027, 622] on div at bounding box center [886, 637] width 1360 height 43
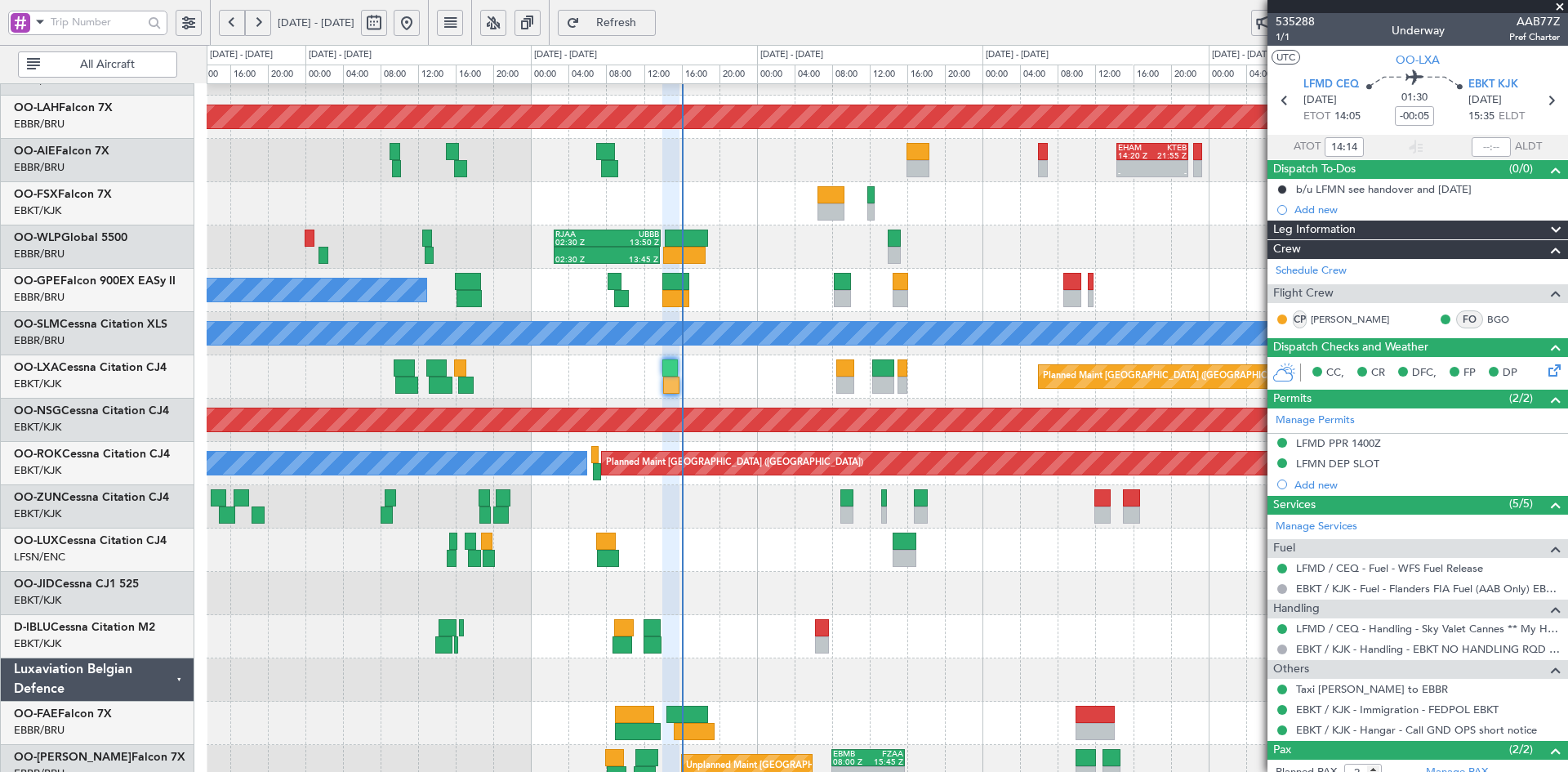
click at [1562, 3] on span at bounding box center [1559, 8] width 16 height 15
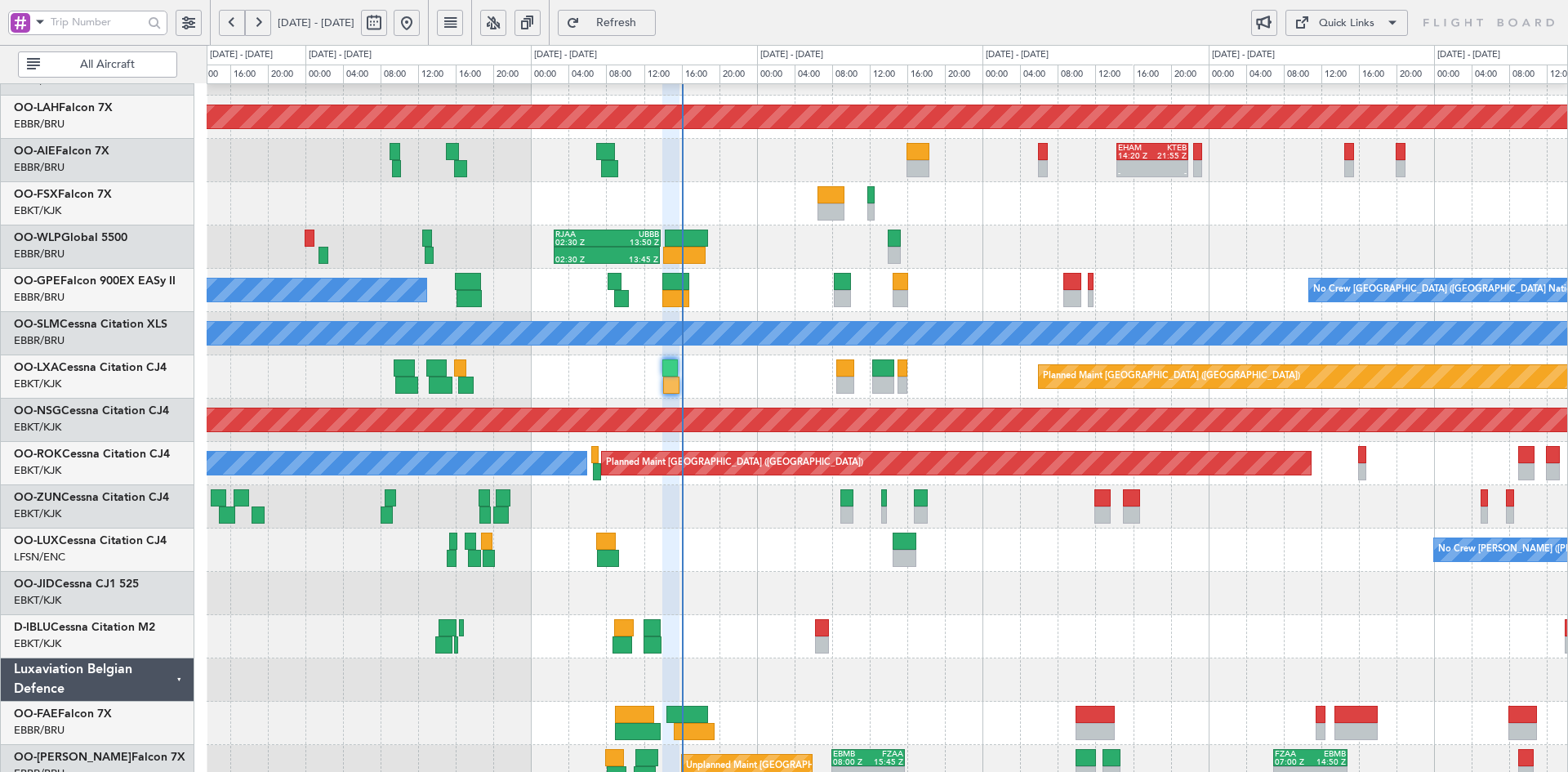
type input "0"
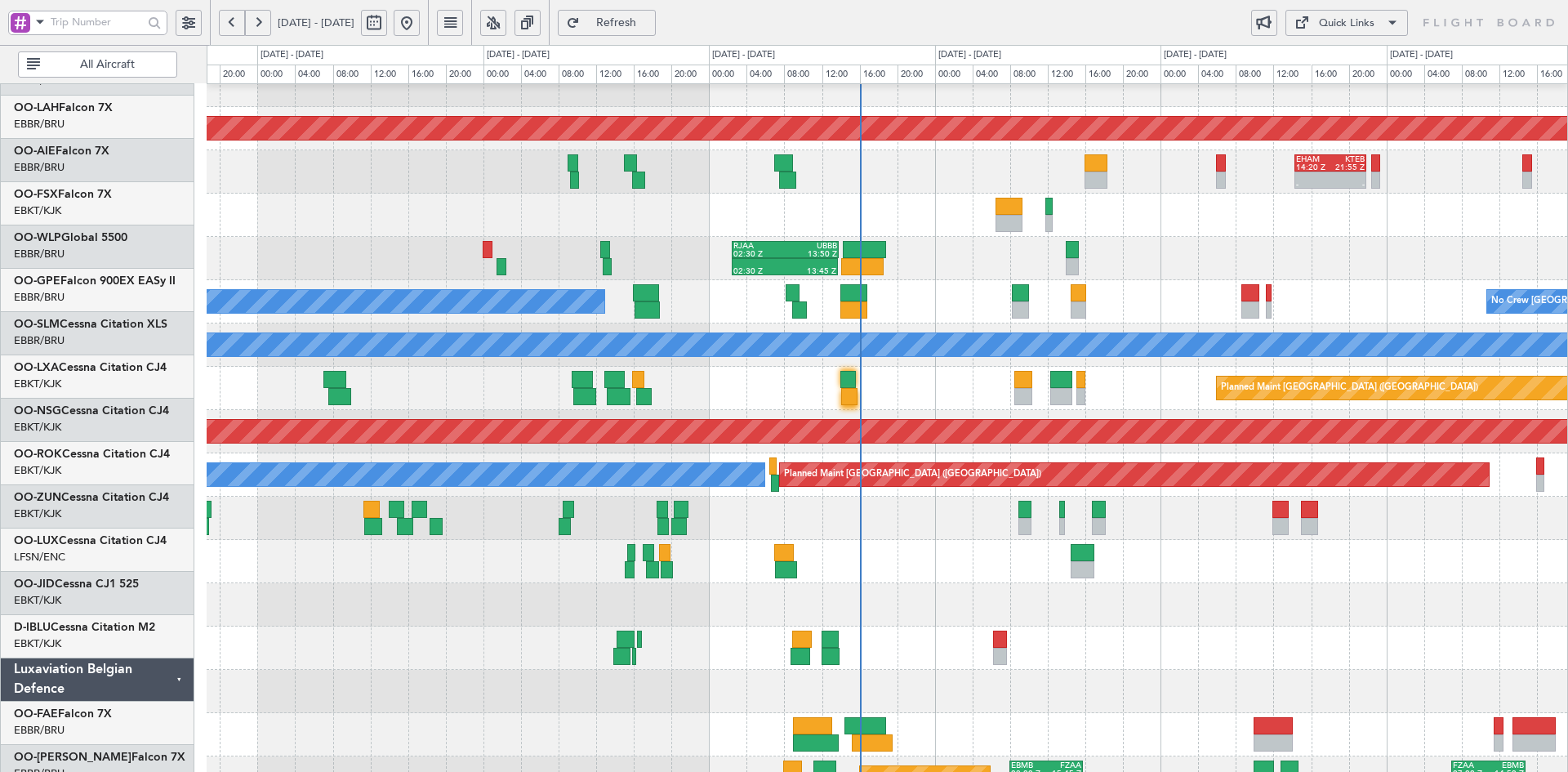
scroll to position [150, 0]
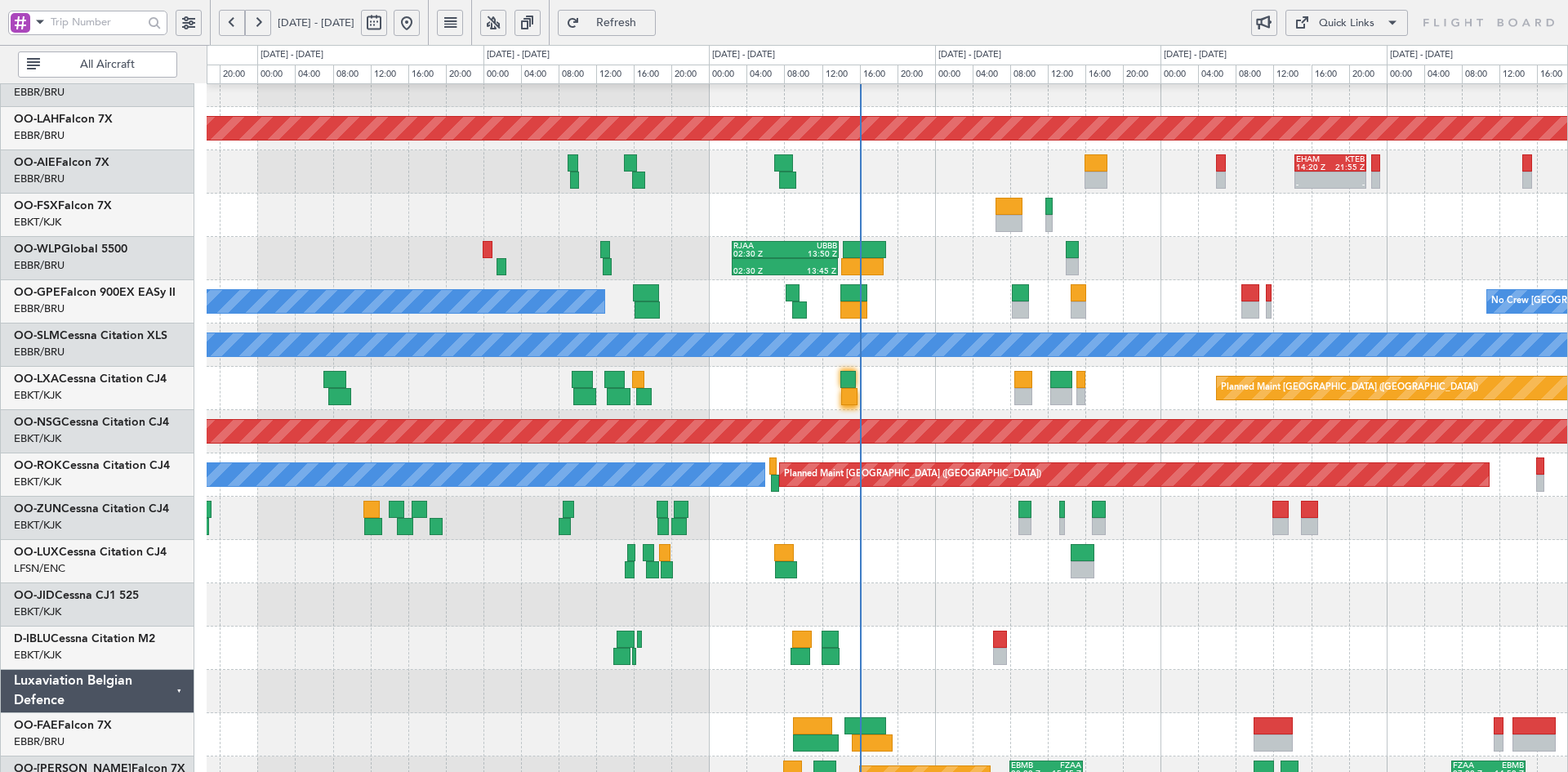
click at [1090, 631] on div "No Crew [GEOGRAPHIC_DATA] ([GEOGRAPHIC_DATA] National)" at bounding box center [886, 648] width 1360 height 43
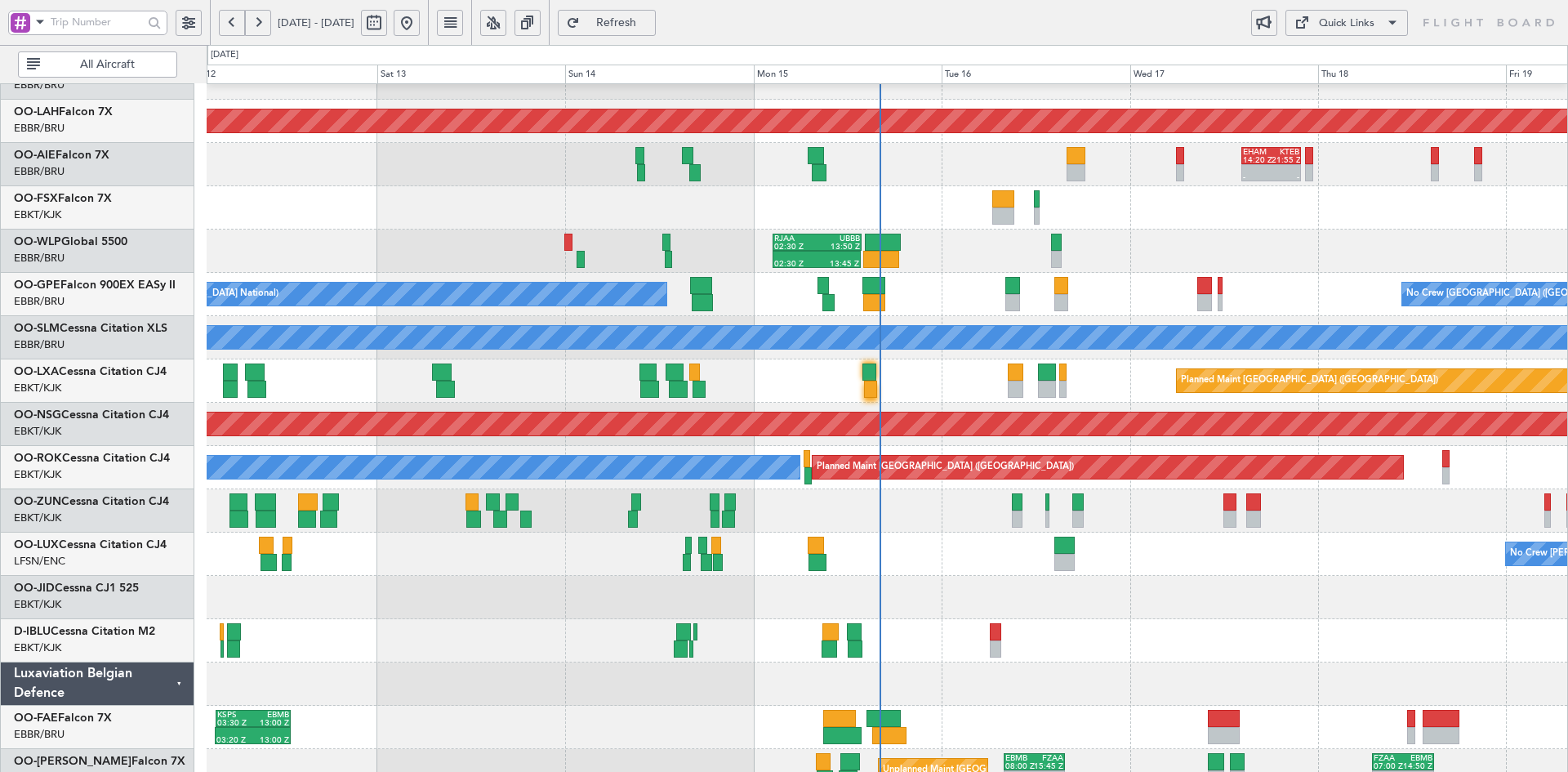
click at [1192, 625] on div "No Crew [GEOGRAPHIC_DATA] ([GEOGRAPHIC_DATA] National)" at bounding box center [886, 640] width 1360 height 43
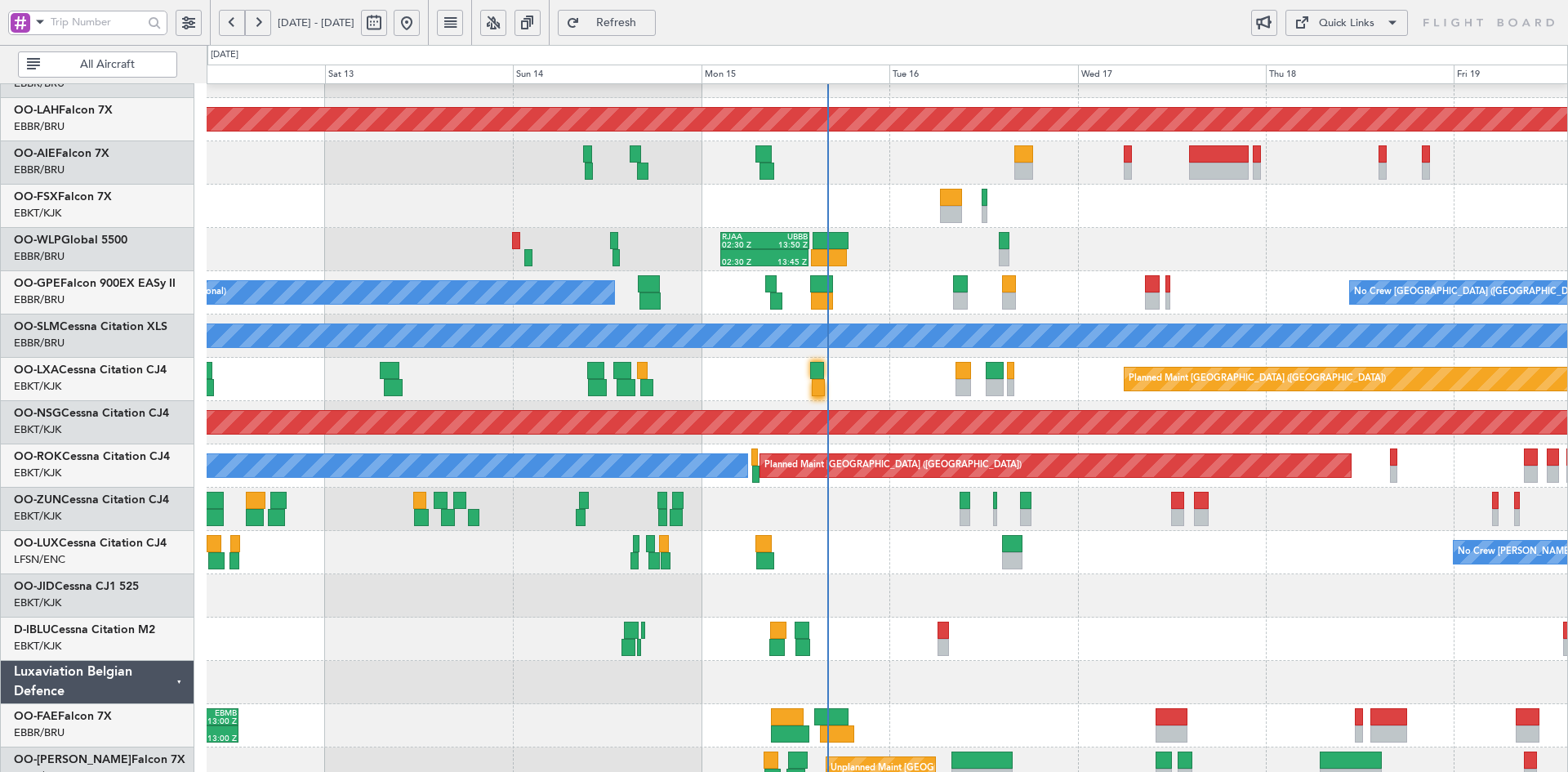
scroll to position [162, 0]
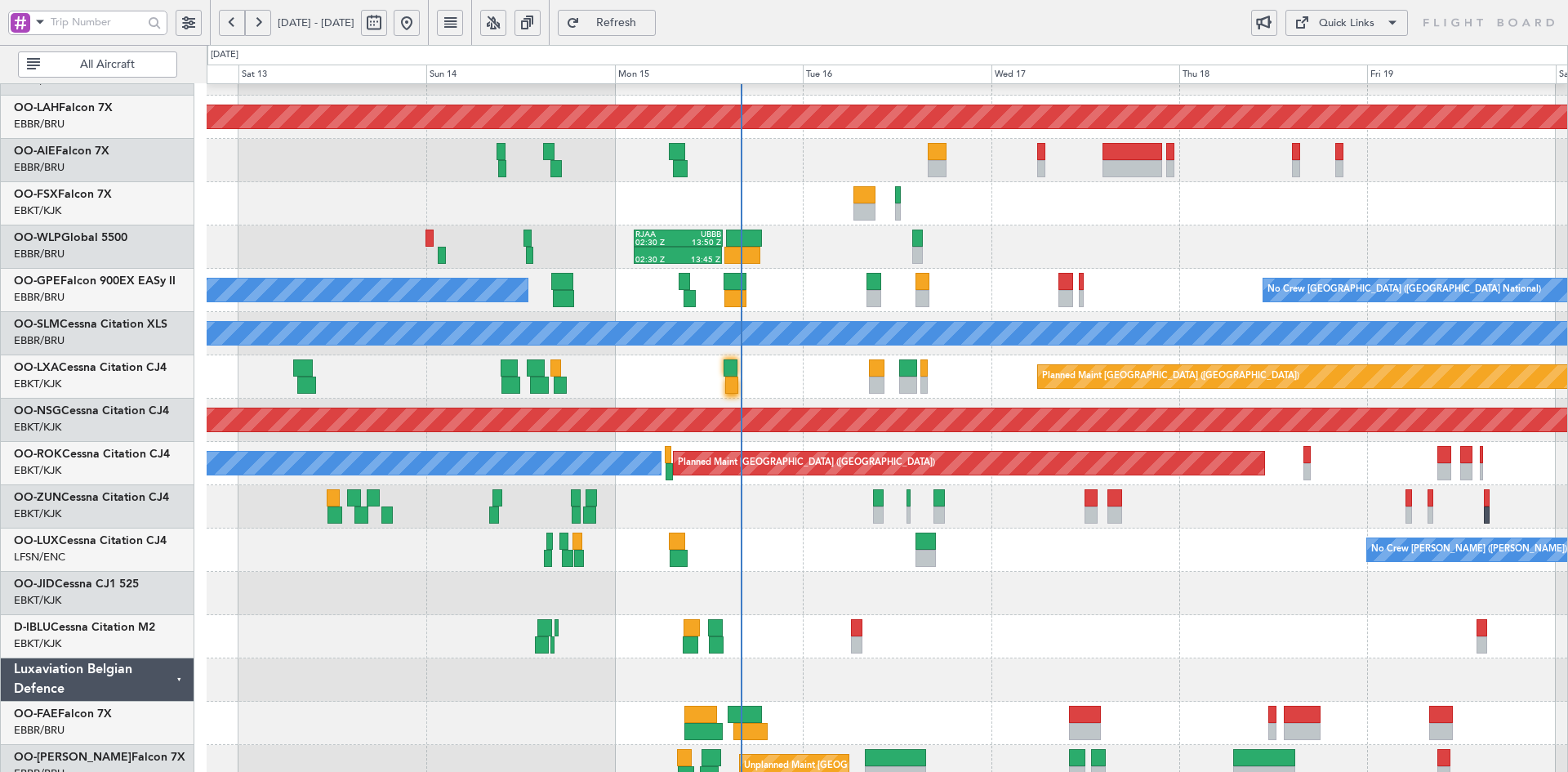
click at [1048, 617] on div "No Crew [GEOGRAPHIC_DATA] ([GEOGRAPHIC_DATA] National)" at bounding box center [886, 637] width 1360 height 43
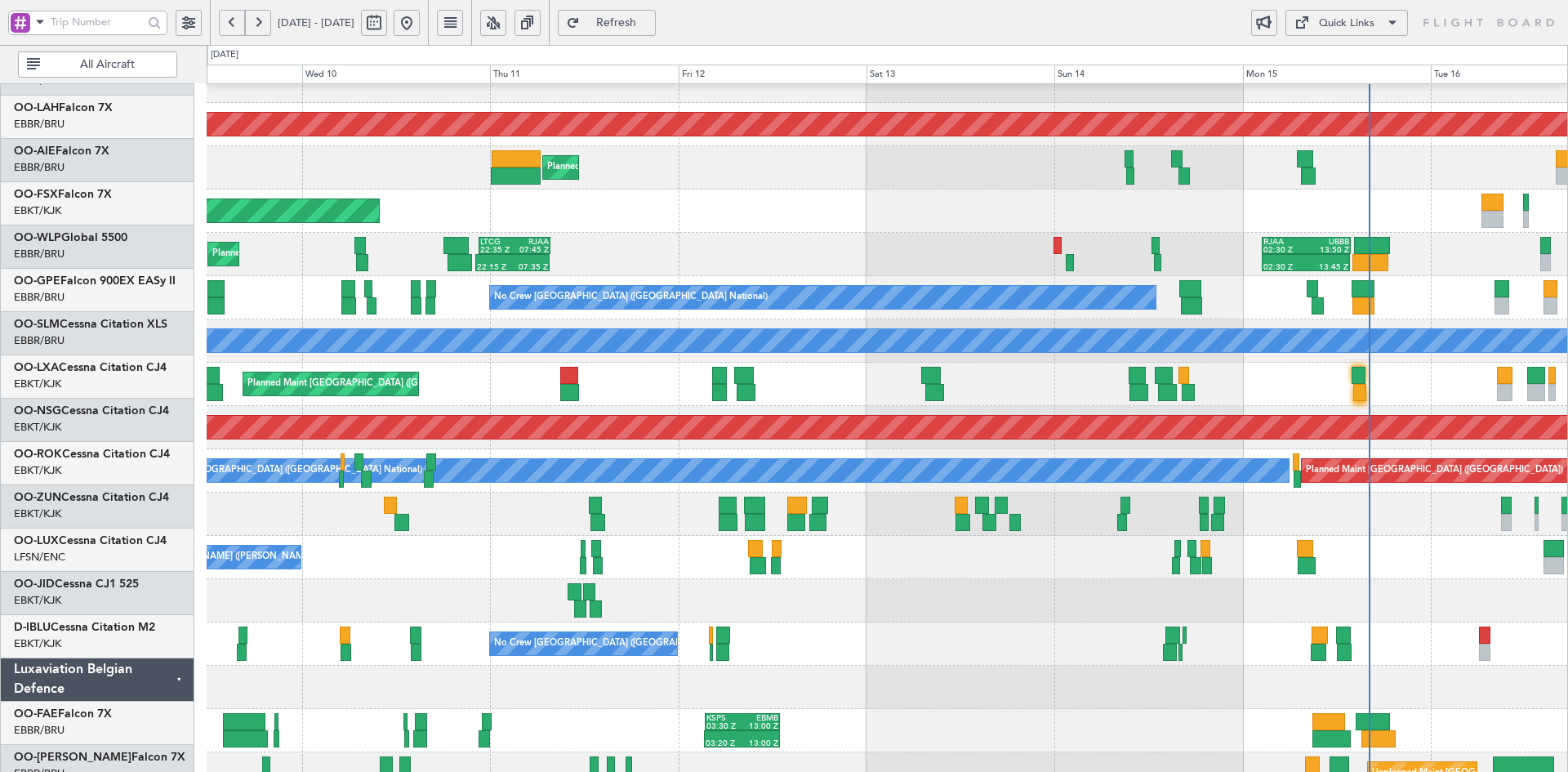
scroll to position [128, 0]
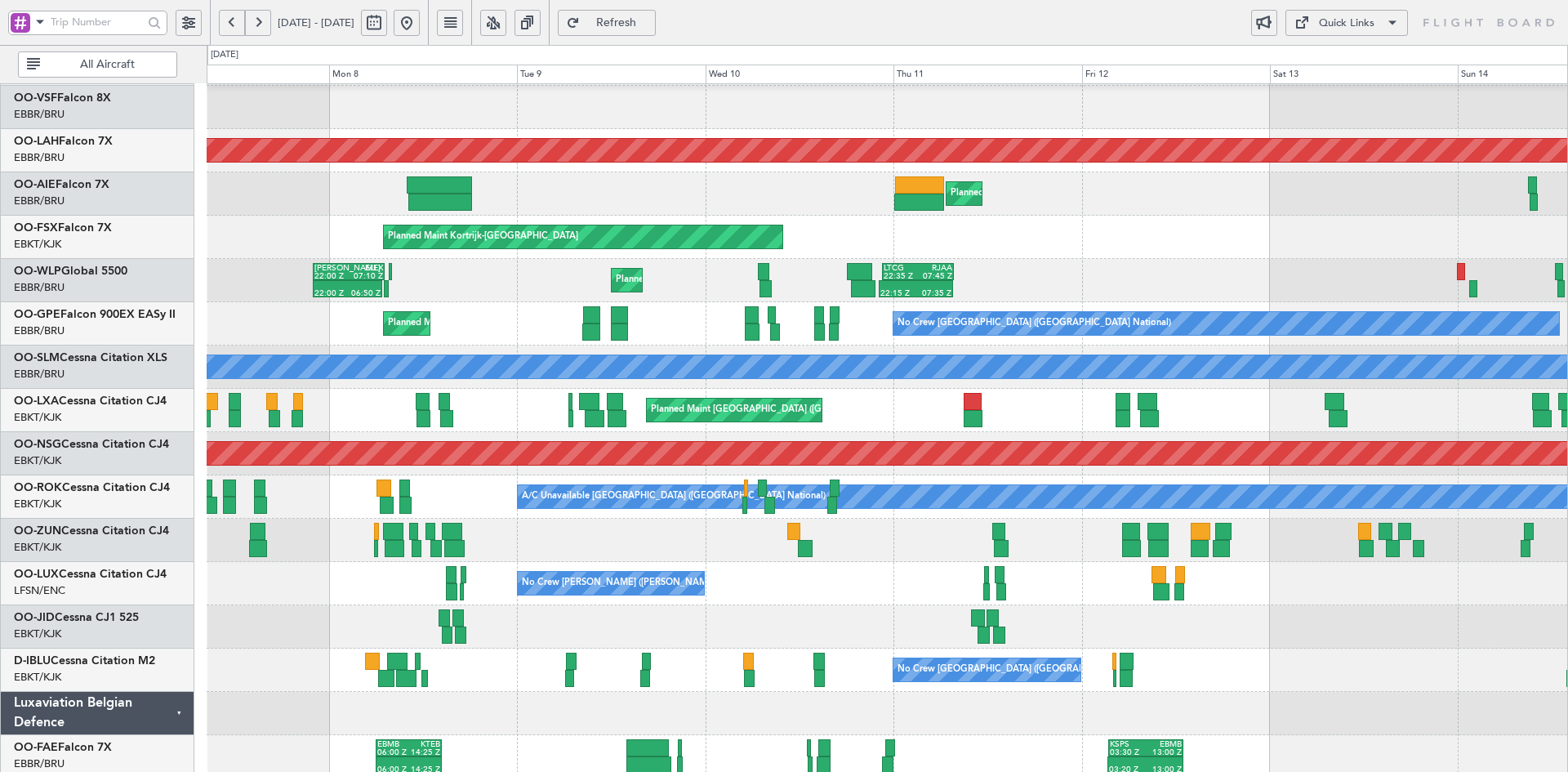
click at [1403, 240] on div "Planned Maint Kortrijk-[GEOGRAPHIC_DATA]" at bounding box center [886, 237] width 1360 height 43
click at [803, 443] on div "Planned Maint Geneva (Cointrin) AOG Maint [US_STATE] ([GEOGRAPHIC_DATA]) Planne…" at bounding box center [886, 388] width 1360 height 866
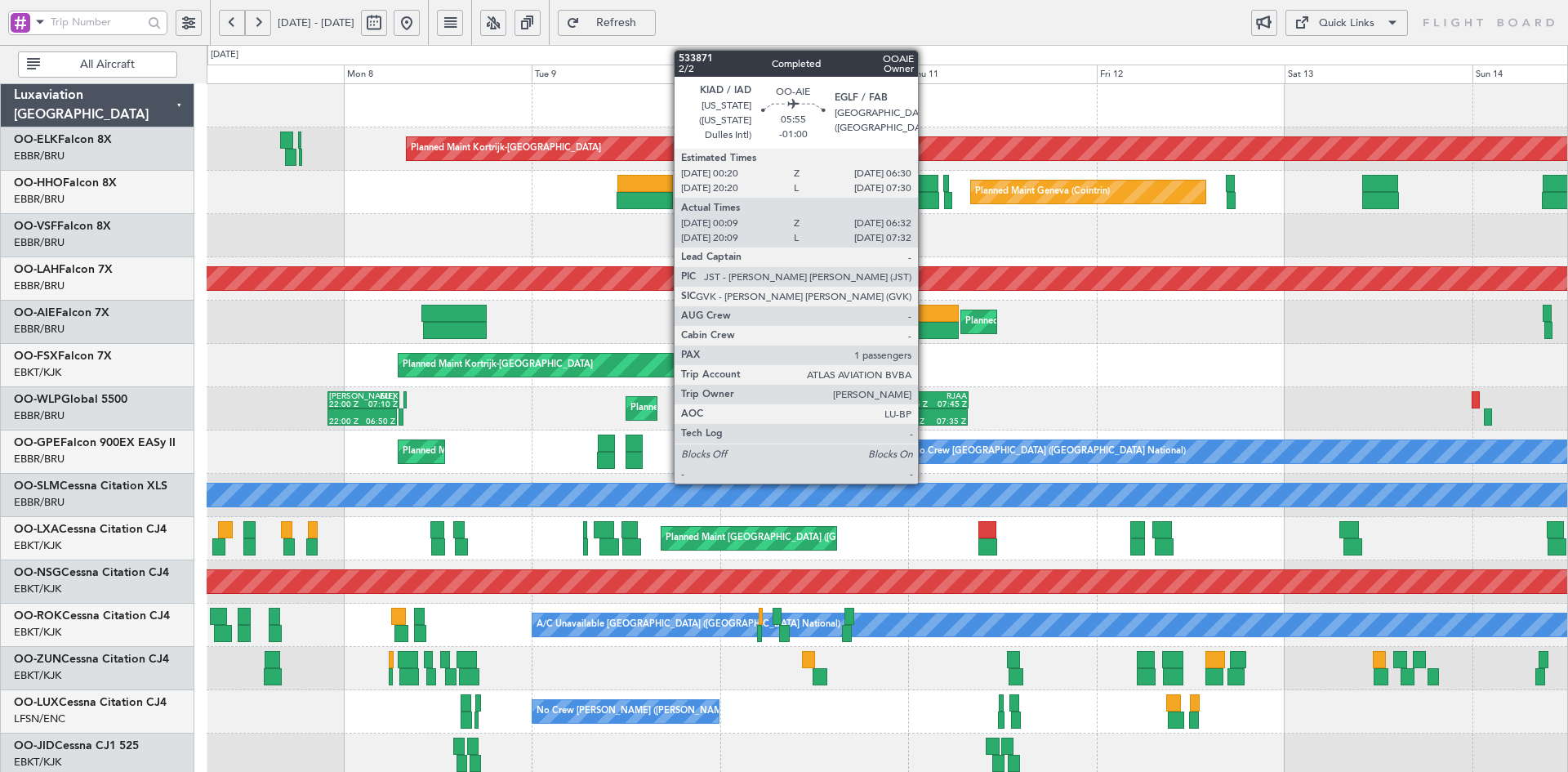
click at [925, 327] on div at bounding box center [934, 330] width 51 height 17
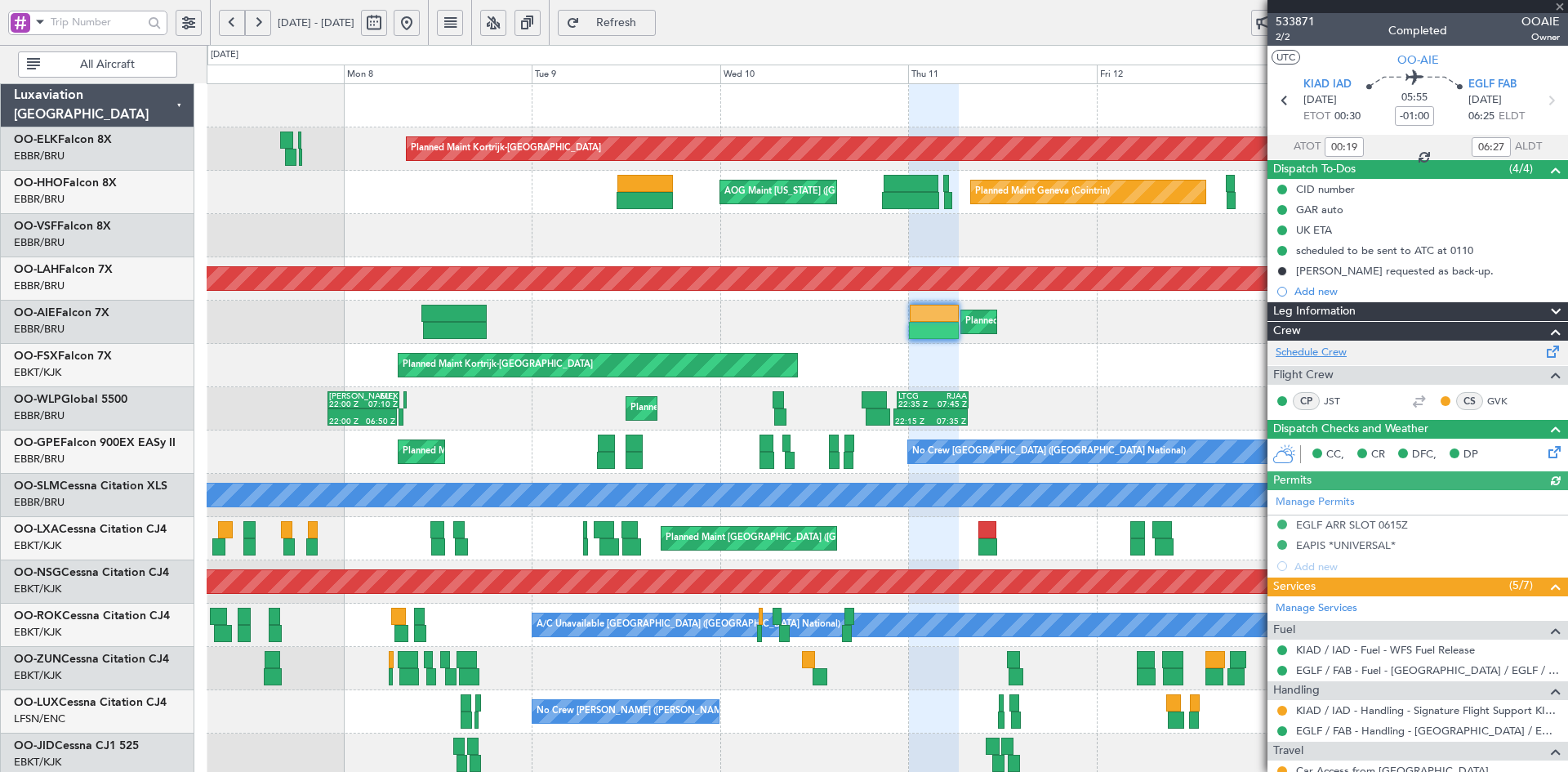
click at [1324, 357] on link "Schedule Crew" at bounding box center [1311, 353] width 71 height 16
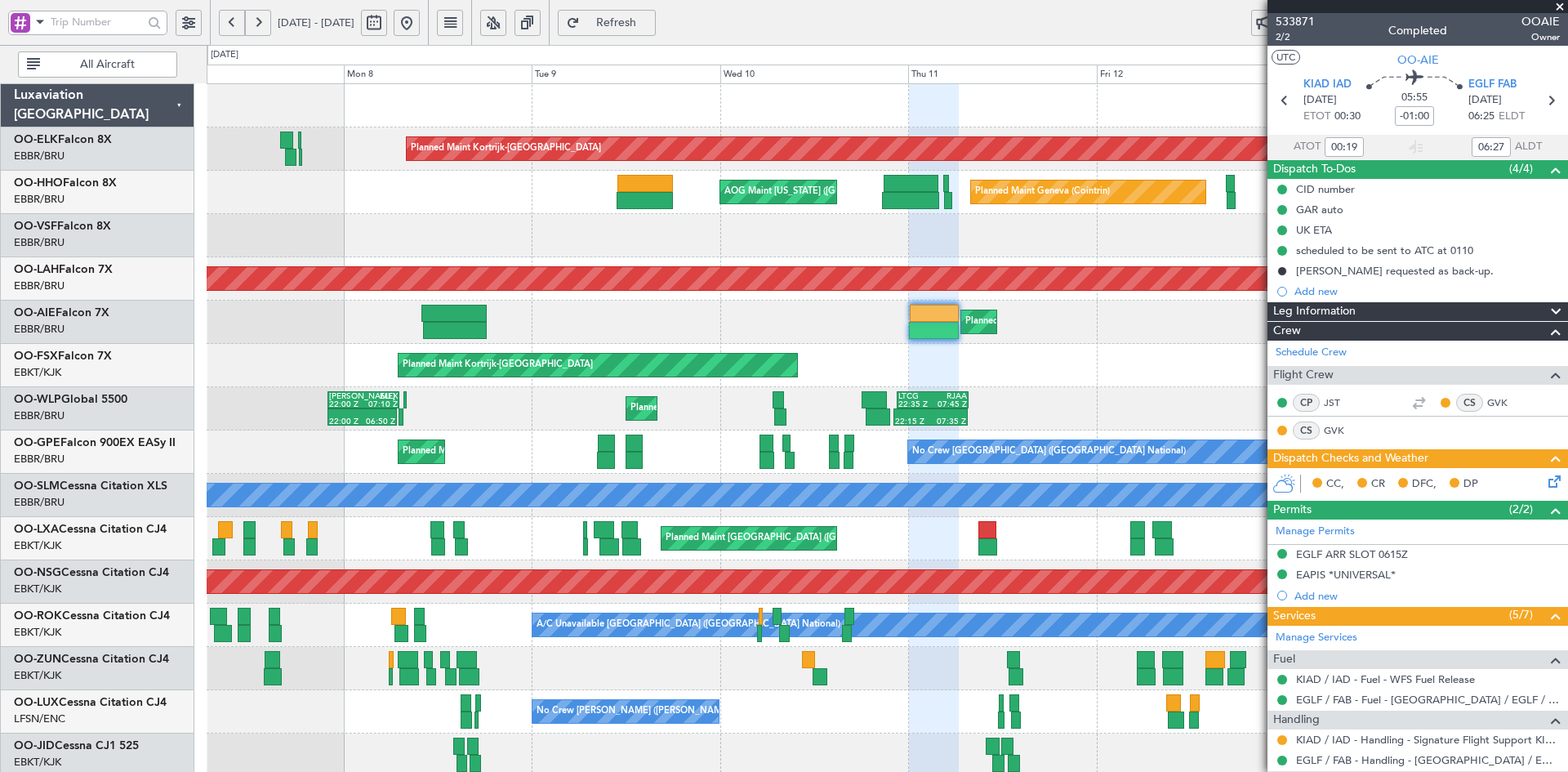
click at [1563, 1] on span at bounding box center [1559, 8] width 16 height 15
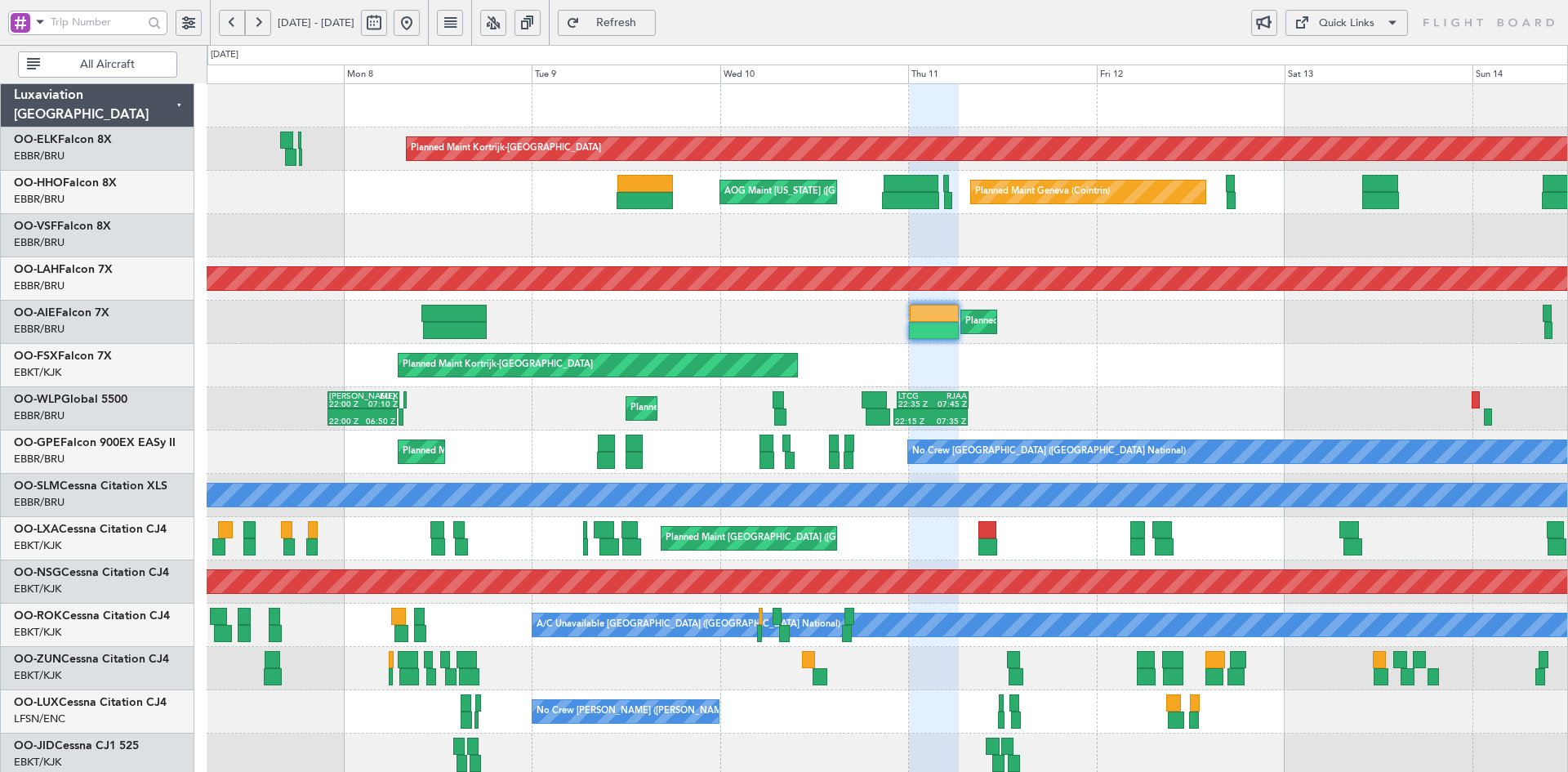
type input "0"
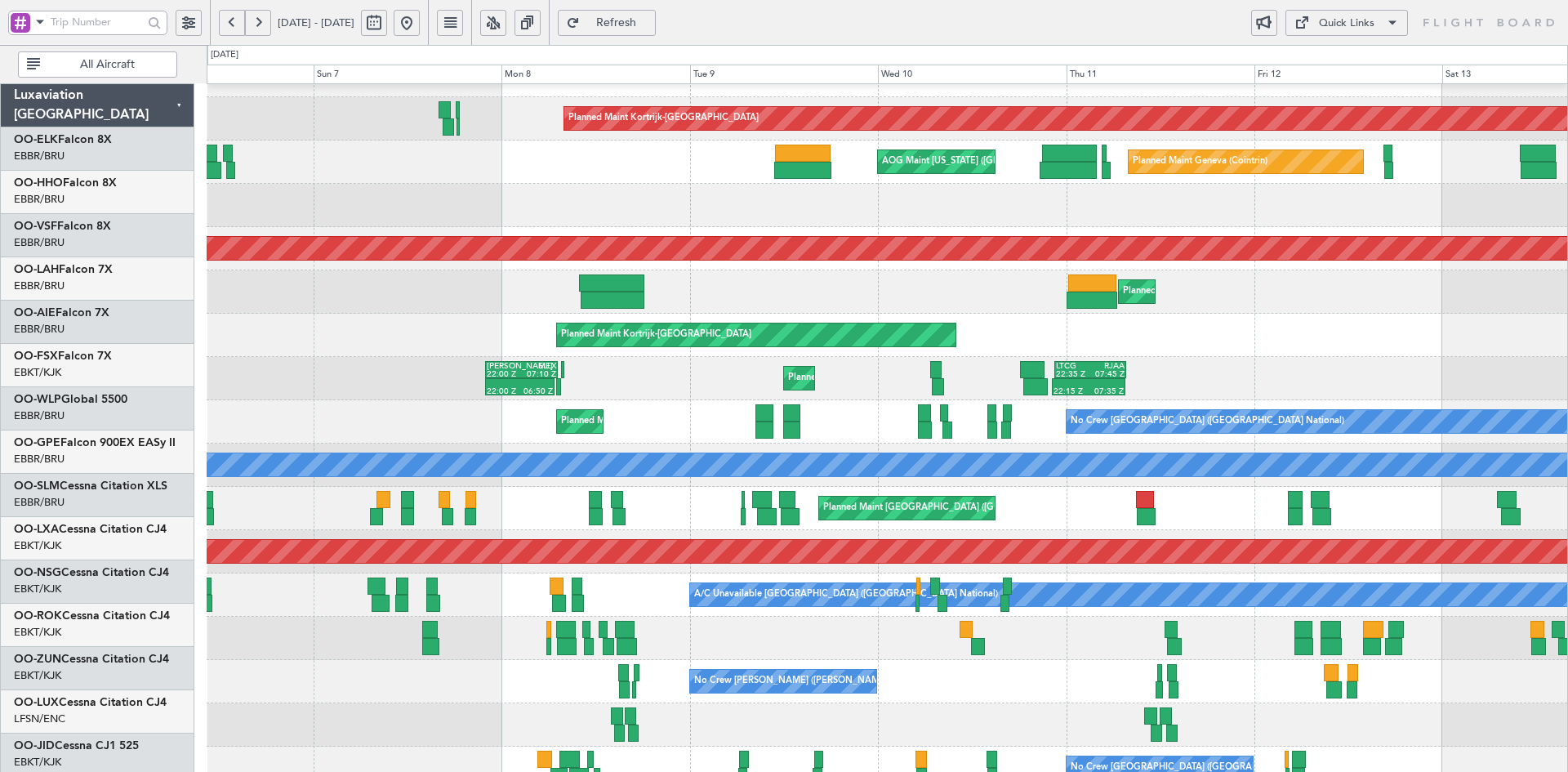
click at [946, 363] on div "Planned Maint Liege 22:00 Z 06:50 Z KAUS 22:00 Z ELLX 07:10 Z 22:15 Z 07:35 Z L…" at bounding box center [886, 379] width 1360 height 43
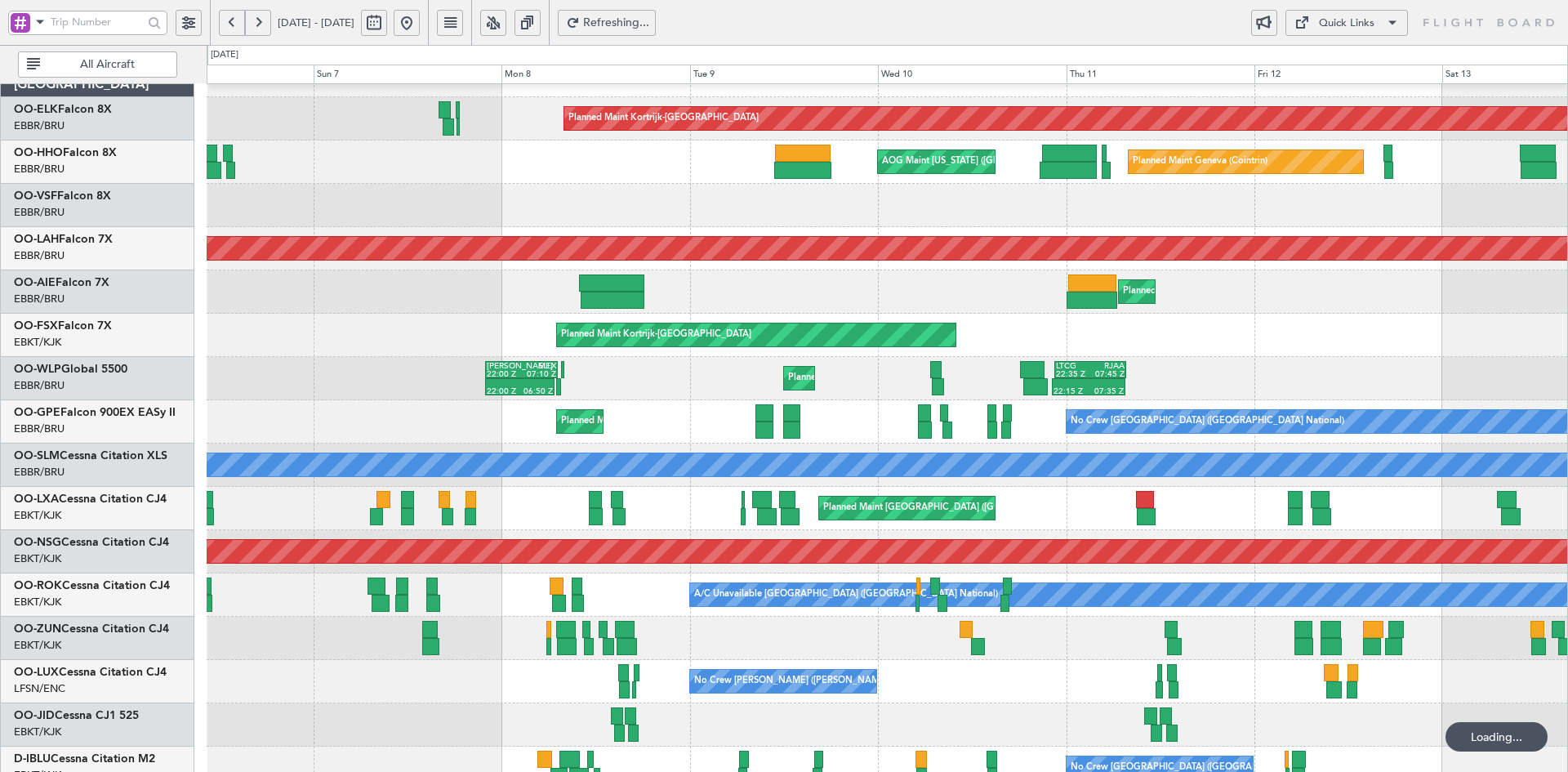
click at [419, 26] on button at bounding box center [407, 23] width 26 height 26
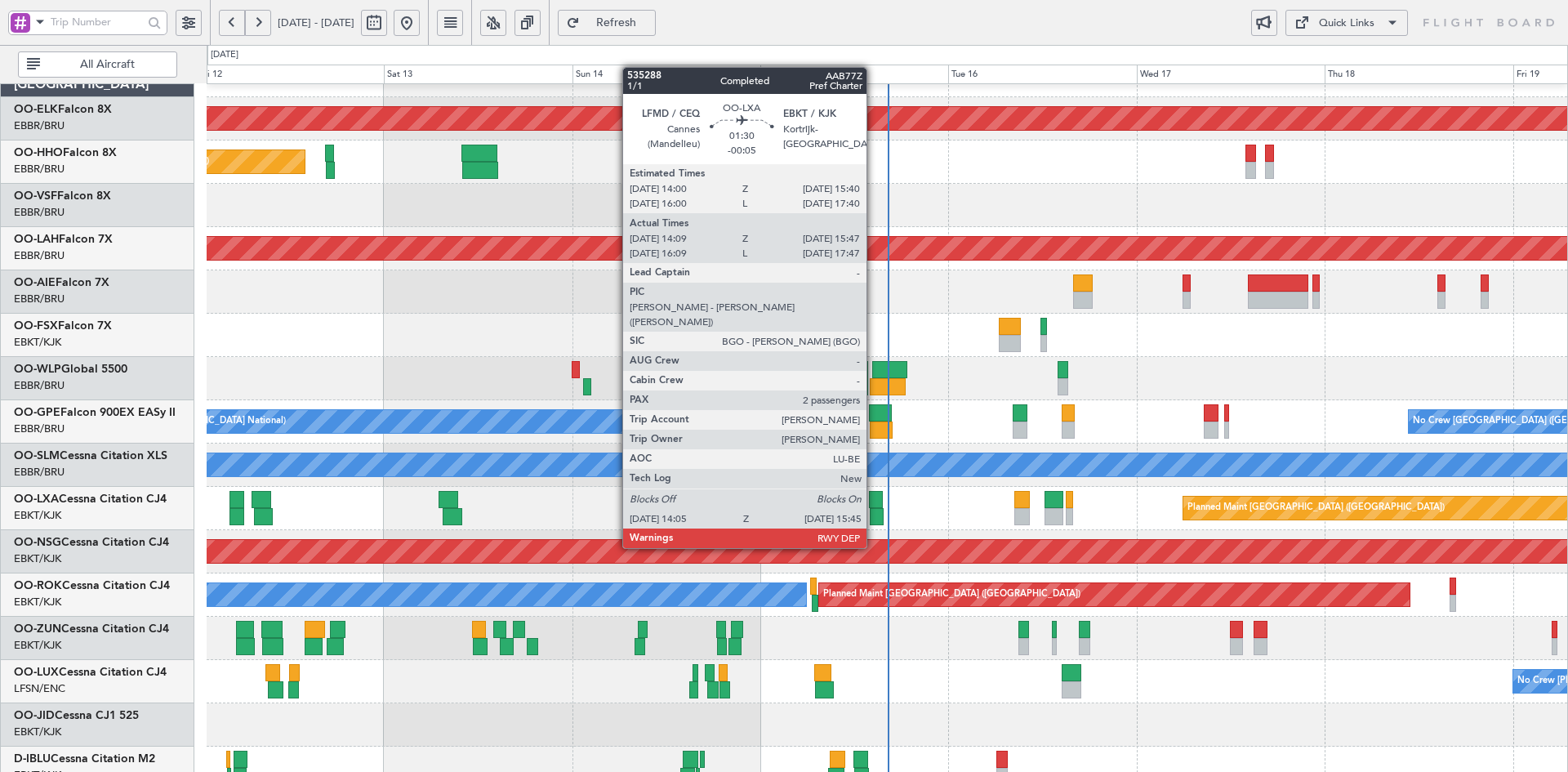
click at [873, 517] on div at bounding box center [876, 516] width 13 height 17
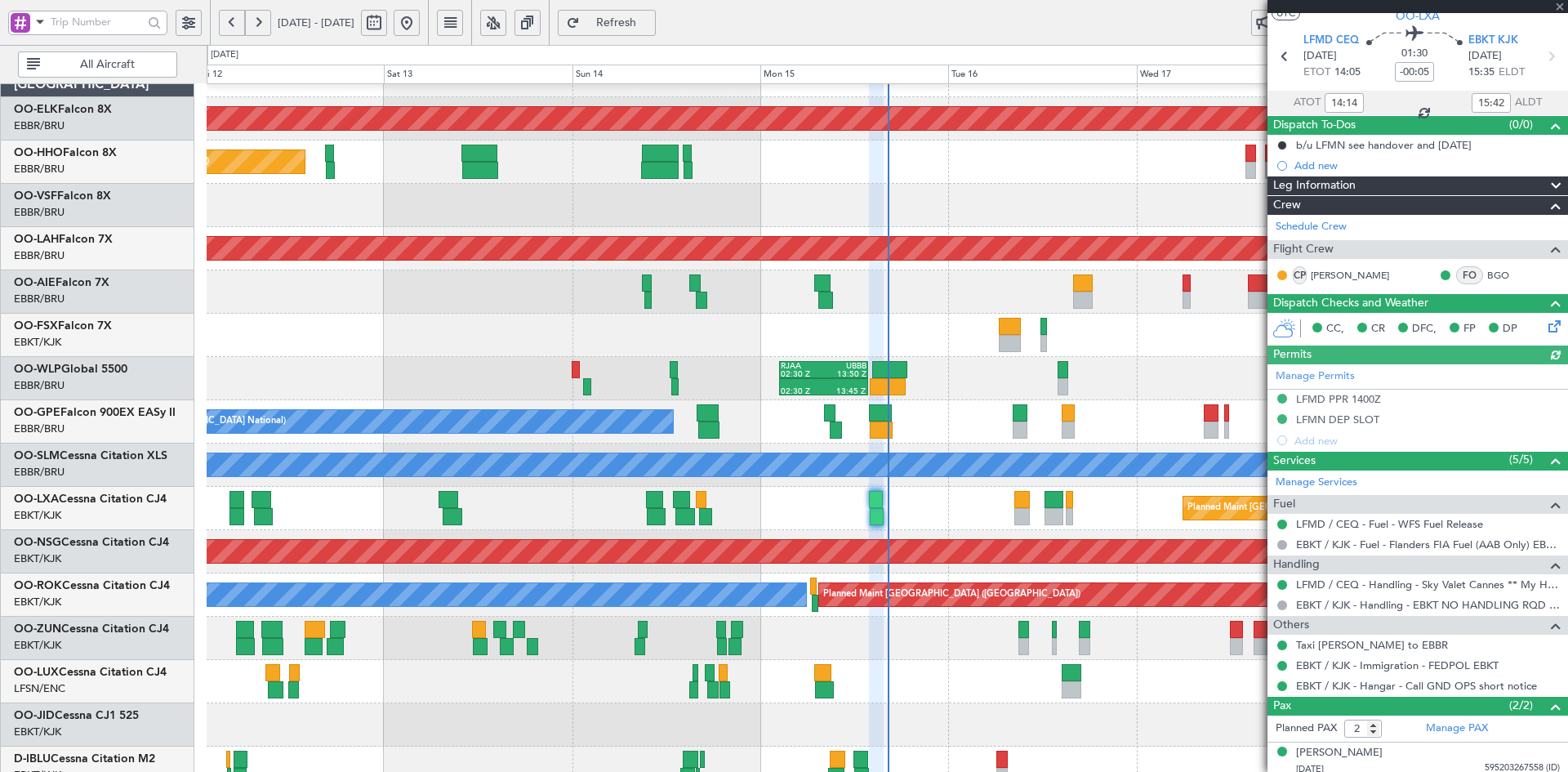
scroll to position [87, 0]
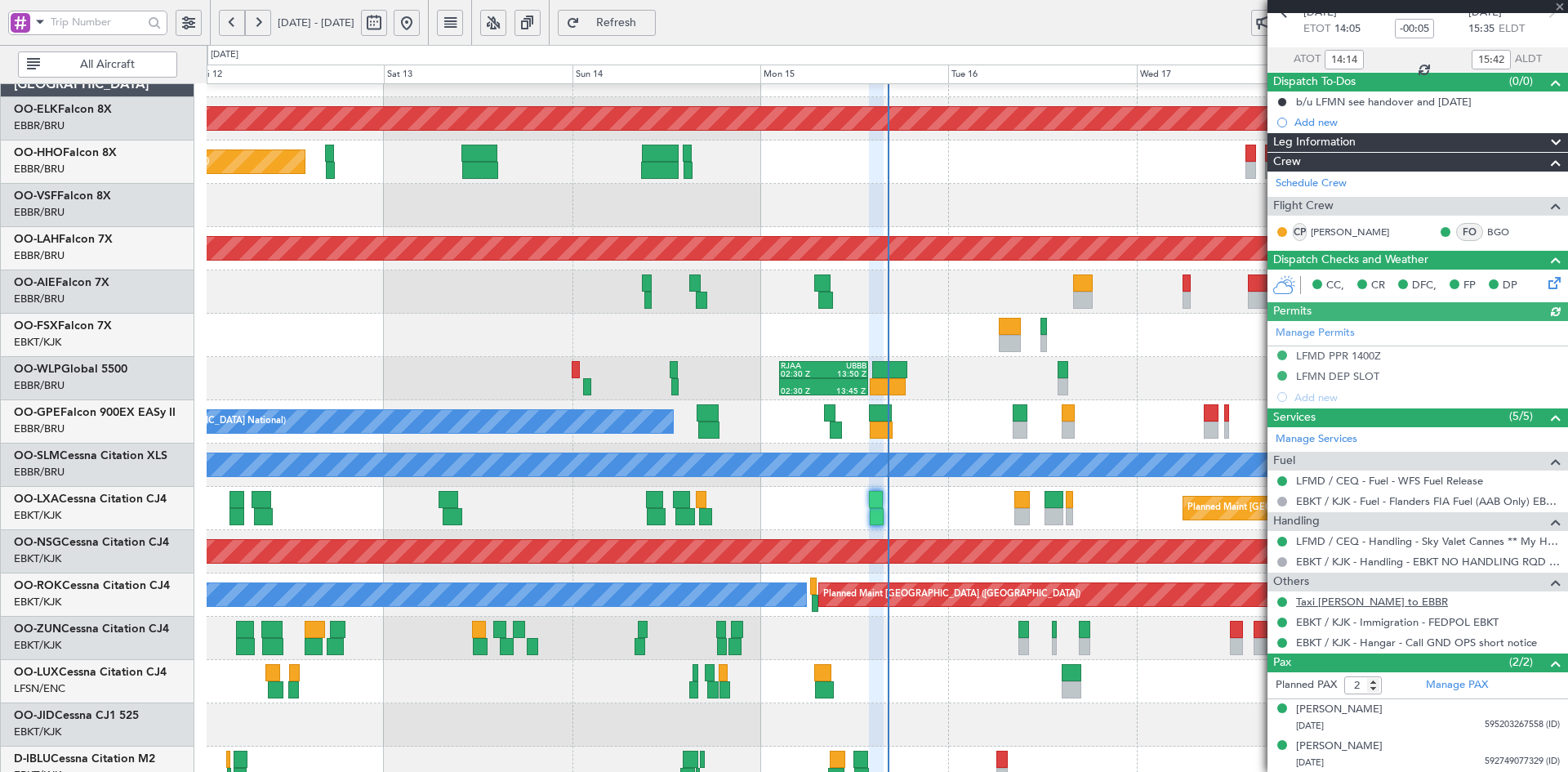
click at [1356, 603] on link "Taxi Sam to EBBR" at bounding box center [1372, 601] width 152 height 14
click at [1563, 8] on span at bounding box center [1559, 8] width 16 height 15
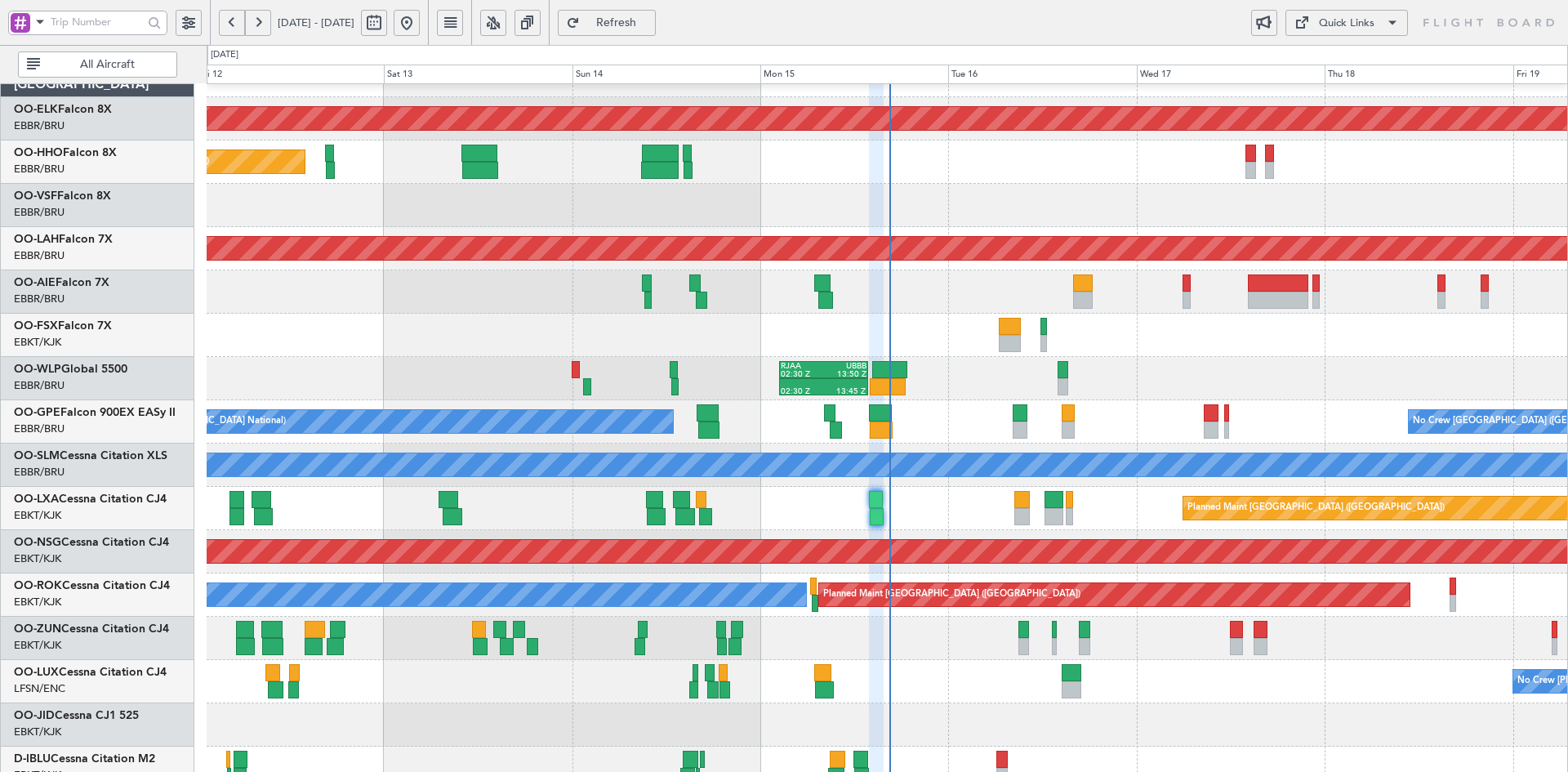
type input "0"
click at [1290, 412] on div "Planned Maint Brussels (Brussels National) No Crew Brussels (Brussels National)…" at bounding box center [886, 422] width 1360 height 43
click at [419, 26] on button at bounding box center [407, 23] width 26 height 26
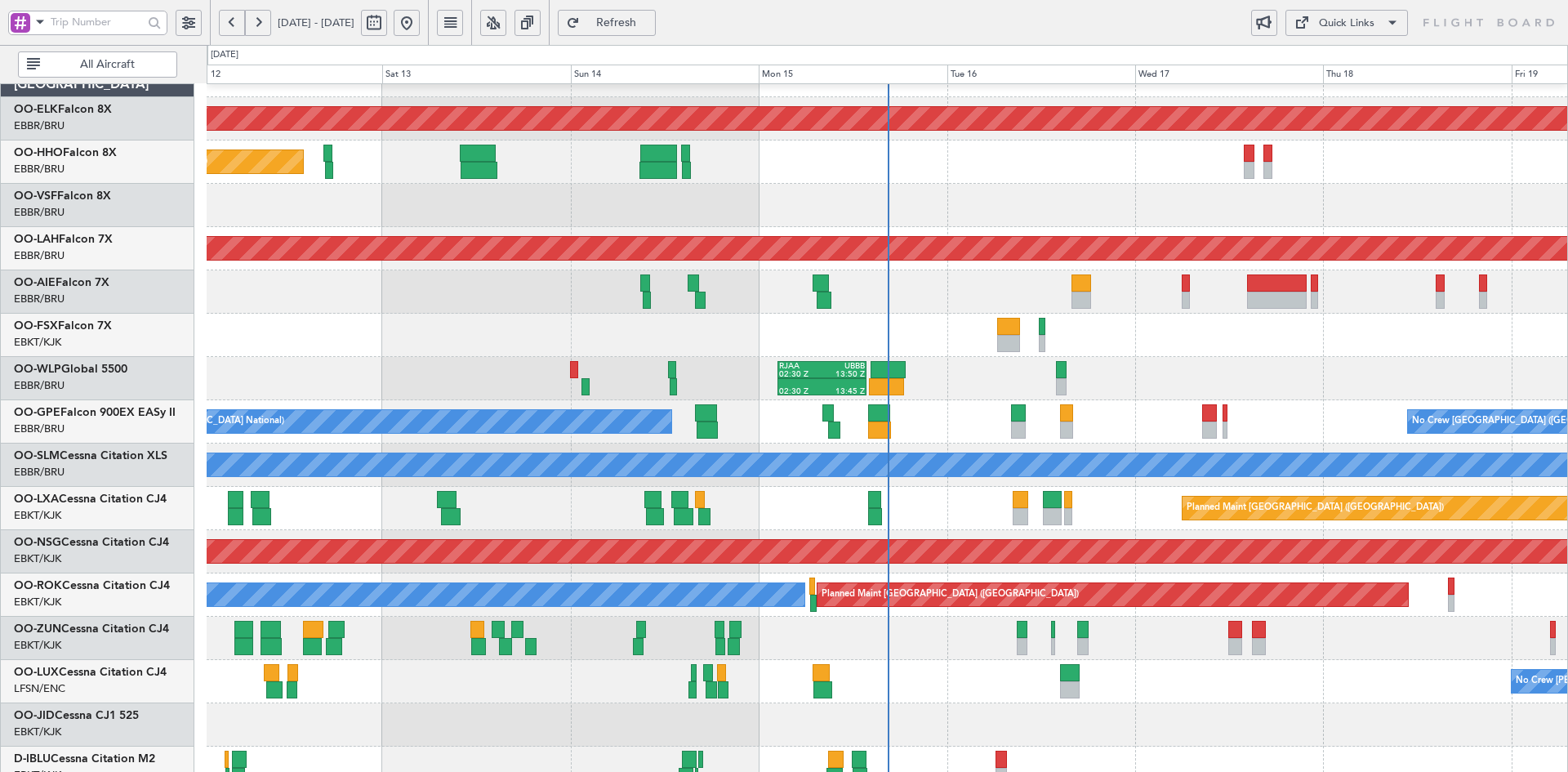
click at [1165, 660] on div "No Crew [PERSON_NAME] ([PERSON_NAME])" at bounding box center [886, 682] width 1360 height 43
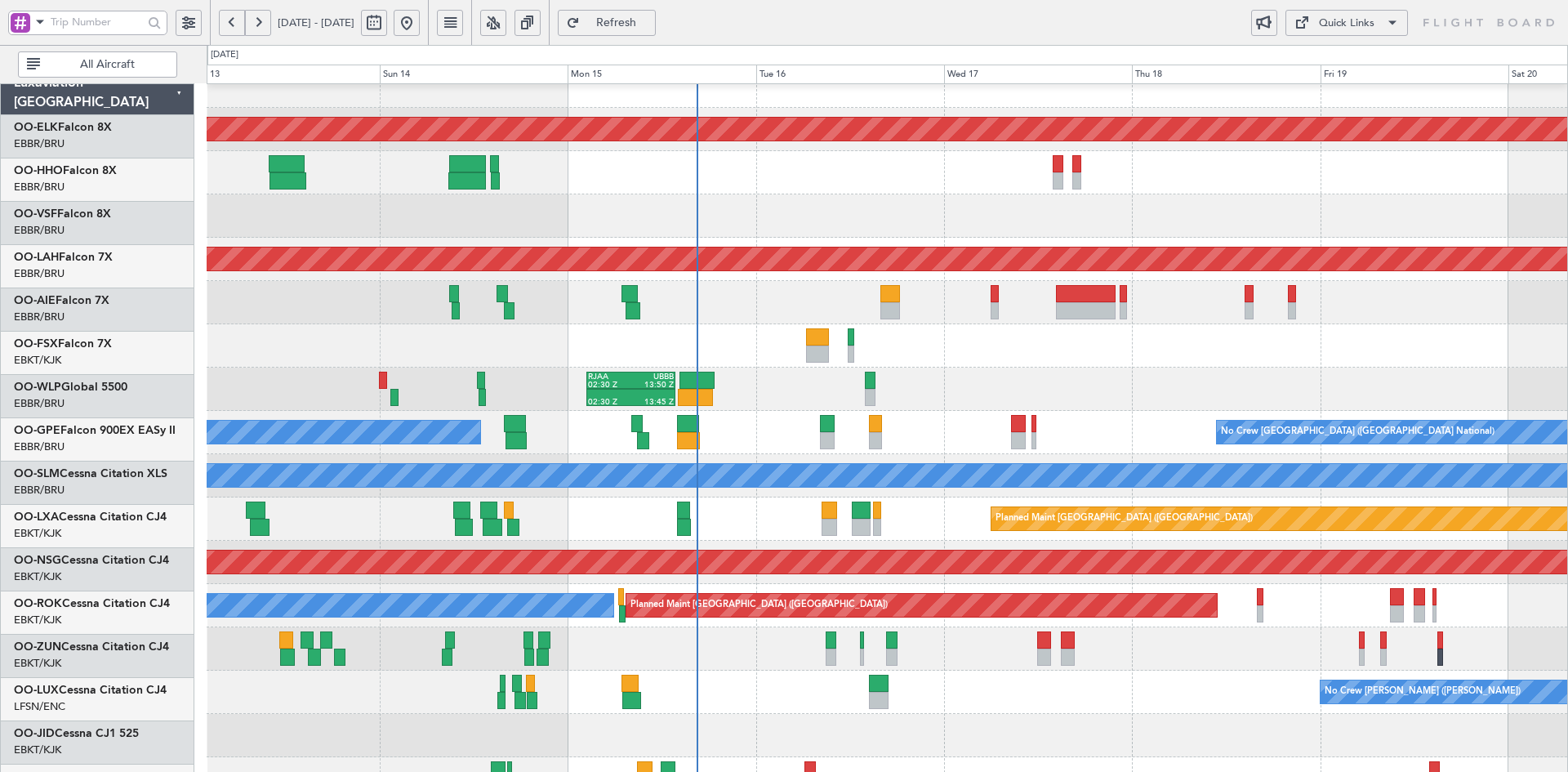
scroll to position [30, 0]
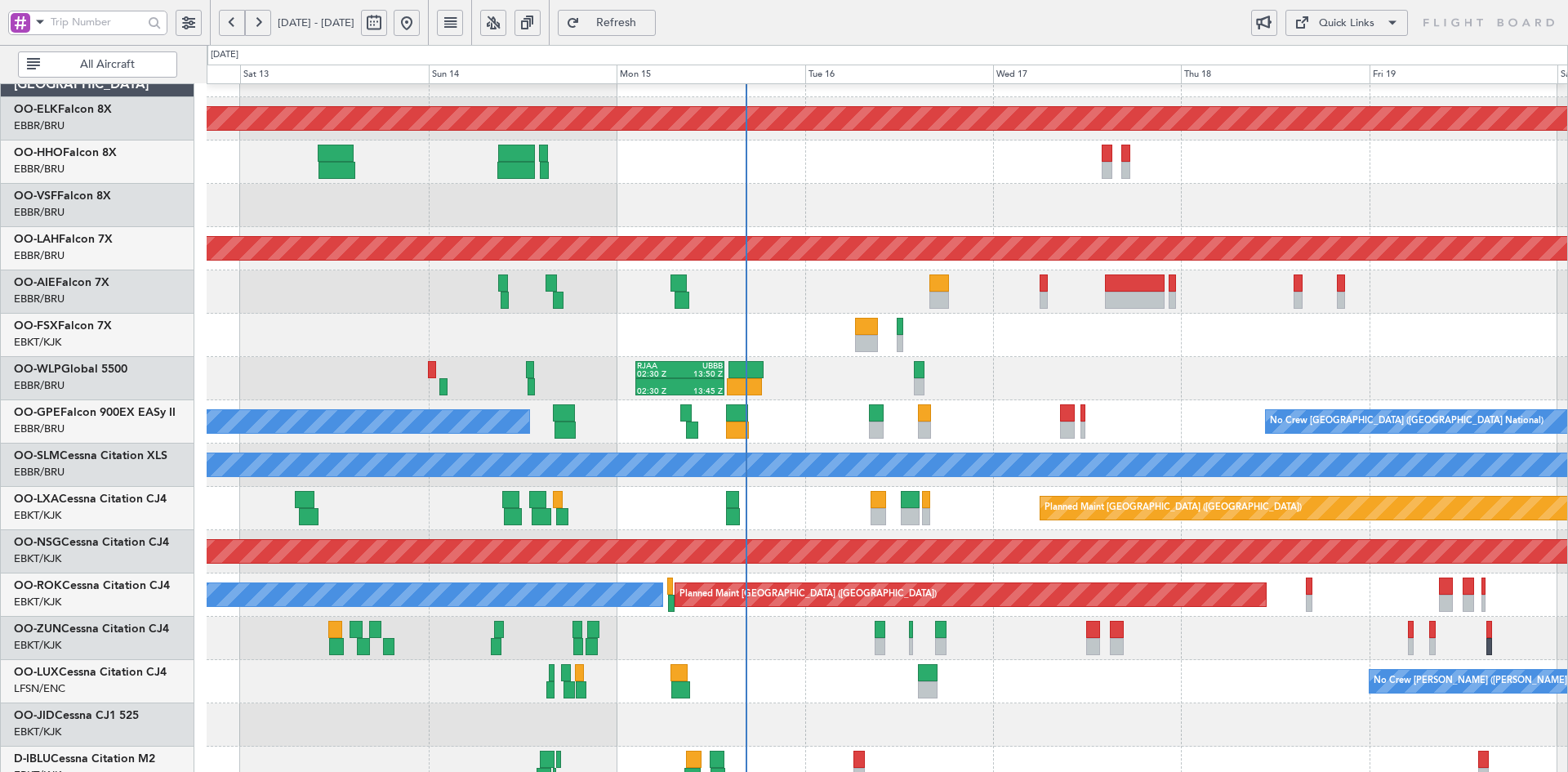
click at [1048, 699] on div "No Crew [PERSON_NAME] ([PERSON_NAME])" at bounding box center [886, 682] width 1360 height 43
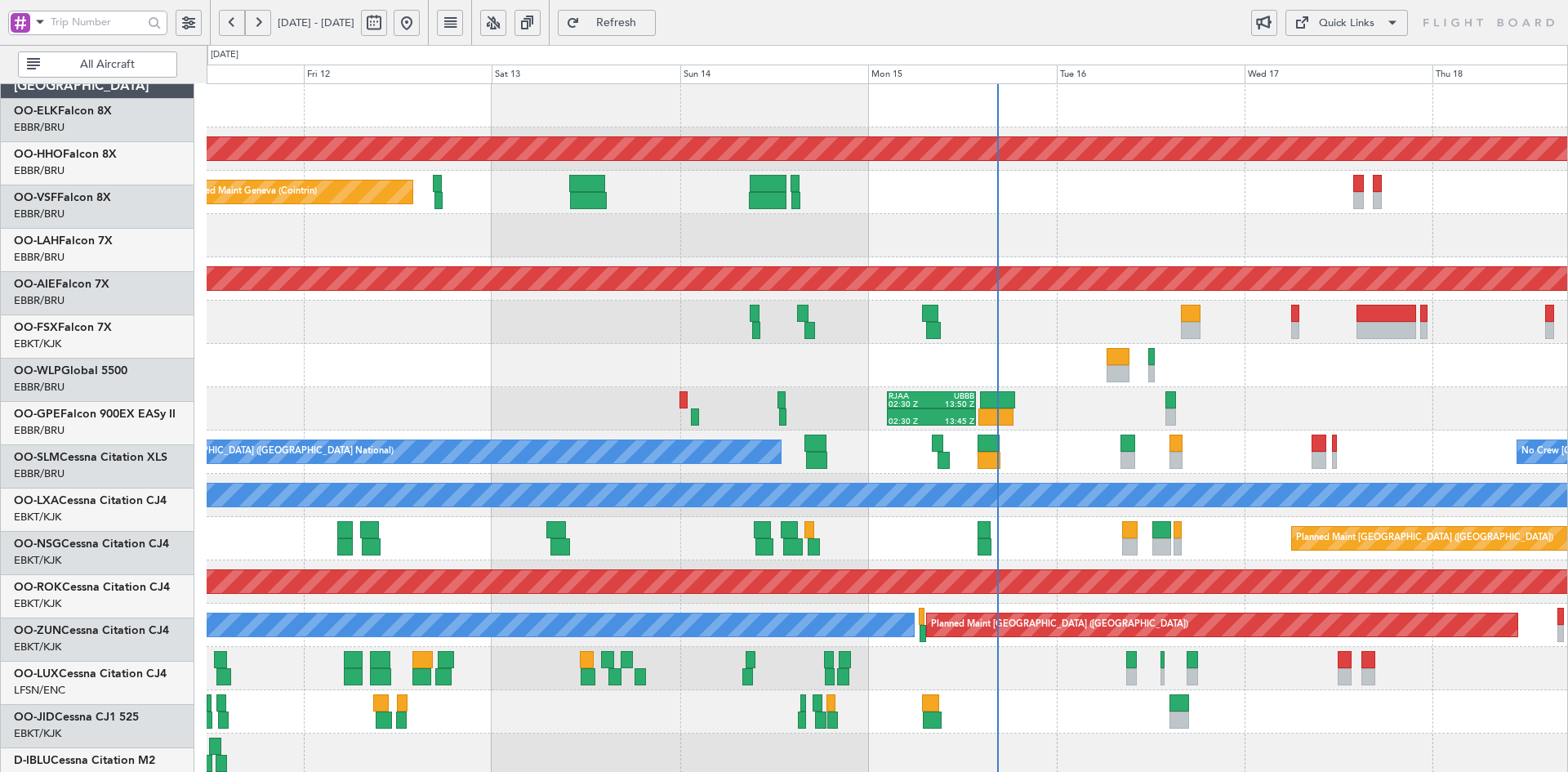
scroll to position [0, 0]
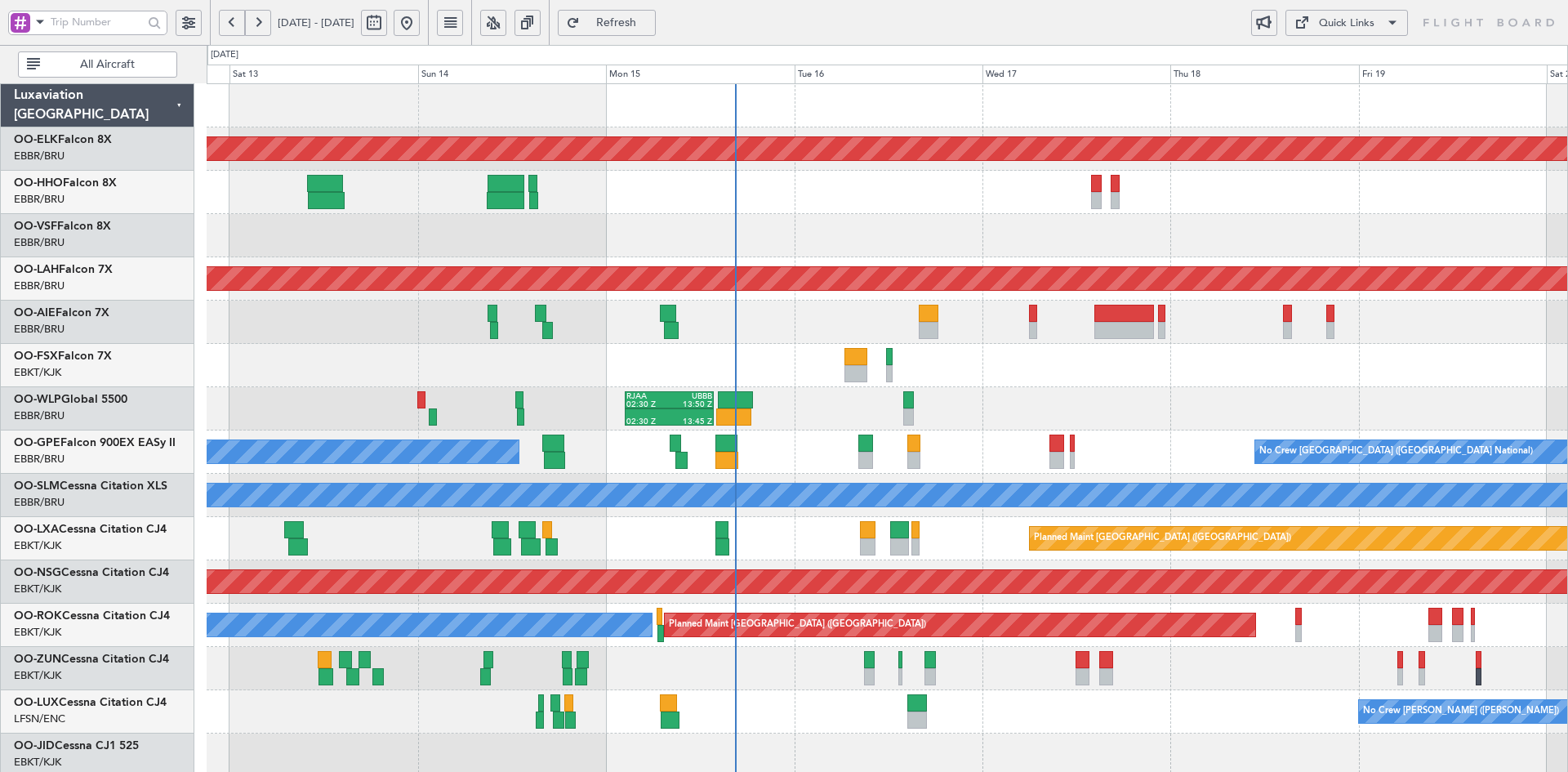
click at [1229, 397] on div "02:30 Z 13:45 Z RJAA 02:30 Z UBBB 13:50 Z LTCG 22:35 Z RJAA 07:45 Z 22:15 Z 07:…" at bounding box center [886, 409] width 1360 height 43
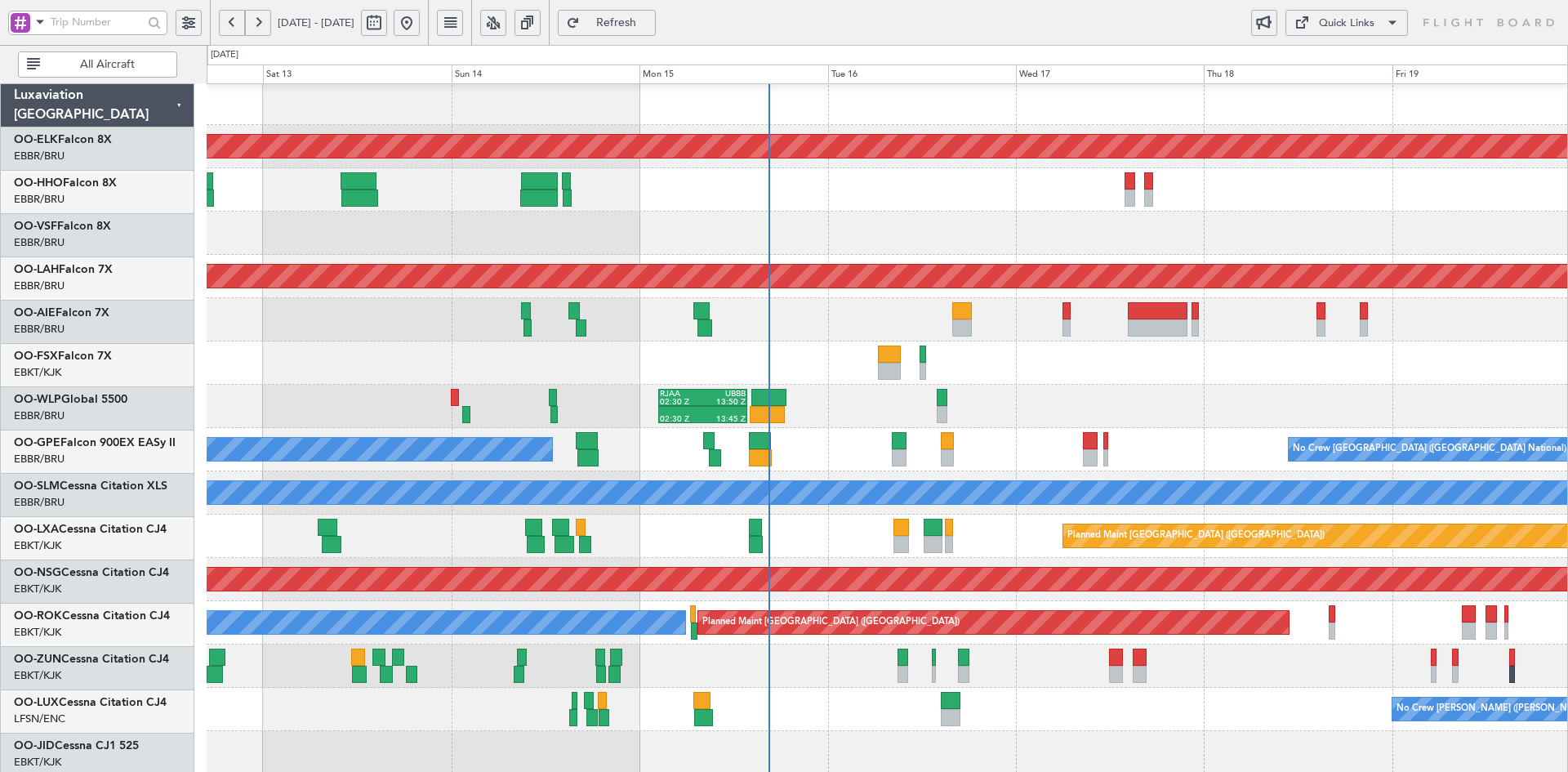
scroll to position [3, 0]
click at [838, 370] on div at bounding box center [886, 363] width 1360 height 43
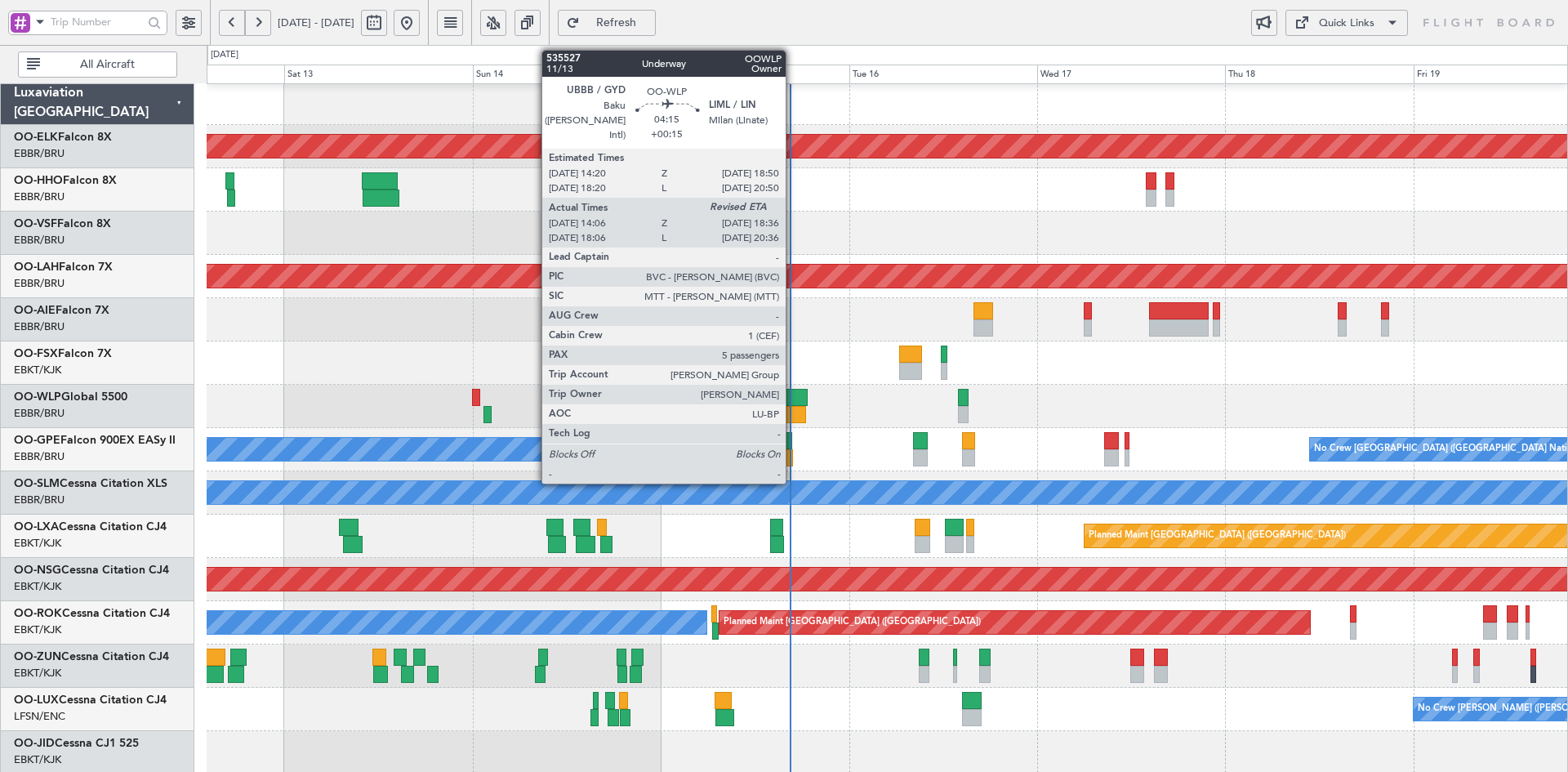
click at [792, 402] on div at bounding box center [791, 397] width 36 height 17
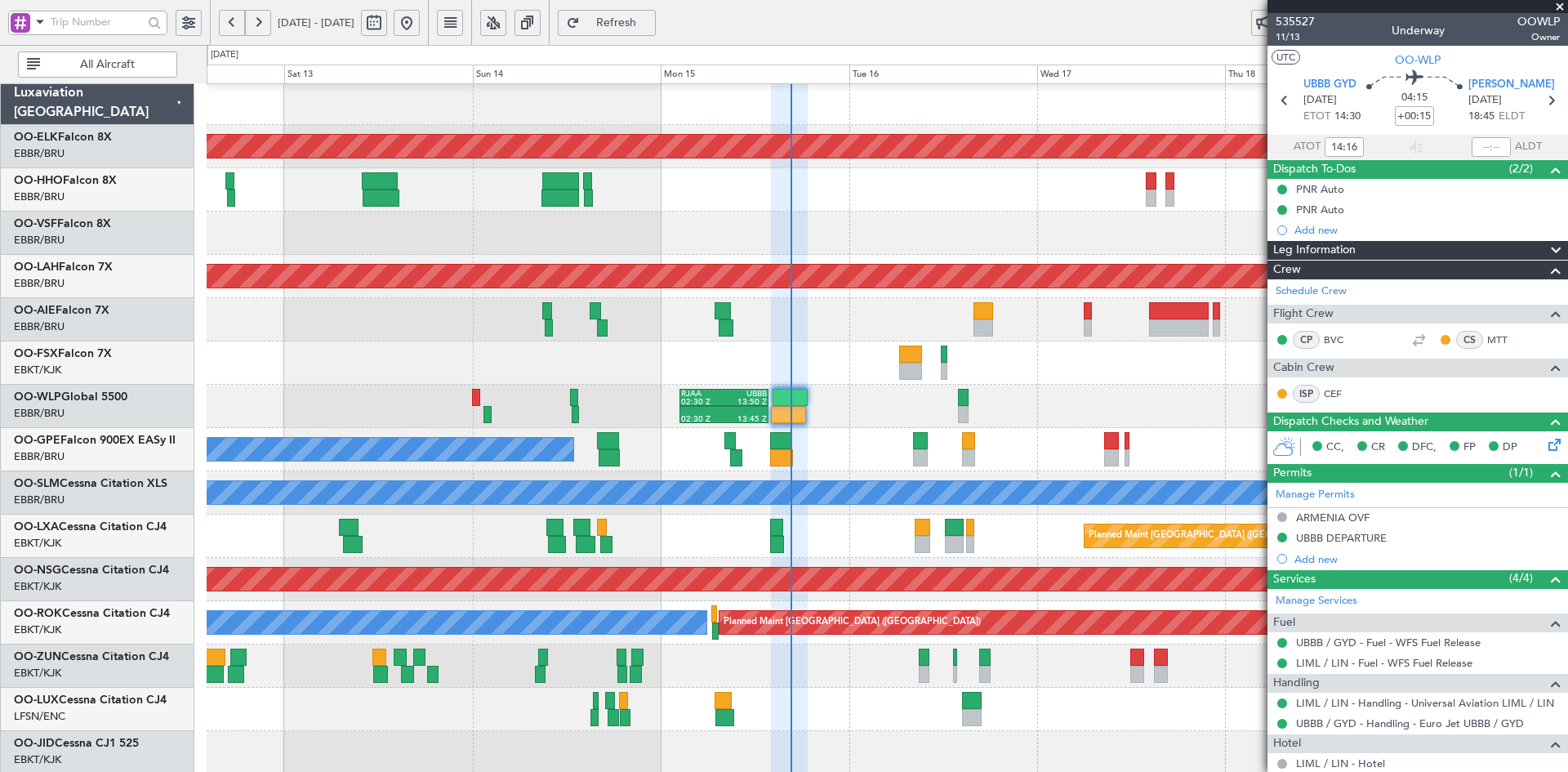
scroll to position [162, 0]
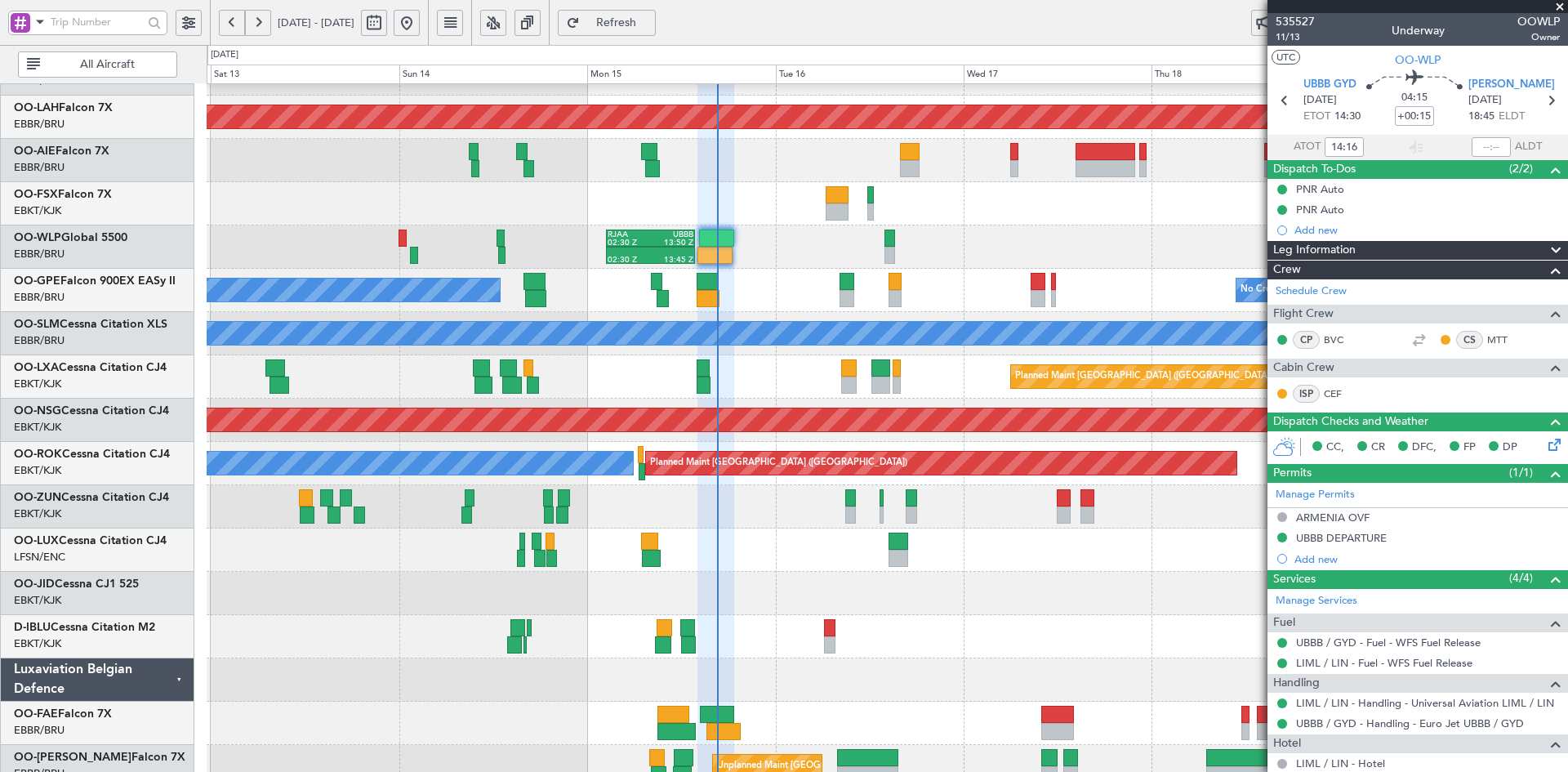
click at [706, 333] on div "Planned Maint Alton-st Louis (St Louis Regl) Planned Maint London (Farnborough)…" at bounding box center [886, 354] width 1360 height 866
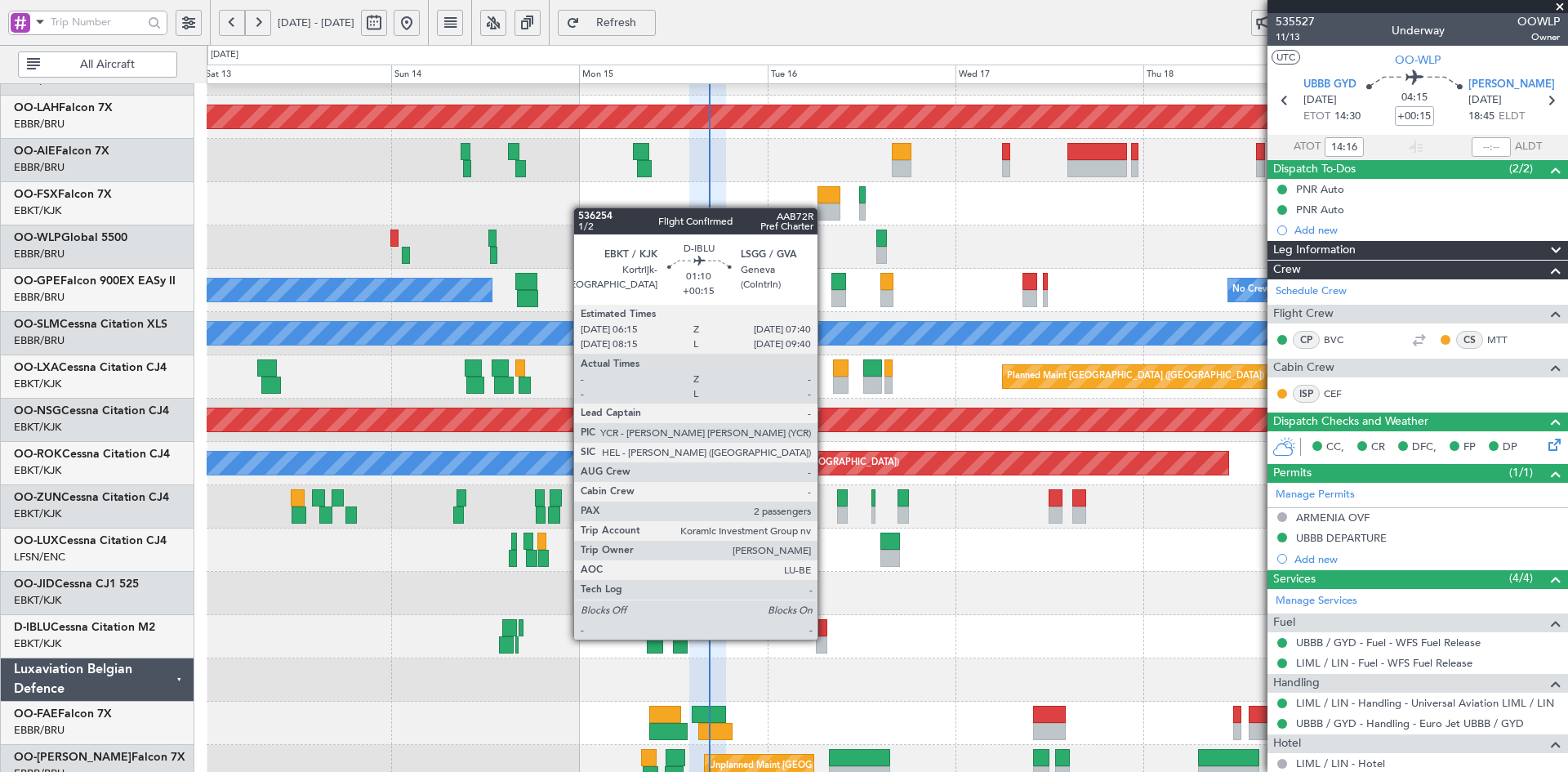
click at [824, 638] on div at bounding box center [822, 645] width 11 height 17
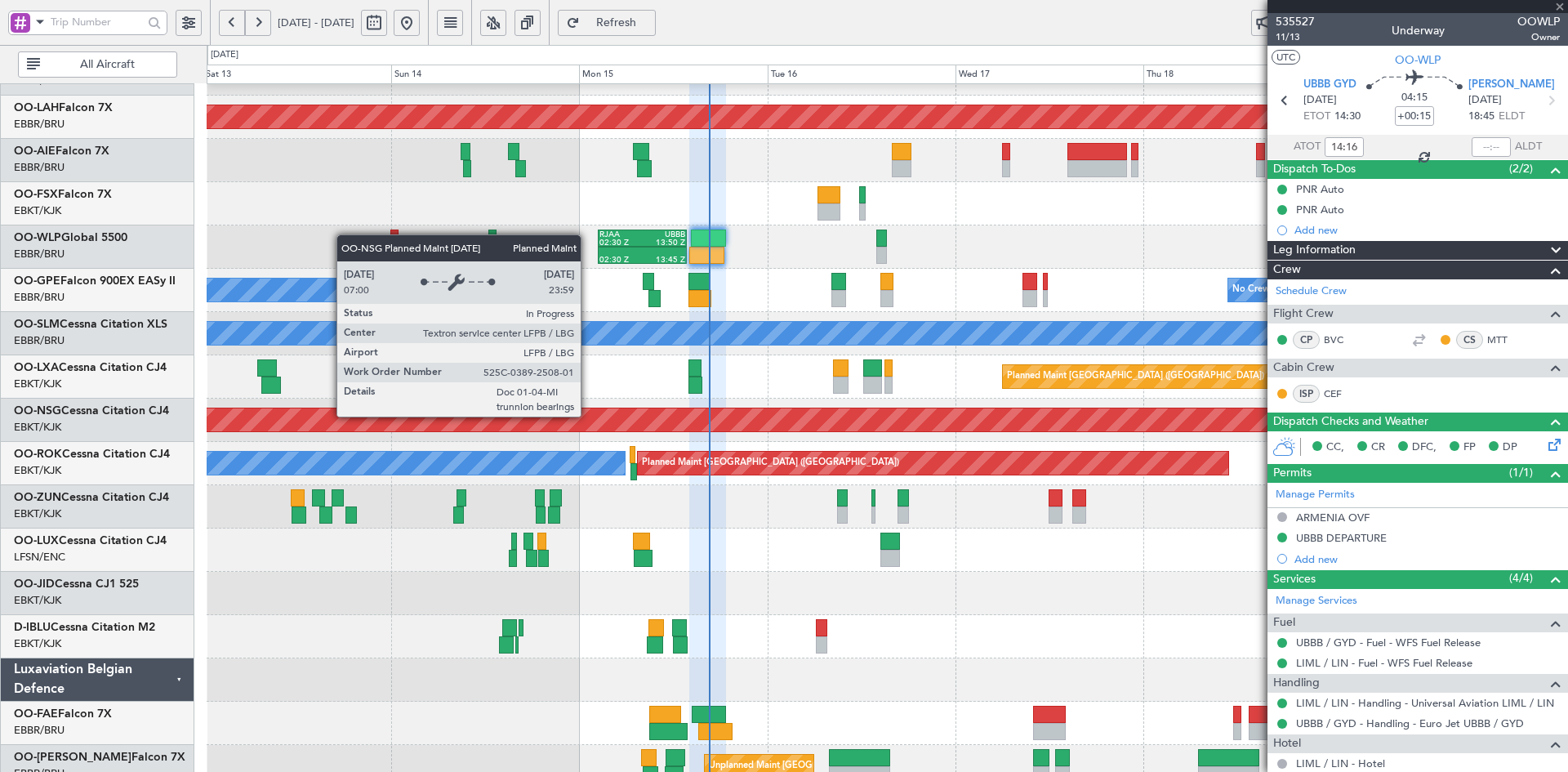
type input "2"
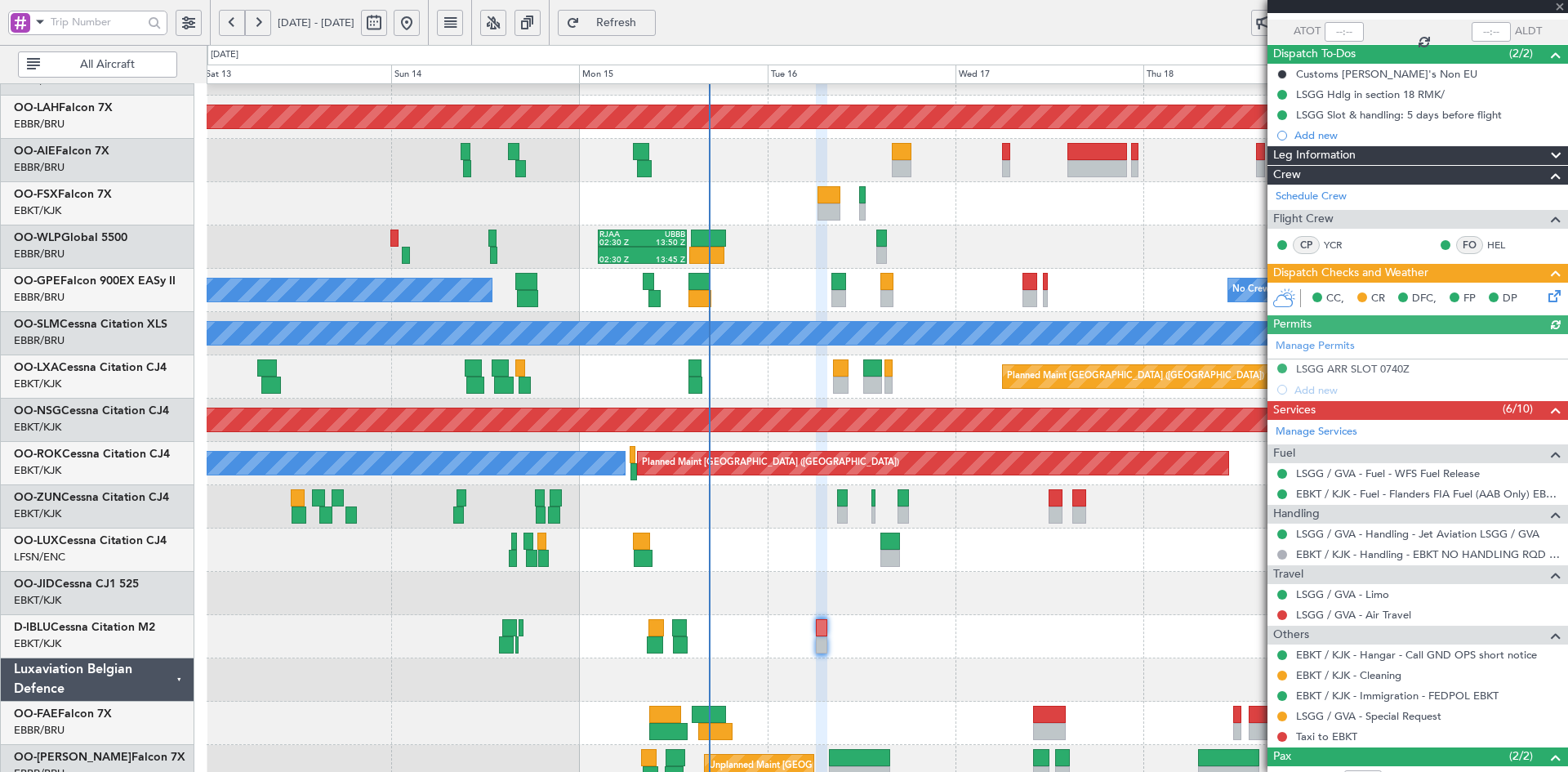
scroll to position [209, 0]
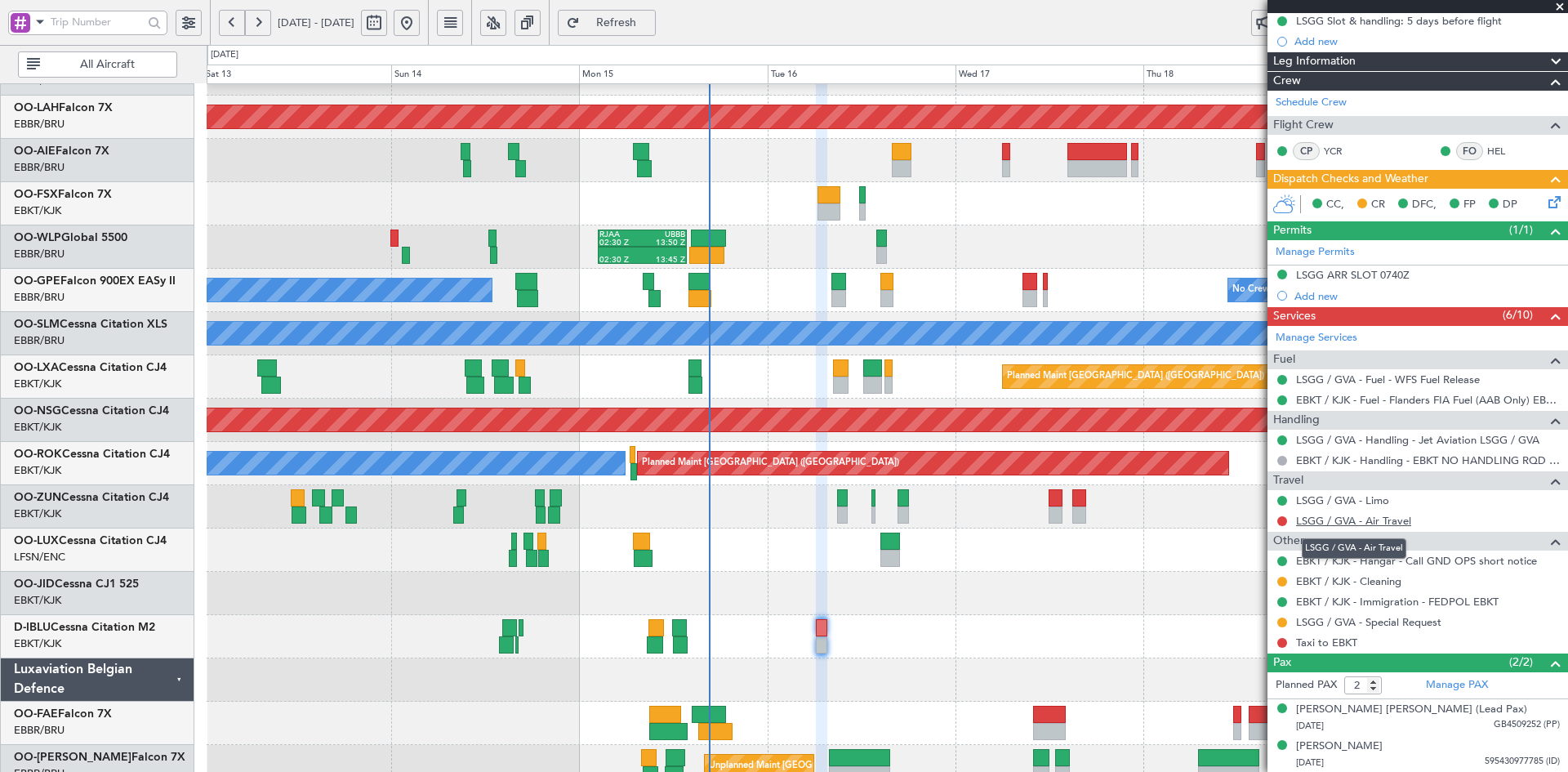
click at [1384, 523] on link "LSGG / GVA - Air Travel" at bounding box center [1354, 520] width 115 height 14
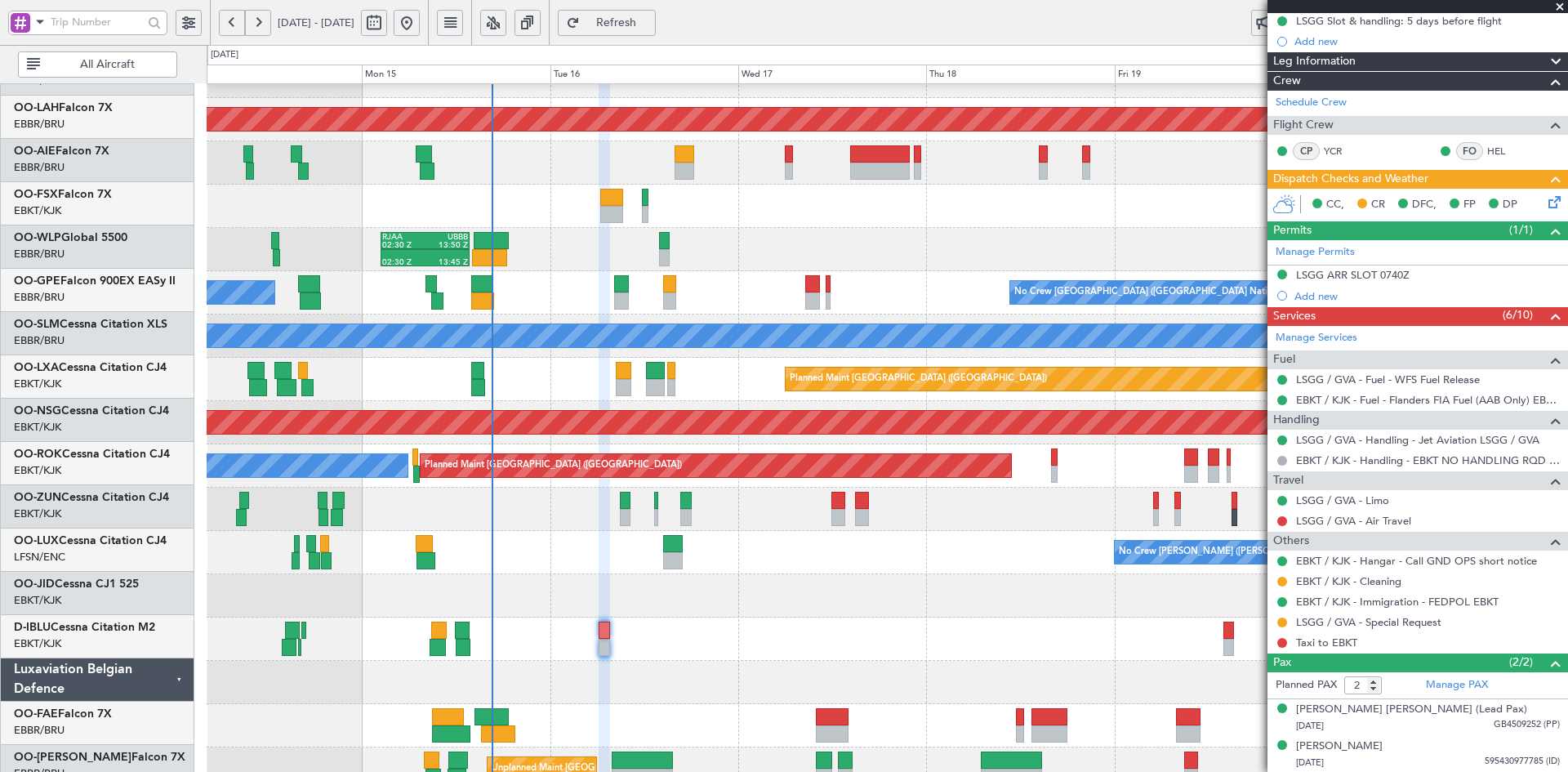
scroll to position [156, 0]
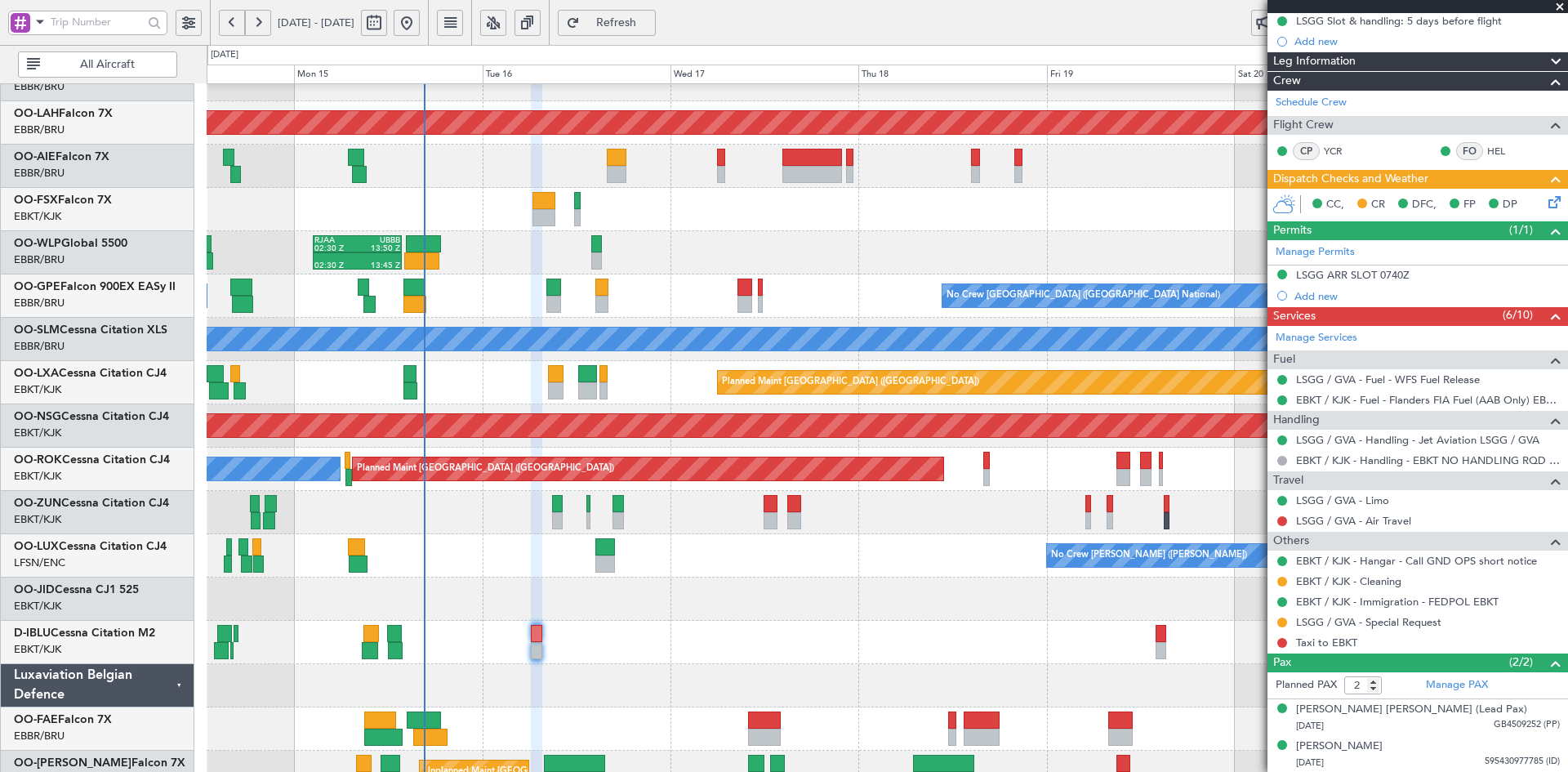
click at [802, 644] on div at bounding box center [886, 642] width 1360 height 43
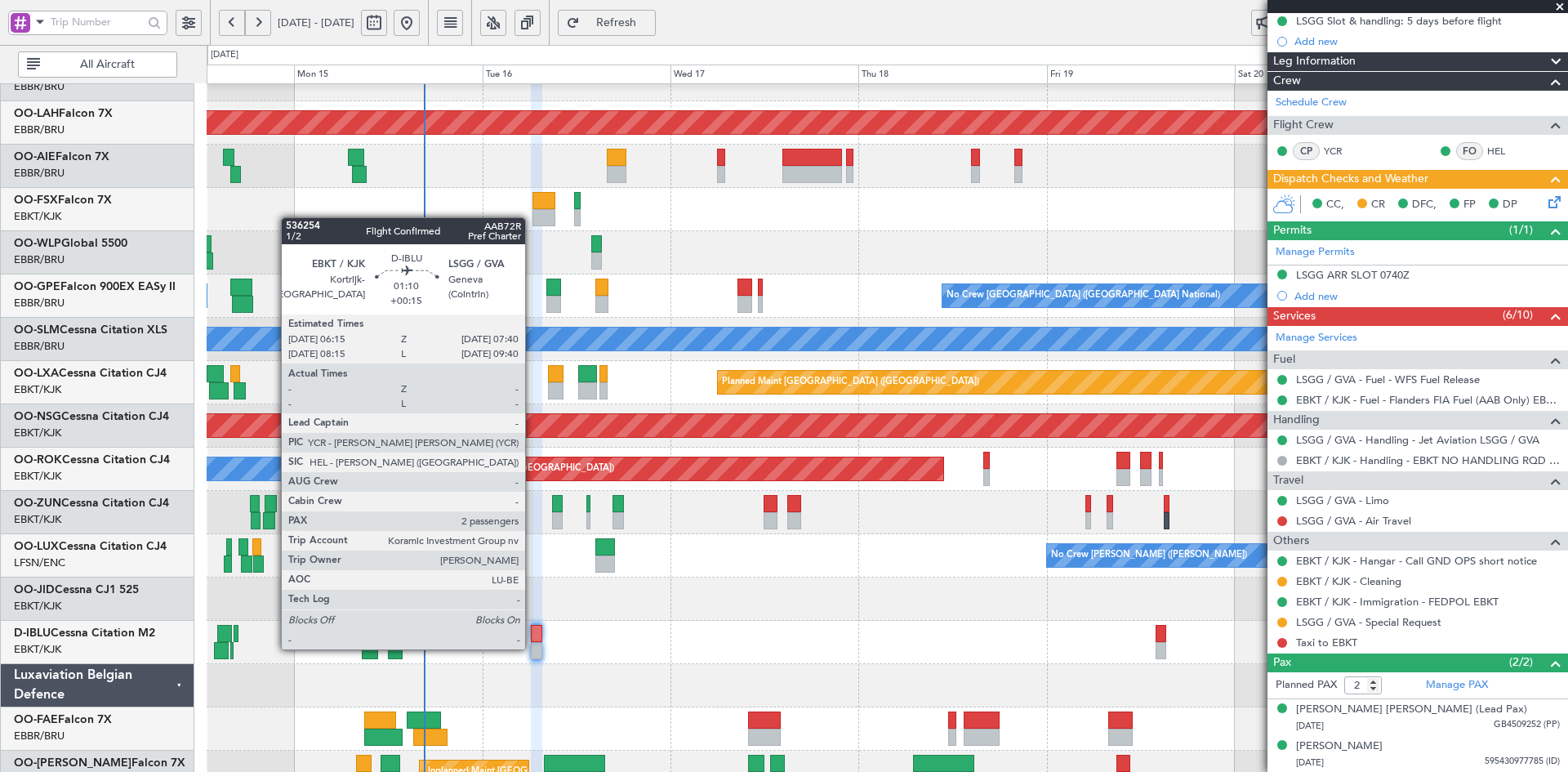
click at [532, 648] on div at bounding box center [537, 651] width 11 height 17
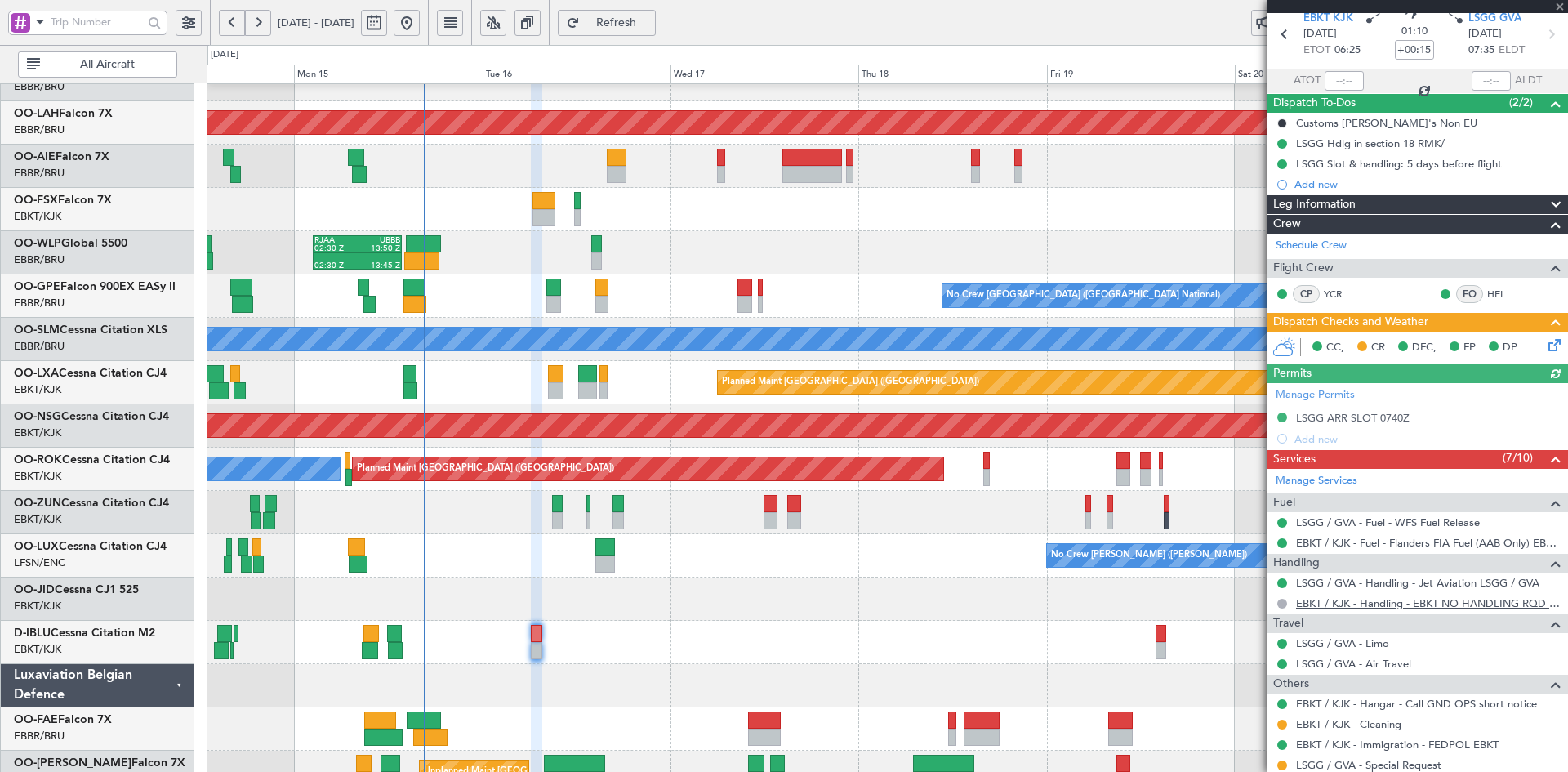
scroll to position [209, 0]
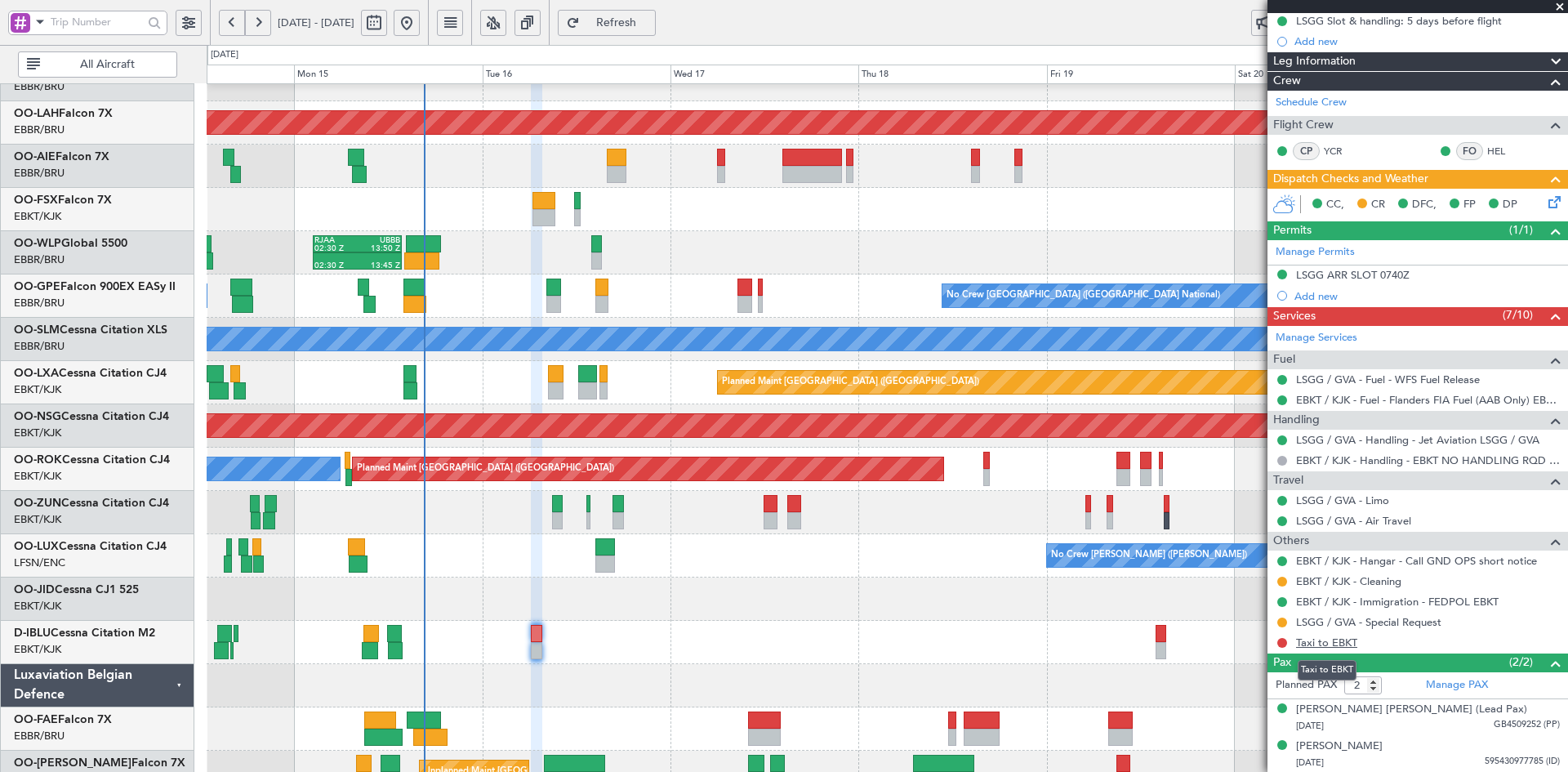
click at [1334, 643] on link "Taxi to EBKT" at bounding box center [1326, 642] width 61 height 14
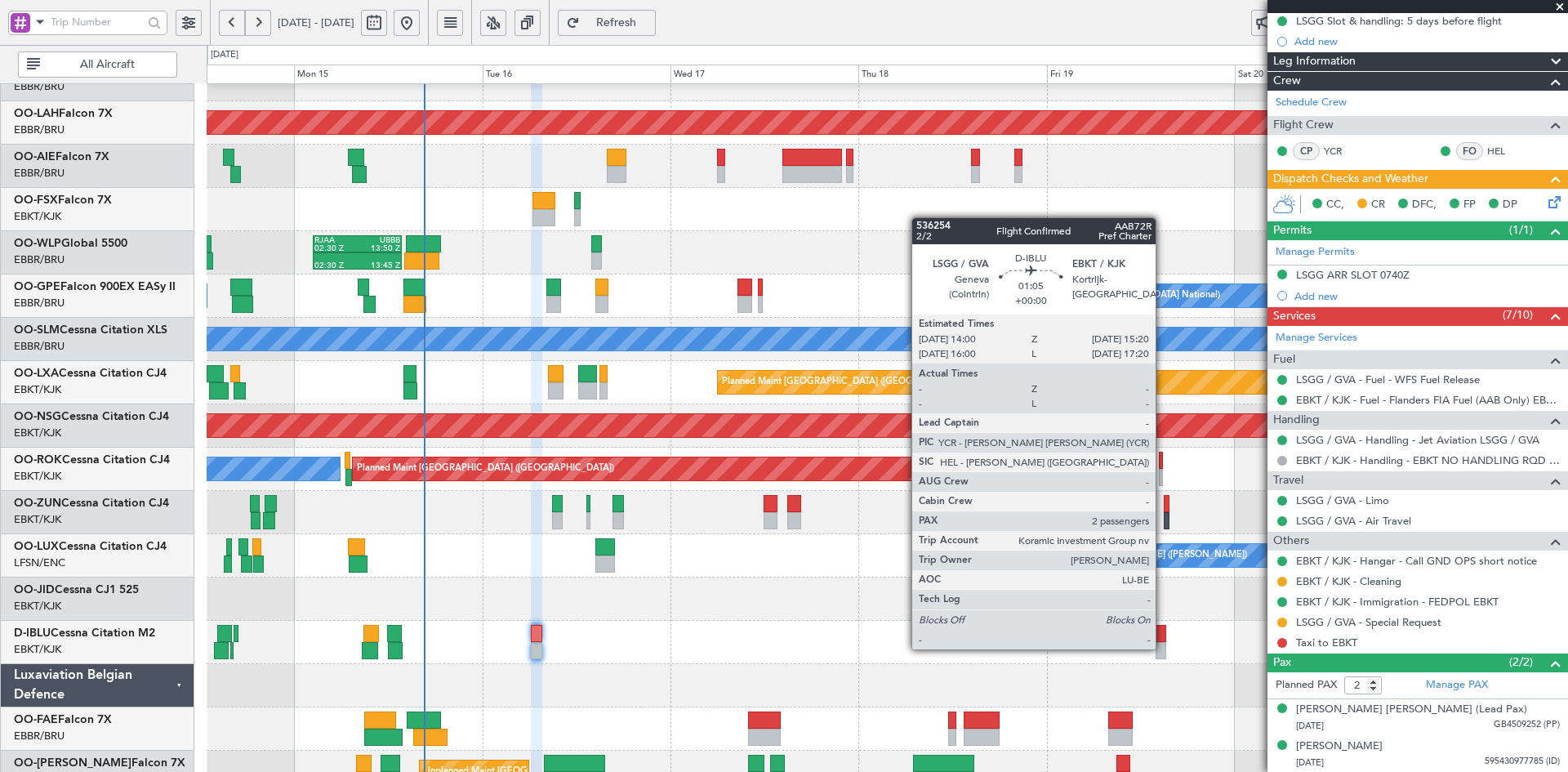
click at [1163, 648] on div at bounding box center [1160, 651] width 10 height 17
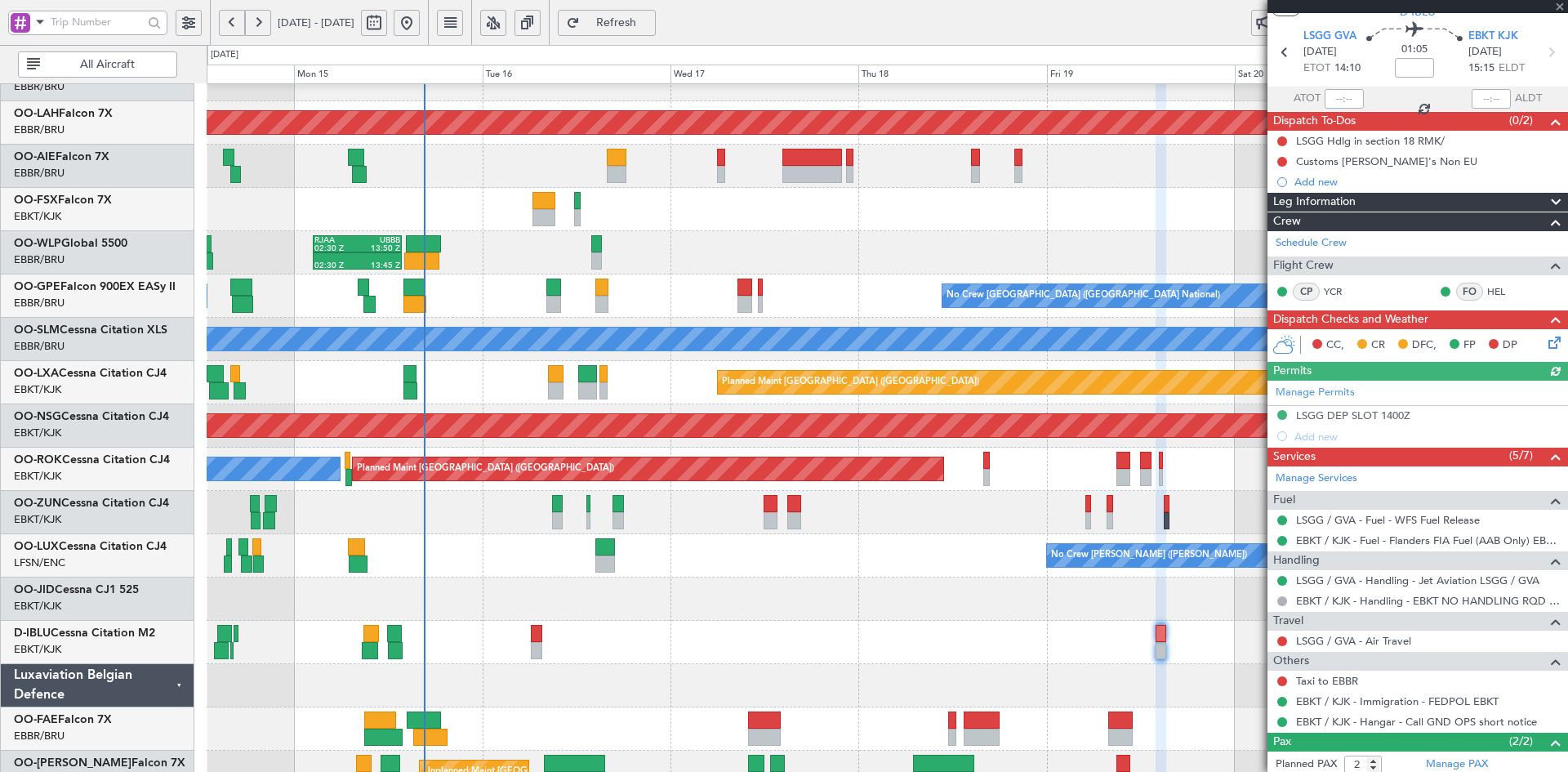
scroll to position [128, 0]
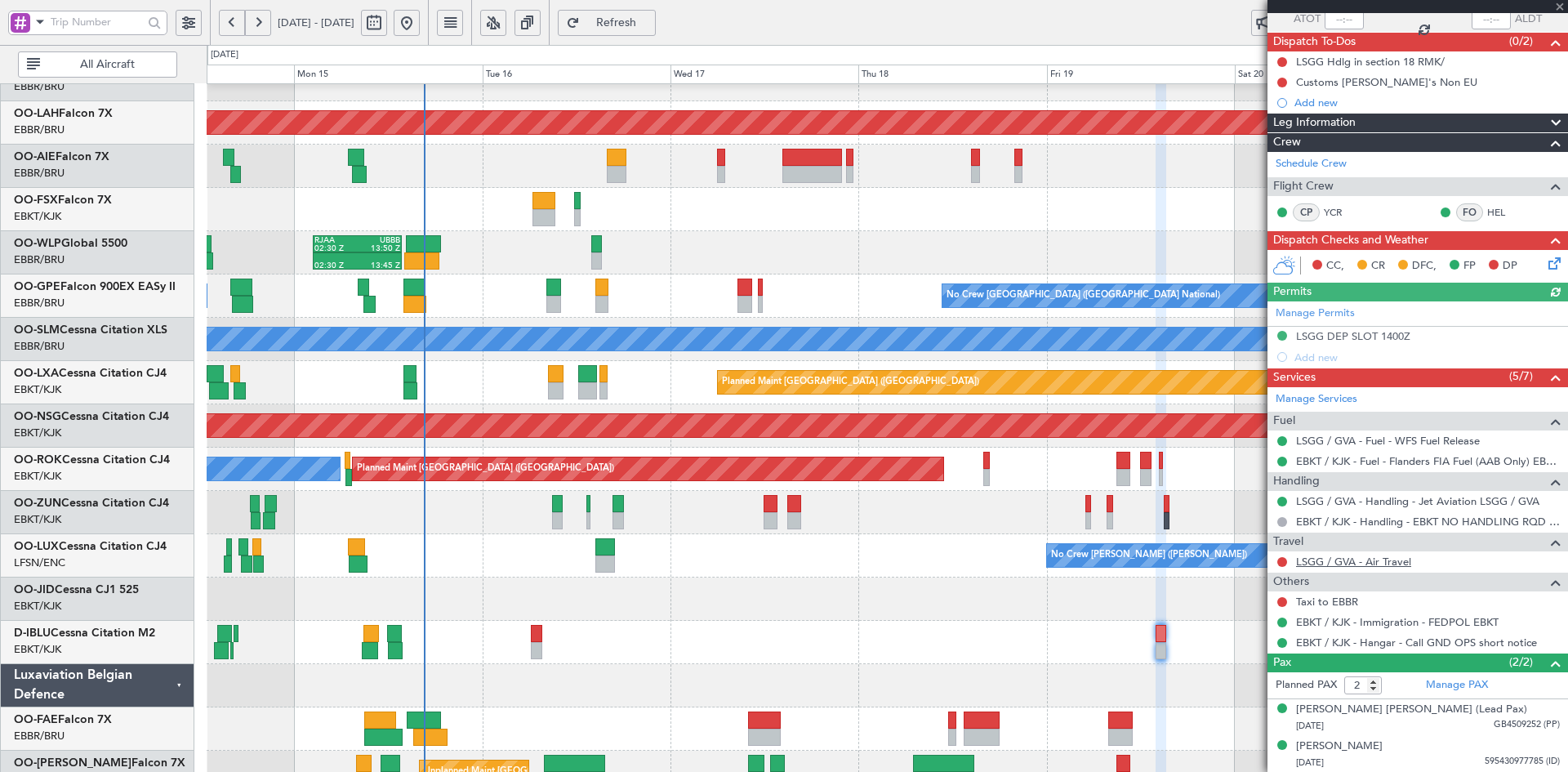
click at [1402, 558] on link "LSGG / GVA - Air Travel" at bounding box center [1354, 561] width 115 height 14
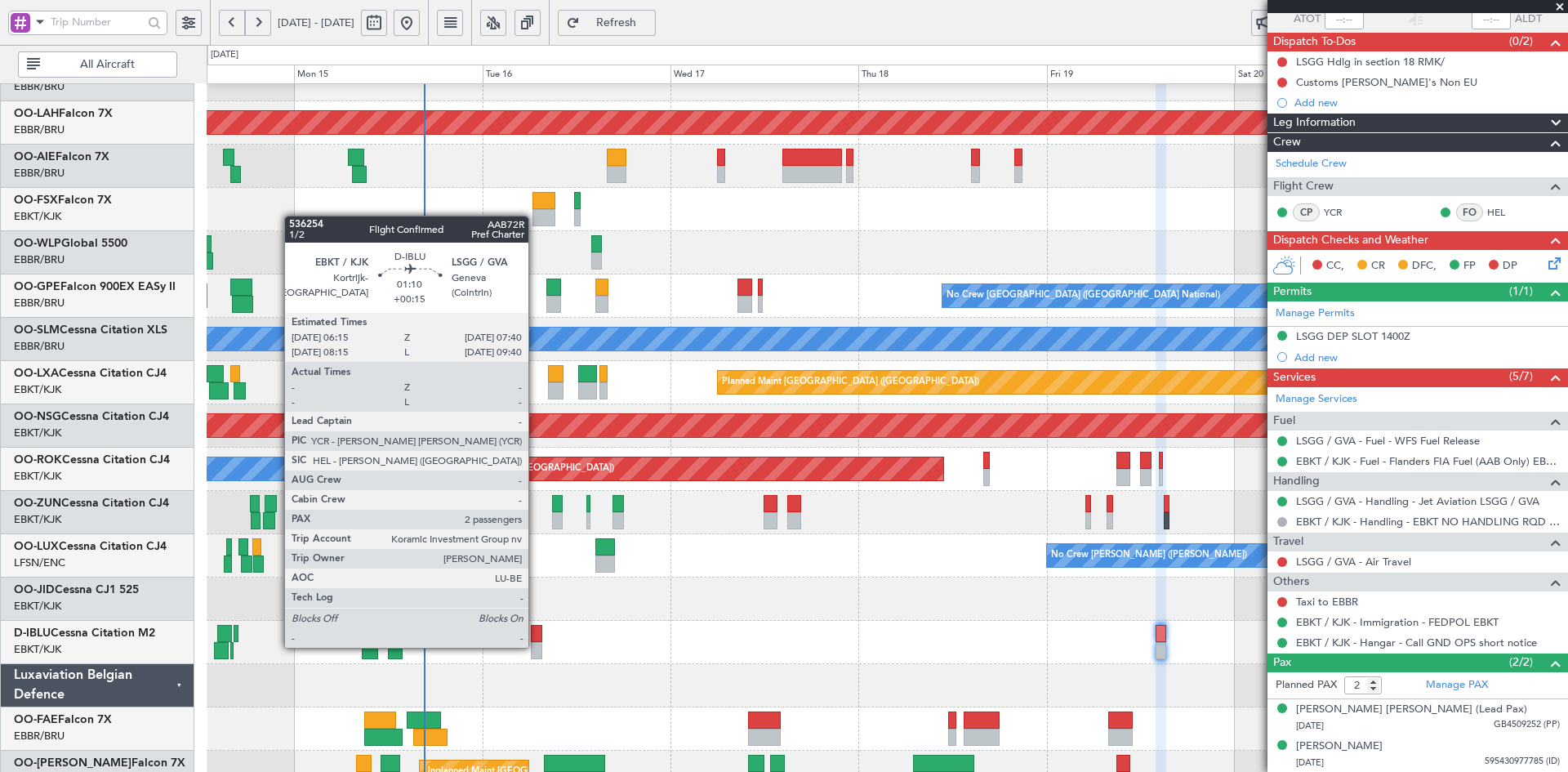
click at [536, 646] on div at bounding box center [537, 651] width 11 height 17
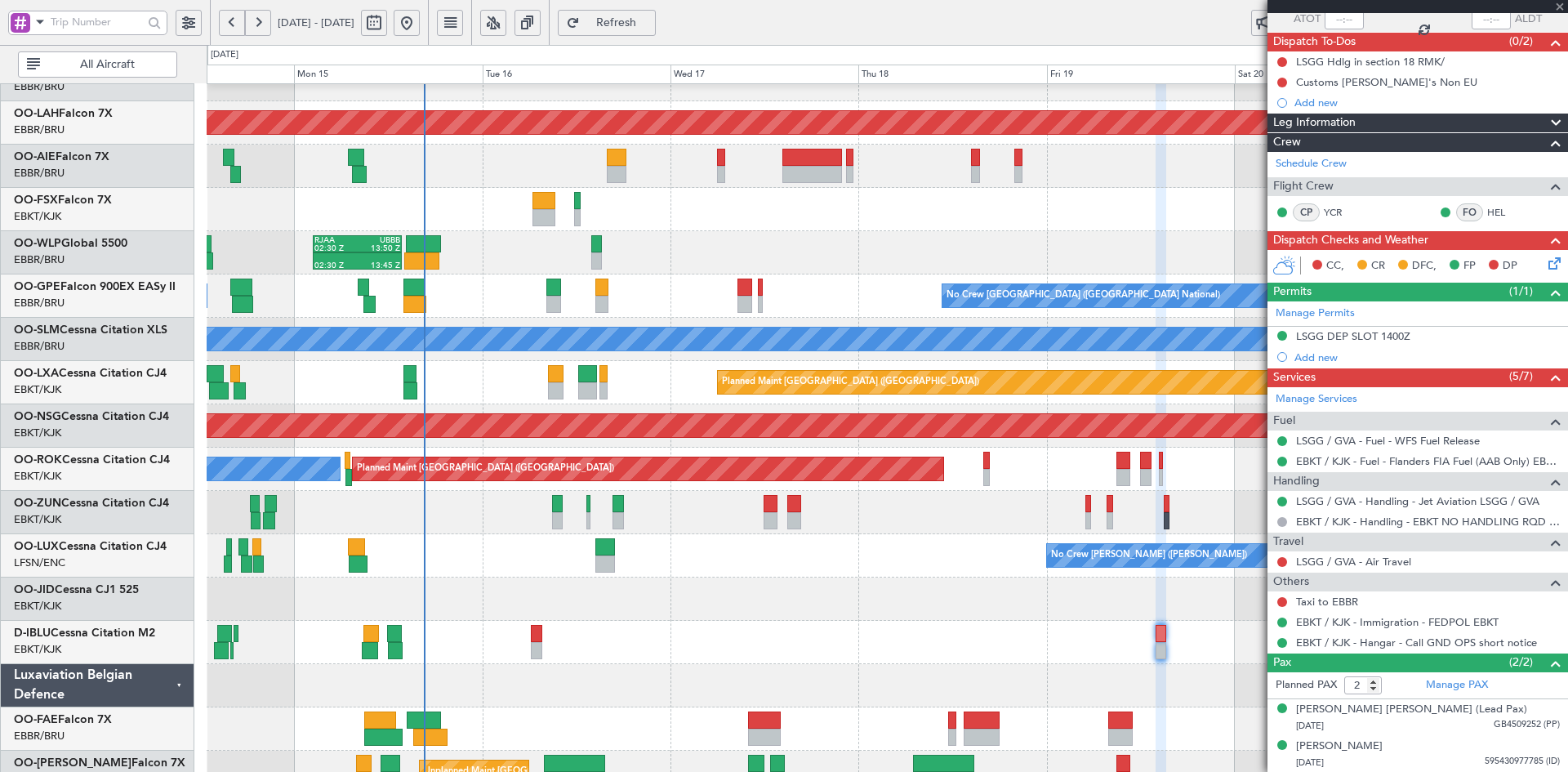
type input "+00:15"
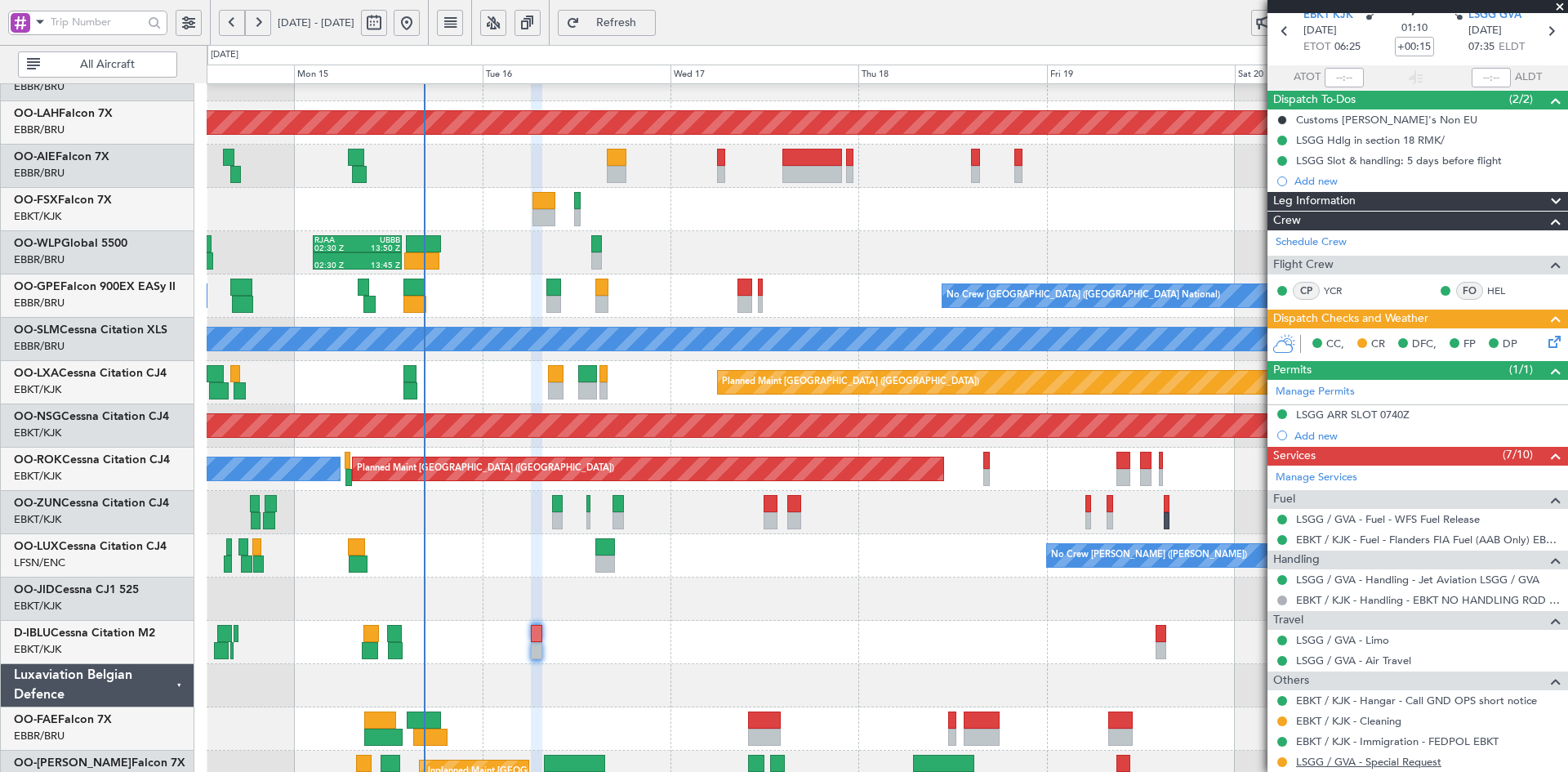
scroll to position [164, 0]
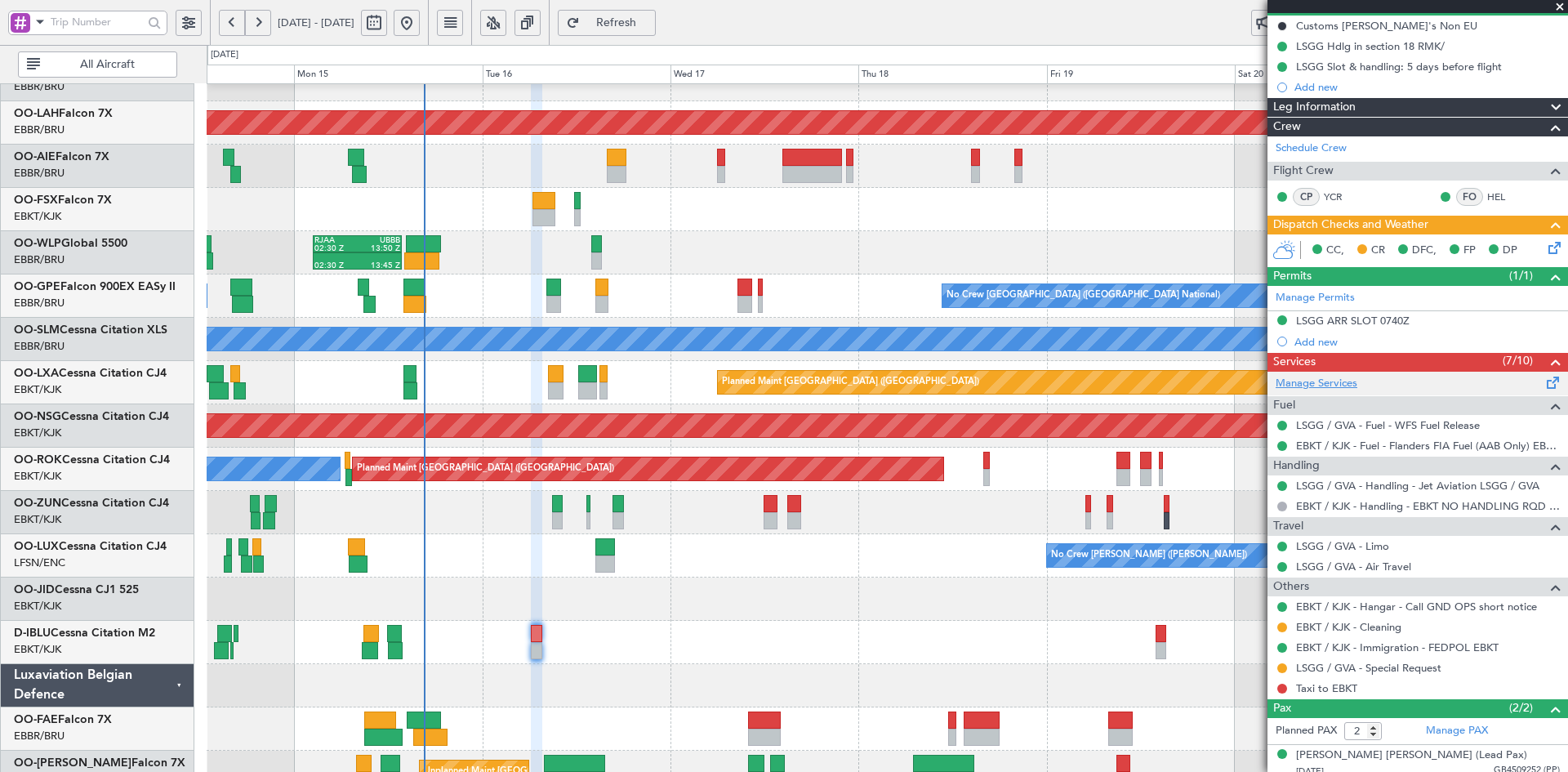
click at [1348, 383] on link "Manage Services" at bounding box center [1316, 384] width 82 height 16
click at [542, 643] on div at bounding box center [886, 642] width 1360 height 43
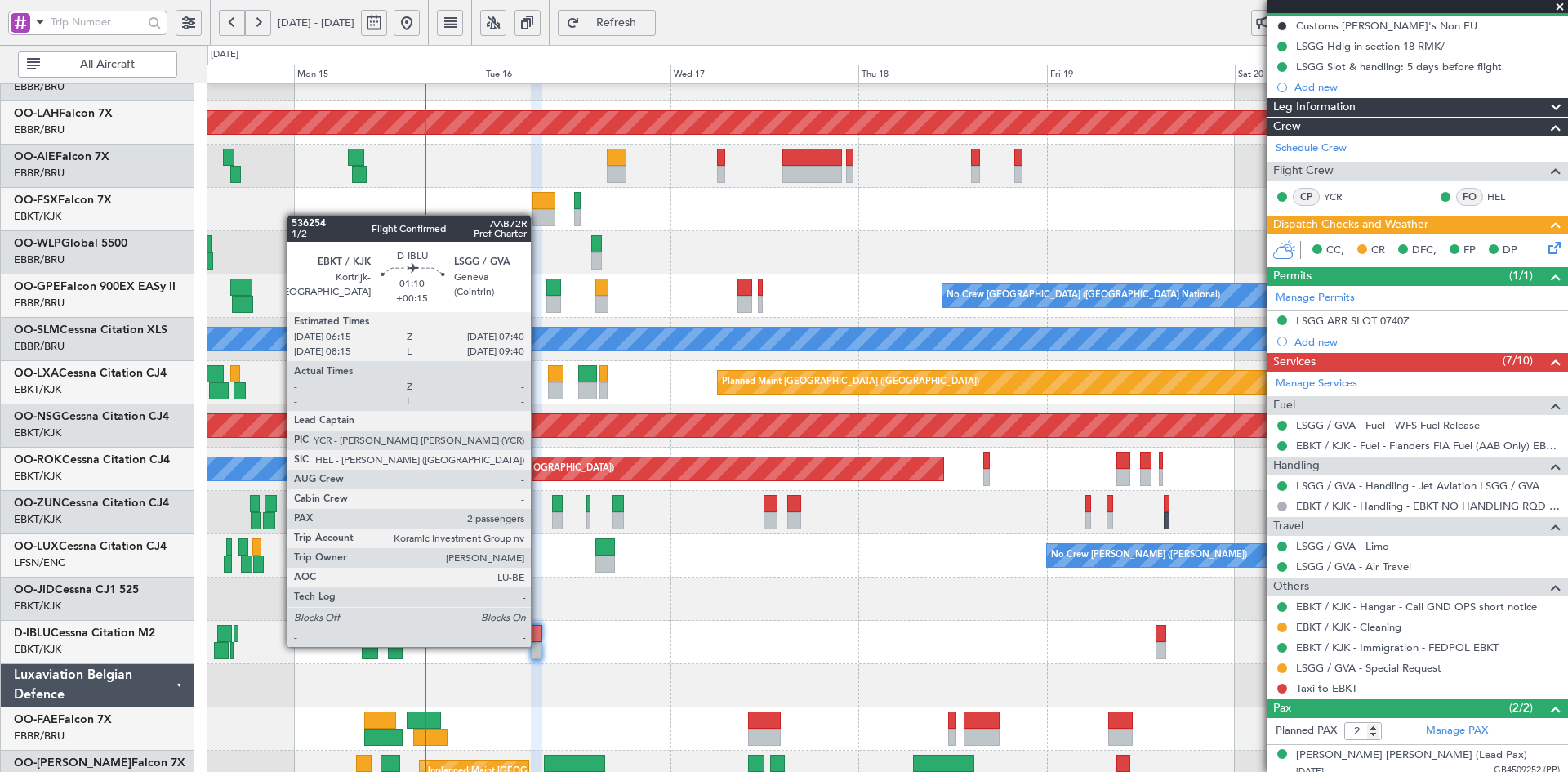
click at [538, 645] on div at bounding box center [537, 651] width 11 height 17
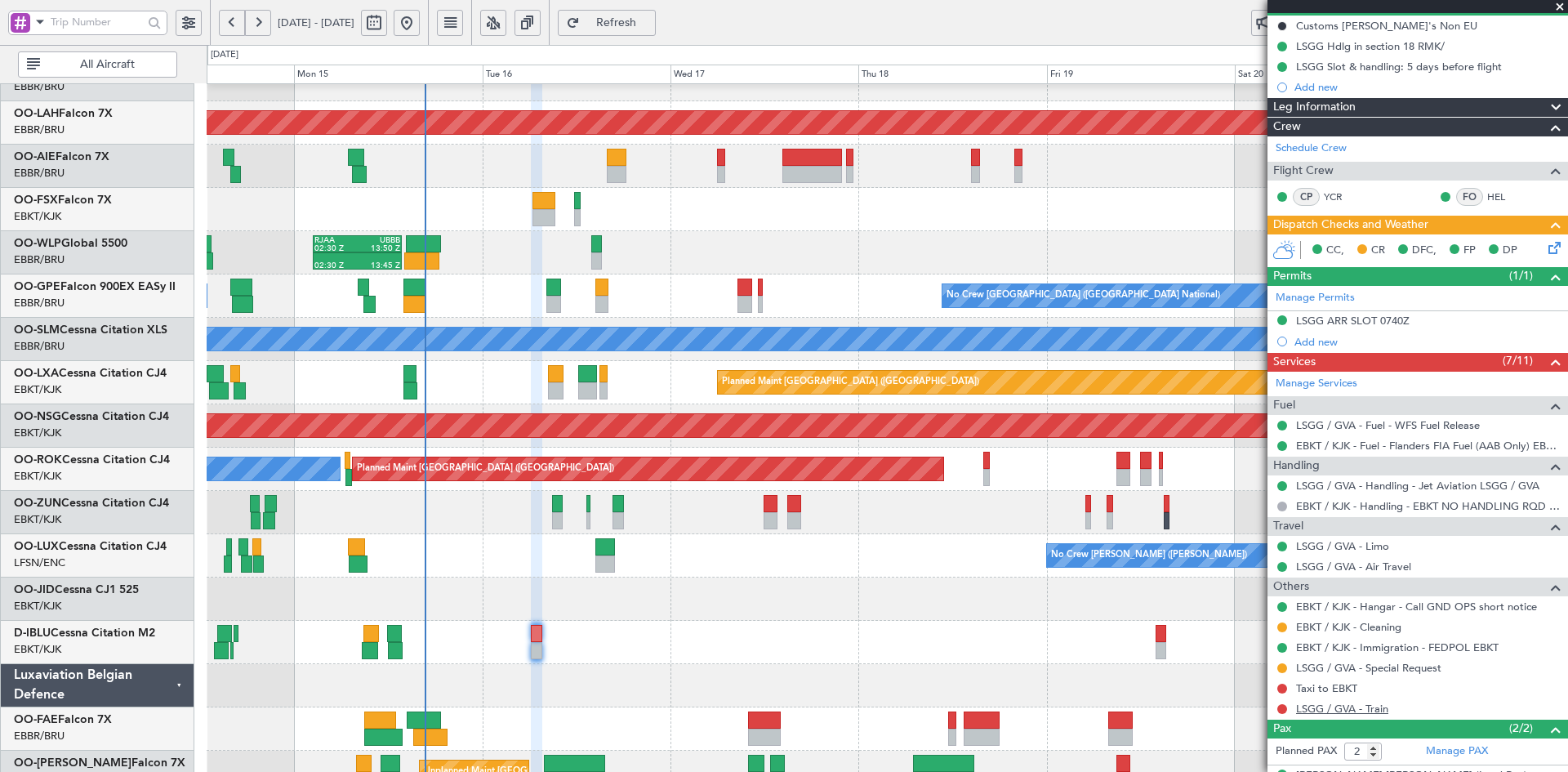
click at [1347, 711] on link "LSGG / GVA - Train" at bounding box center [1342, 708] width 92 height 14
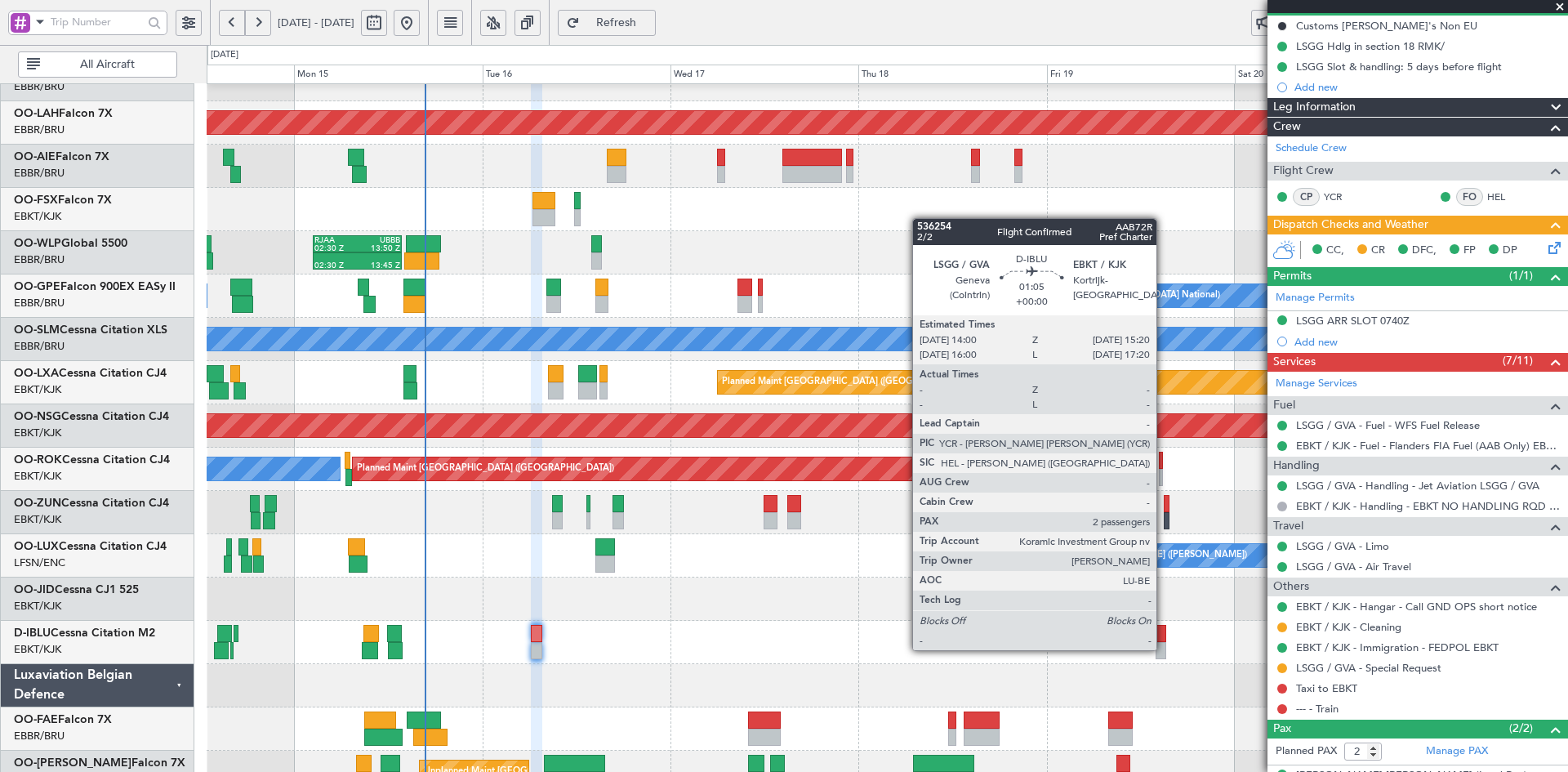
click at [1164, 649] on div at bounding box center [1160, 651] width 10 height 17
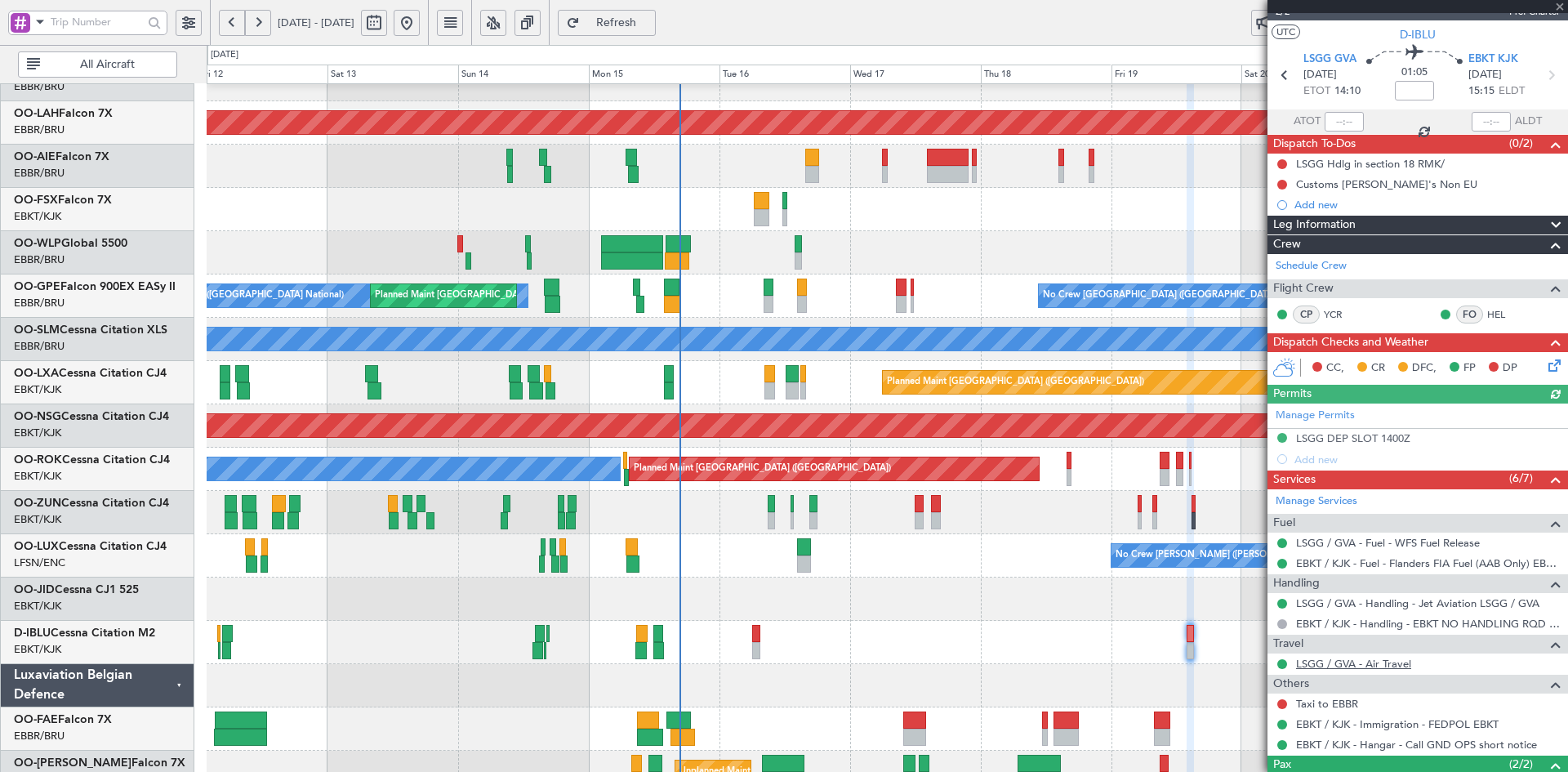
scroll to position [82, 0]
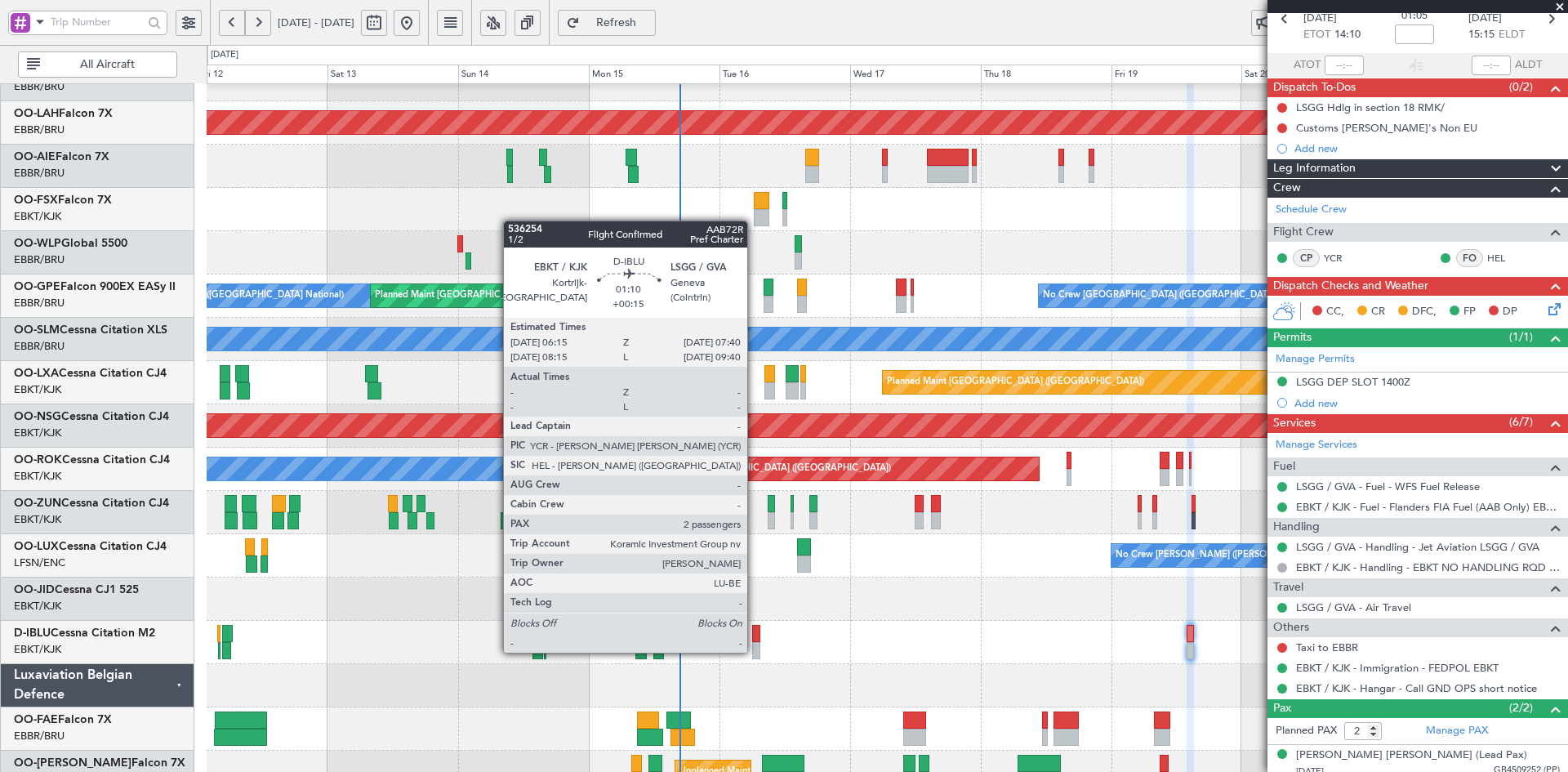
click at [755, 651] on div at bounding box center [756, 651] width 8 height 17
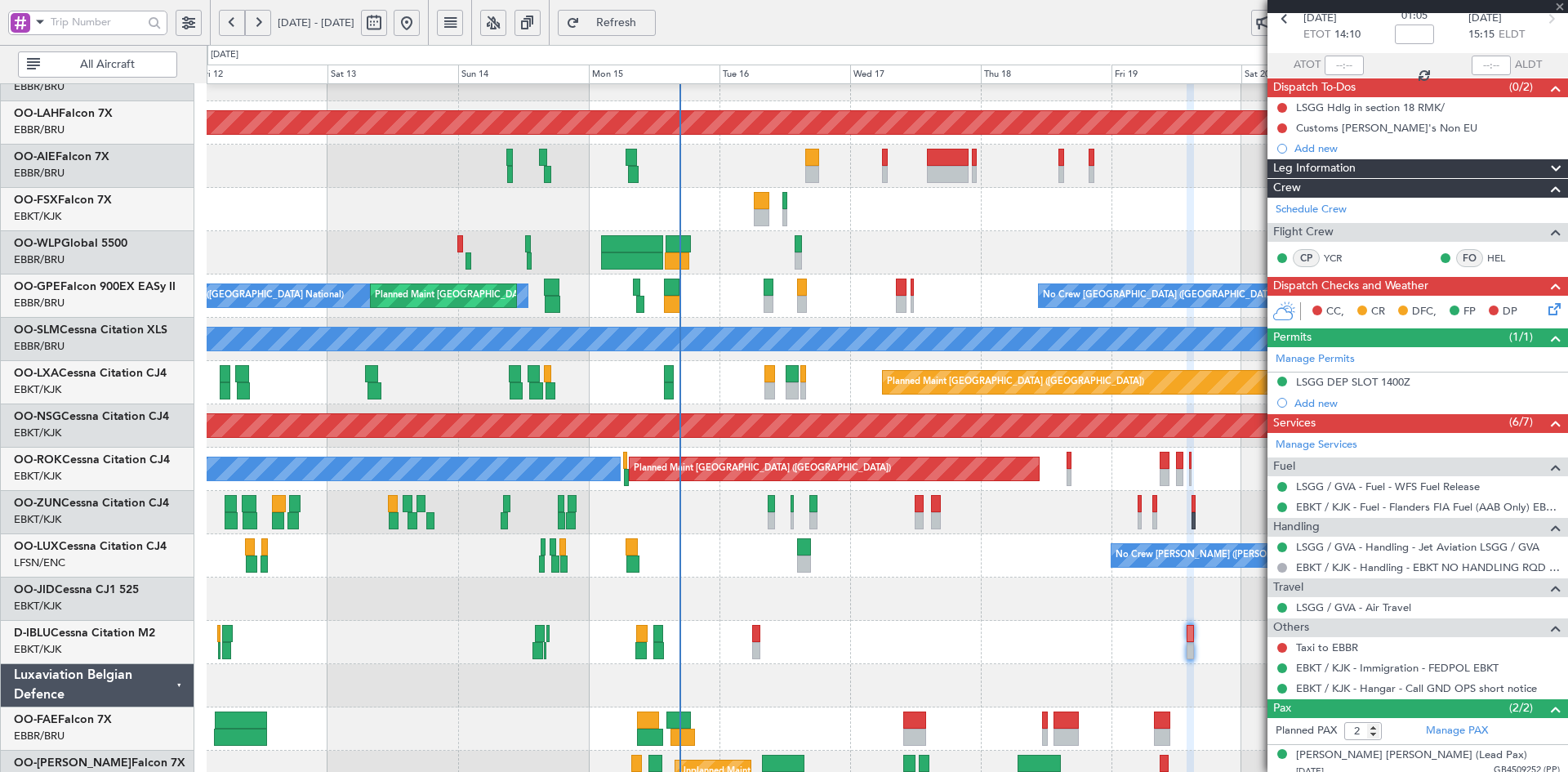
type input "+00:15"
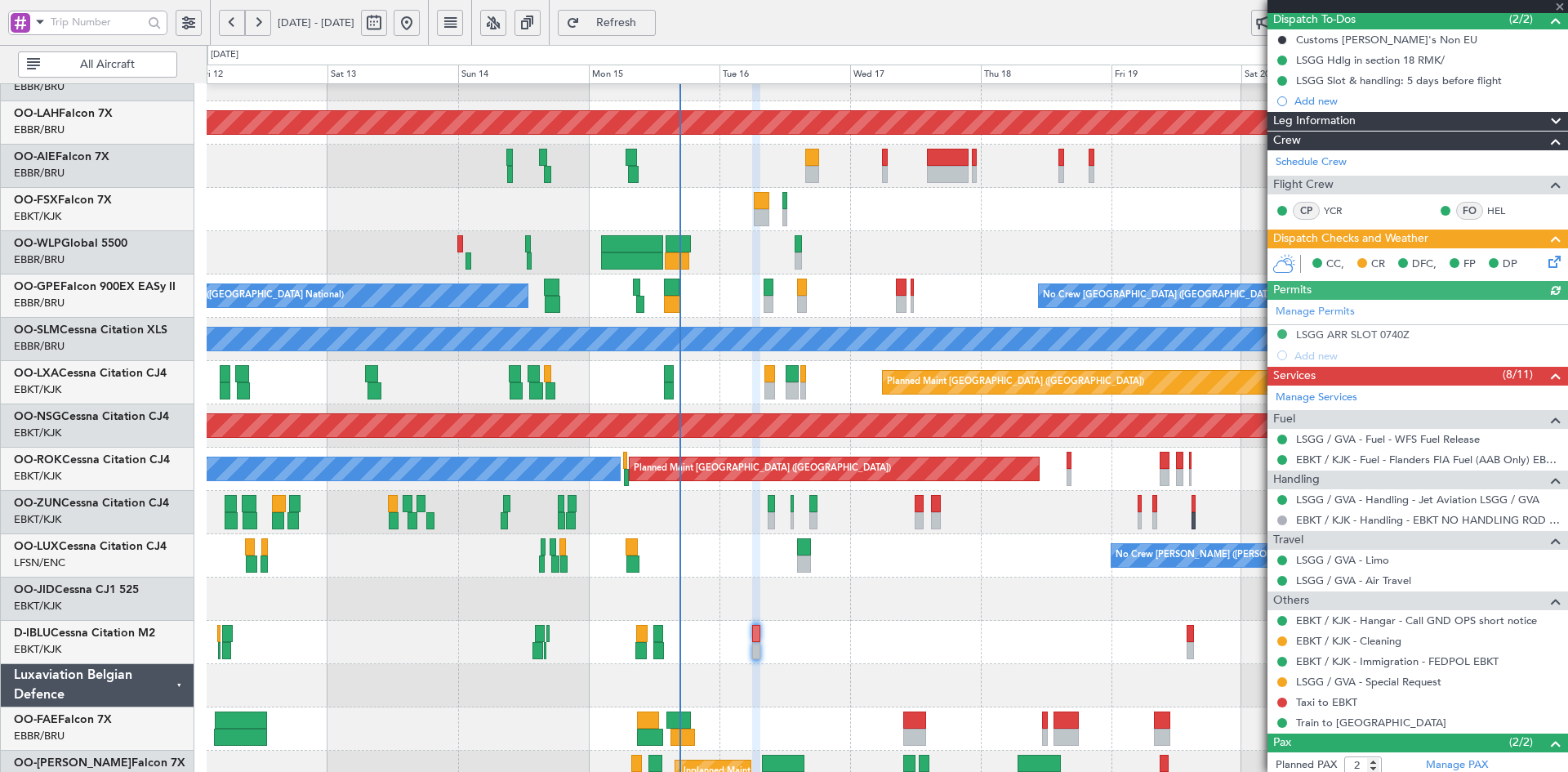
scroll to position [229, 0]
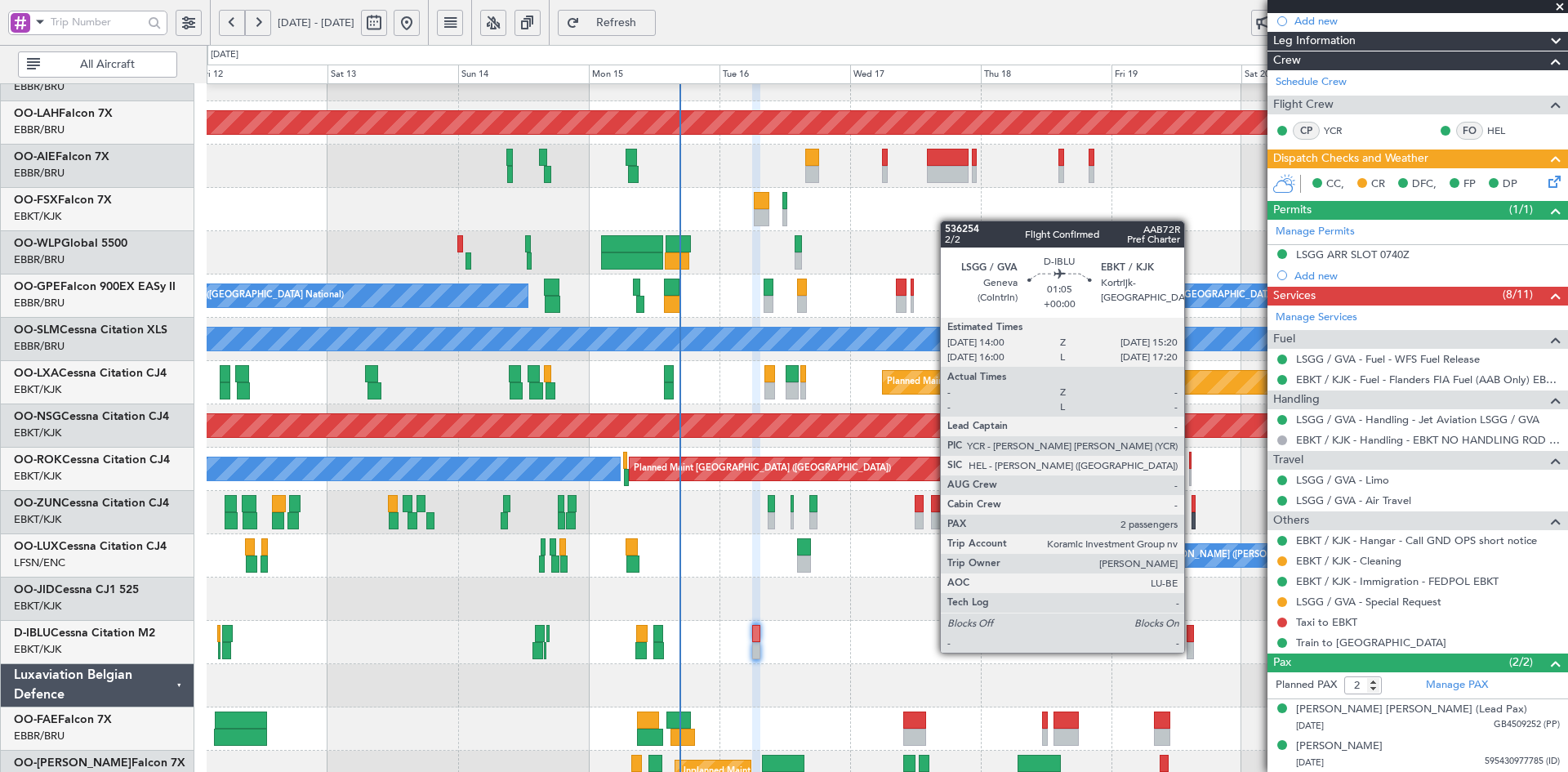
click at [1191, 651] on div at bounding box center [1190, 651] width 8 height 17
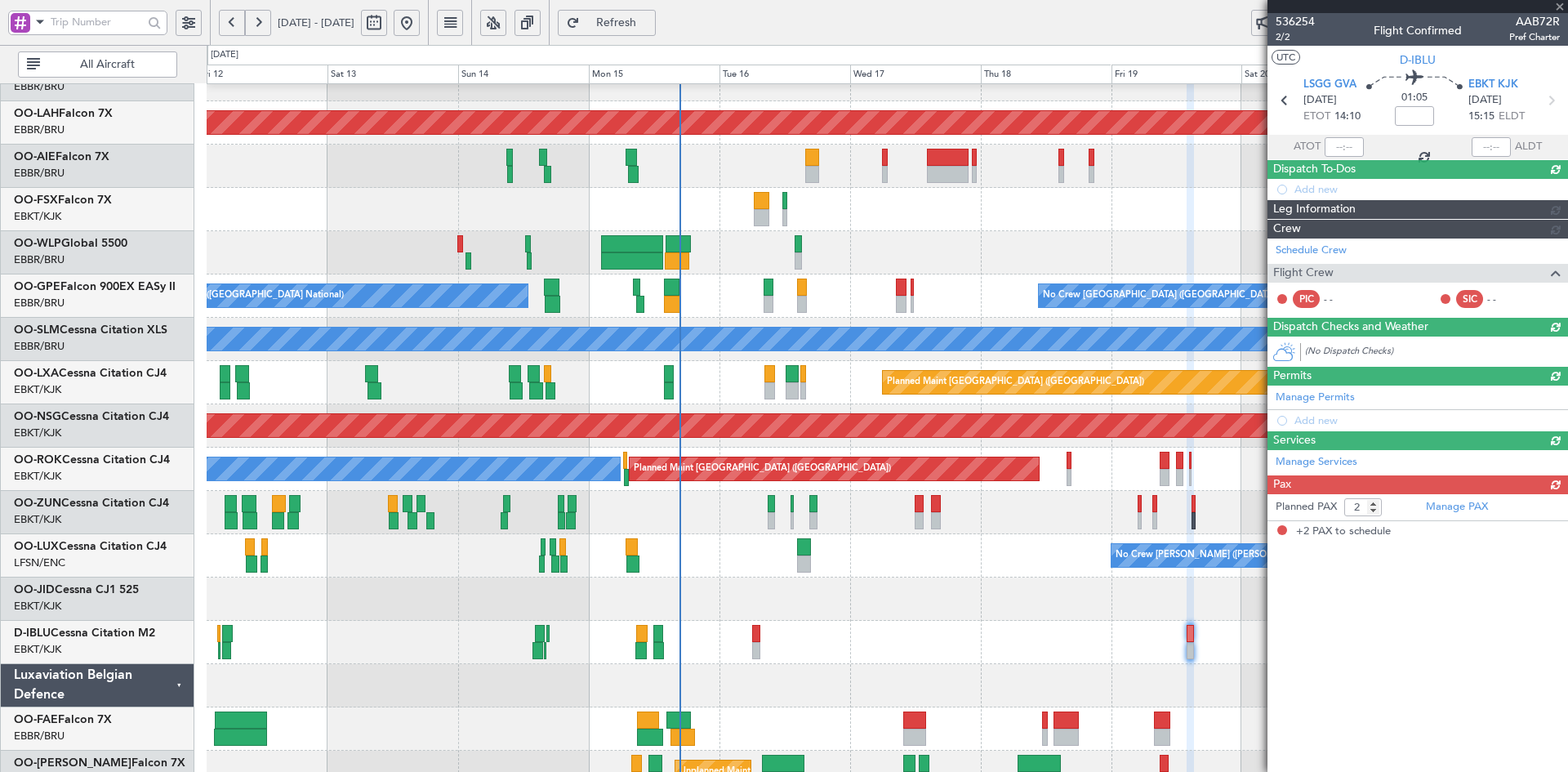
scroll to position [0, 0]
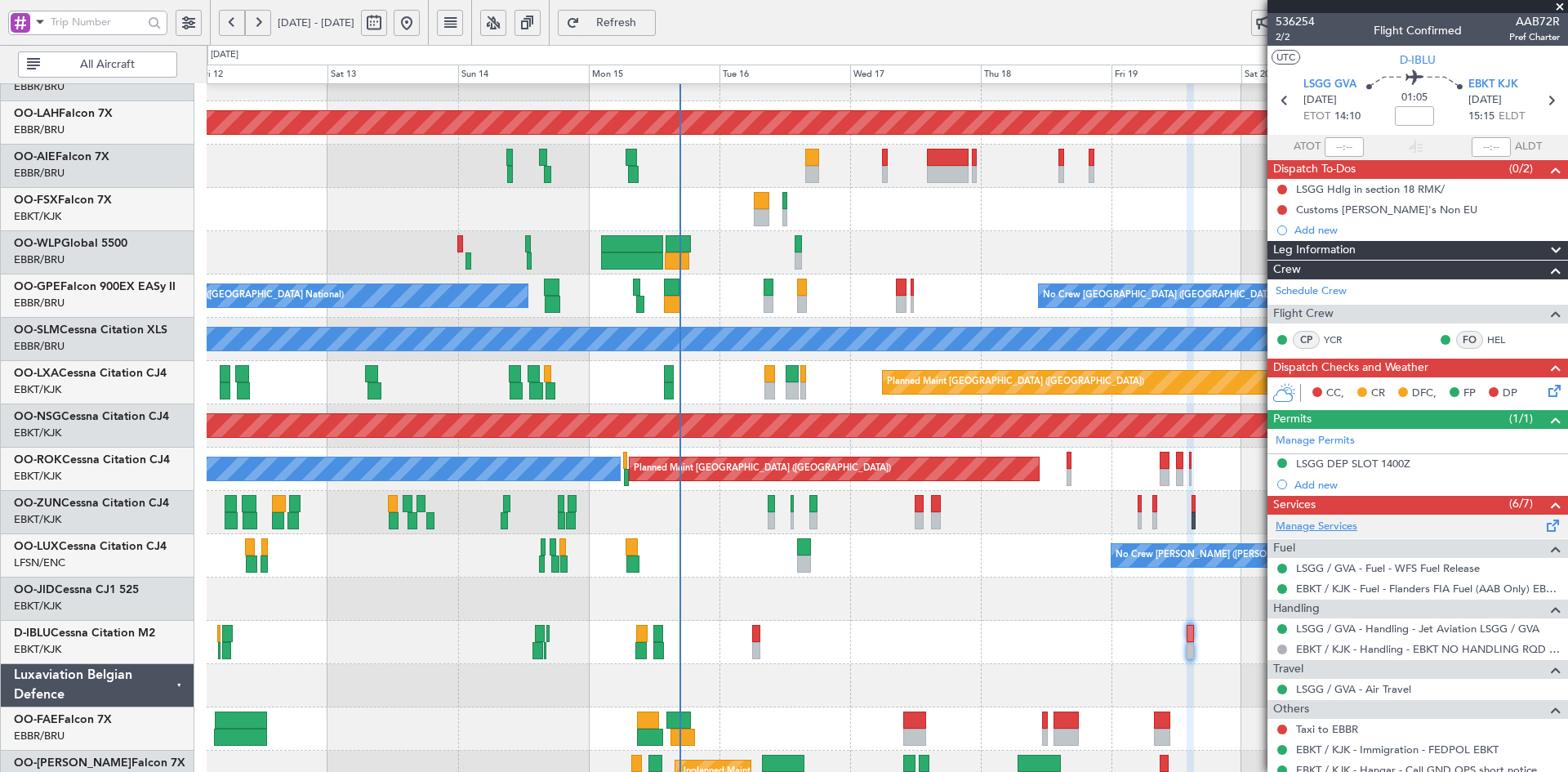
click at [1325, 528] on link "Manage Services" at bounding box center [1316, 527] width 82 height 16
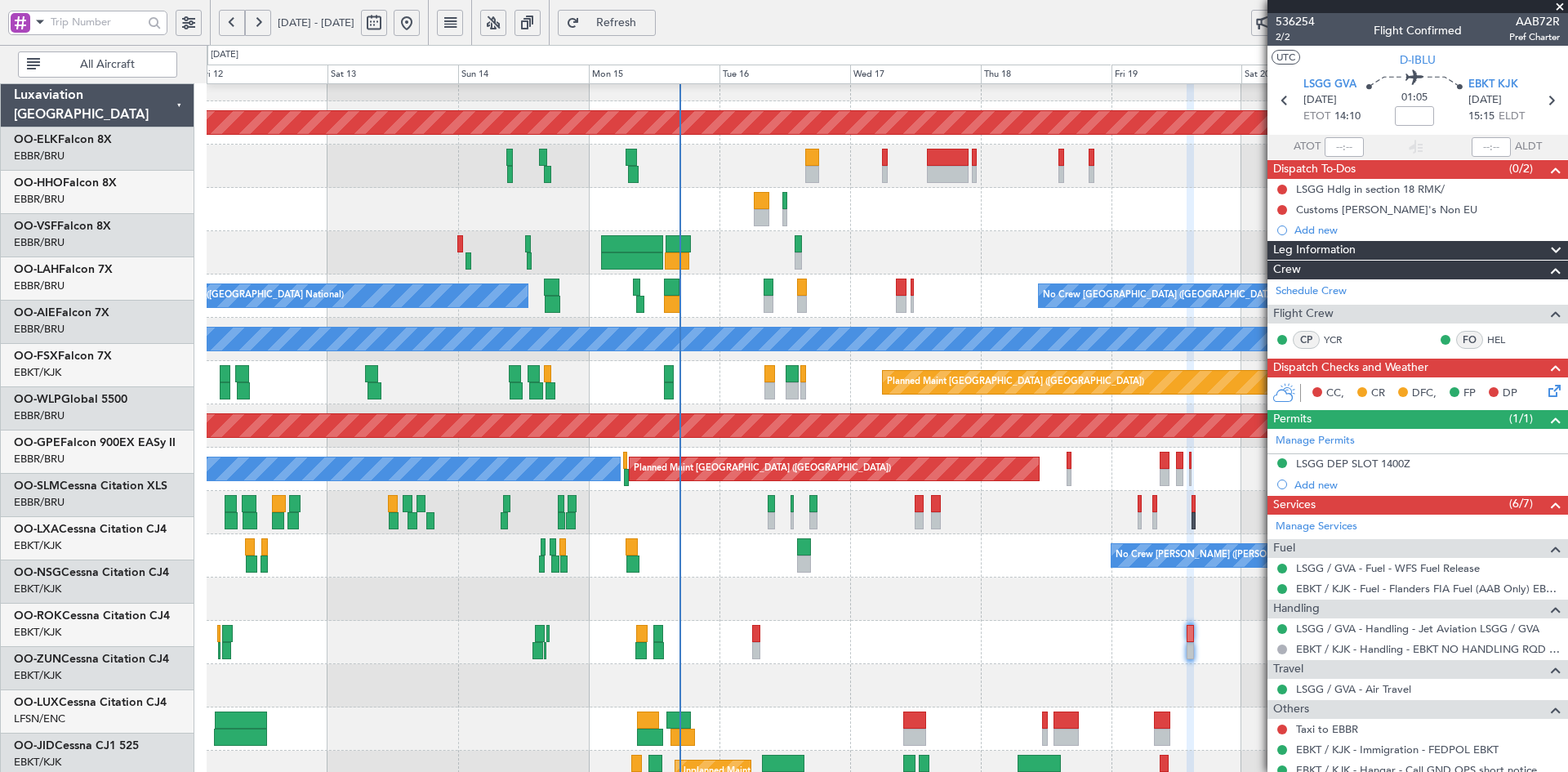
scroll to position [156, 0]
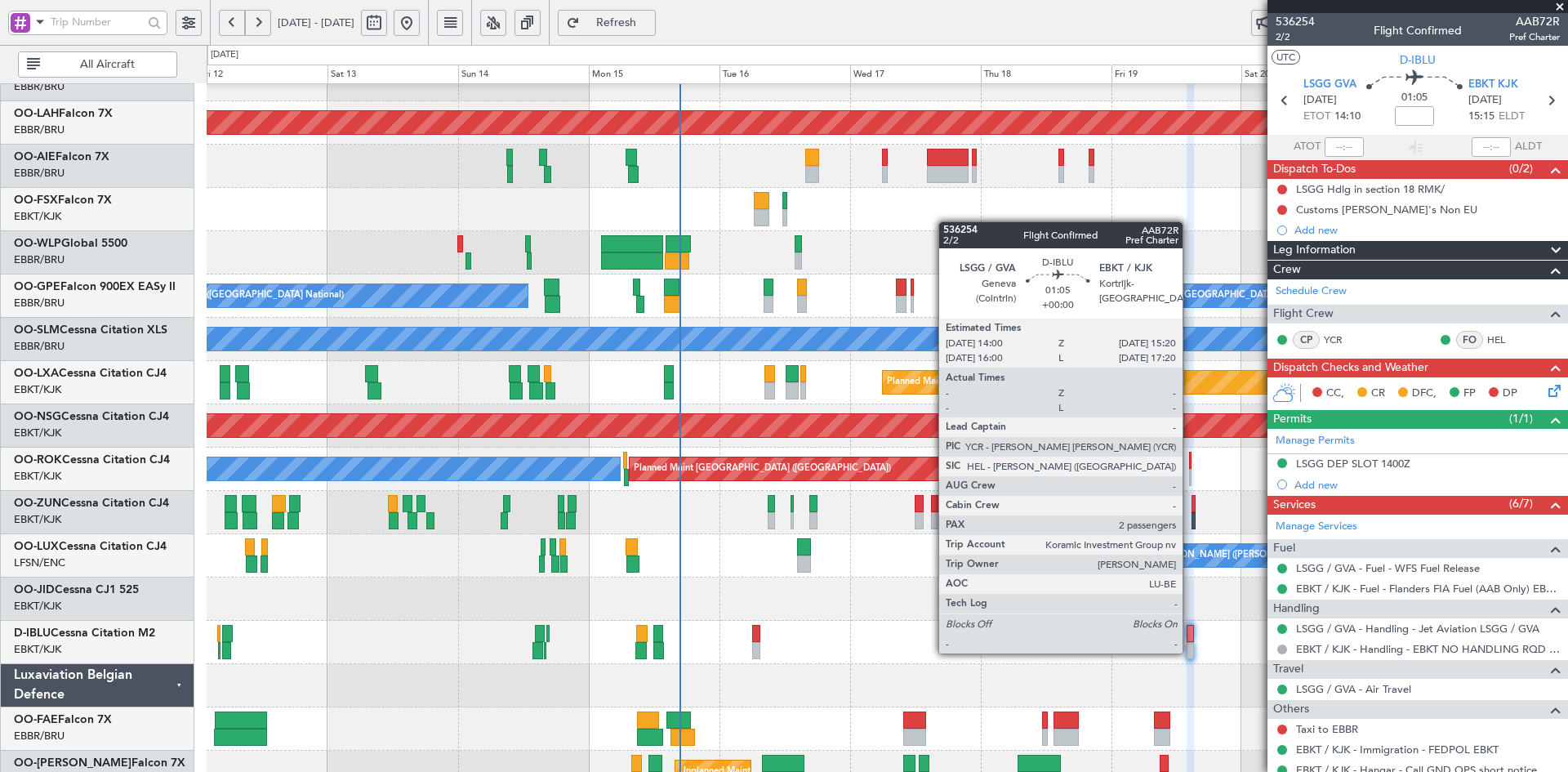
click at [1191, 651] on div at bounding box center [1190, 651] width 8 height 17
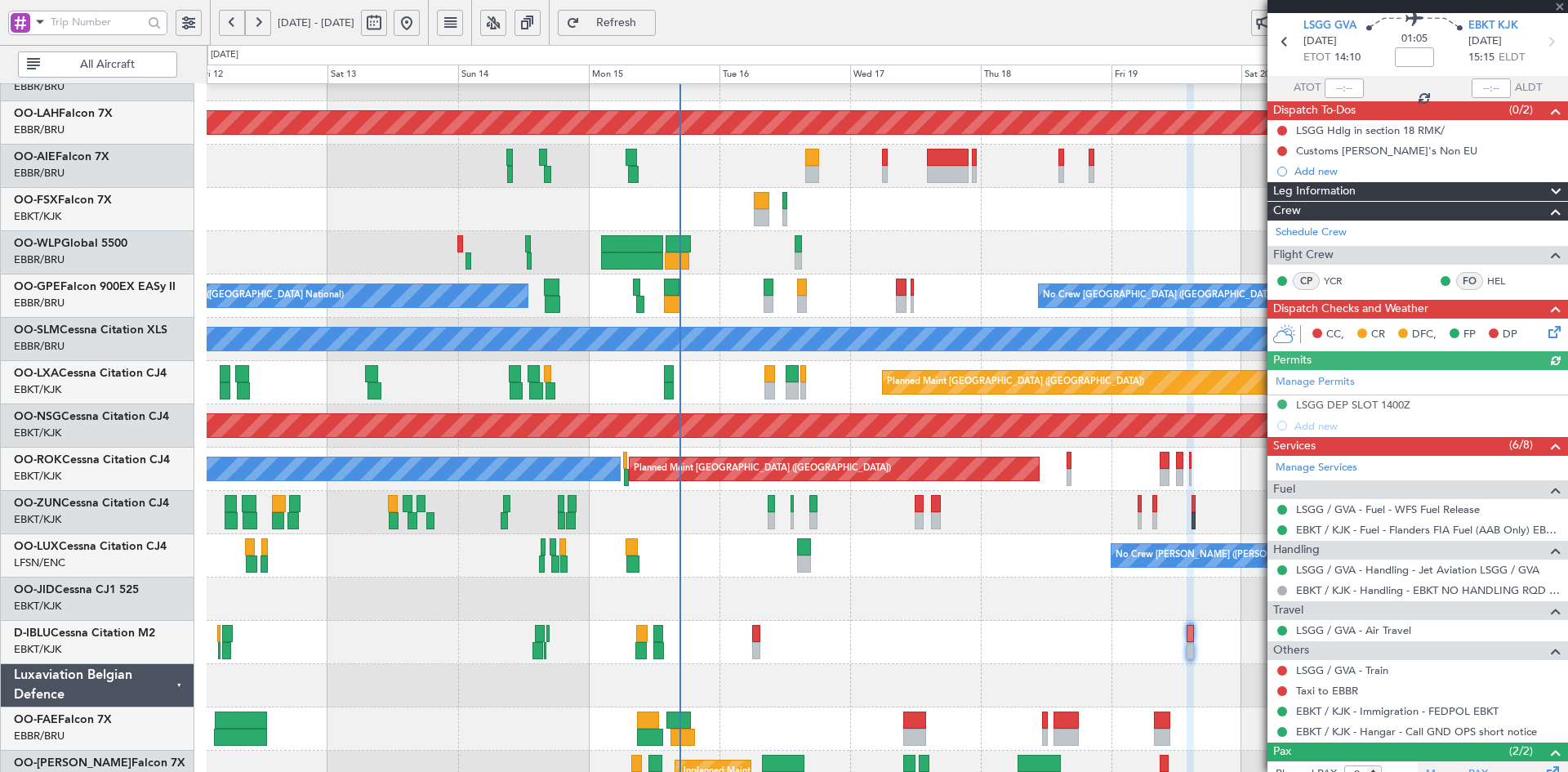
scroll to position [82, 0]
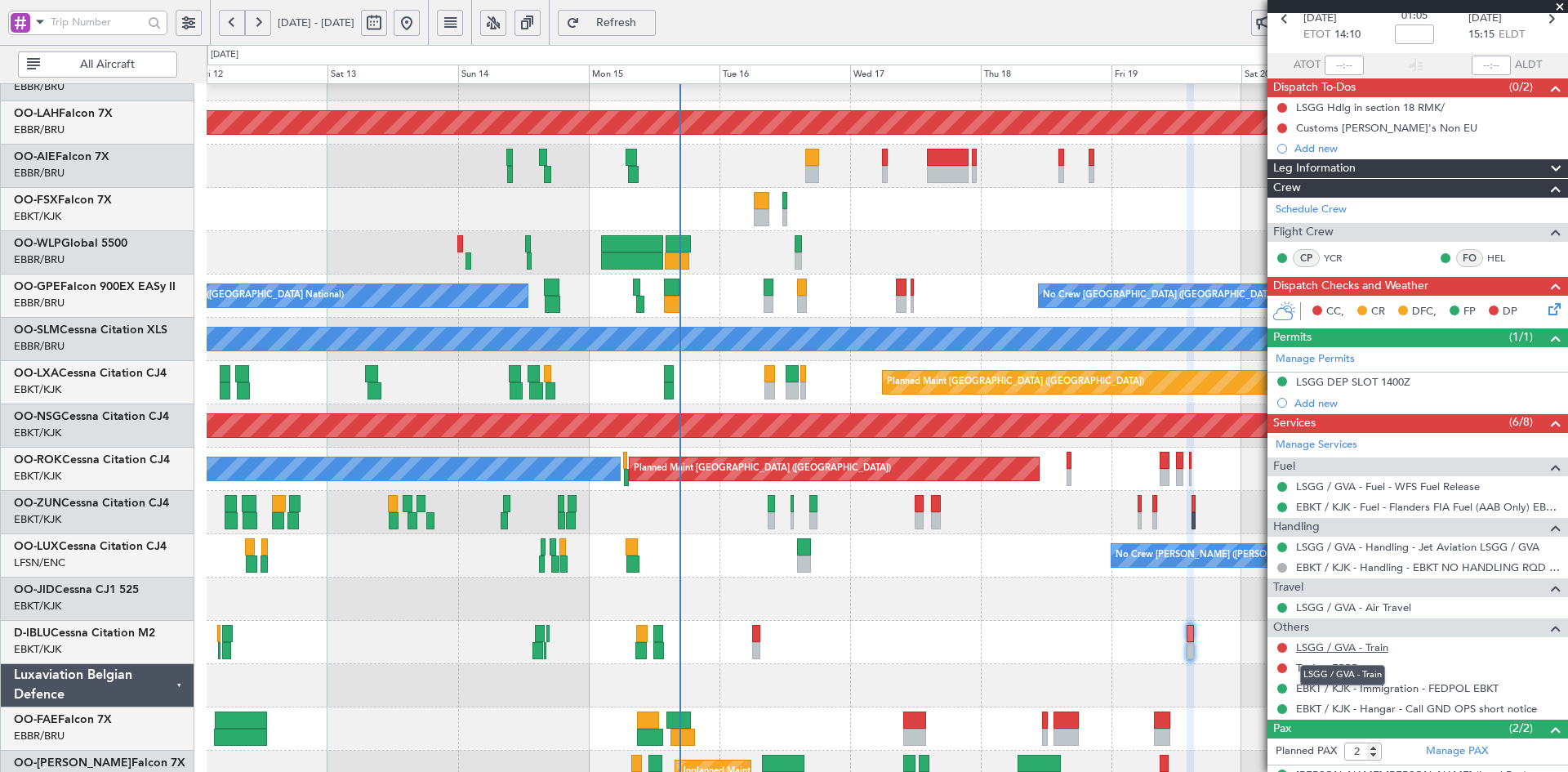
click at [1367, 646] on link "LSGG / GVA - Train" at bounding box center [1342, 647] width 92 height 14
click at [1117, 542] on div "No Crew [PERSON_NAME] ([PERSON_NAME]) No Crew [PERSON_NAME] ([PERSON_NAME])" at bounding box center [886, 556] width 1360 height 43
click at [998, 524] on div "Planned Maint Kortrijk-[GEOGRAPHIC_DATA]" at bounding box center [886, 512] width 1360 height 43
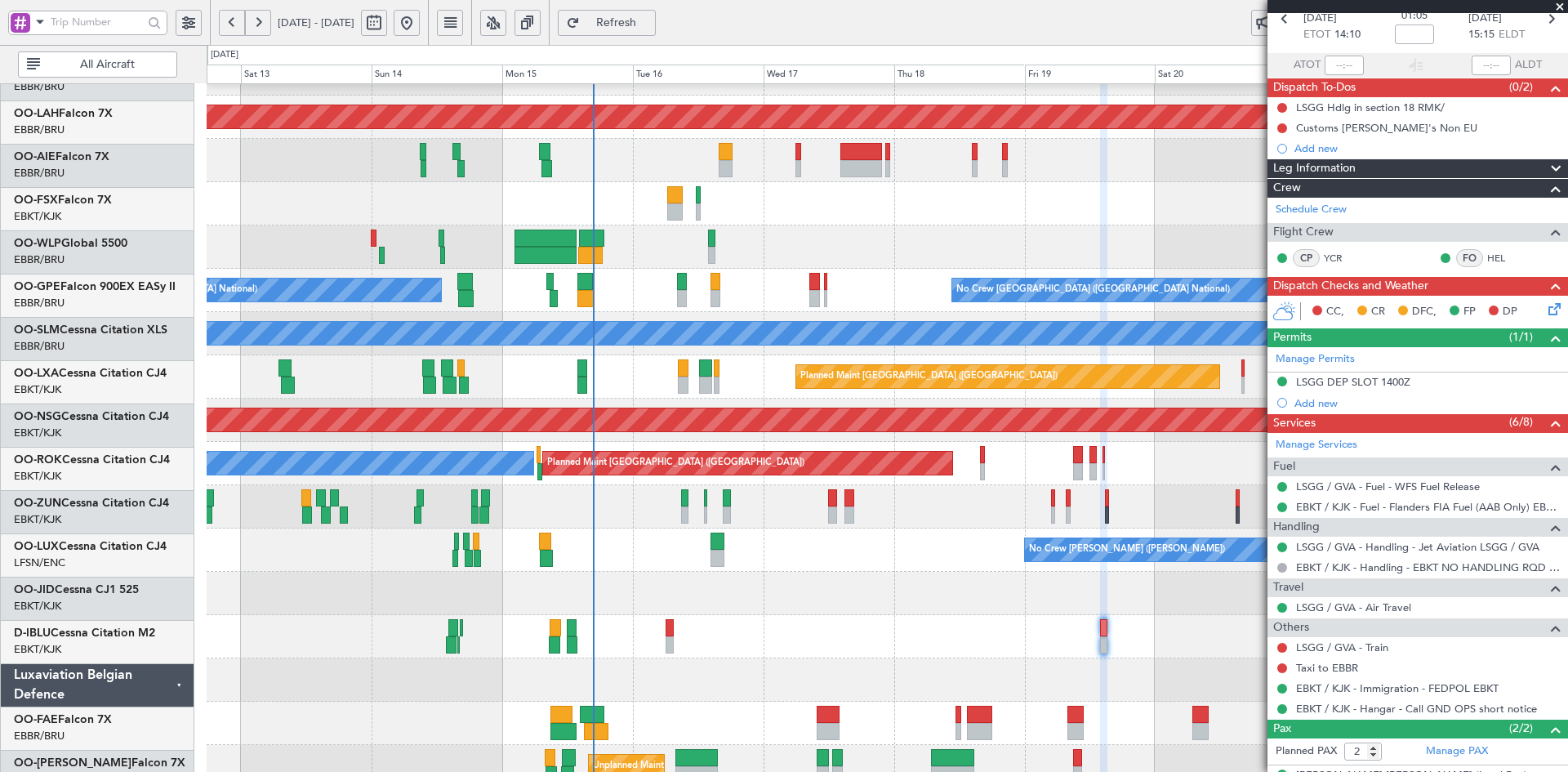
scroll to position [162, 0]
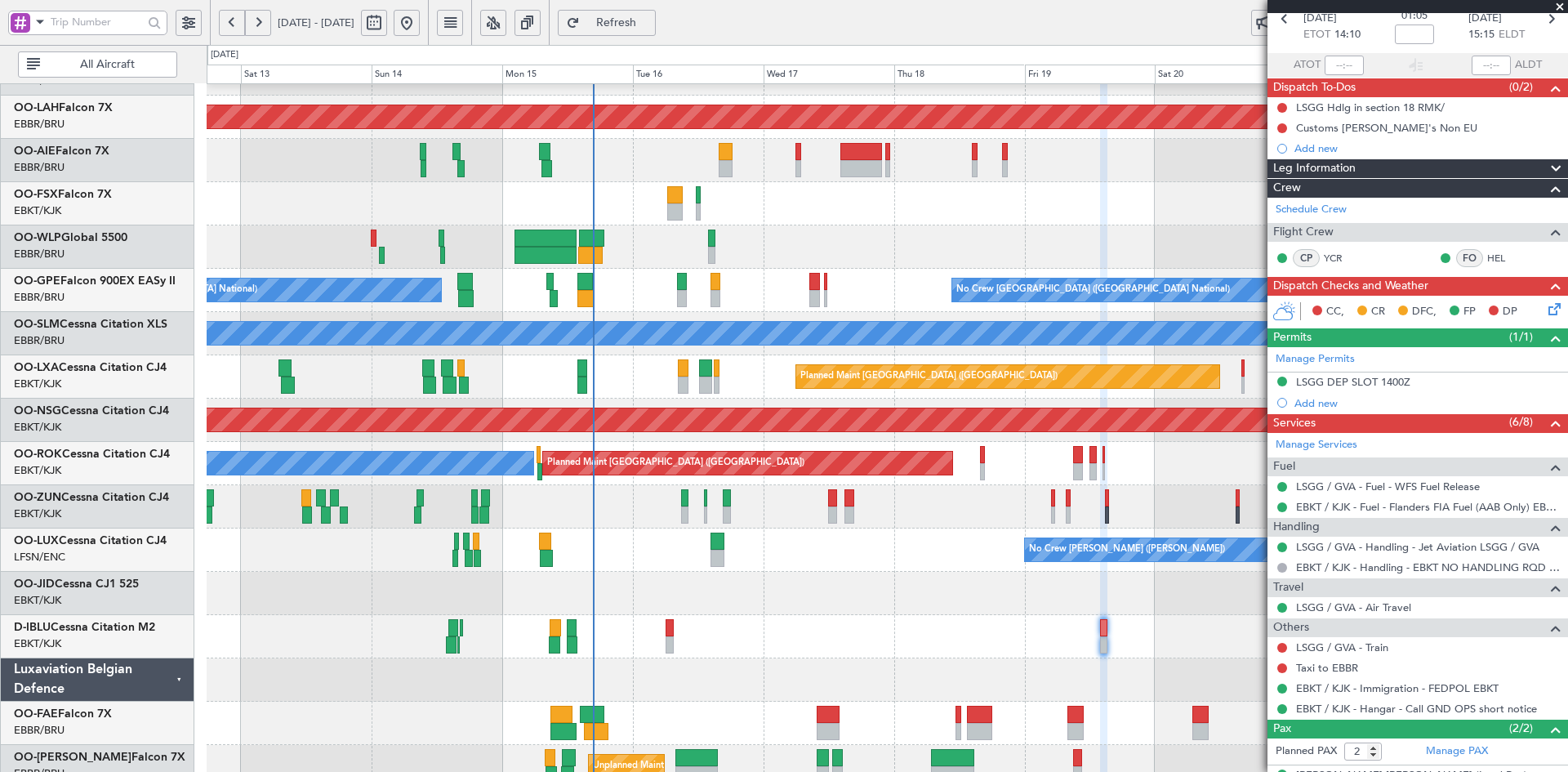
click at [1562, 9] on span at bounding box center [1559, 8] width 16 height 15
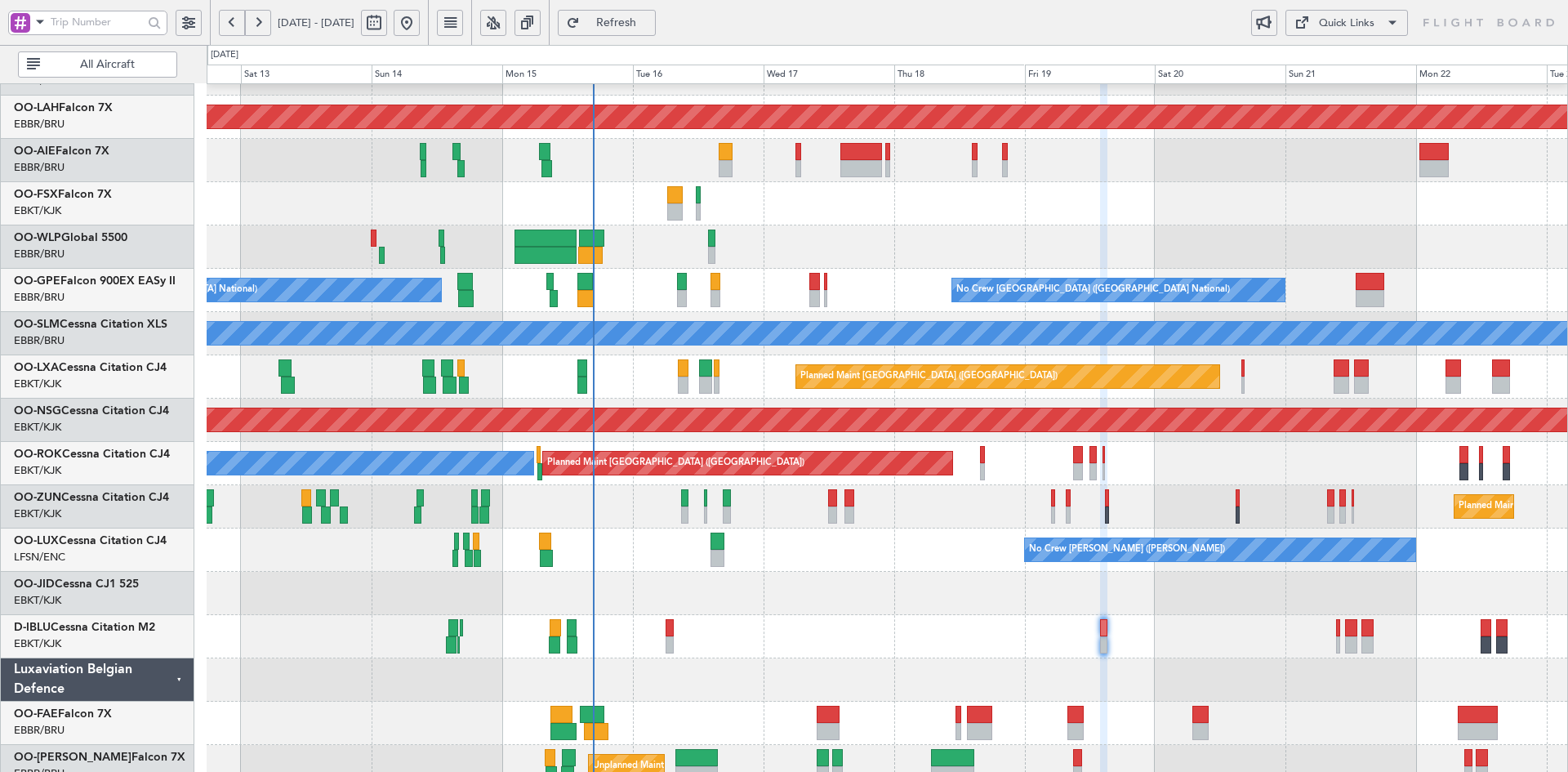
type input "0"
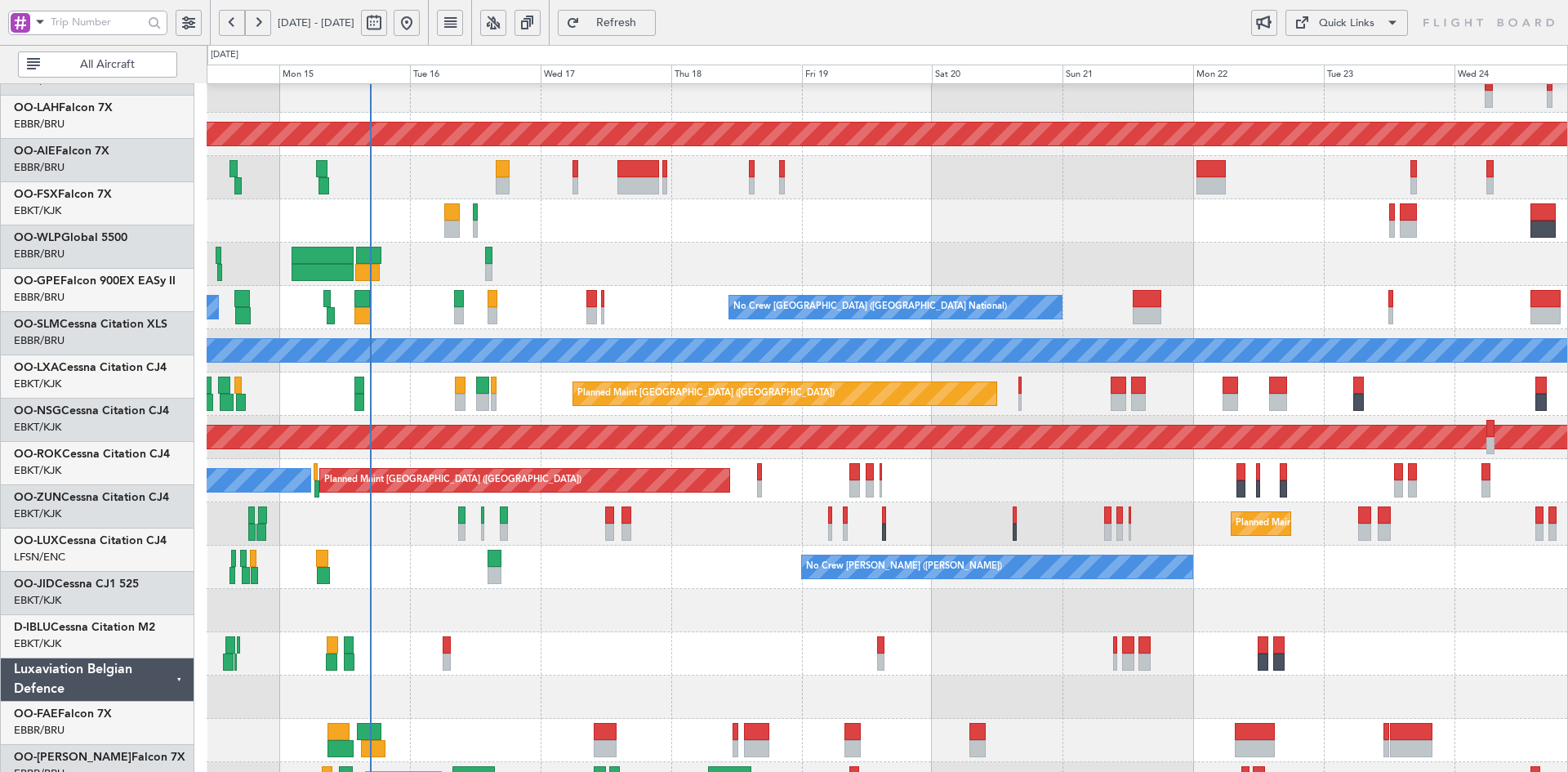
click at [1091, 239] on div at bounding box center [886, 221] width 1360 height 43
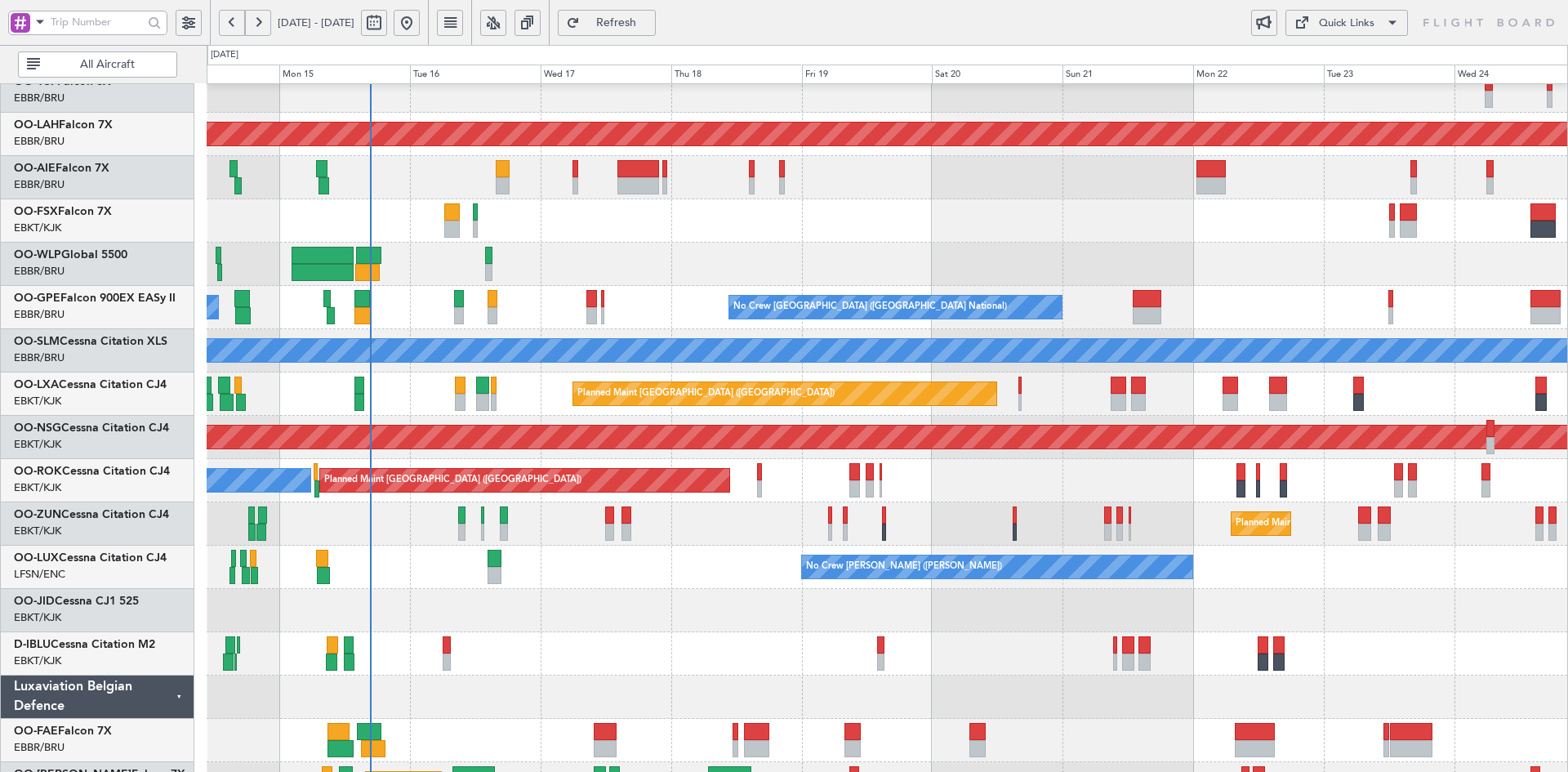
scroll to position [134, 0]
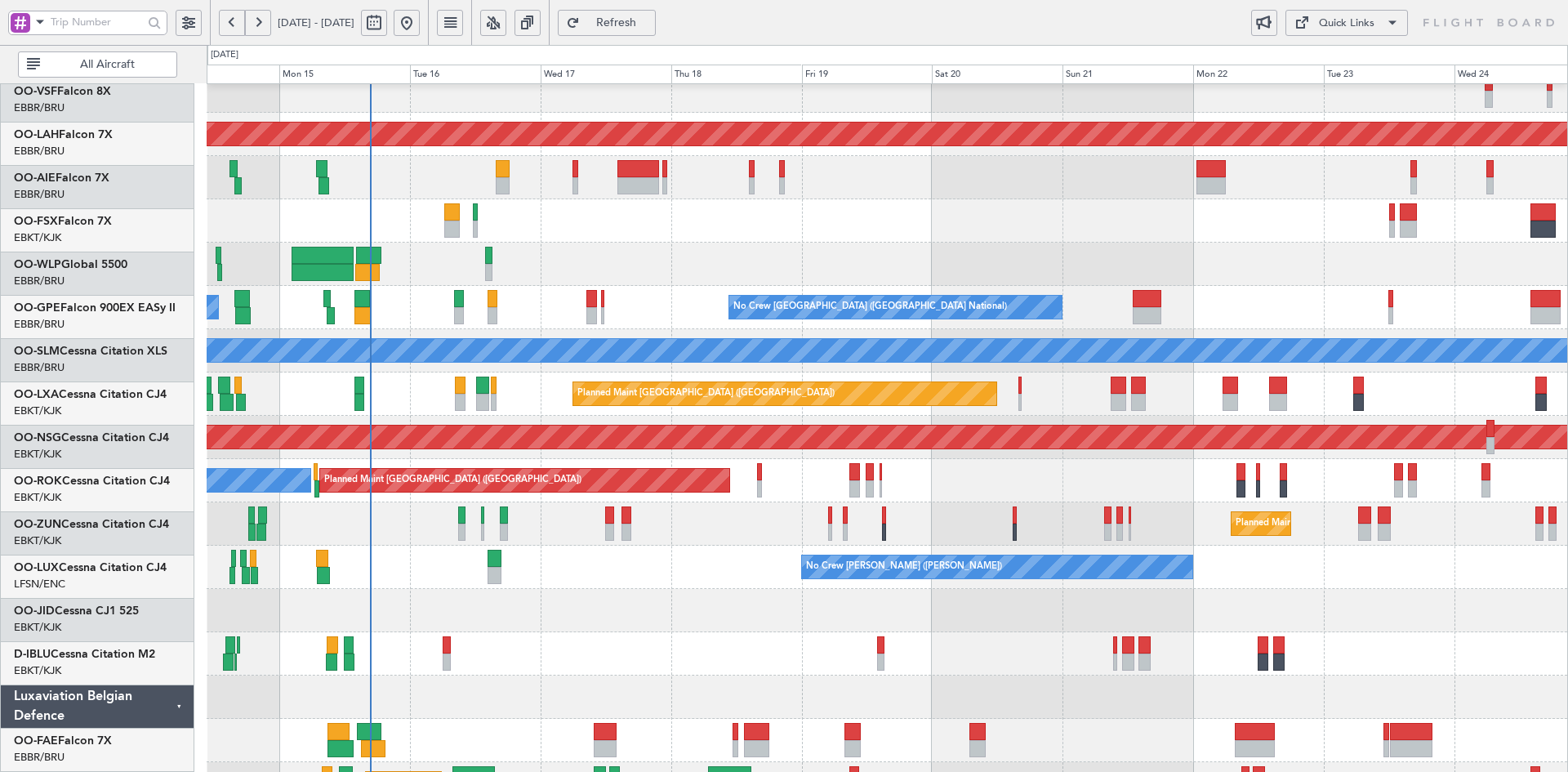
click at [968, 302] on div "No Crew [GEOGRAPHIC_DATA] ([GEOGRAPHIC_DATA] National) Planned Maint [GEOGRAPHI…" at bounding box center [886, 307] width 1360 height 43
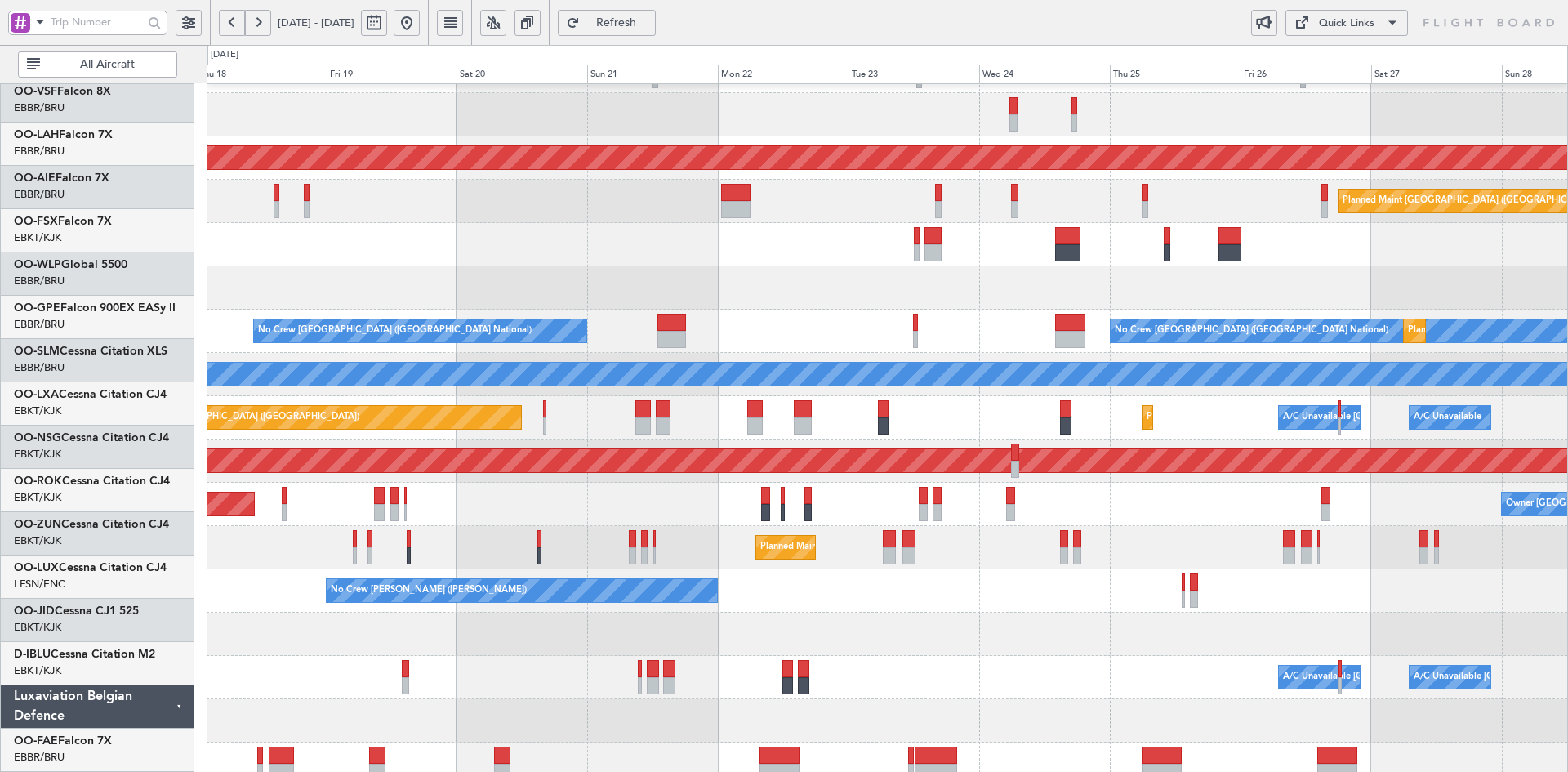
click at [1317, 240] on div at bounding box center [886, 244] width 1360 height 43
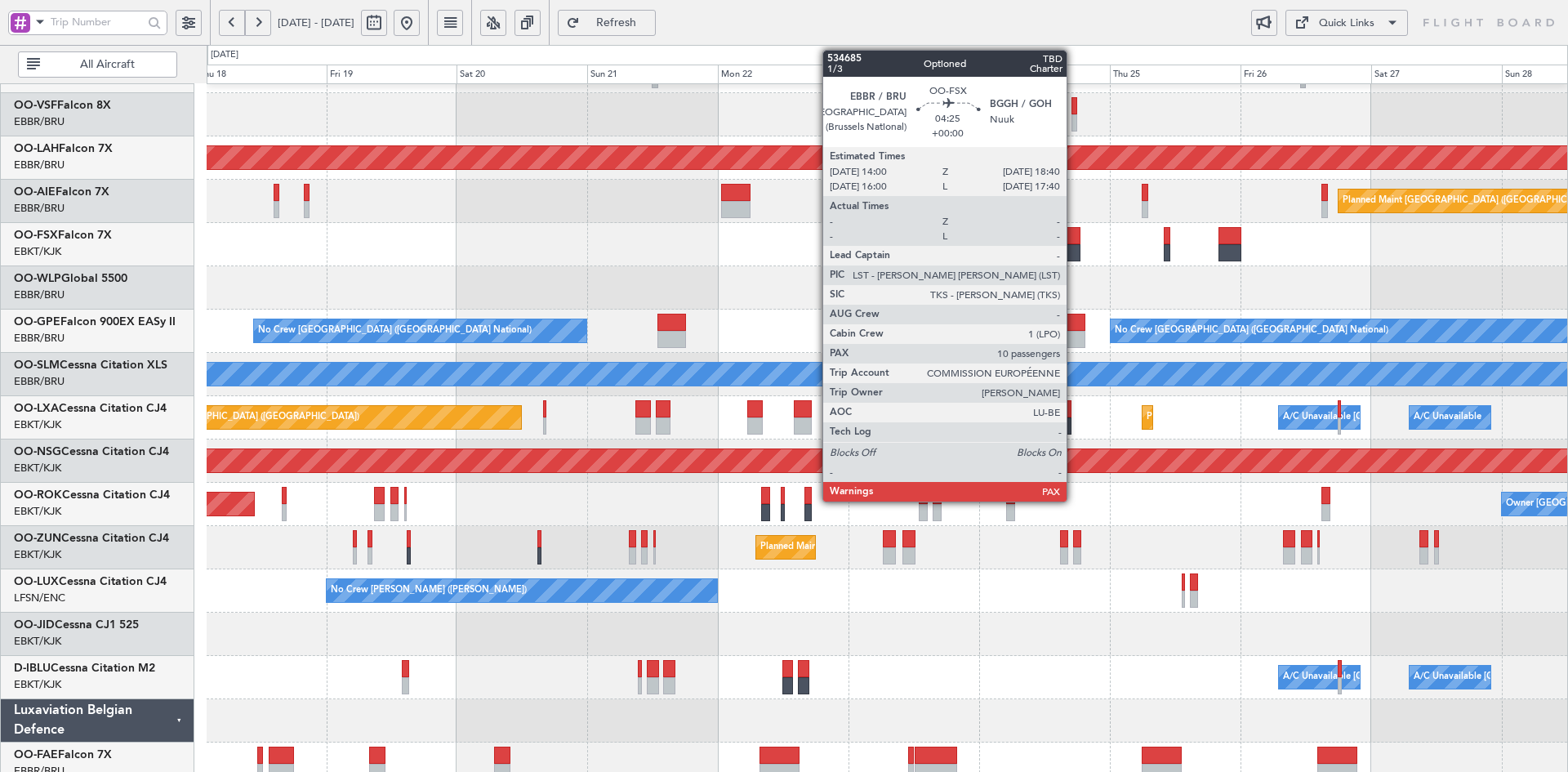
click at [1074, 256] on div at bounding box center [1068, 253] width 26 height 17
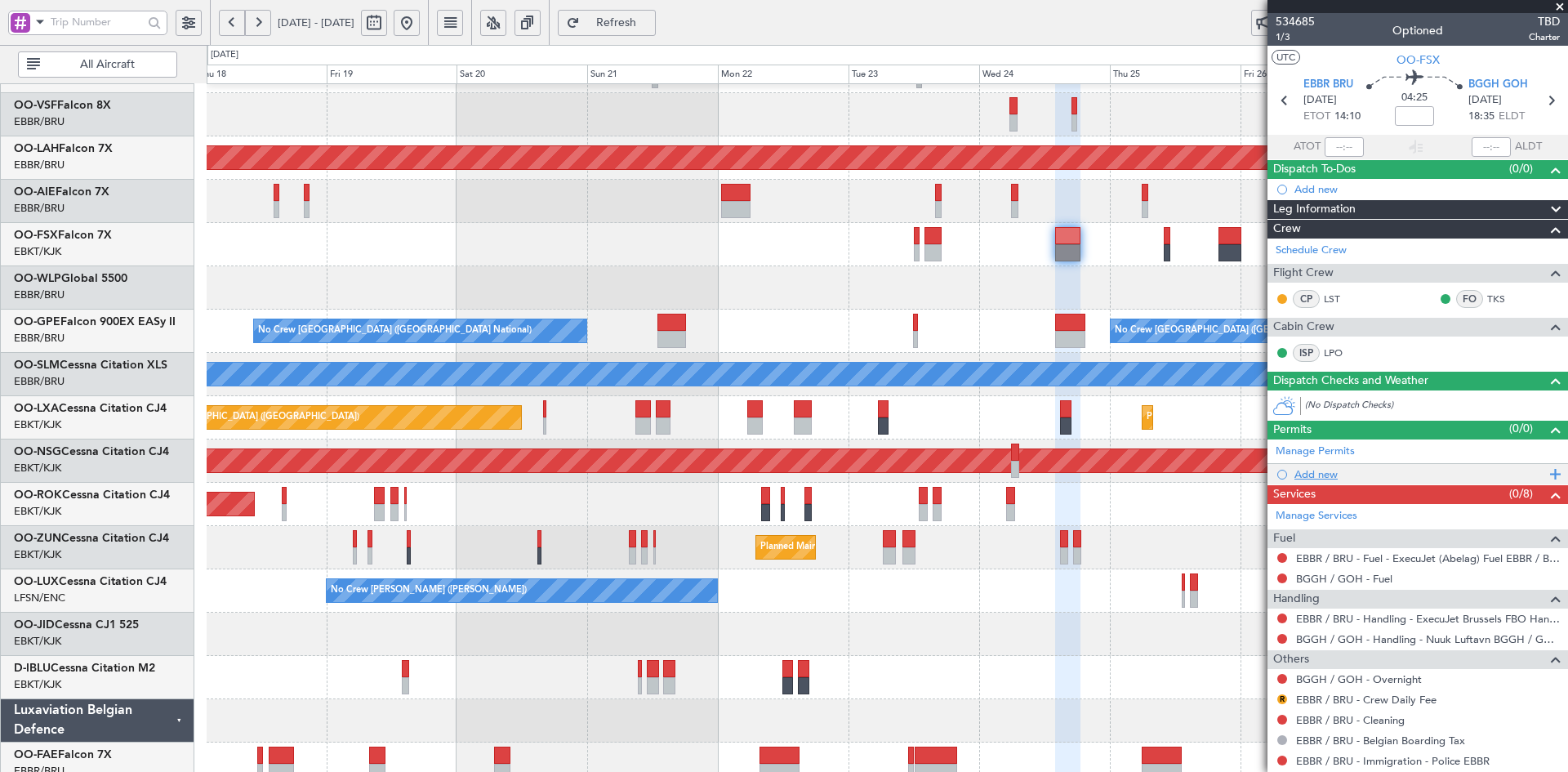
scroll to position [65, 0]
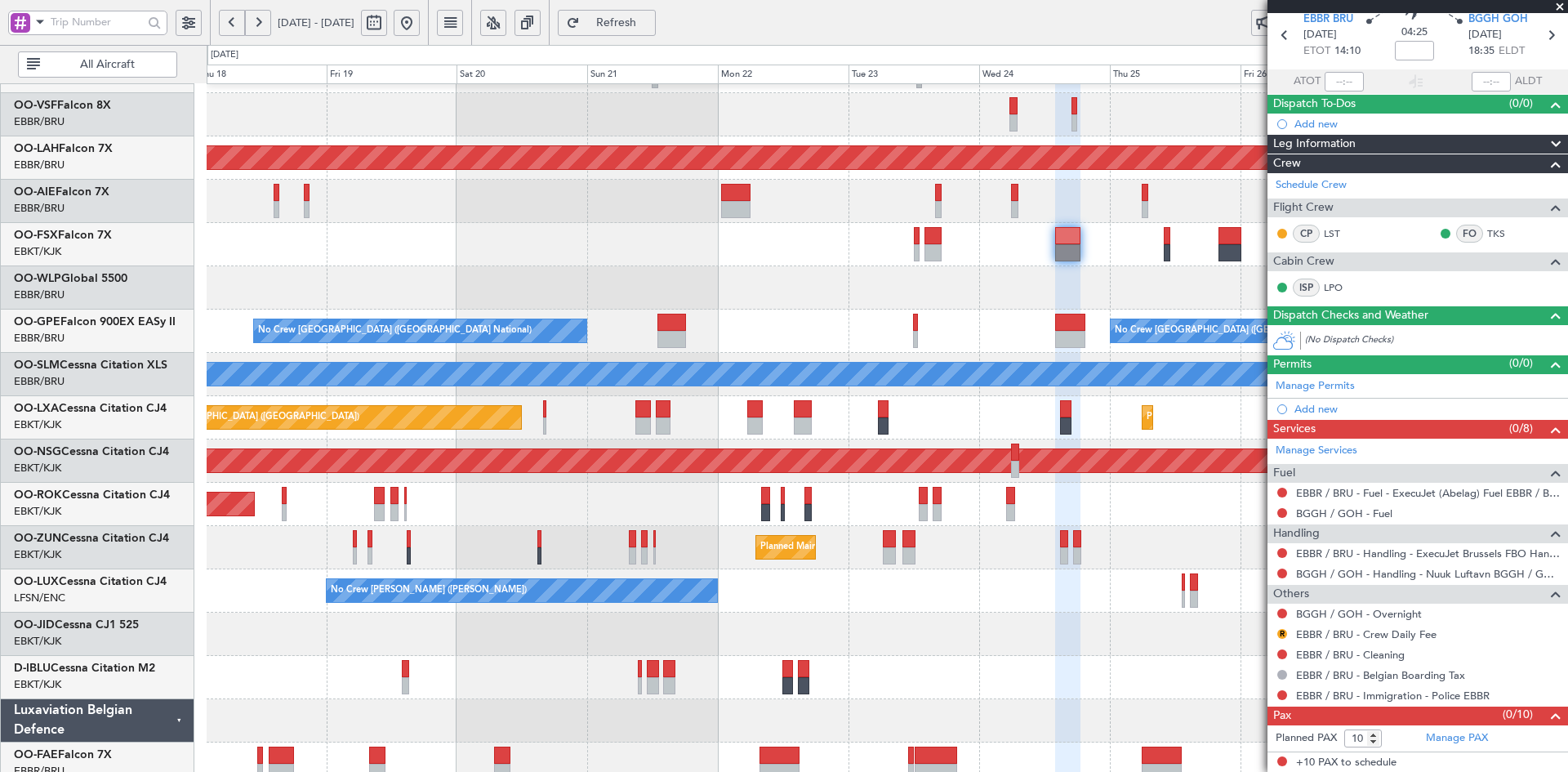
click at [1564, 8] on span at bounding box center [1559, 8] width 16 height 15
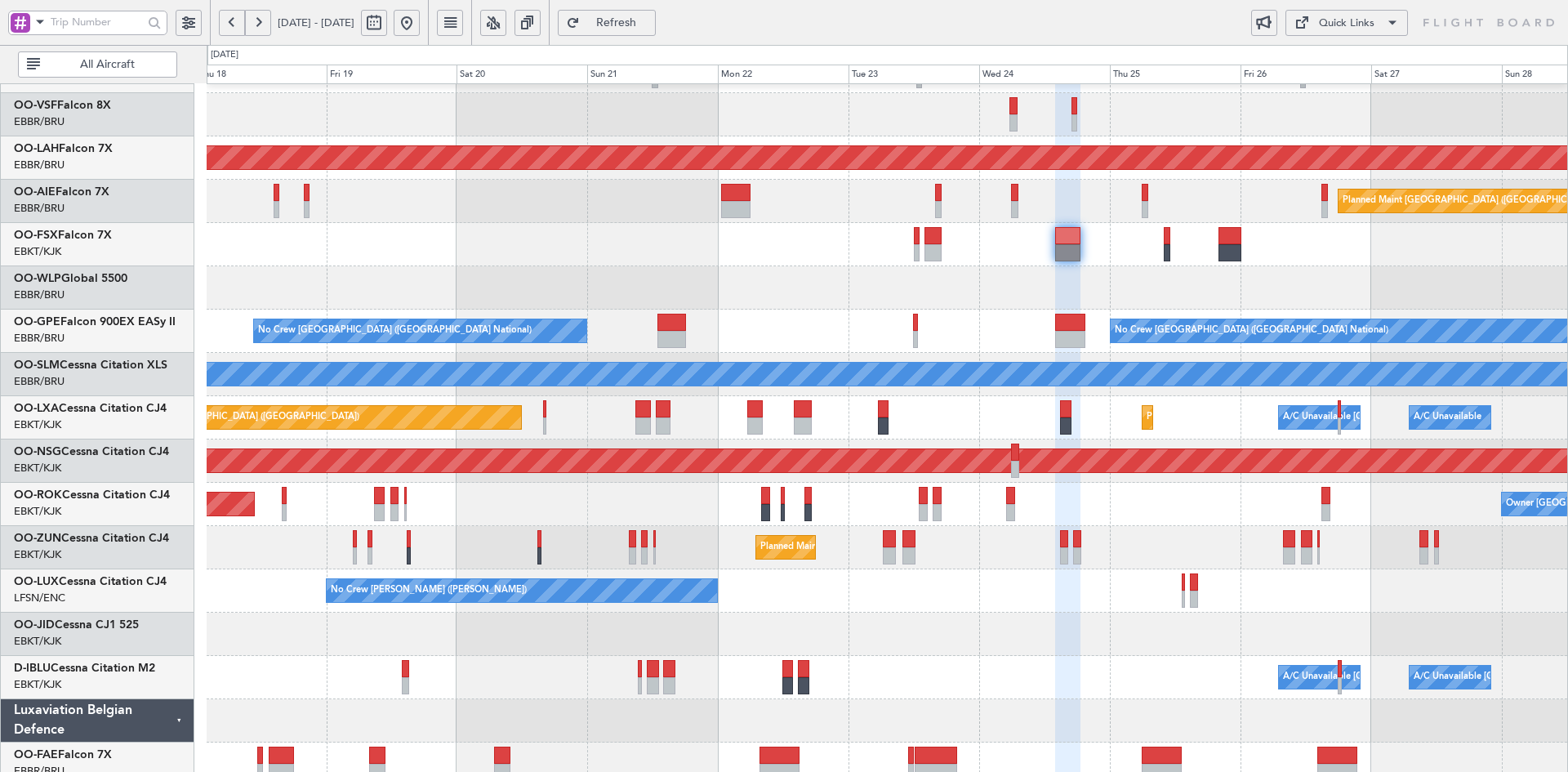
type input "0"
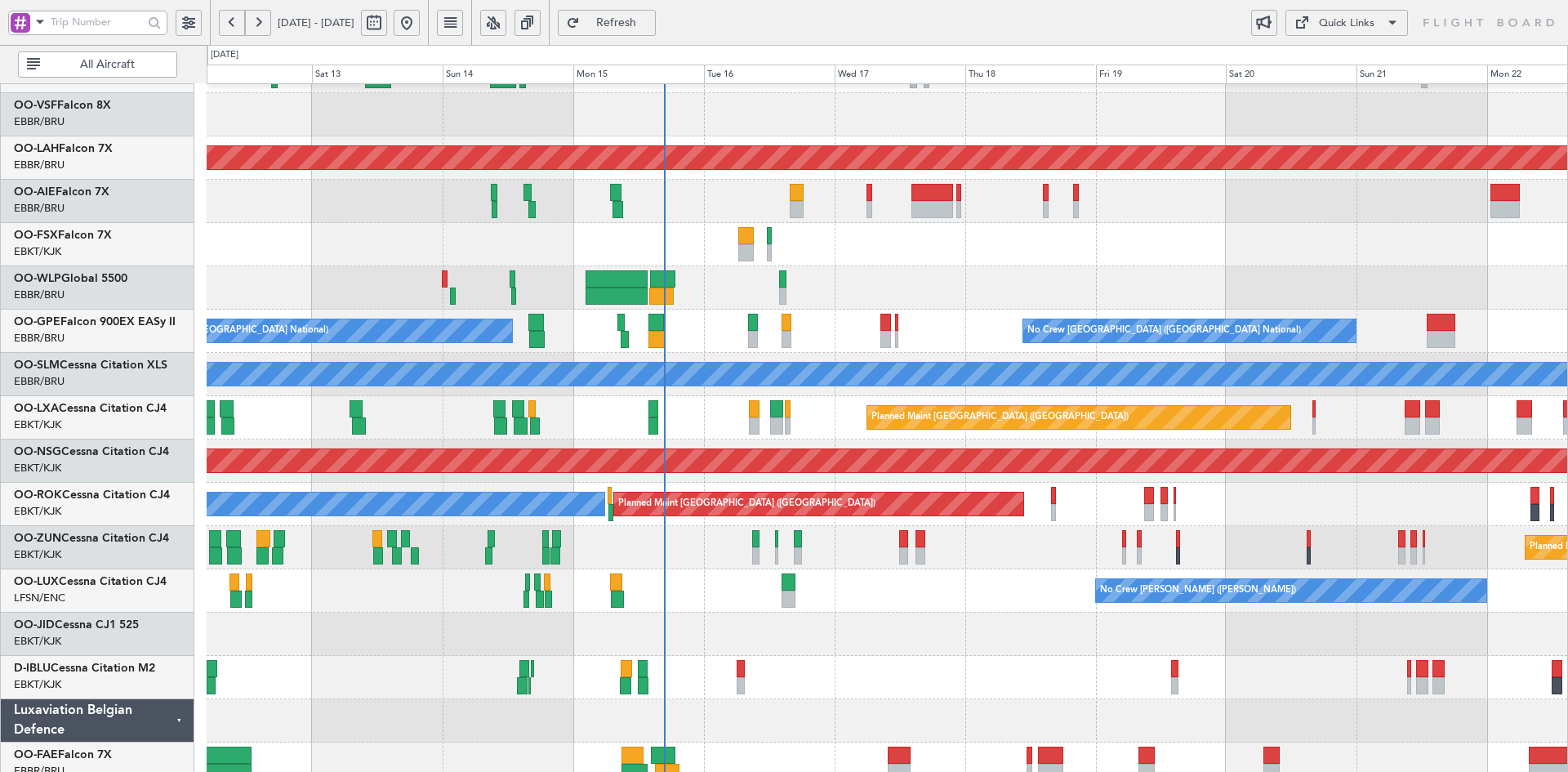
click at [1297, 276] on div "Planned Maint Liege" at bounding box center [886, 288] width 1360 height 43
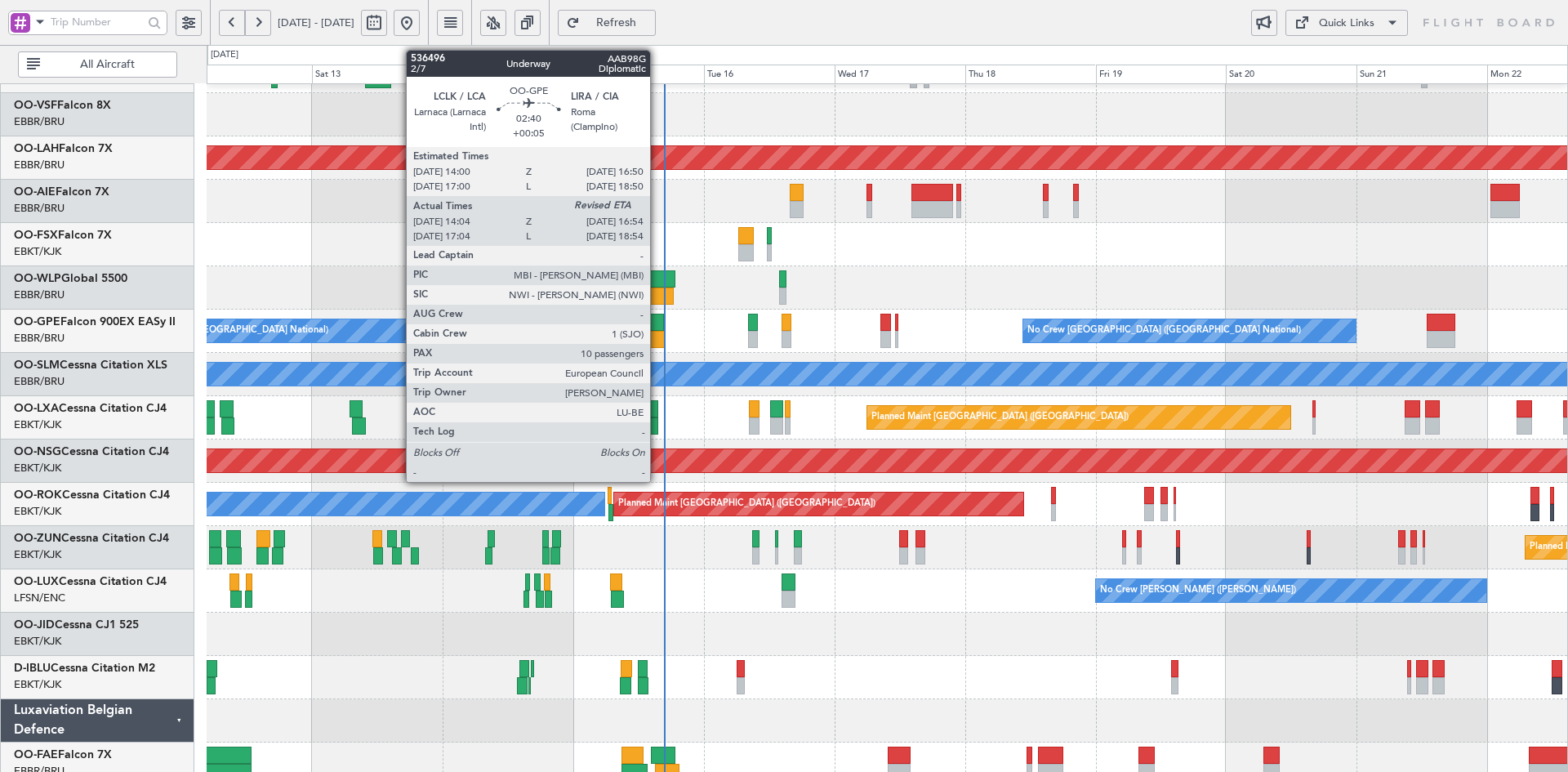
click at [657, 333] on div at bounding box center [656, 339] width 16 height 17
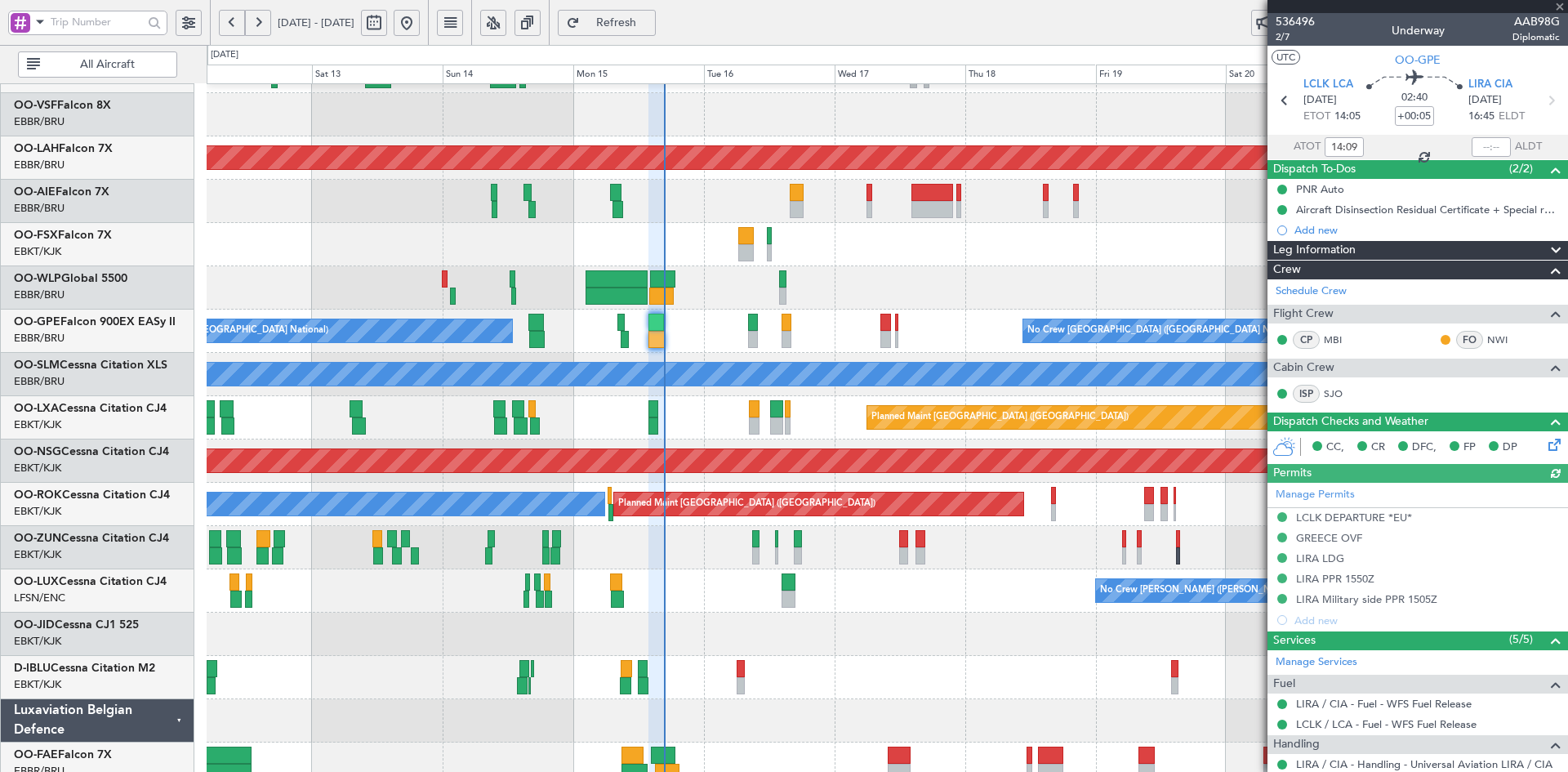
click at [1557, 7] on div at bounding box center [1418, 7] width 301 height 13
click at [1561, 2] on span at bounding box center [1559, 8] width 16 height 15
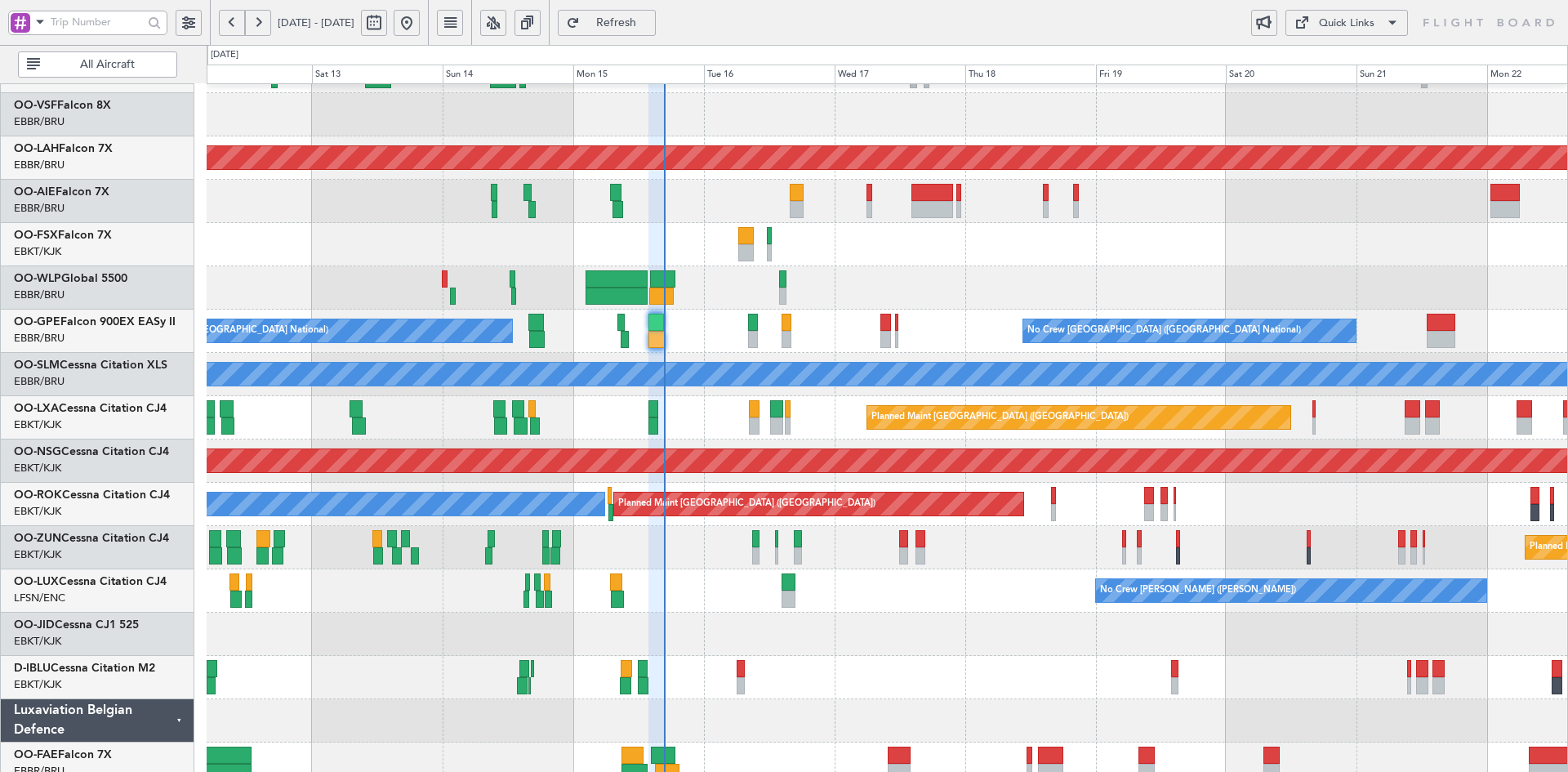
type input "0"
click at [712, 223] on div "Planned Maint [GEOGRAPHIC_DATA] ([GEOGRAPHIC_DATA])" at bounding box center [886, 201] width 1360 height 43
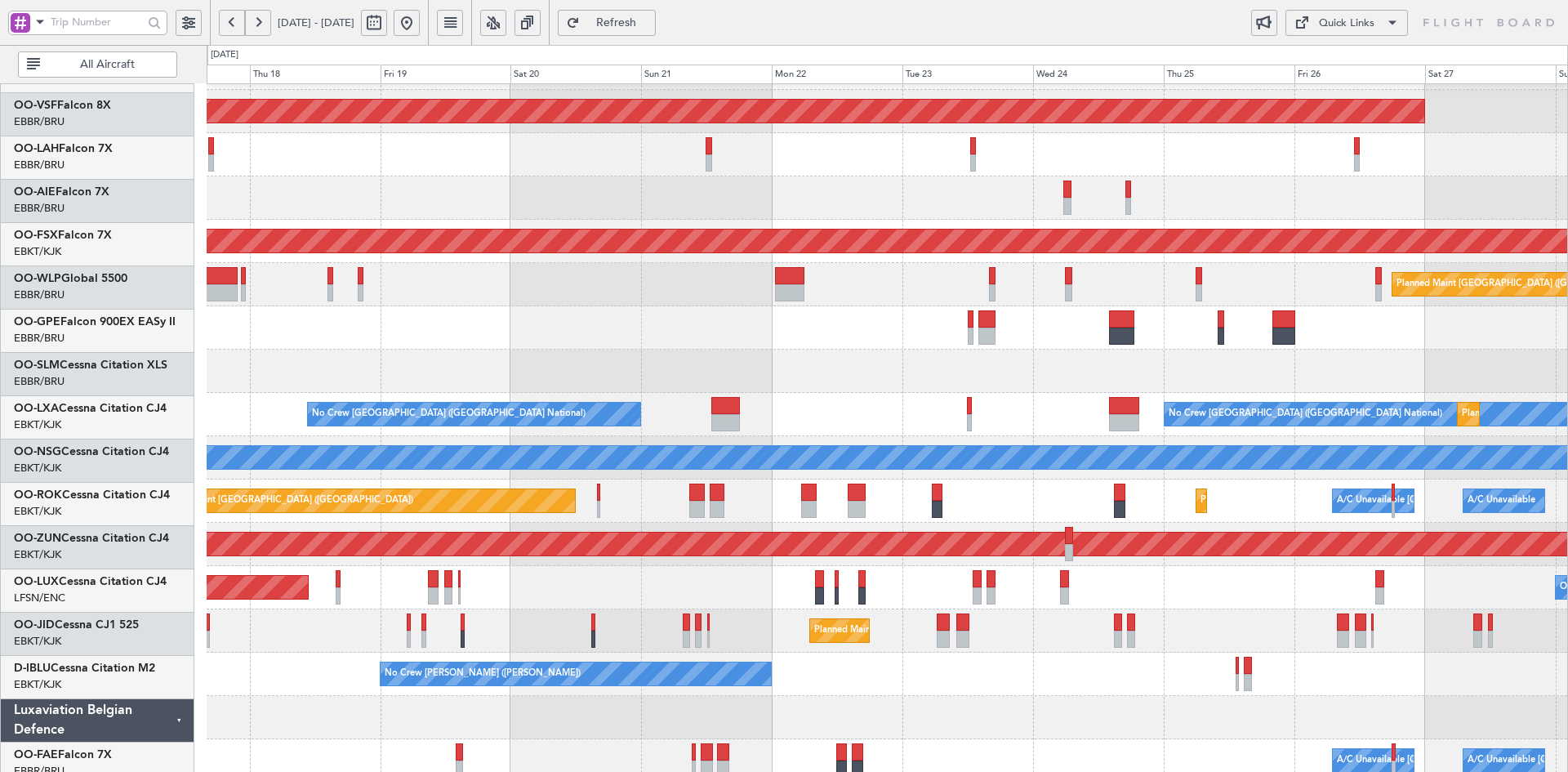
scroll to position [38, 0]
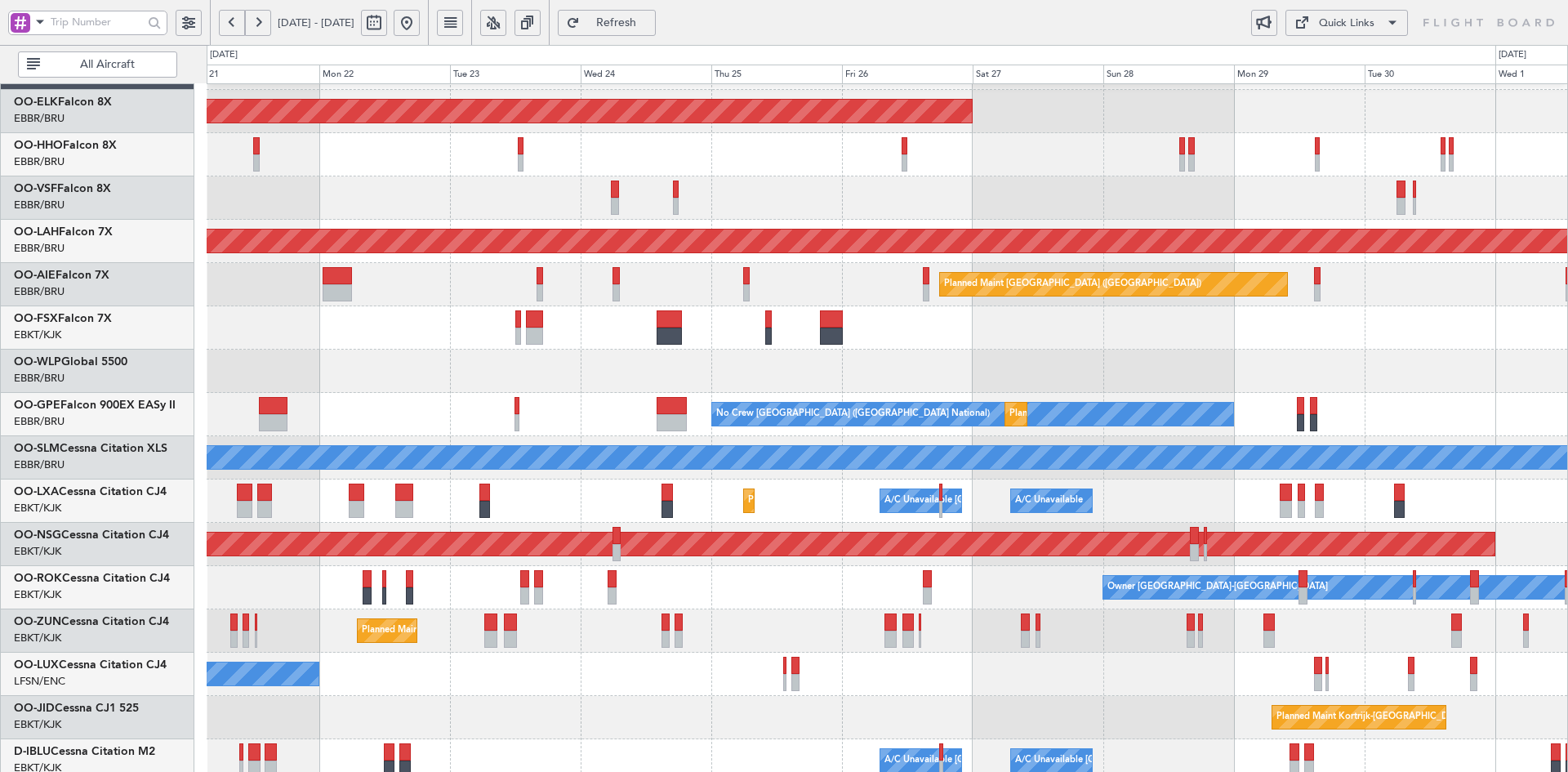
click at [1002, 353] on div at bounding box center [886, 371] width 1360 height 43
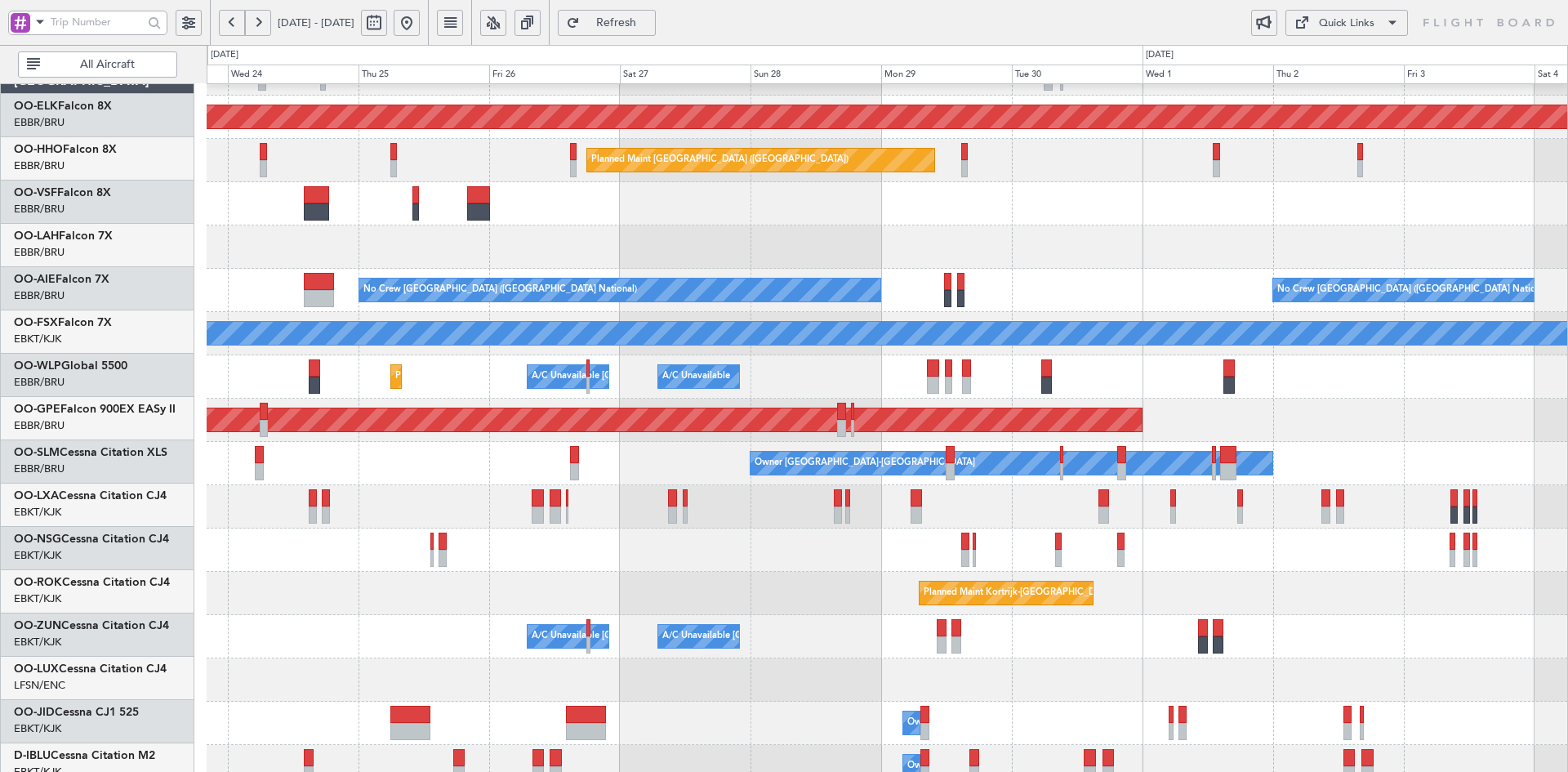
scroll to position [162, 0]
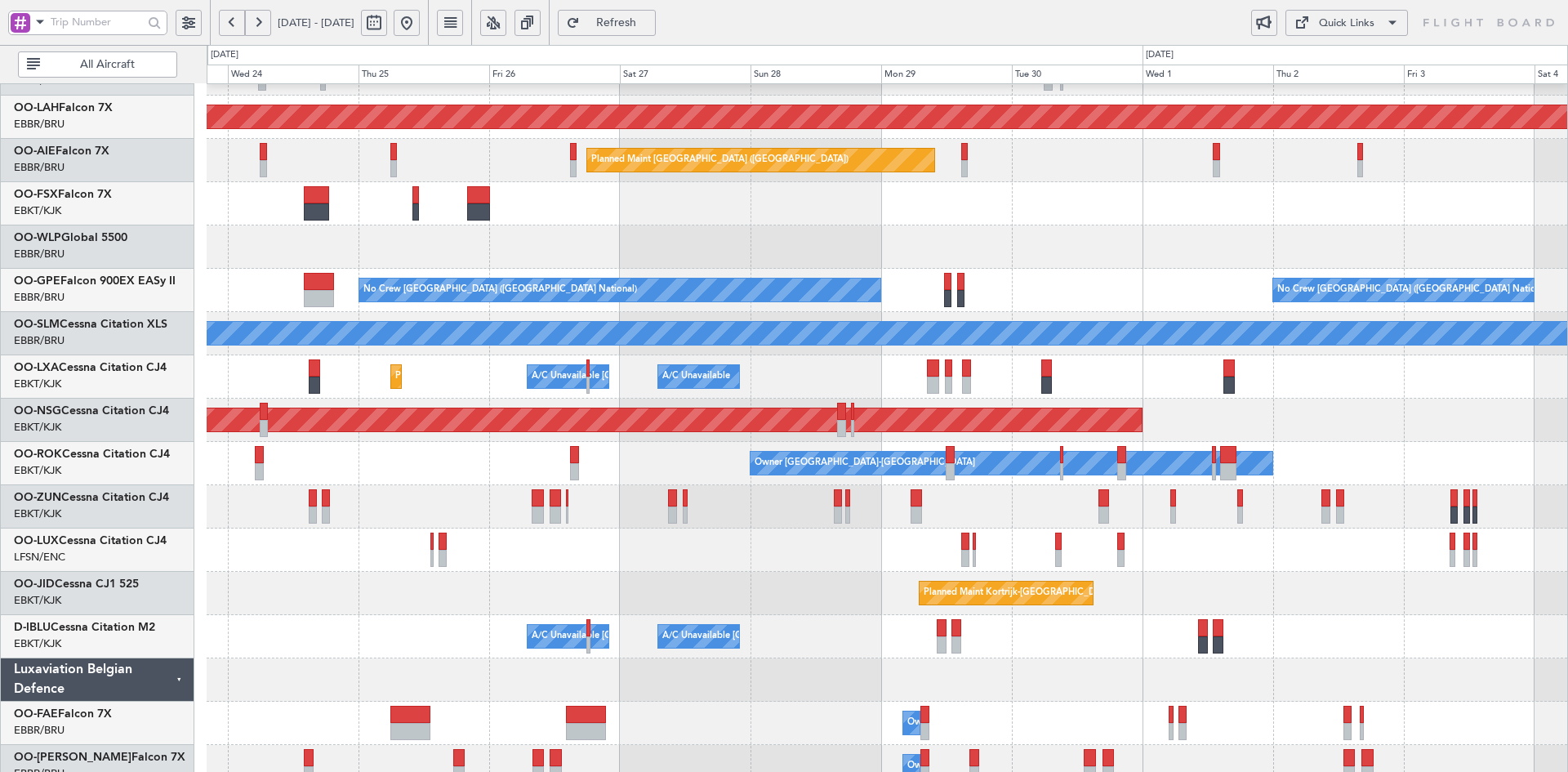
click at [1324, 192] on div "Planned Maint [PERSON_NAME]-[GEOGRAPHIC_DATA][PERSON_NAME] ([GEOGRAPHIC_DATA][P…" at bounding box center [886, 354] width 1360 height 866
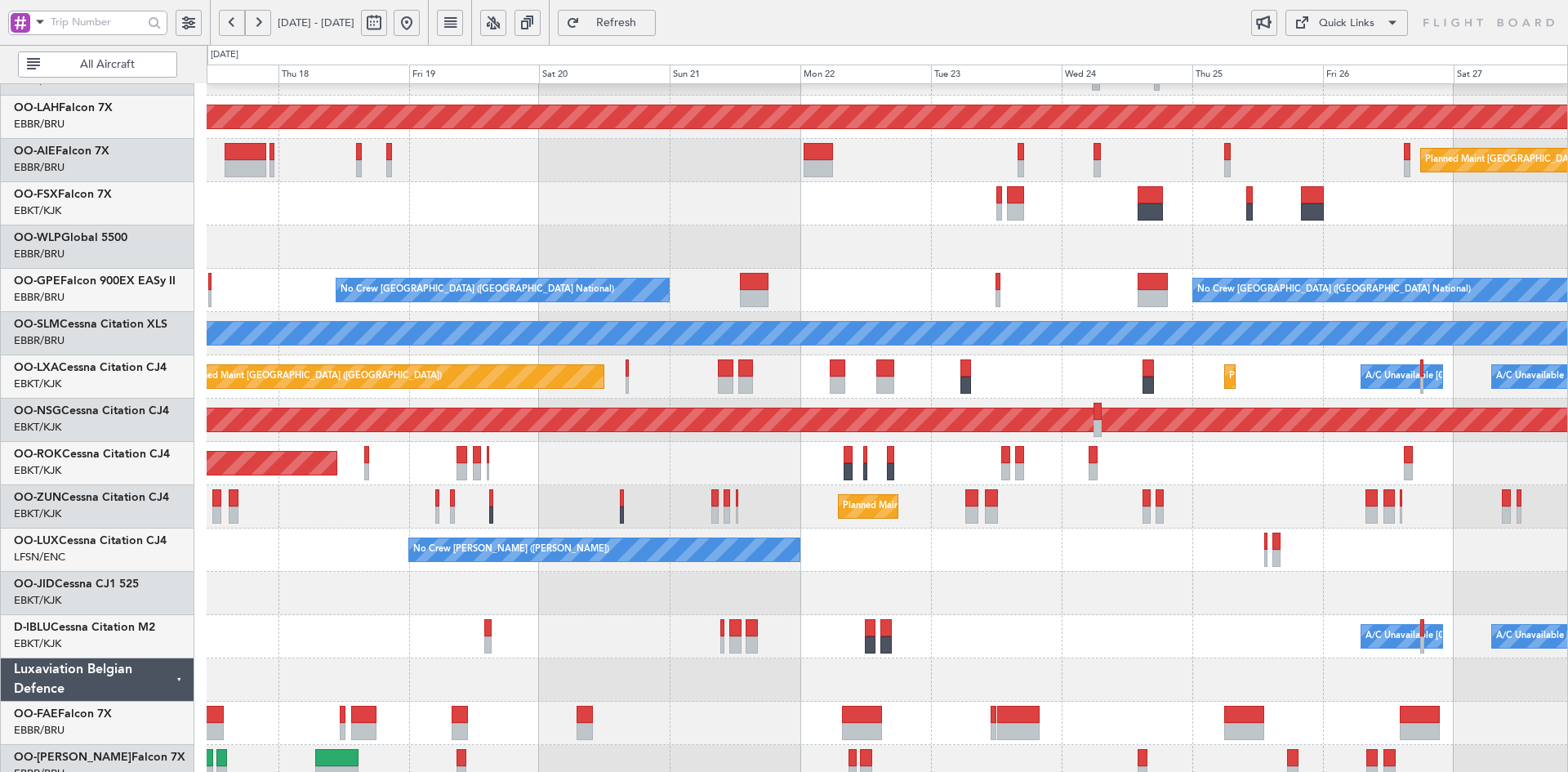
click at [1528, 245] on div at bounding box center [886, 247] width 1360 height 43
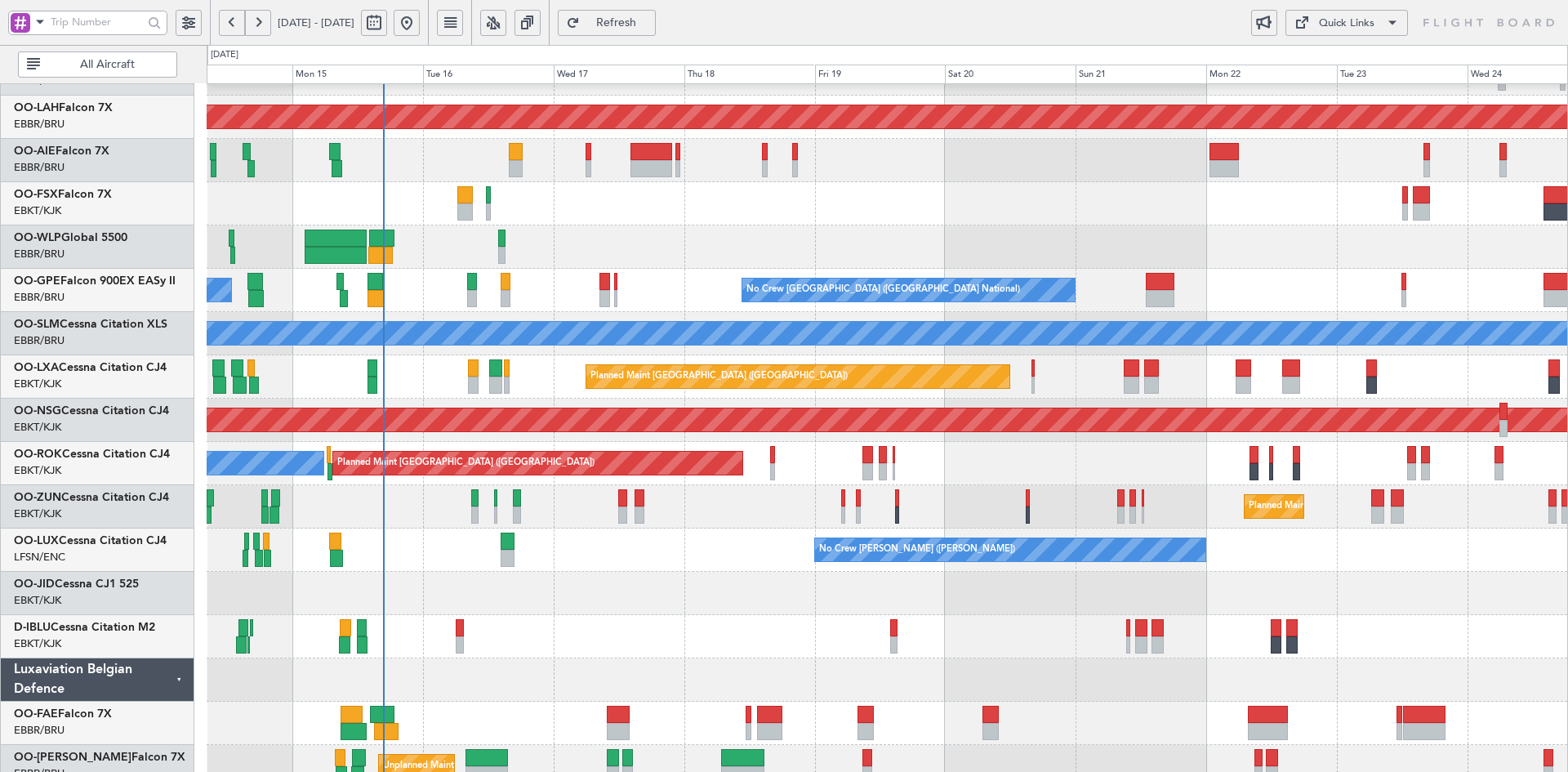
click at [1404, 535] on div "No Crew [PERSON_NAME] ([PERSON_NAME])" at bounding box center [886, 550] width 1360 height 43
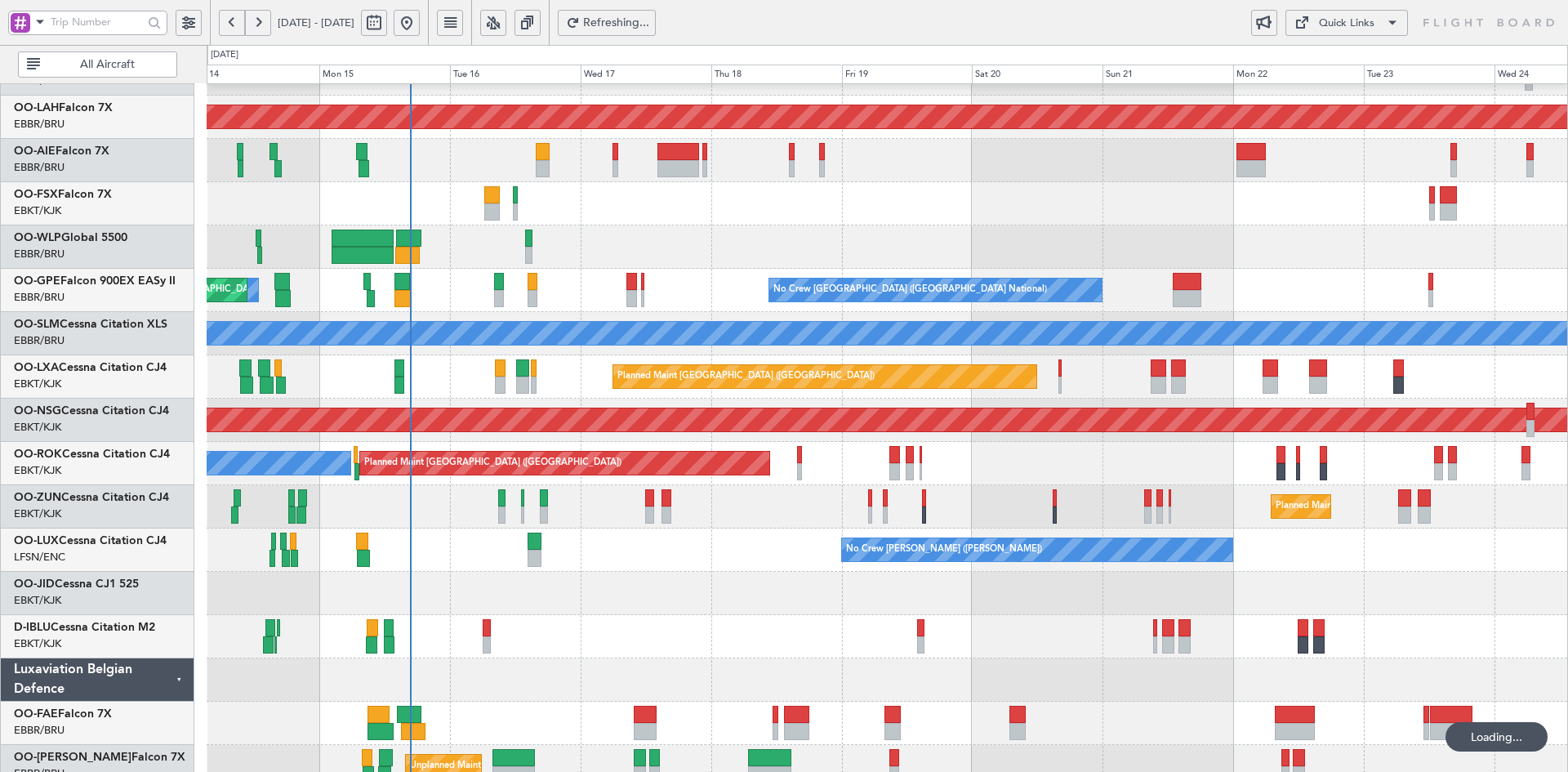
click at [1396, 625] on div "A/C Unavailable [GEOGRAPHIC_DATA] ([GEOGRAPHIC_DATA] National) No Crew [GEOGRAP…" at bounding box center [886, 637] width 1360 height 43
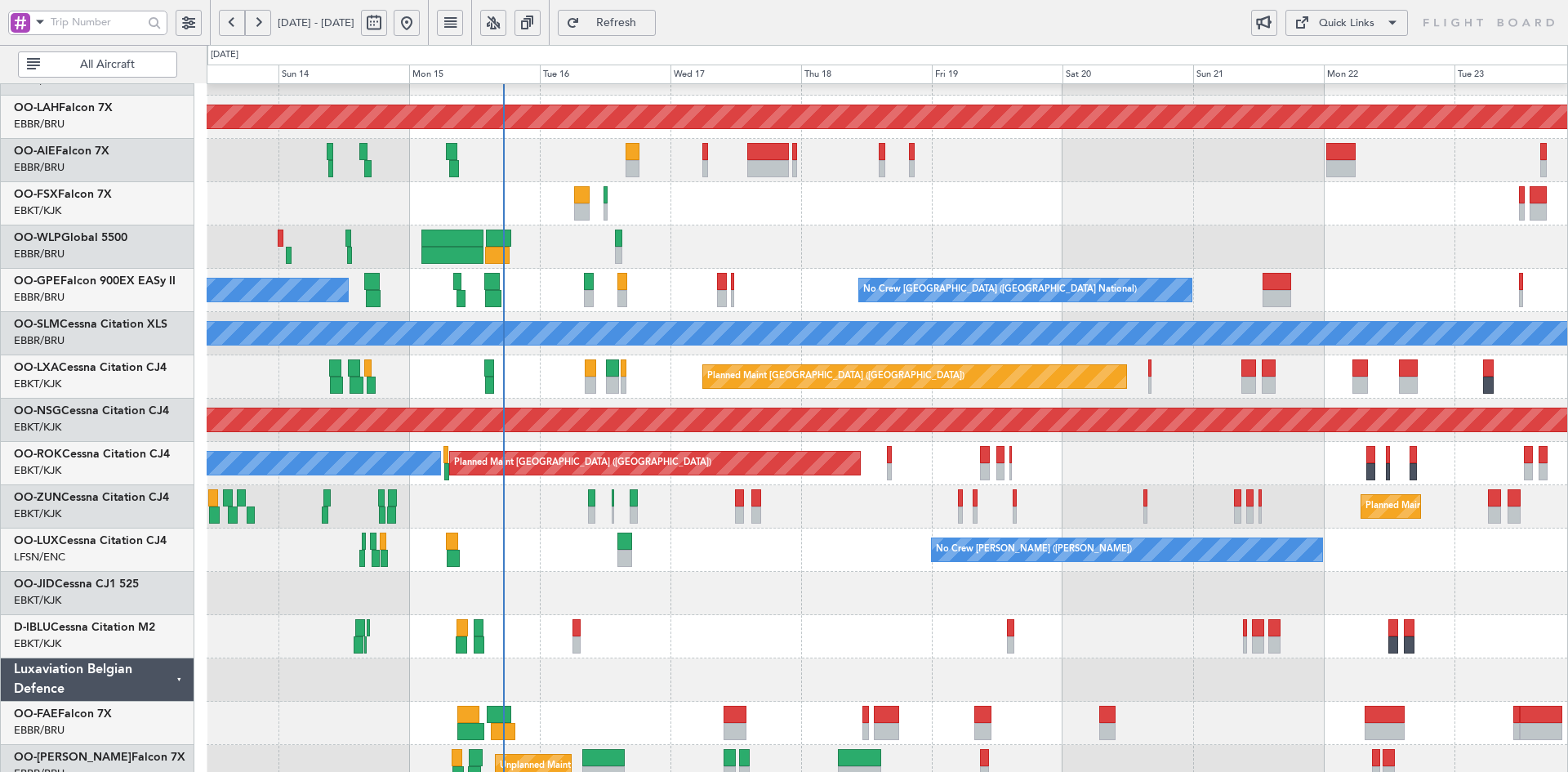
click at [1144, 599] on div at bounding box center [886, 593] width 1360 height 43
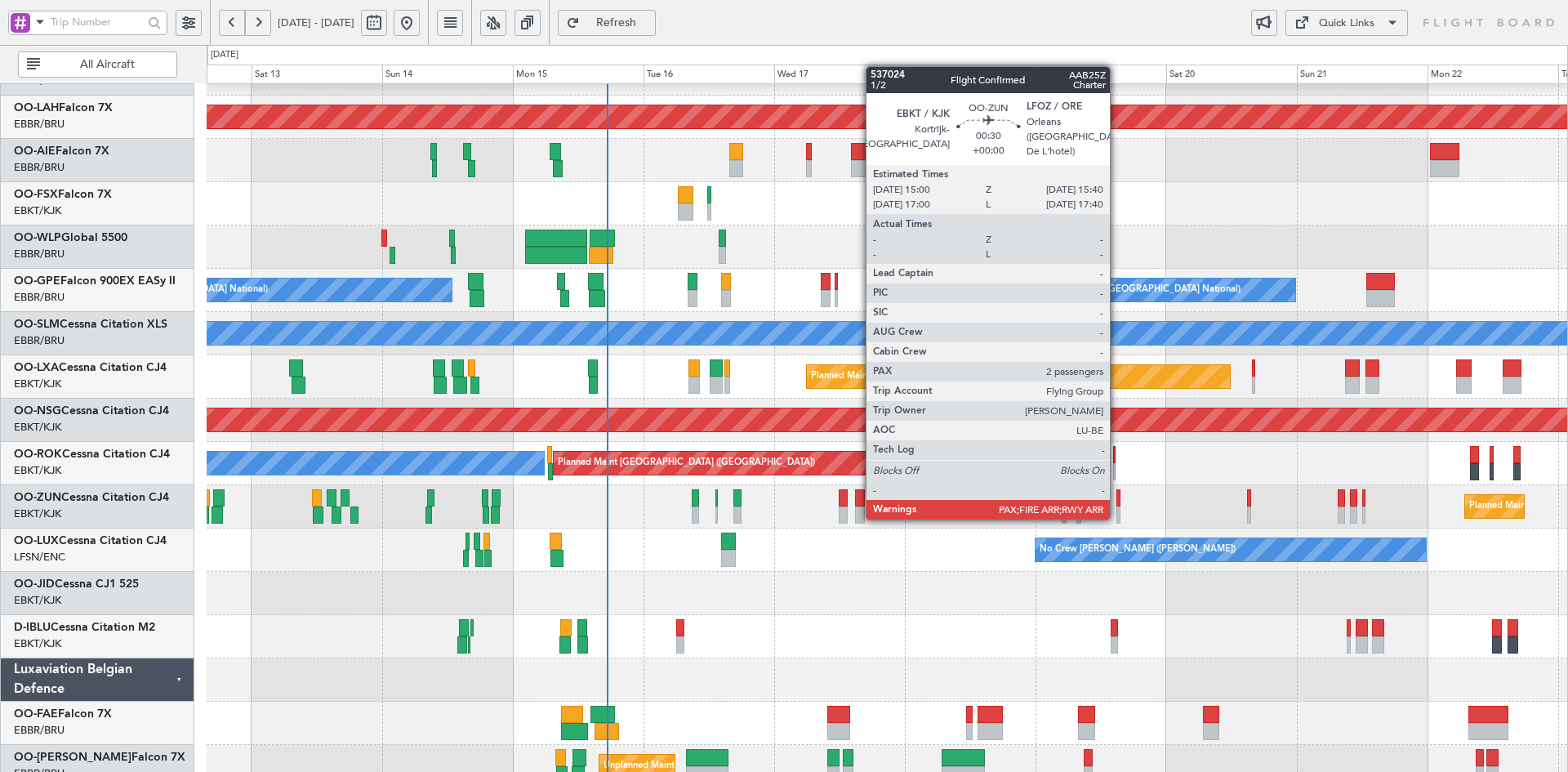
click at [1117, 518] on div at bounding box center [1118, 515] width 4 height 17
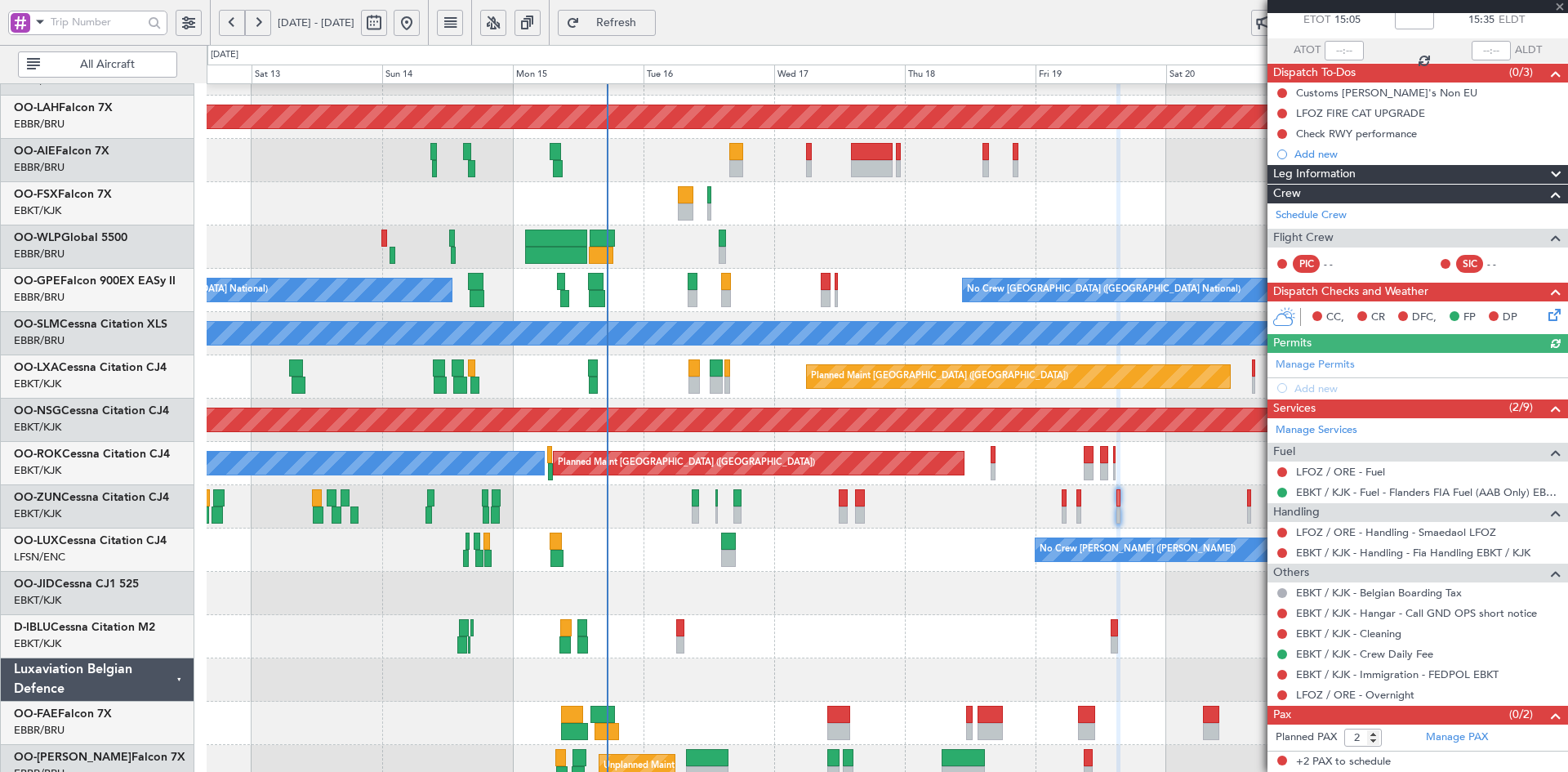
scroll to position [0, 0]
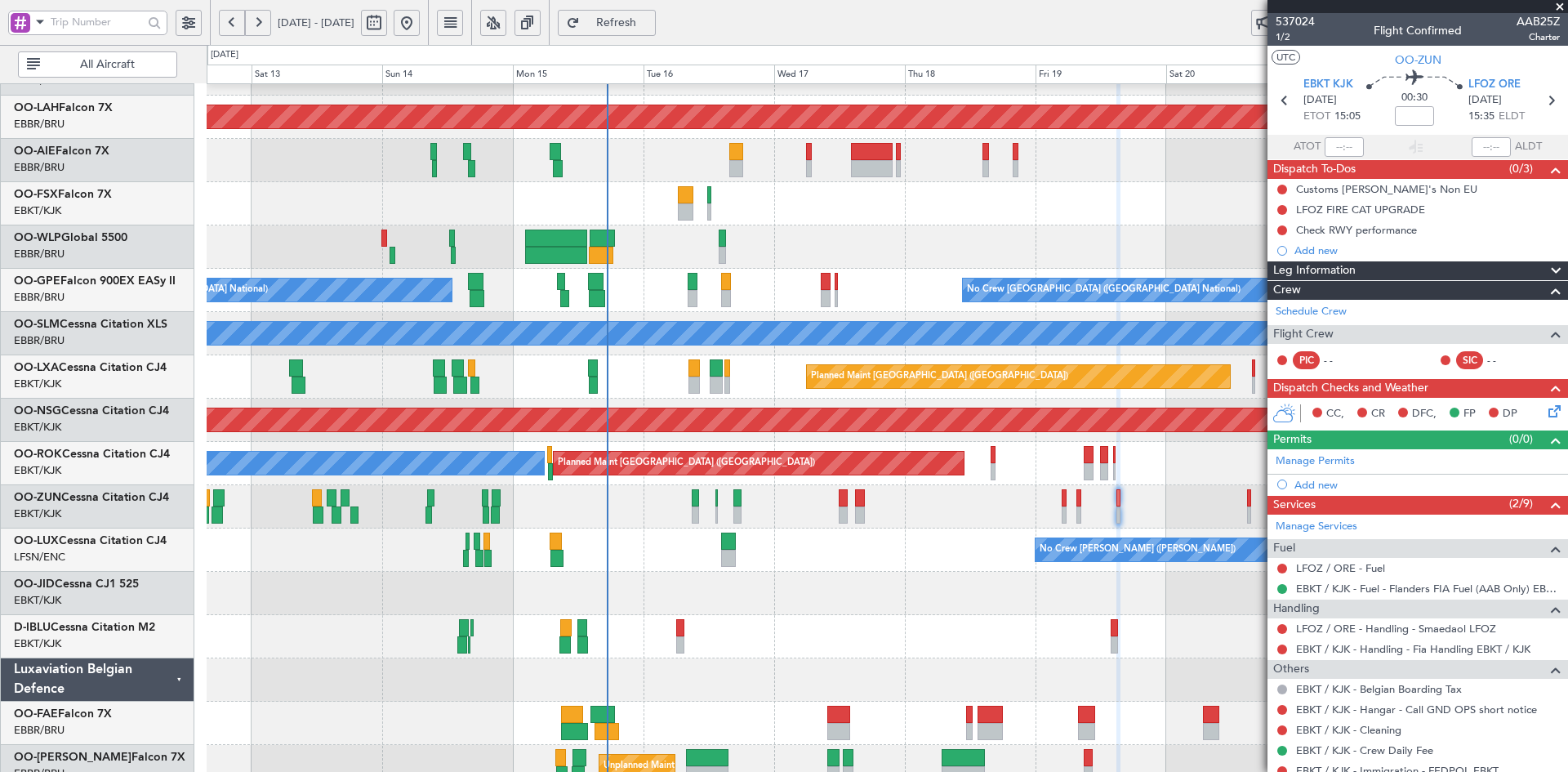
click at [1558, 5] on span at bounding box center [1559, 8] width 16 height 15
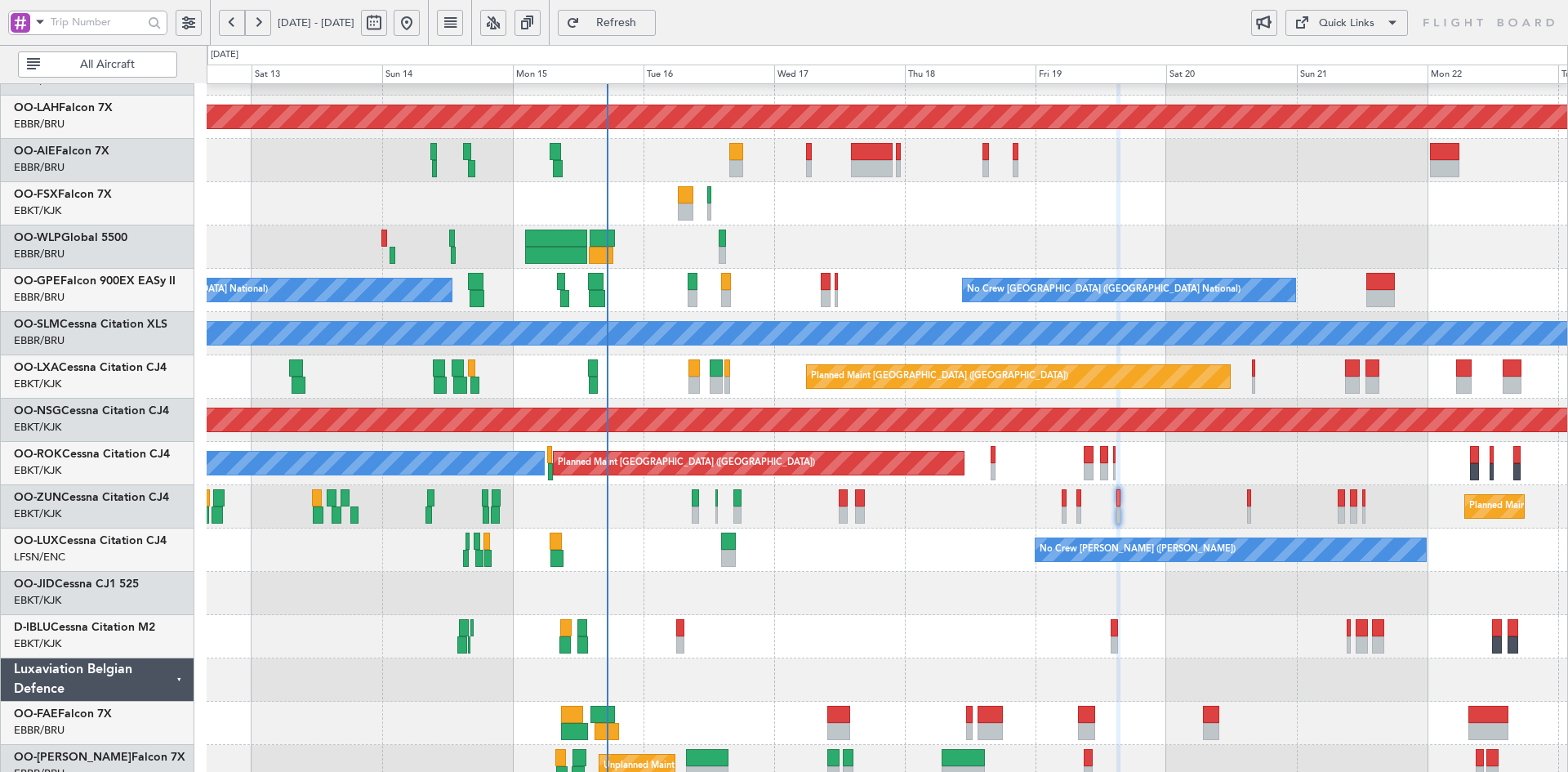
type input "0"
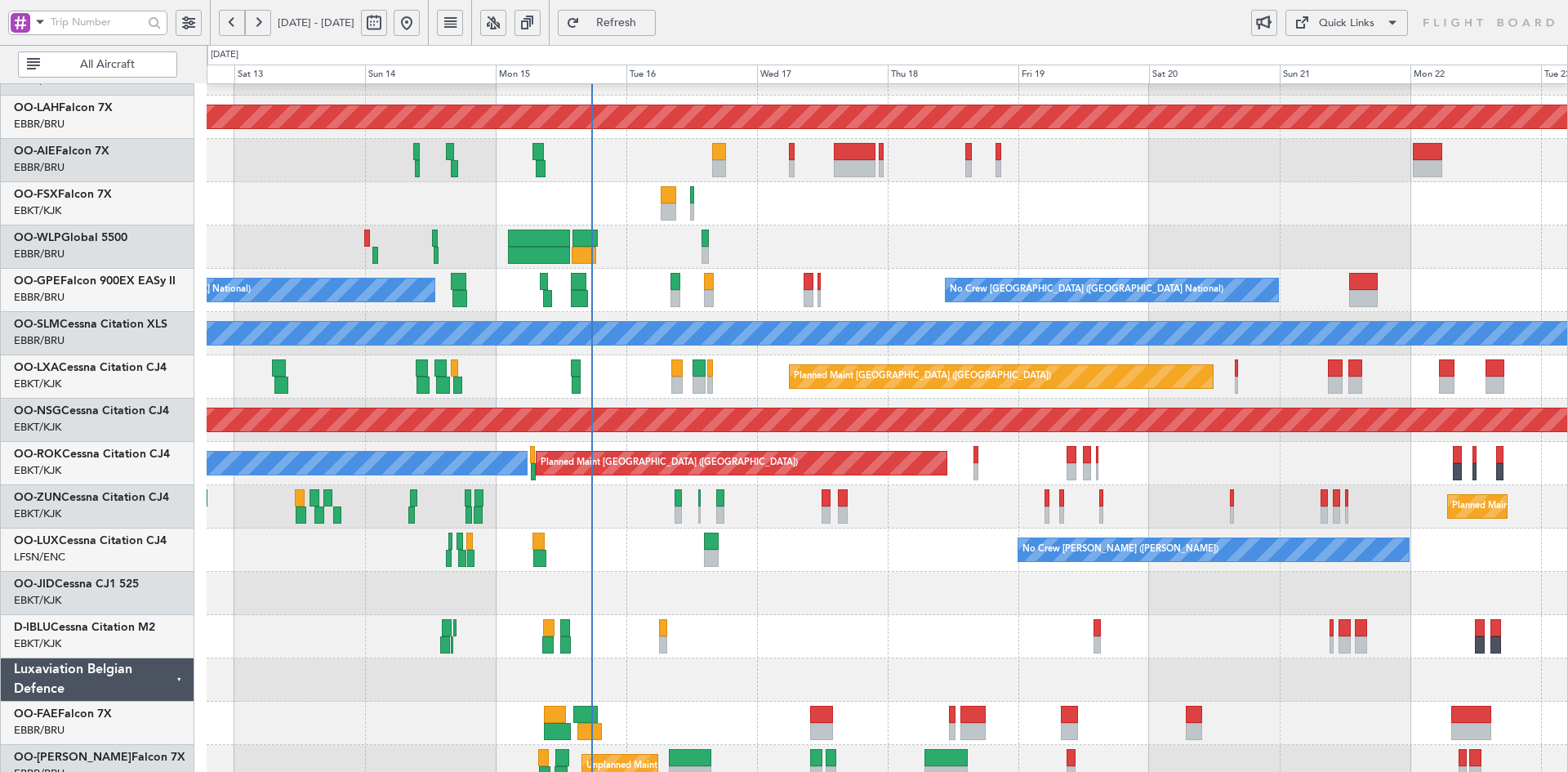
click at [815, 597] on div "Planned Maint [PERSON_NAME]-[GEOGRAPHIC_DATA][PERSON_NAME] ([GEOGRAPHIC_DATA][P…" at bounding box center [886, 354] width 1360 height 866
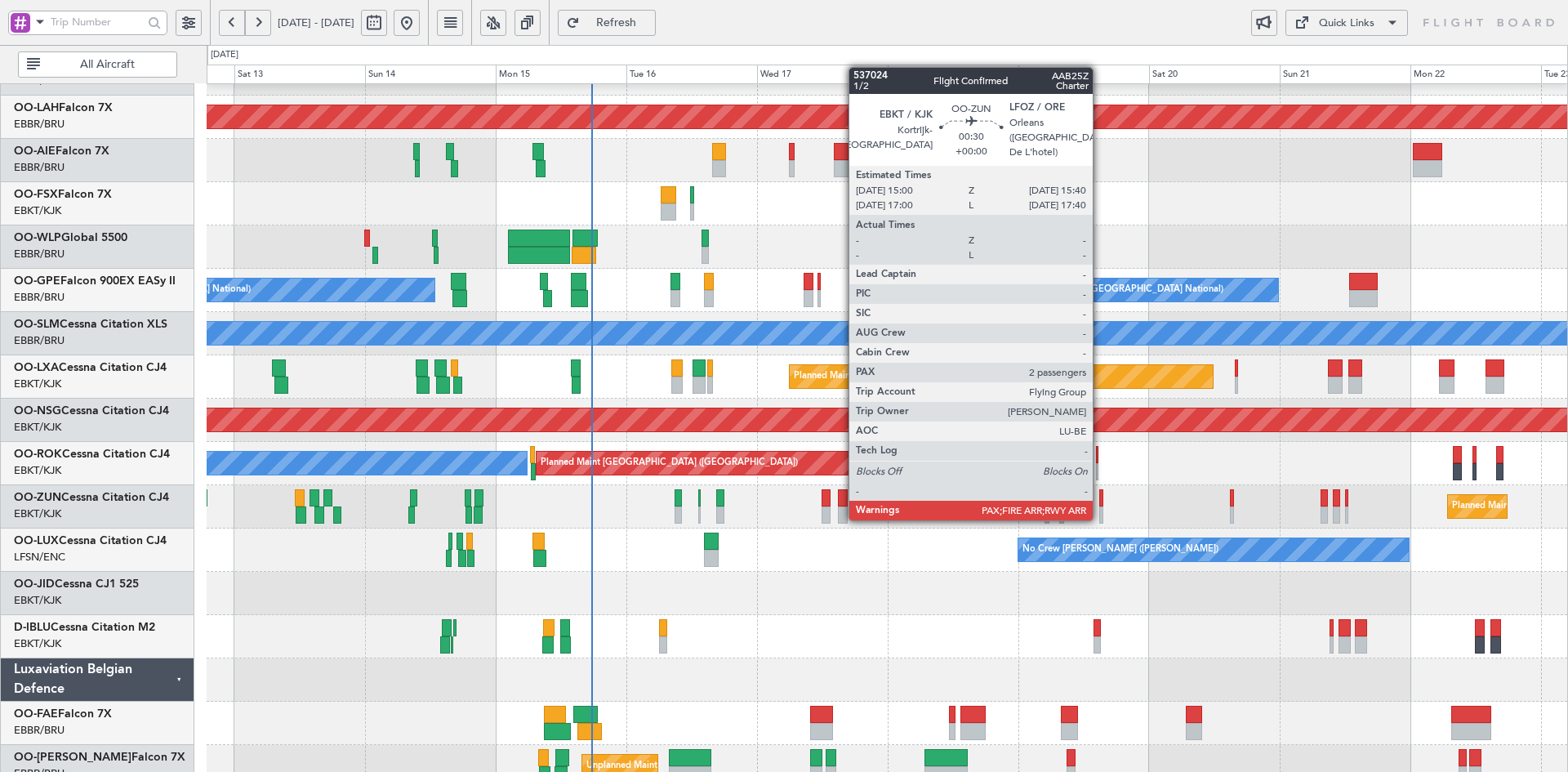
click at [1100, 519] on div at bounding box center [1101, 515] width 4 height 17
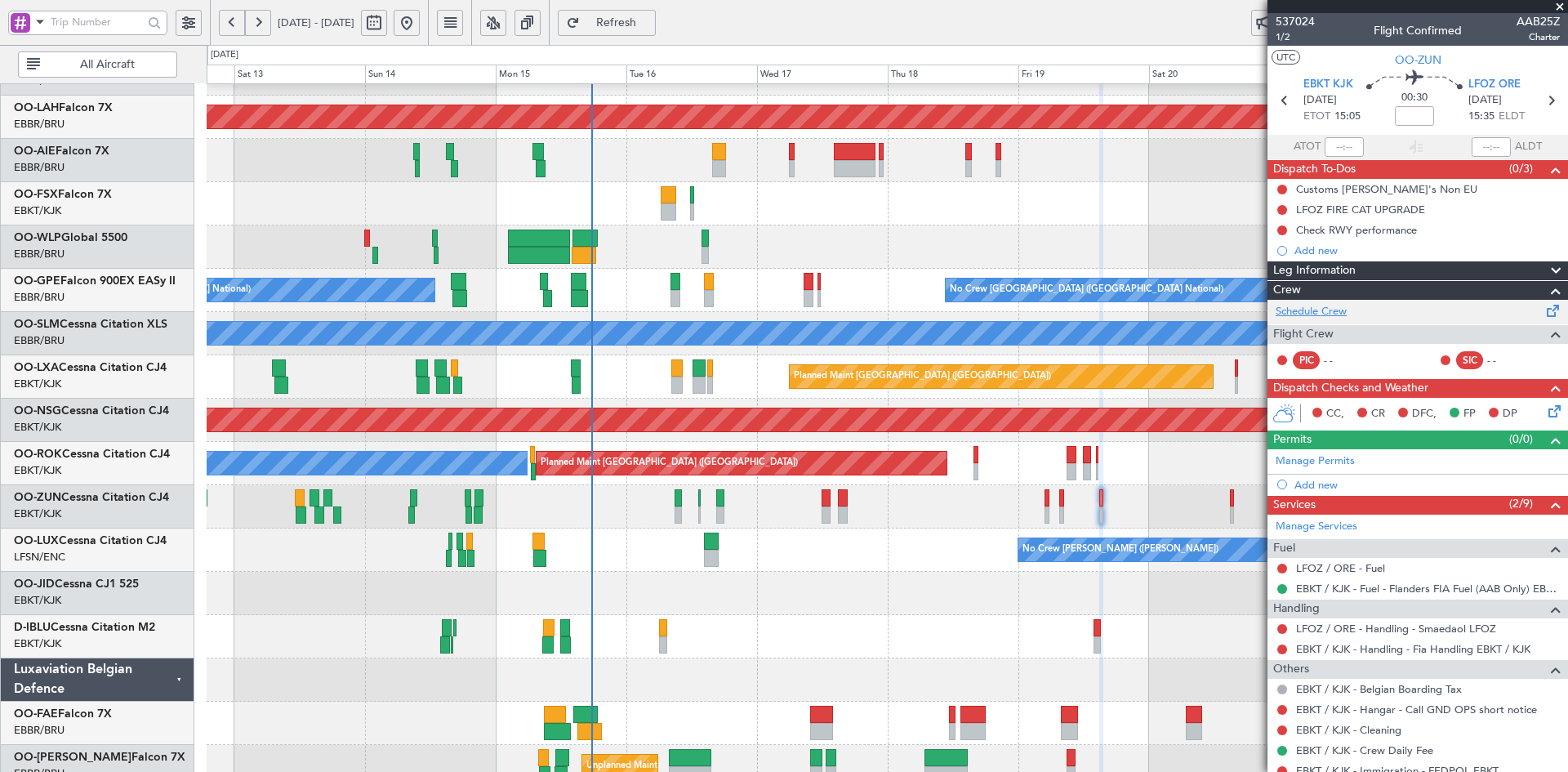
click at [1312, 313] on link "Schedule Crew" at bounding box center [1311, 311] width 71 height 16
